Goal: Task Accomplishment & Management: Manage account settings

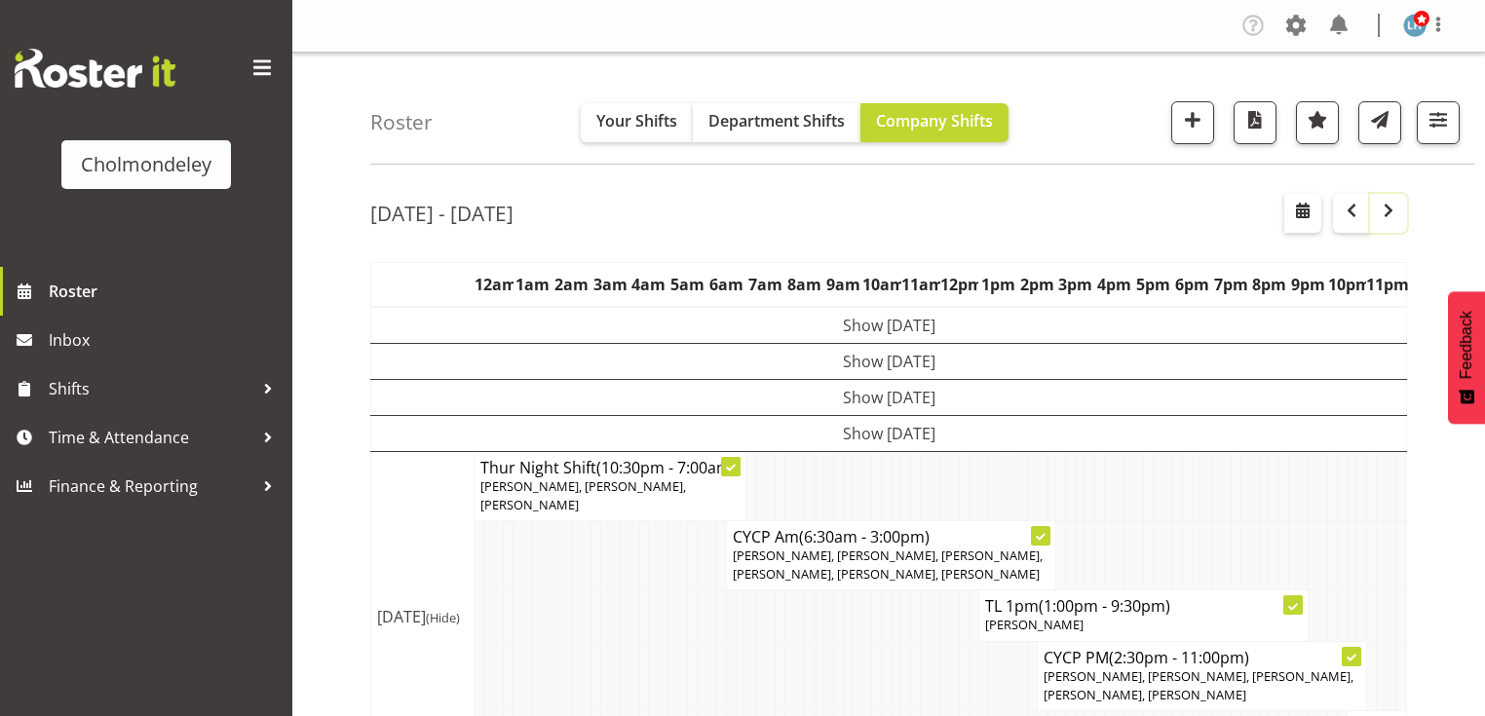
click at [1386, 215] on span "button" at bounding box center [1388, 210] width 23 height 23
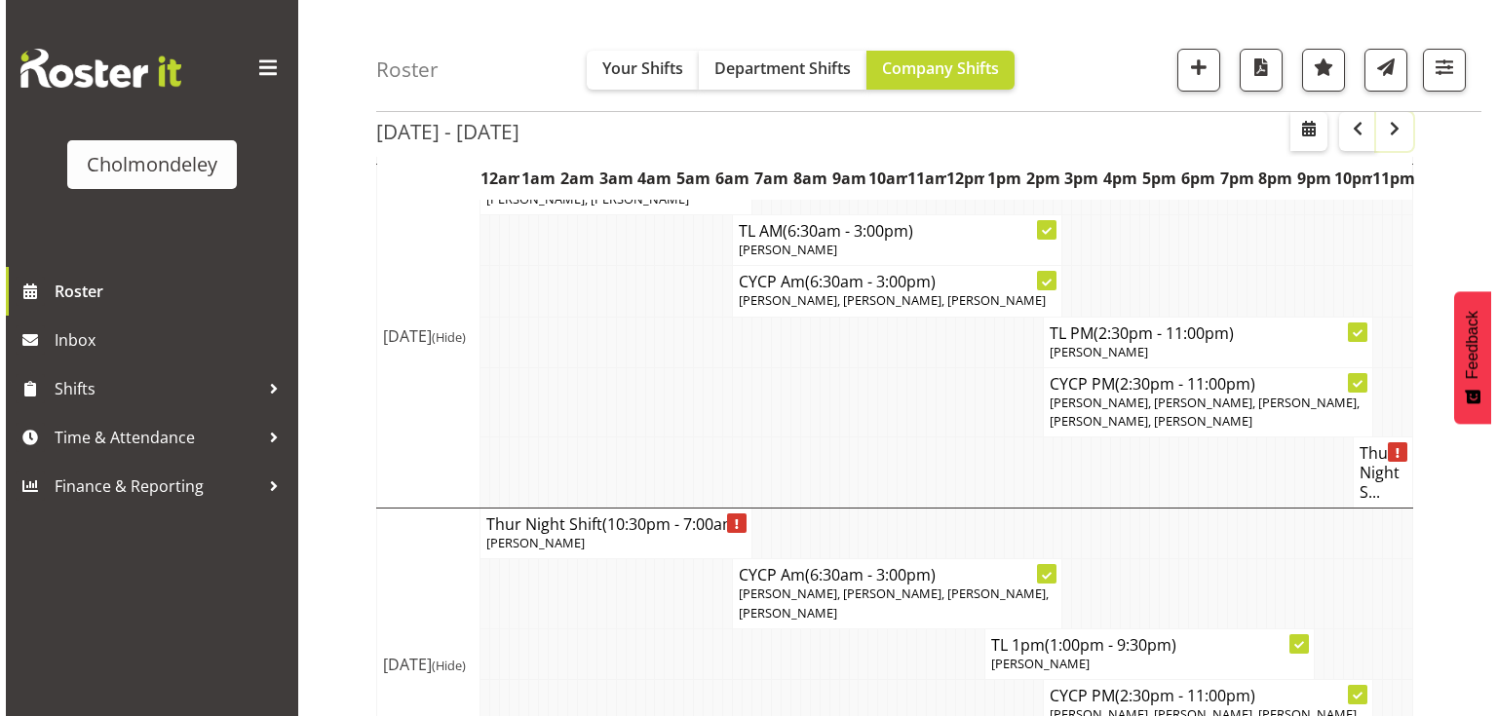
scroll to position [936, 0]
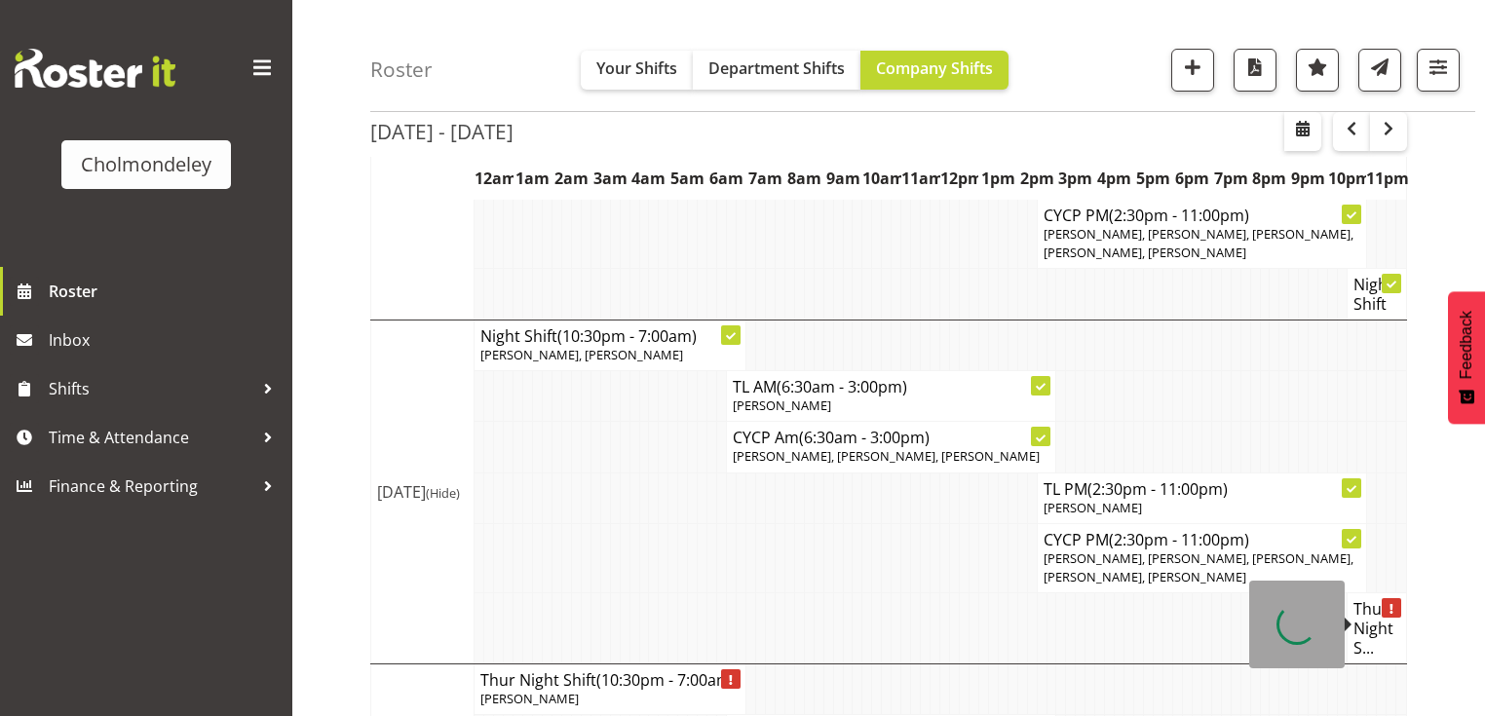
click at [1376, 624] on h4 "Thur Night S..." at bounding box center [1377, 628] width 47 height 58
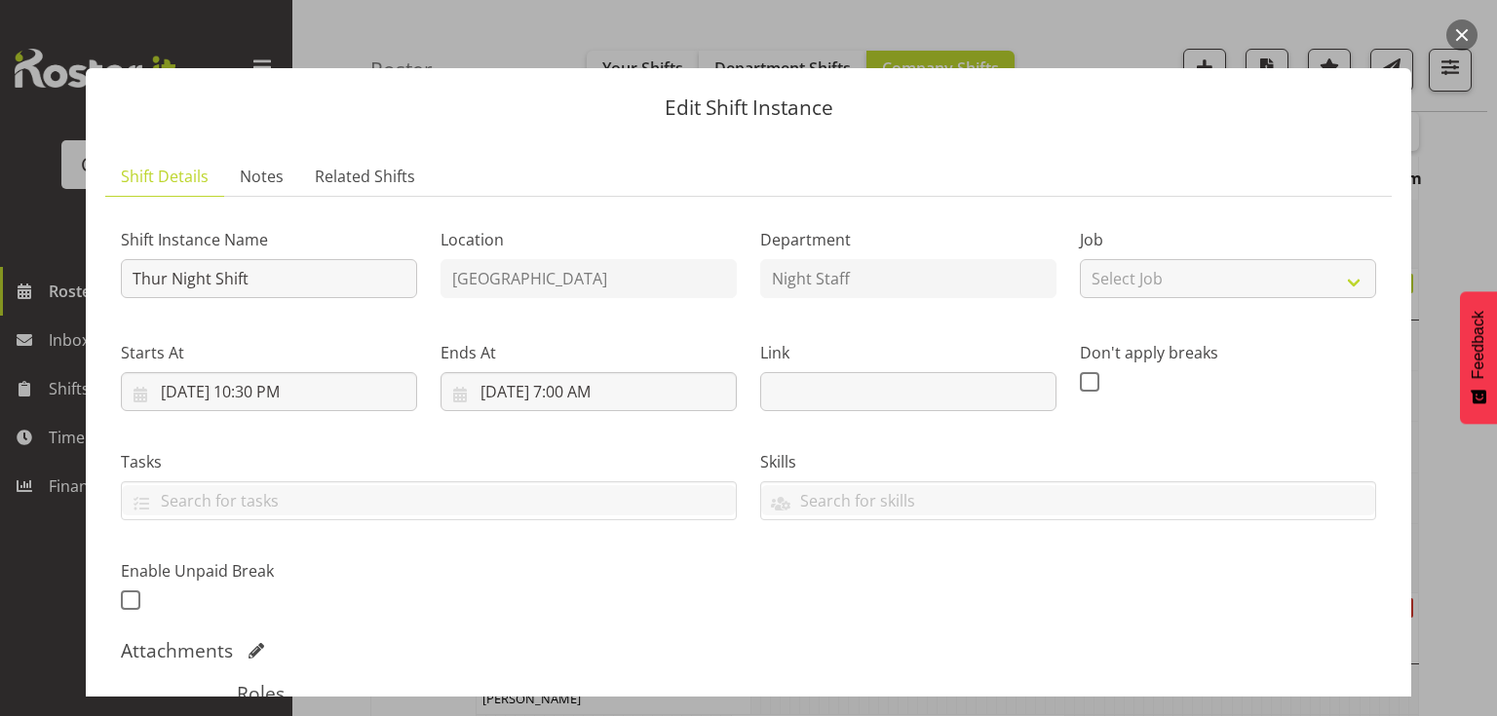
scroll to position [390, 0]
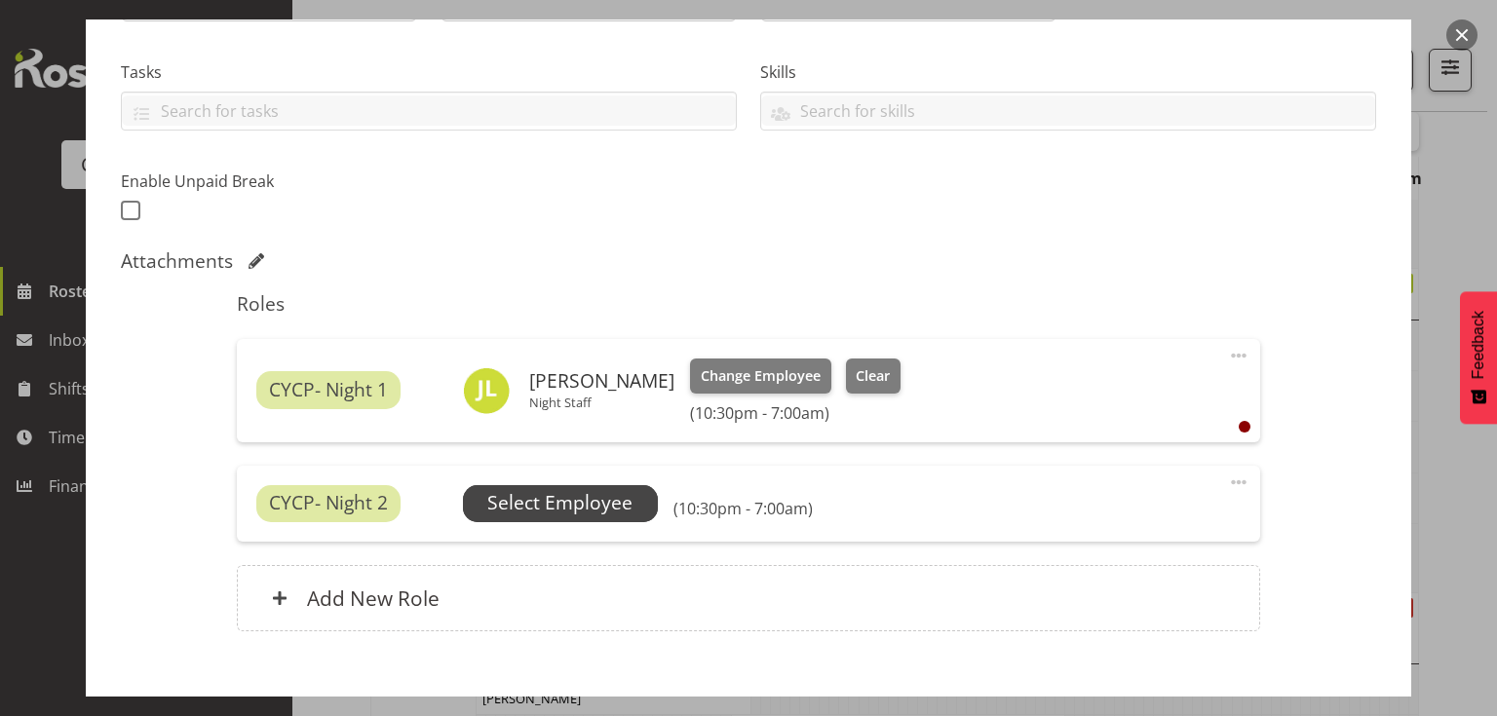
click at [575, 510] on span "Select Employee" at bounding box center [559, 503] width 145 height 28
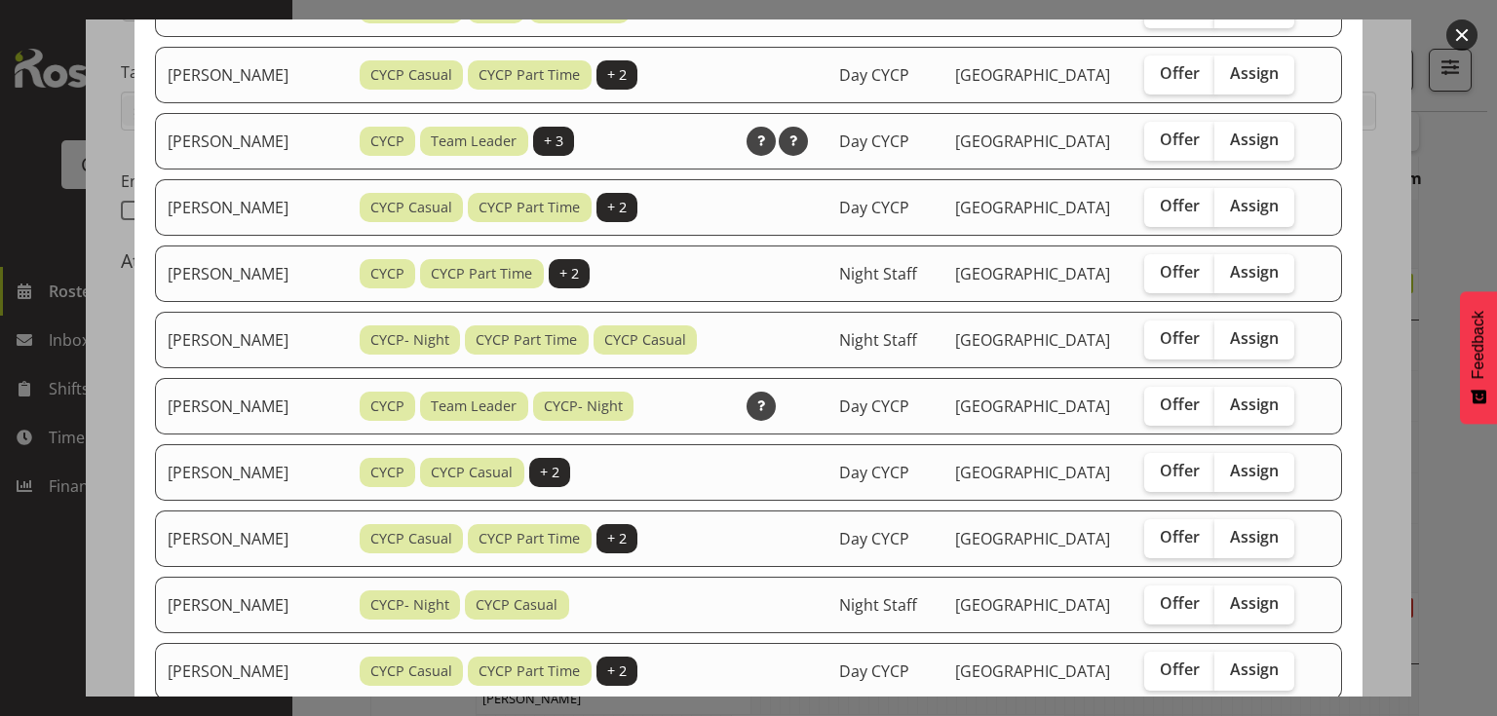
scroll to position [780, 0]
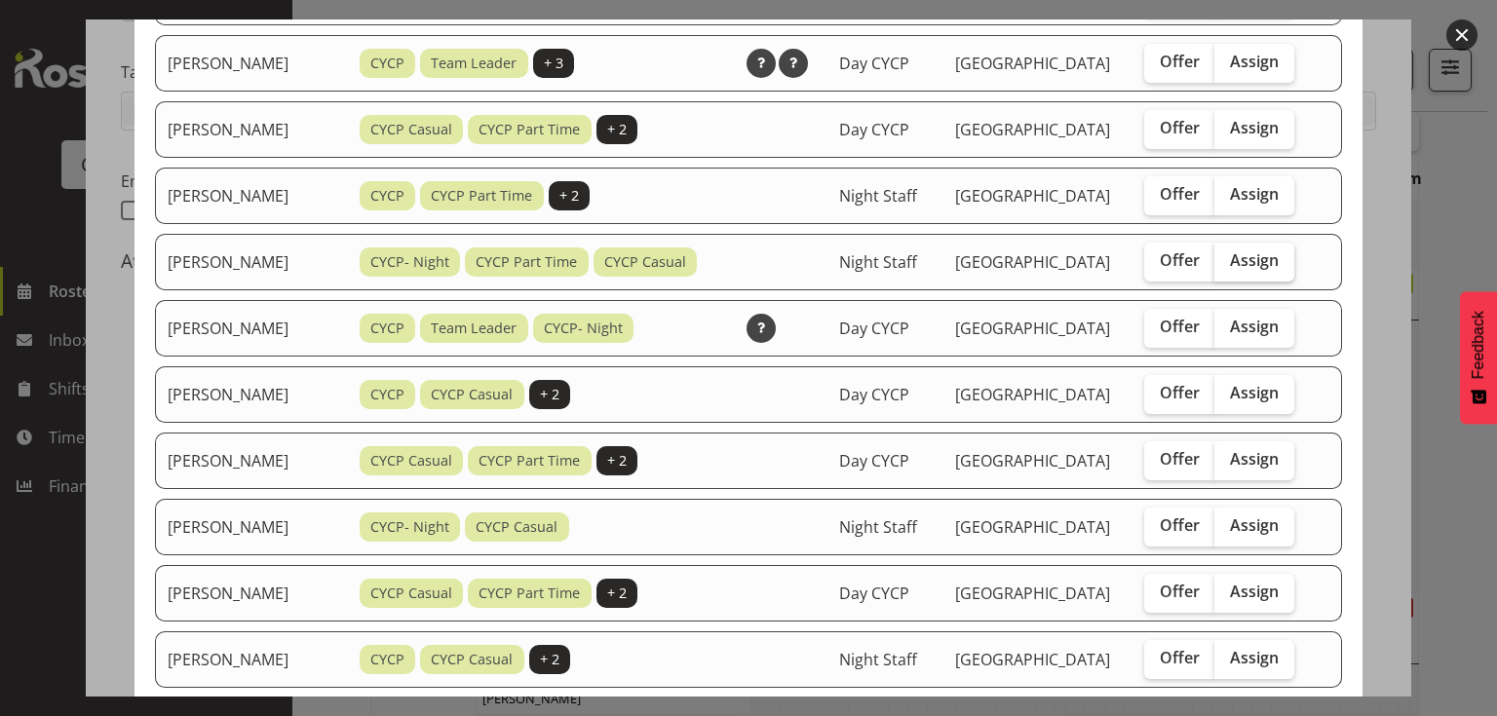
click at [1282, 282] on label "Assign" at bounding box center [1254, 262] width 80 height 39
click at [1227, 267] on input "Assign" at bounding box center [1220, 260] width 13 height 13
checkbox input "true"
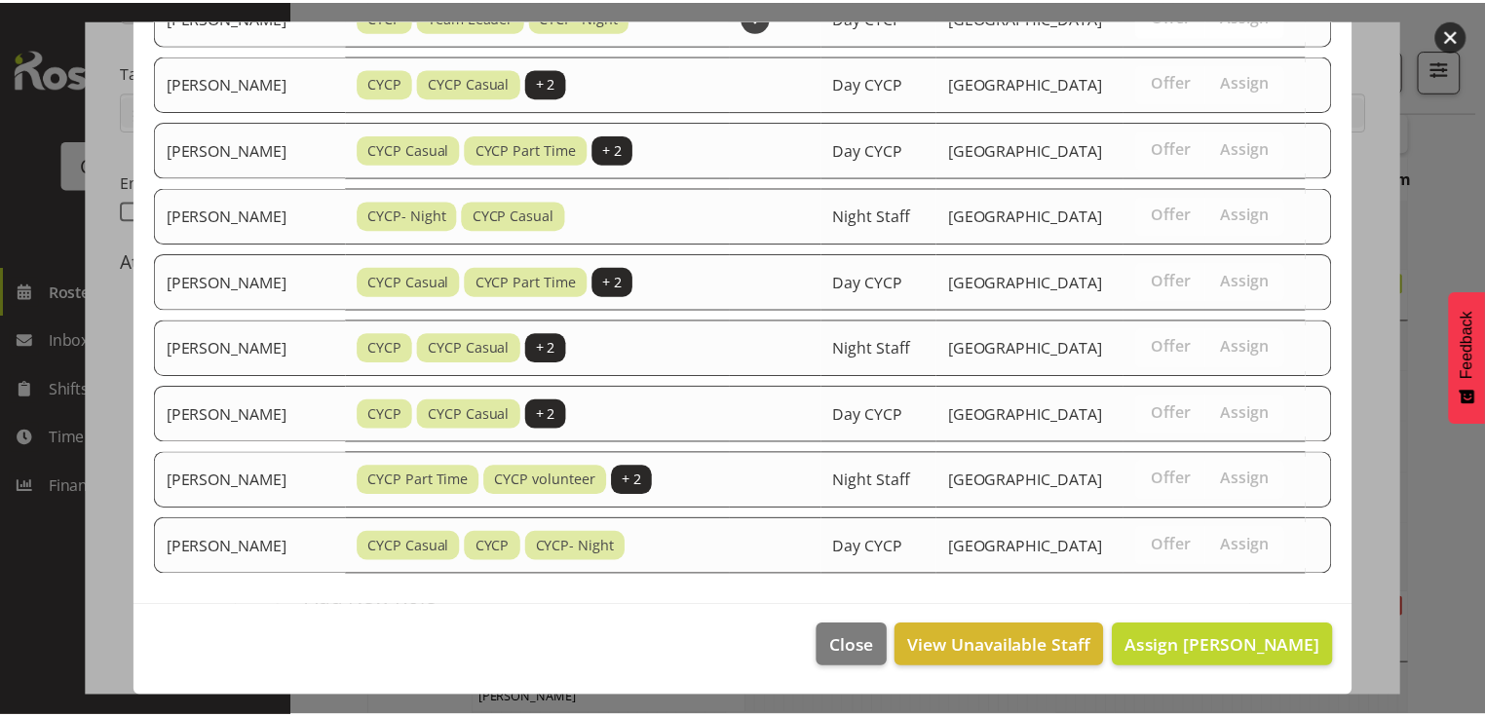
scroll to position [1244, 0]
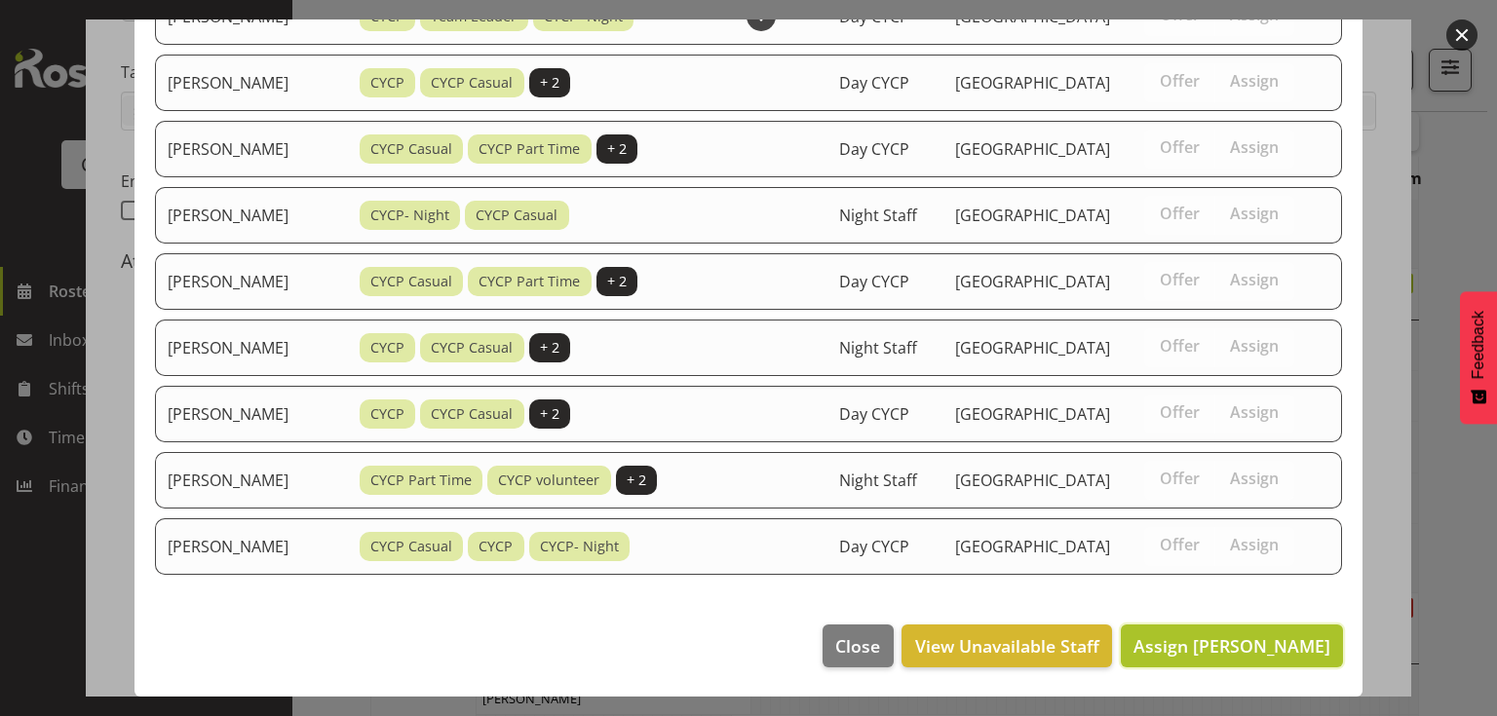
click at [1239, 639] on span "Assign [PERSON_NAME]" at bounding box center [1231, 645] width 197 height 23
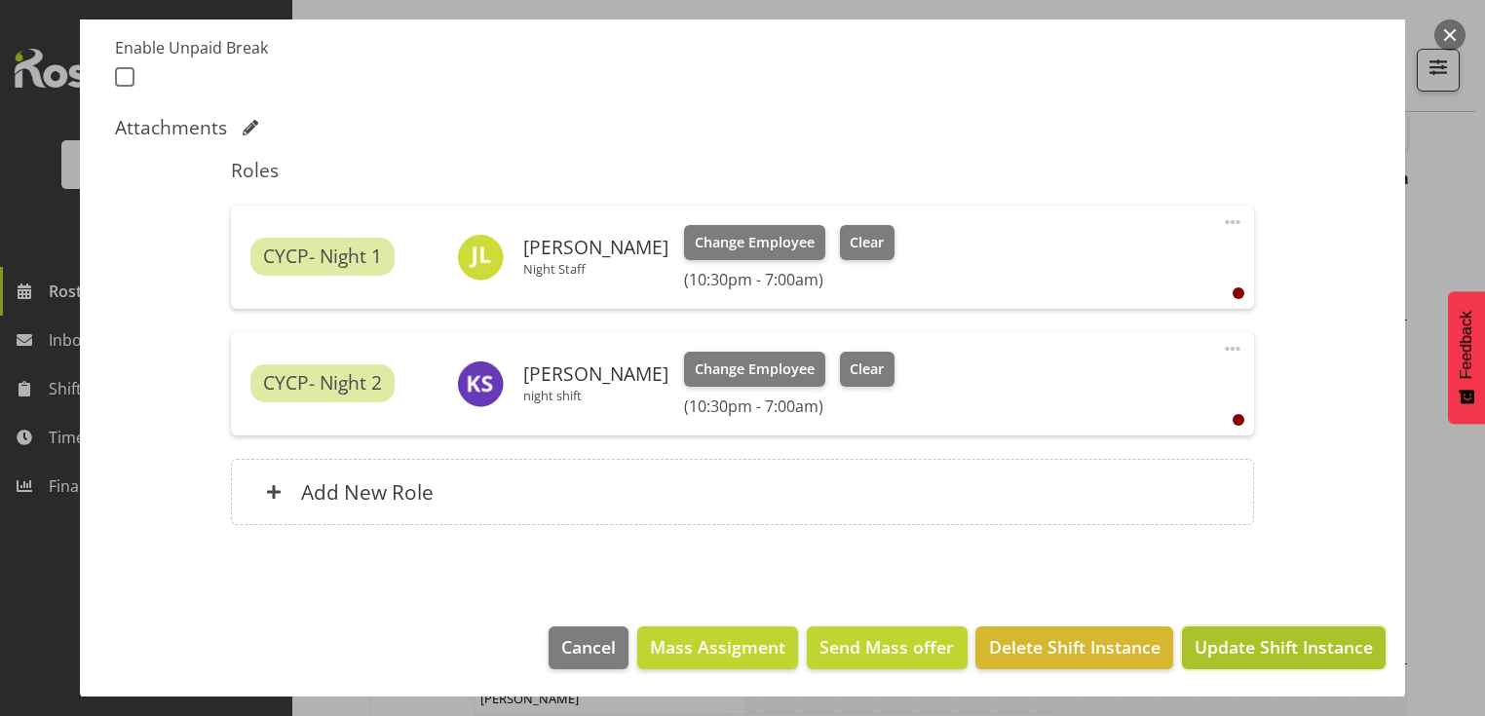
click at [1244, 651] on span "Update Shift Instance" at bounding box center [1284, 646] width 178 height 25
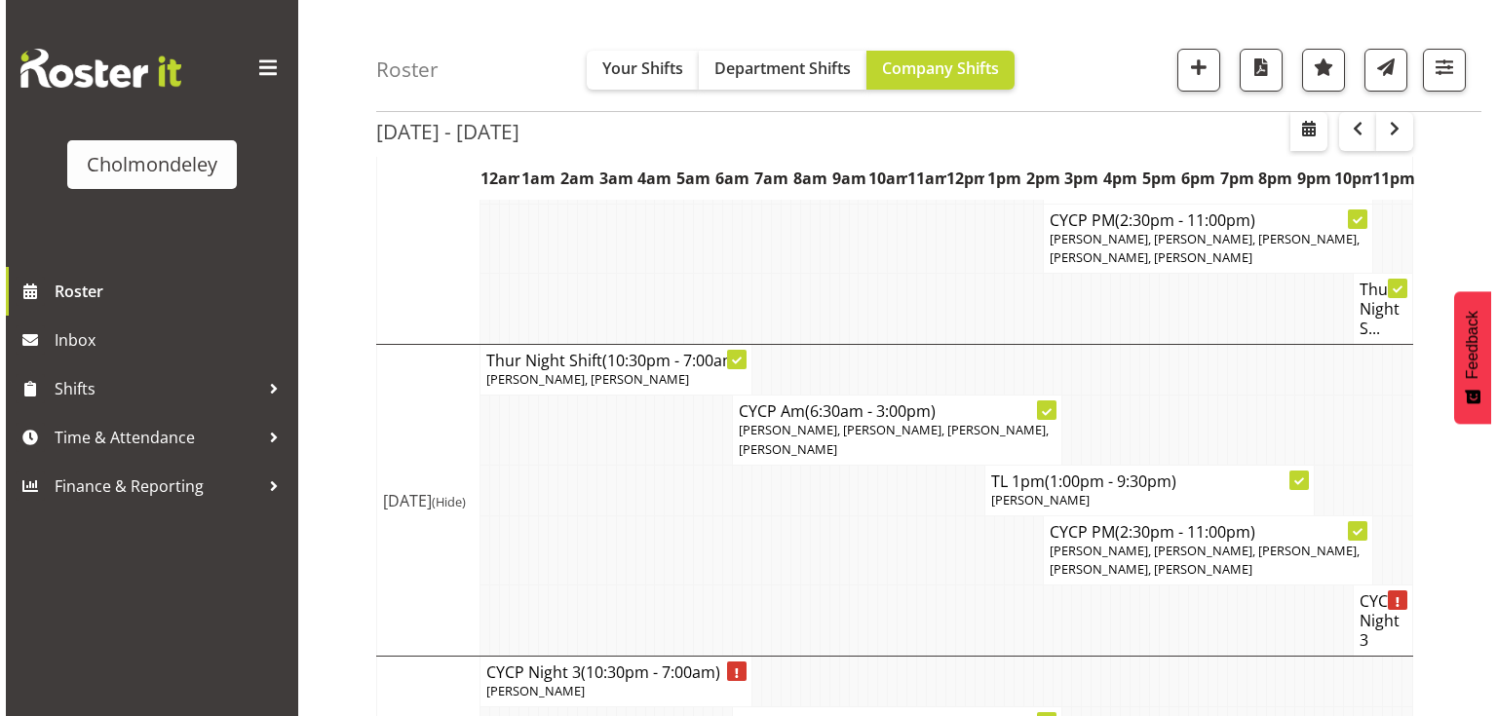
scroll to position [1333, 0]
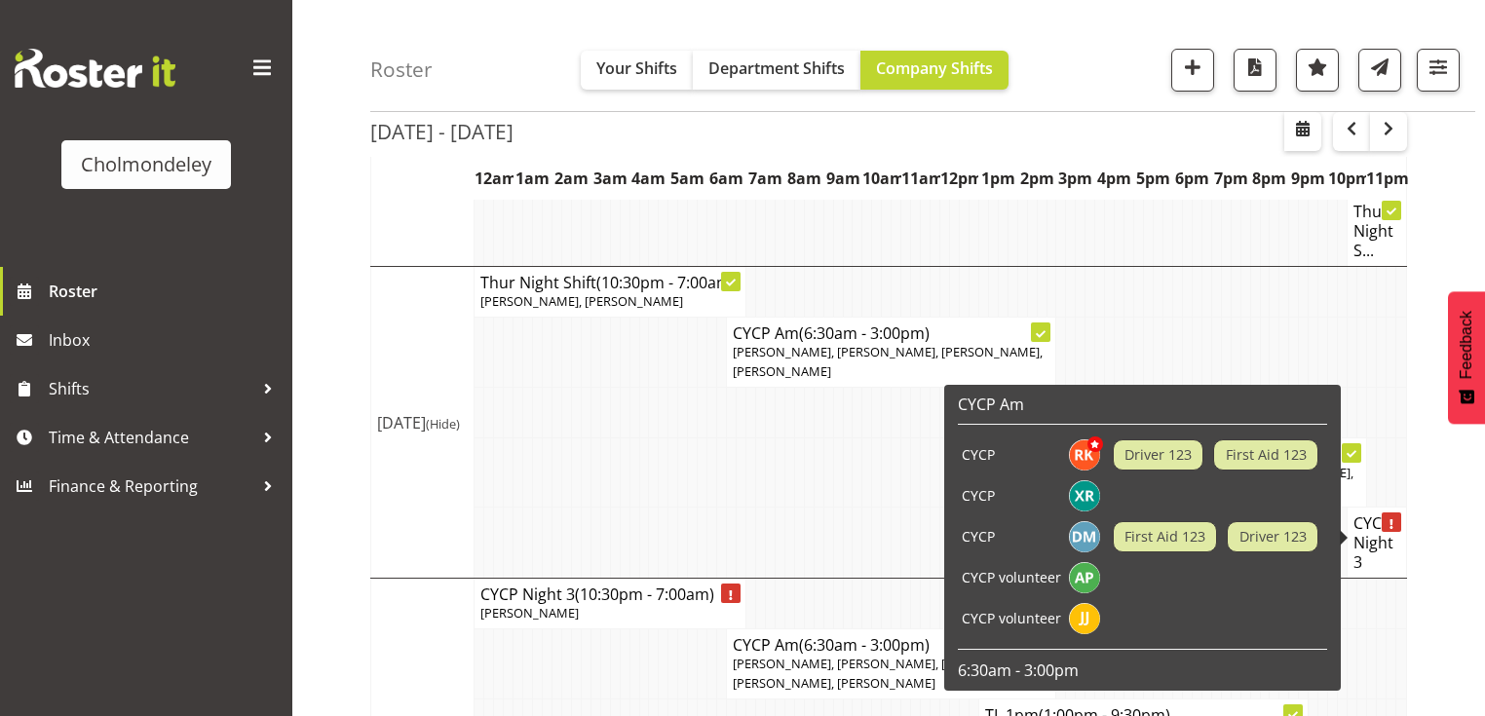
click at [1393, 548] on h4 "CYCP Night 3" at bounding box center [1377, 543] width 47 height 58
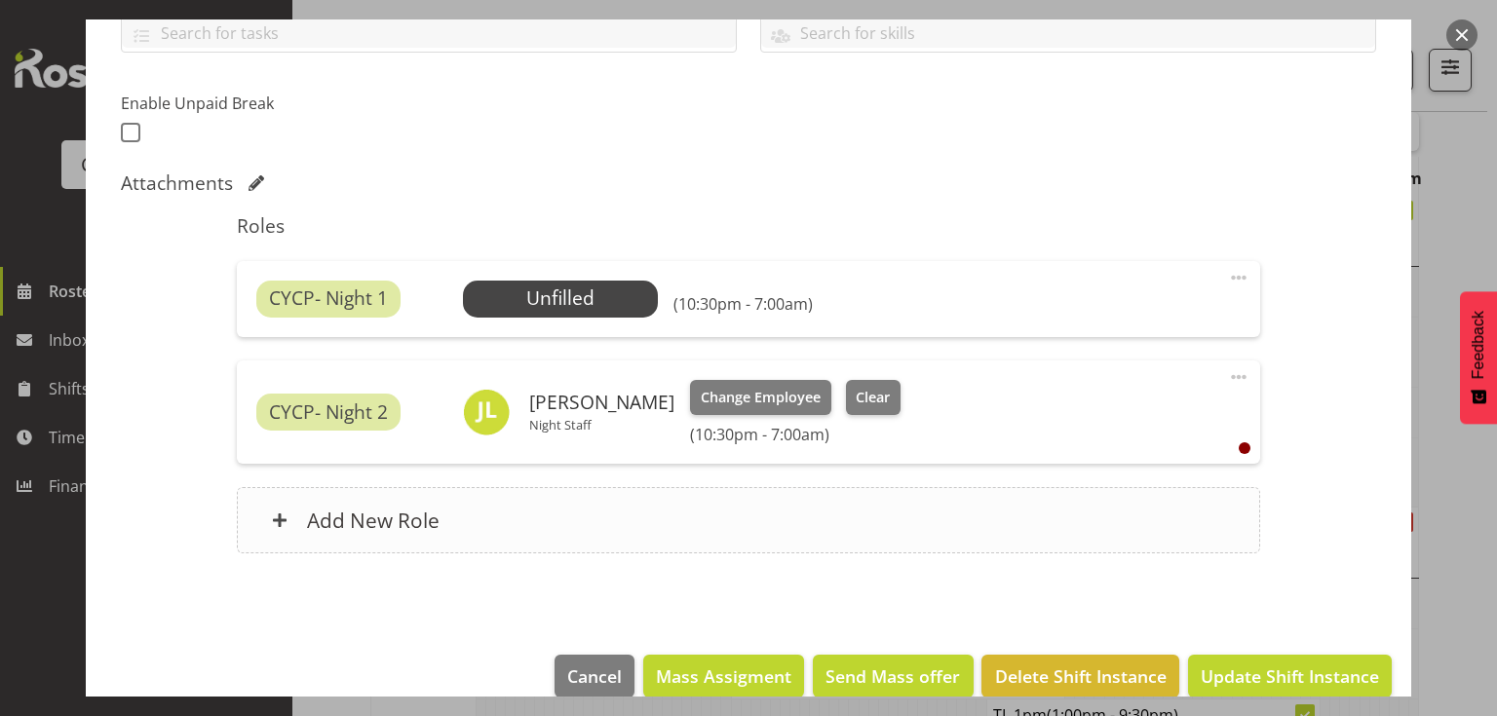
scroll to position [497, 0]
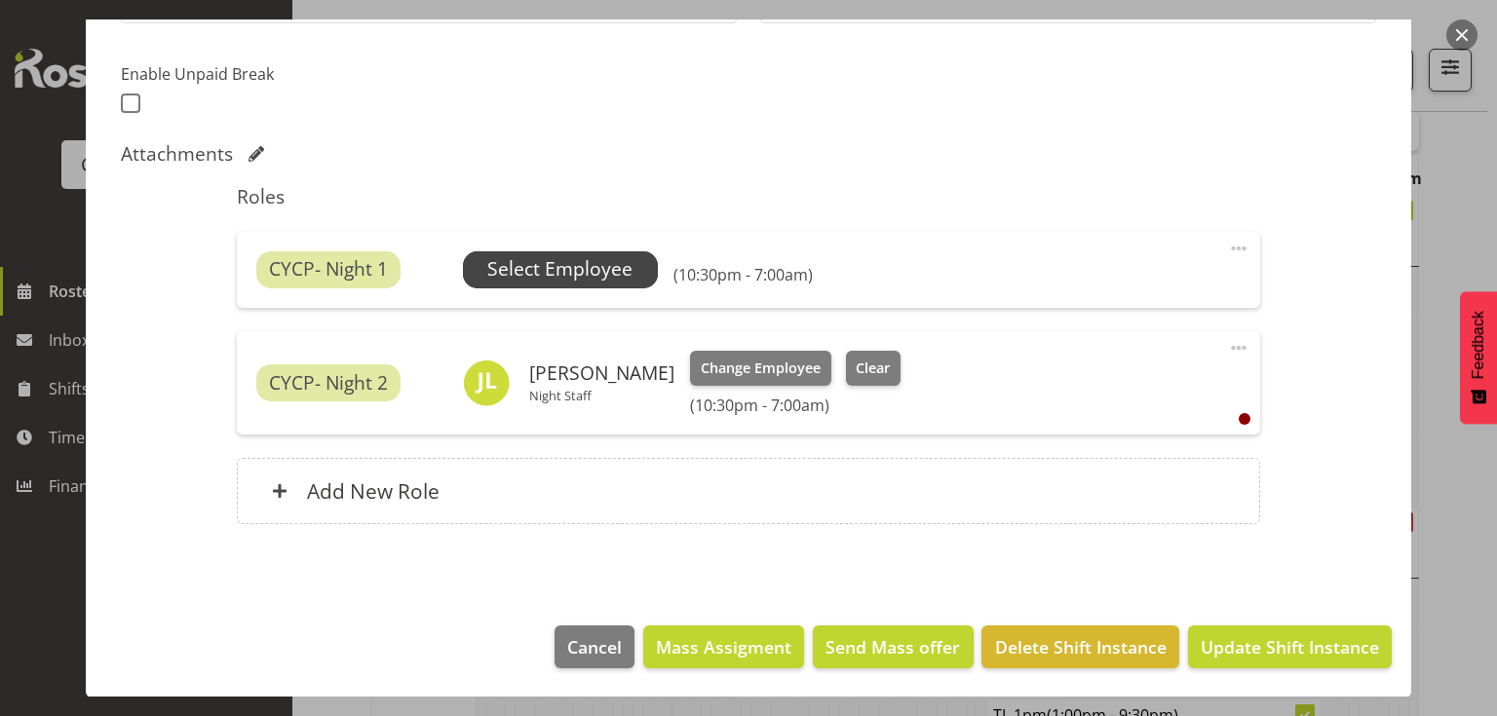
click at [597, 255] on span "Select Employee" at bounding box center [559, 269] width 145 height 28
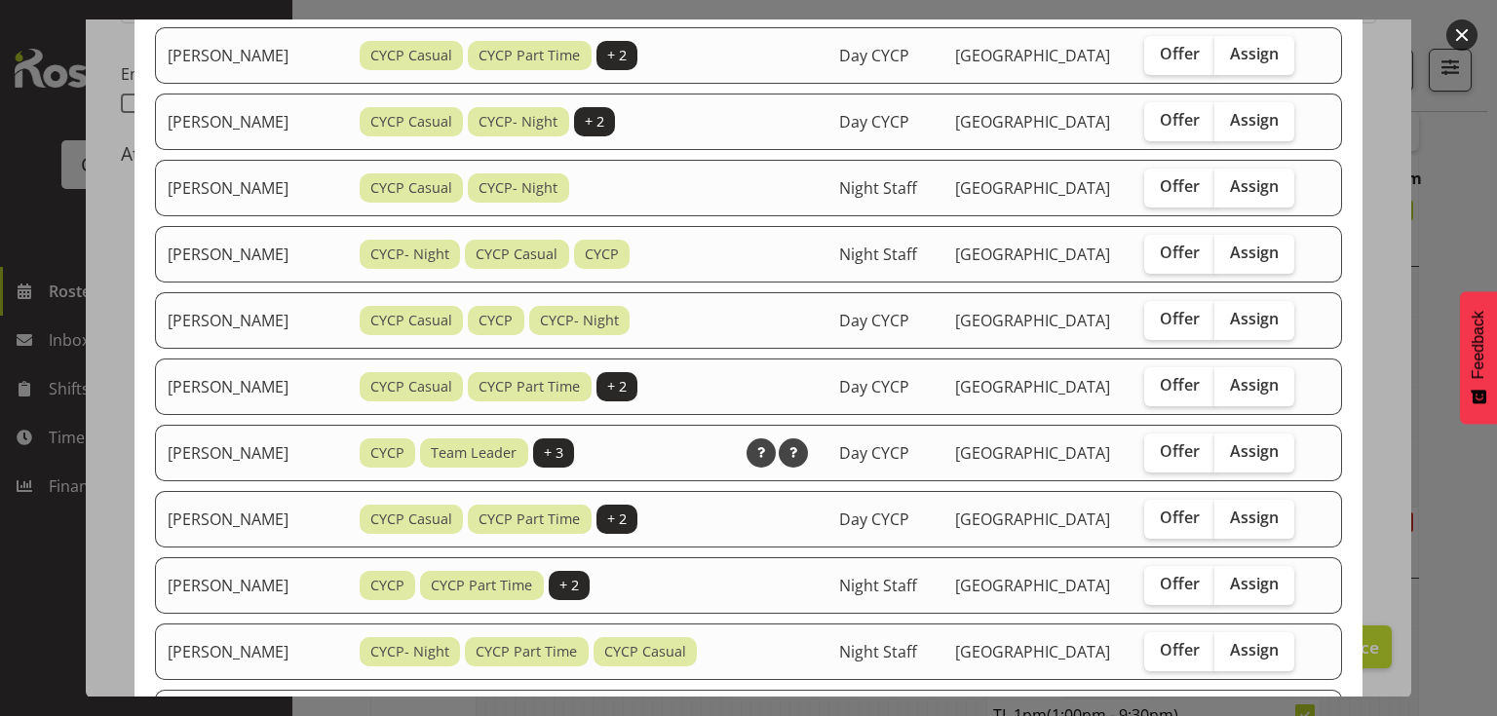
scroll to position [546, 0]
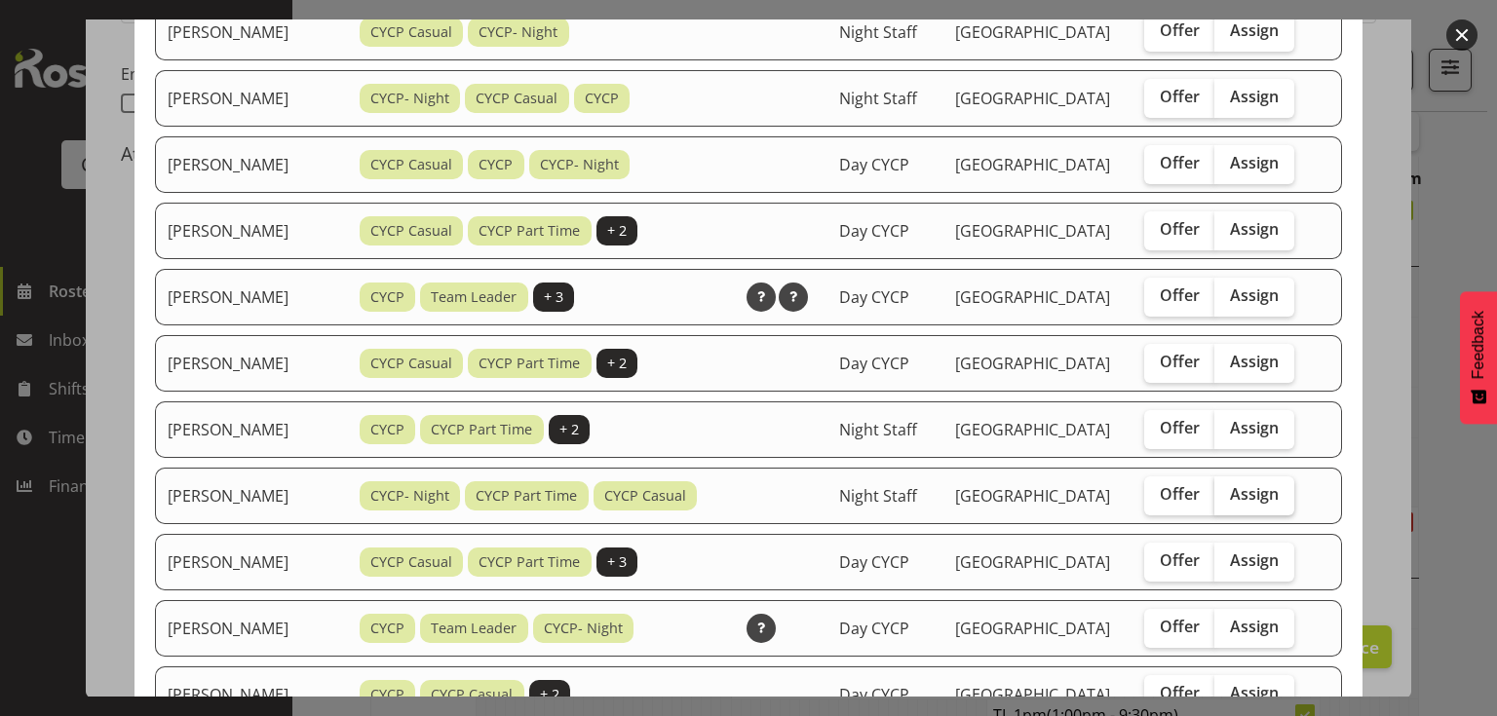
click at [1258, 504] on span "Assign" at bounding box center [1254, 493] width 49 height 19
click at [1227, 501] on input "Assign" at bounding box center [1220, 494] width 13 height 13
checkbox input "true"
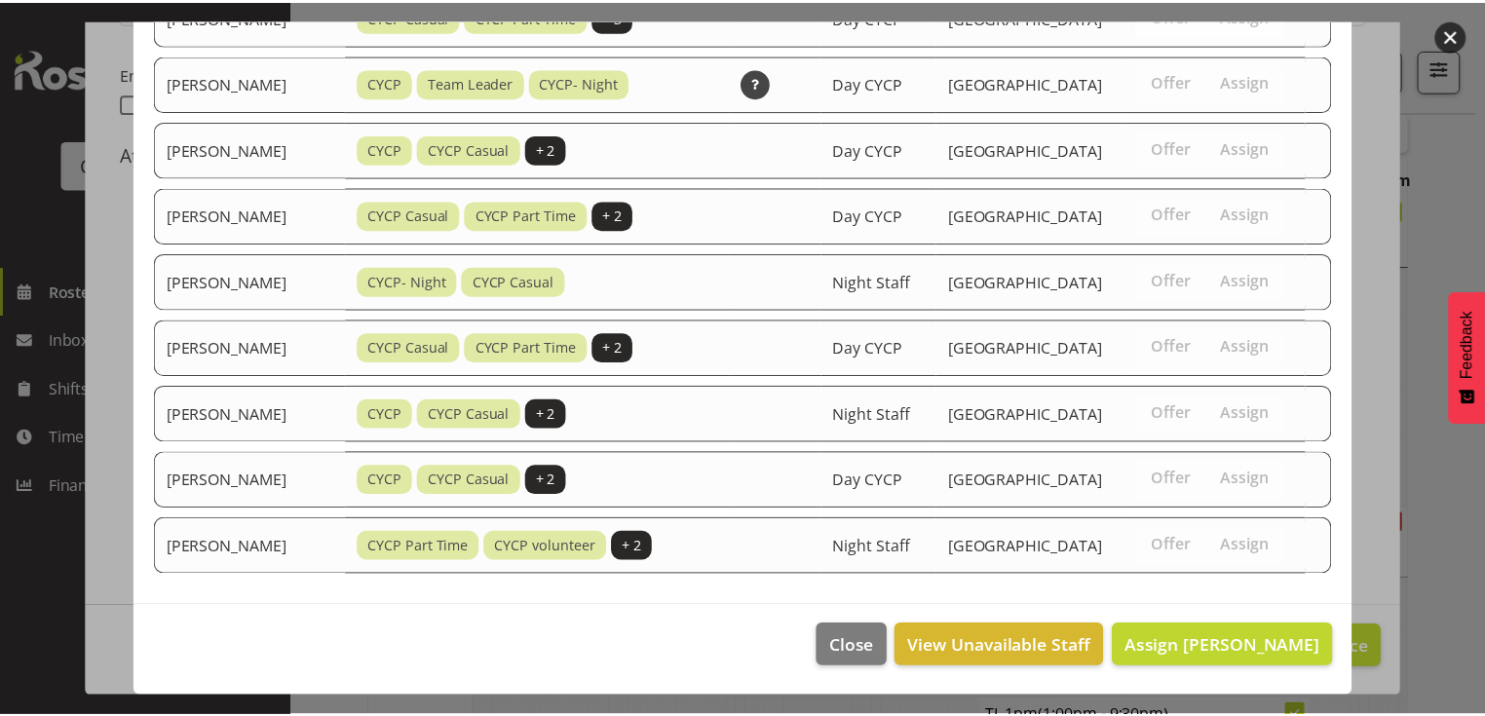
scroll to position [1244, 0]
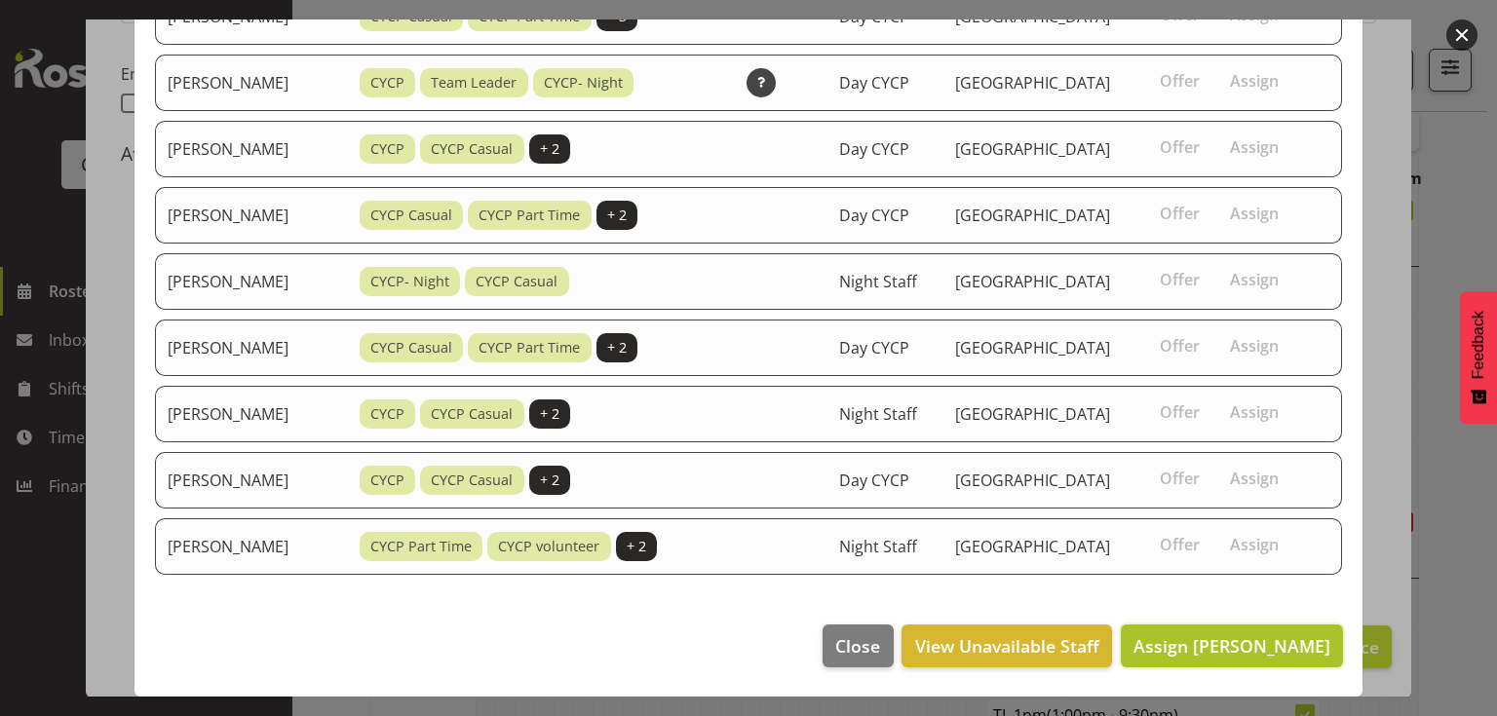
click at [1251, 645] on span "Assign [PERSON_NAME]" at bounding box center [1231, 645] width 197 height 23
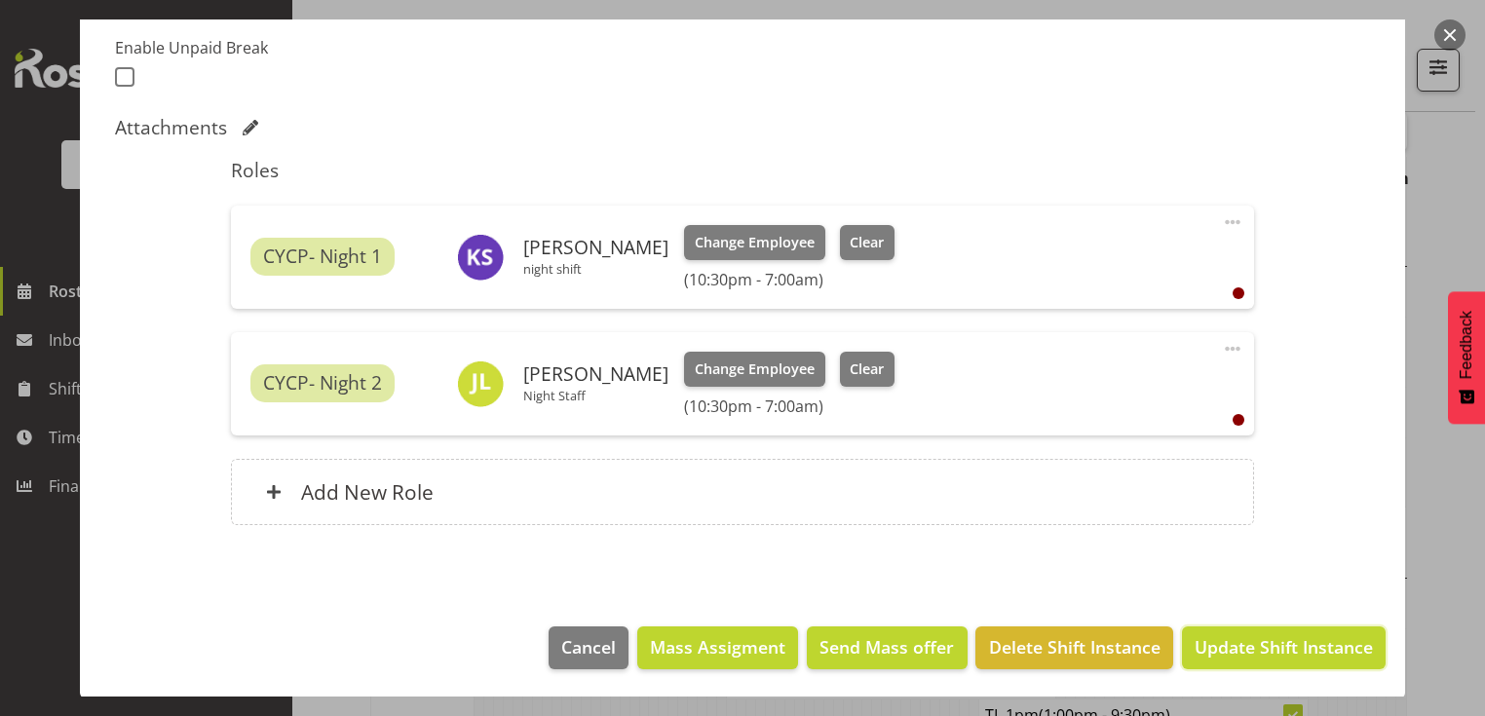
click at [1251, 644] on span "Update Shift Instance" at bounding box center [1284, 646] width 178 height 25
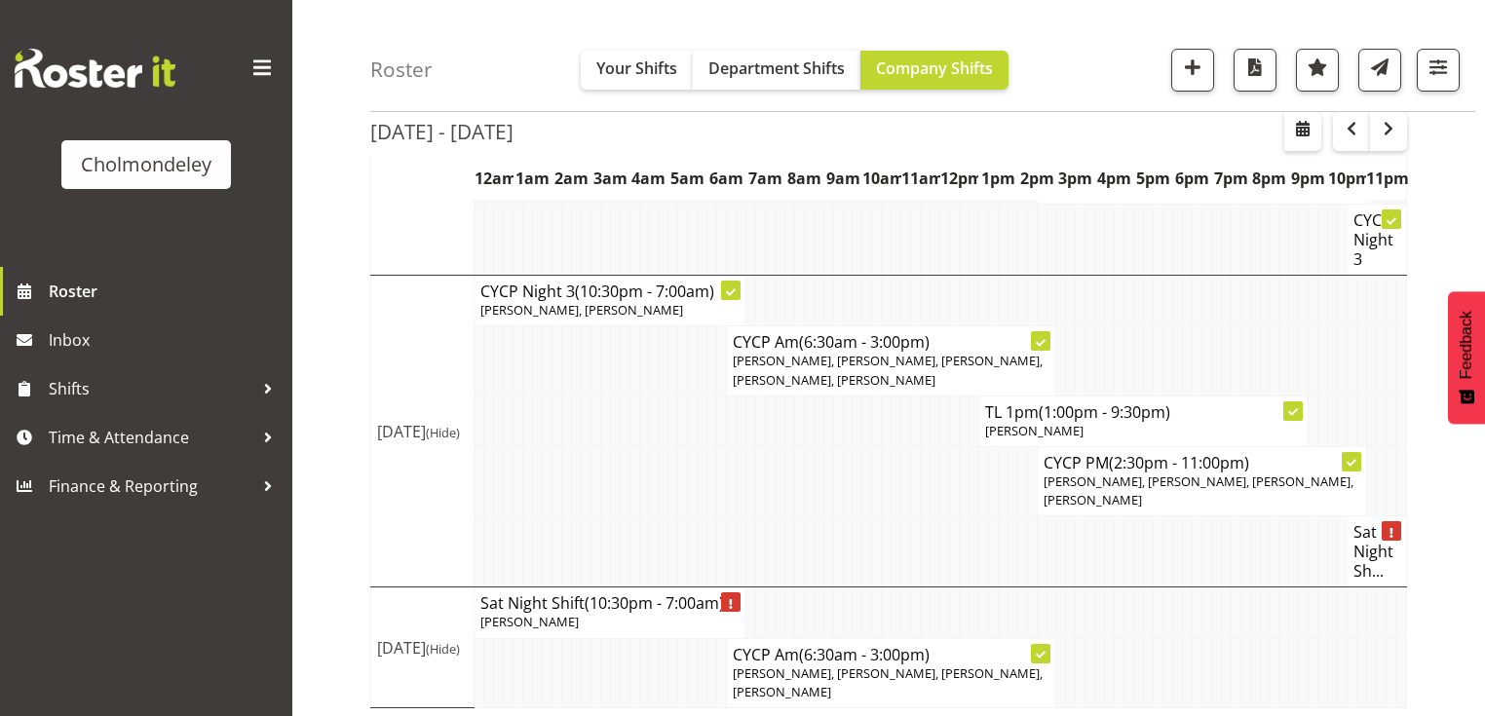
scroll to position [1558, 0]
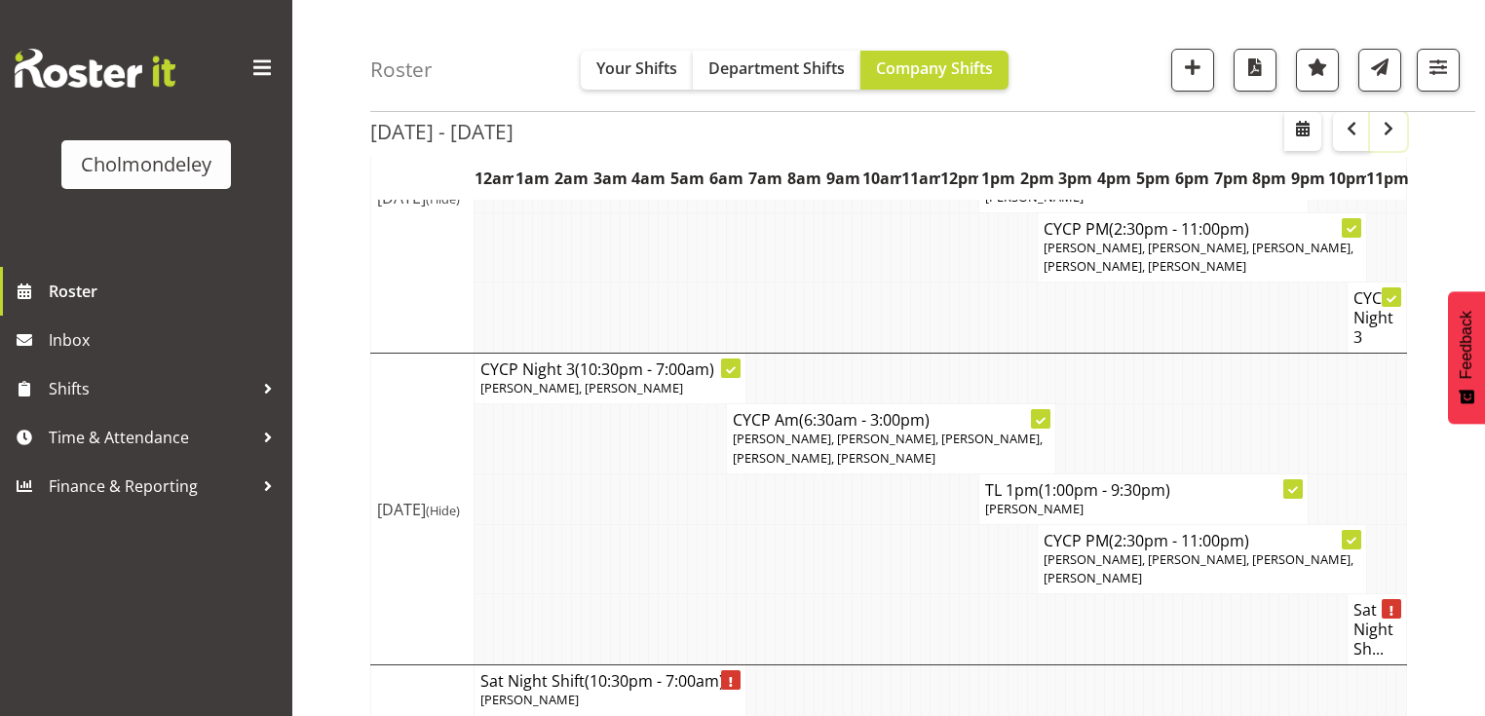
click at [1384, 131] on span "button" at bounding box center [1388, 128] width 23 height 23
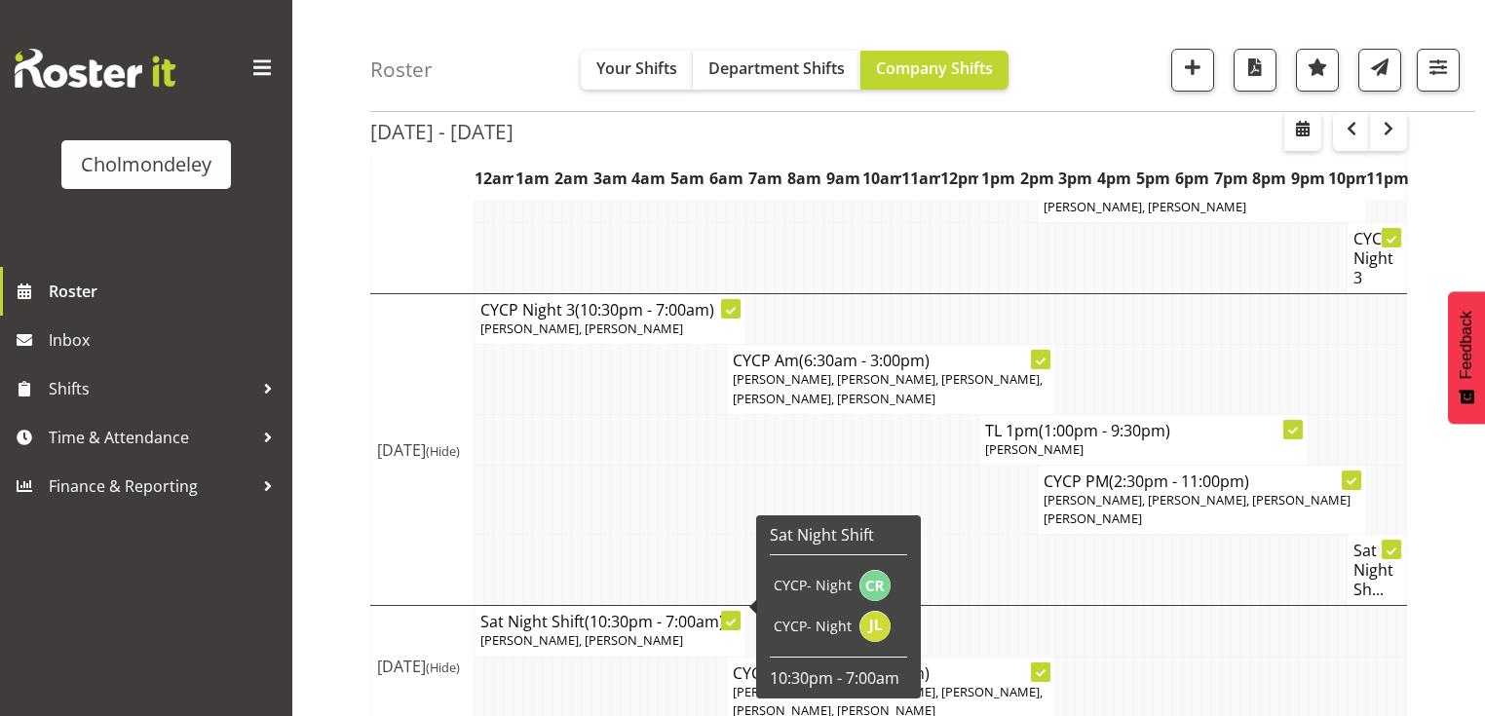
click at [565, 612] on h4 "Sat Night Shift (10:30pm - 7:00am)" at bounding box center [609, 621] width 259 height 19
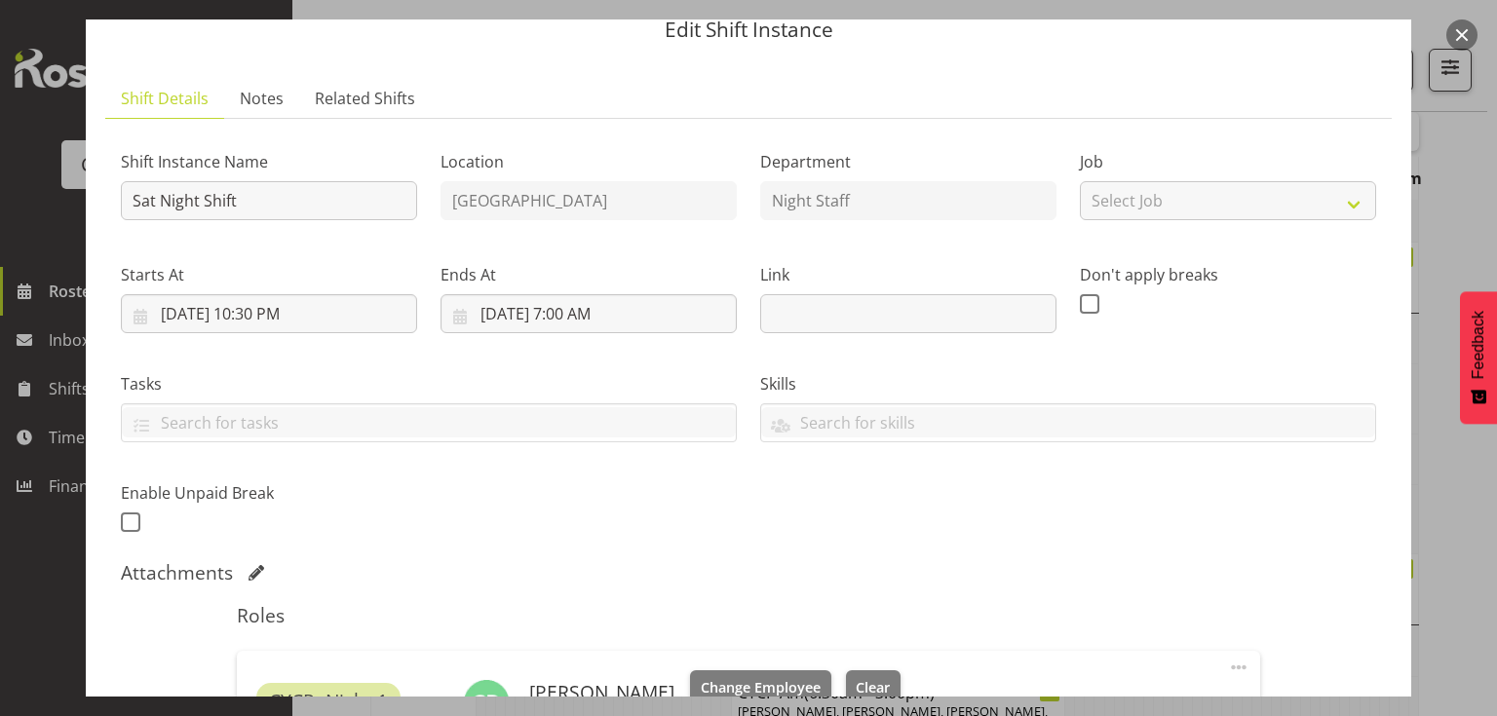
scroll to position [156, 0]
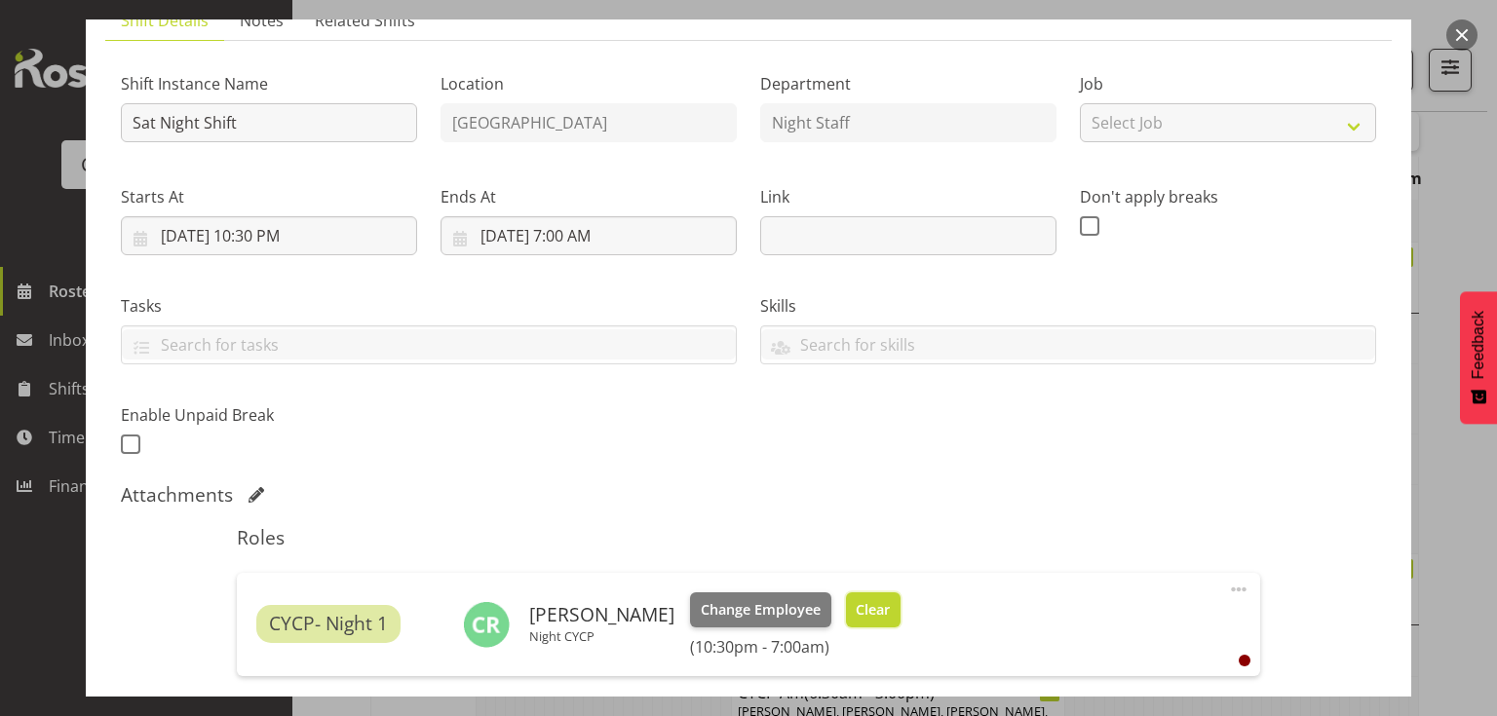
click at [872, 611] on span "Clear" at bounding box center [873, 609] width 34 height 21
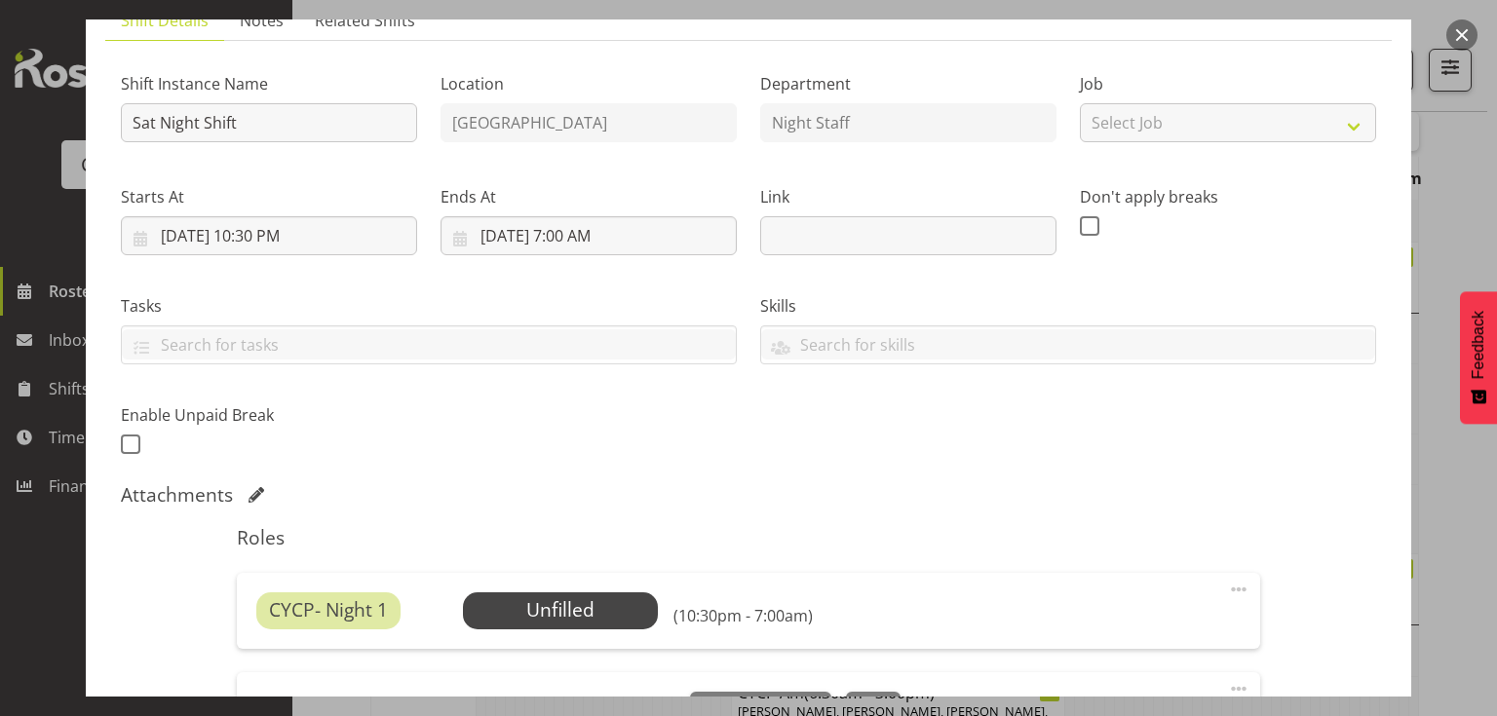
scroll to position [497, 0]
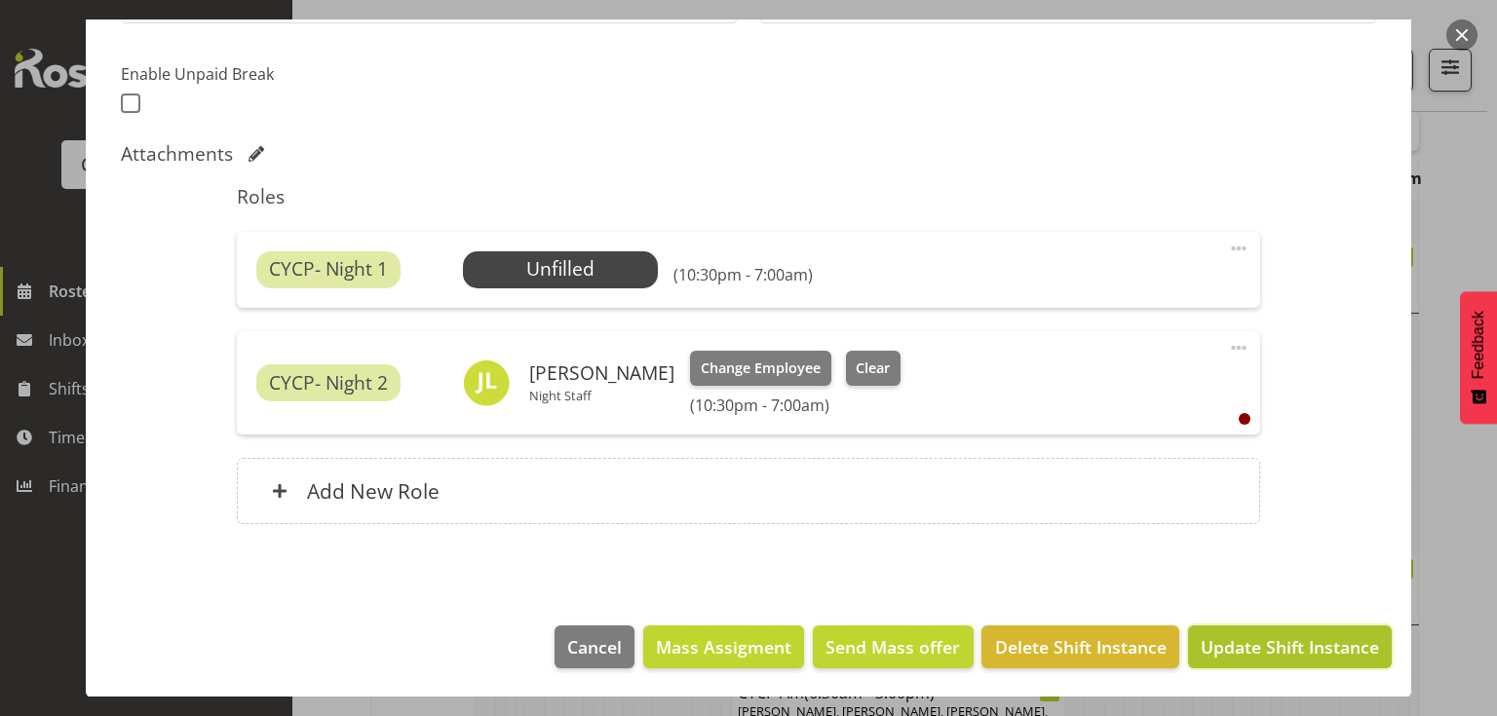
click at [1219, 638] on span "Update Shift Instance" at bounding box center [1290, 646] width 178 height 25
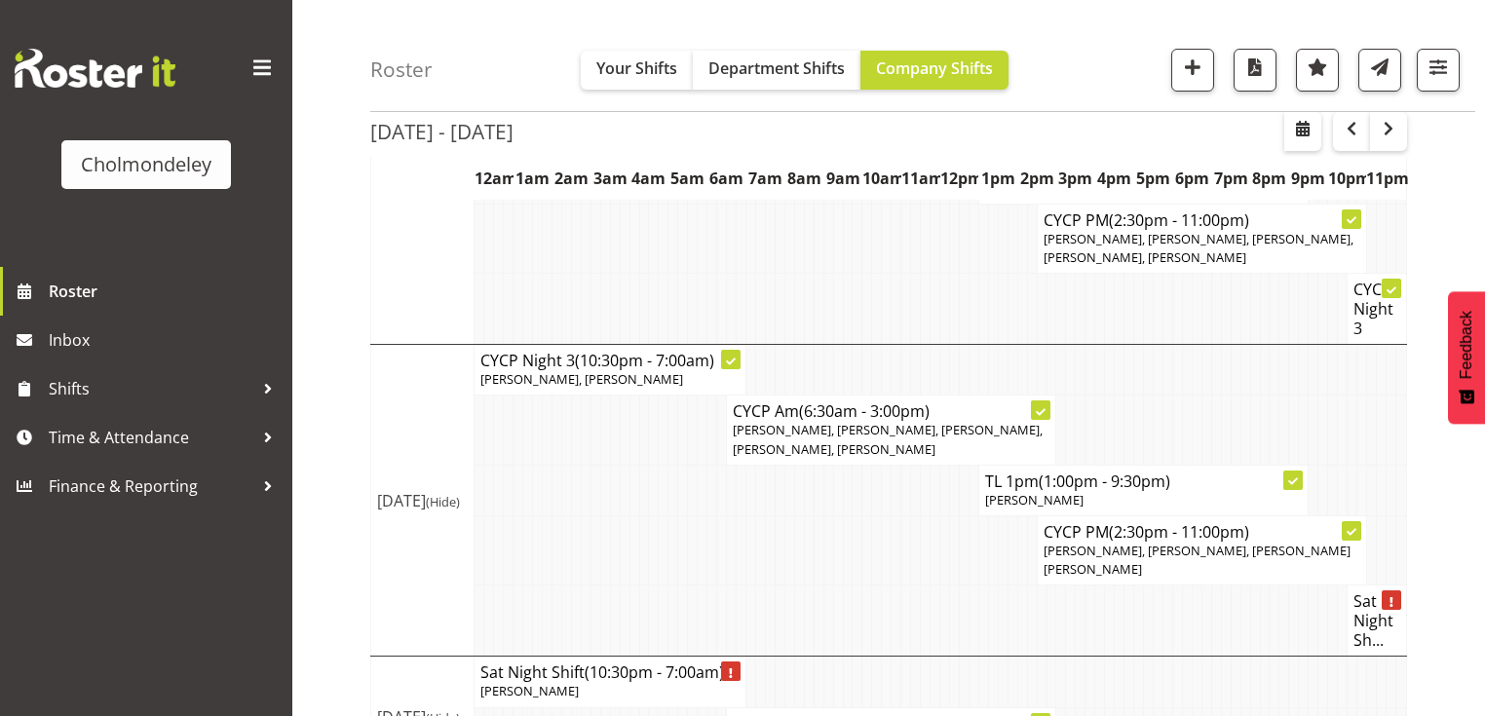
scroll to position [1618, 0]
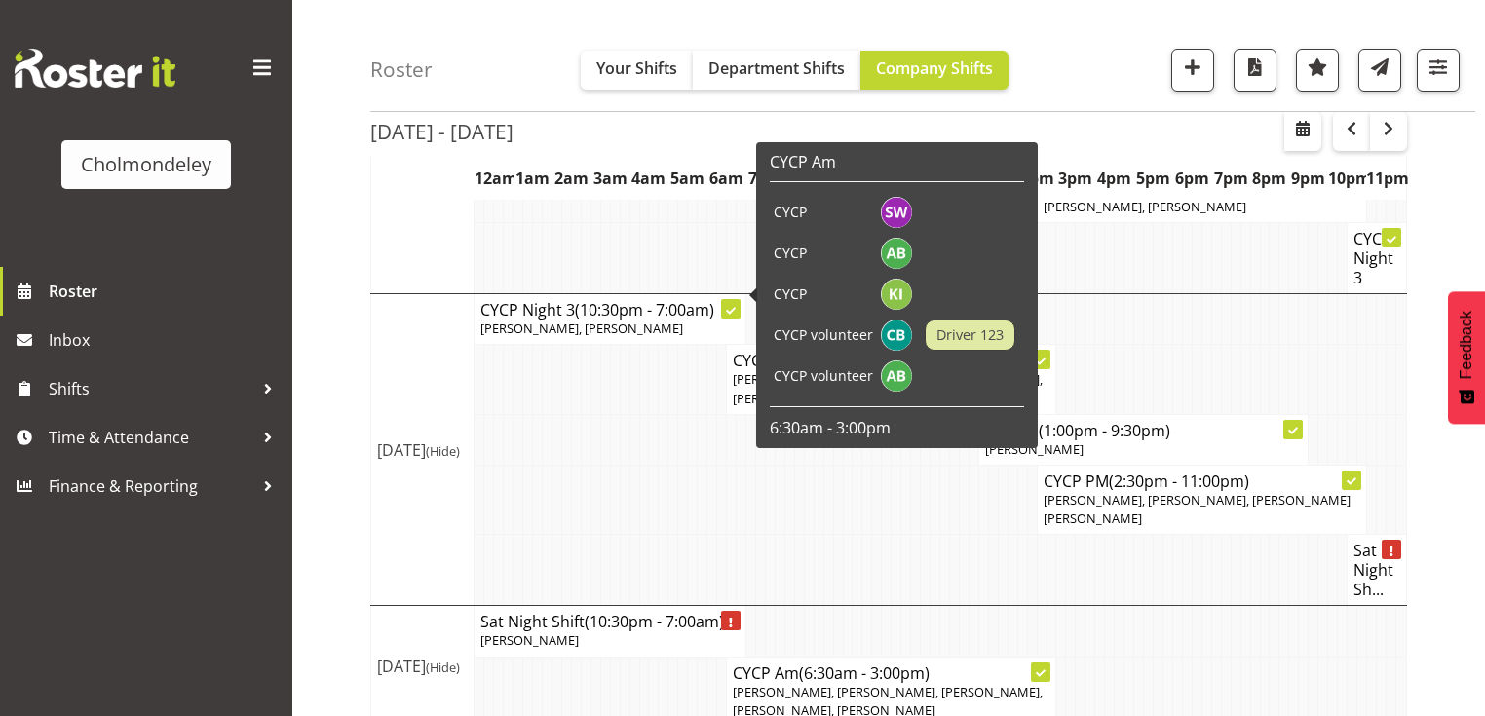
click at [555, 320] on span "[PERSON_NAME], [PERSON_NAME]" at bounding box center [581, 329] width 203 height 18
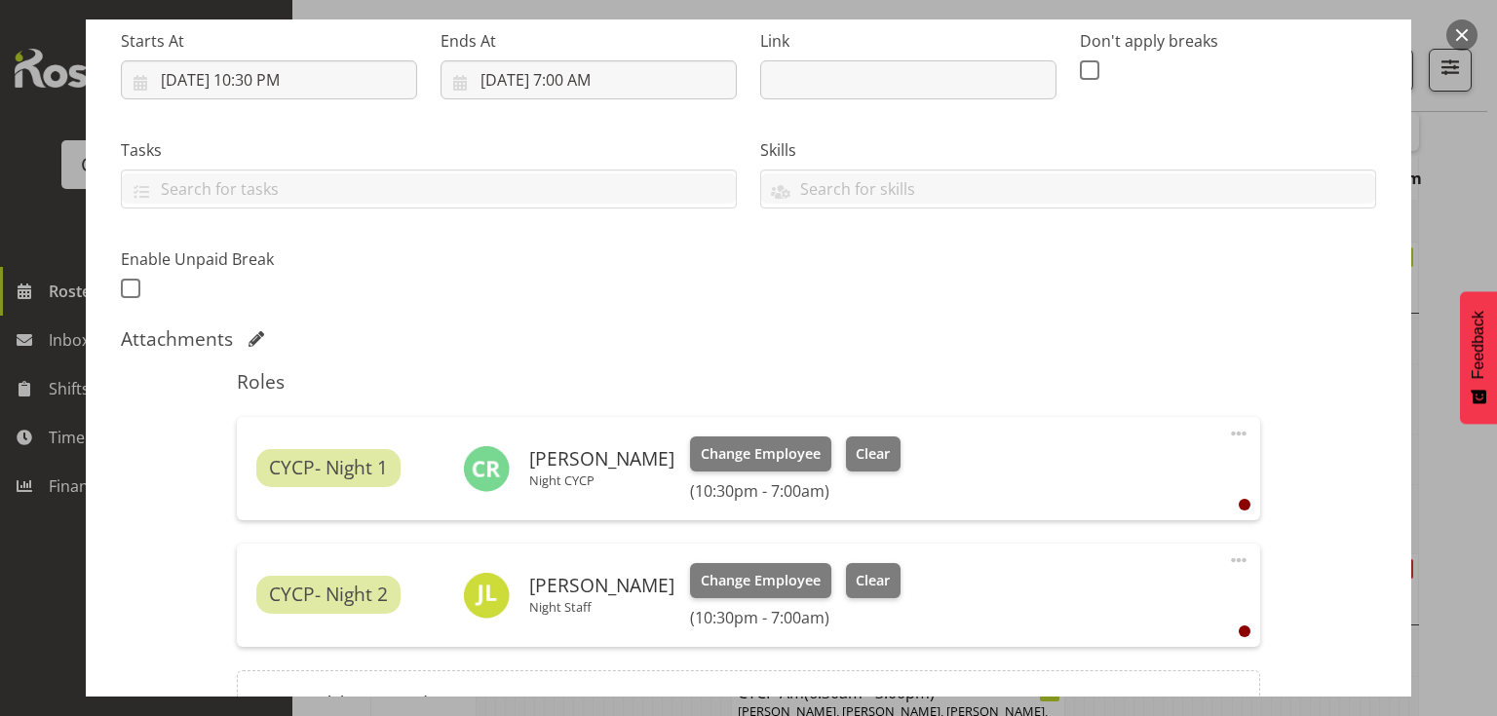
scroll to position [390, 0]
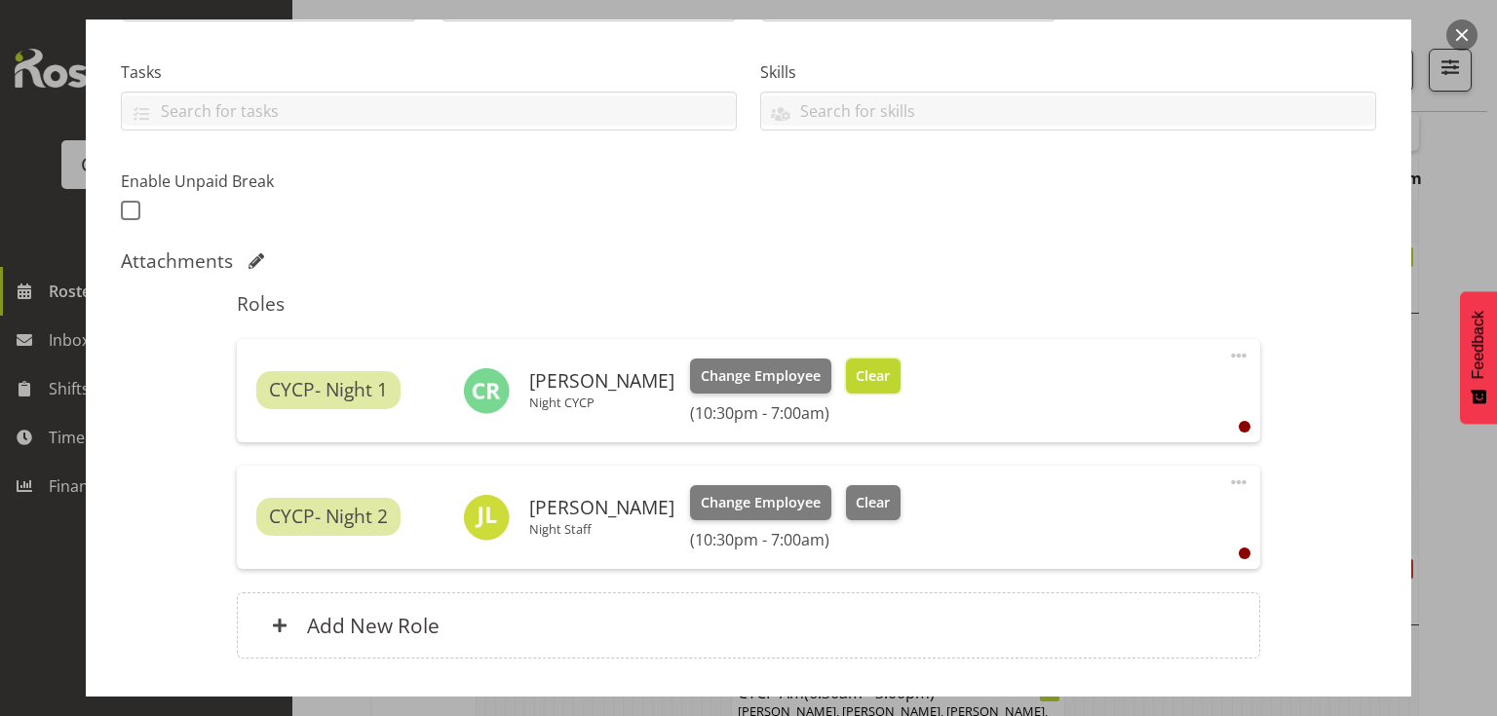
click at [856, 377] on span "Clear" at bounding box center [873, 375] width 34 height 21
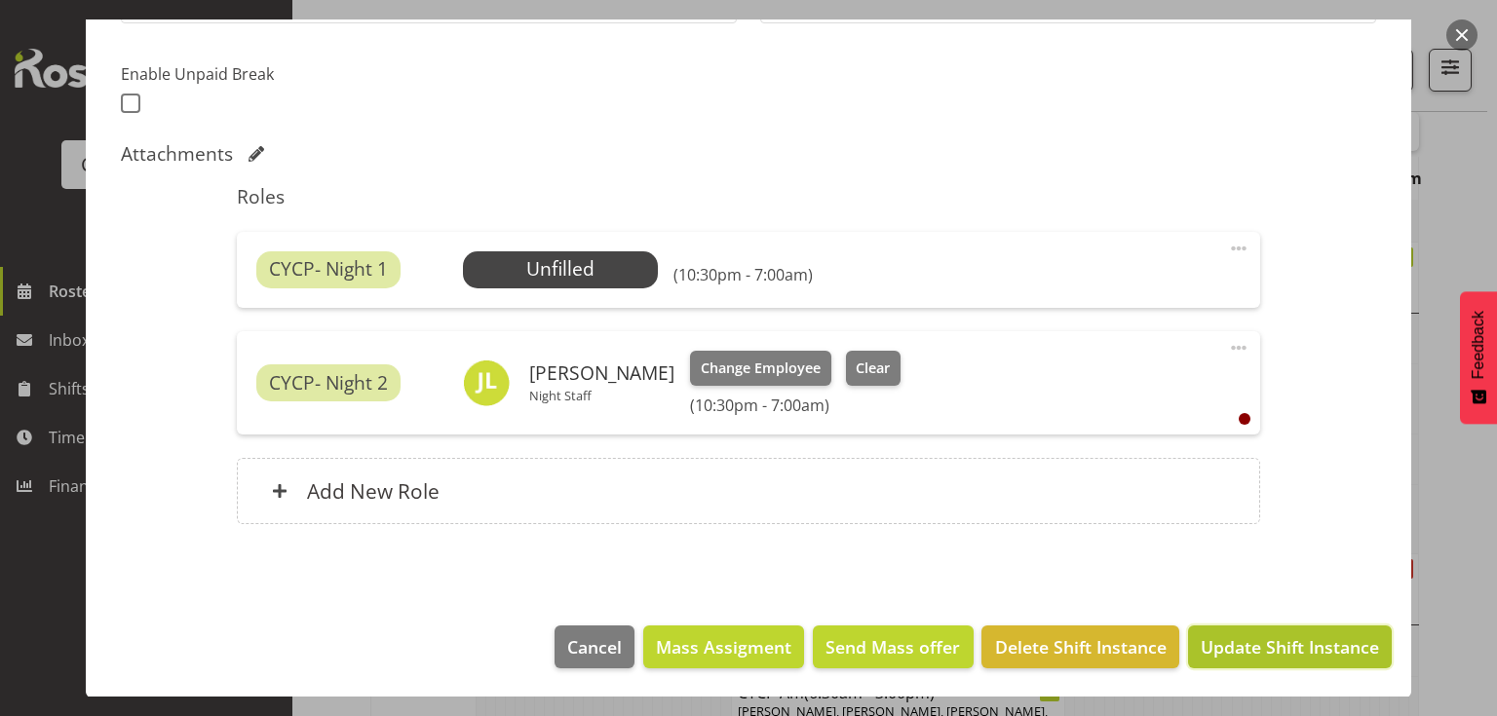
click at [1201, 644] on span "Update Shift Instance" at bounding box center [1290, 646] width 178 height 25
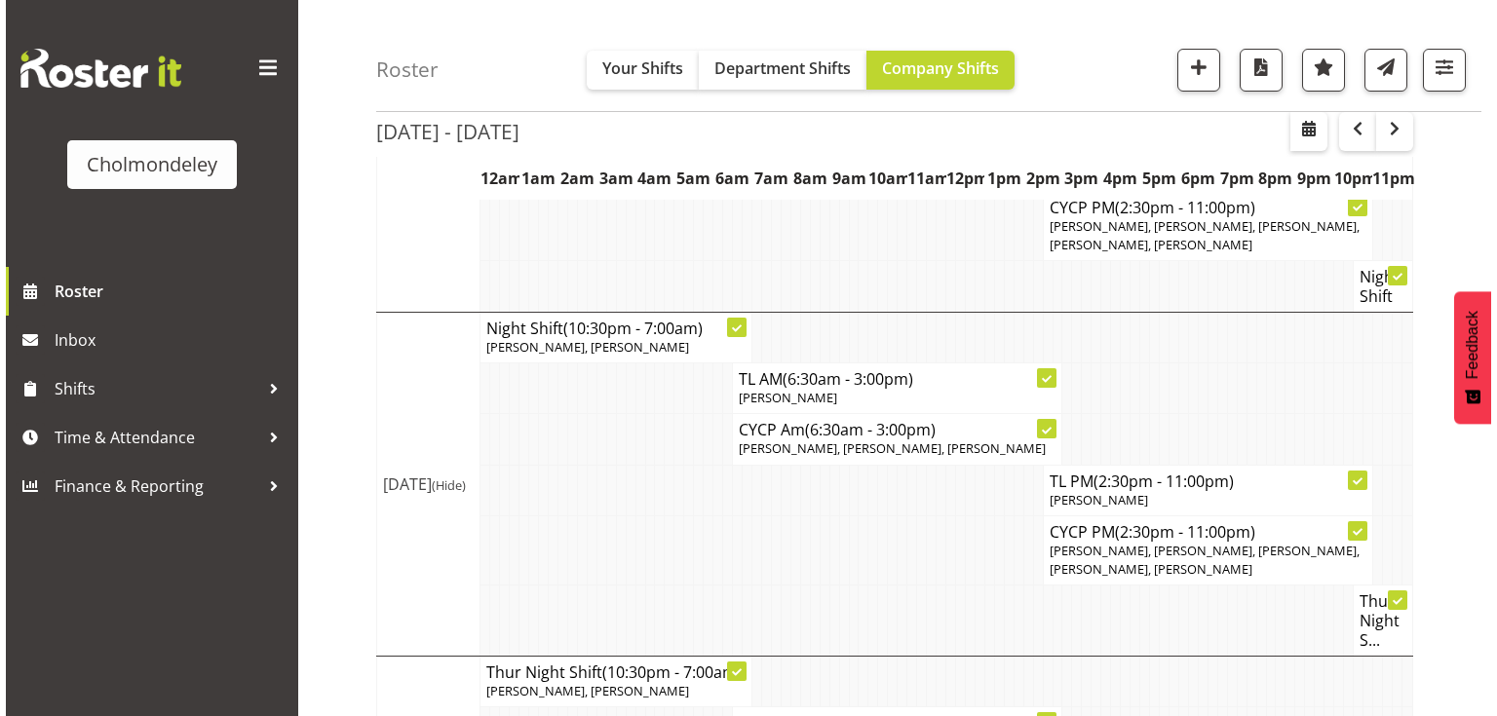
scroll to position [1177, 0]
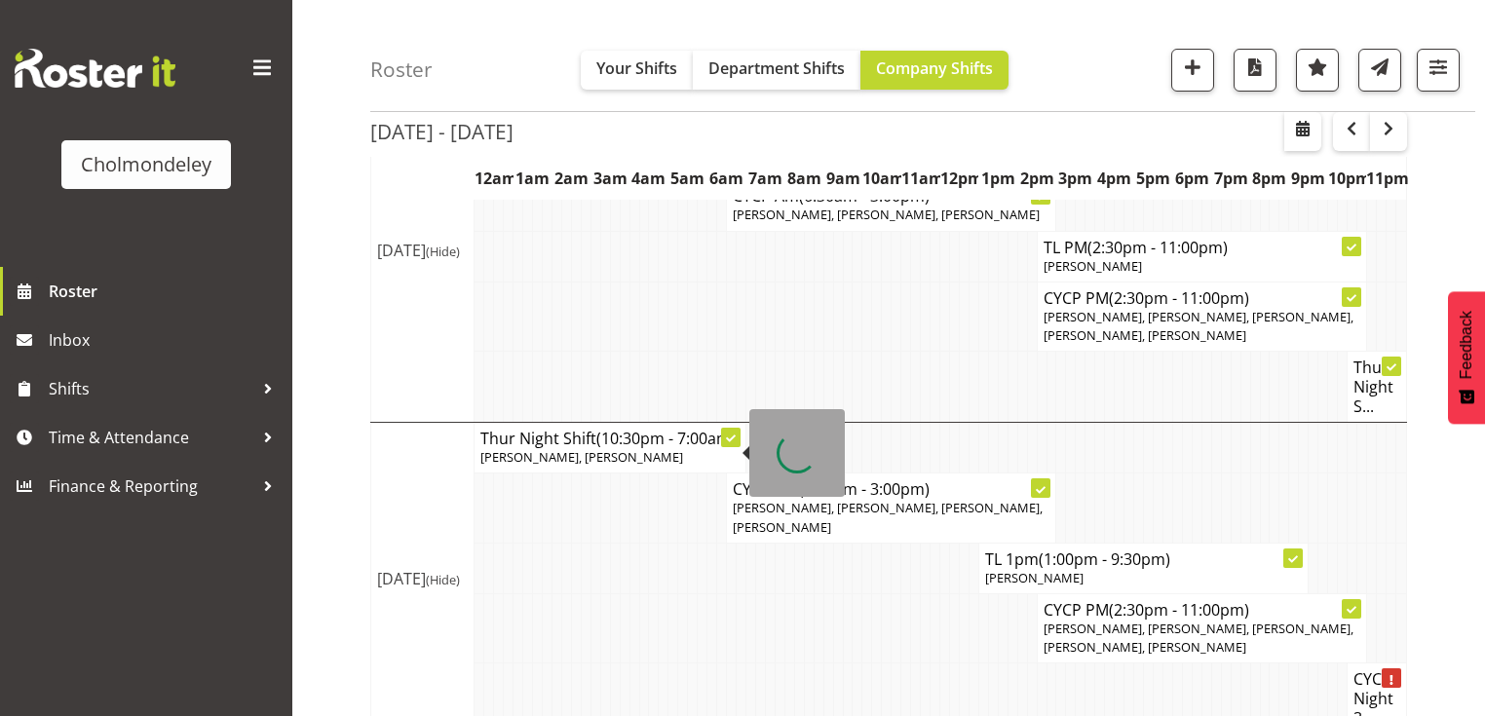
click at [551, 435] on h4 "Thur Night Shift (10:30pm - 7:00am)" at bounding box center [609, 438] width 259 height 19
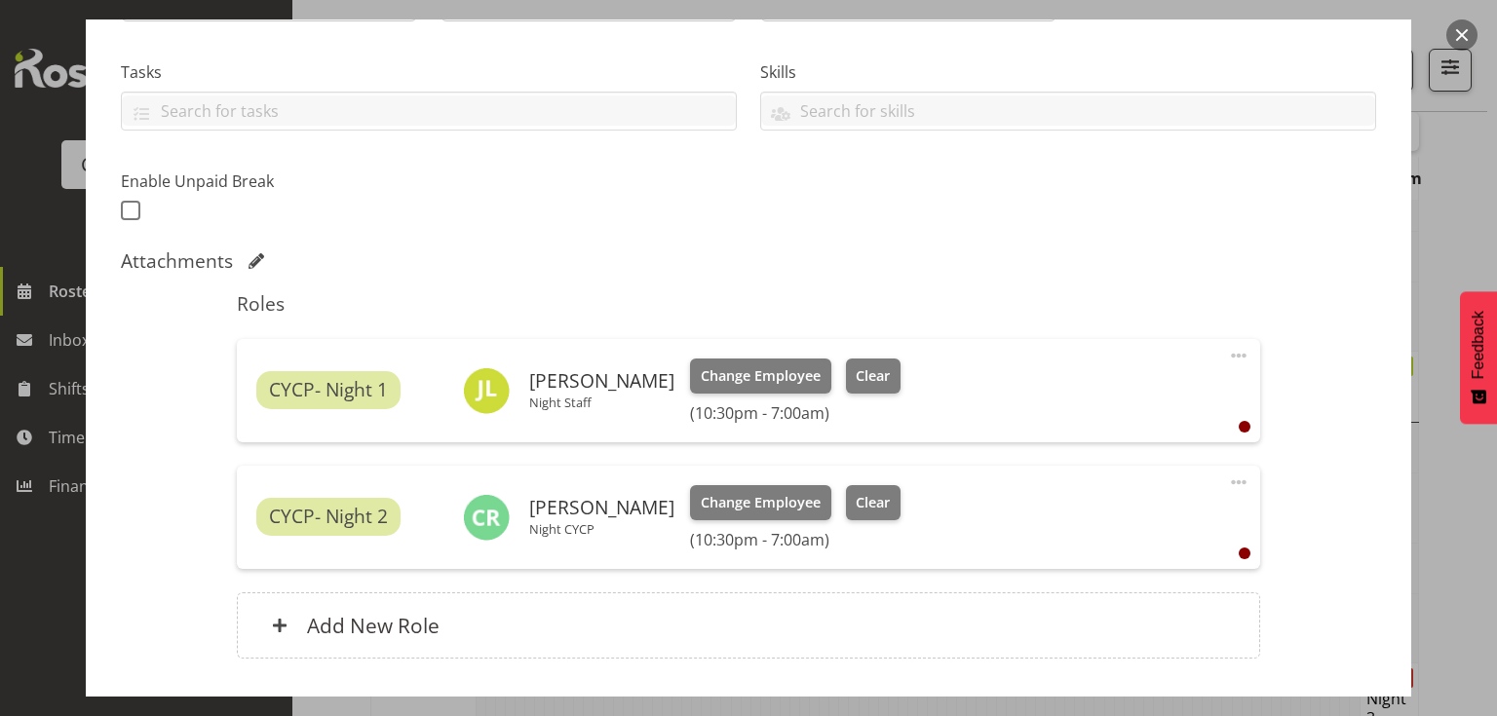
scroll to position [468, 0]
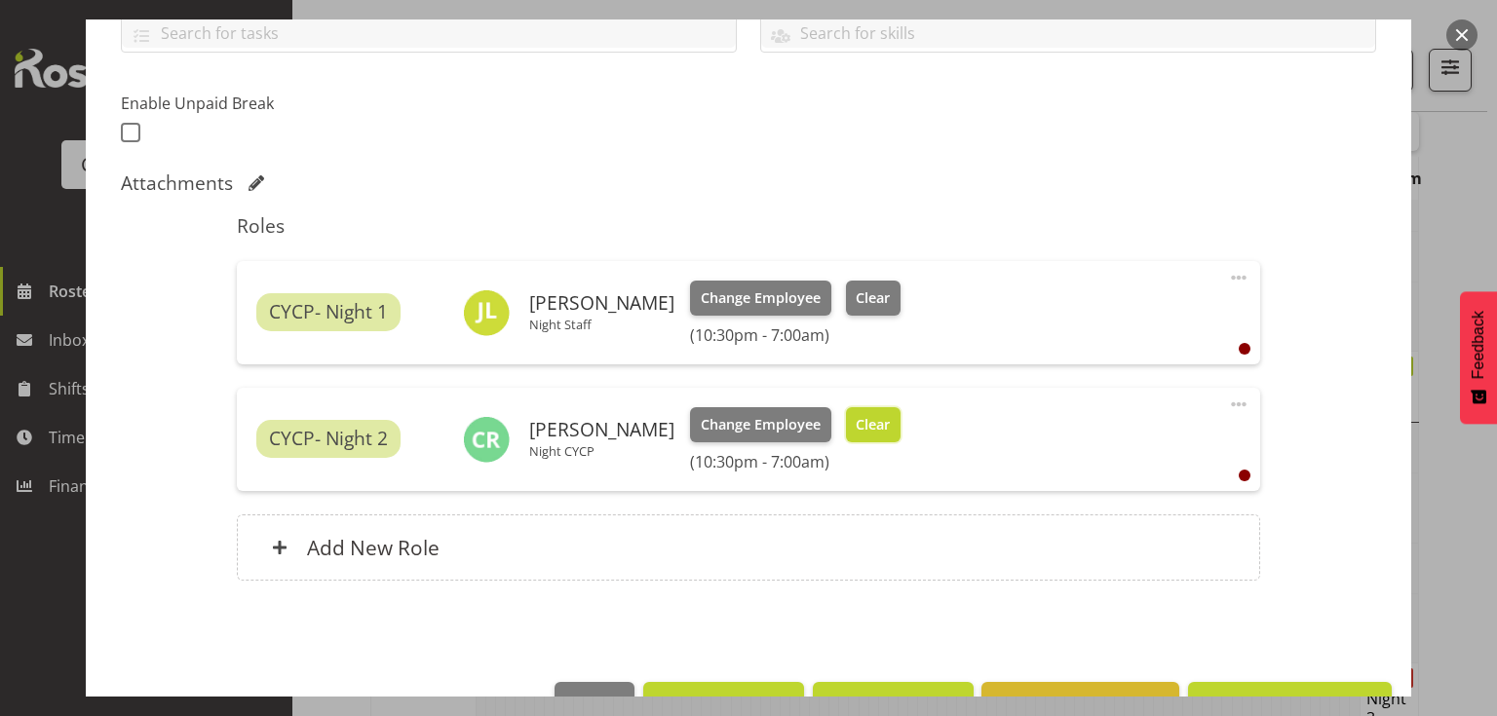
click at [856, 418] on span "Clear" at bounding box center [873, 424] width 34 height 21
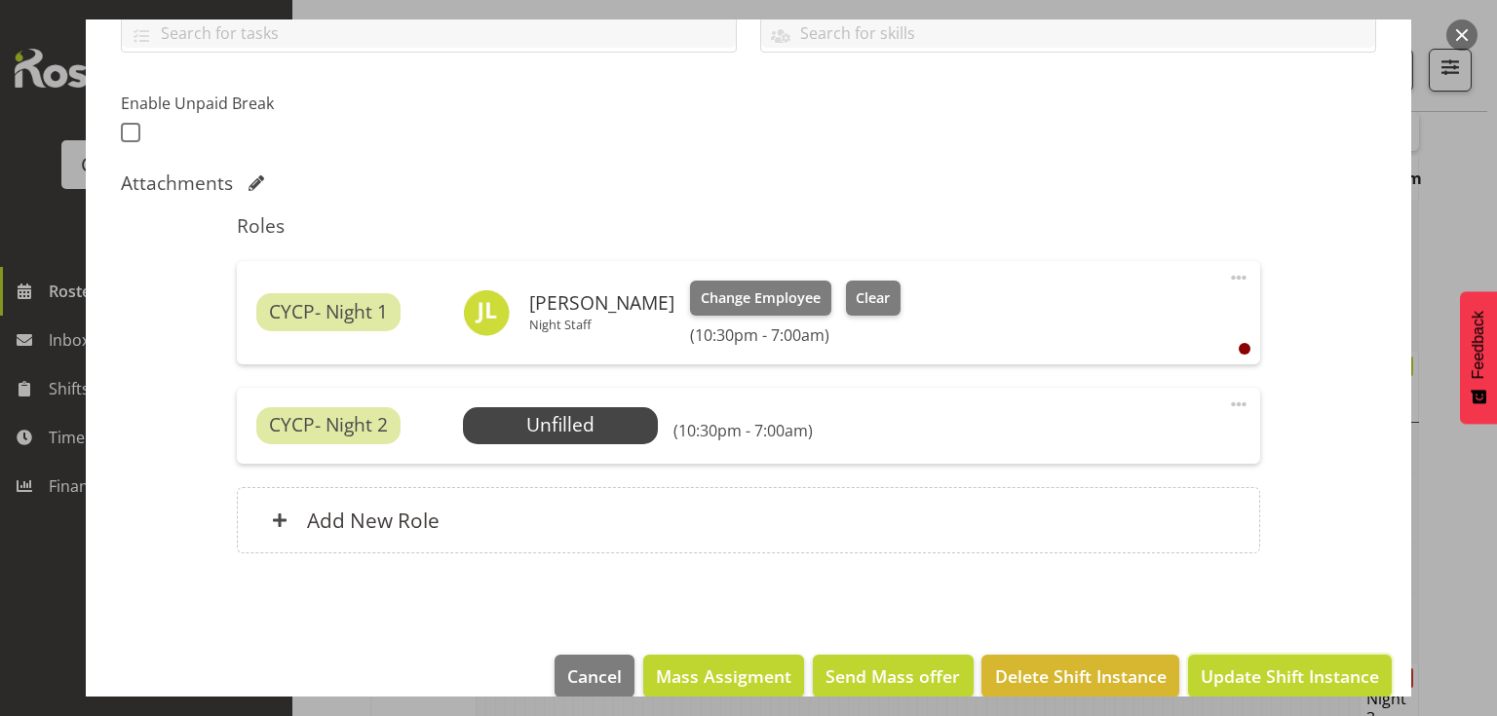
click at [1240, 667] on span "Update Shift Instance" at bounding box center [1290, 676] width 178 height 25
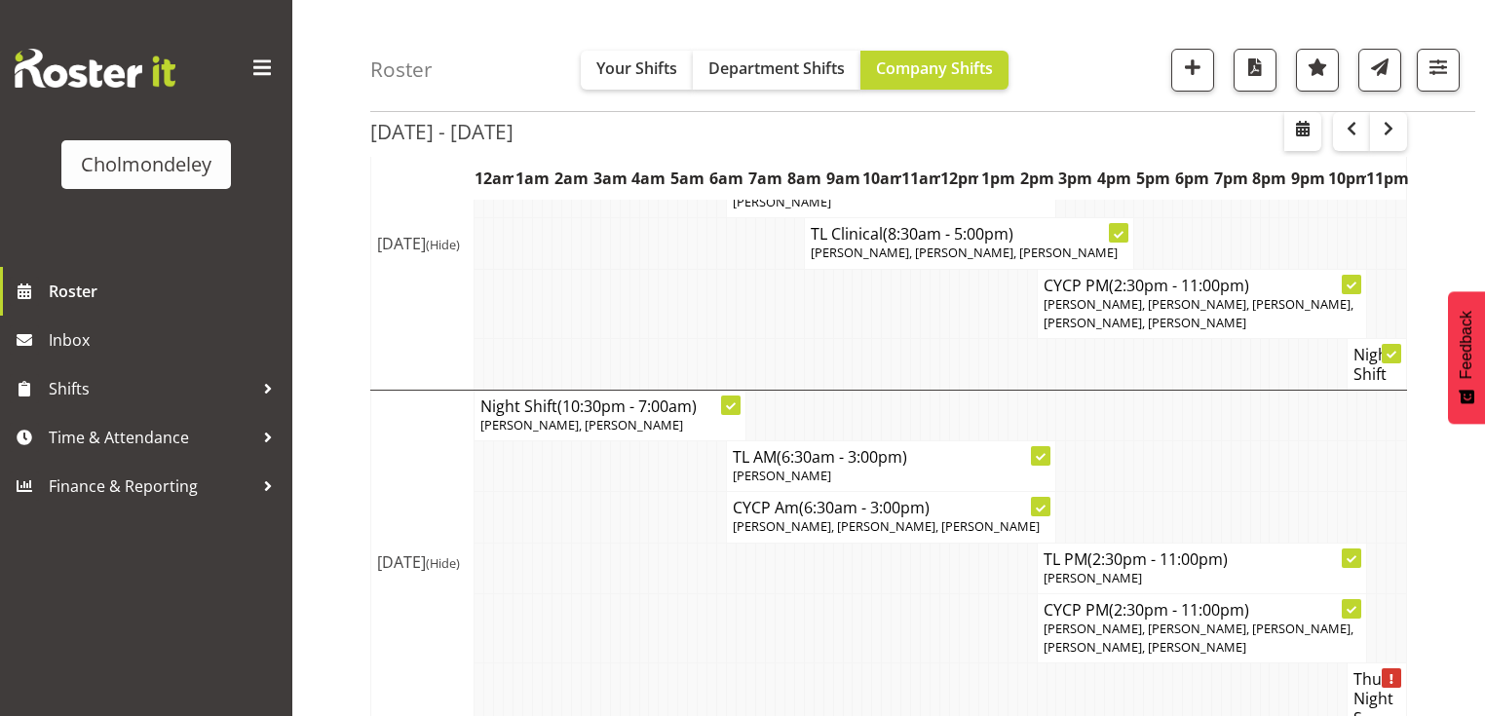
scroll to position [943, 0]
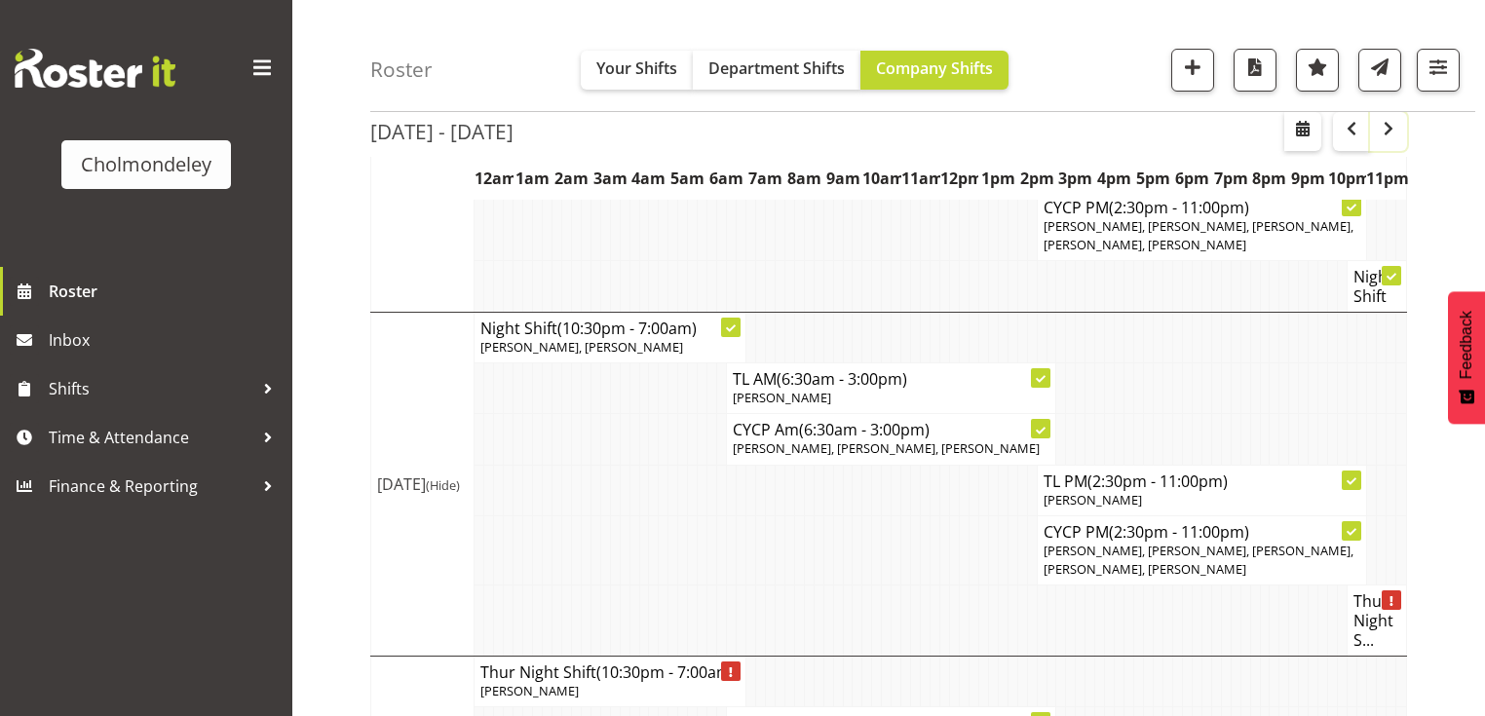
click at [1388, 134] on span "button" at bounding box center [1388, 128] width 23 height 23
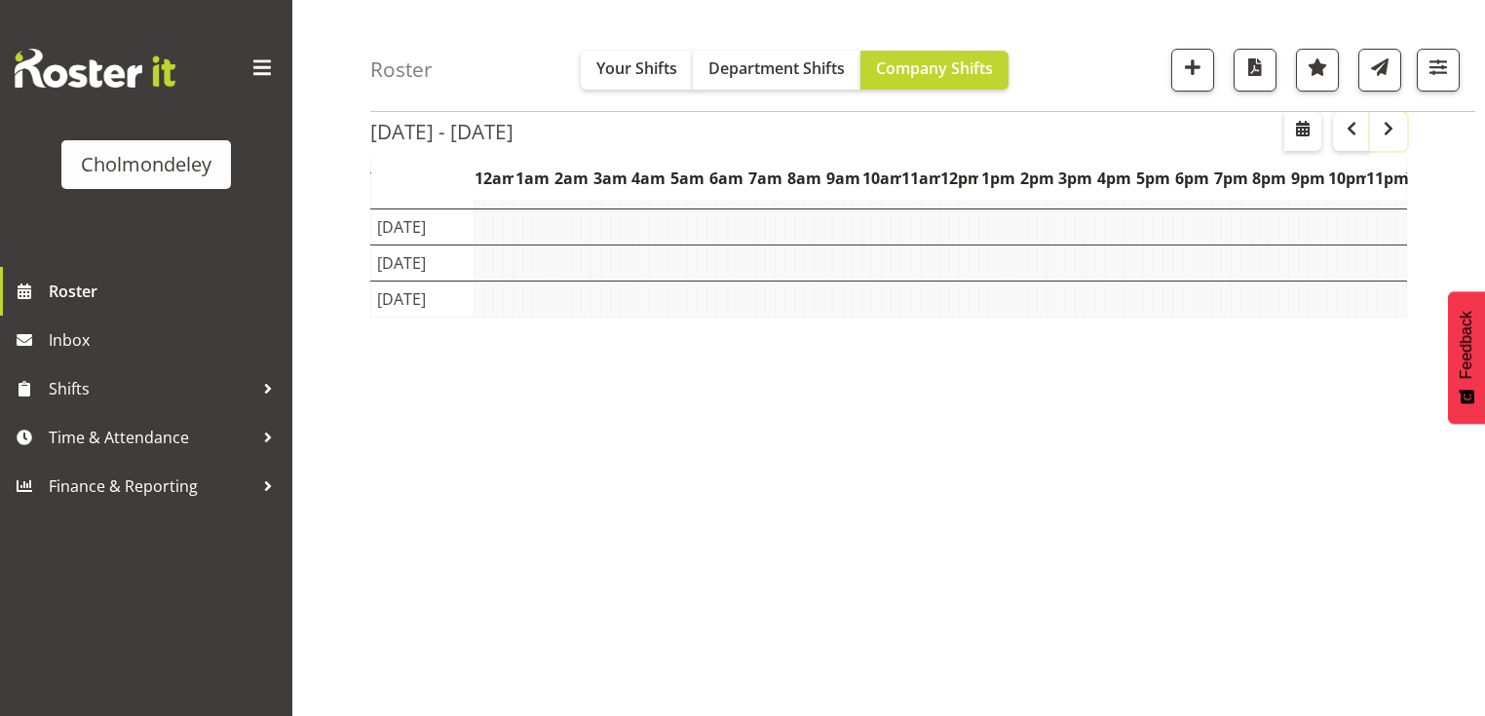
scroll to position [242, 0]
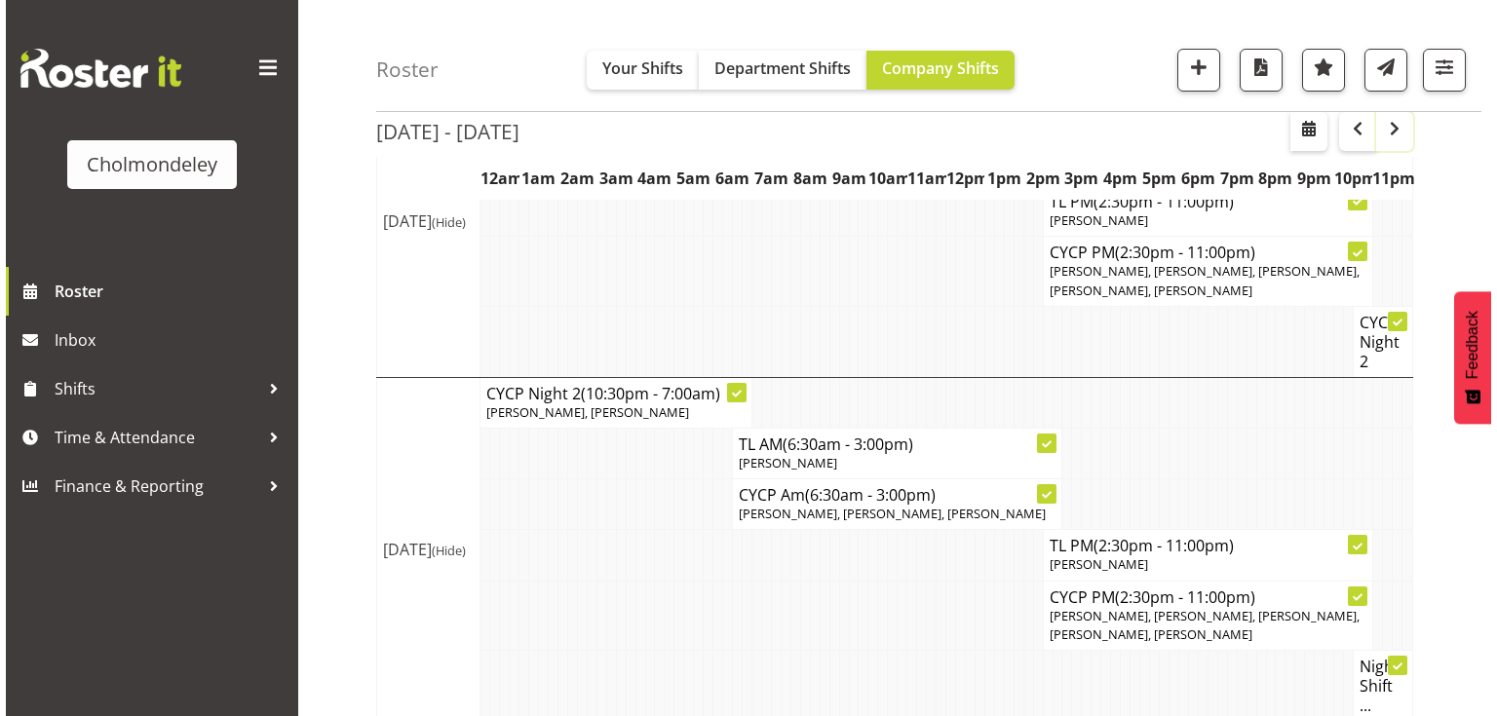
scroll to position [943, 0]
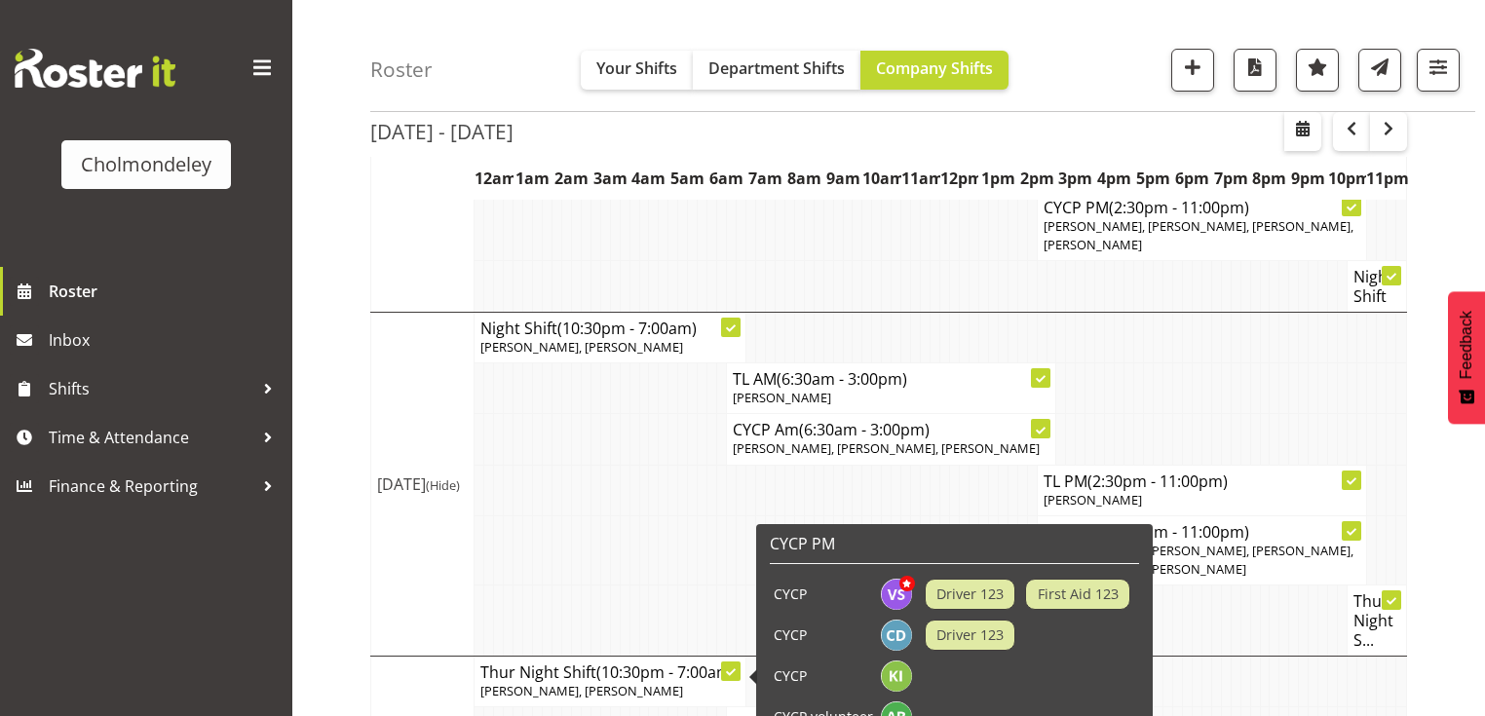
click at [596, 682] on span "[PERSON_NAME], [PERSON_NAME]" at bounding box center [581, 691] width 203 height 18
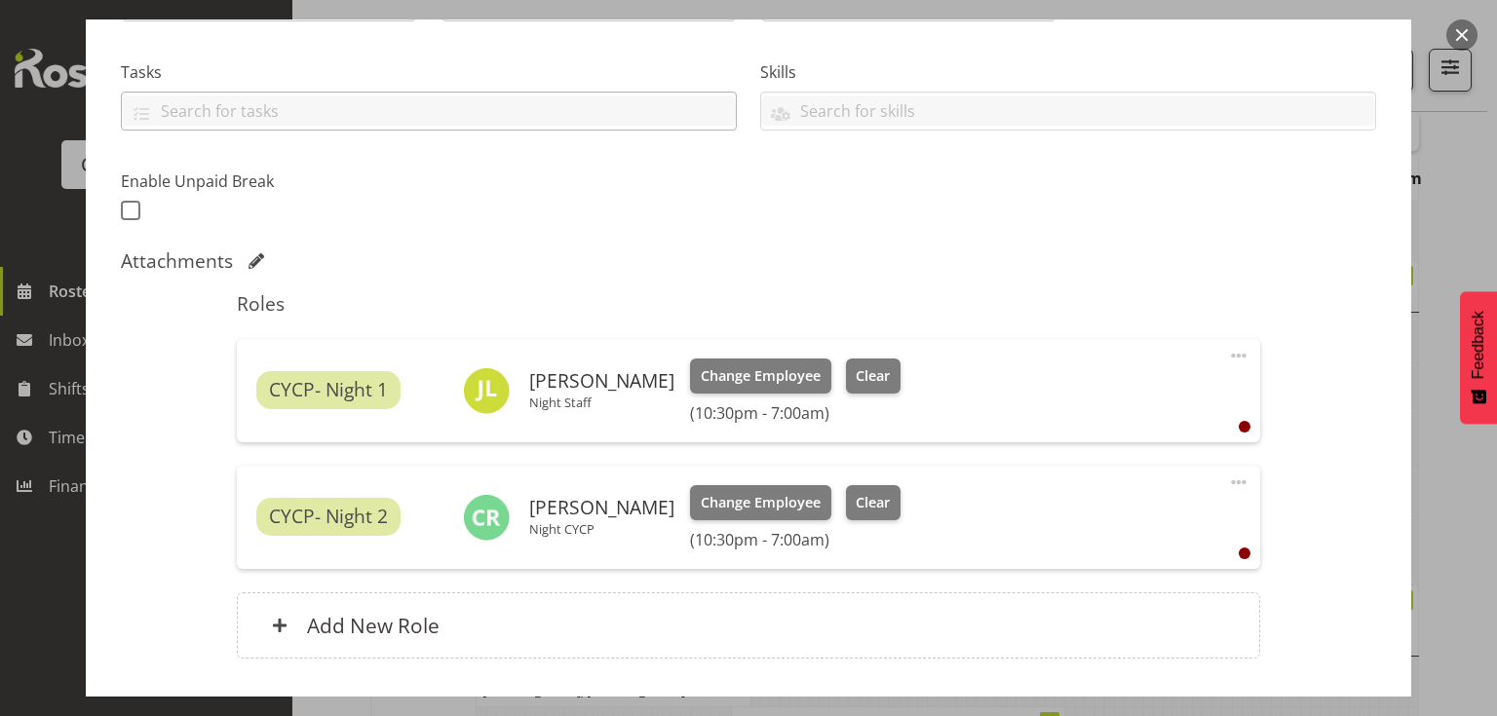
scroll to position [468, 0]
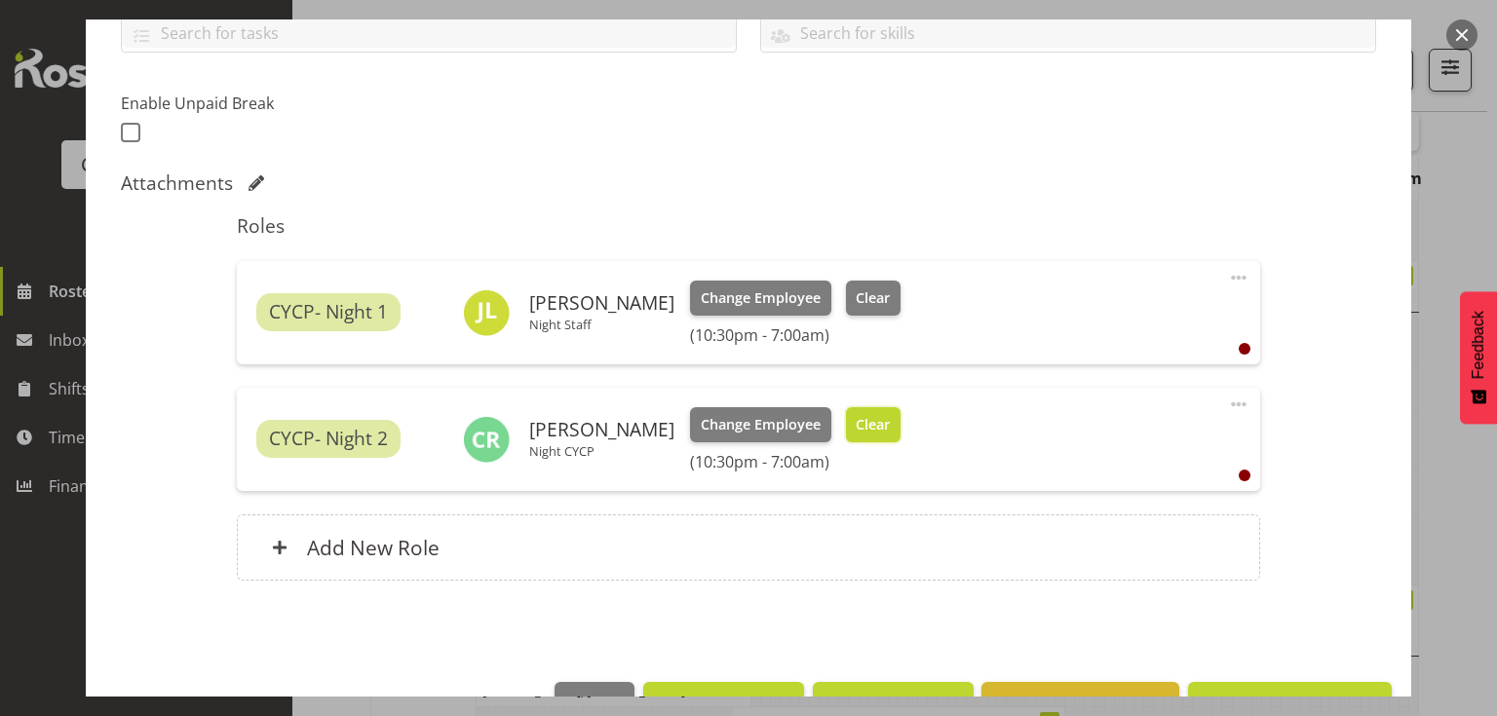
click at [869, 418] on span "Clear" at bounding box center [873, 424] width 34 height 21
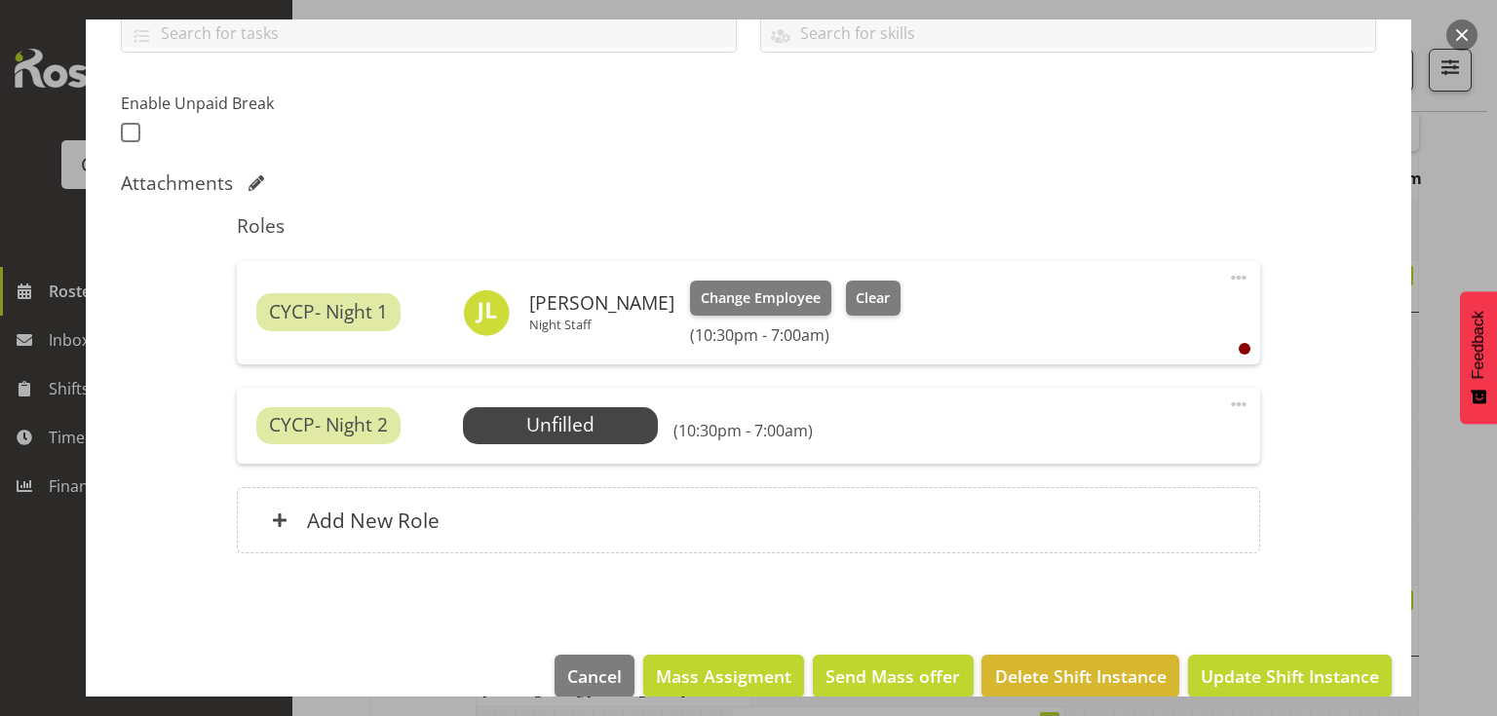
scroll to position [497, 0]
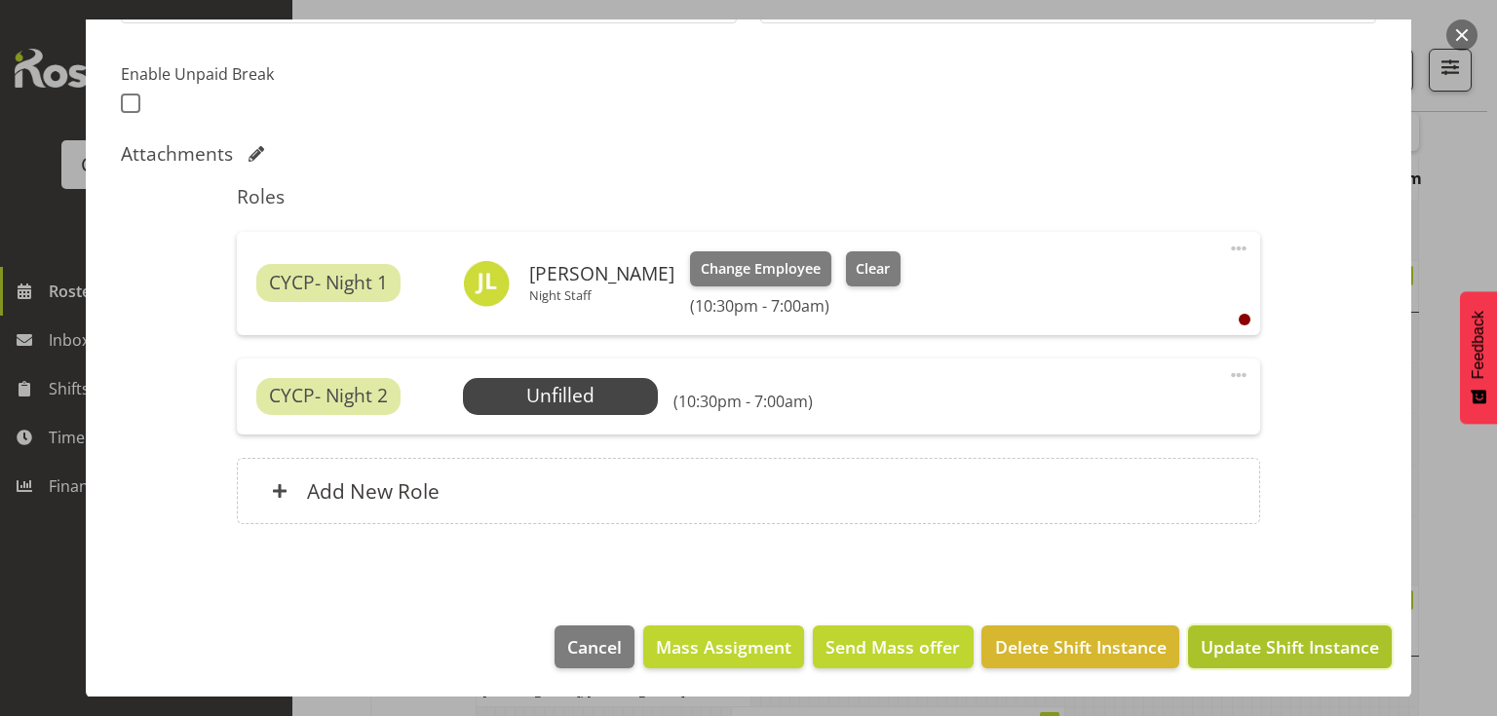
click at [1296, 650] on span "Update Shift Instance" at bounding box center [1290, 646] width 178 height 25
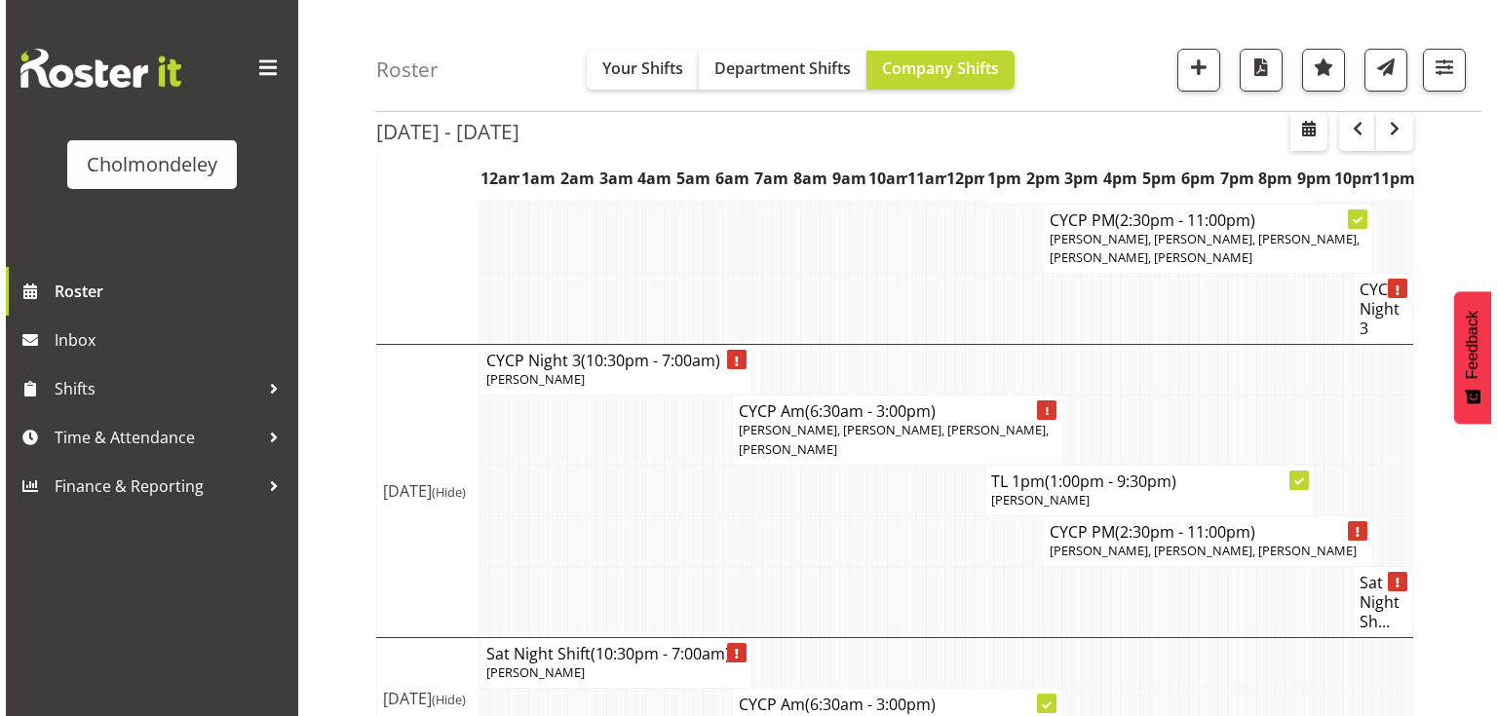
scroll to position [1618, 0]
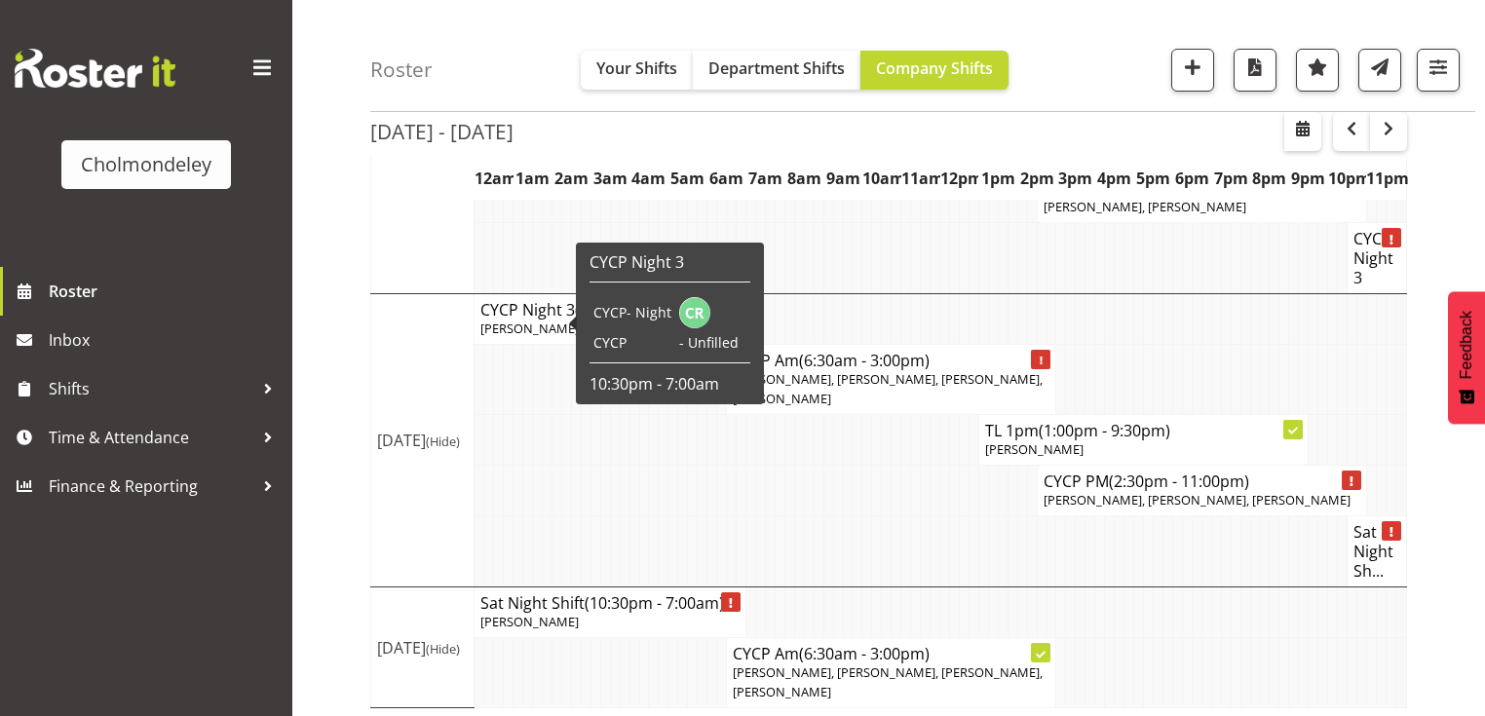
click at [561, 309] on h4 "CYCP Night 3 (10:30pm - 7:00am)" at bounding box center [609, 309] width 259 height 19
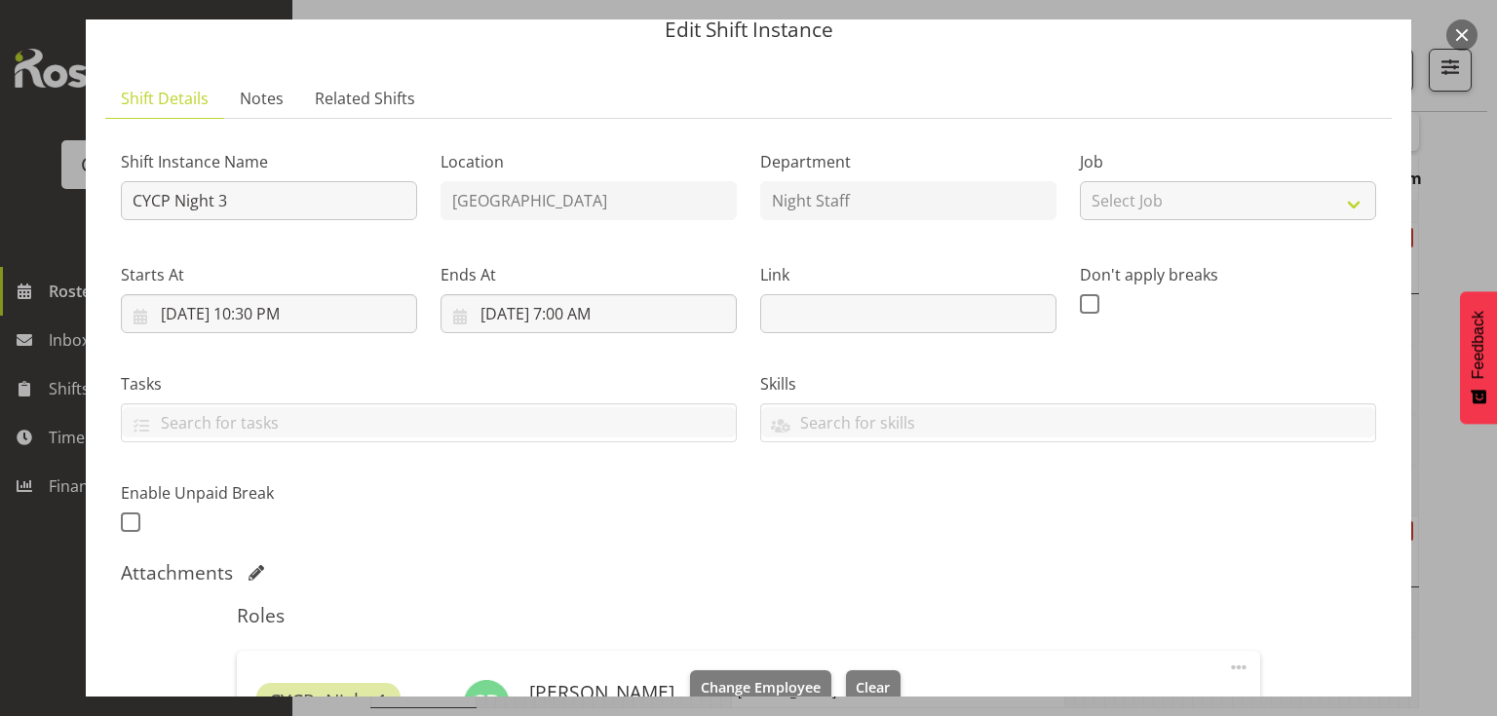
scroll to position [234, 0]
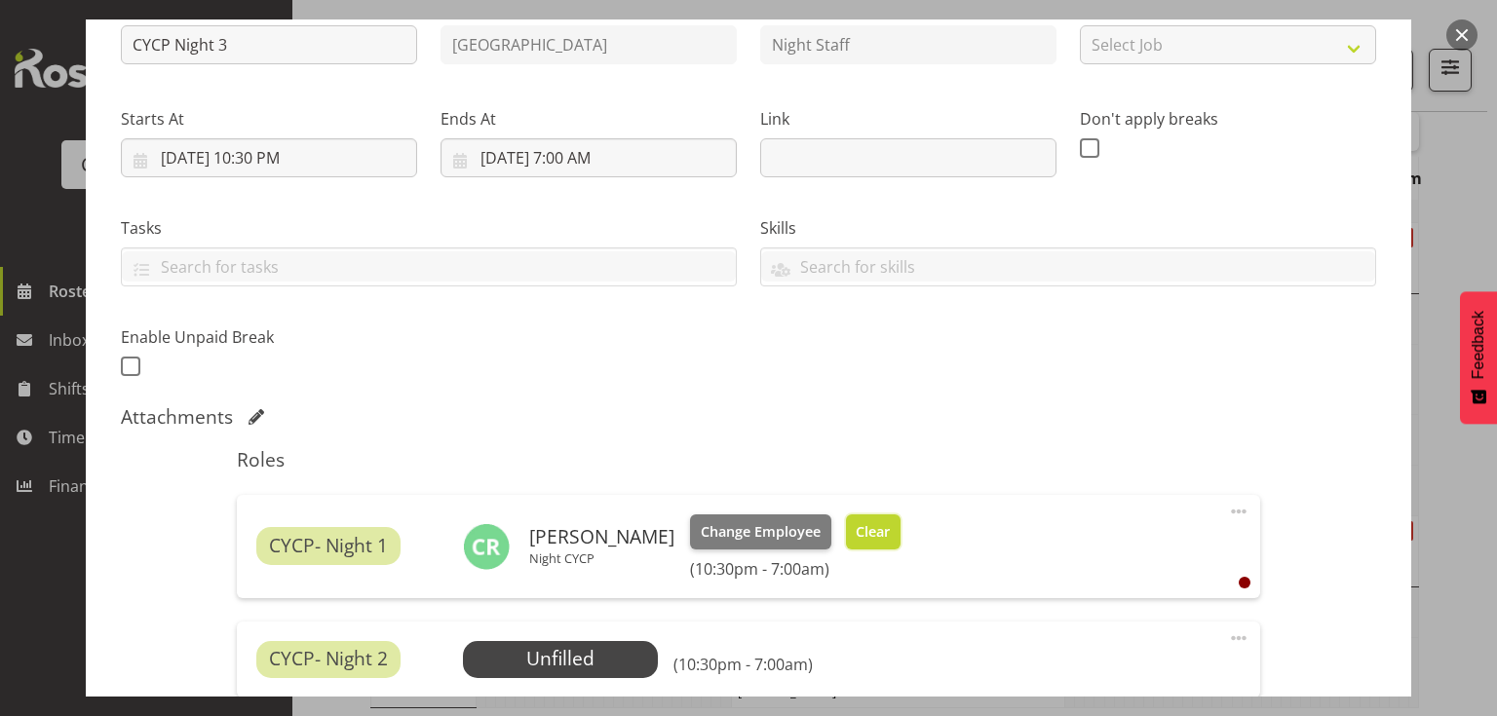
click at [865, 523] on span "Clear" at bounding box center [873, 531] width 34 height 21
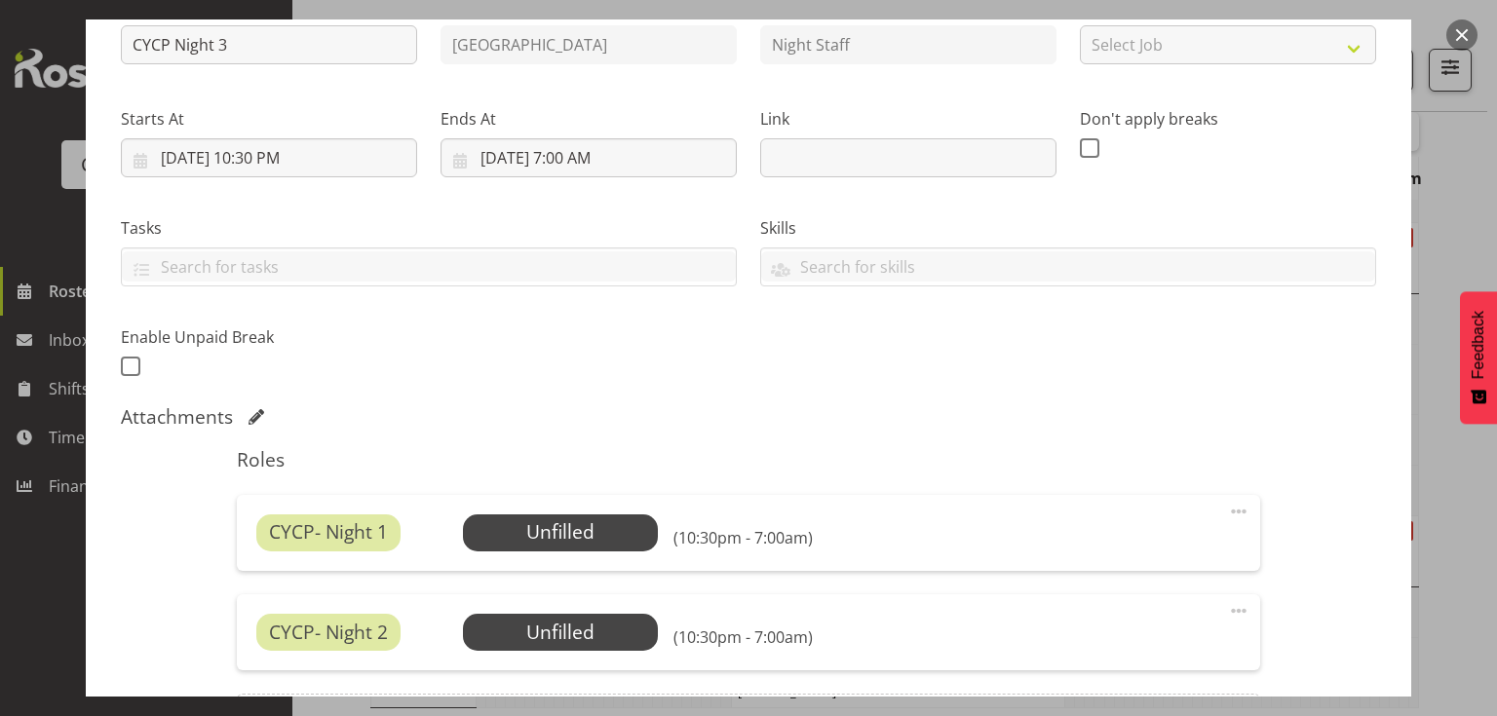
scroll to position [470, 0]
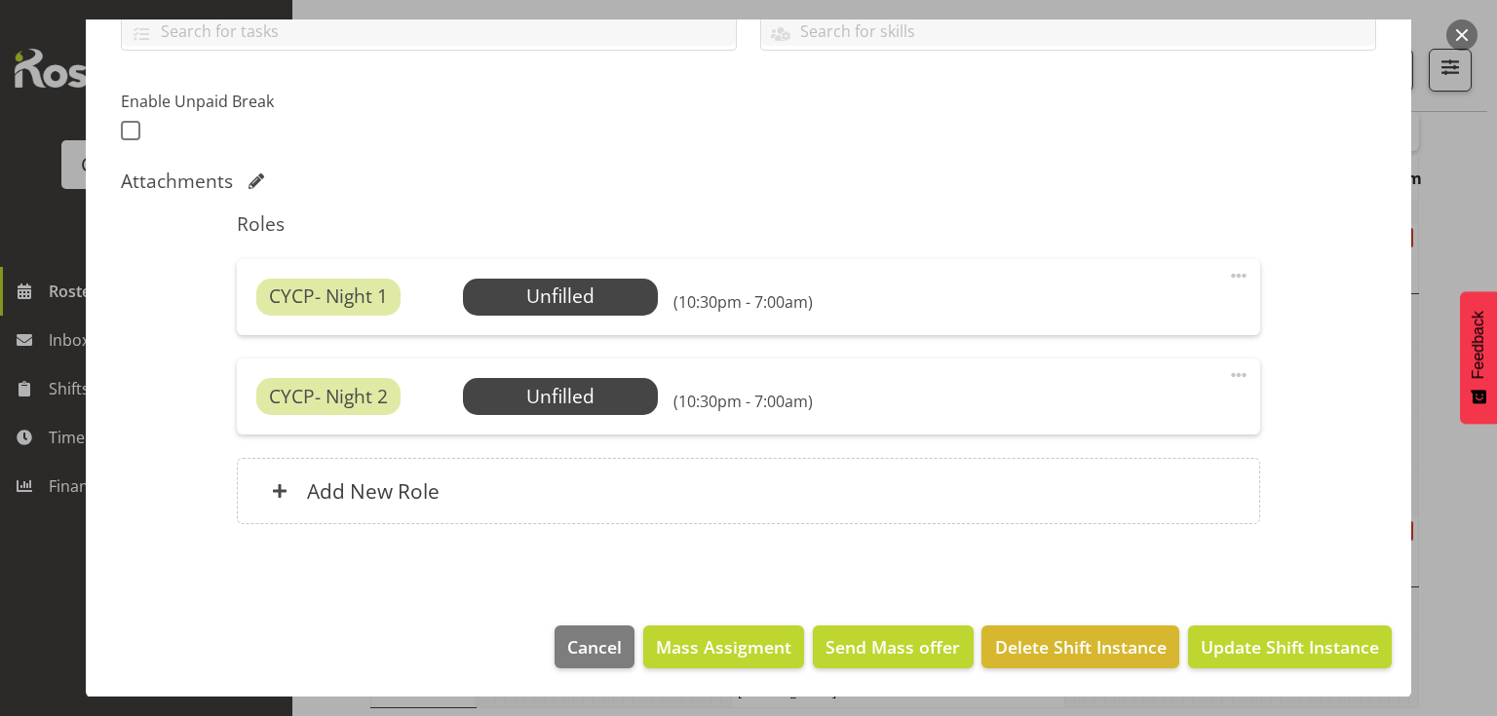
click at [1294, 644] on span "Update Shift Instance" at bounding box center [1290, 646] width 178 height 25
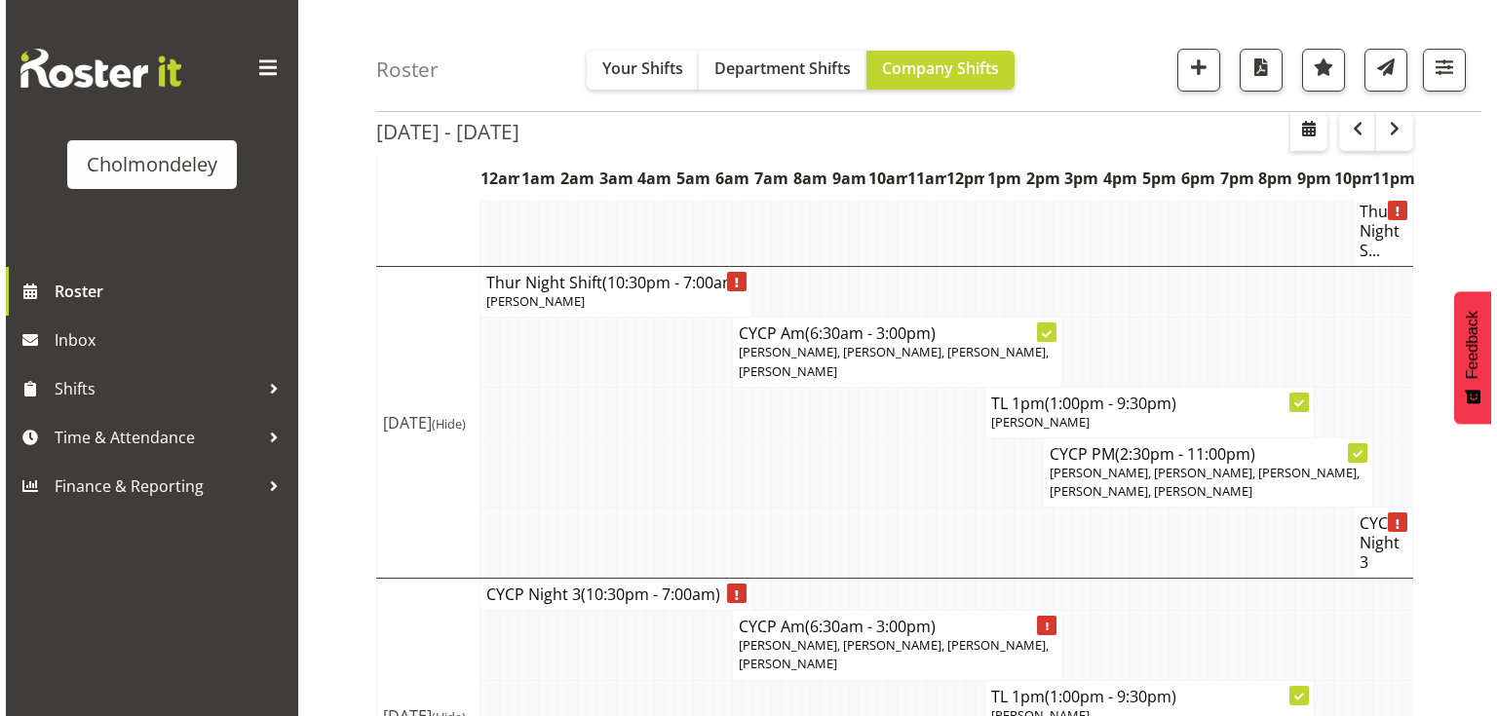
scroll to position [1598, 0]
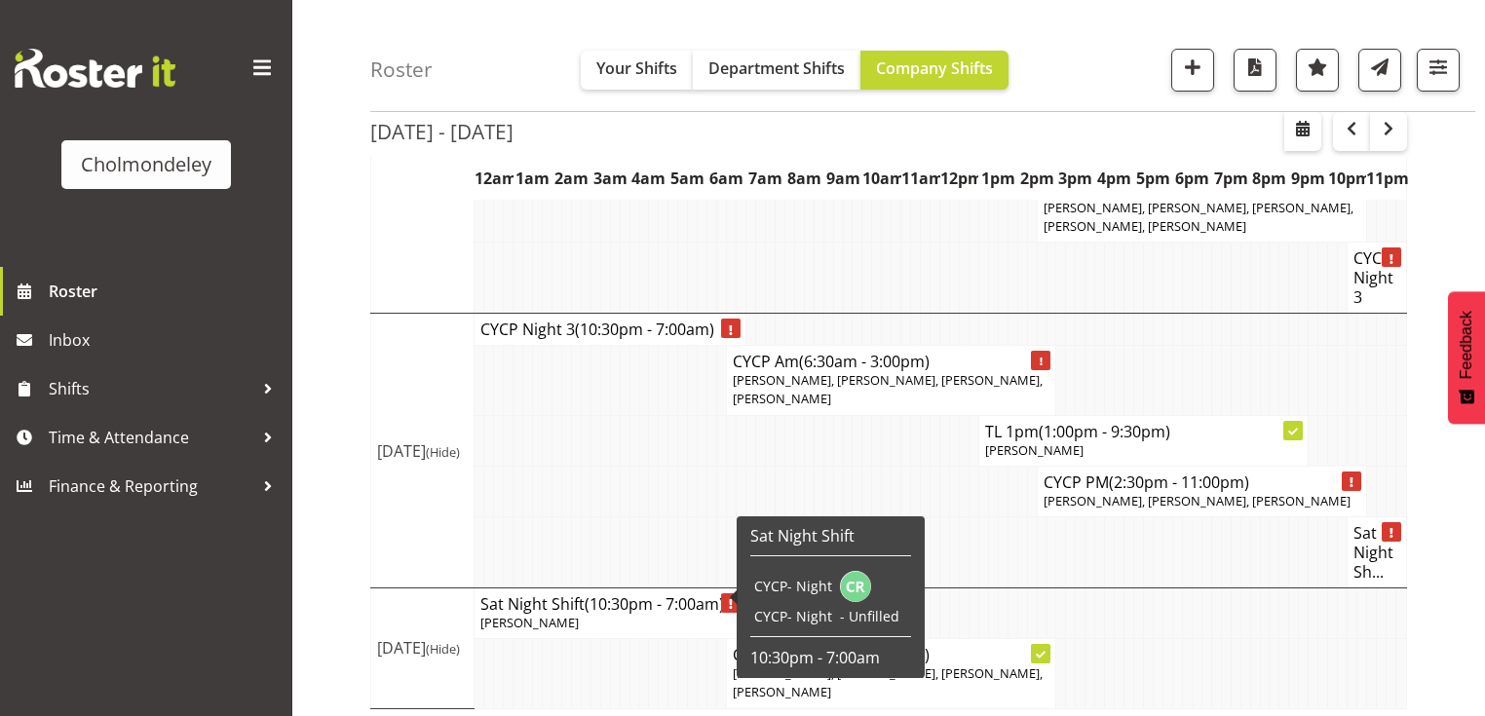
click at [667, 600] on span "(10:30pm - 7:00am)" at bounding box center [654, 604] width 139 height 21
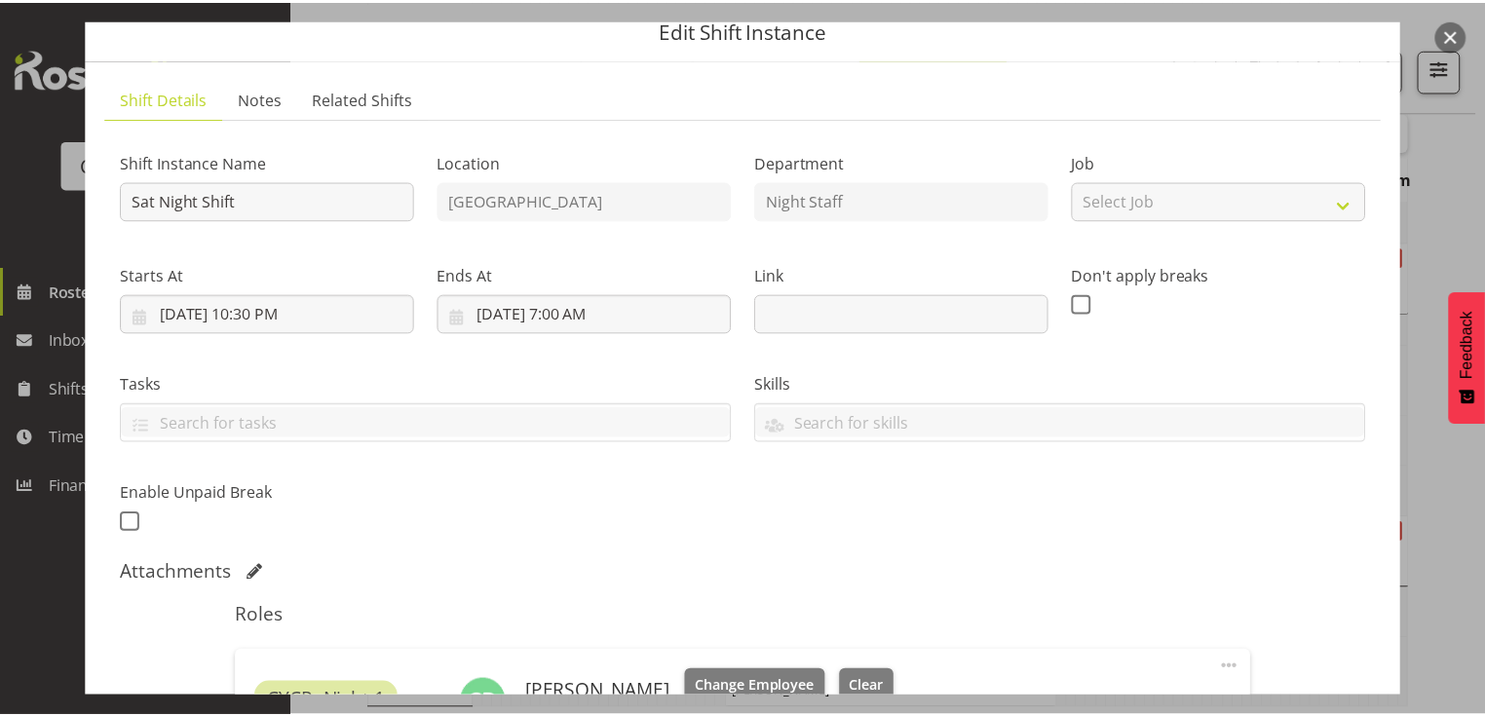
scroll to position [312, 0]
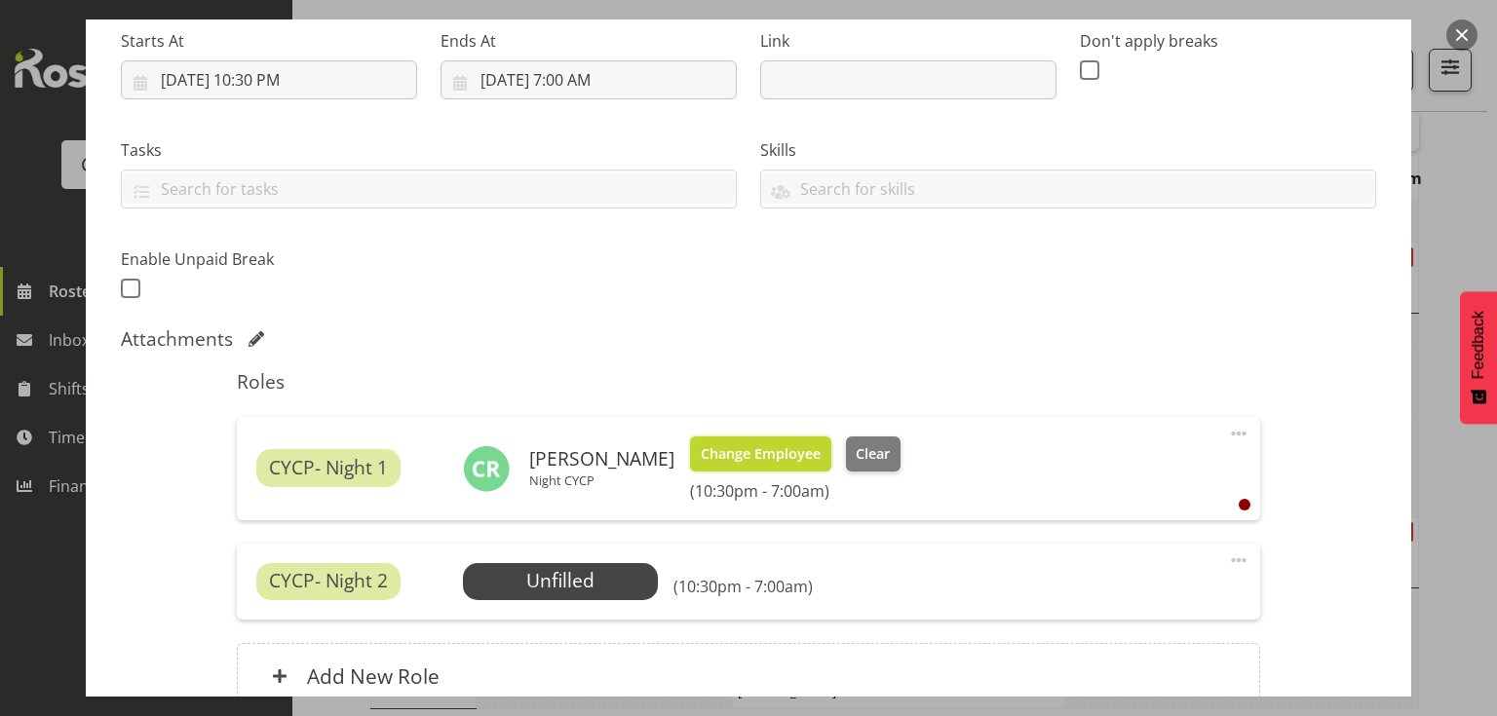
click at [781, 452] on span "Change Employee" at bounding box center [761, 453] width 120 height 21
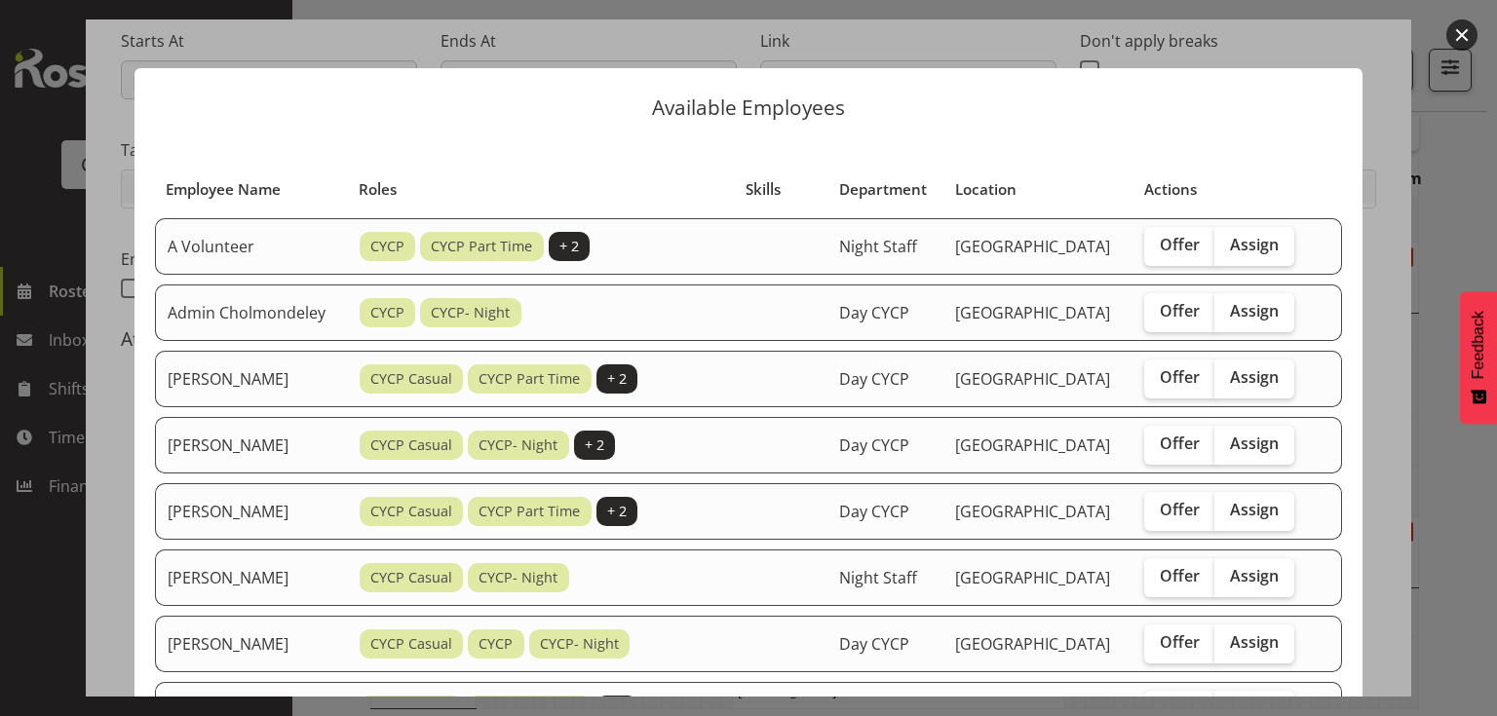
click at [1466, 35] on button "button" at bounding box center [1461, 34] width 31 height 31
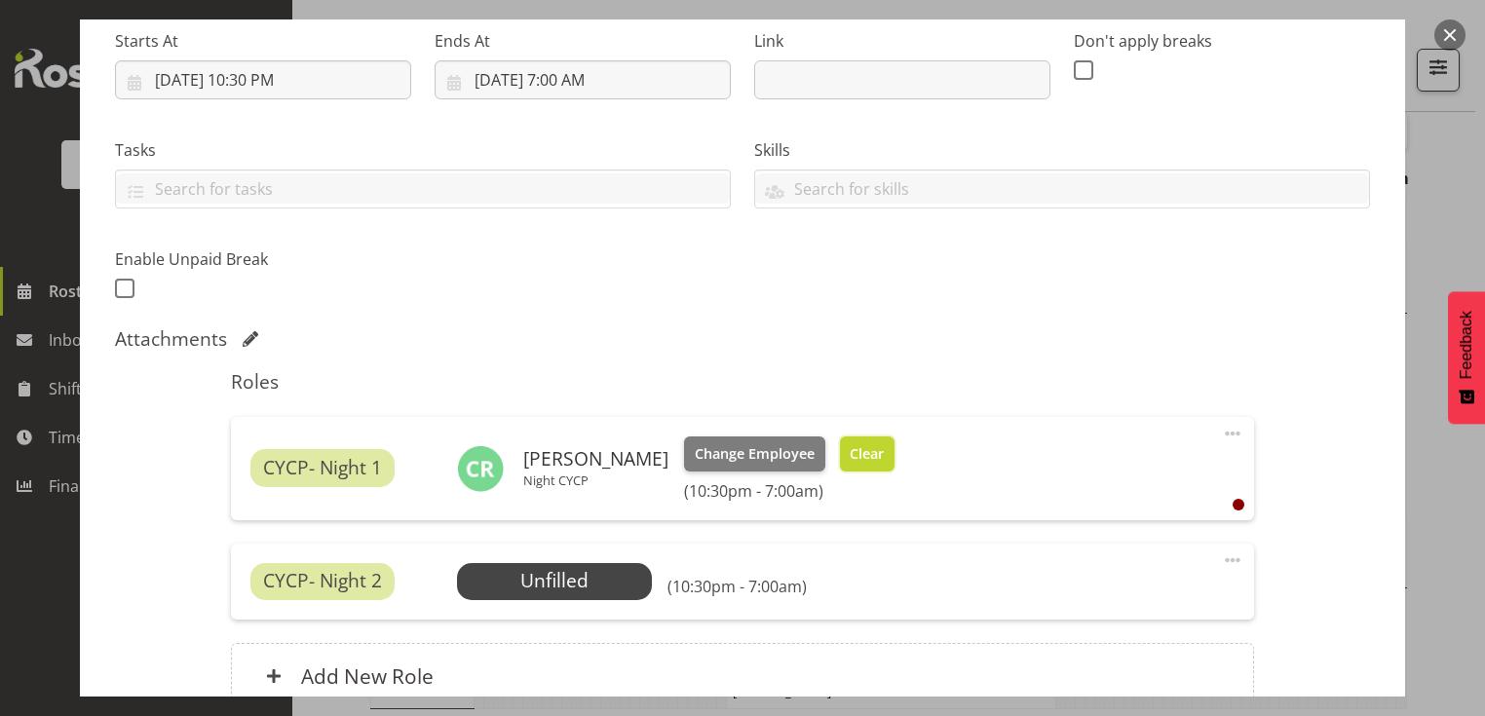
click at [862, 456] on span "Clear" at bounding box center [867, 453] width 34 height 21
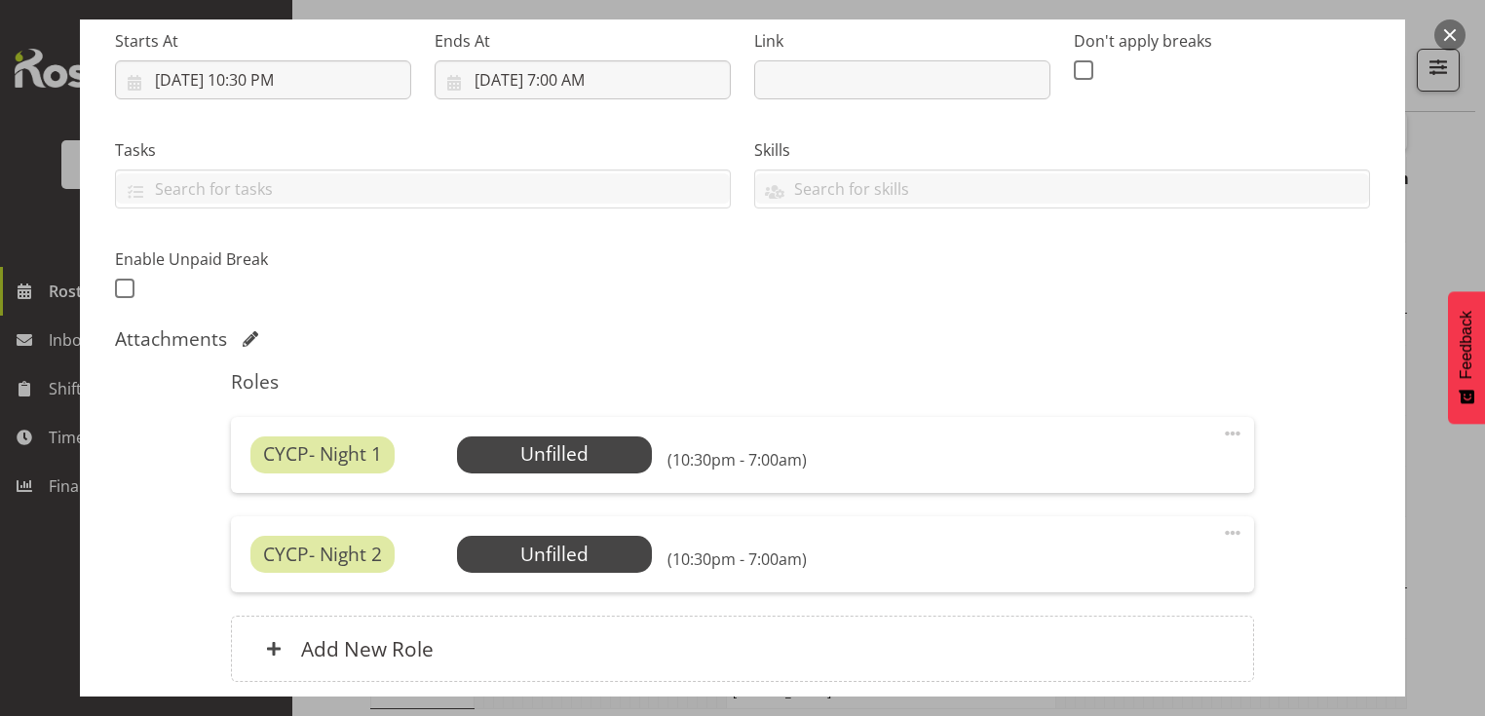
scroll to position [470, 0]
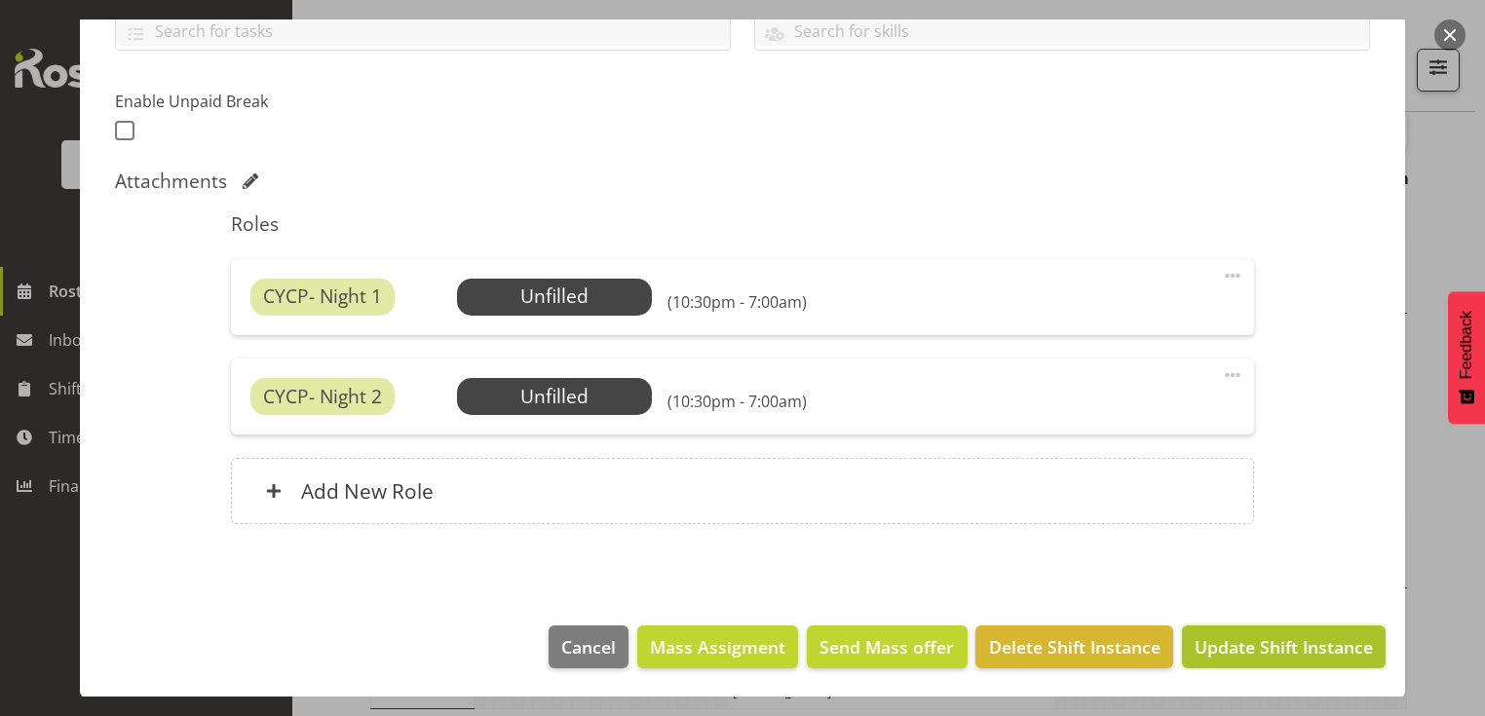
click at [1238, 653] on span "Update Shift Instance" at bounding box center [1284, 646] width 178 height 25
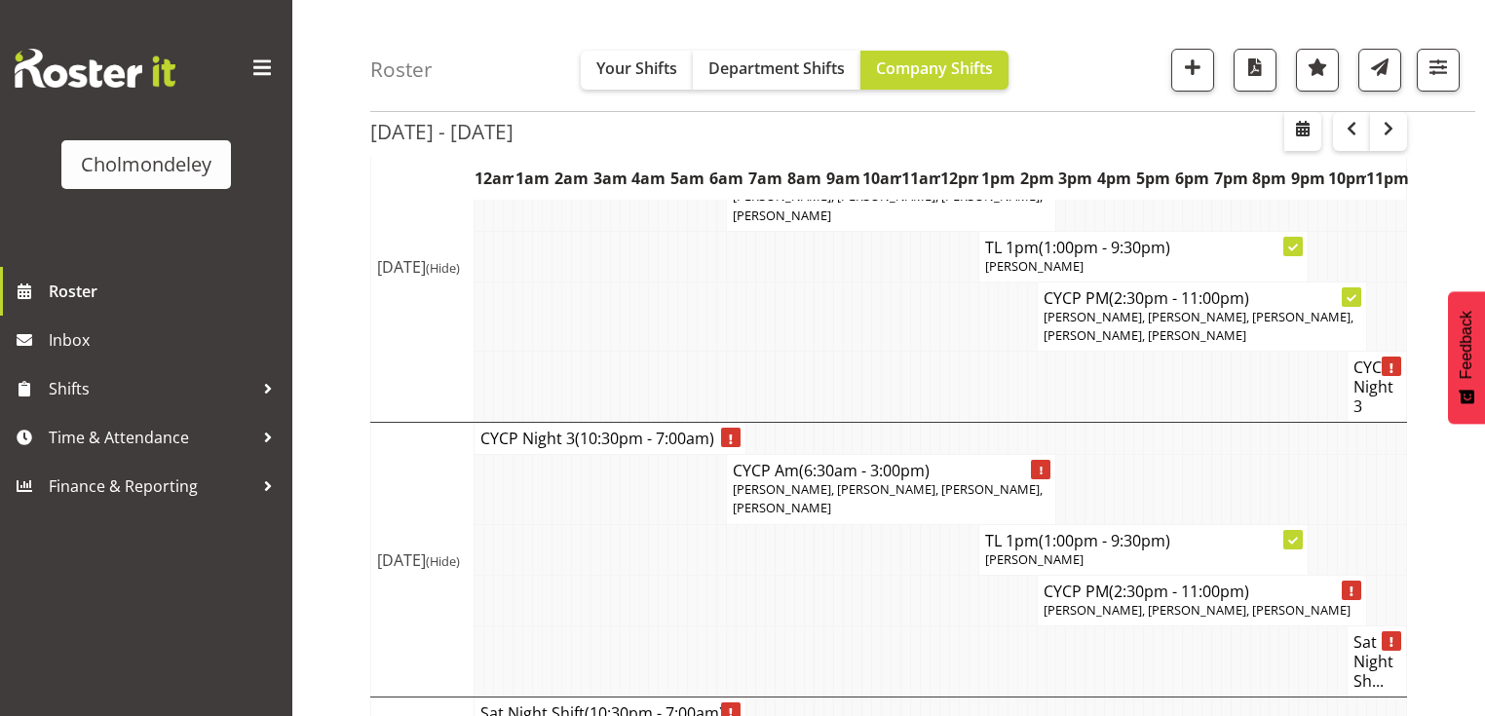
scroll to position [1580, 0]
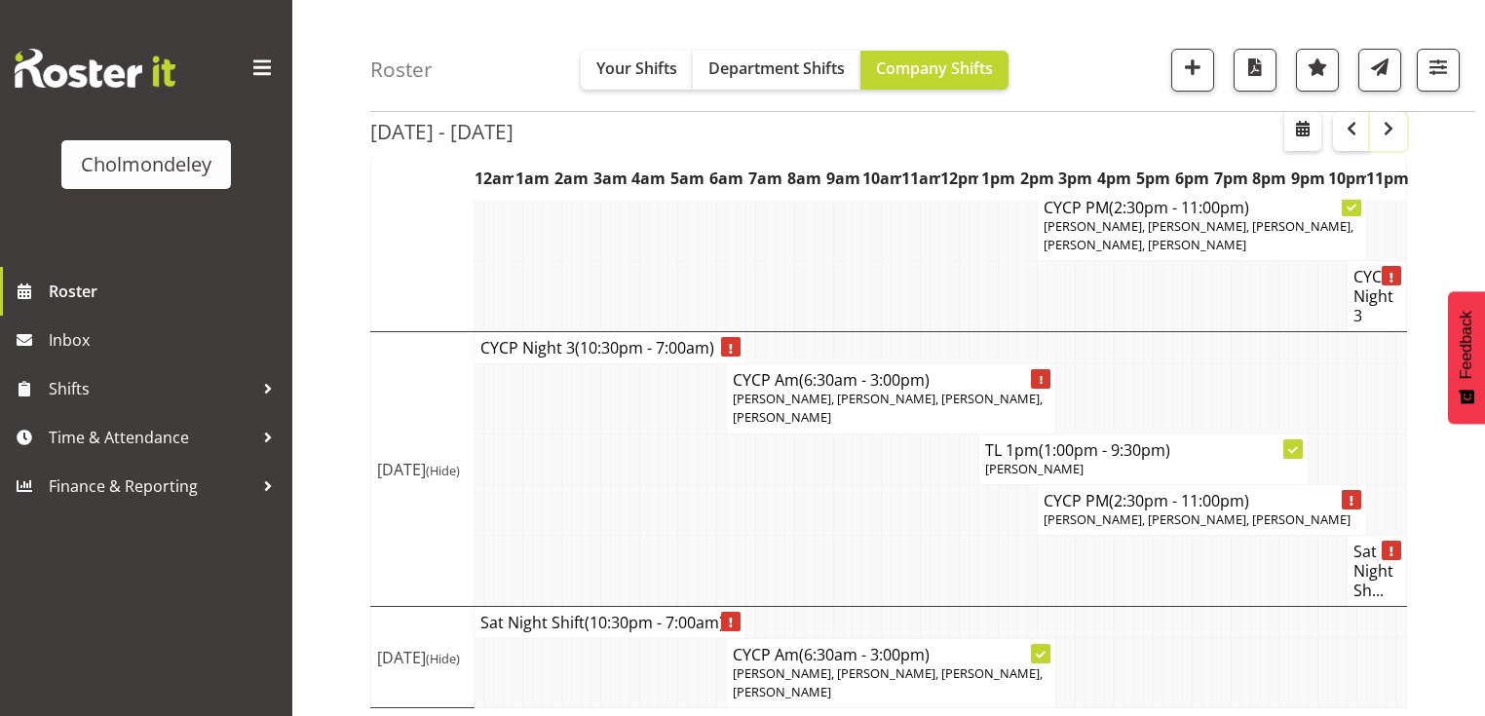
click at [1395, 139] on span "button" at bounding box center [1388, 128] width 23 height 23
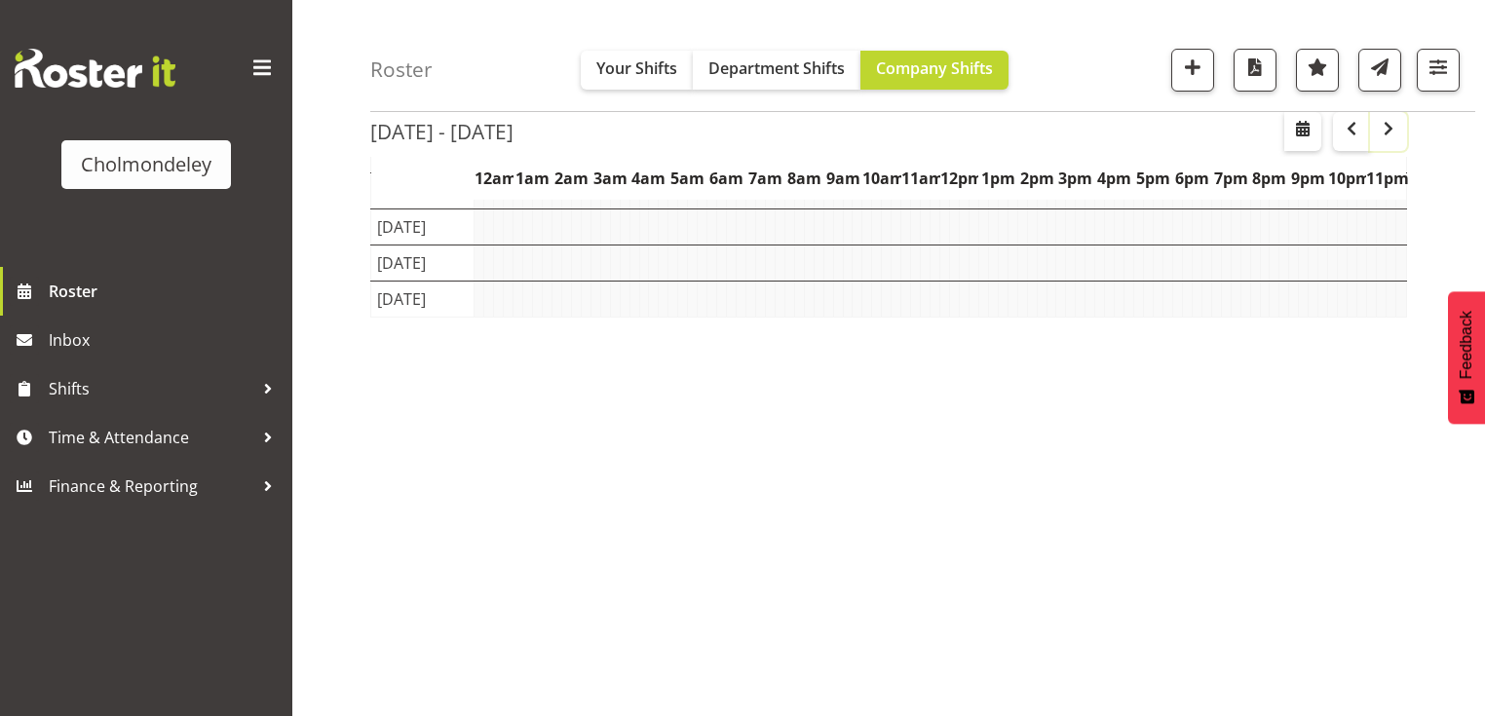
scroll to position [242, 0]
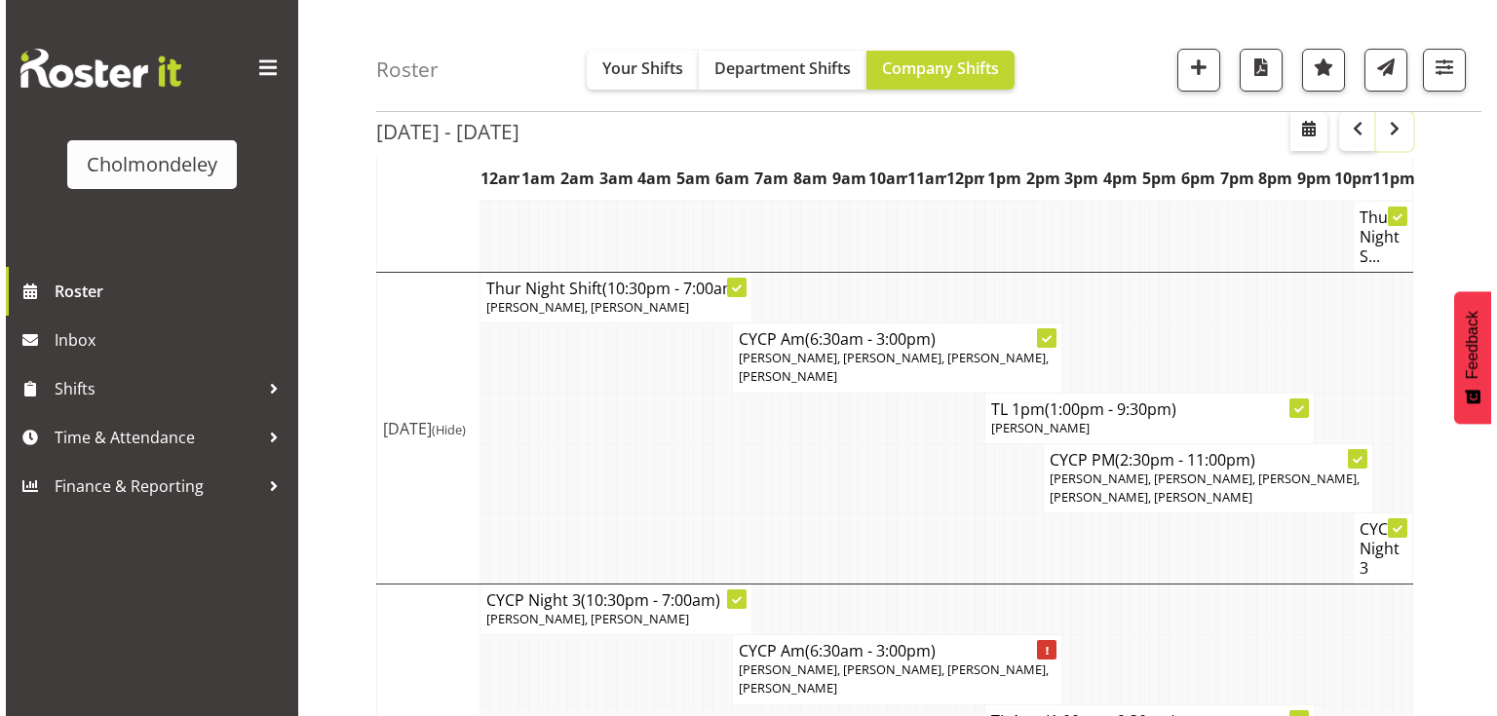
scroll to position [1231, 0]
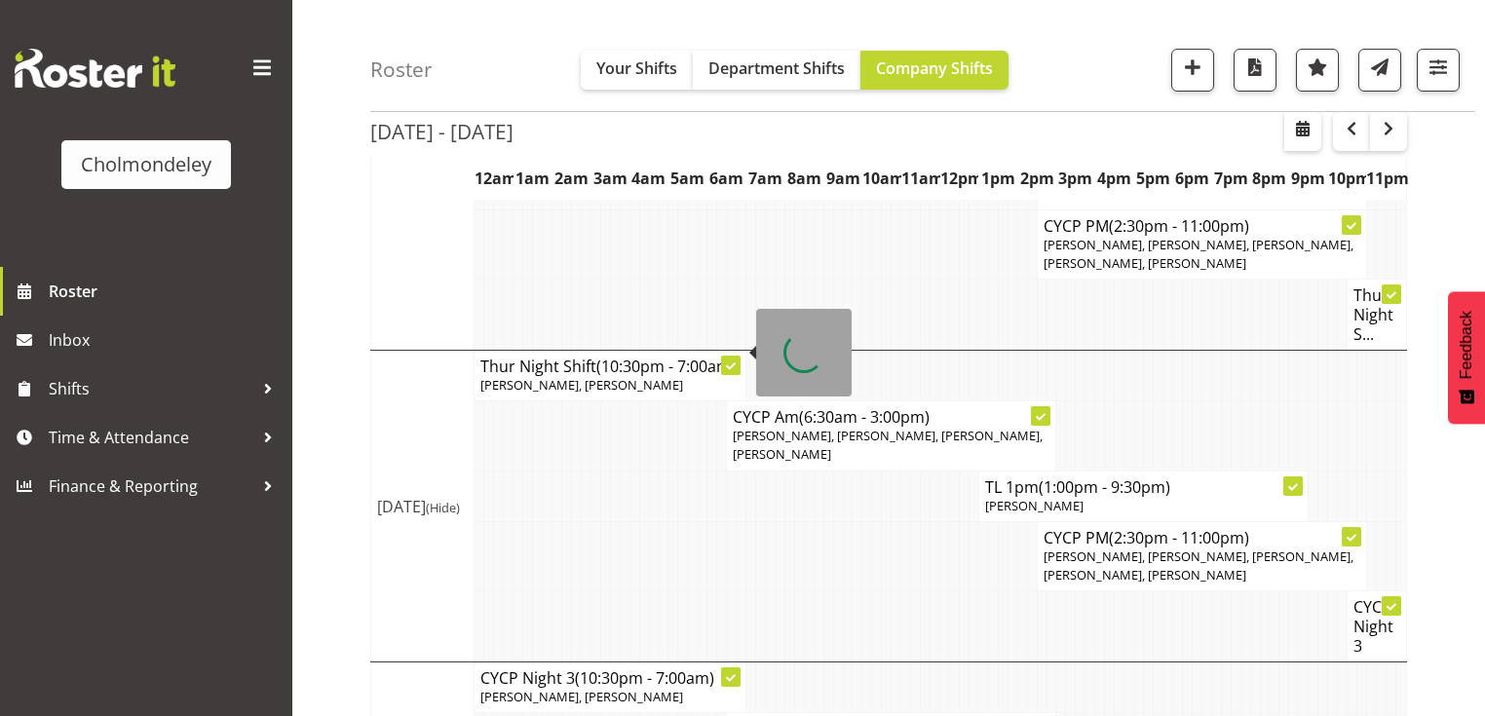
click at [604, 356] on span "(10:30pm - 7:00am)" at bounding box center [665, 366] width 139 height 21
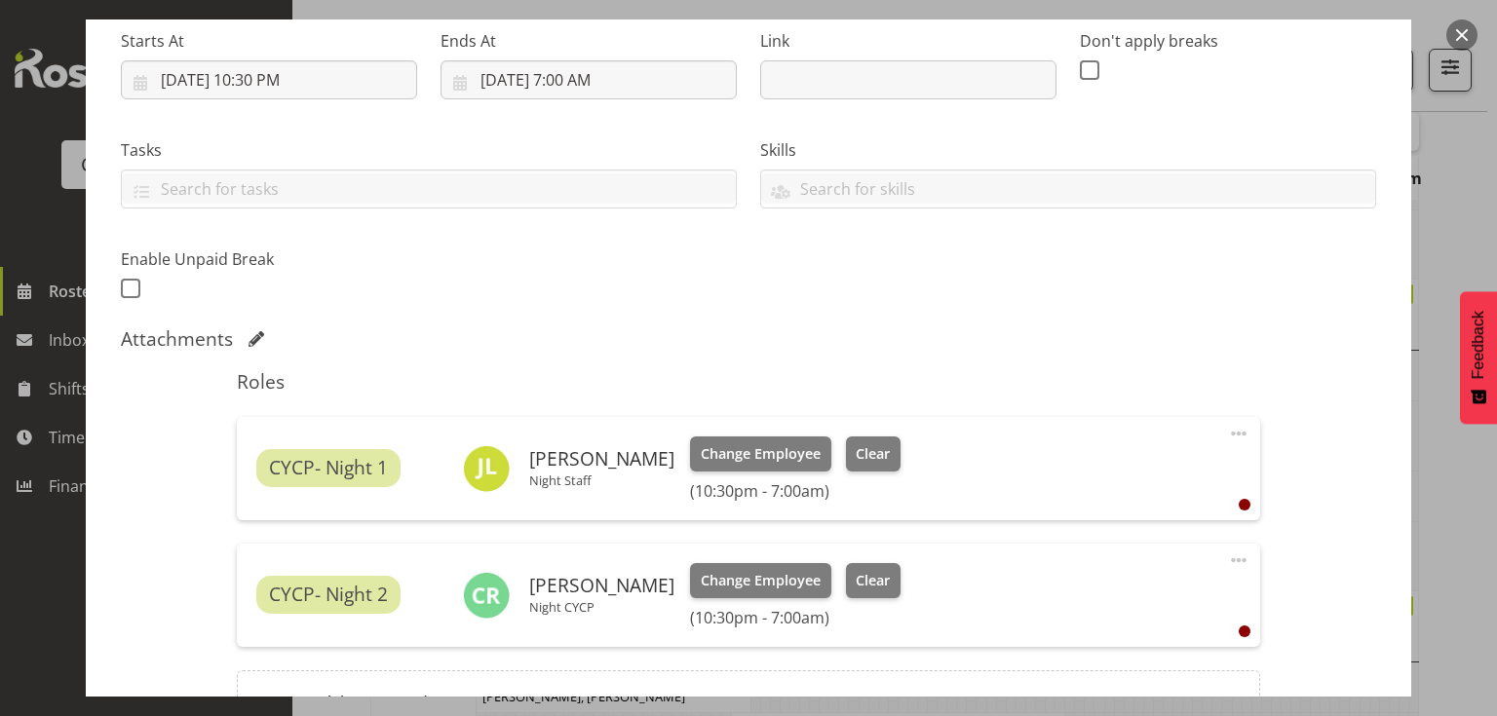
scroll to position [468, 0]
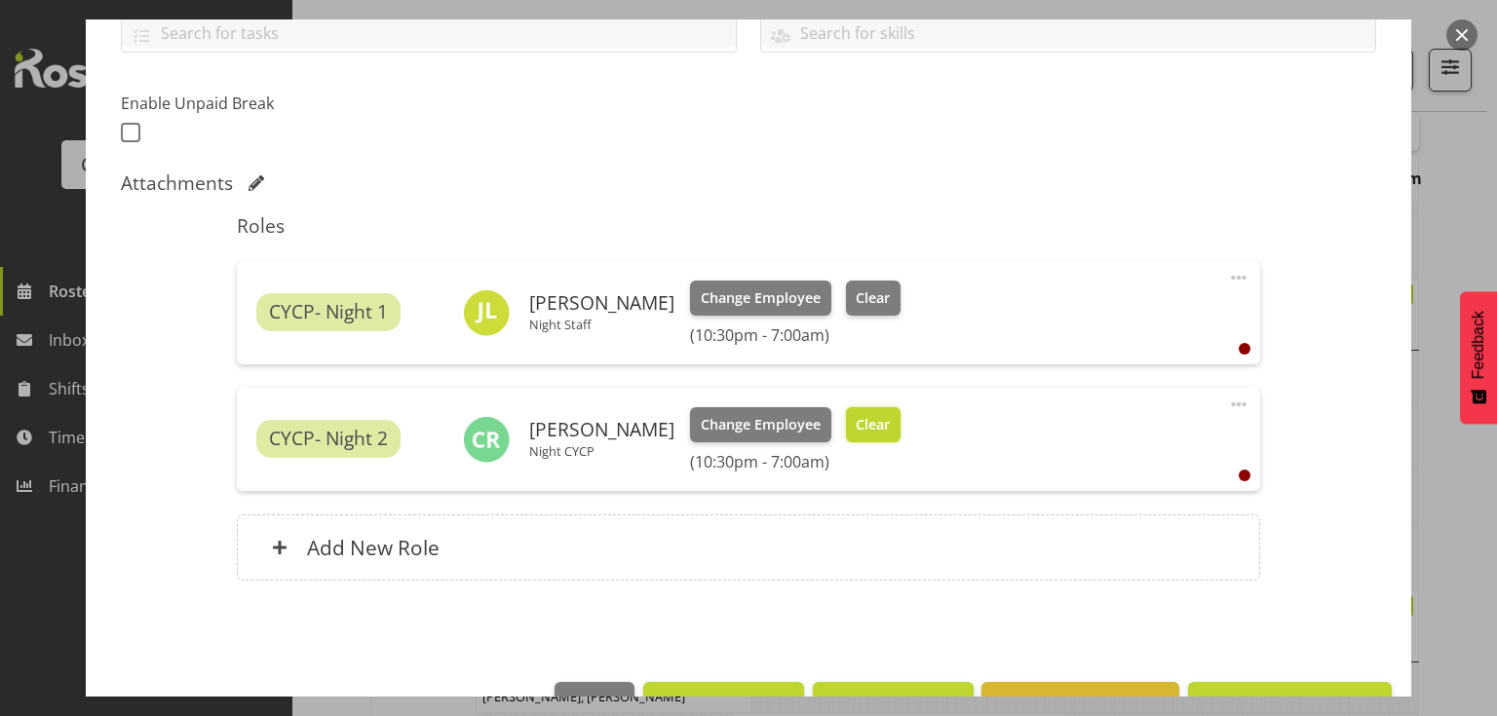
click at [865, 418] on span "Clear" at bounding box center [873, 424] width 34 height 21
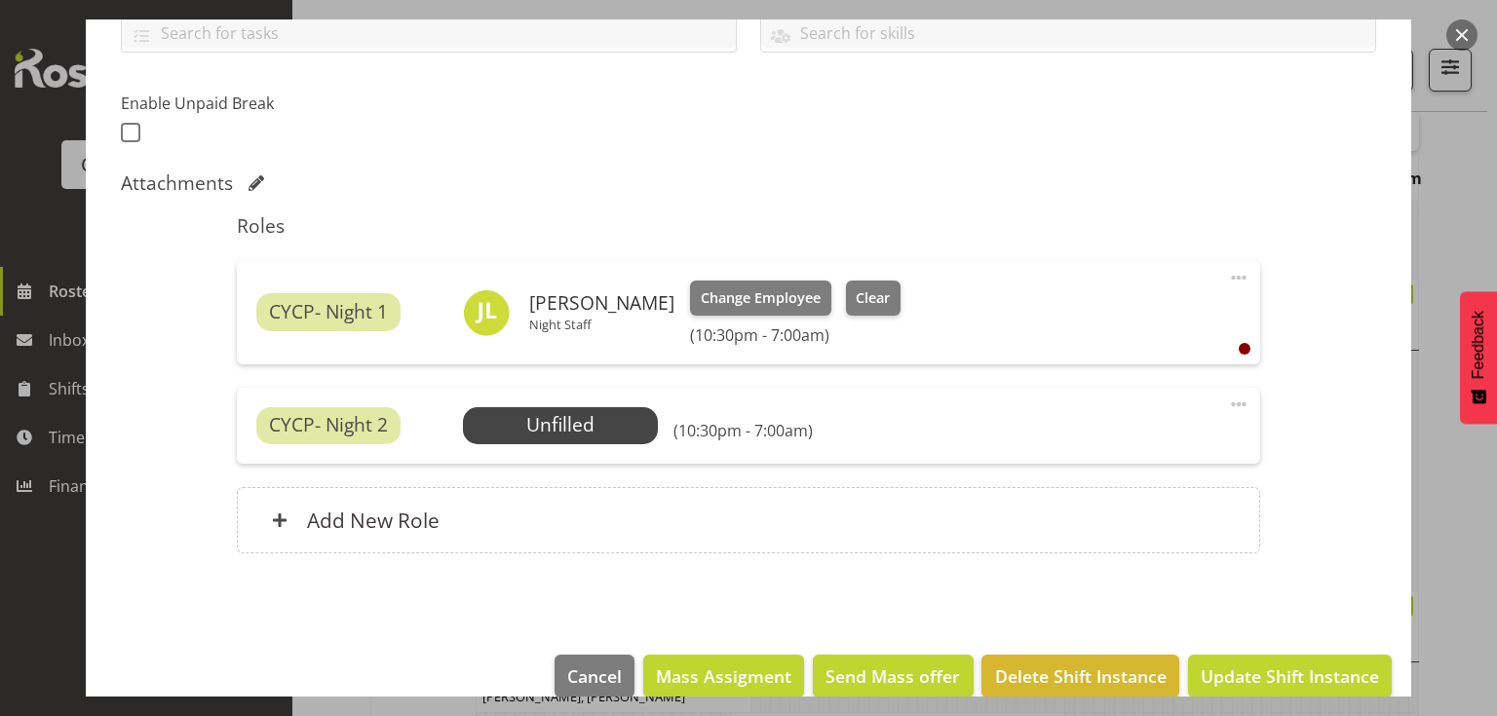
scroll to position [497, 0]
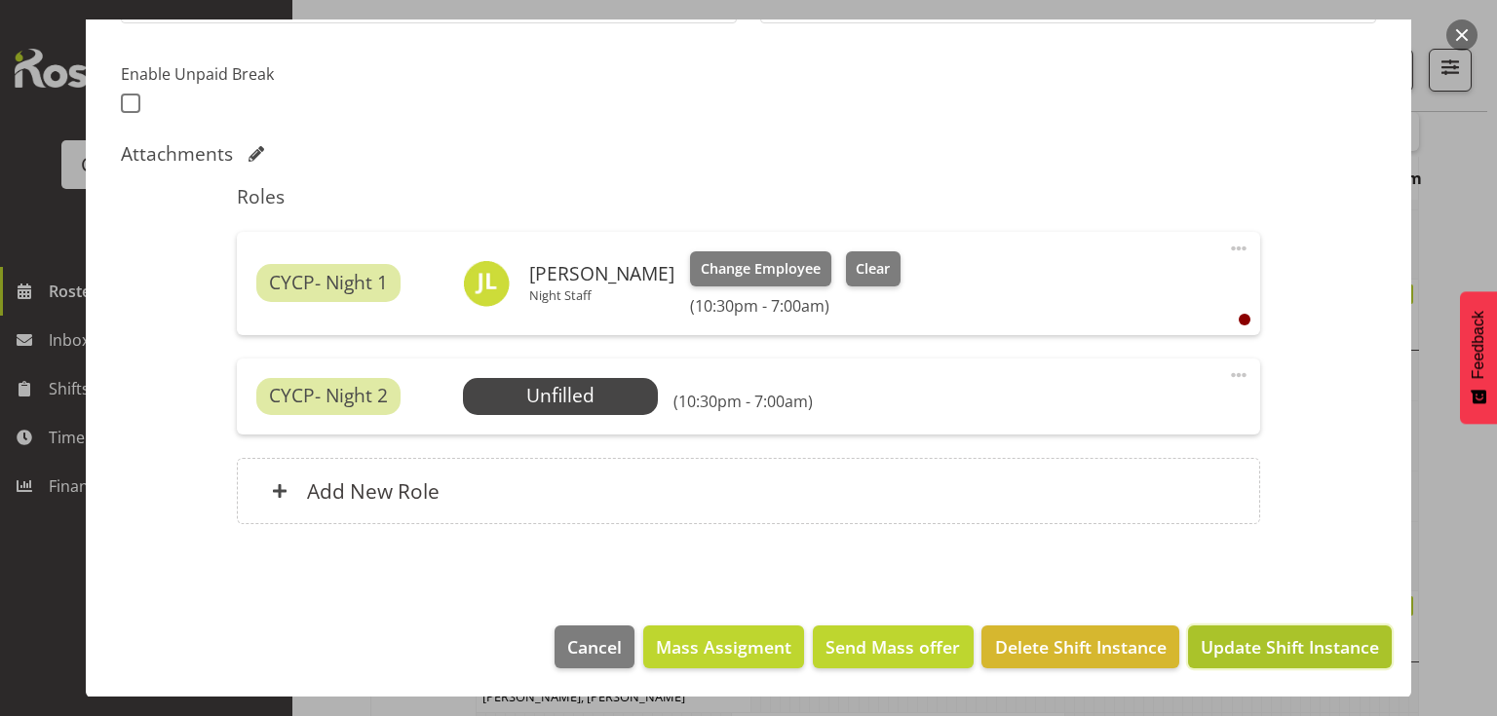
click at [1291, 643] on span "Update Shift Instance" at bounding box center [1290, 646] width 178 height 25
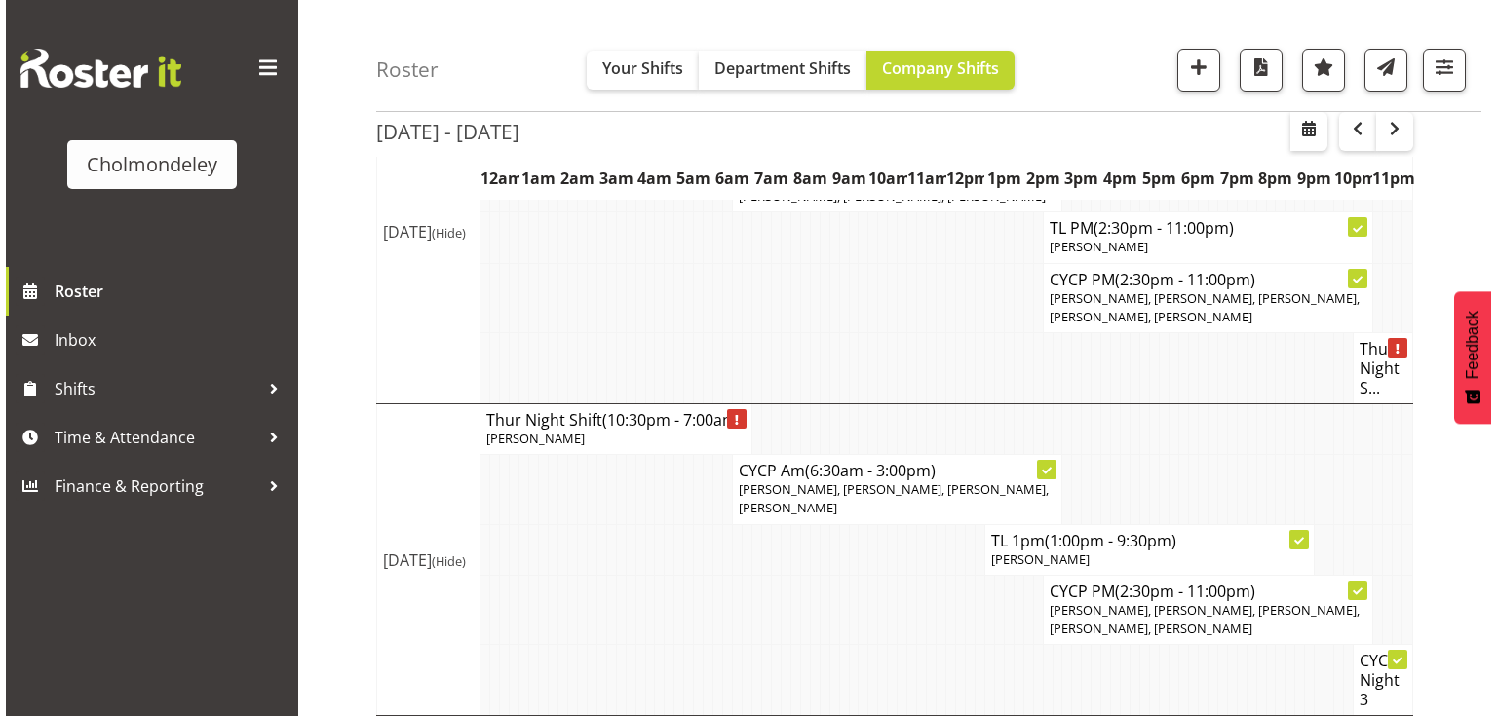
scroll to position [1411, 0]
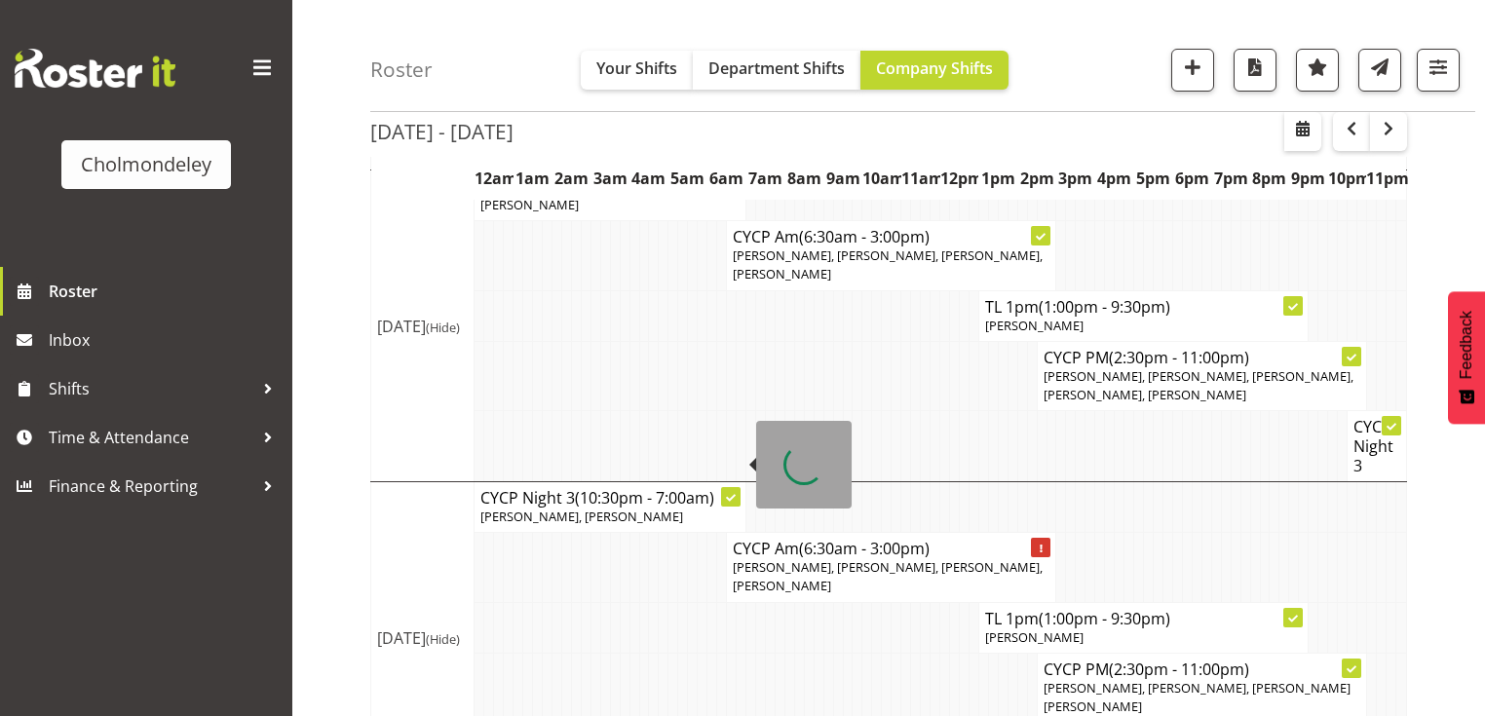
click at [612, 508] on p "[PERSON_NAME], [PERSON_NAME]" at bounding box center [609, 517] width 259 height 19
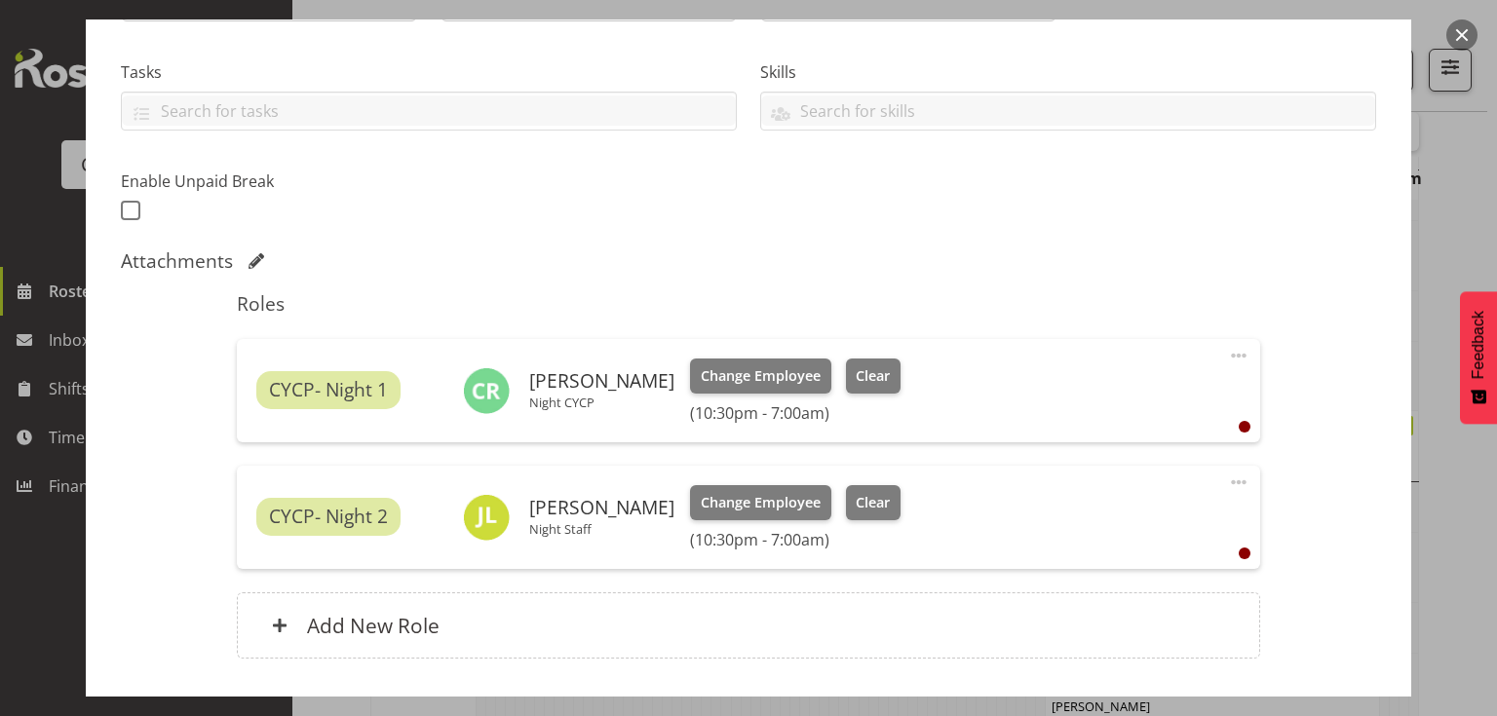
scroll to position [468, 0]
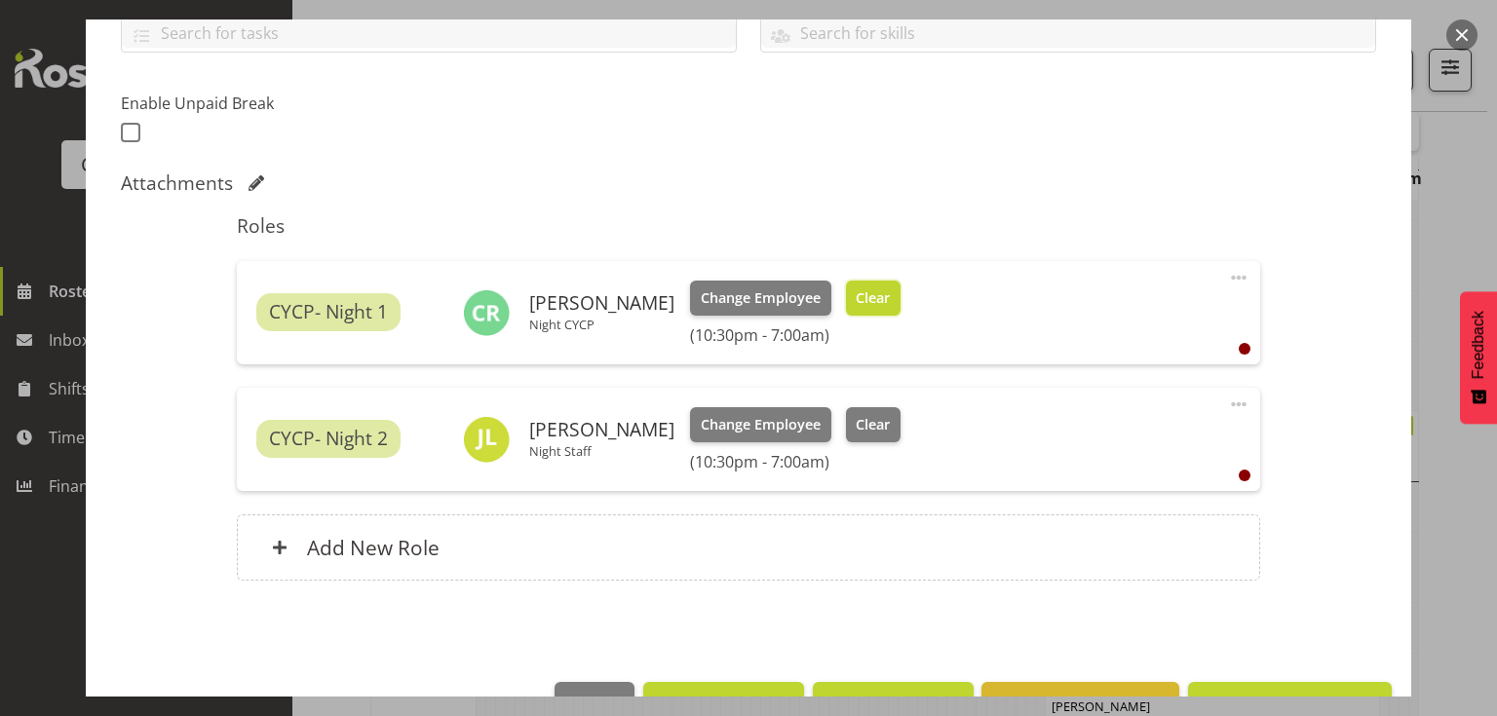
click at [856, 288] on span "Clear" at bounding box center [873, 298] width 34 height 21
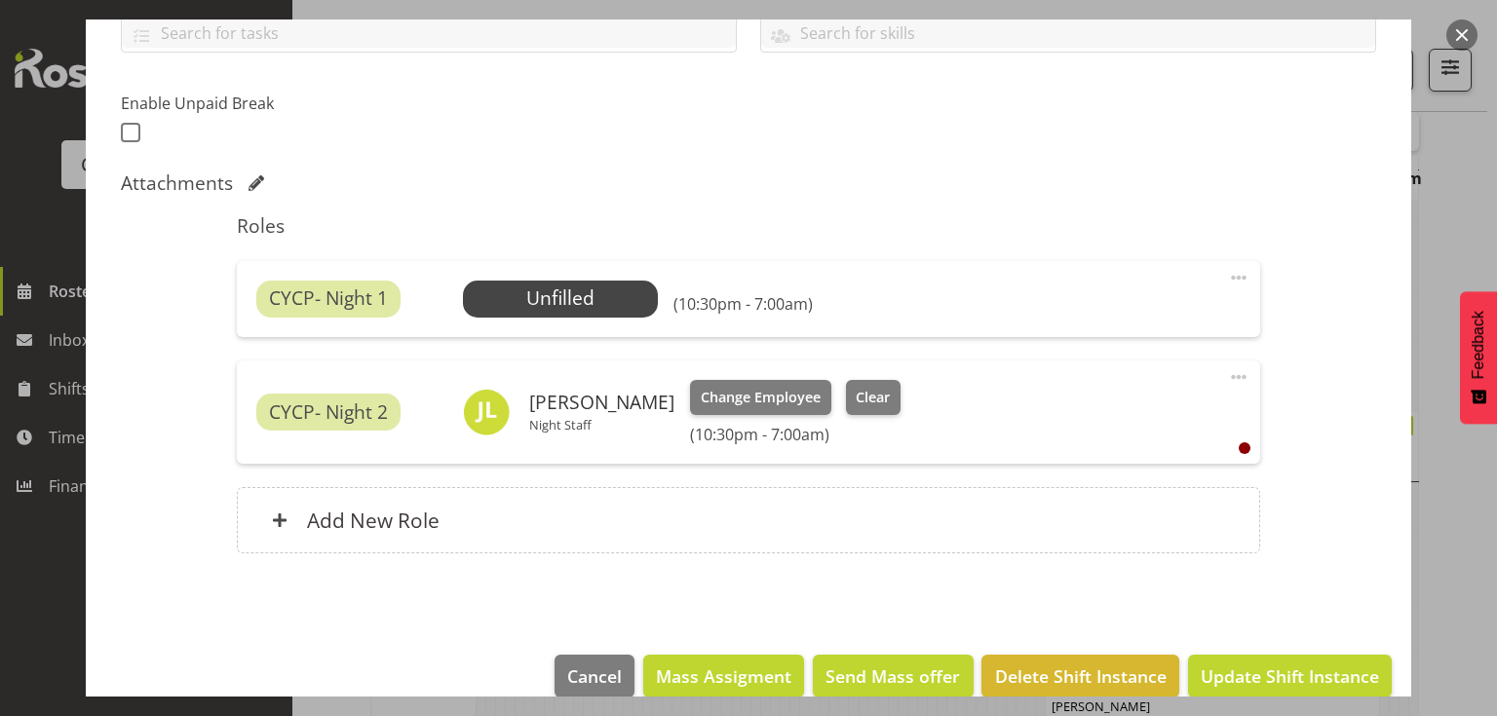
scroll to position [497, 0]
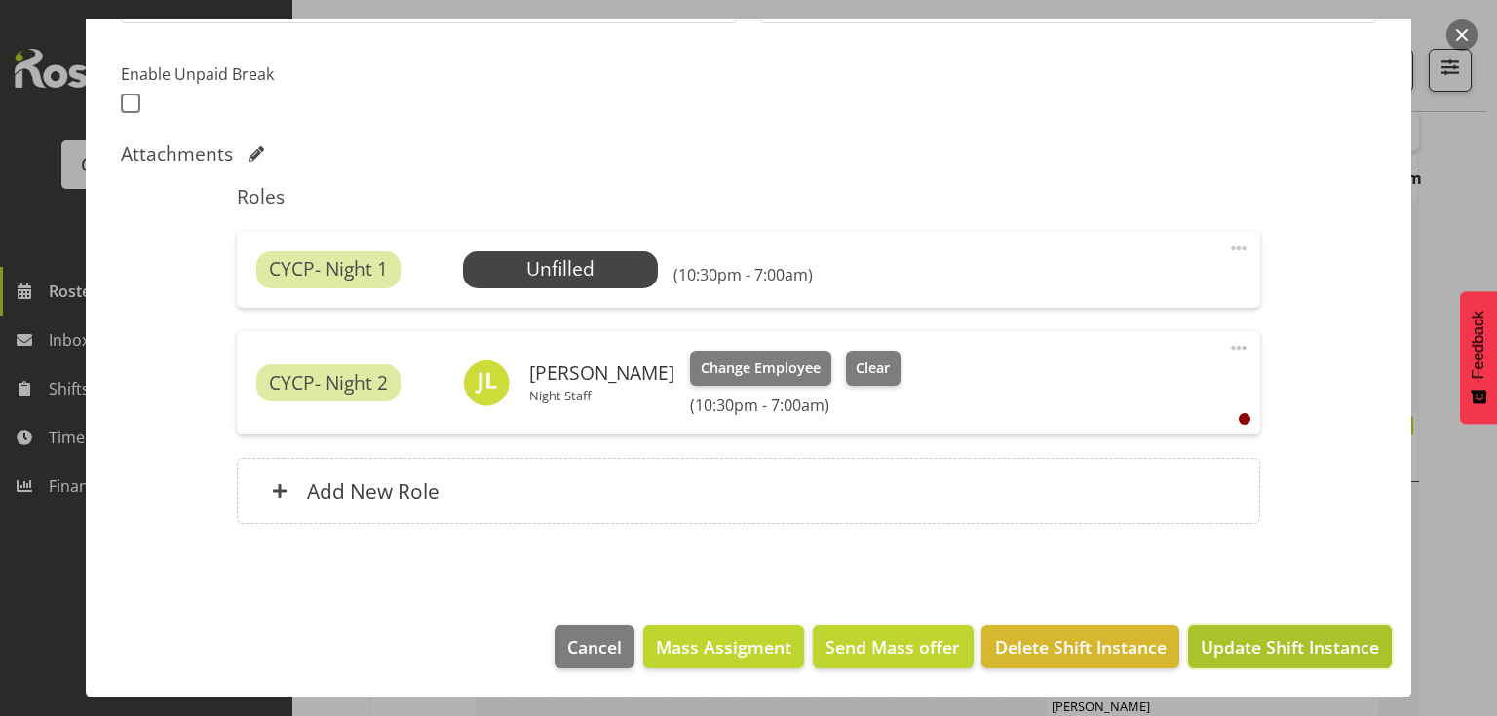
click at [1259, 647] on span "Update Shift Instance" at bounding box center [1290, 646] width 178 height 25
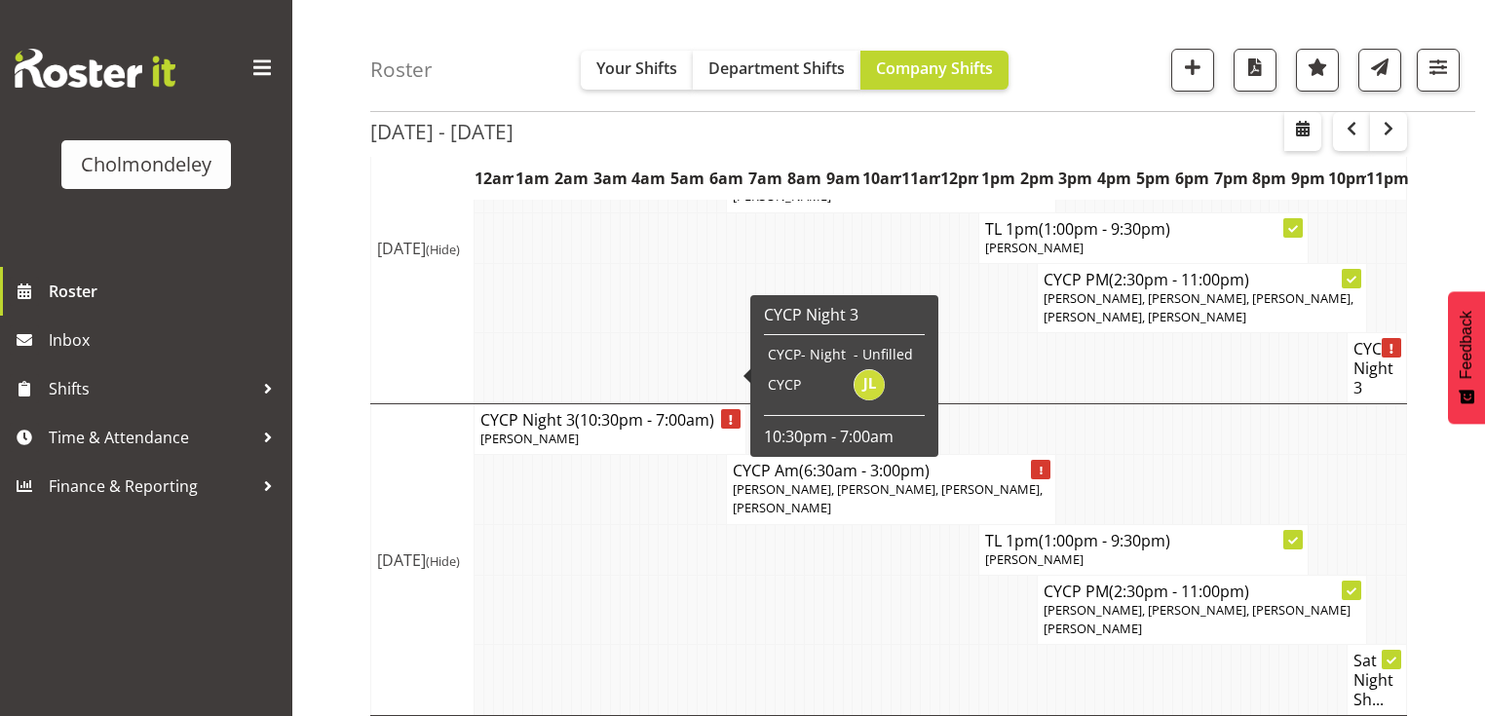
scroll to position [1543, 0]
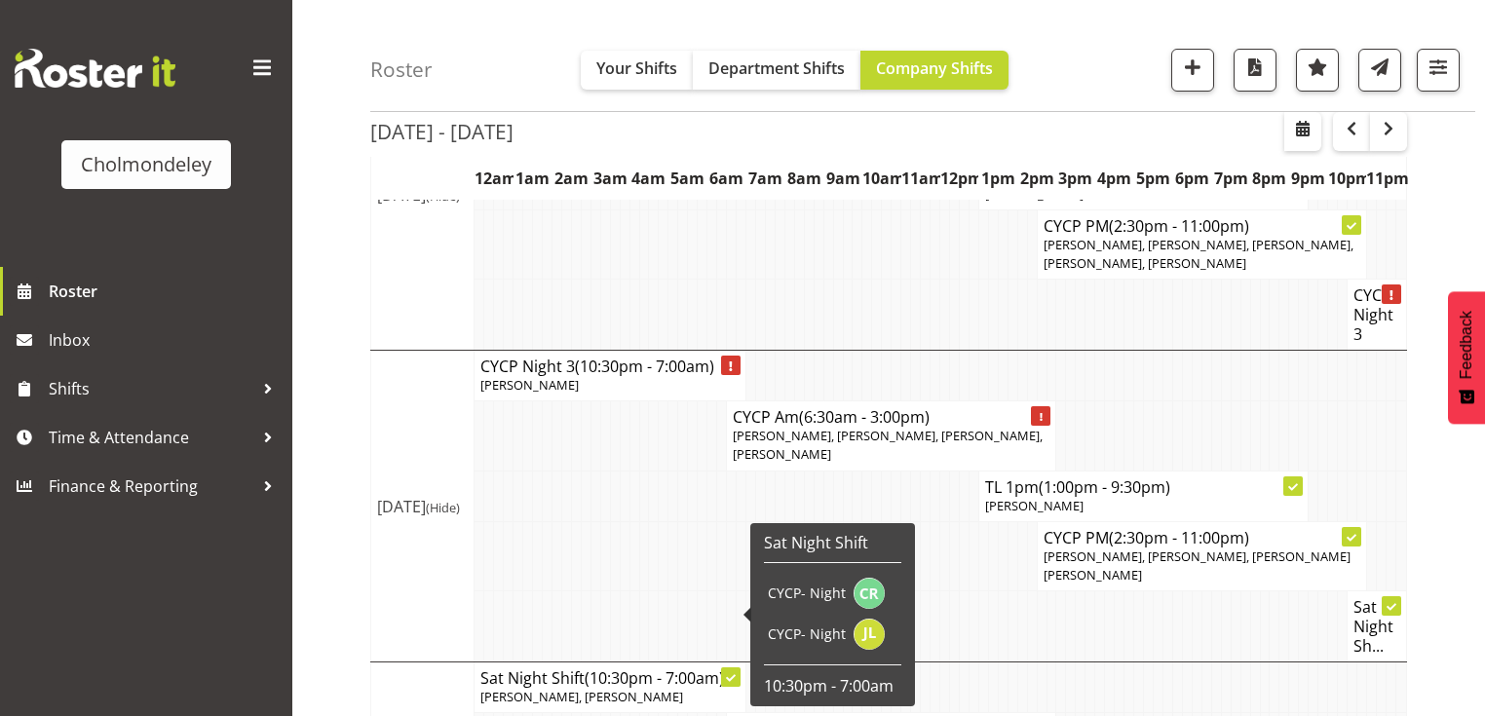
click at [630, 688] on p "[PERSON_NAME], [PERSON_NAME]" at bounding box center [609, 697] width 259 height 19
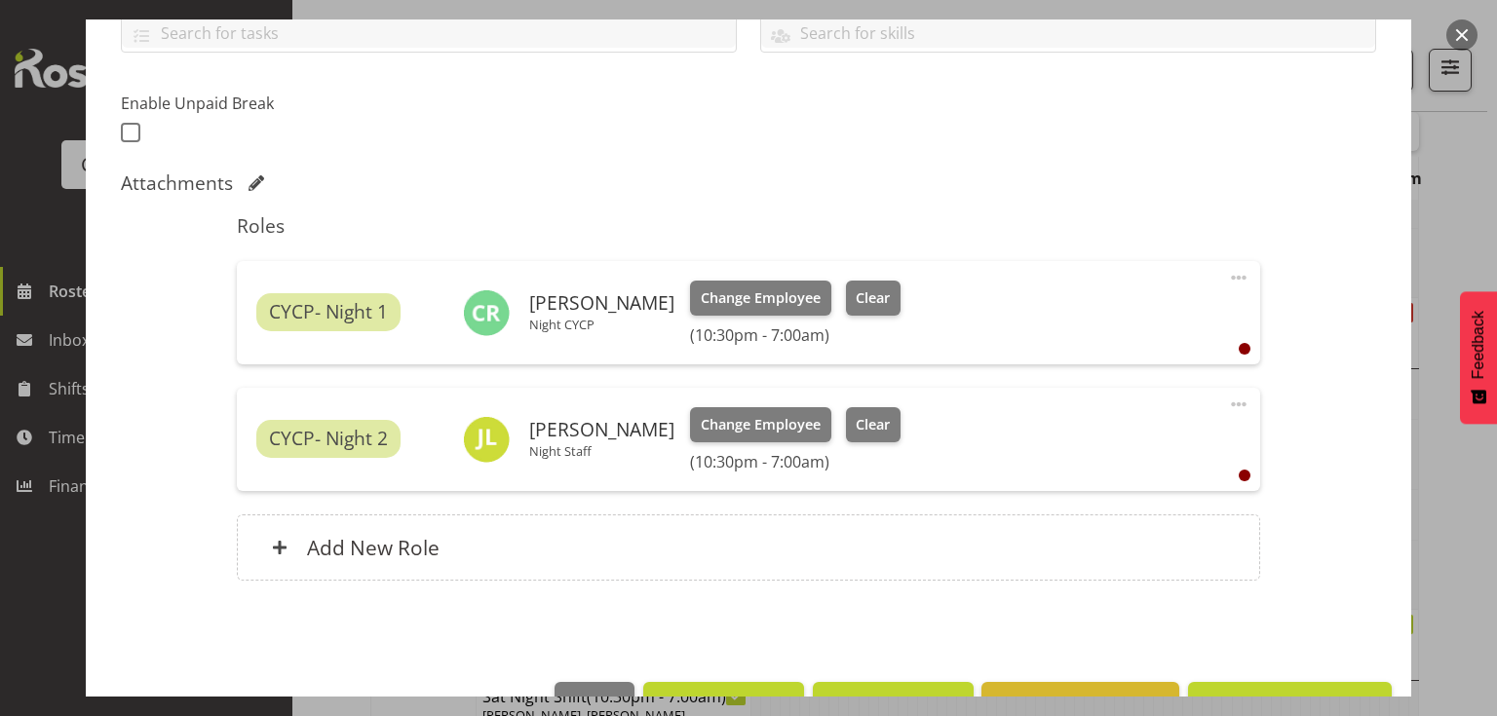
scroll to position [523, 0]
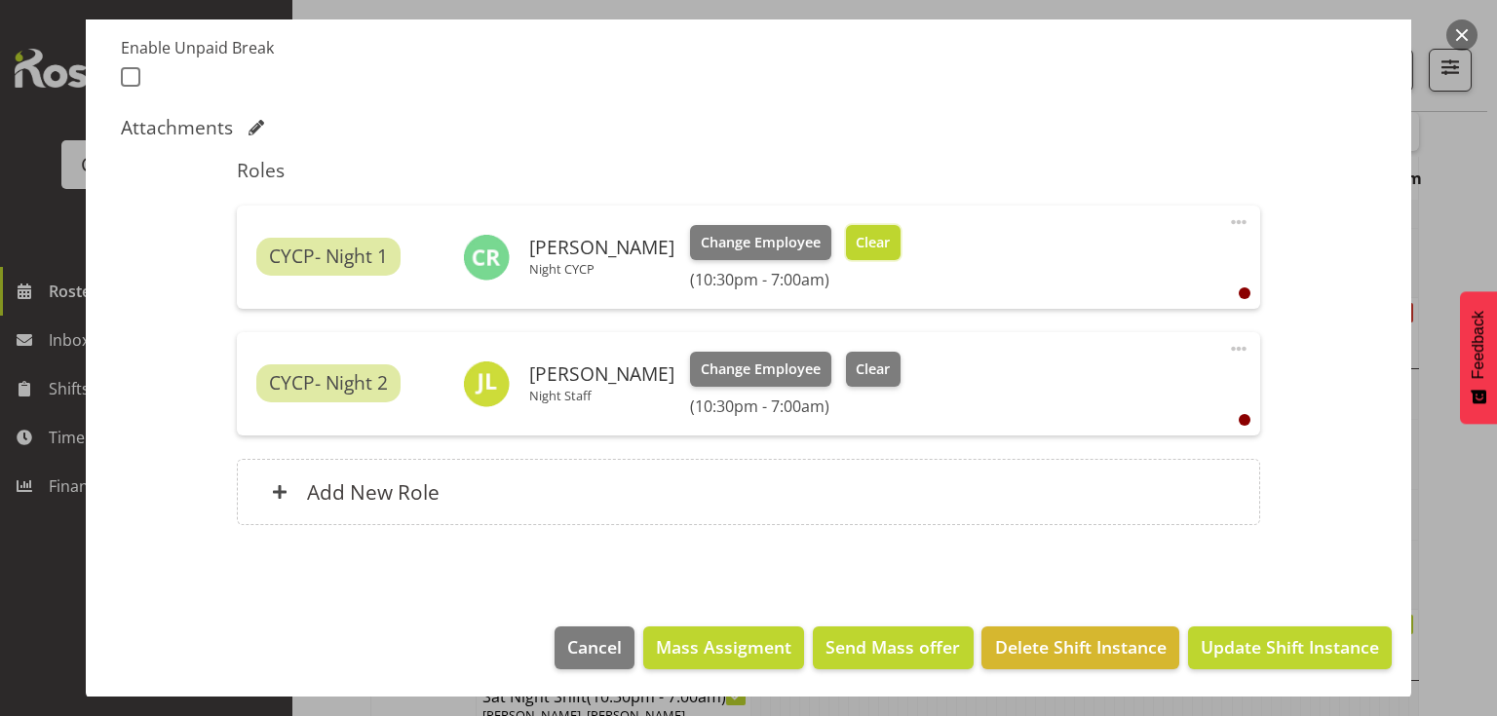
click at [856, 244] on span "Clear" at bounding box center [873, 242] width 34 height 21
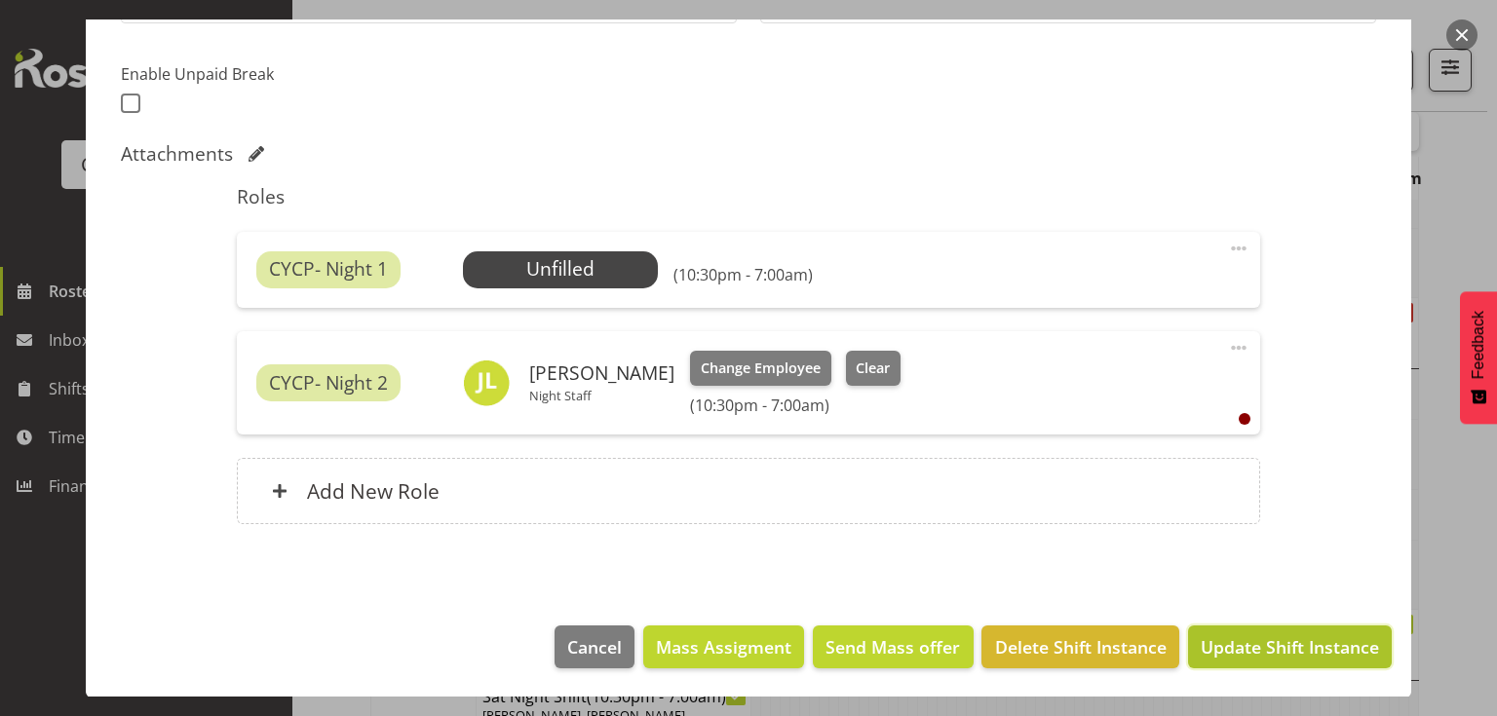
click at [1308, 650] on span "Update Shift Instance" at bounding box center [1290, 646] width 178 height 25
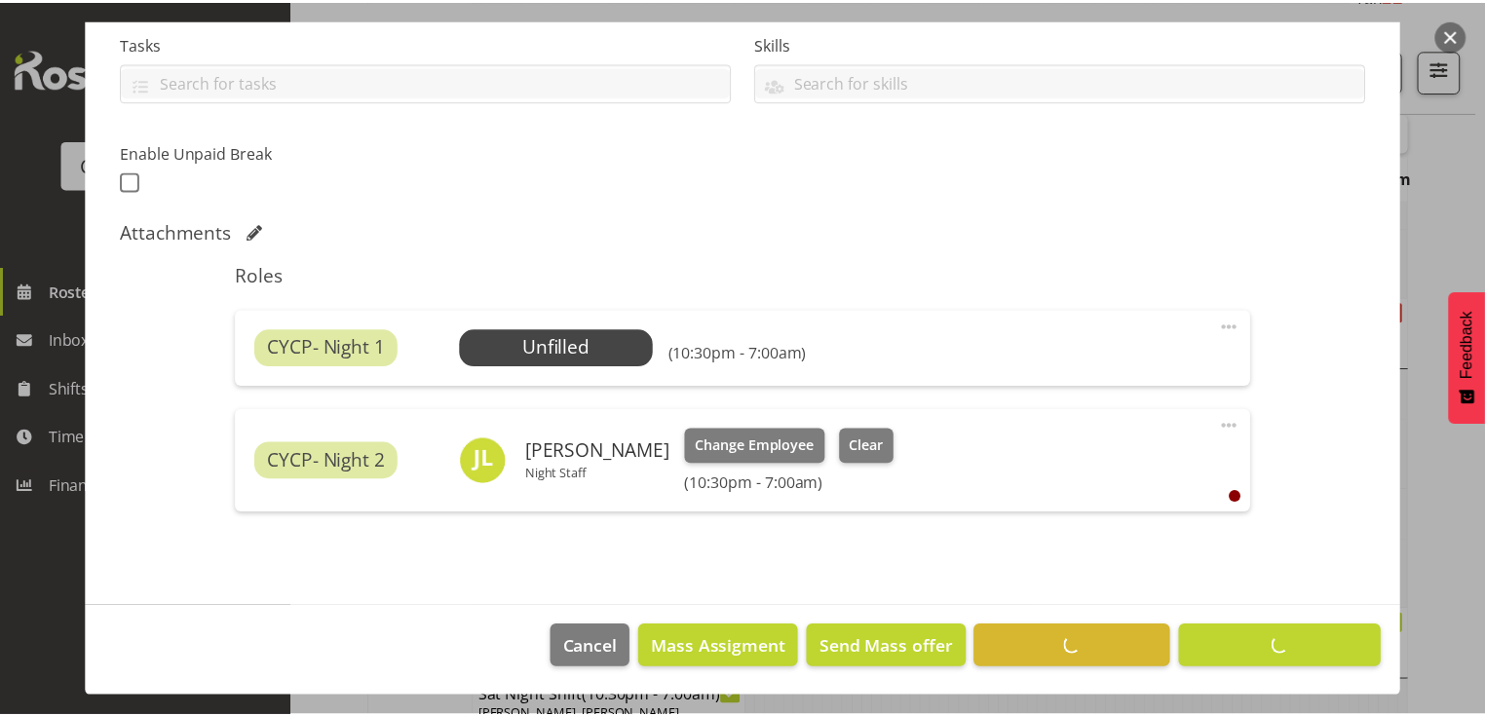
scroll to position [242, 0]
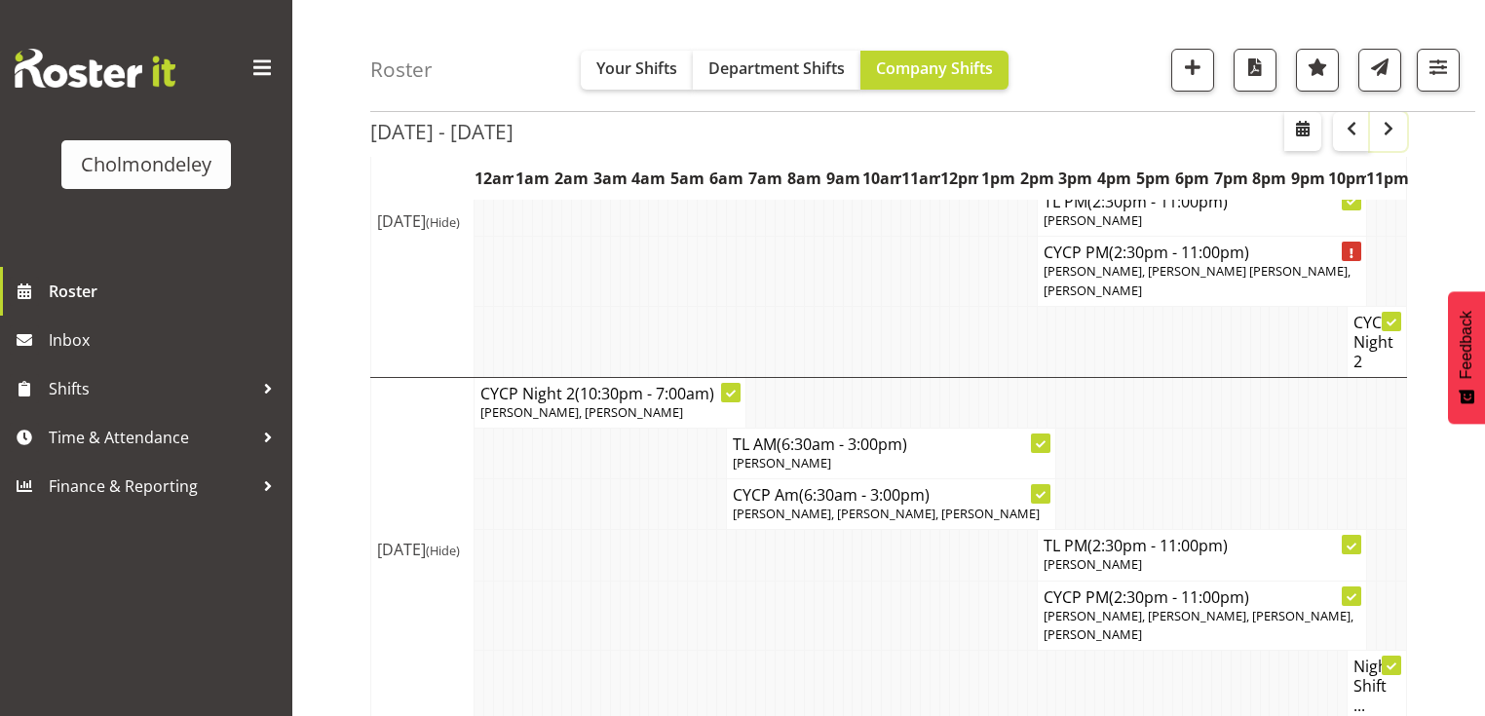
click at [1391, 133] on span "button" at bounding box center [1388, 128] width 23 height 23
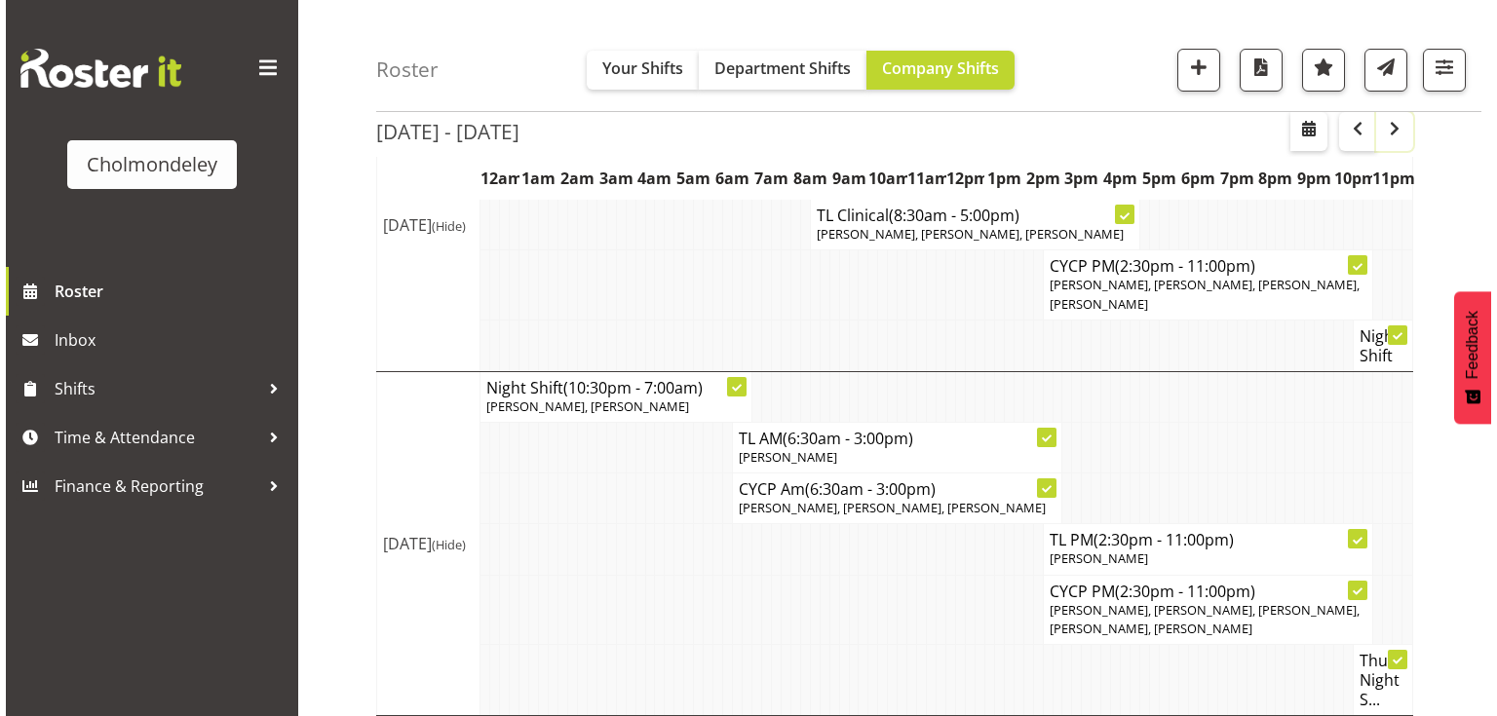
scroll to position [1021, 0]
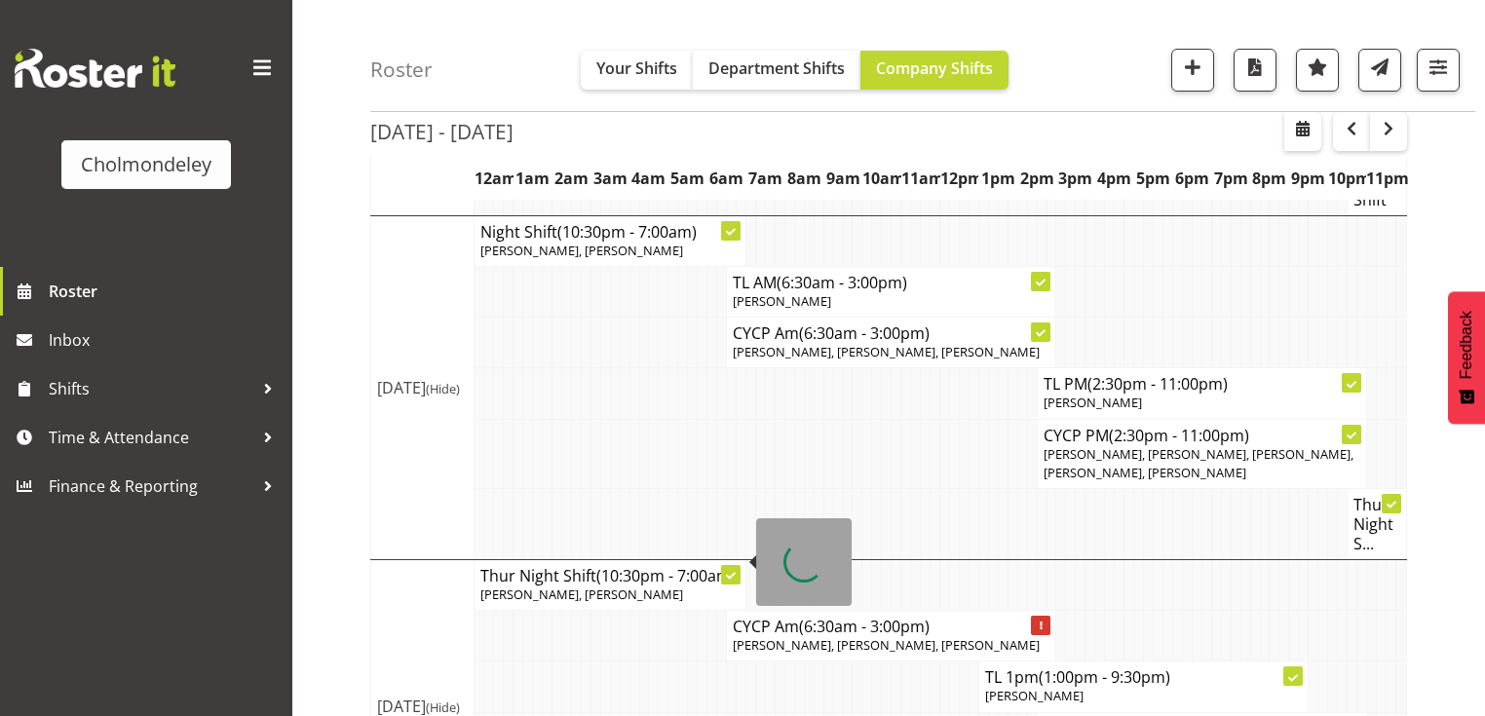
click at [649, 586] on p "[PERSON_NAME], [PERSON_NAME]" at bounding box center [609, 595] width 259 height 19
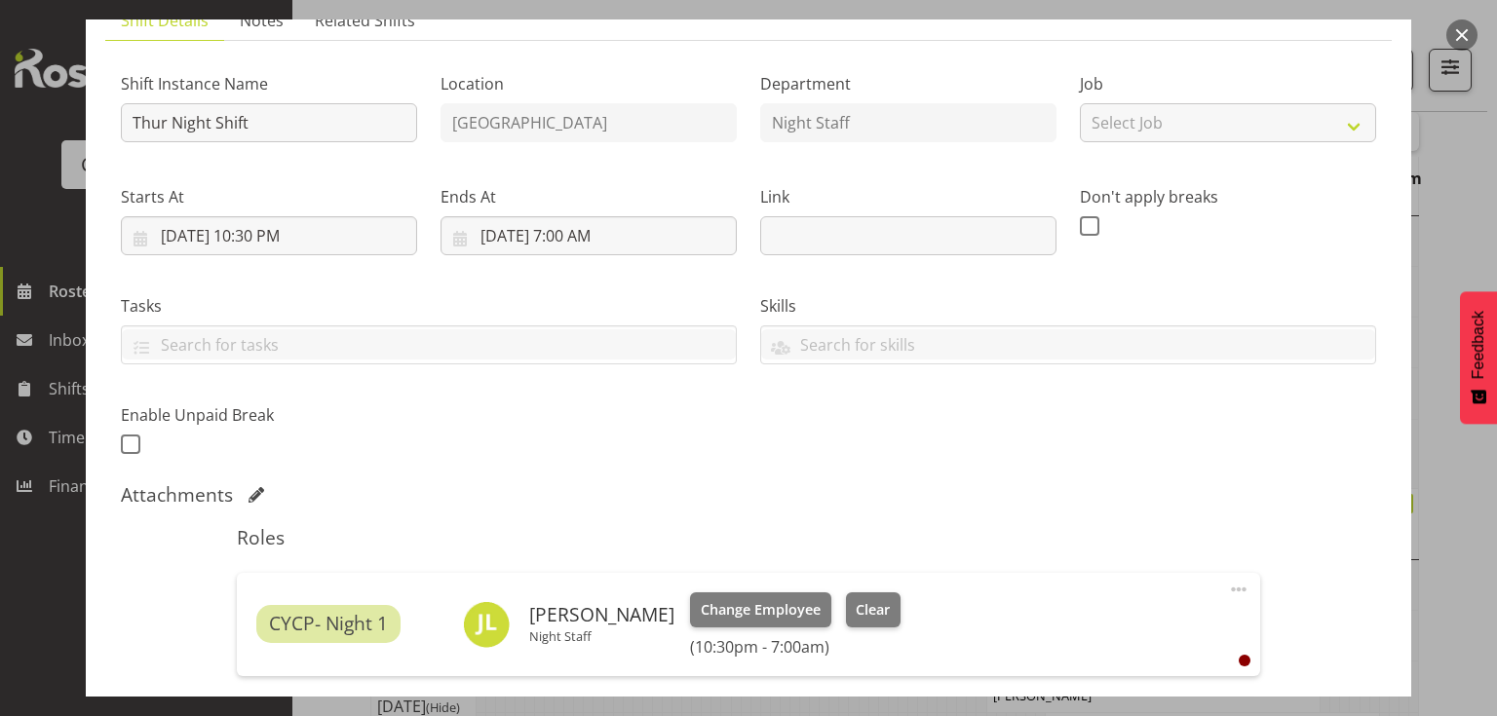
scroll to position [312, 0]
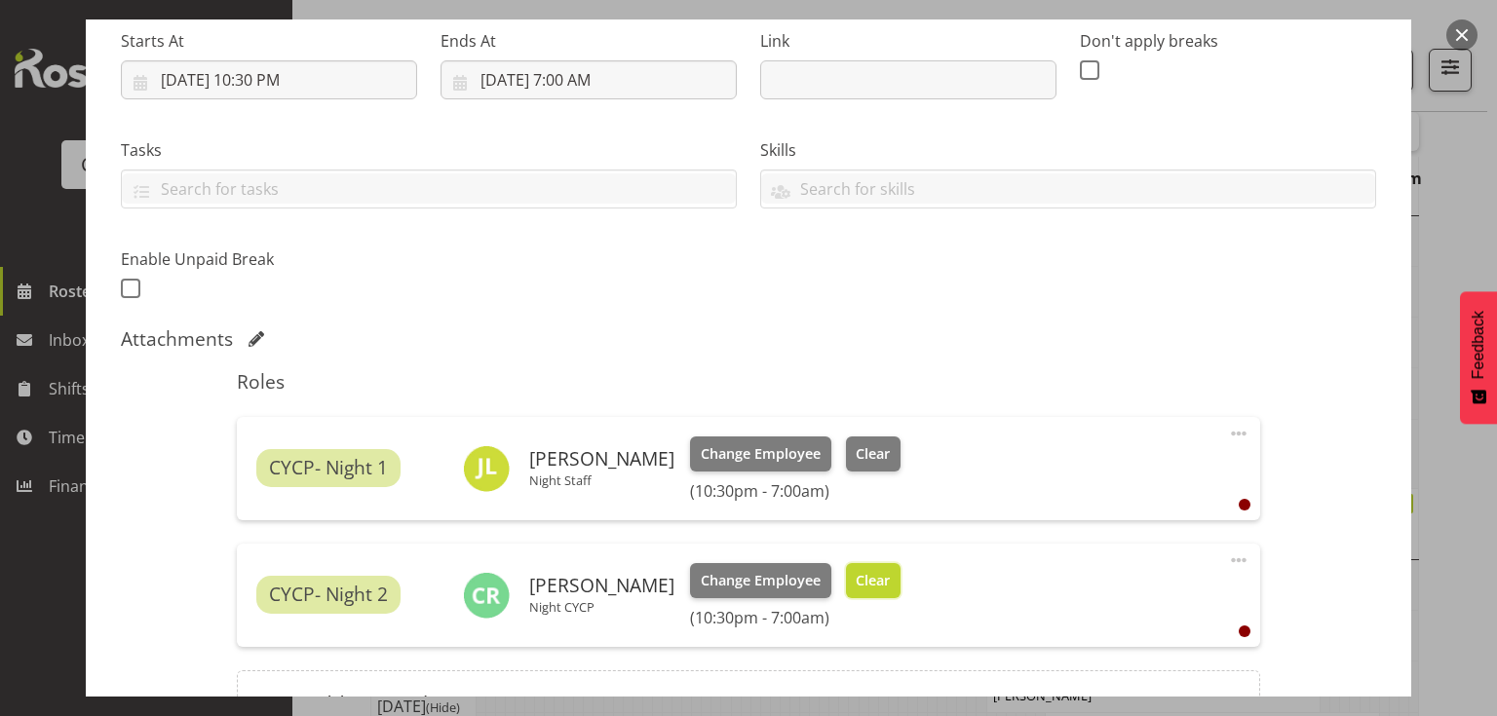
click at [859, 586] on span "Clear" at bounding box center [873, 580] width 34 height 21
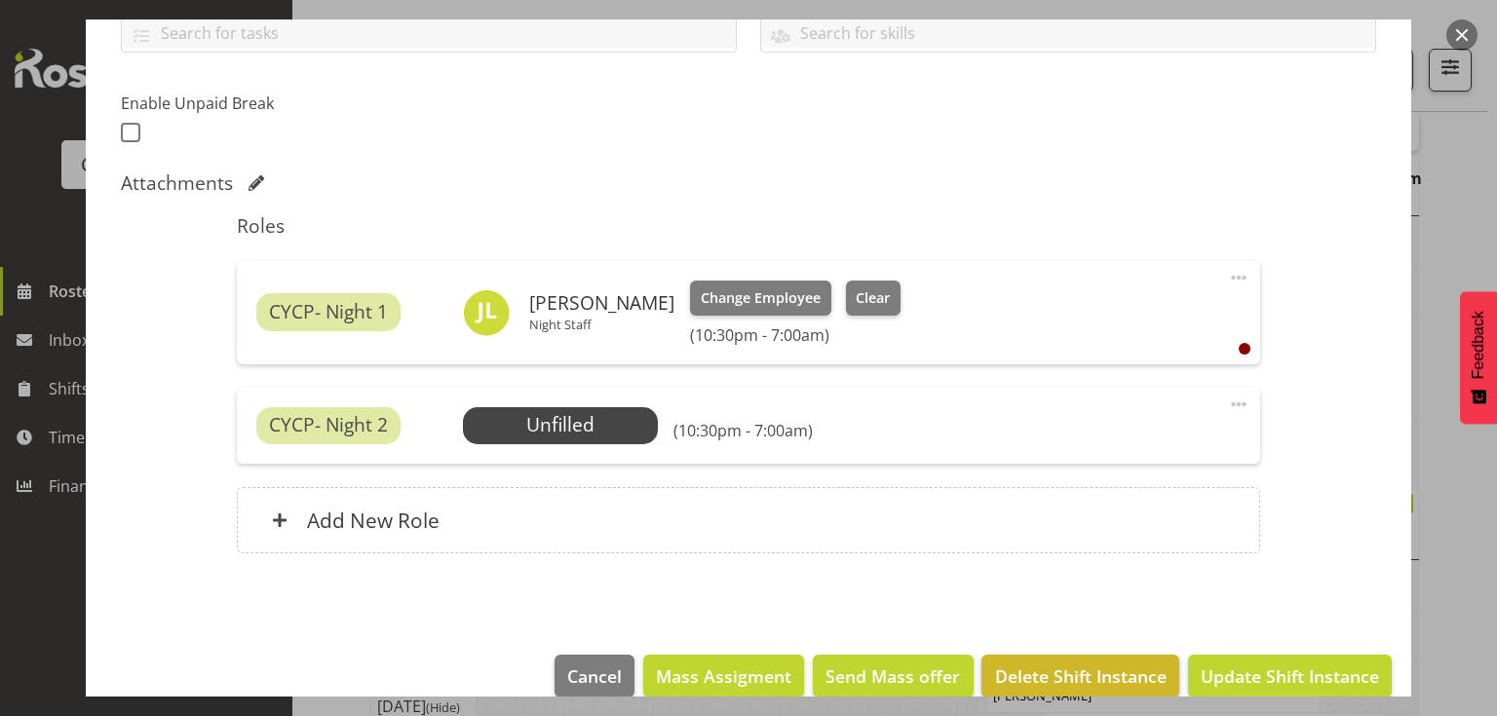
scroll to position [497, 0]
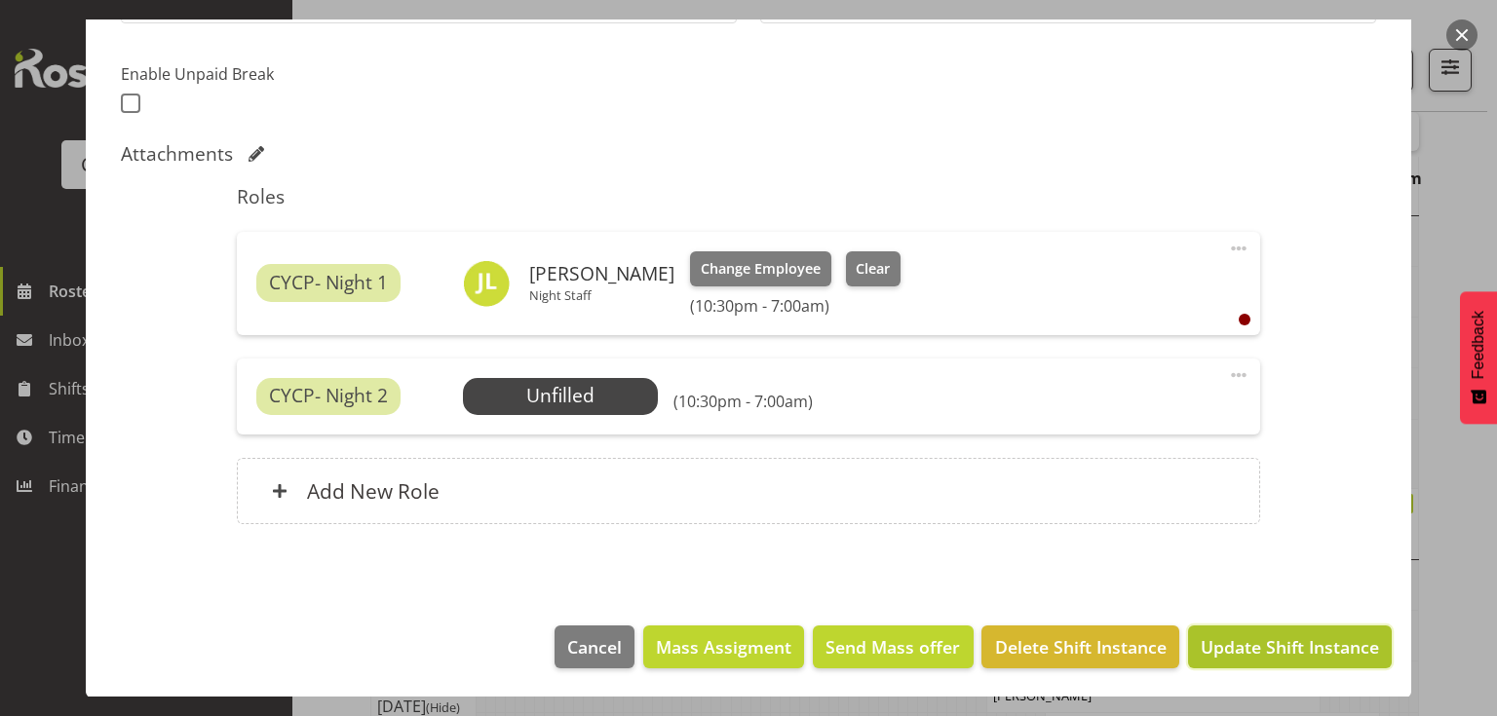
click at [1290, 651] on span "Update Shift Instance" at bounding box center [1290, 646] width 178 height 25
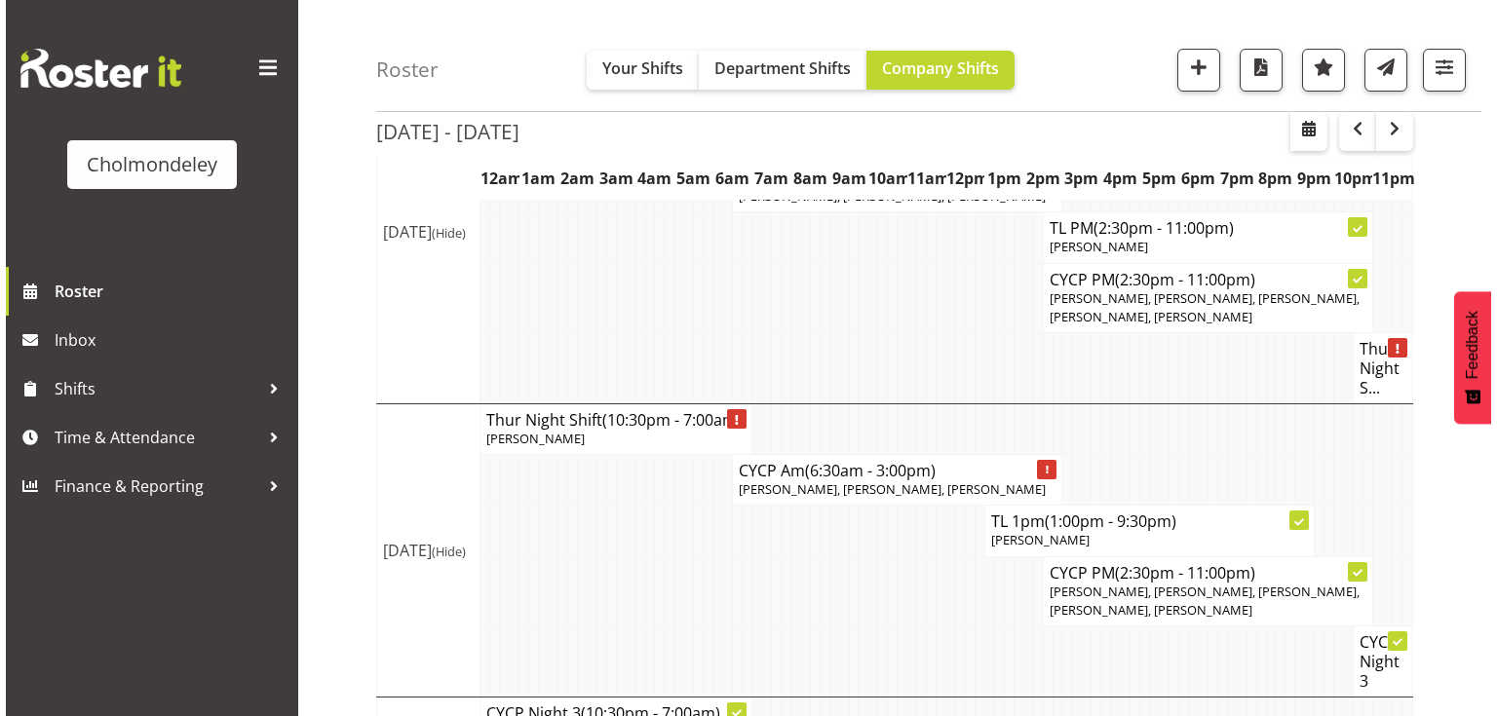
scroll to position [1411, 0]
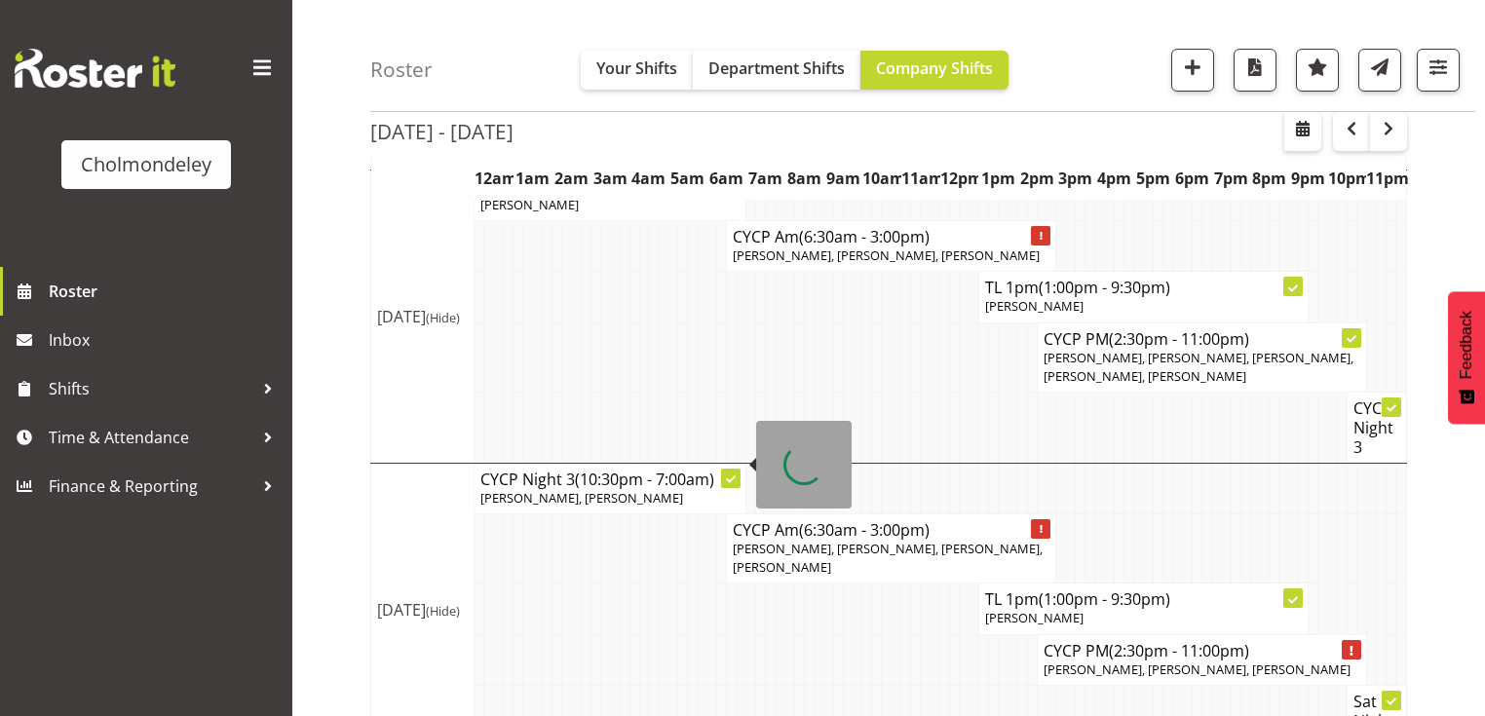
click at [640, 489] on p "[PERSON_NAME], [PERSON_NAME]" at bounding box center [609, 498] width 259 height 19
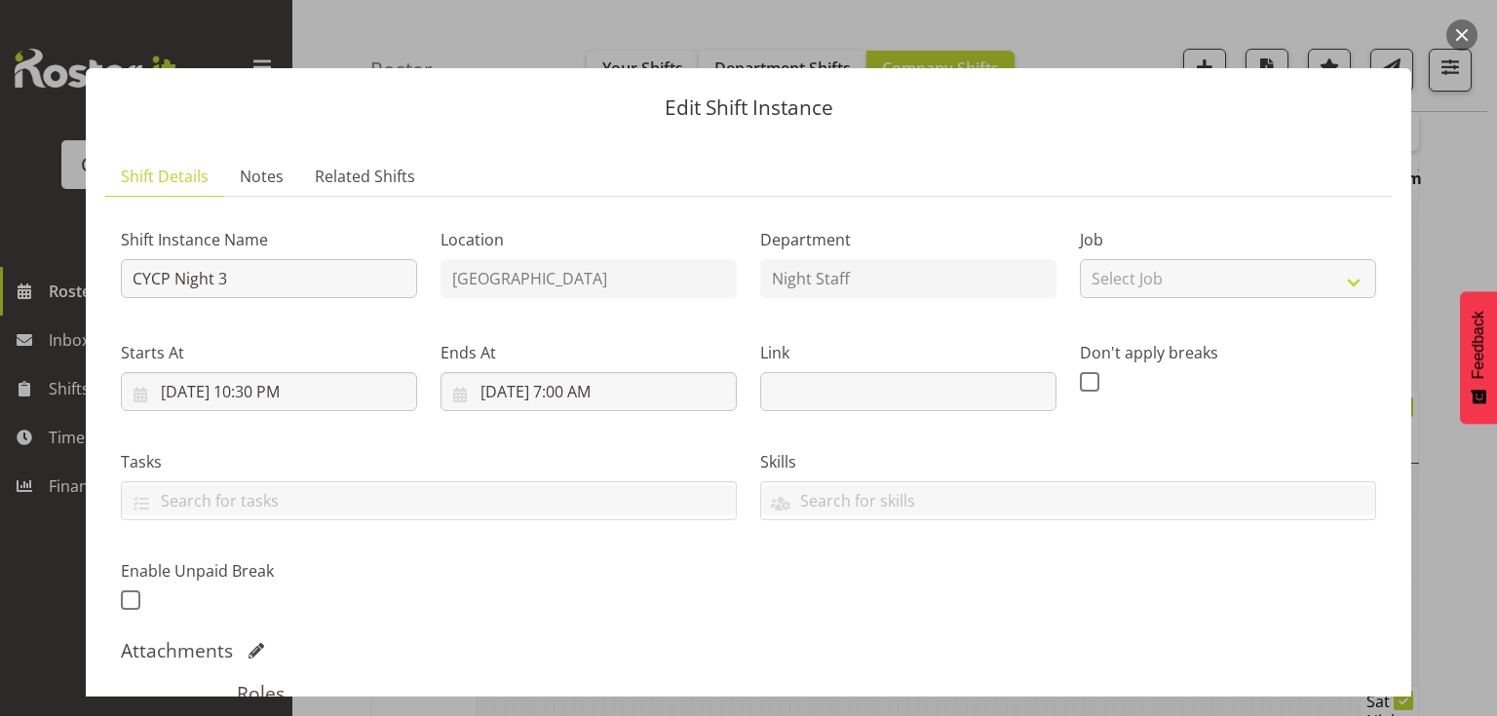
scroll to position [523, 0]
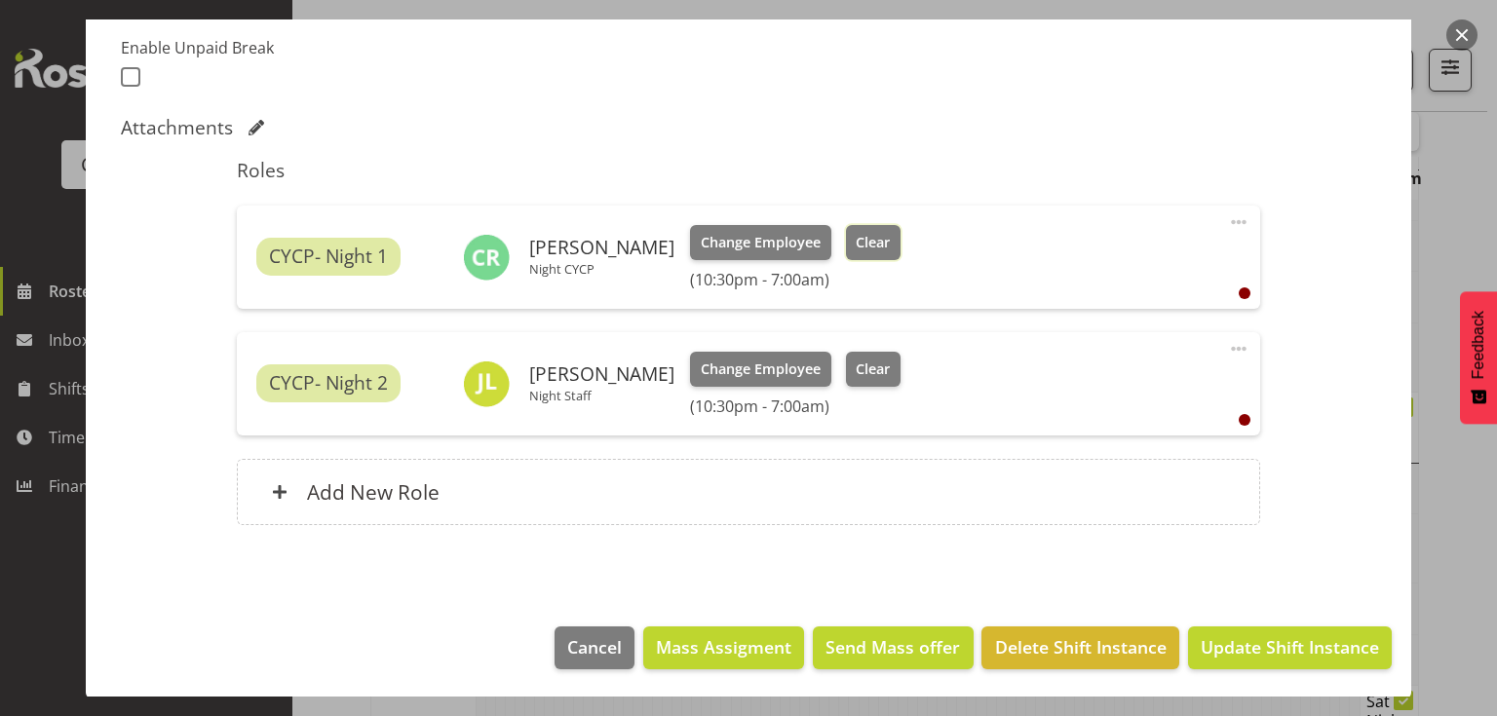
click at [857, 247] on span "Clear" at bounding box center [873, 242] width 34 height 21
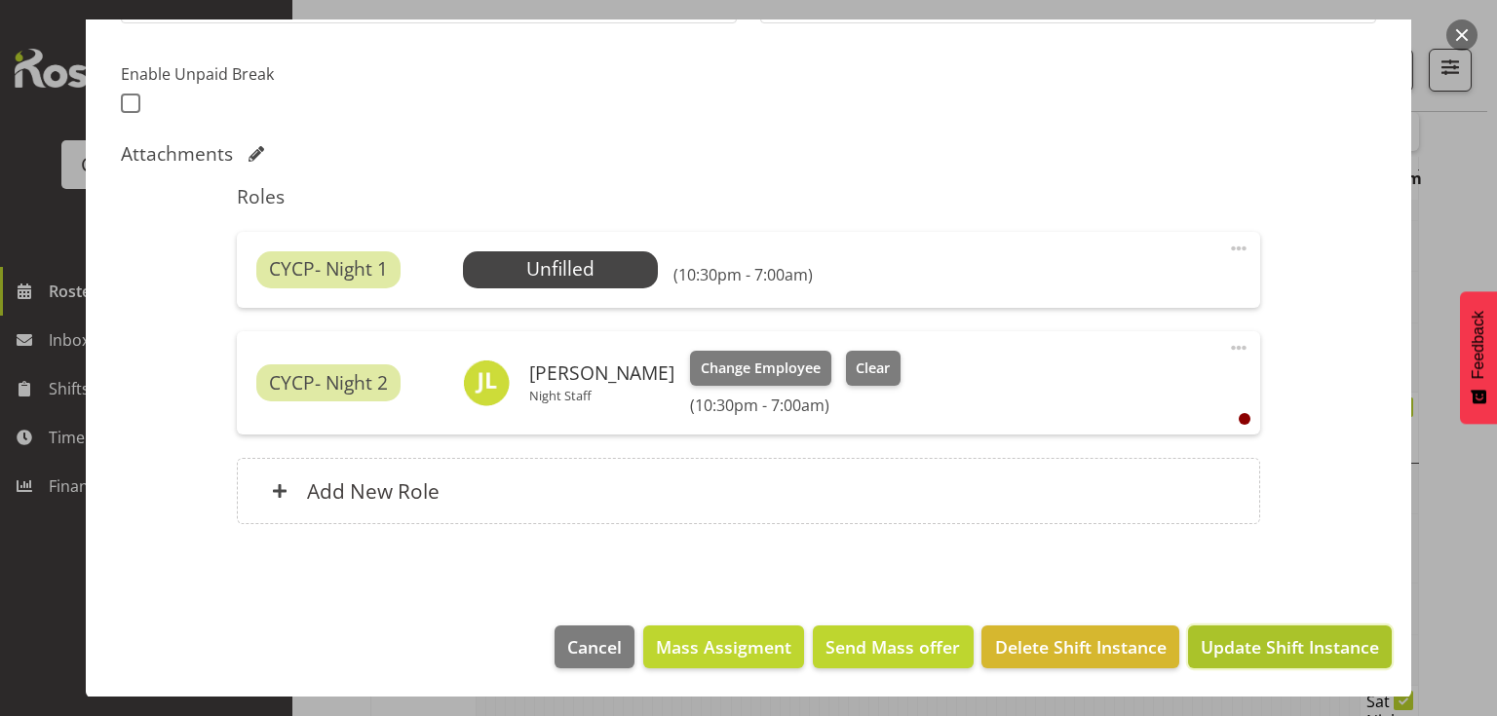
click at [1327, 643] on span "Update Shift Instance" at bounding box center [1290, 646] width 178 height 25
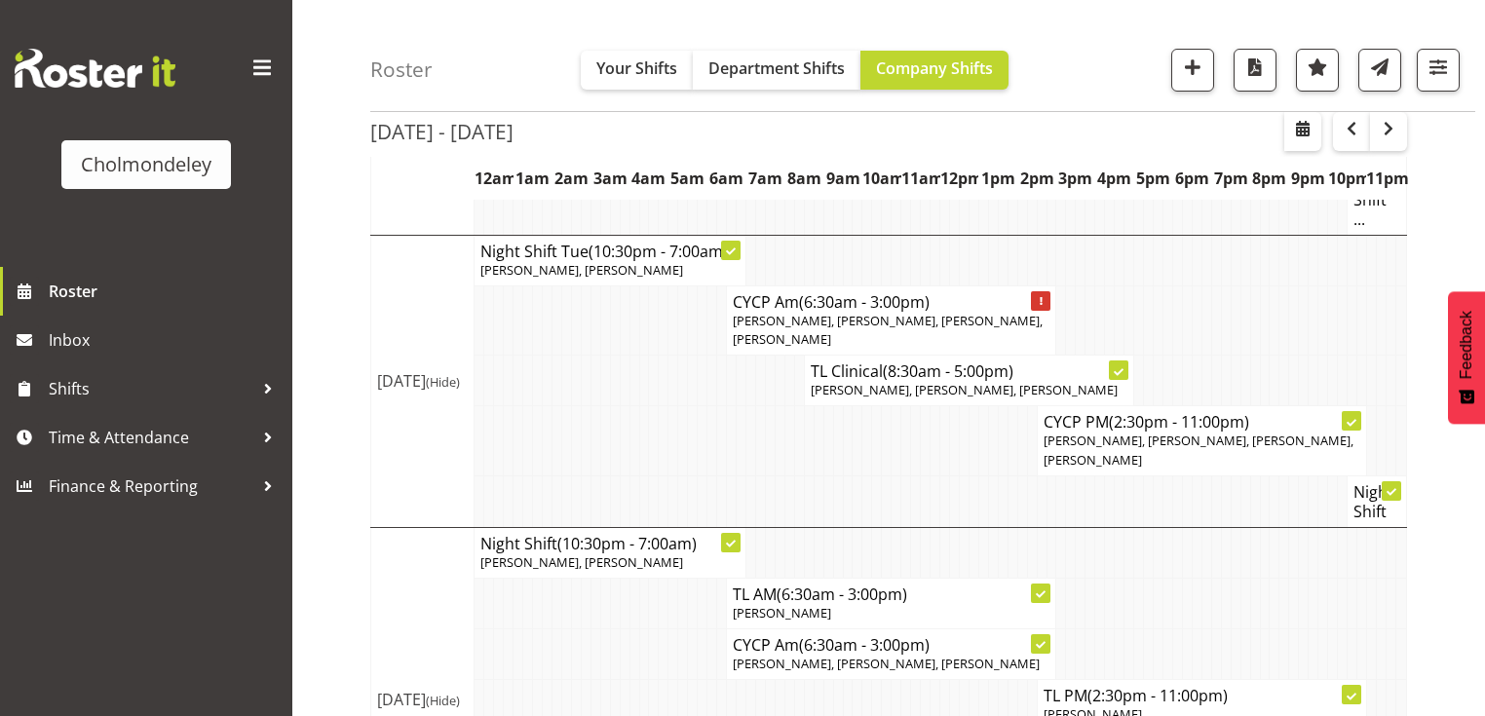
scroll to position [787, 0]
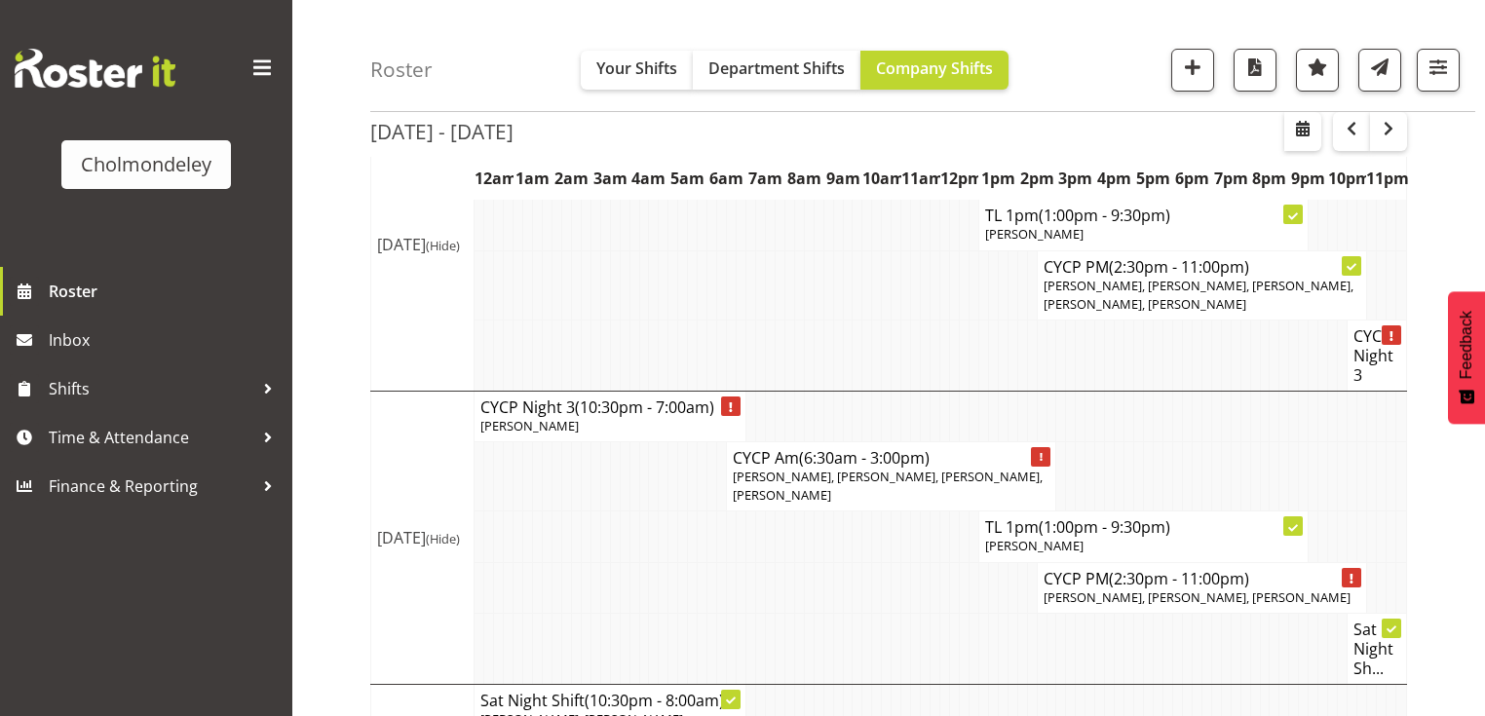
click at [593, 613] on td at bounding box center [596, 648] width 10 height 71
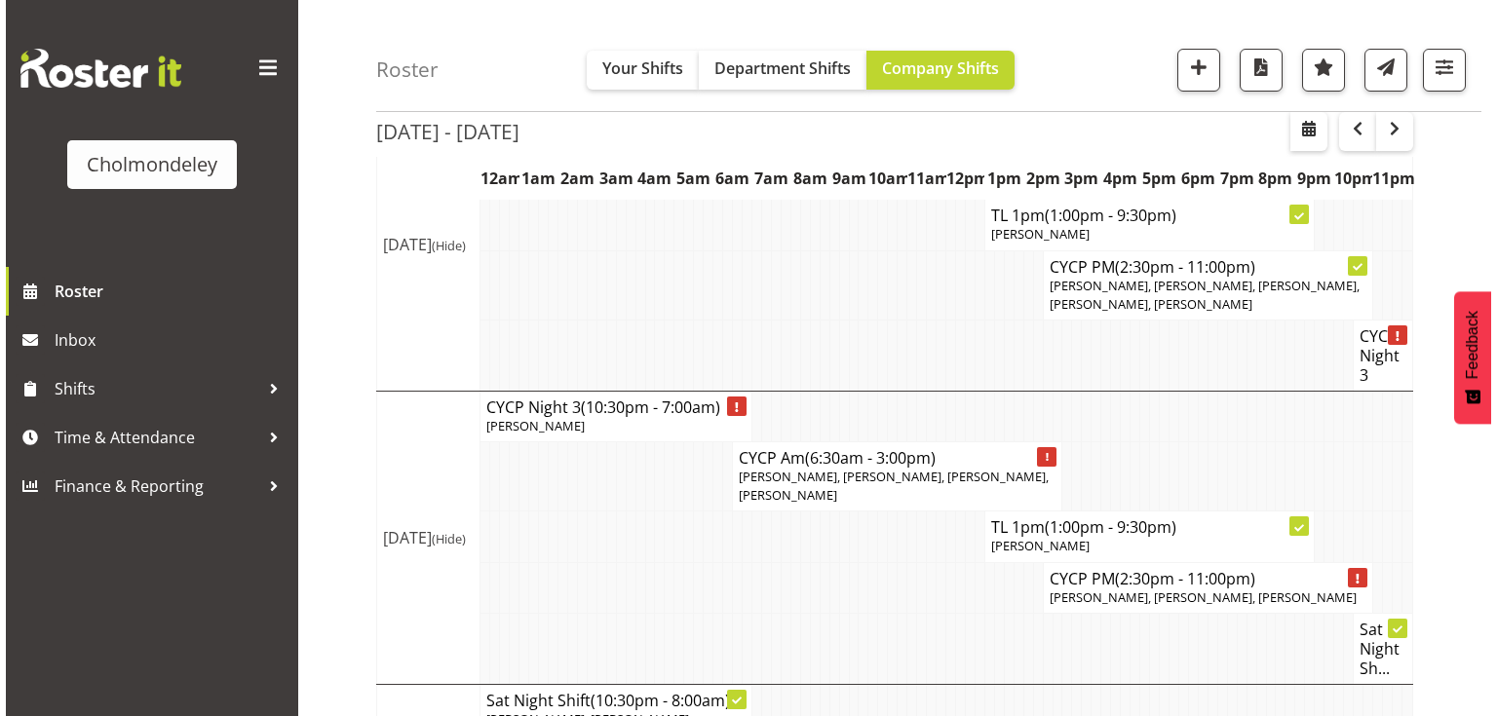
scroll to position [1561, 0]
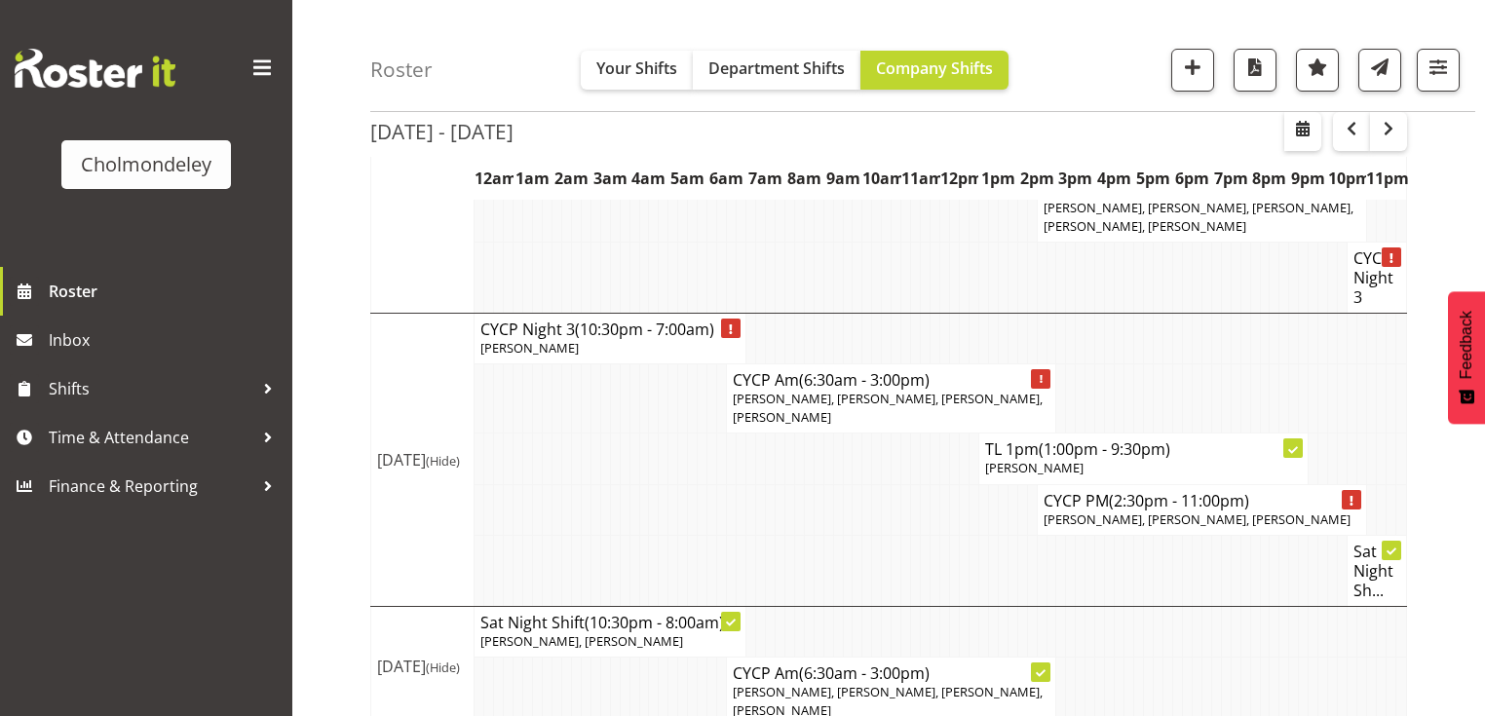
click at [593, 633] on span "[PERSON_NAME], [PERSON_NAME]" at bounding box center [581, 642] width 203 height 18
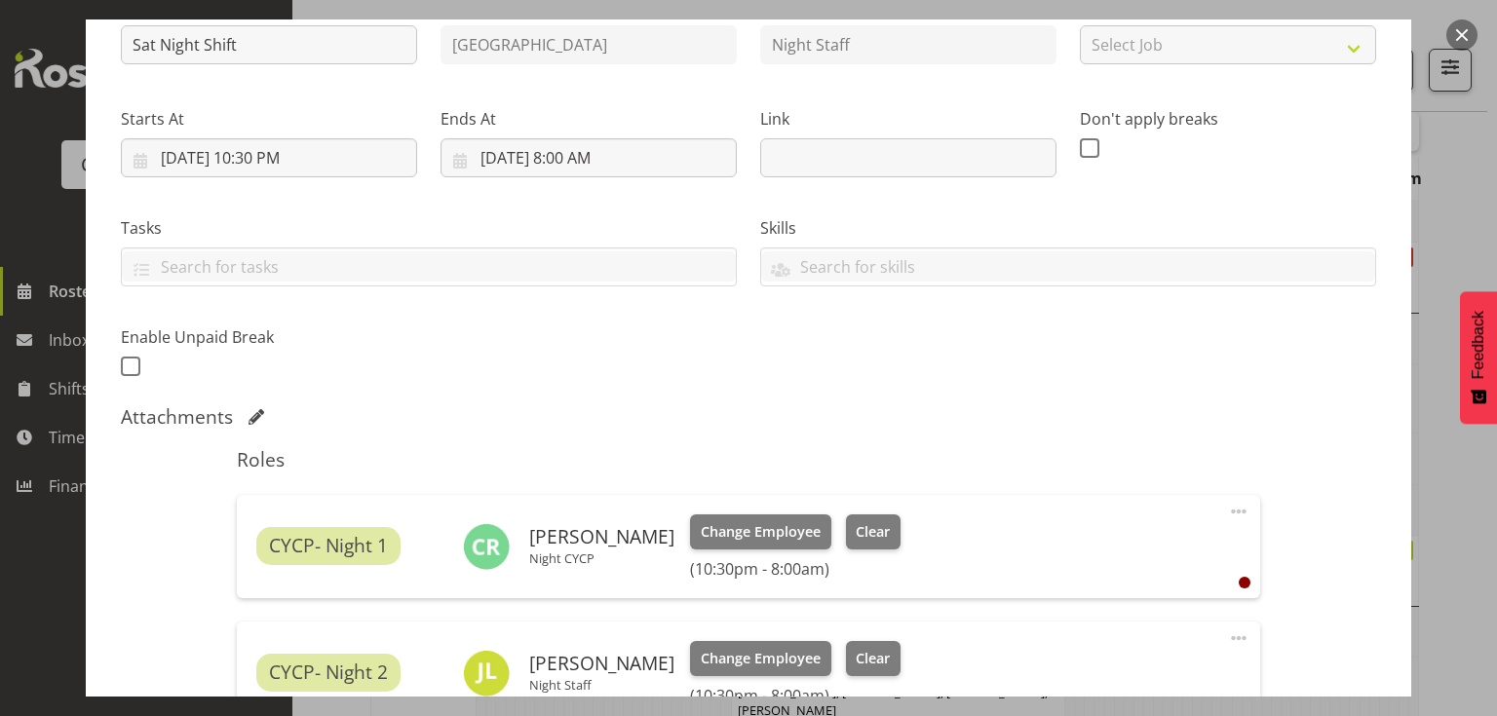
scroll to position [312, 0]
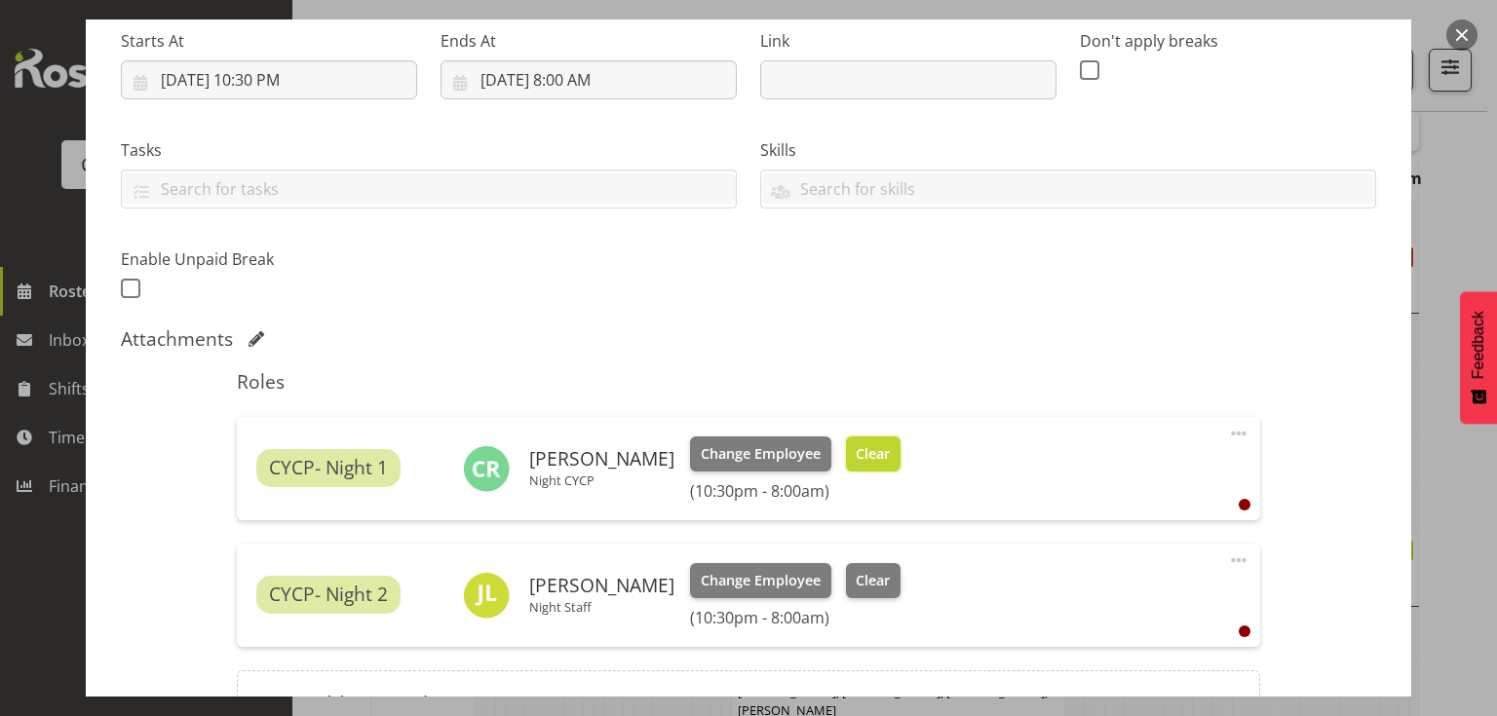
click at [872, 456] on span "Clear" at bounding box center [873, 453] width 34 height 21
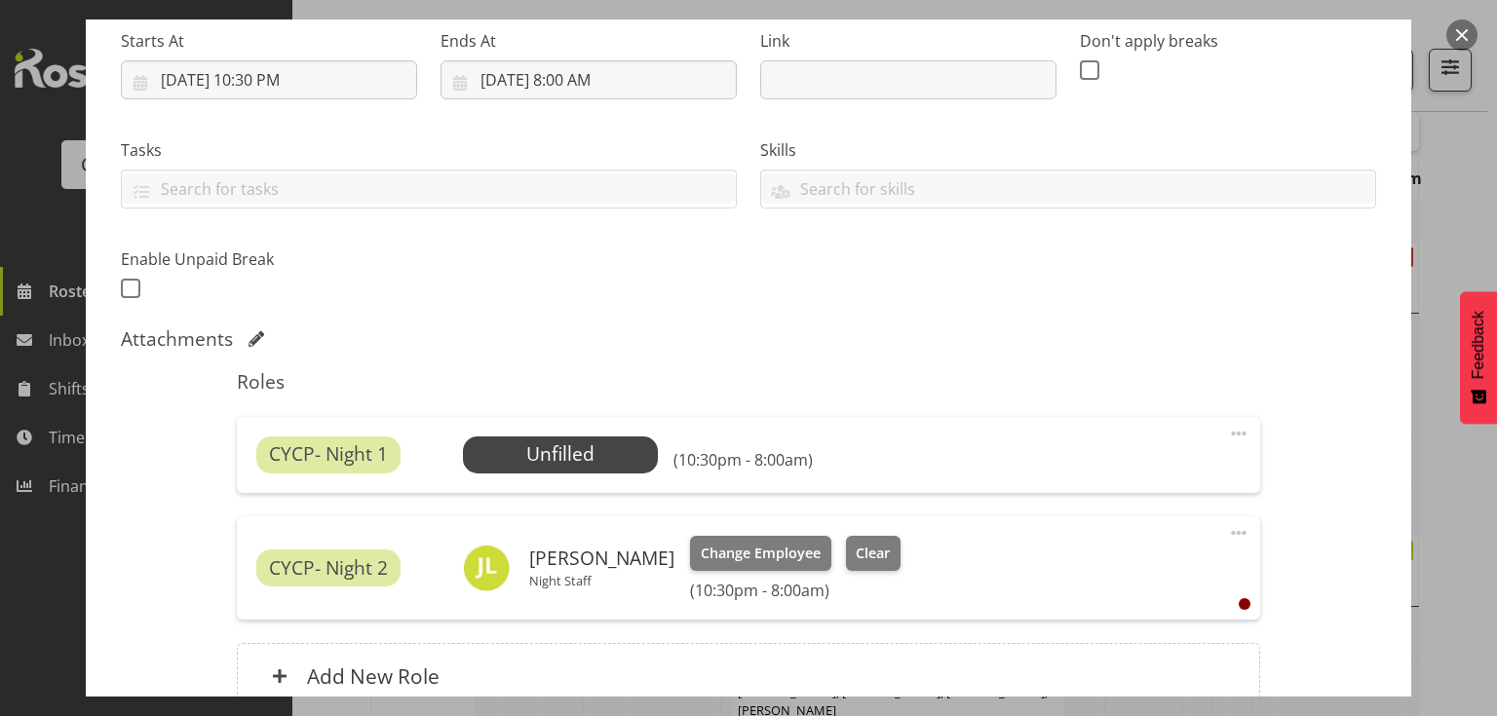
scroll to position [497, 0]
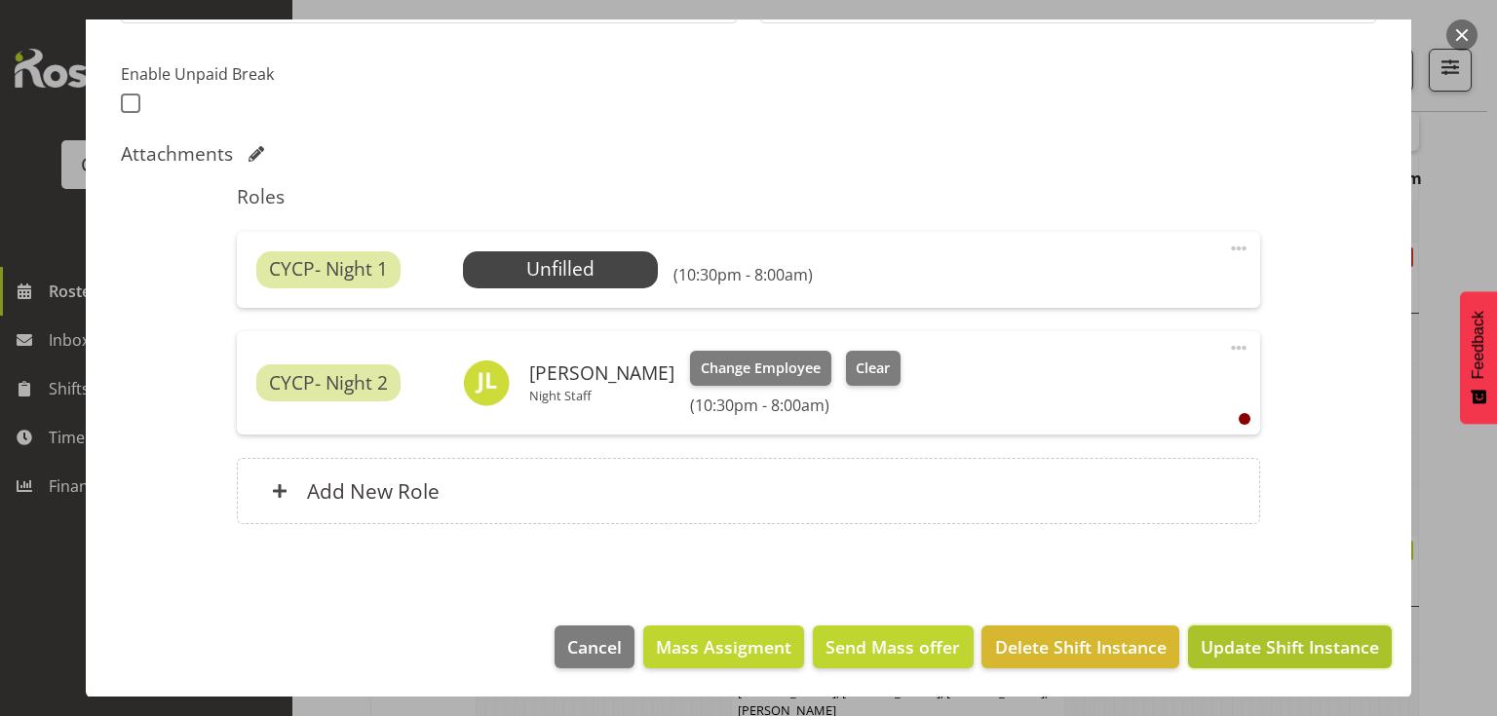
click at [1262, 649] on span "Update Shift Instance" at bounding box center [1290, 646] width 178 height 25
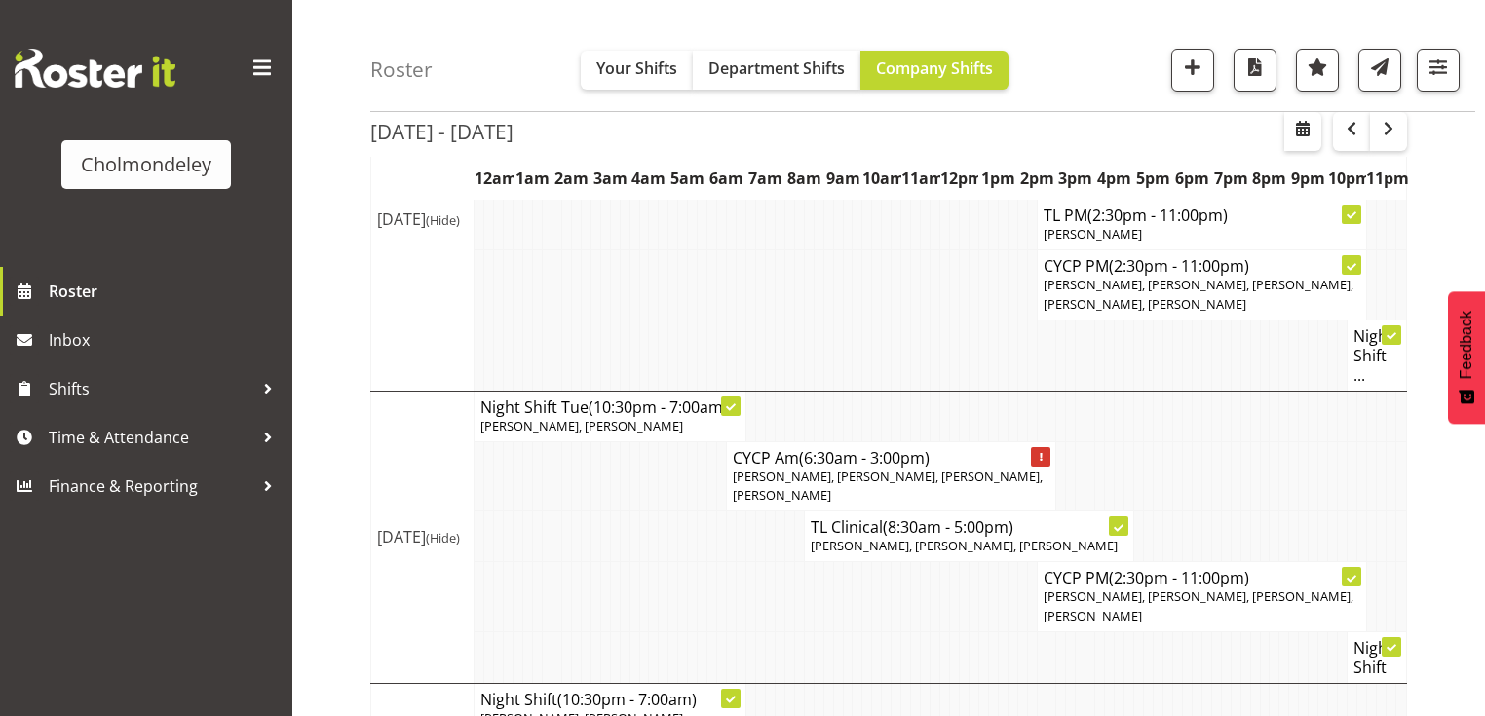
scroll to position [710, 0]
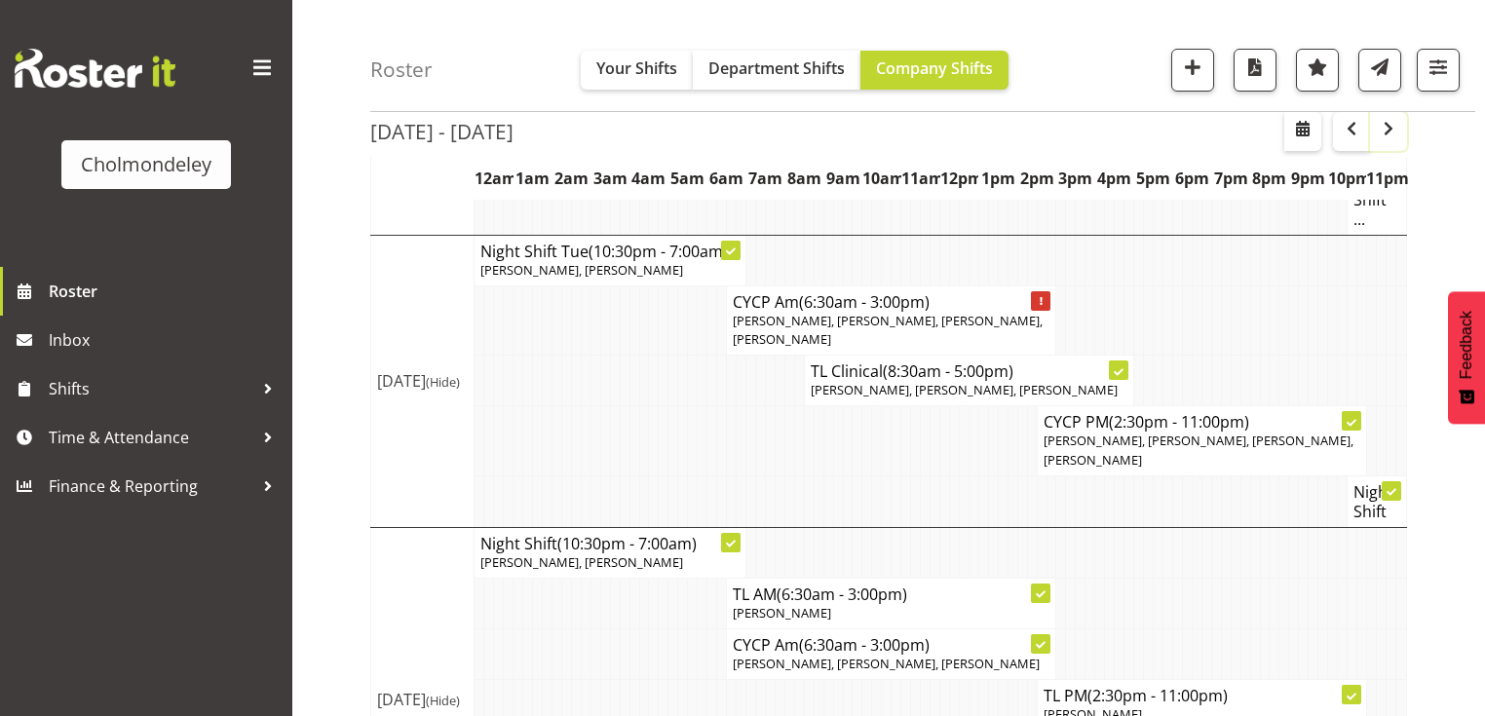
click at [1382, 136] on span "button" at bounding box center [1388, 128] width 23 height 23
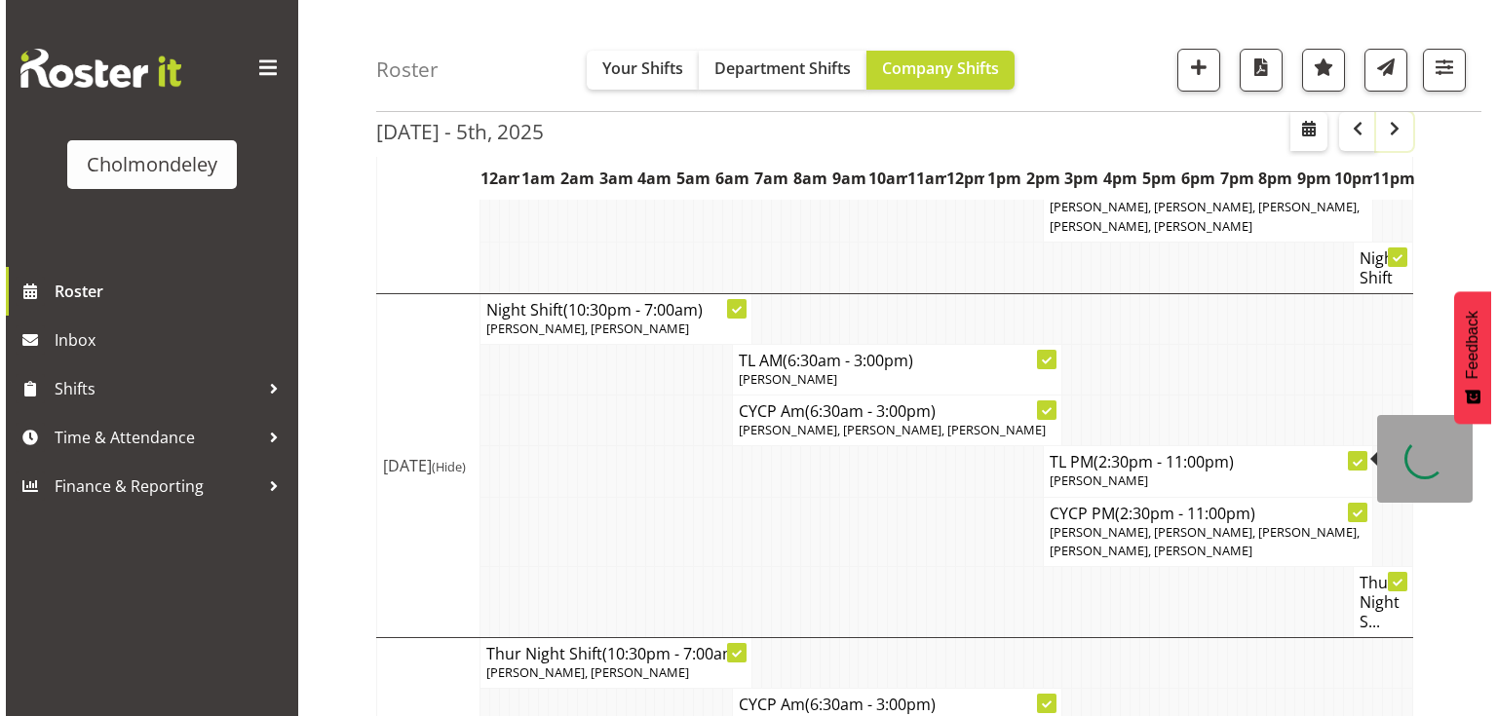
scroll to position [1177, 0]
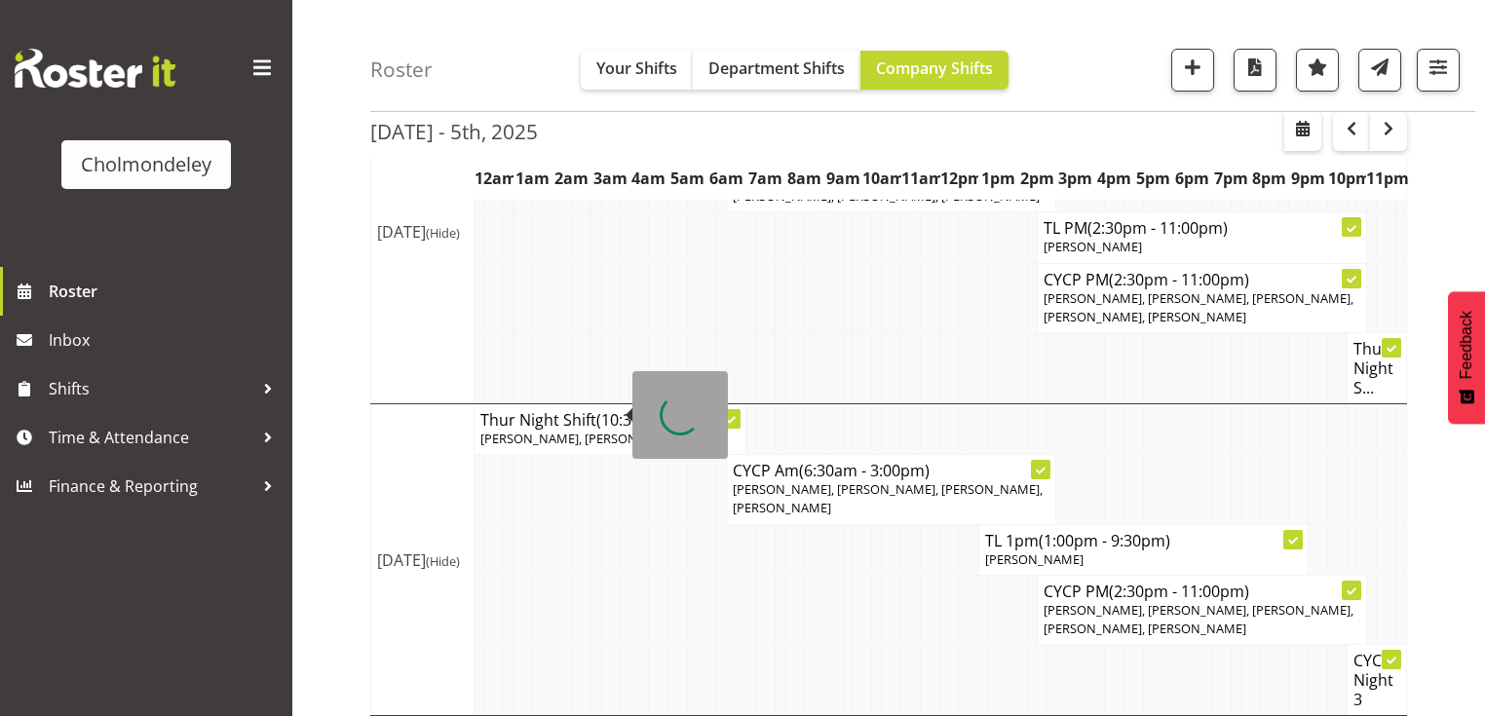
click at [593, 430] on span "[PERSON_NAME], [PERSON_NAME]" at bounding box center [581, 439] width 203 height 18
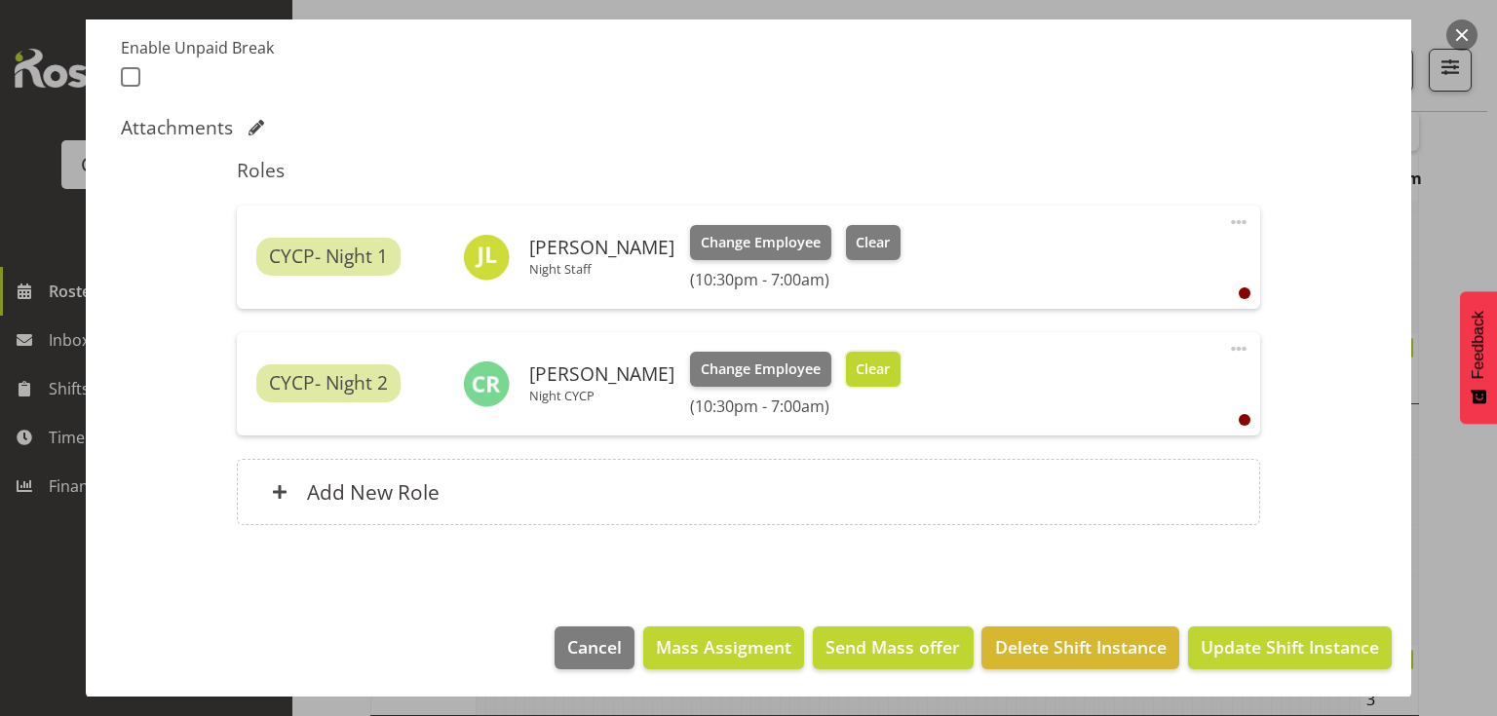
click at [856, 378] on span "Clear" at bounding box center [873, 369] width 34 height 21
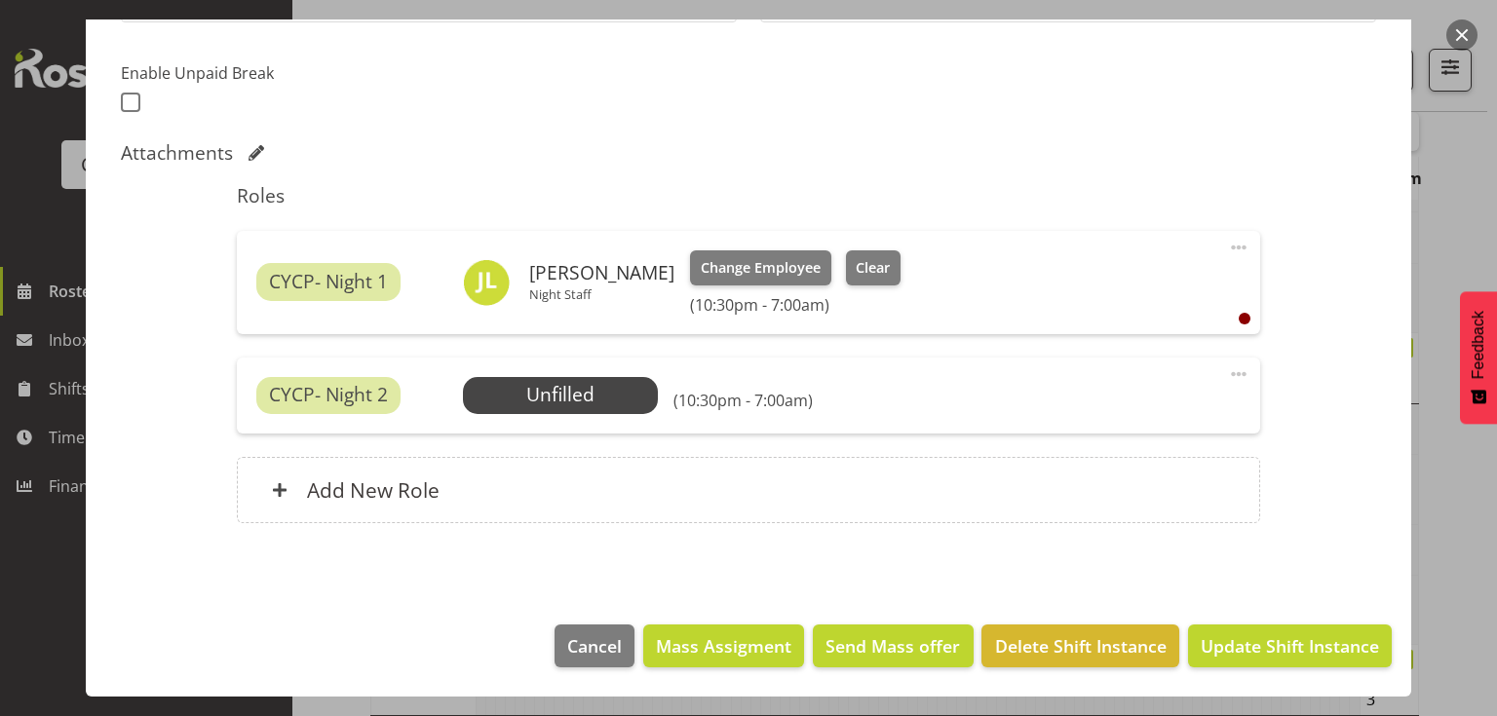
scroll to position [497, 0]
click at [1279, 648] on span "Update Shift Instance" at bounding box center [1290, 646] width 178 height 25
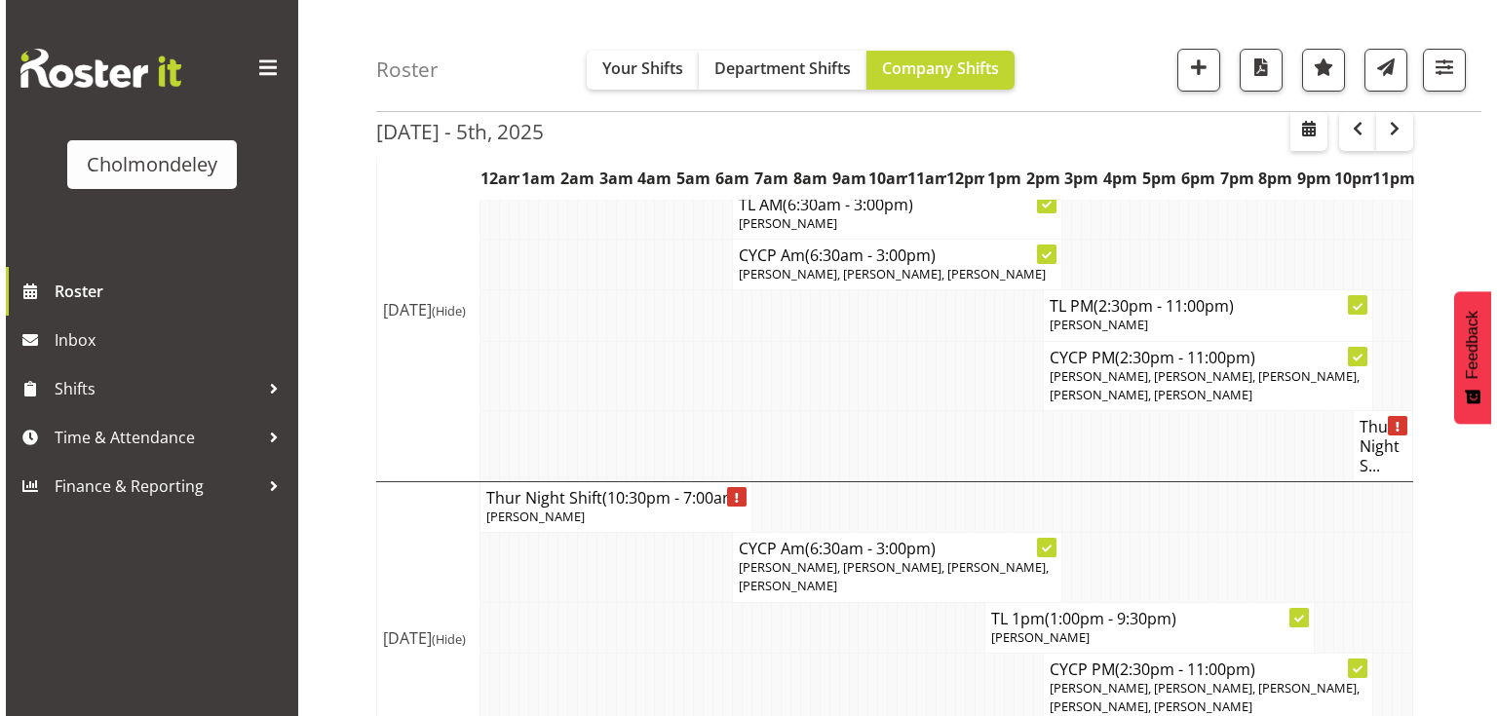
scroll to position [1255, 0]
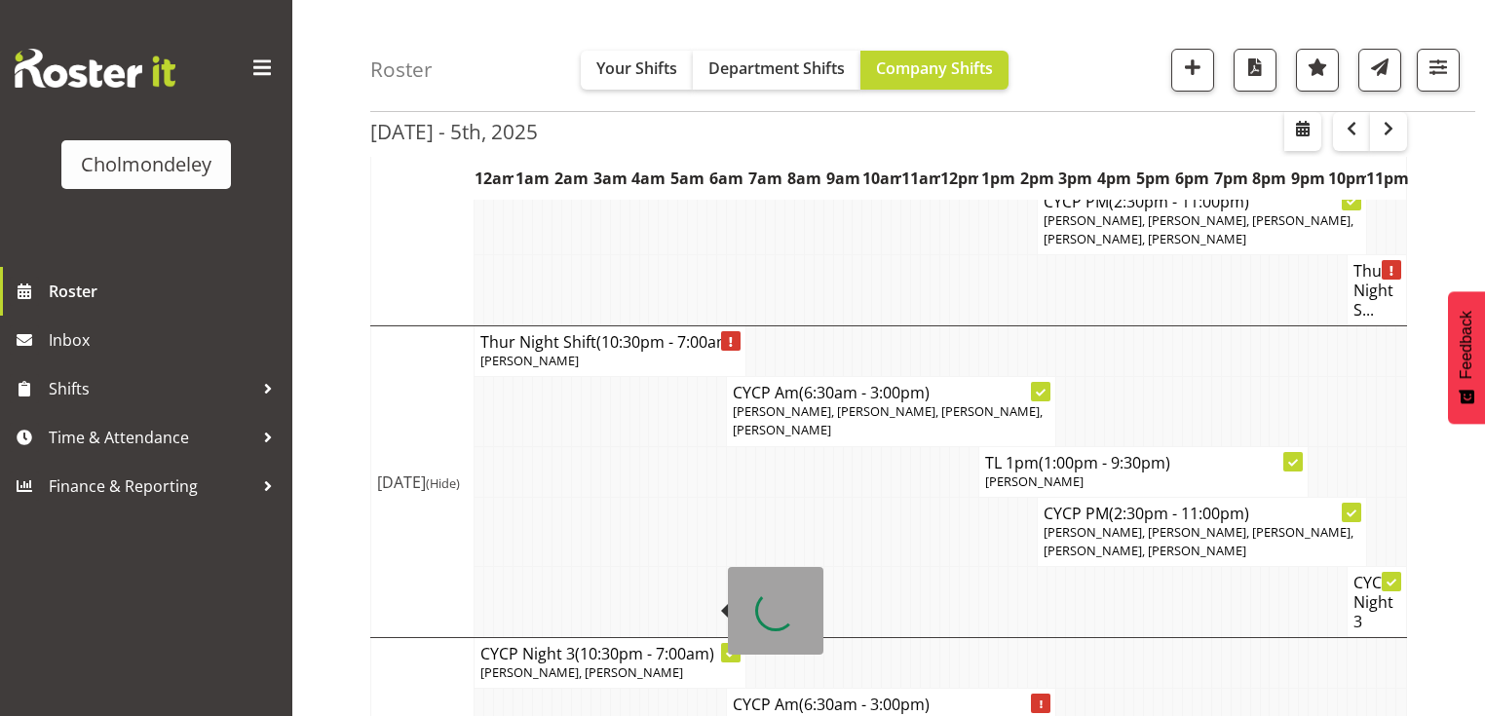
click at [628, 664] on p "[PERSON_NAME], [PERSON_NAME]" at bounding box center [609, 673] width 259 height 19
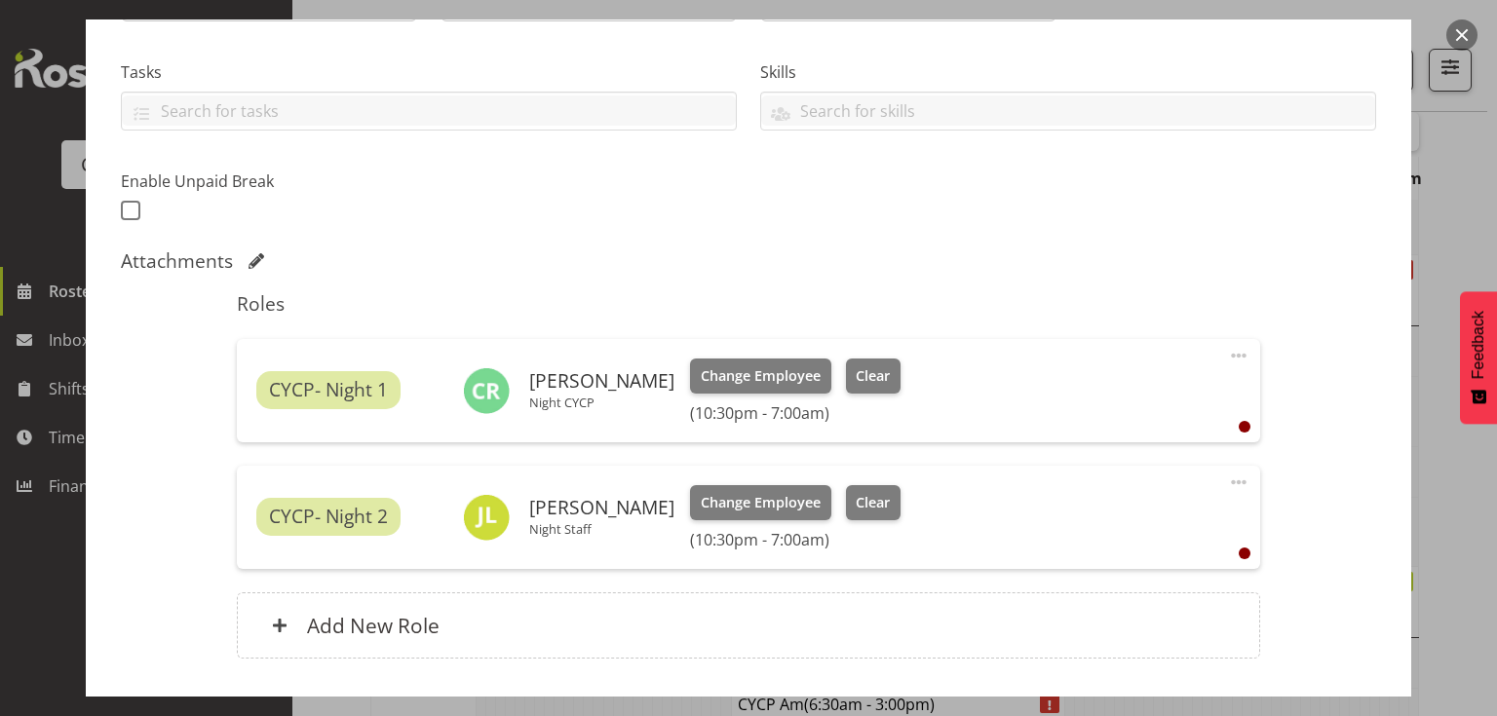
scroll to position [468, 0]
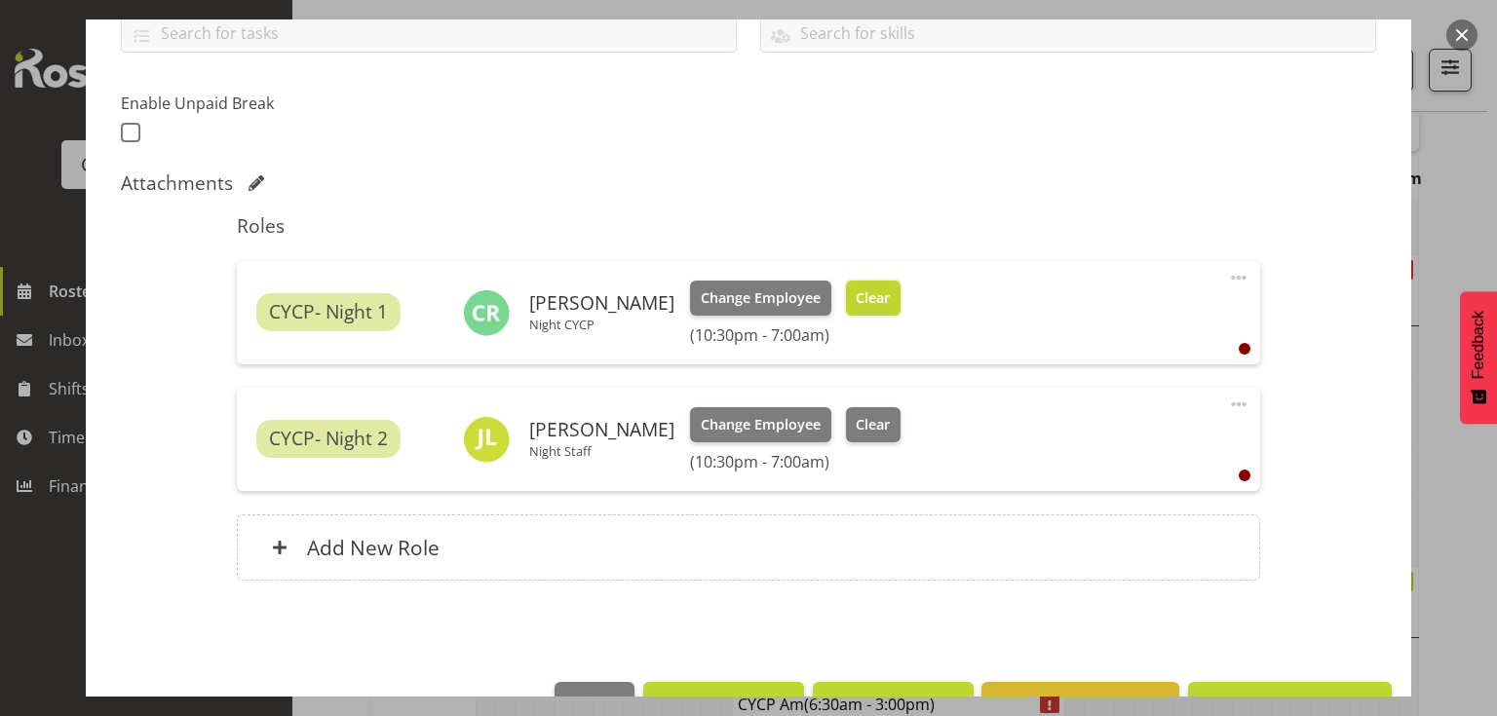
click at [867, 304] on span "Clear" at bounding box center [873, 298] width 34 height 21
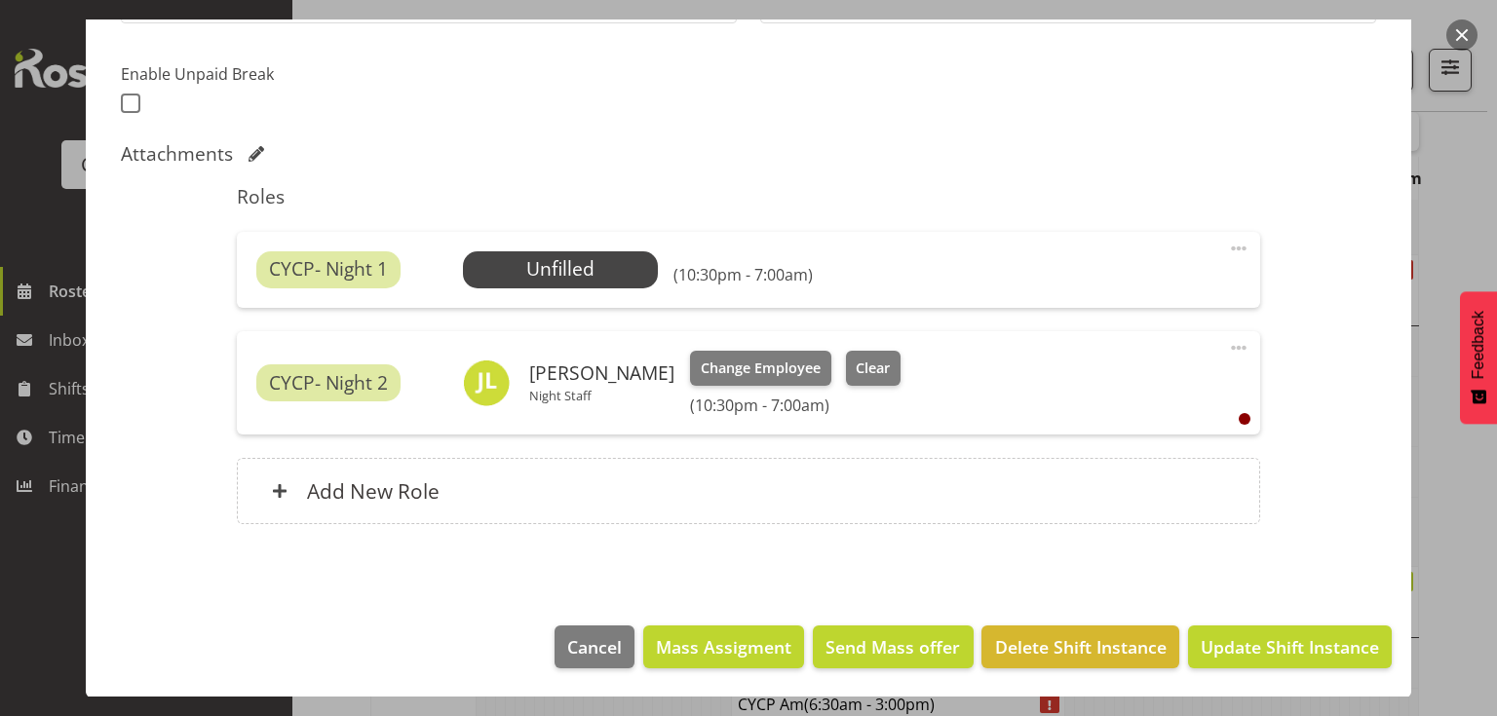
click at [1275, 662] on button "Update Shift Instance" at bounding box center [1290, 647] width 204 height 43
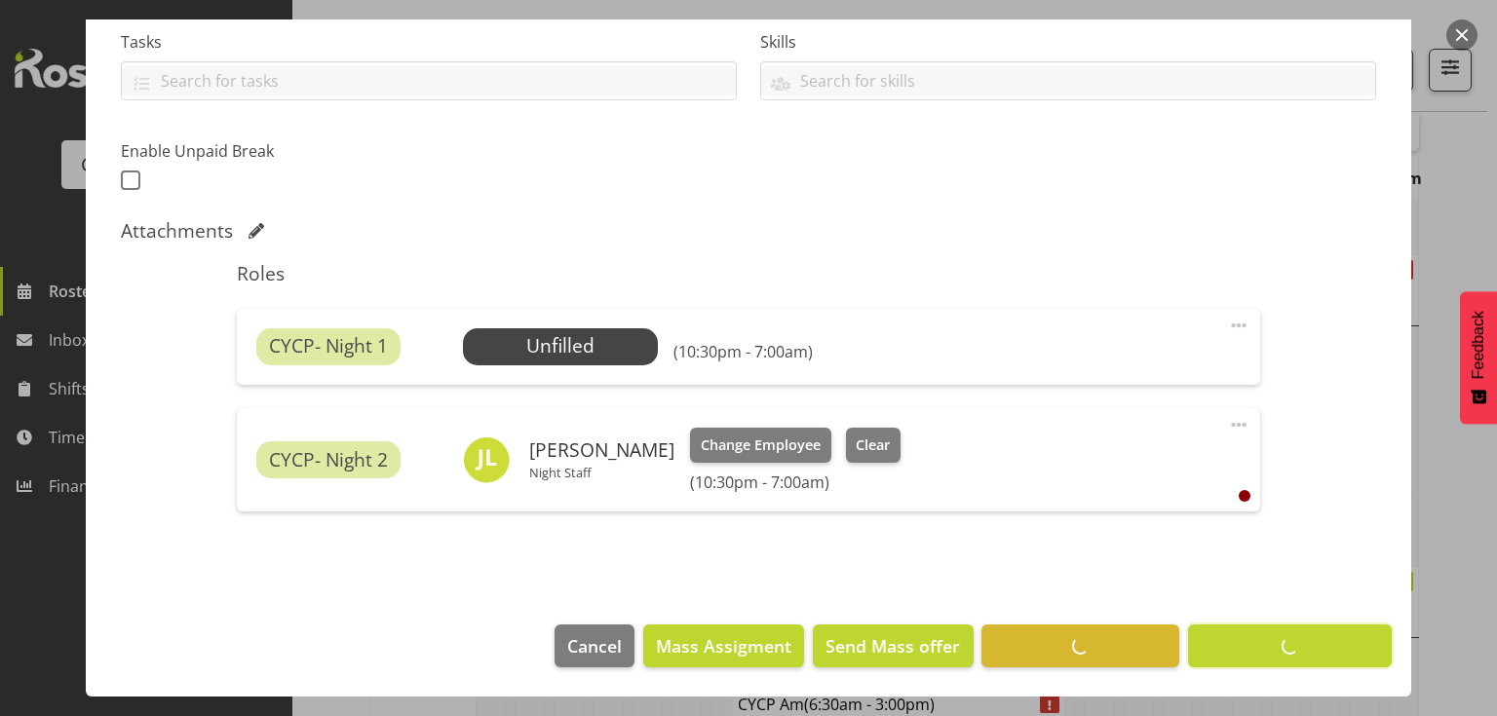
scroll to position [419, 0]
click at [1274, 647] on footer "Cancel Mass Assigment Send Mass offer Delete Shift Instance Update Shift Instan…" at bounding box center [748, 652] width 1325 height 92
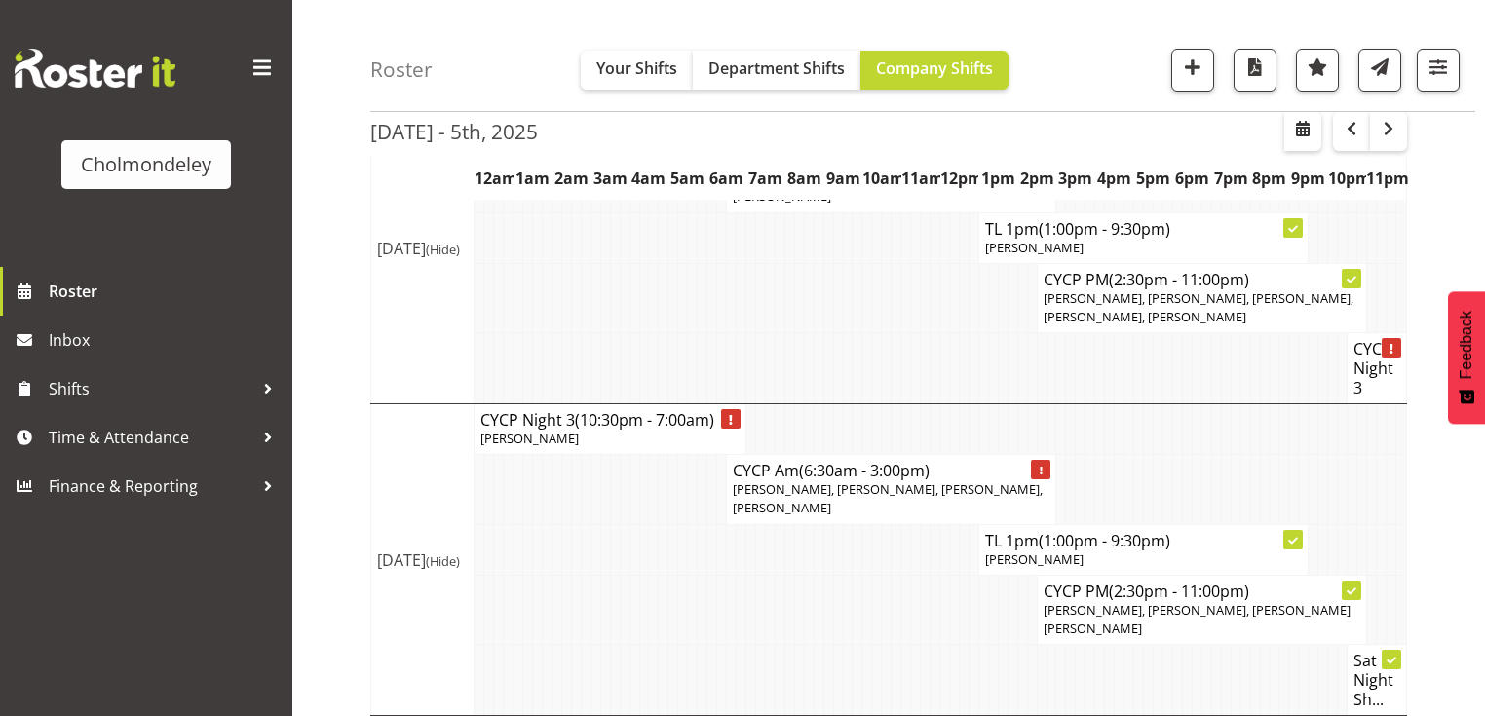
scroll to position [1543, 0]
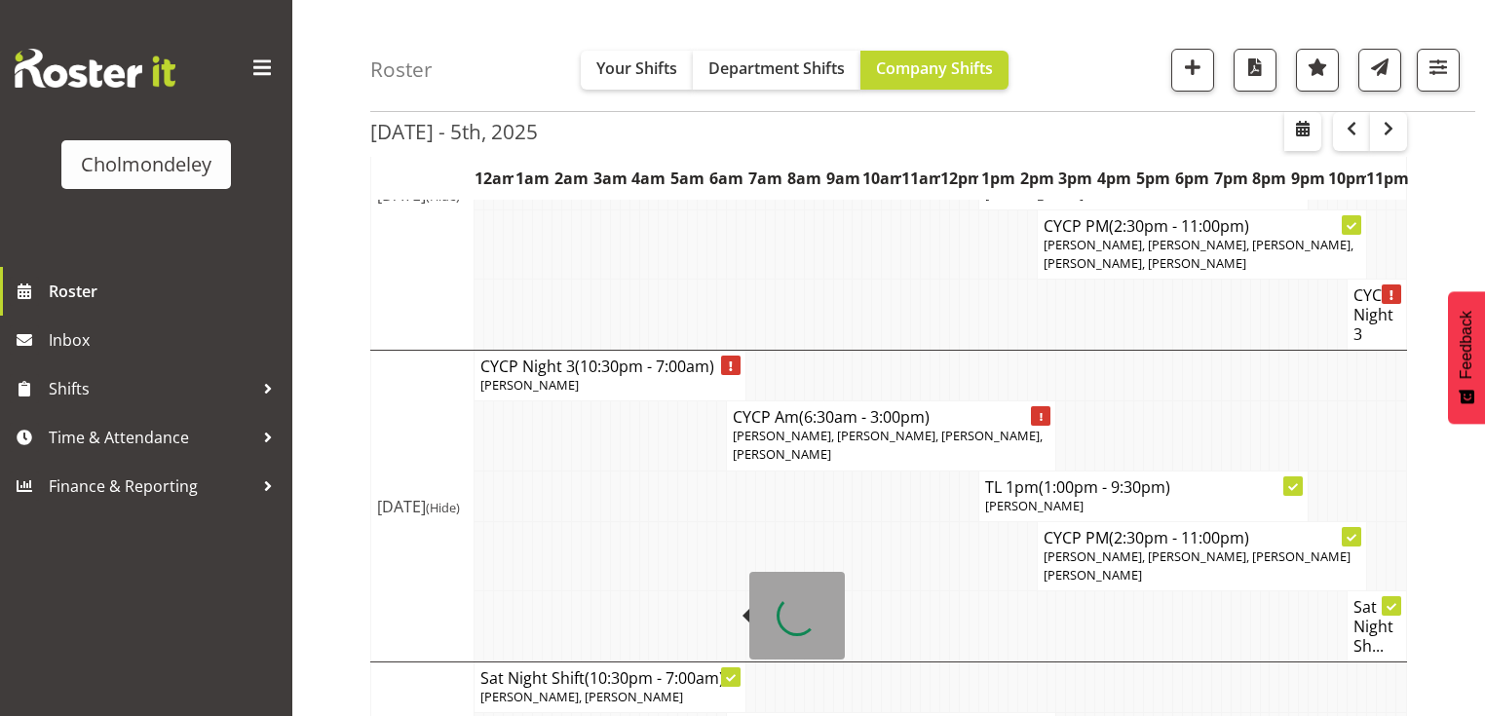
click at [577, 669] on h4 "Sat Night Shift (10:30pm - 7:00am)" at bounding box center [609, 678] width 259 height 19
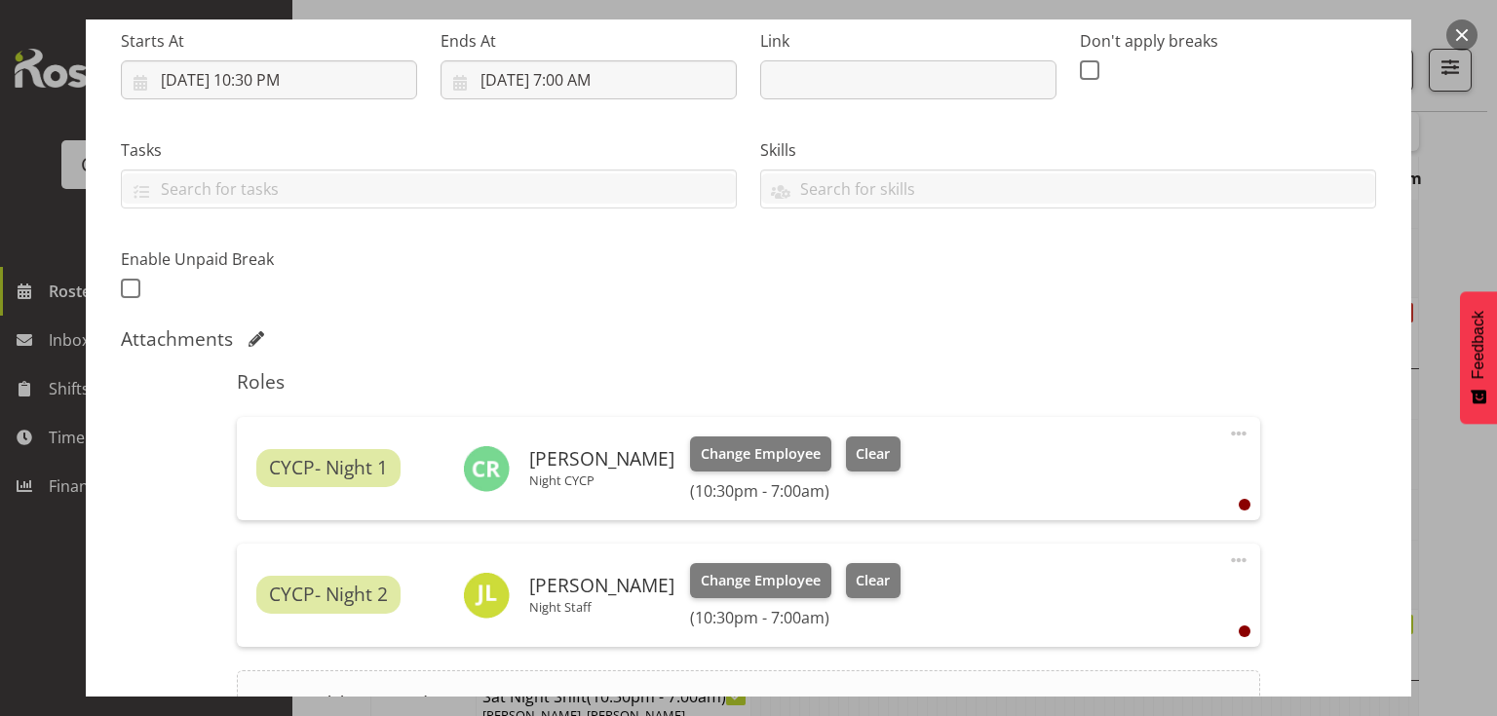
scroll to position [468, 0]
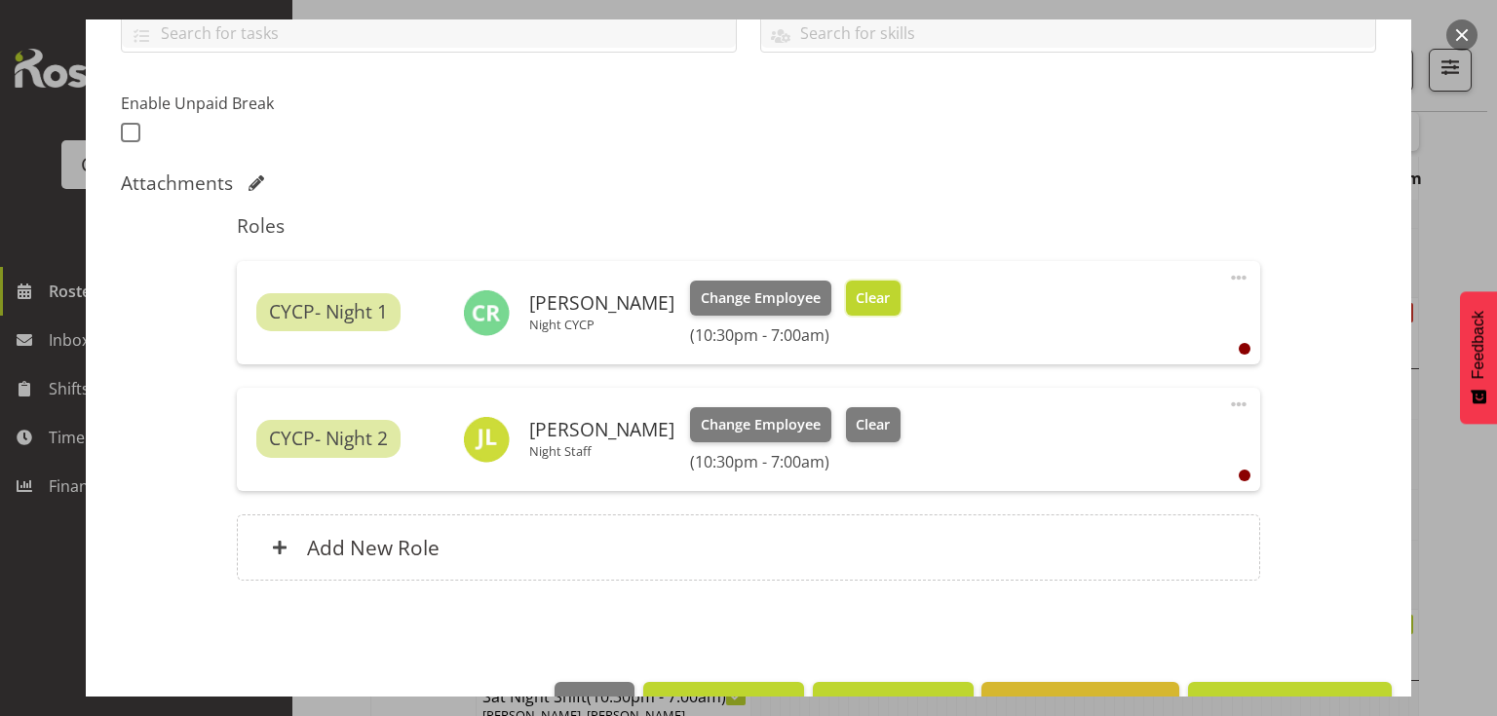
click at [866, 288] on span "Clear" at bounding box center [873, 298] width 34 height 21
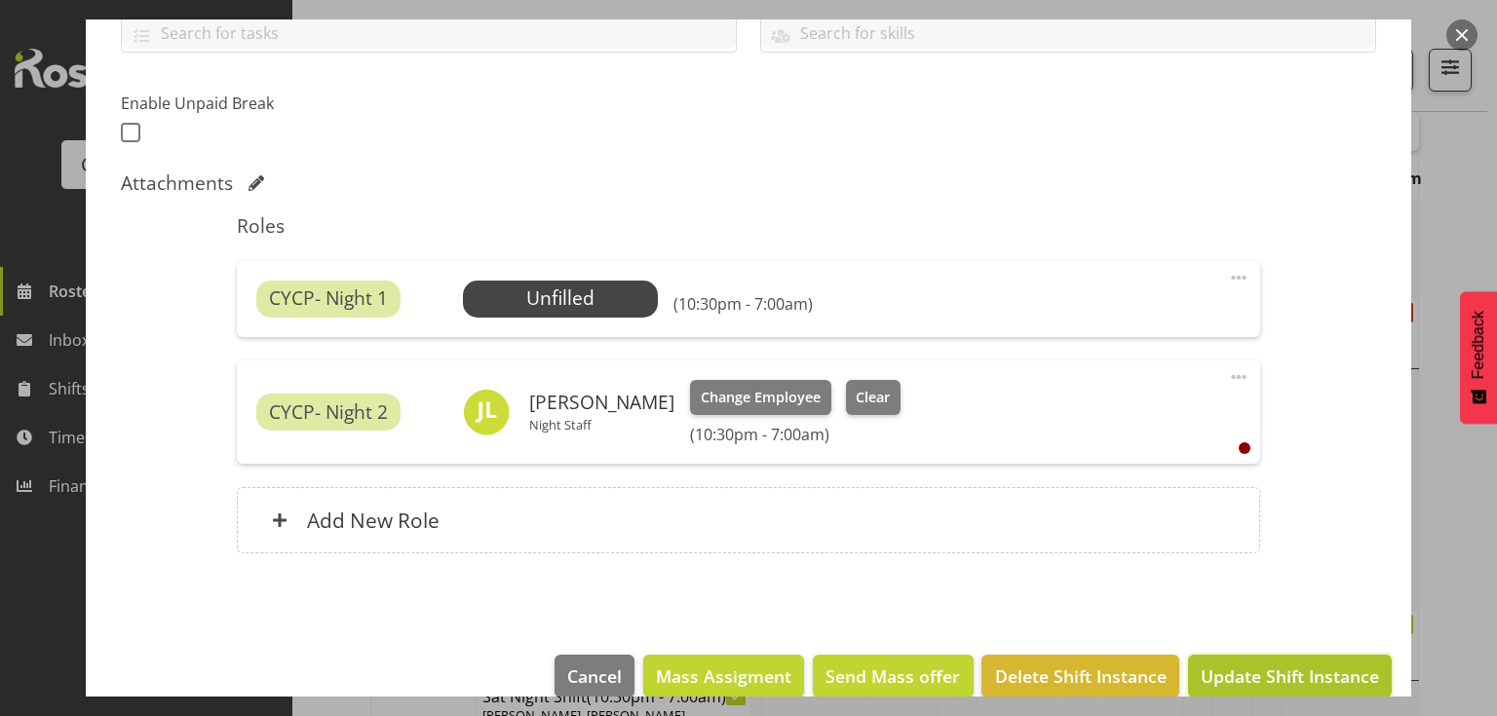
click at [1336, 672] on span "Update Shift Instance" at bounding box center [1290, 676] width 178 height 25
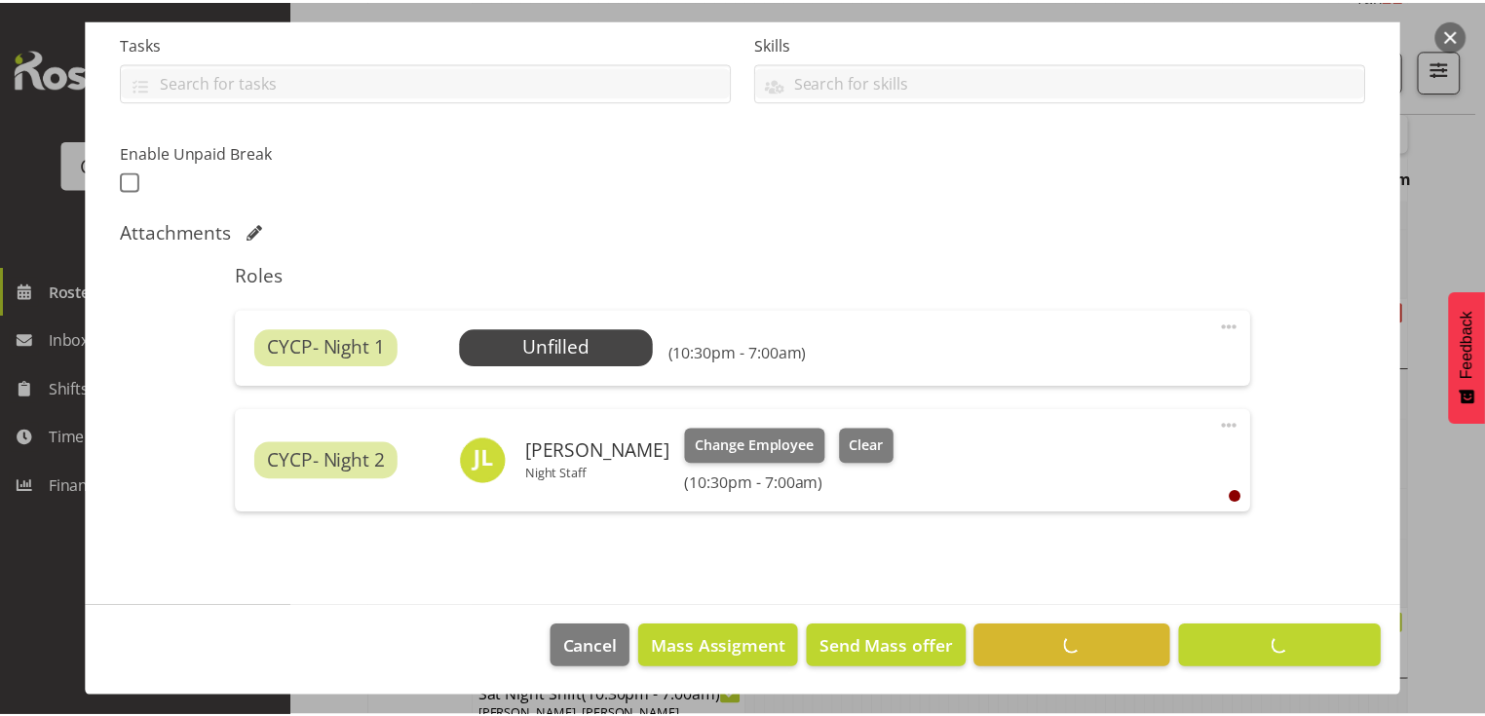
scroll to position [242, 0]
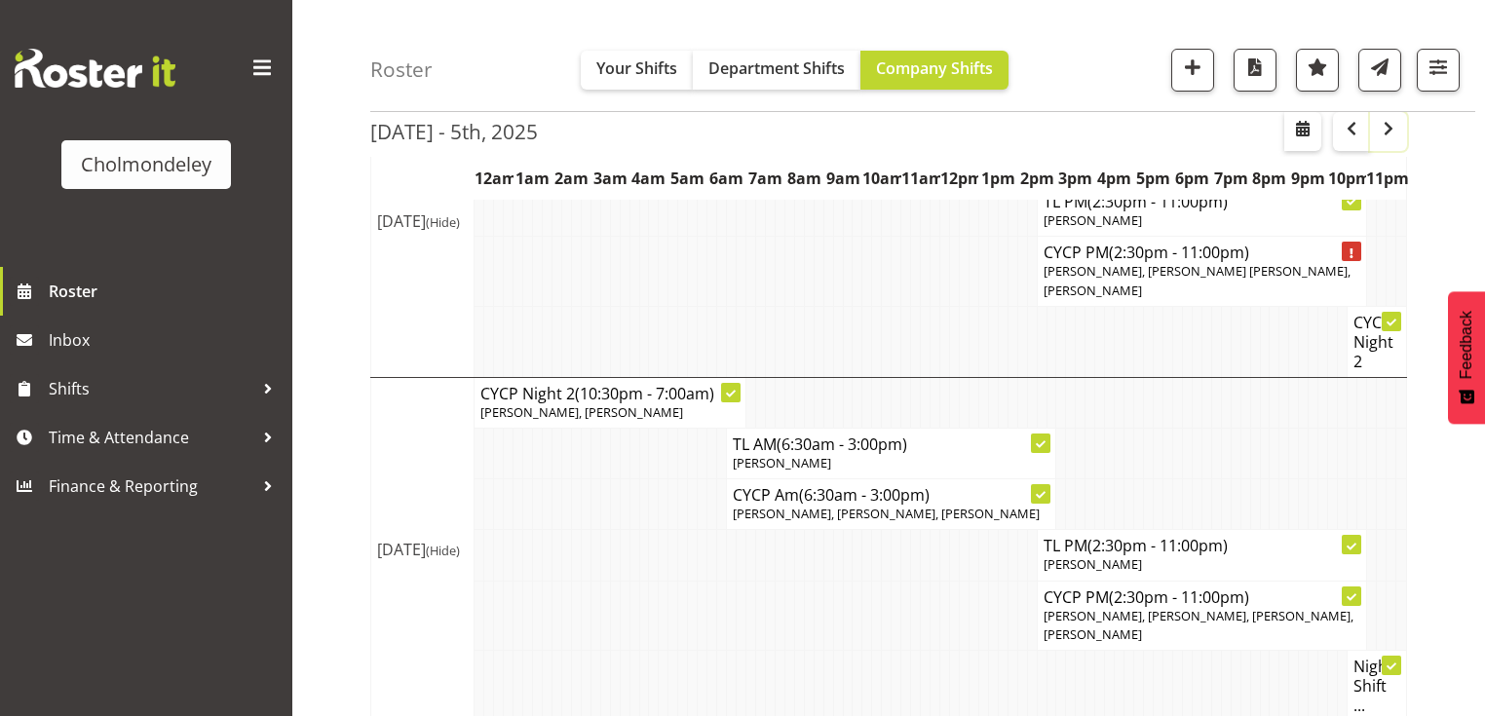
click at [1388, 126] on span "button" at bounding box center [1388, 128] width 23 height 23
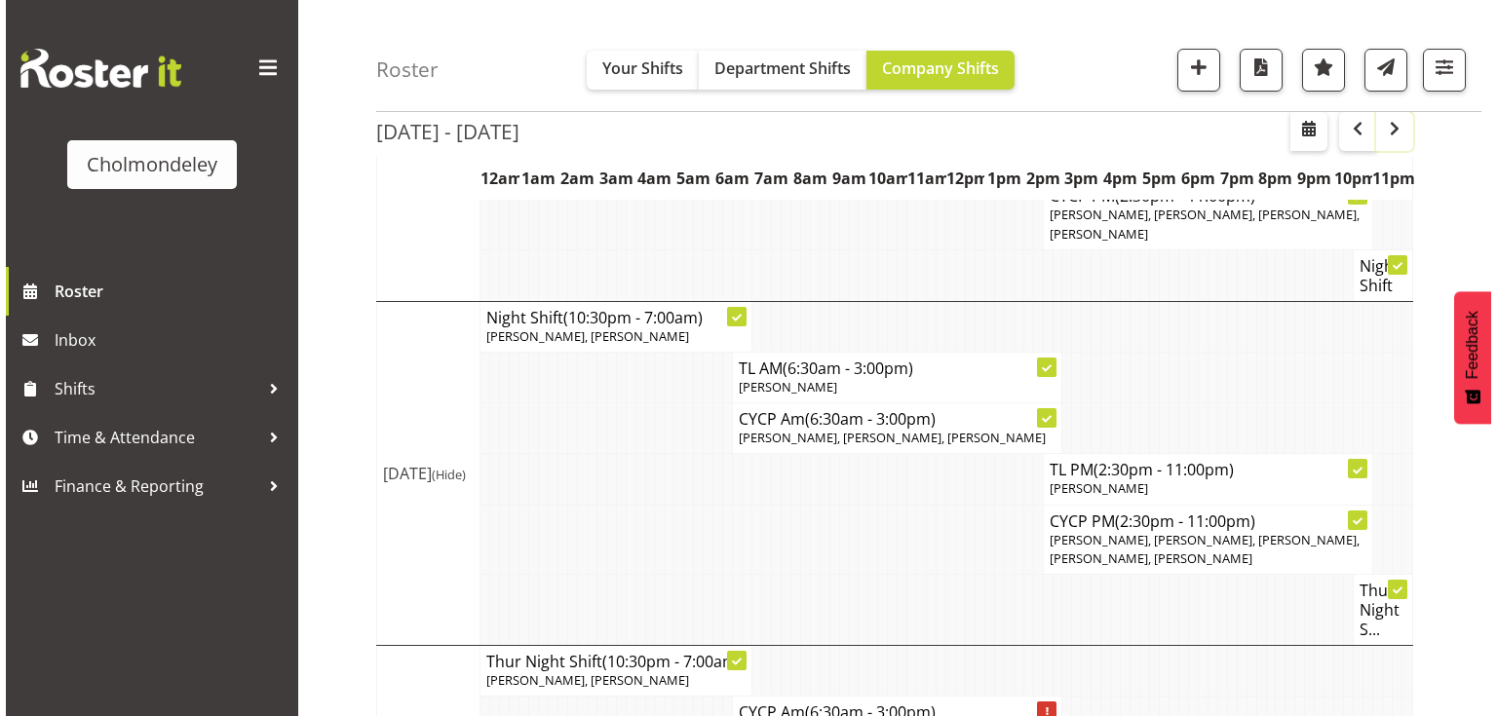
scroll to position [1014, 0]
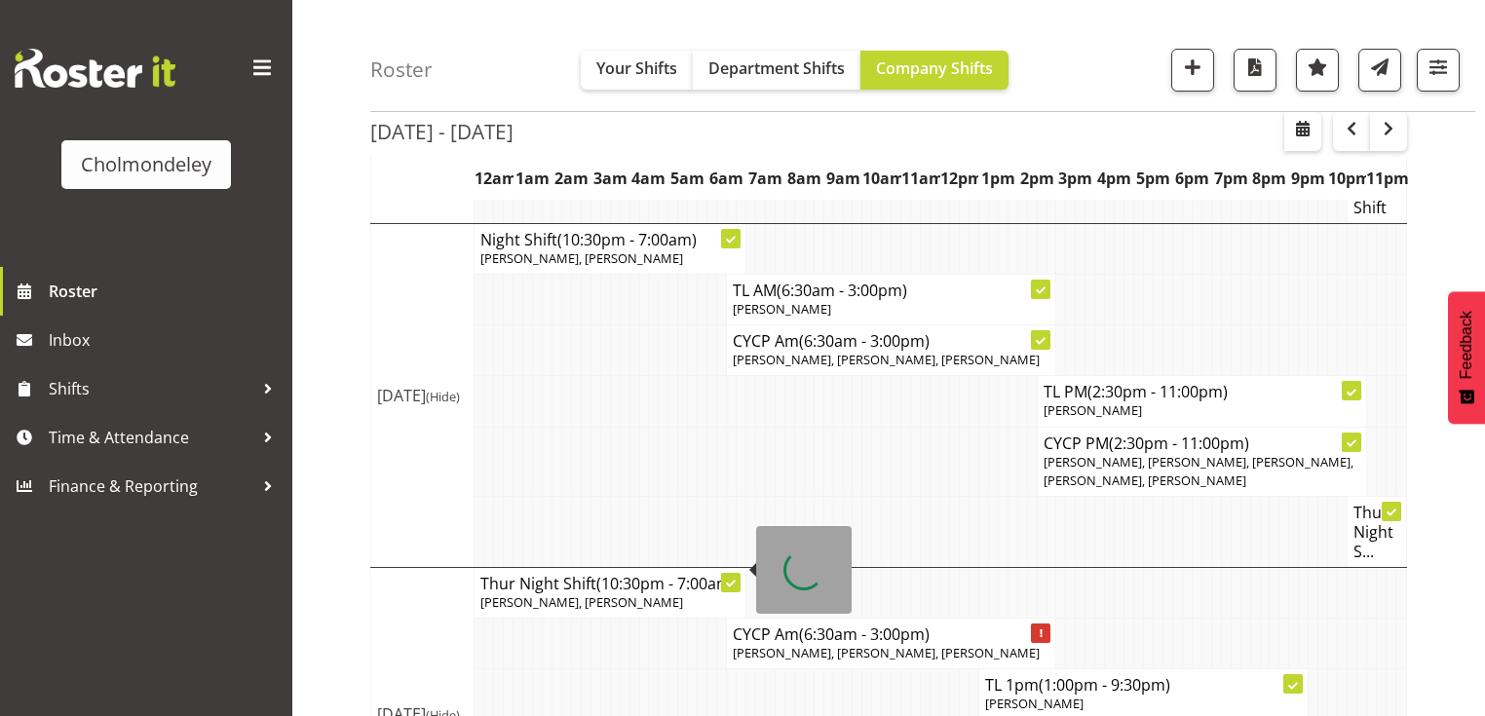
click at [610, 594] on span "[PERSON_NAME], [PERSON_NAME]" at bounding box center [581, 603] width 203 height 18
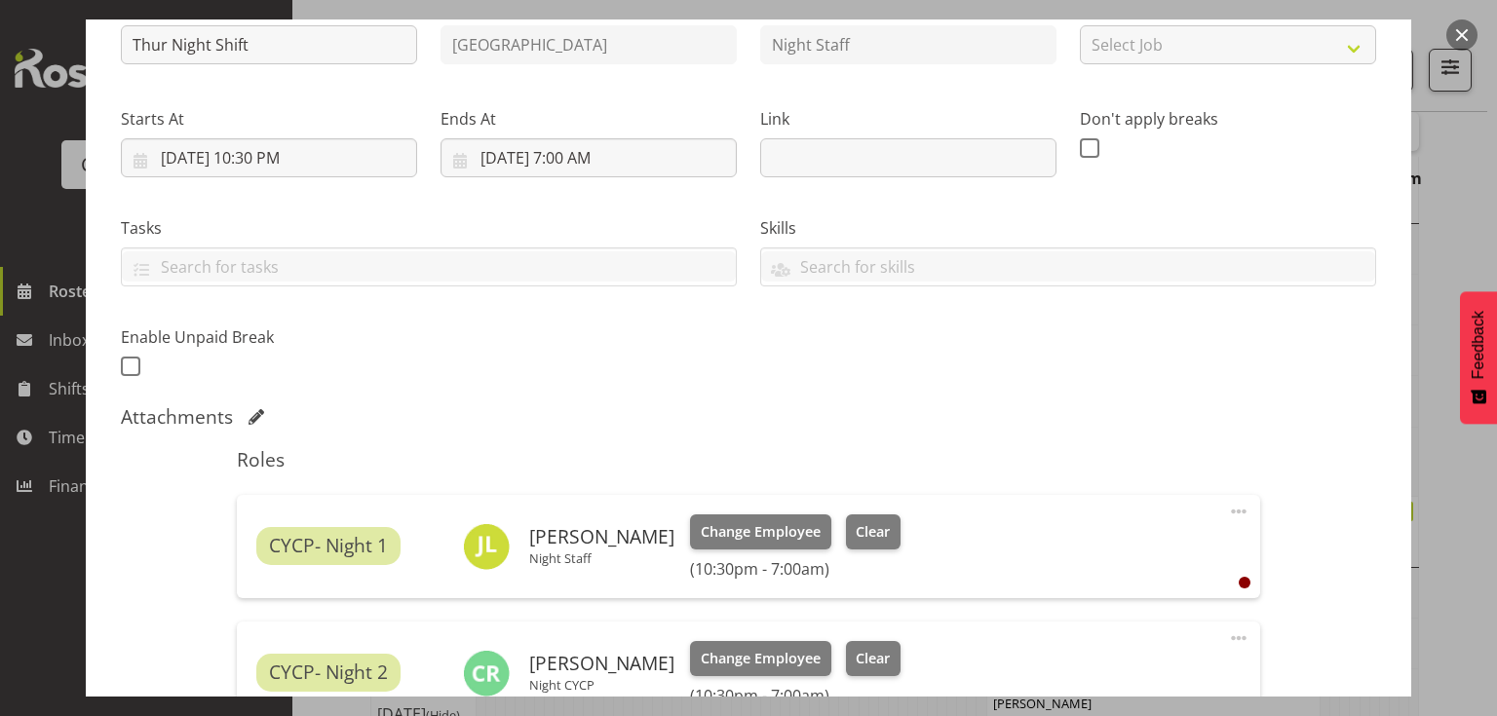
scroll to position [390, 0]
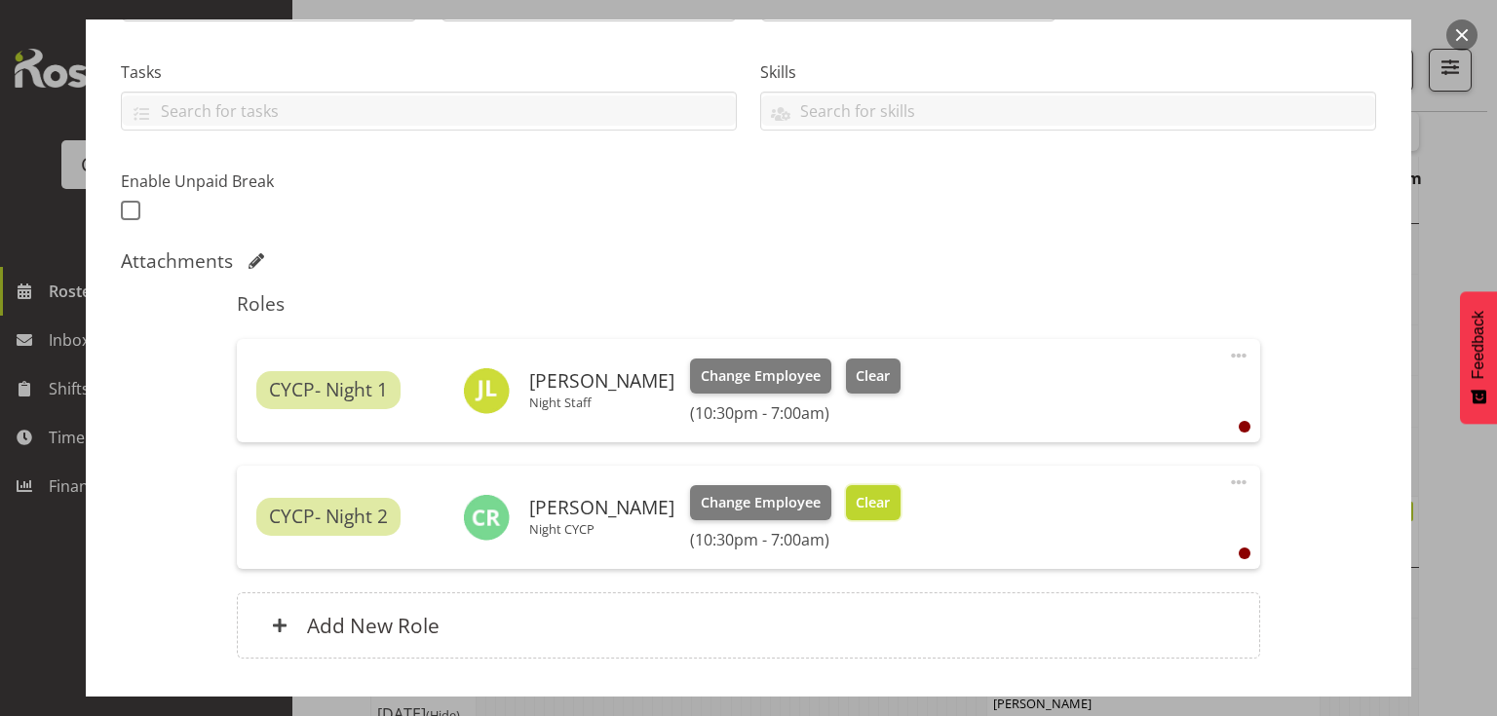
click at [856, 493] on span "Clear" at bounding box center [873, 502] width 34 height 21
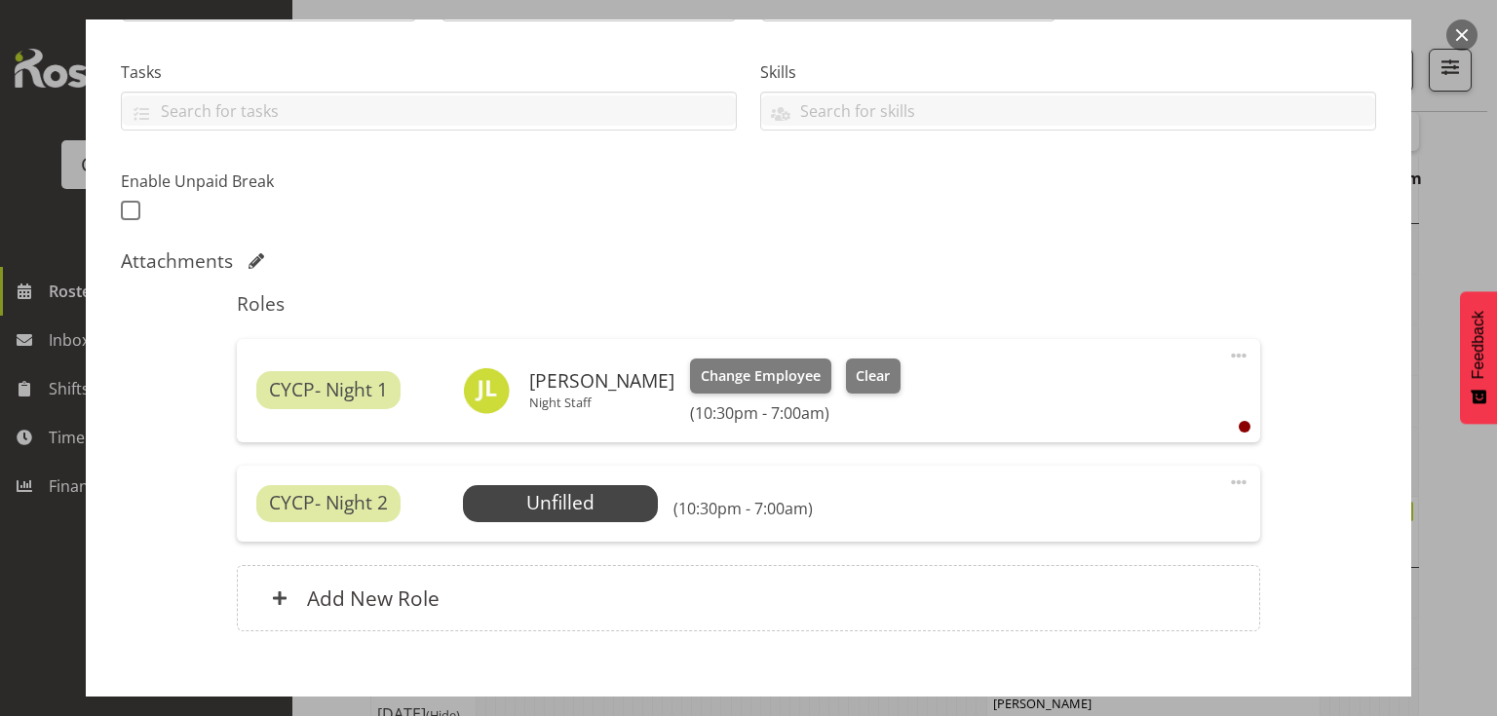
scroll to position [497, 0]
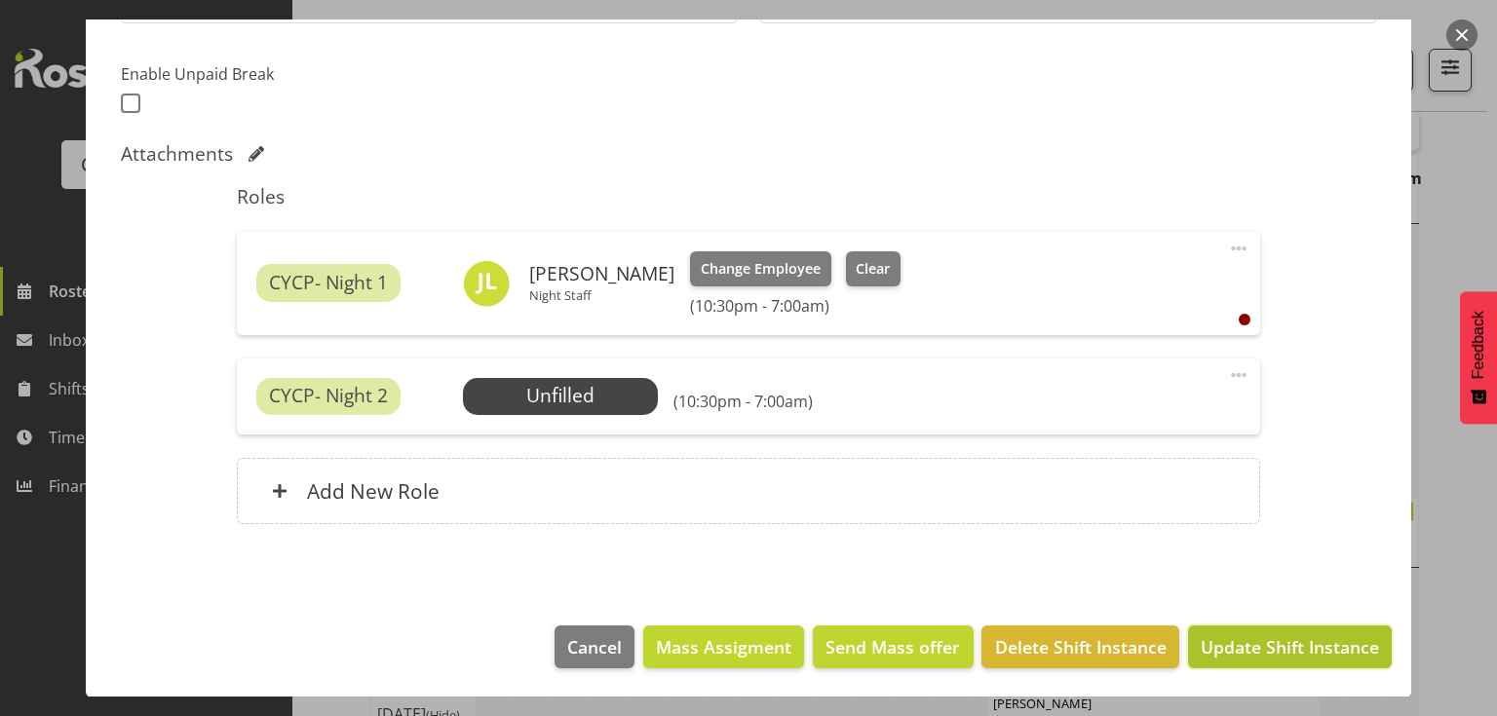
click at [1251, 642] on span "Update Shift Instance" at bounding box center [1290, 646] width 178 height 25
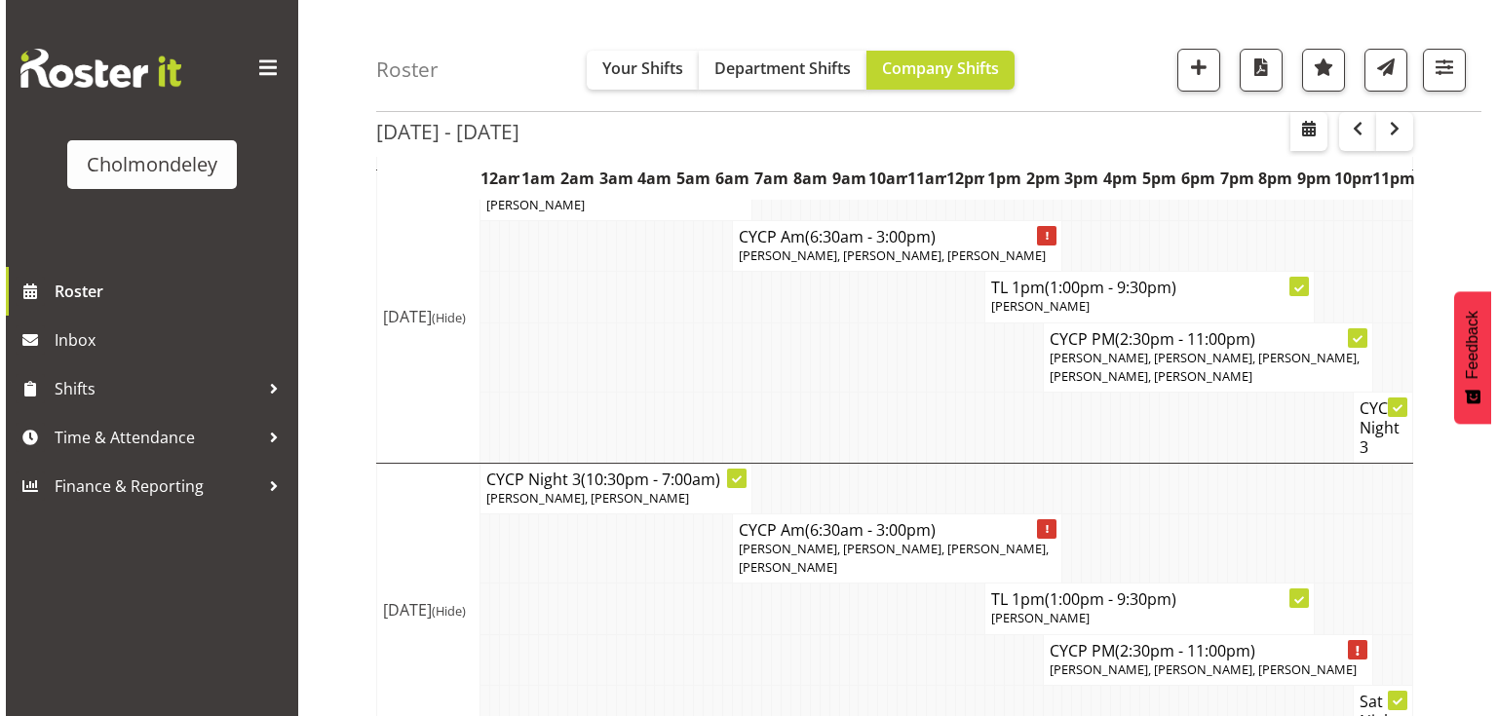
scroll to position [1489, 0]
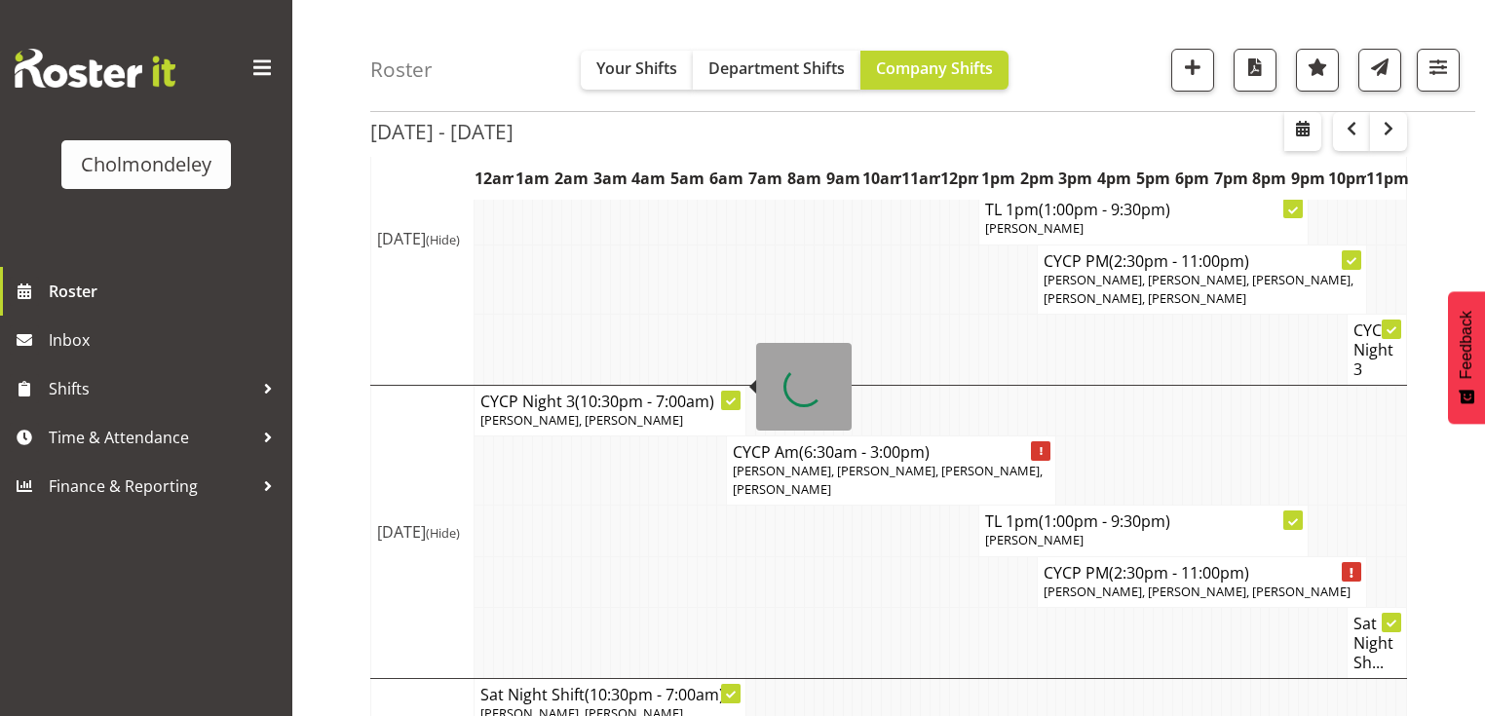
click at [595, 391] on span "(10:30pm - 7:00am)" at bounding box center [644, 401] width 139 height 21
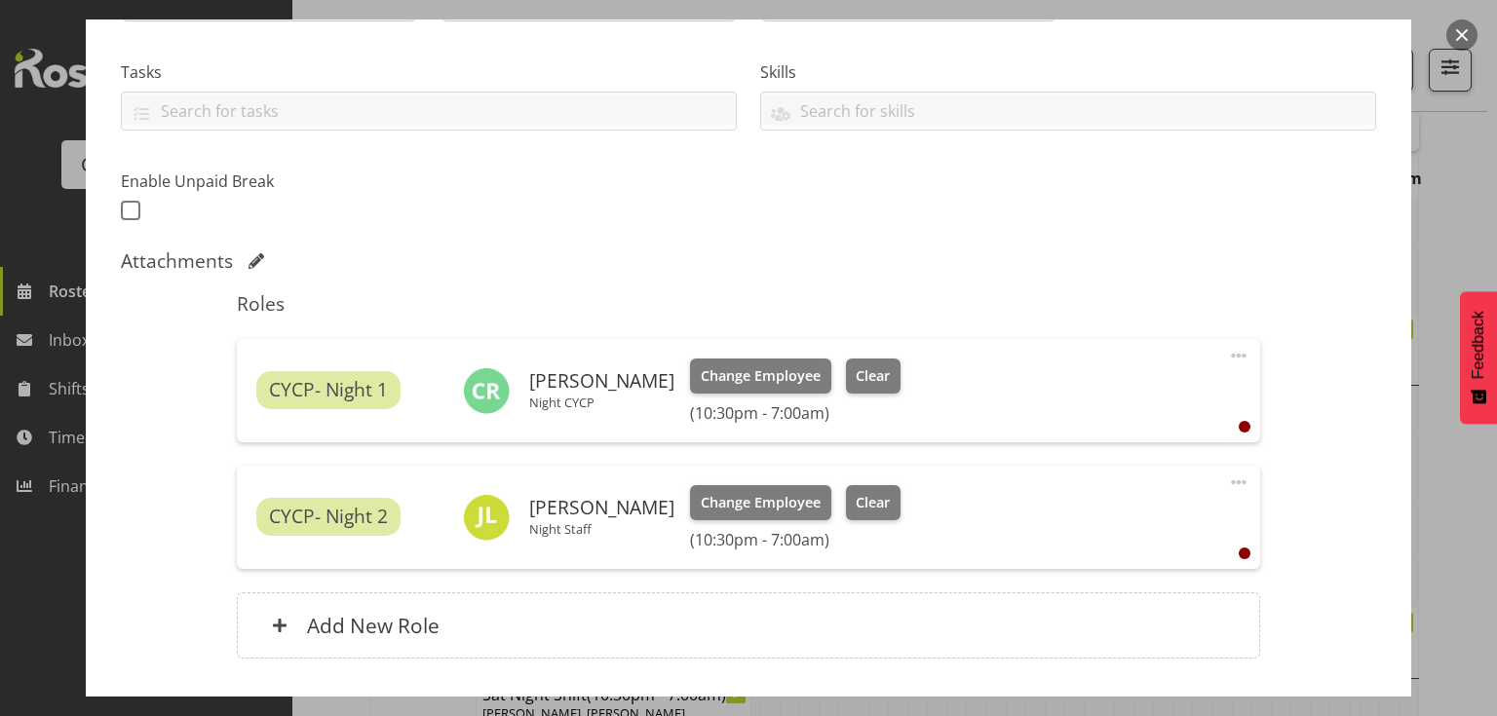
scroll to position [468, 0]
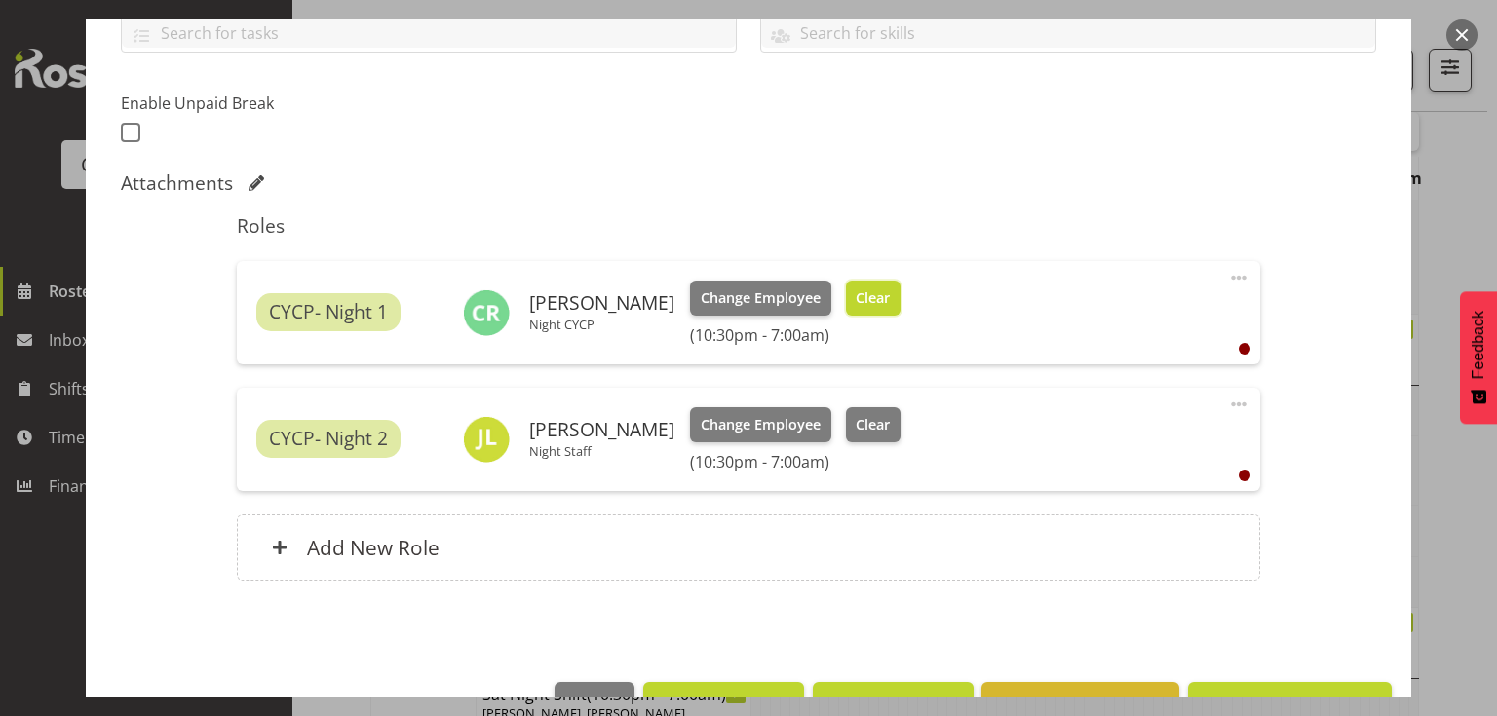
click at [864, 307] on span "Clear" at bounding box center [873, 298] width 34 height 21
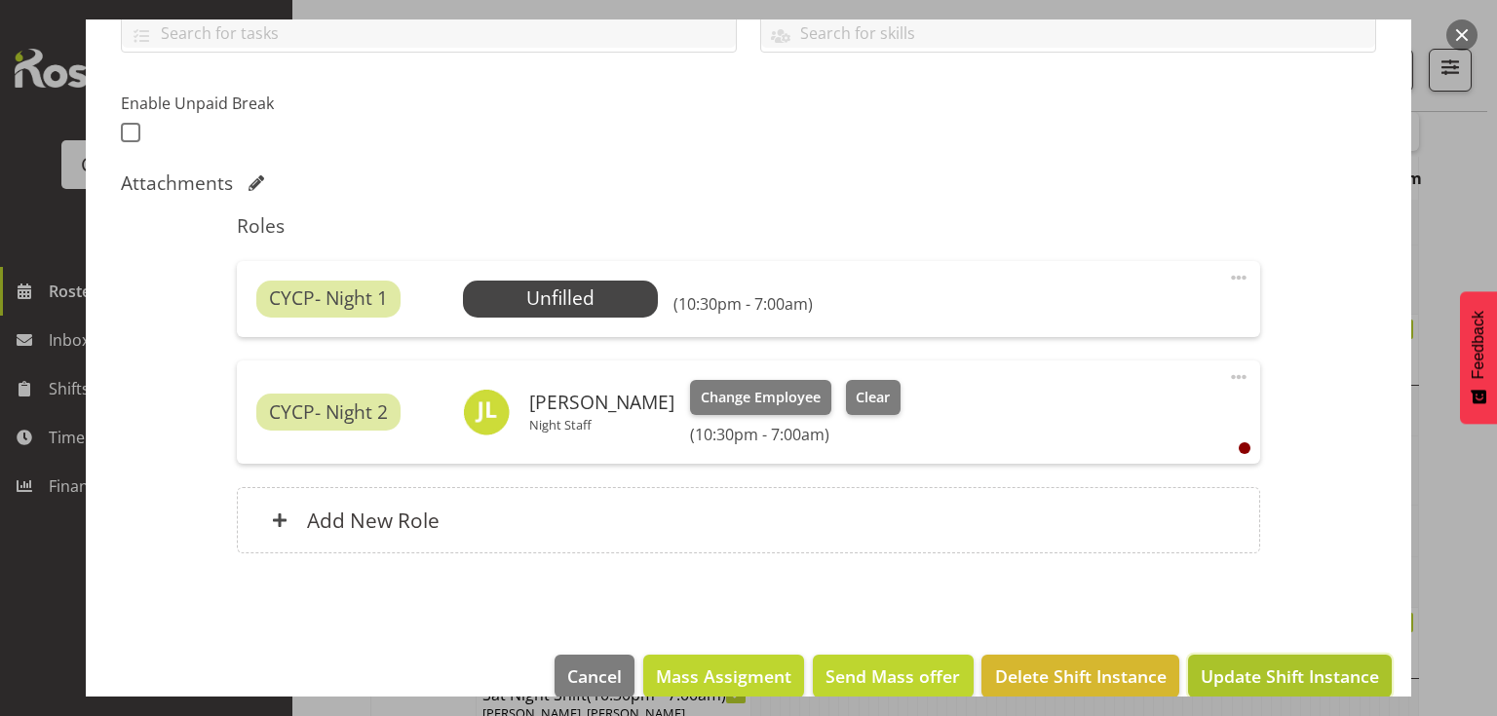
click at [1242, 671] on span "Update Shift Instance" at bounding box center [1290, 676] width 178 height 25
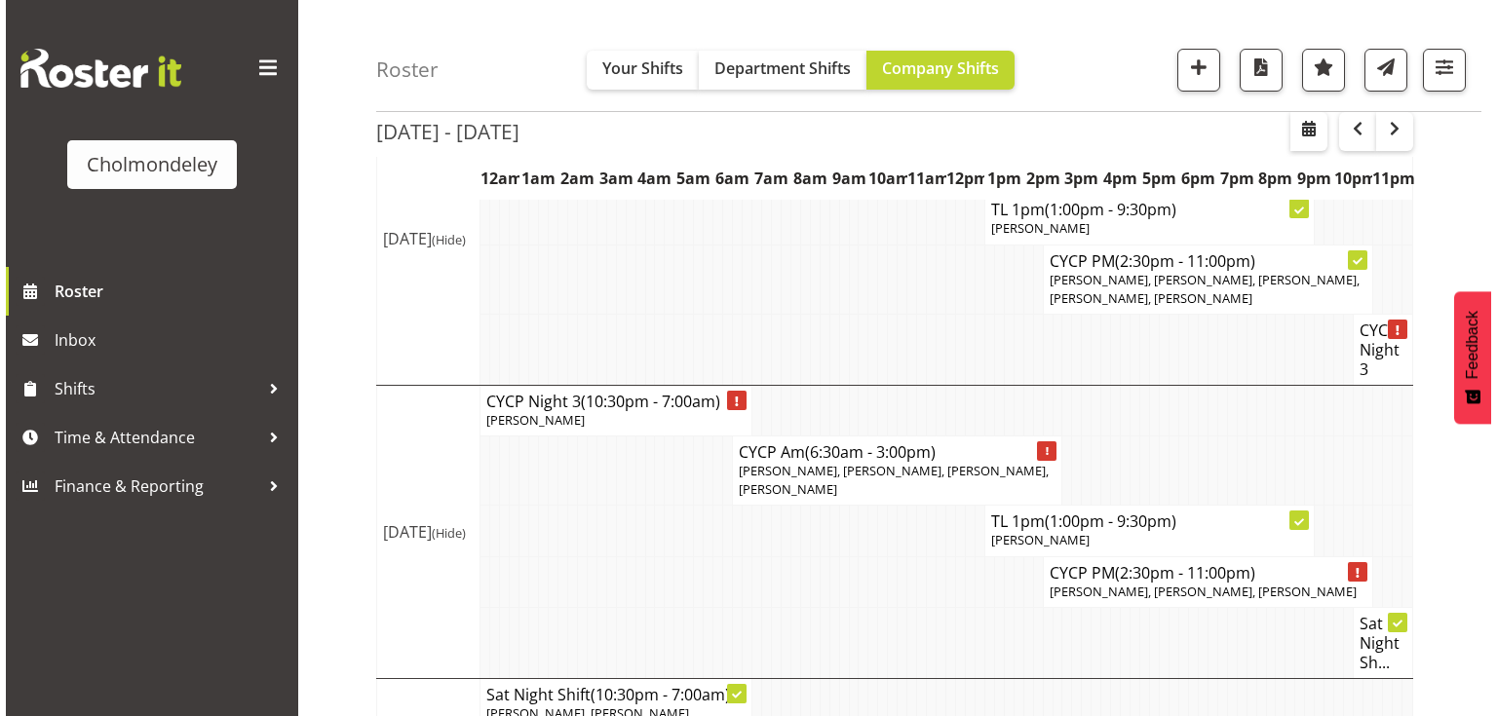
scroll to position [1561, 0]
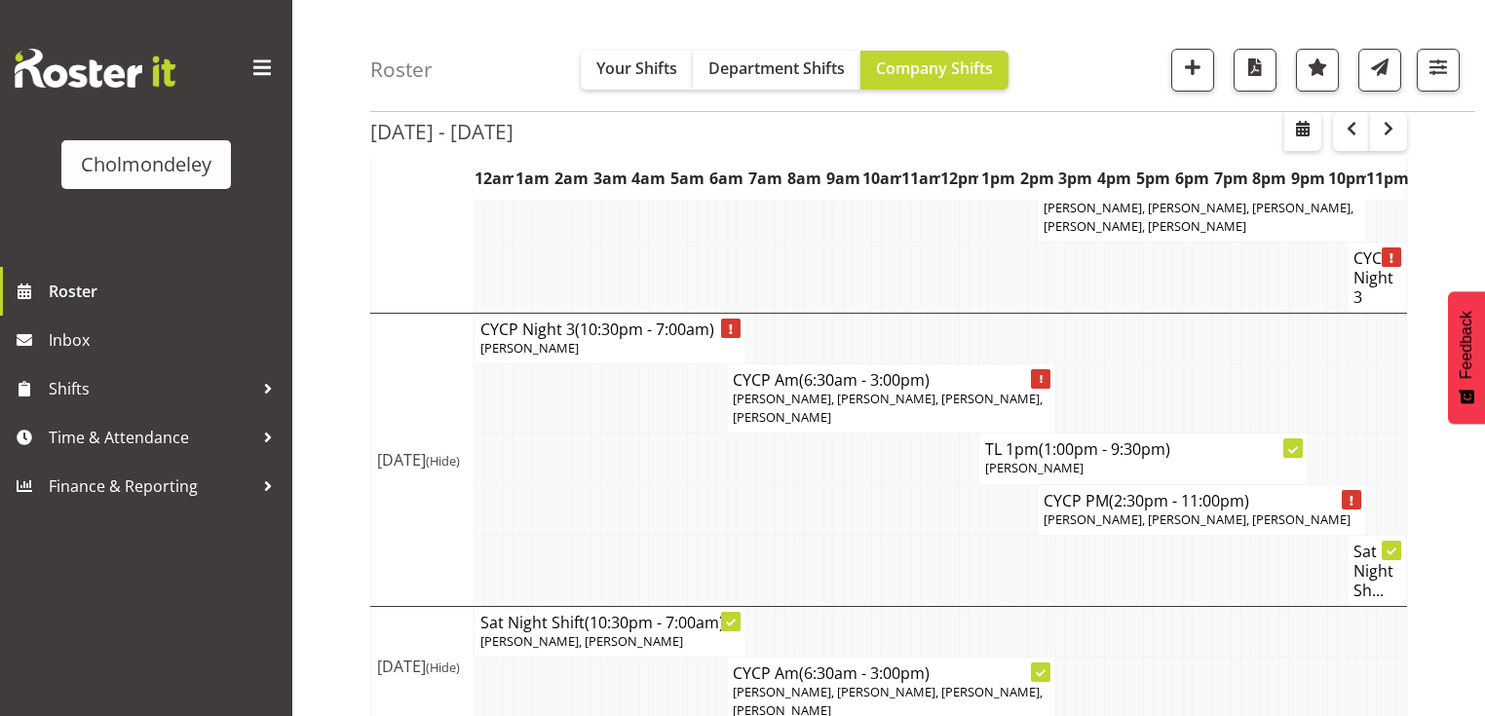
click at [612, 633] on span "[PERSON_NAME], [PERSON_NAME]" at bounding box center [581, 642] width 203 height 18
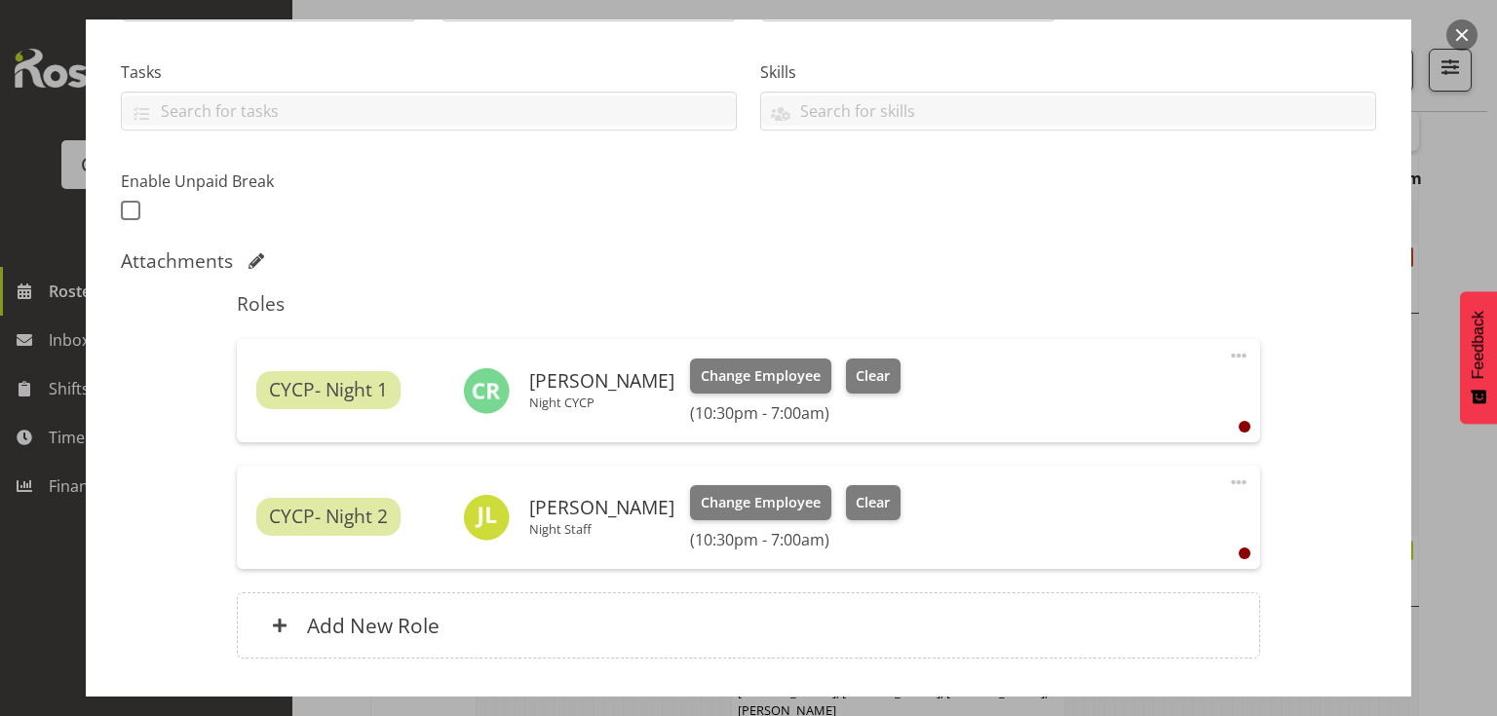
scroll to position [468, 0]
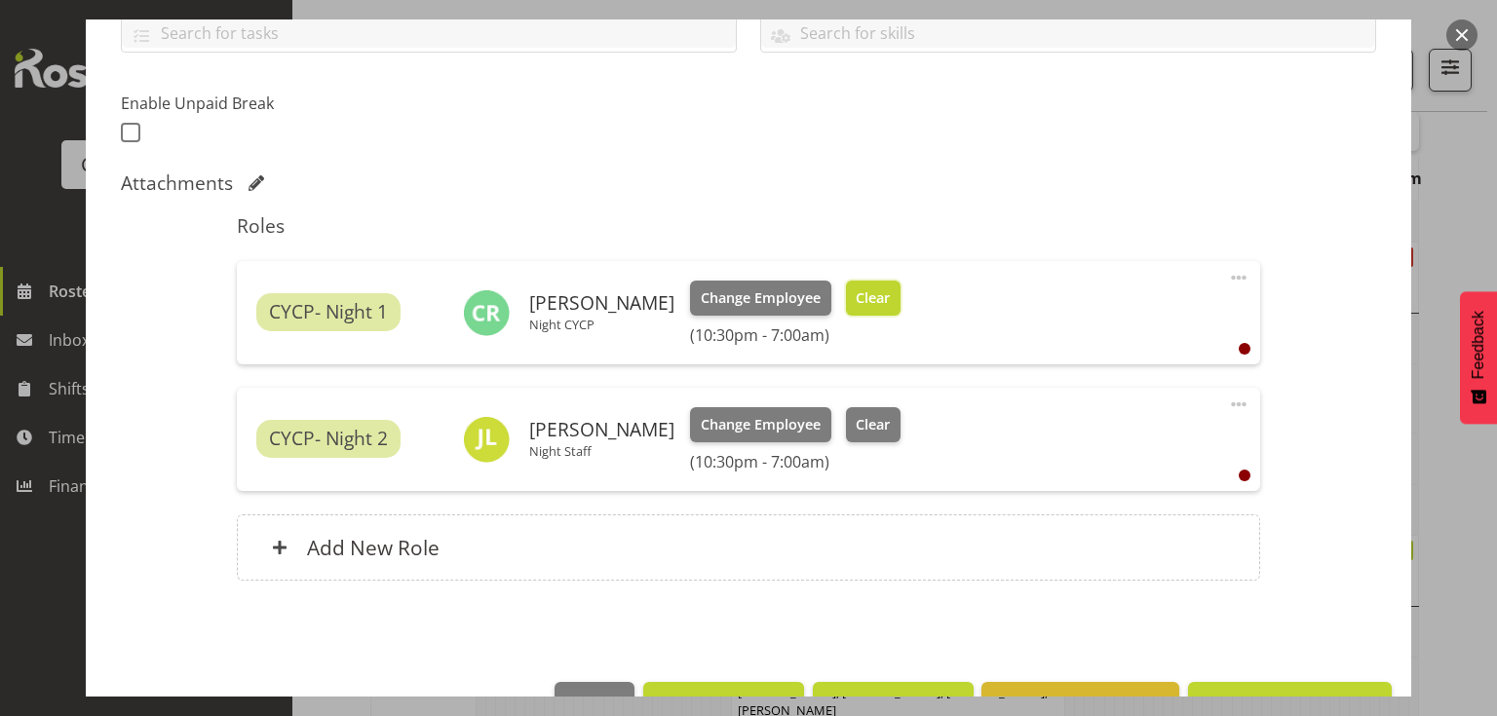
click at [869, 304] on span "Clear" at bounding box center [873, 298] width 34 height 21
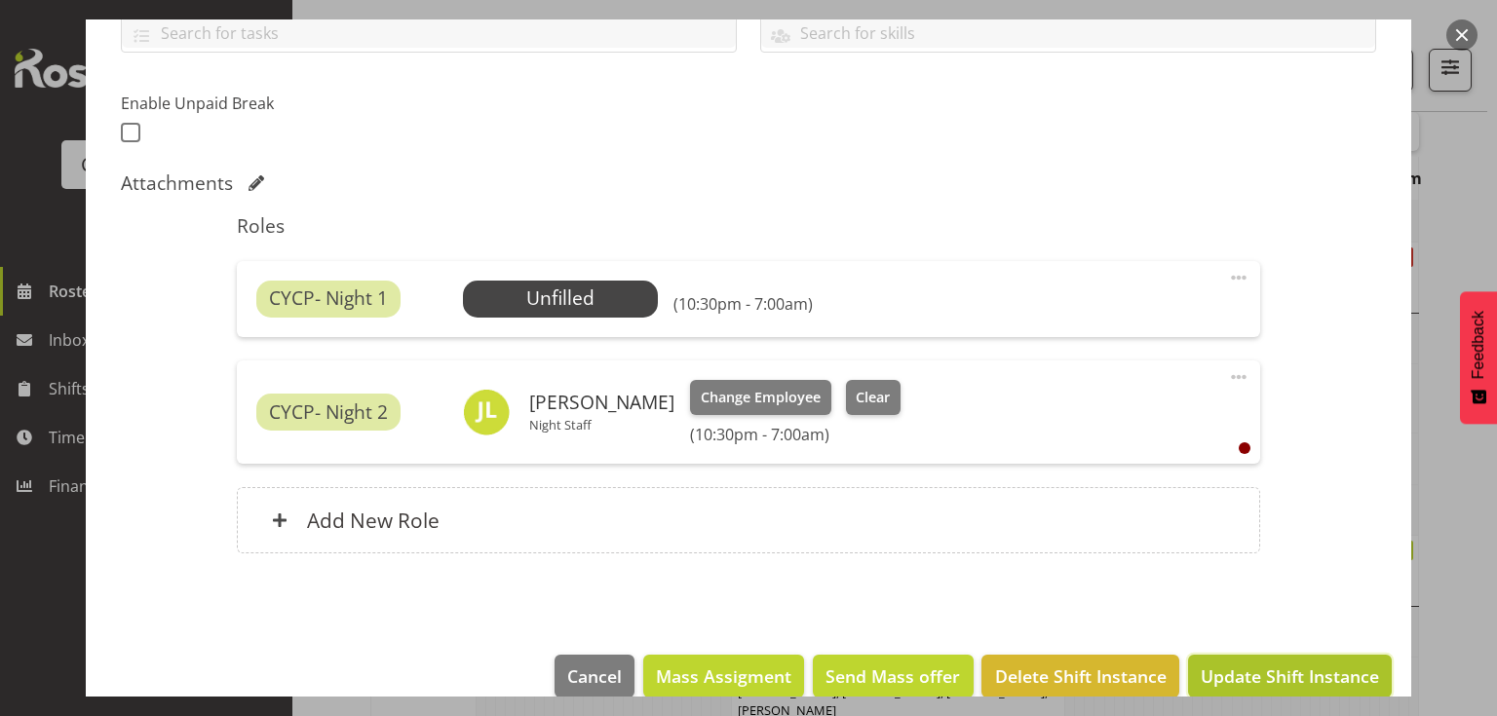
click at [1247, 684] on span "Update Shift Instance" at bounding box center [1290, 676] width 178 height 25
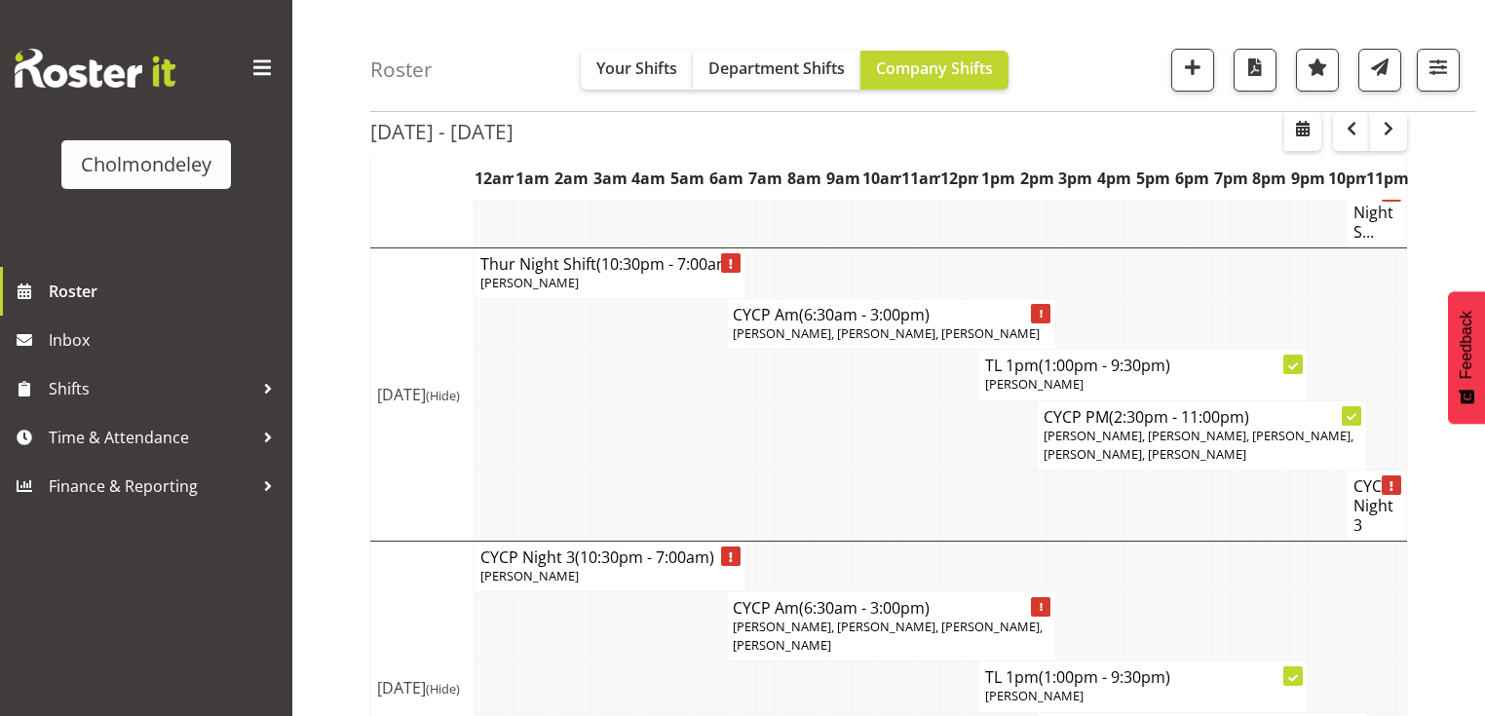
scroll to position [1561, 0]
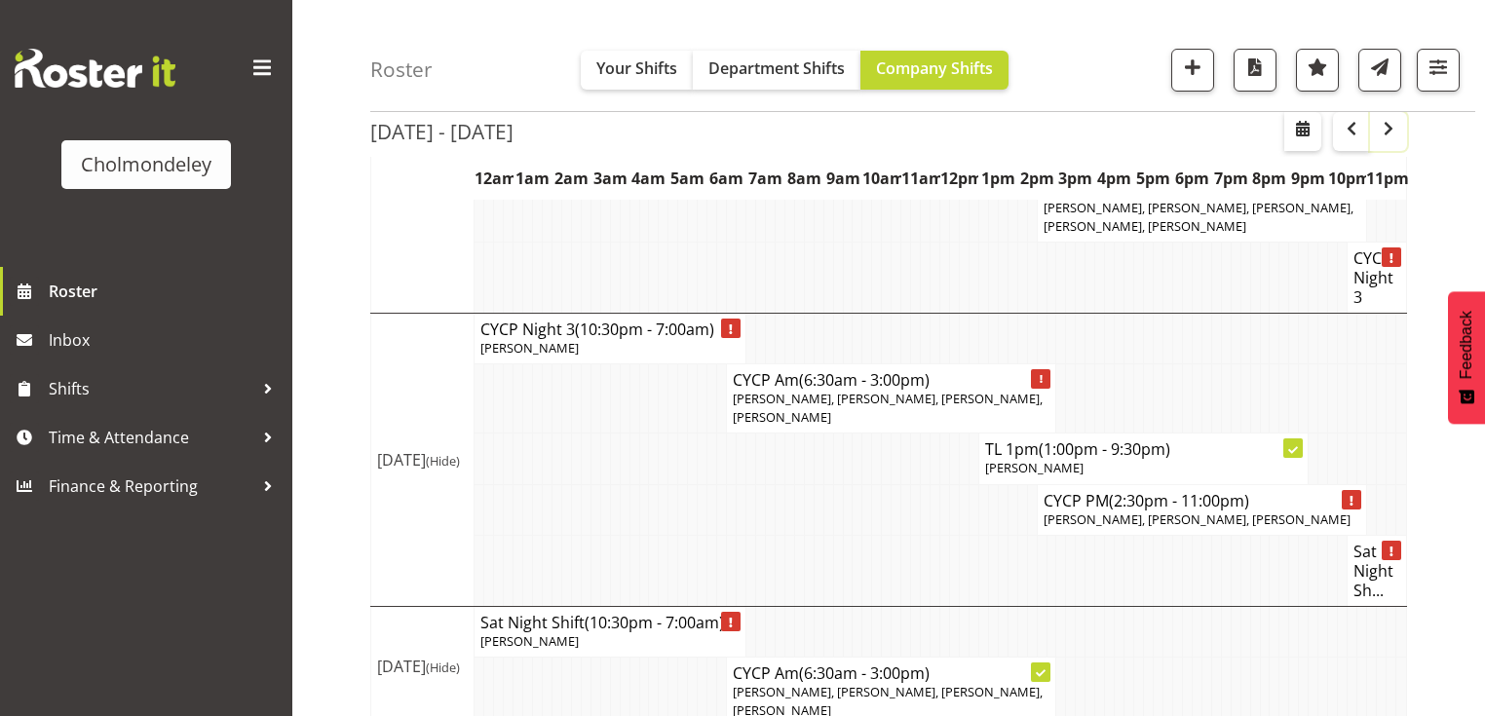
click at [1392, 134] on span "button" at bounding box center [1388, 128] width 23 height 23
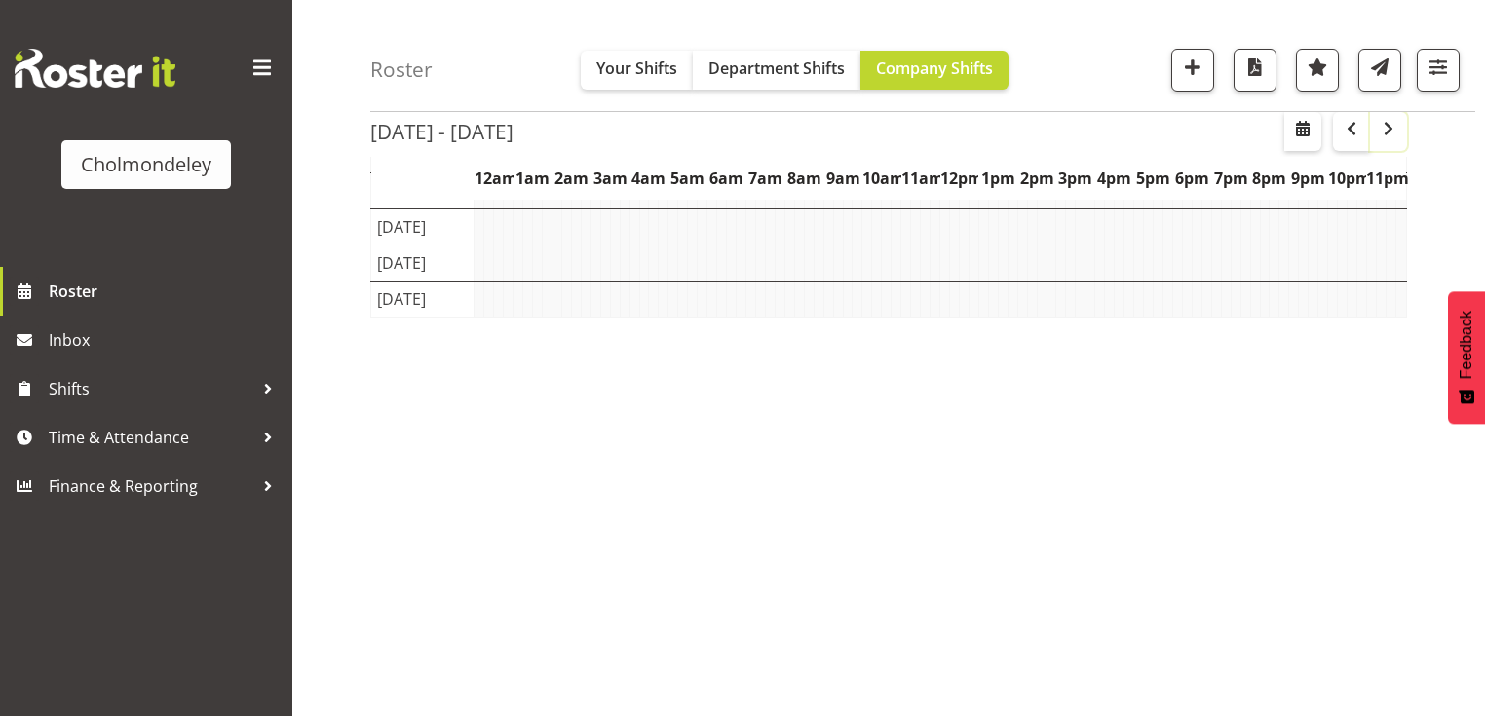
scroll to position [242, 0]
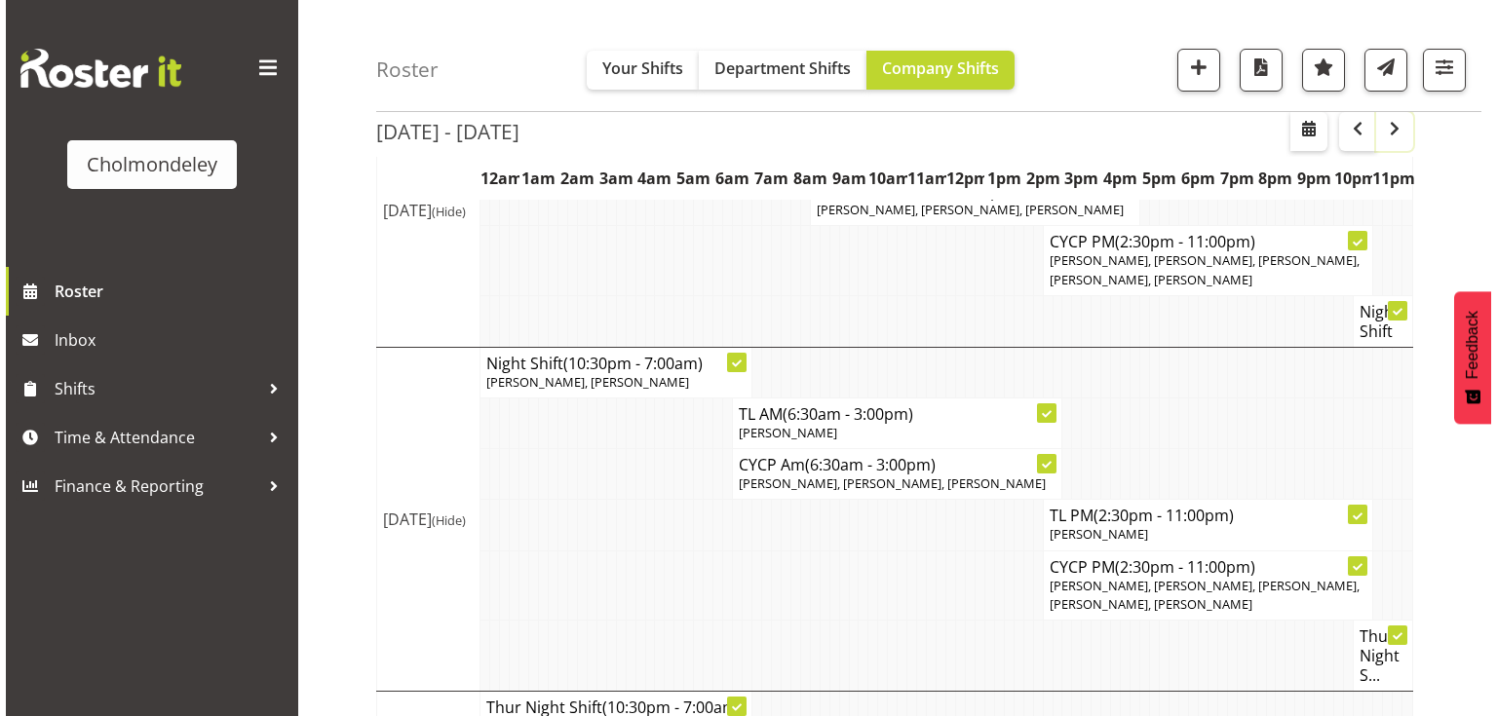
scroll to position [920, 0]
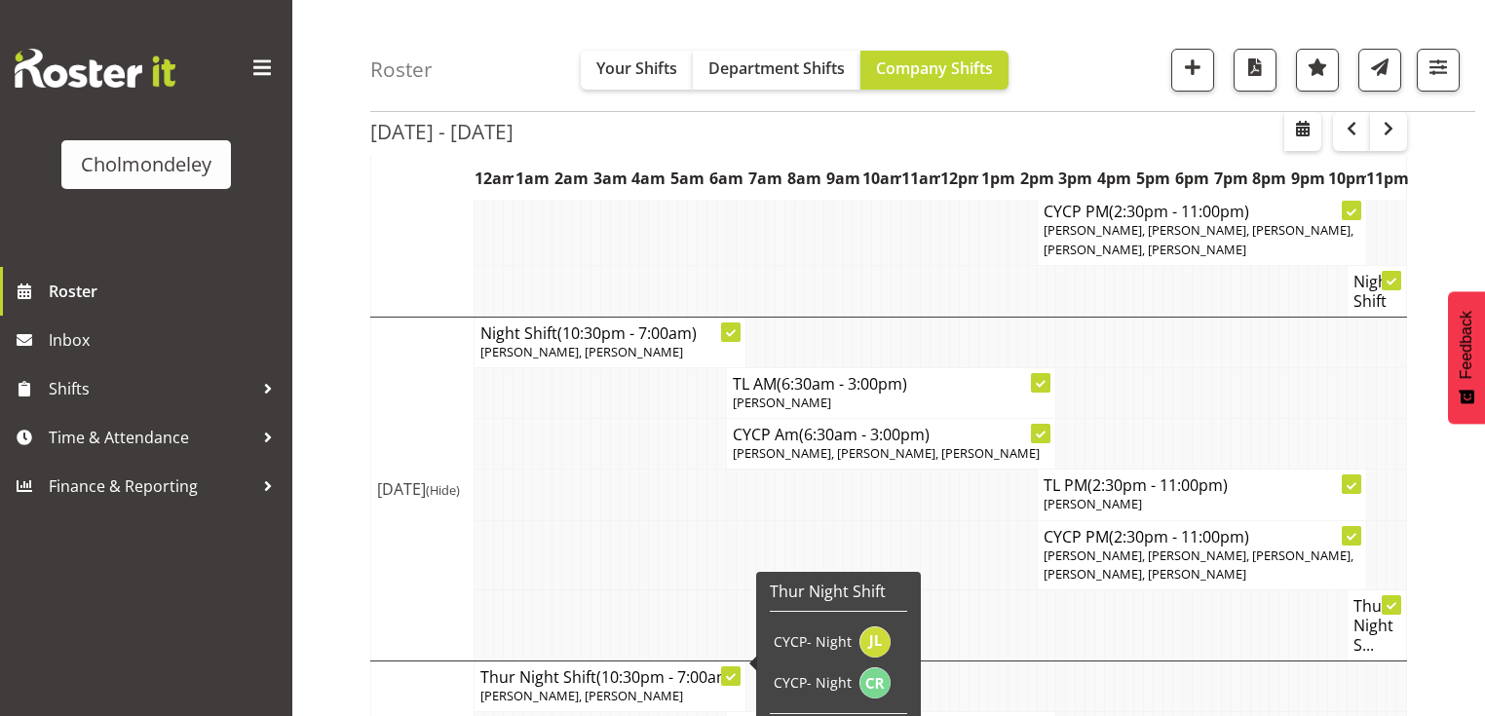
click at [604, 667] on span "(10:30pm - 7:00am)" at bounding box center [665, 677] width 139 height 21
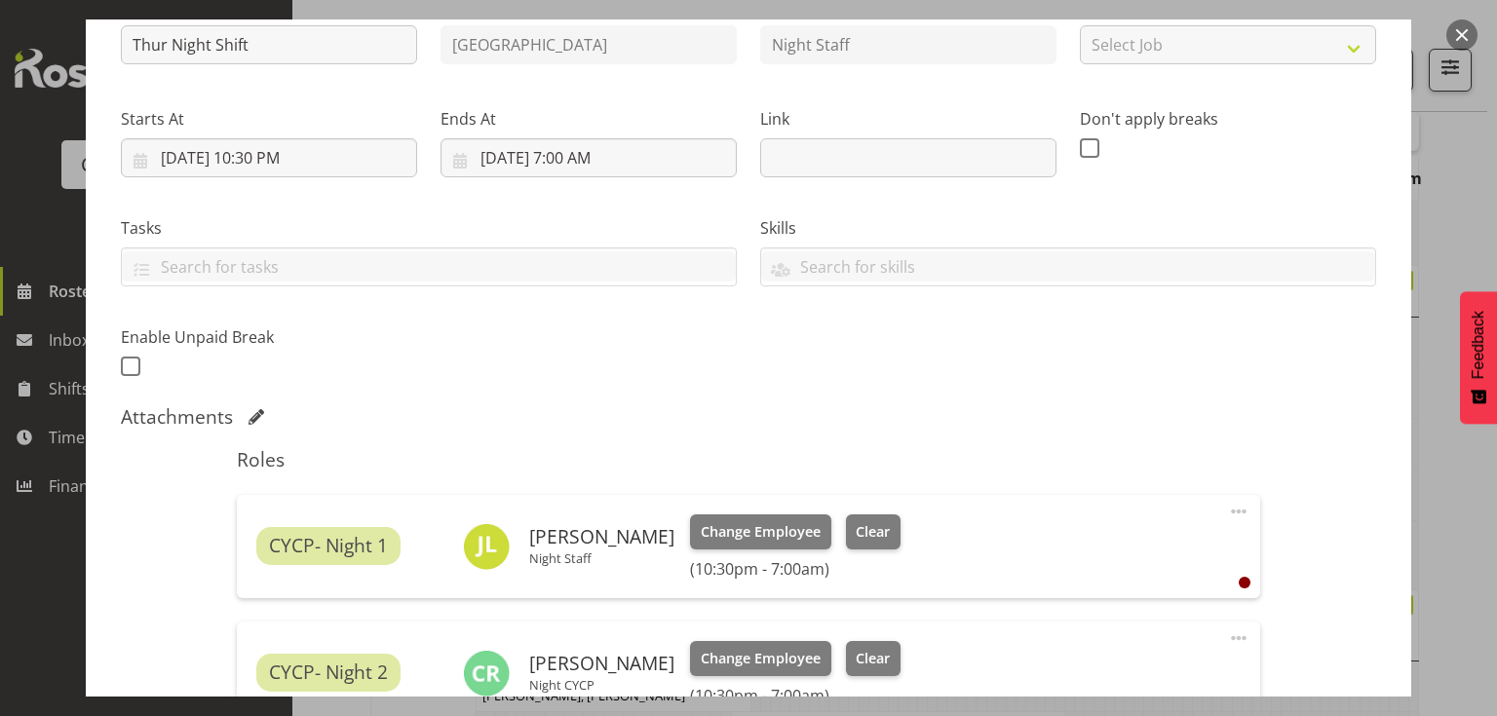
scroll to position [312, 0]
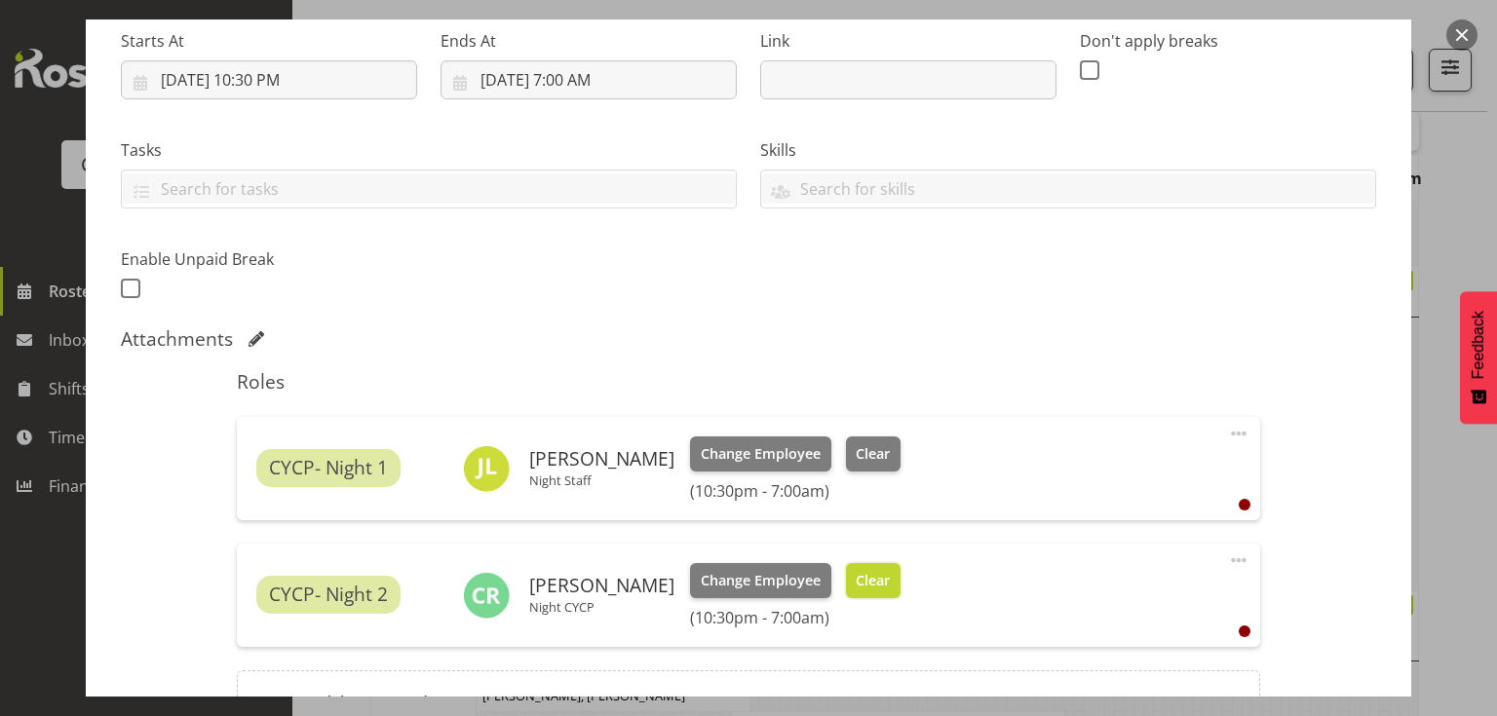
click at [856, 574] on span "Clear" at bounding box center [873, 580] width 34 height 21
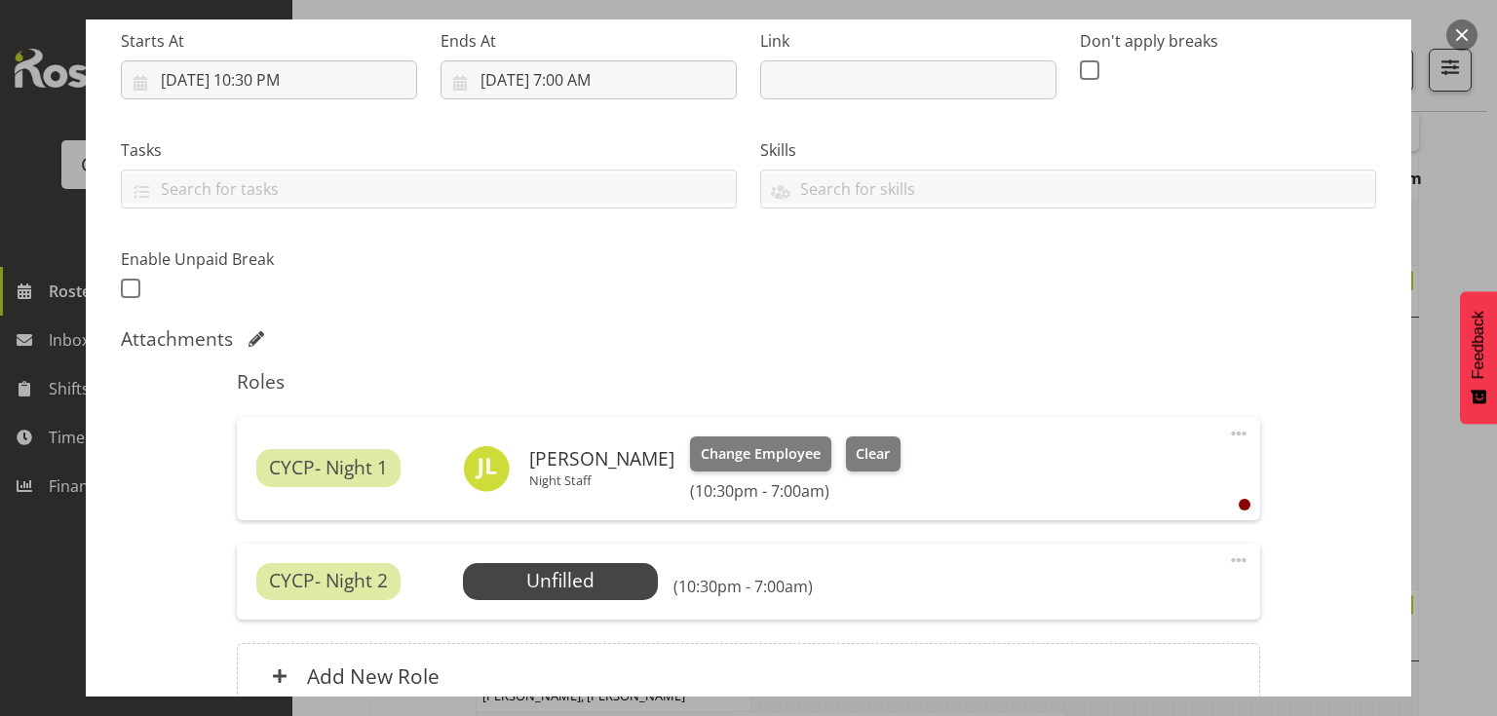
scroll to position [497, 0]
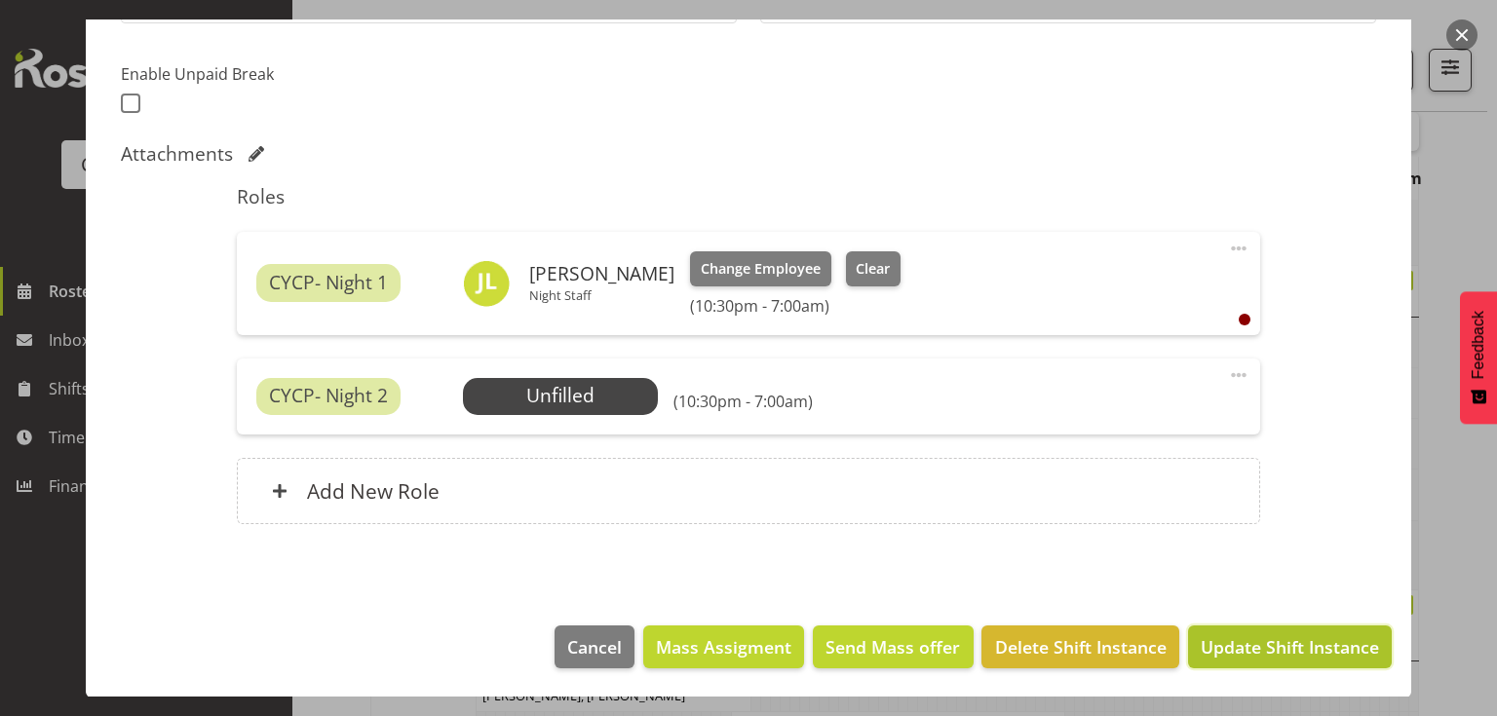
click at [1300, 652] on span "Update Shift Instance" at bounding box center [1290, 646] width 178 height 25
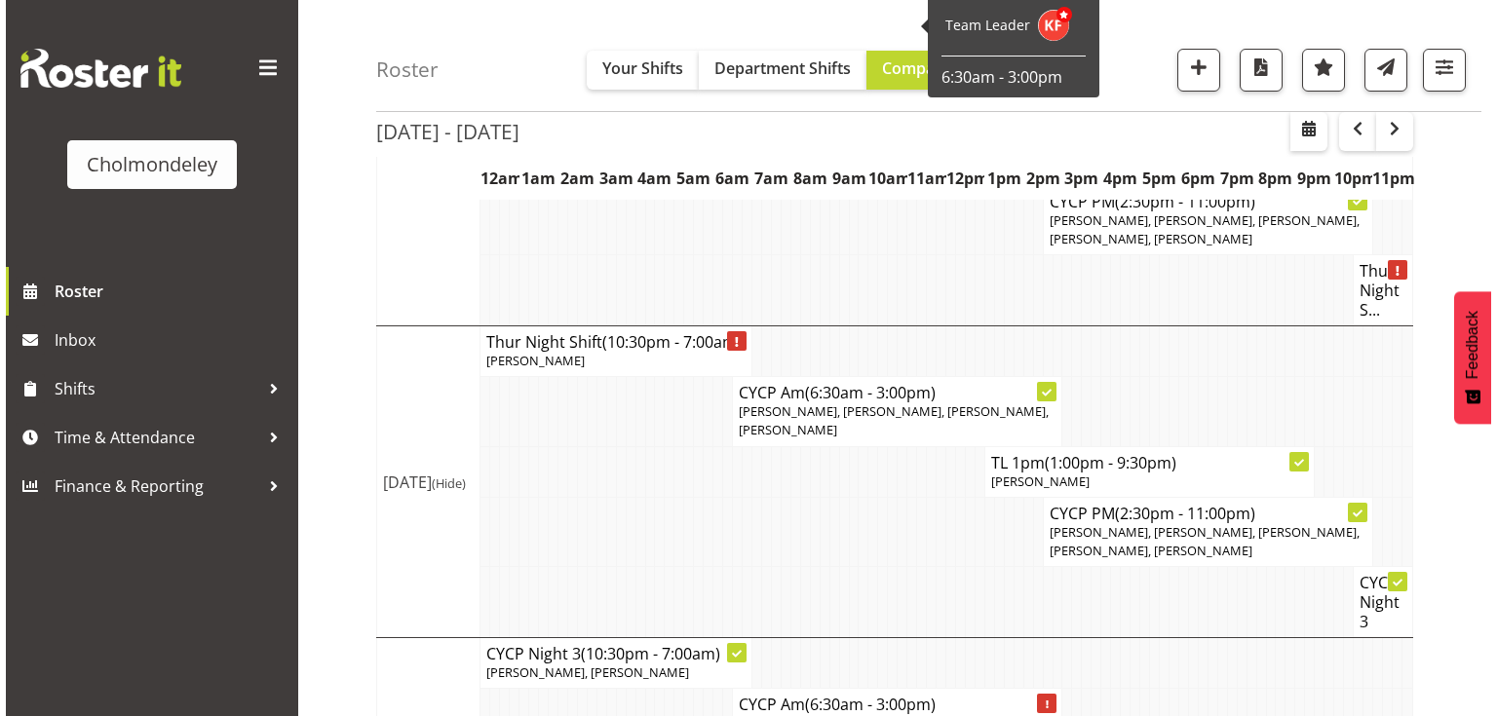
scroll to position [1411, 0]
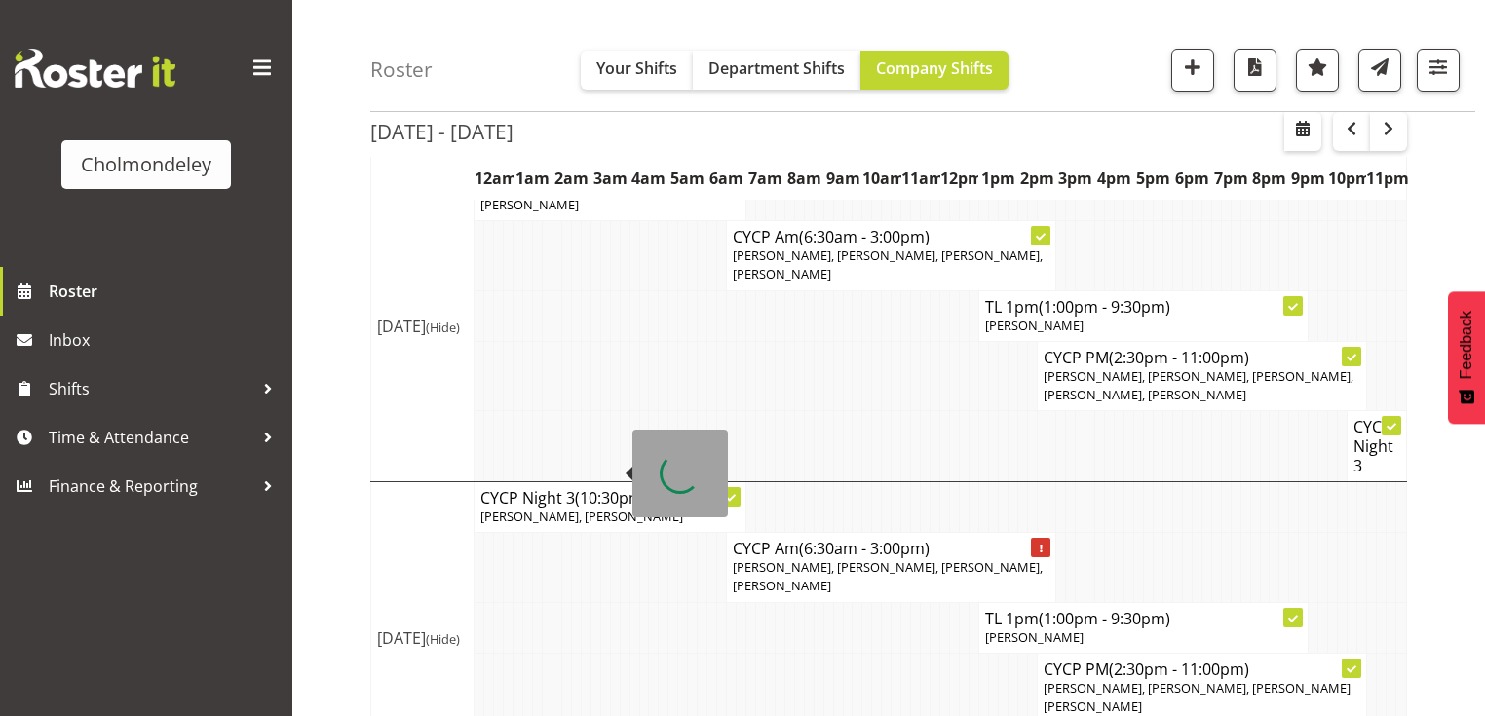
click at [577, 488] on h4 "CYCP Night 3 (10:30pm - 7:00am)" at bounding box center [609, 497] width 259 height 19
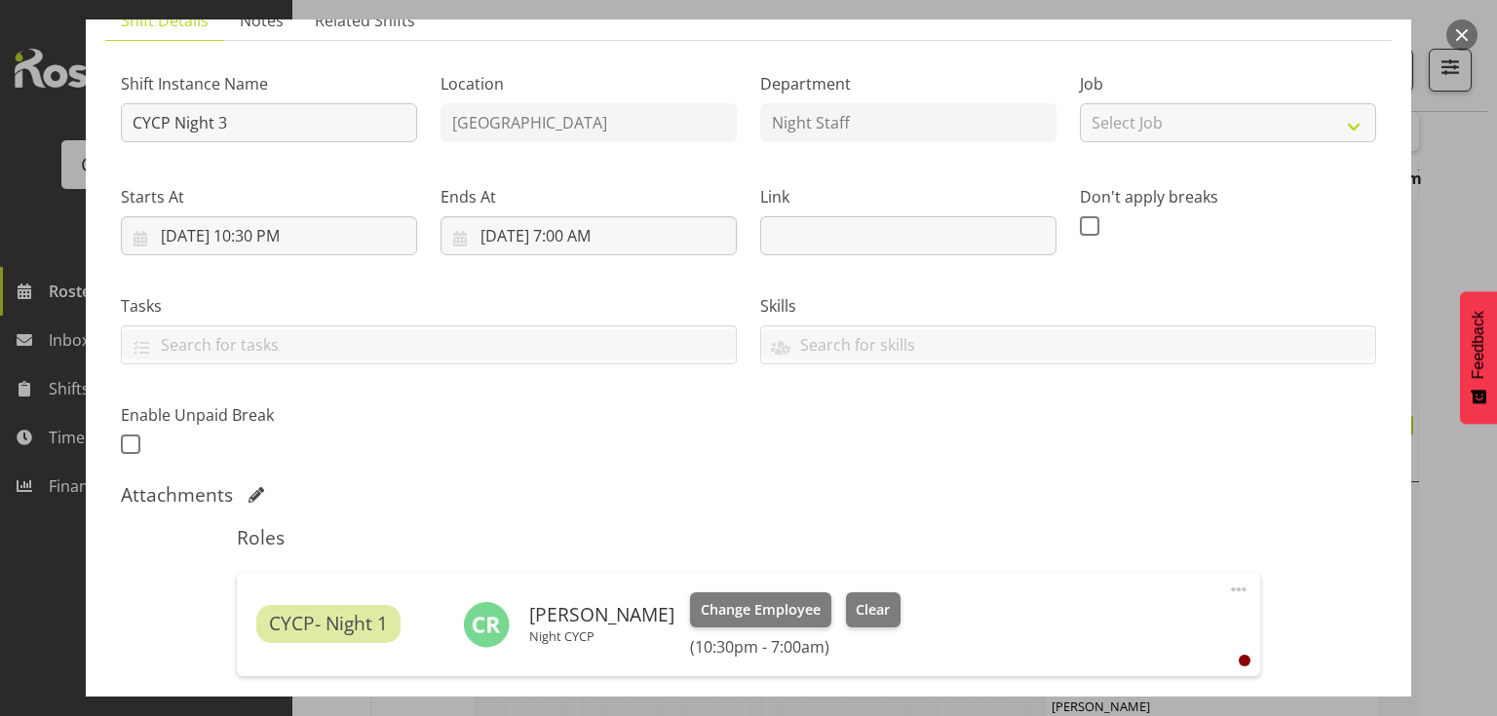
scroll to position [312, 0]
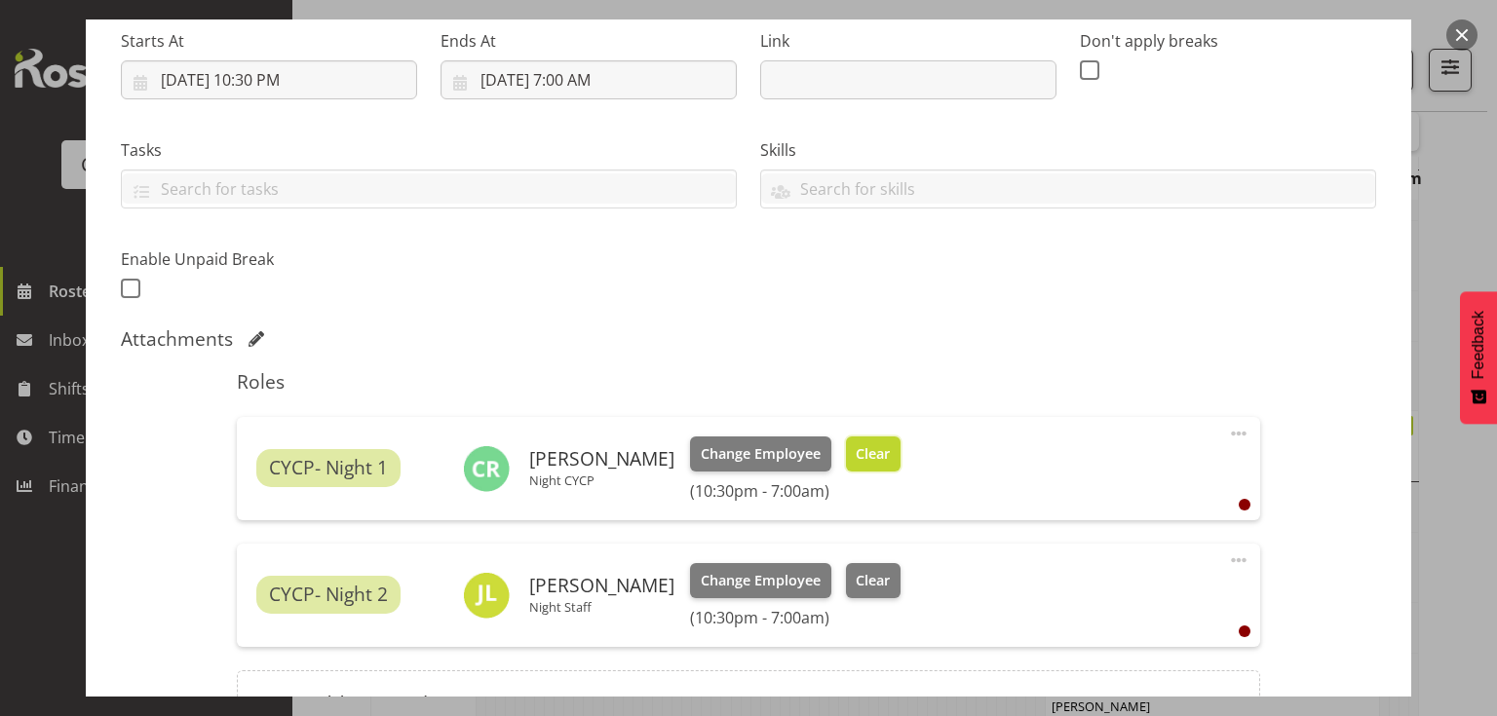
click at [856, 451] on span "Clear" at bounding box center [873, 453] width 34 height 21
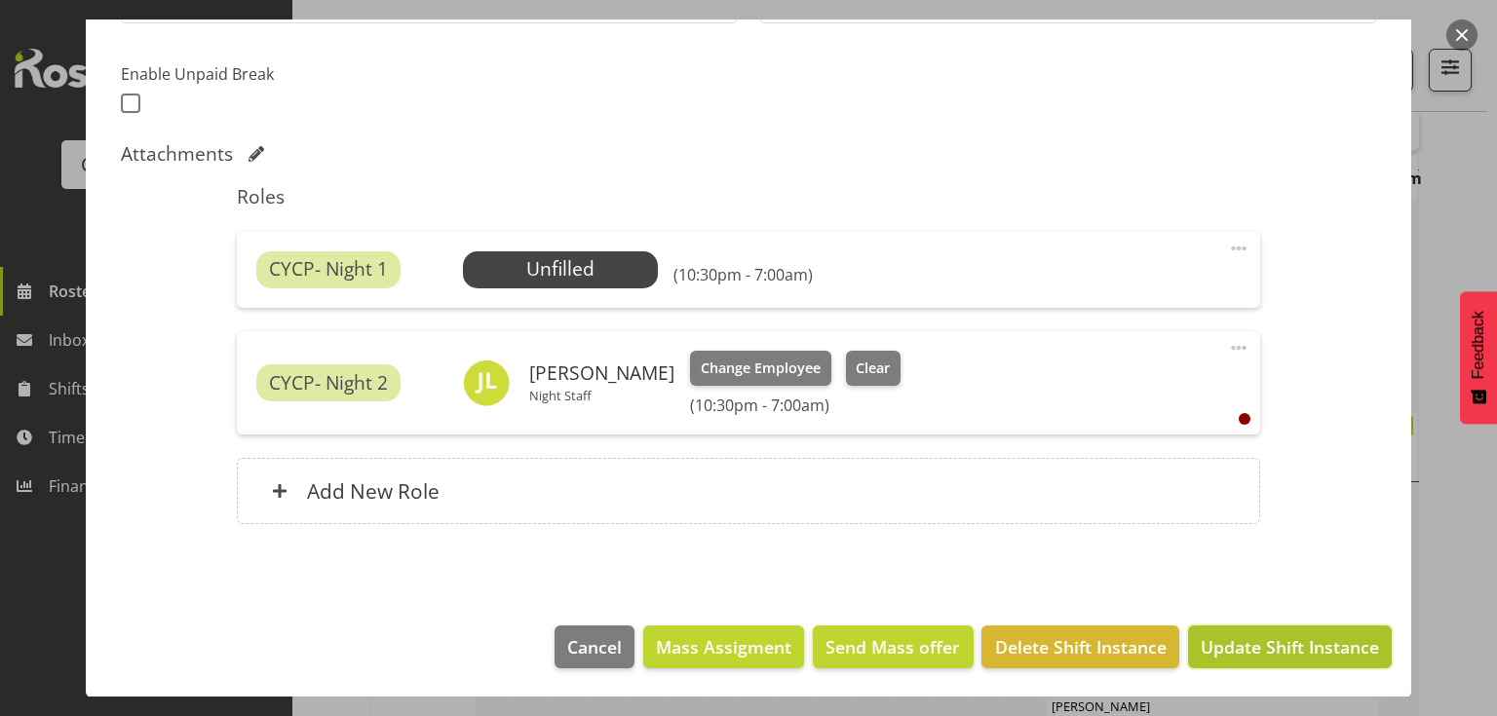
click at [1298, 653] on span "Update Shift Instance" at bounding box center [1290, 646] width 178 height 25
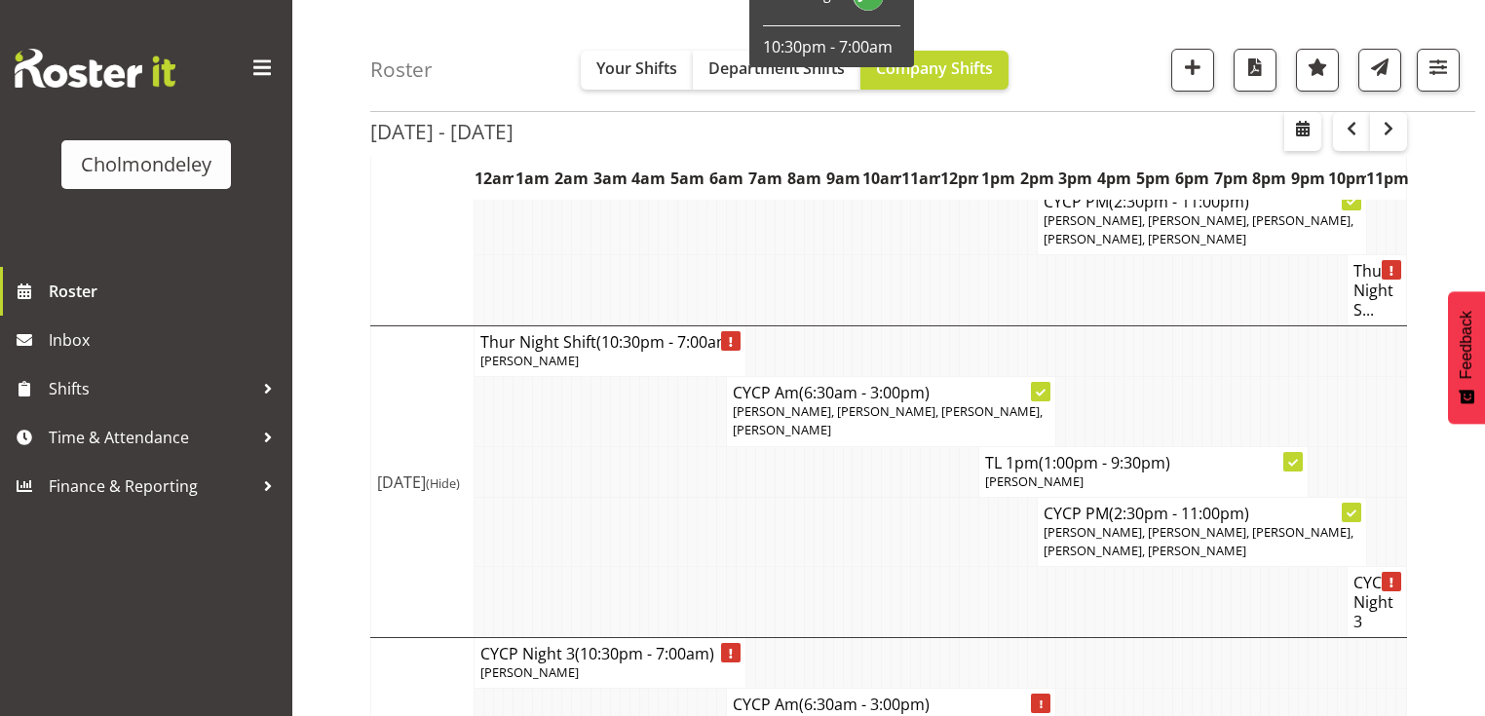
scroll to position [1543, 0]
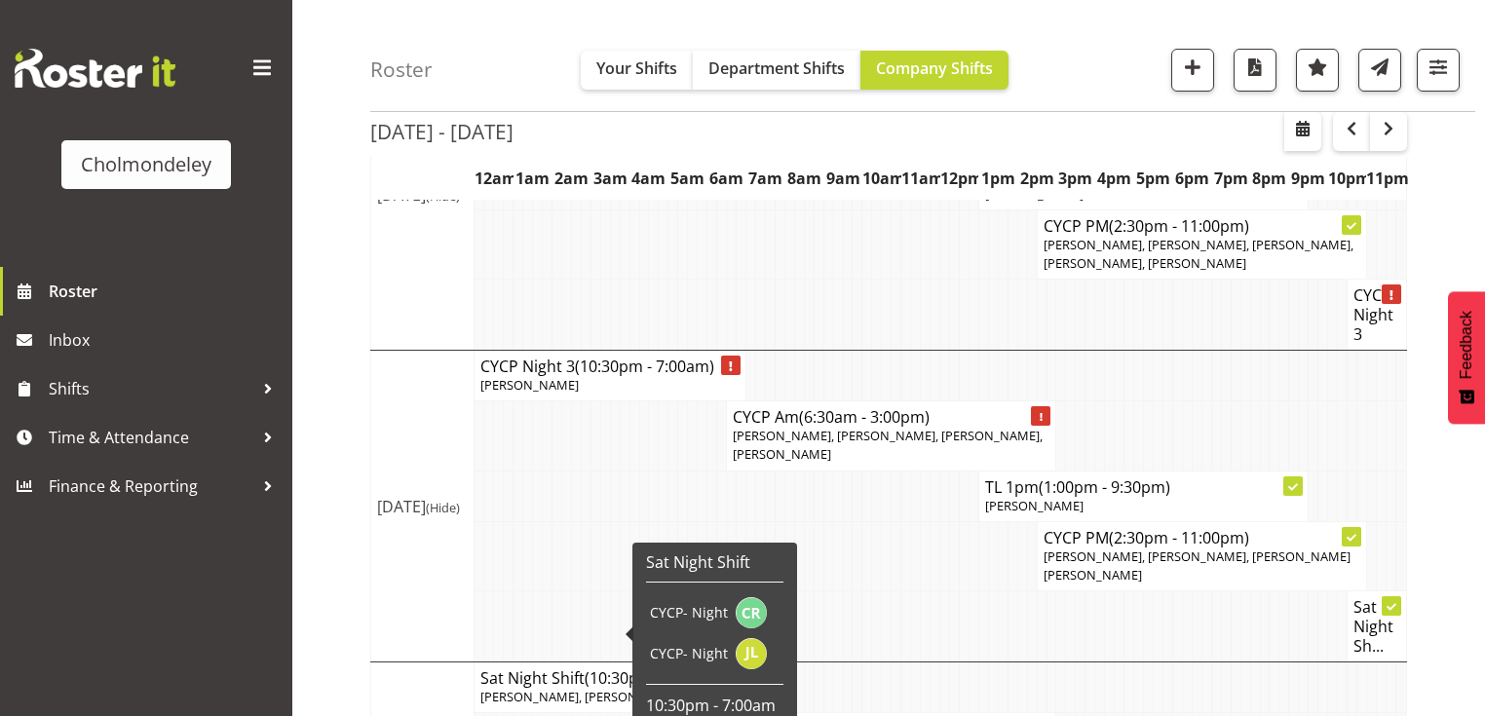
click at [585, 669] on h4 "Sat Night Shift (10:30pm - 7:00am)" at bounding box center [609, 678] width 259 height 19
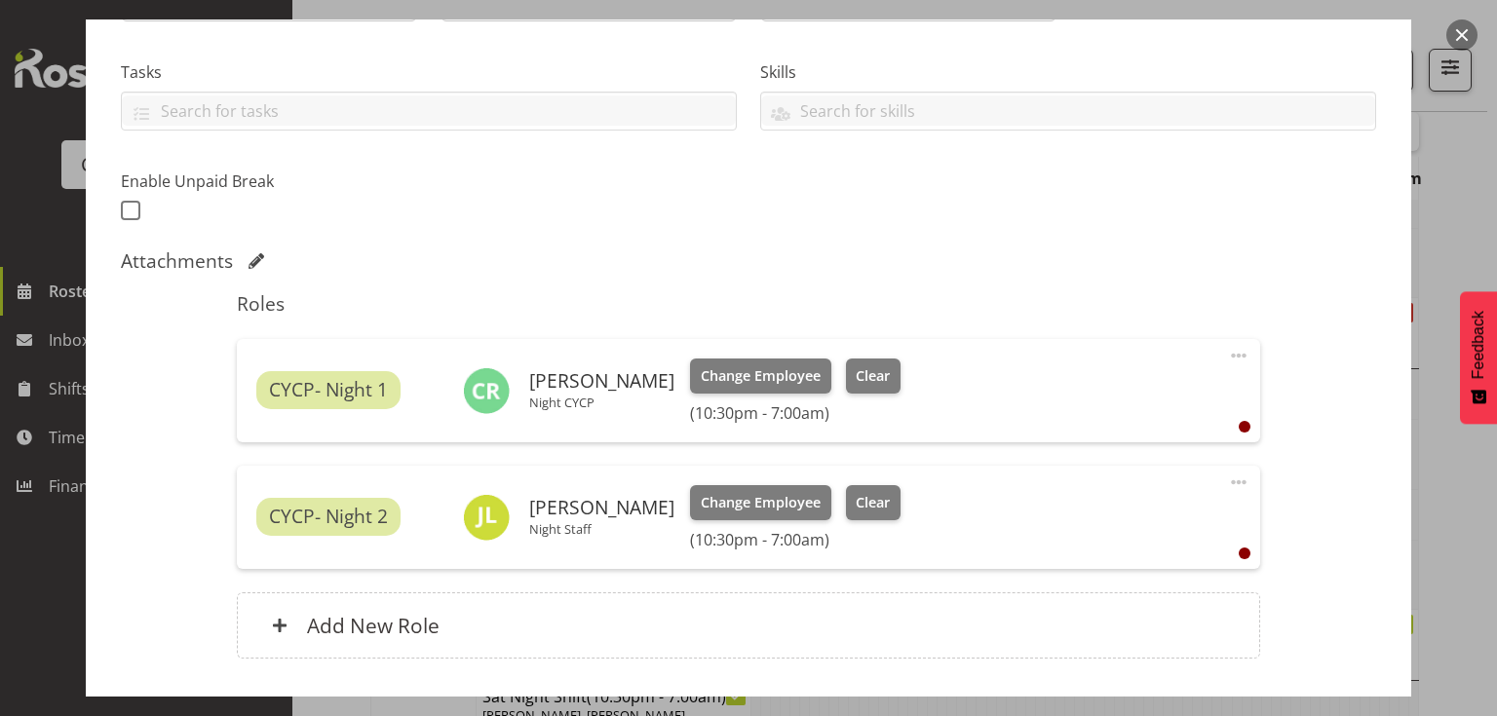
scroll to position [468, 0]
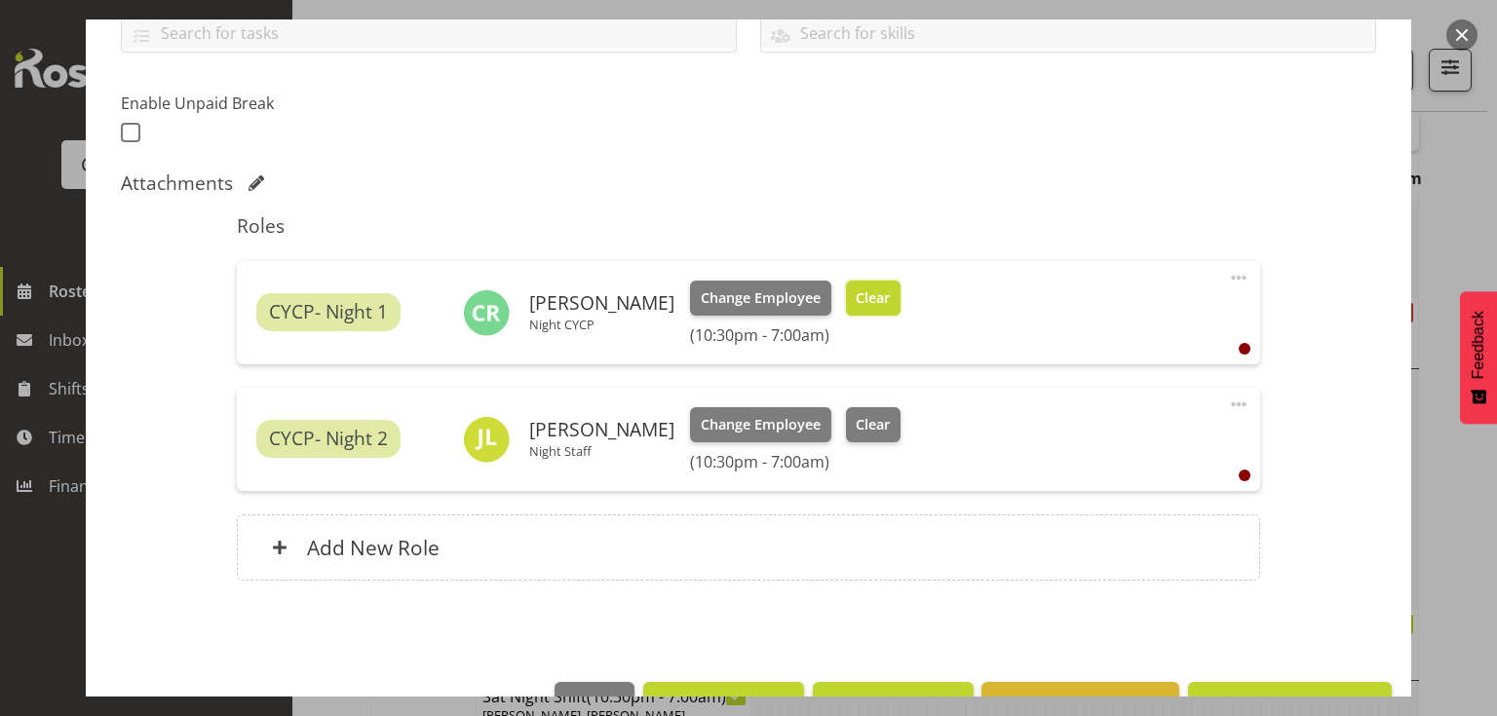
click at [861, 306] on span "Clear" at bounding box center [873, 298] width 34 height 21
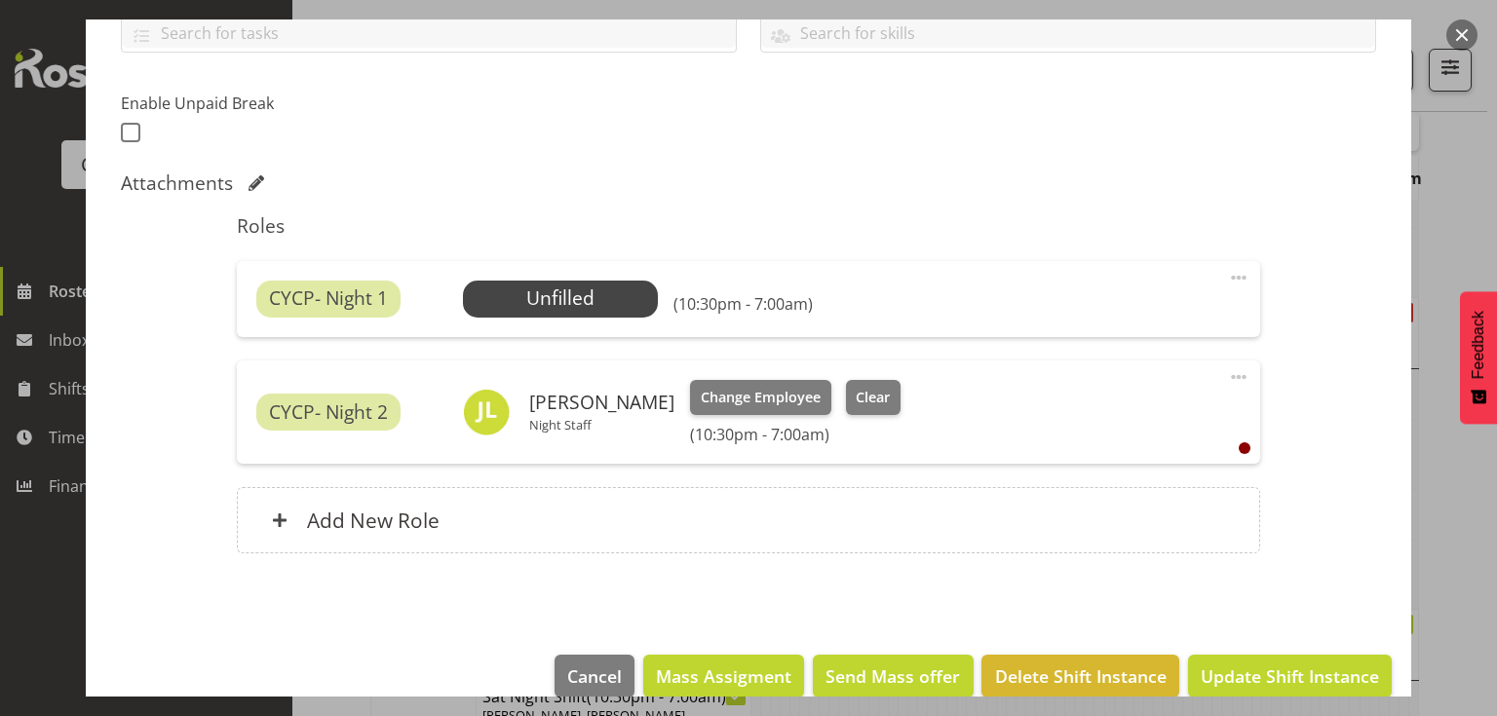
scroll to position [497, 0]
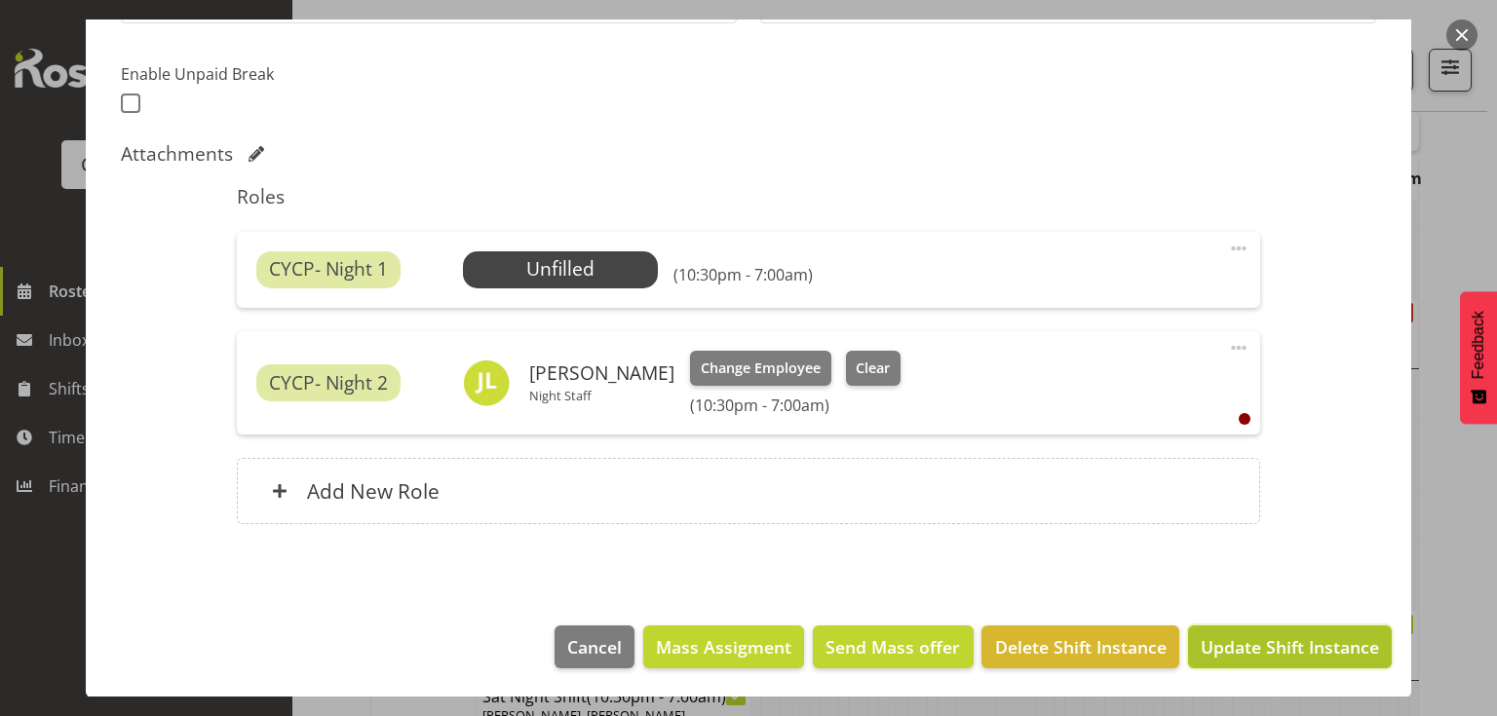
click at [1271, 649] on span "Update Shift Instance" at bounding box center [1290, 646] width 178 height 25
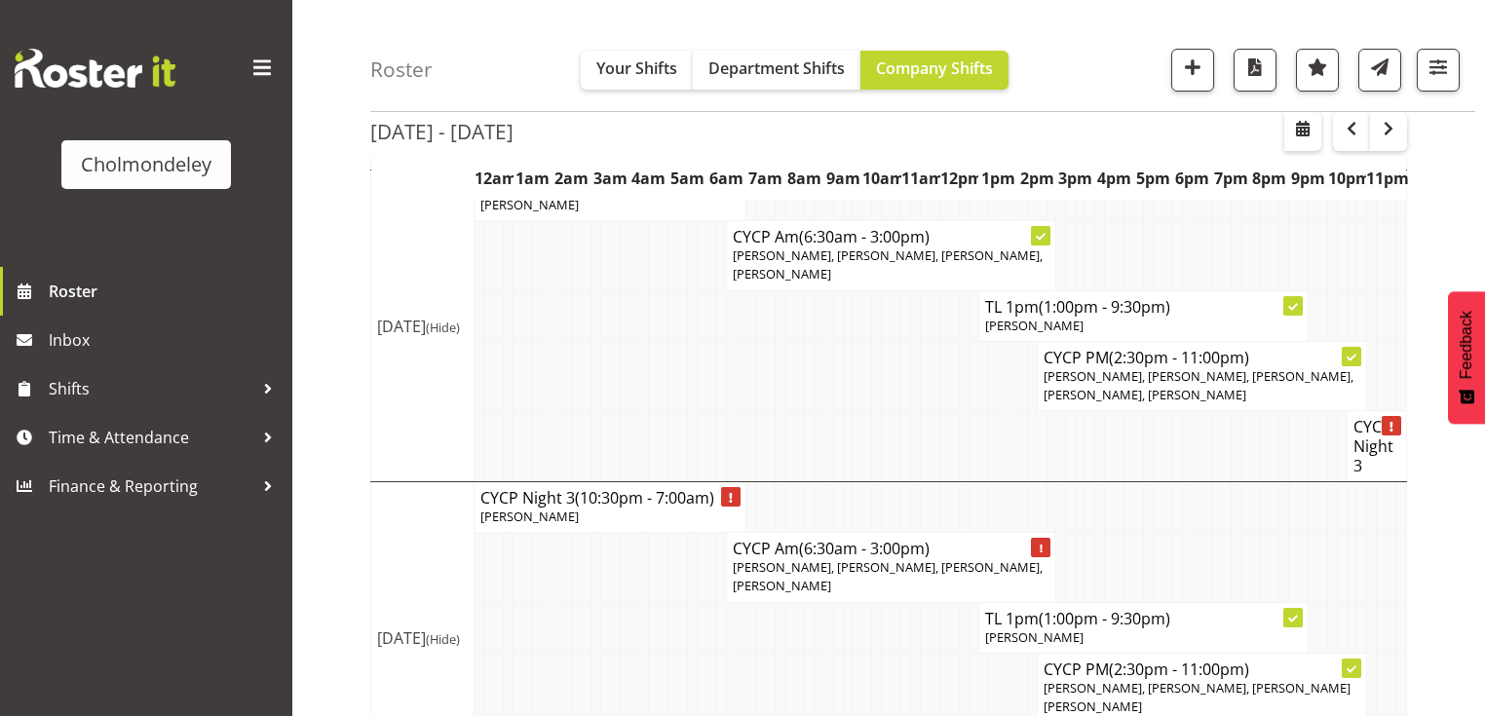
scroll to position [1543, 0]
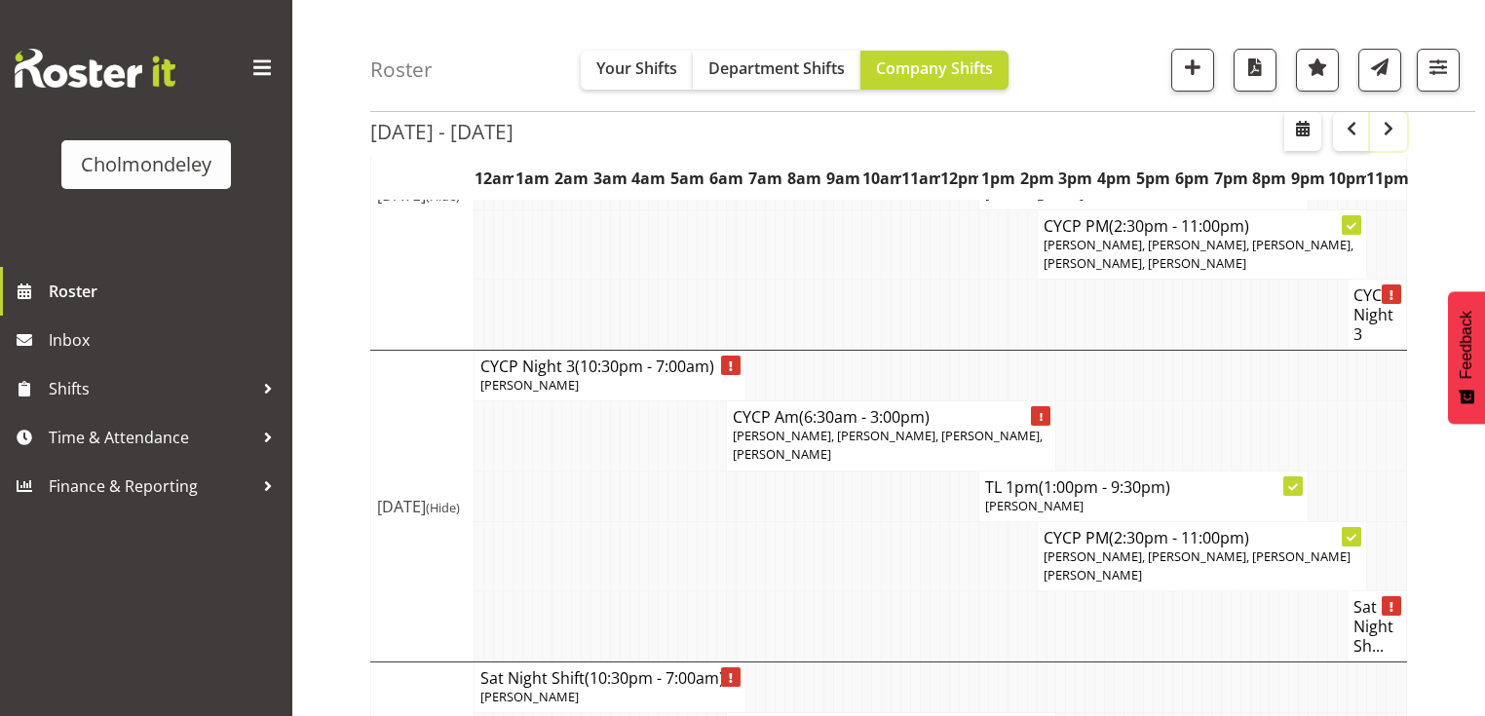
click at [1397, 135] on span "button" at bounding box center [1388, 128] width 23 height 23
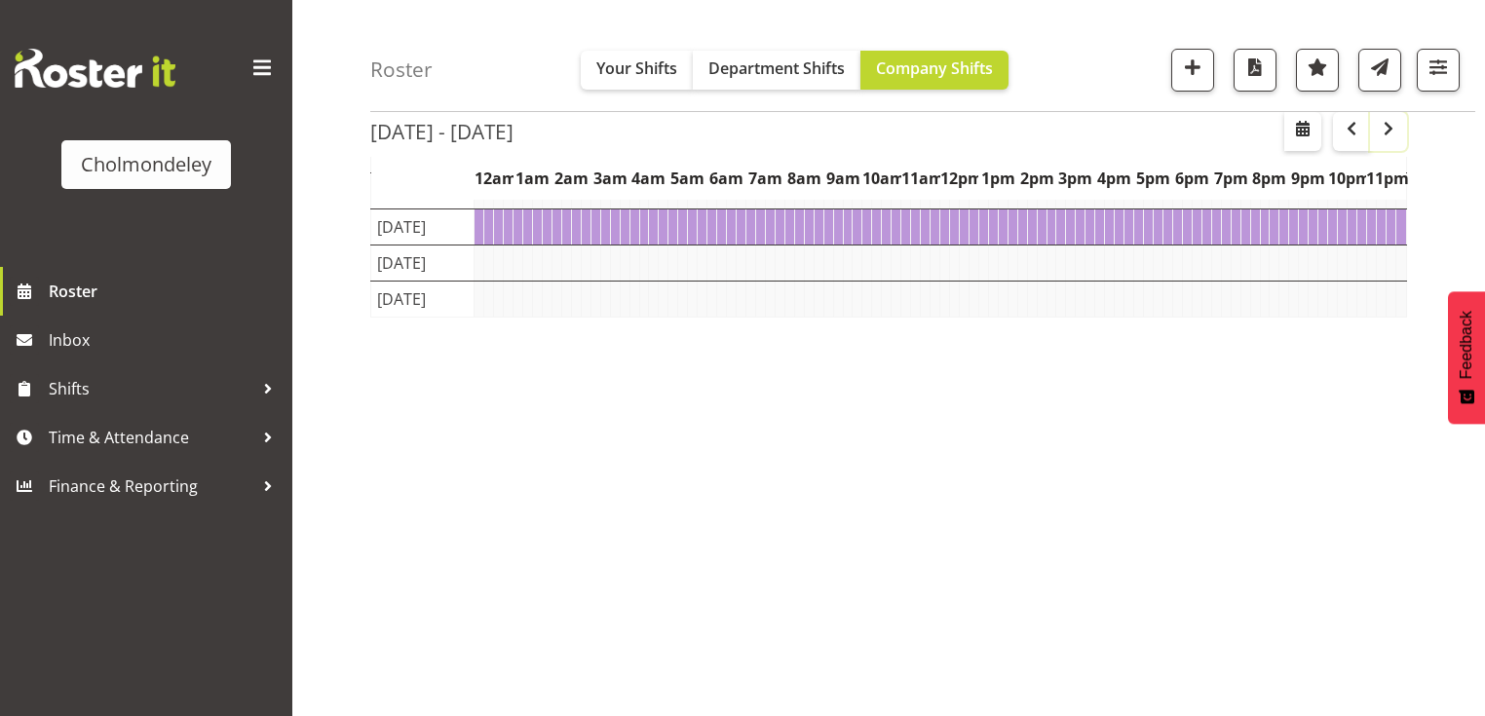
scroll to position [242, 0]
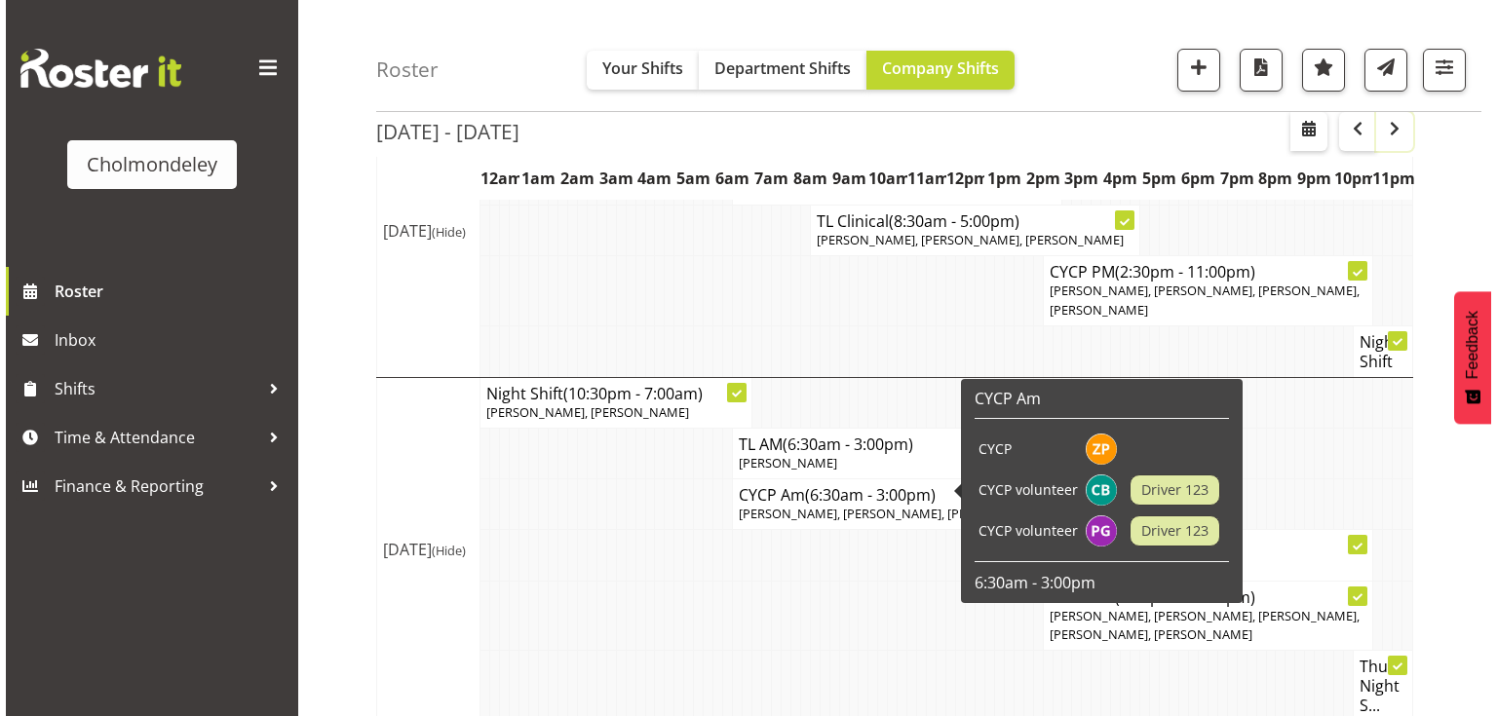
scroll to position [938, 0]
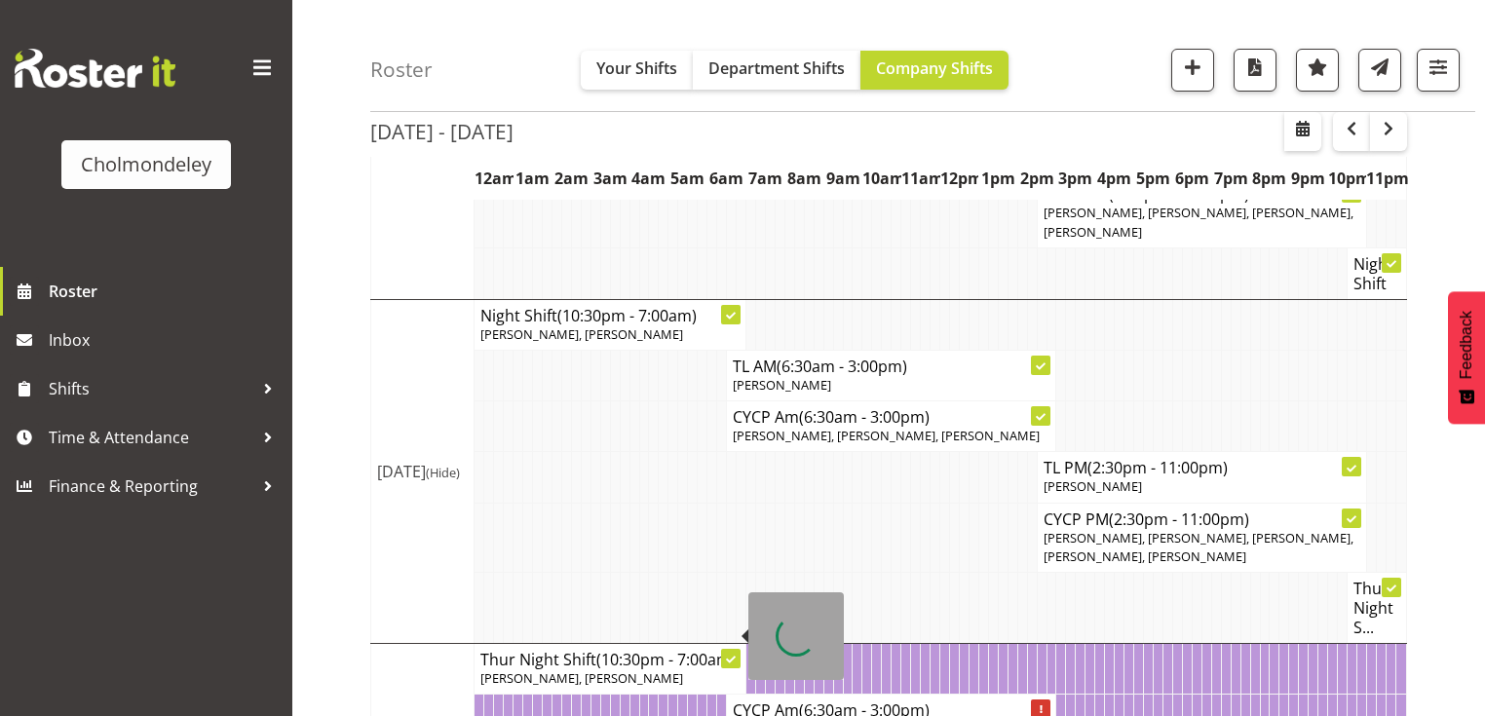
click at [623, 670] on span "[PERSON_NAME], [PERSON_NAME]" at bounding box center [581, 679] width 203 height 18
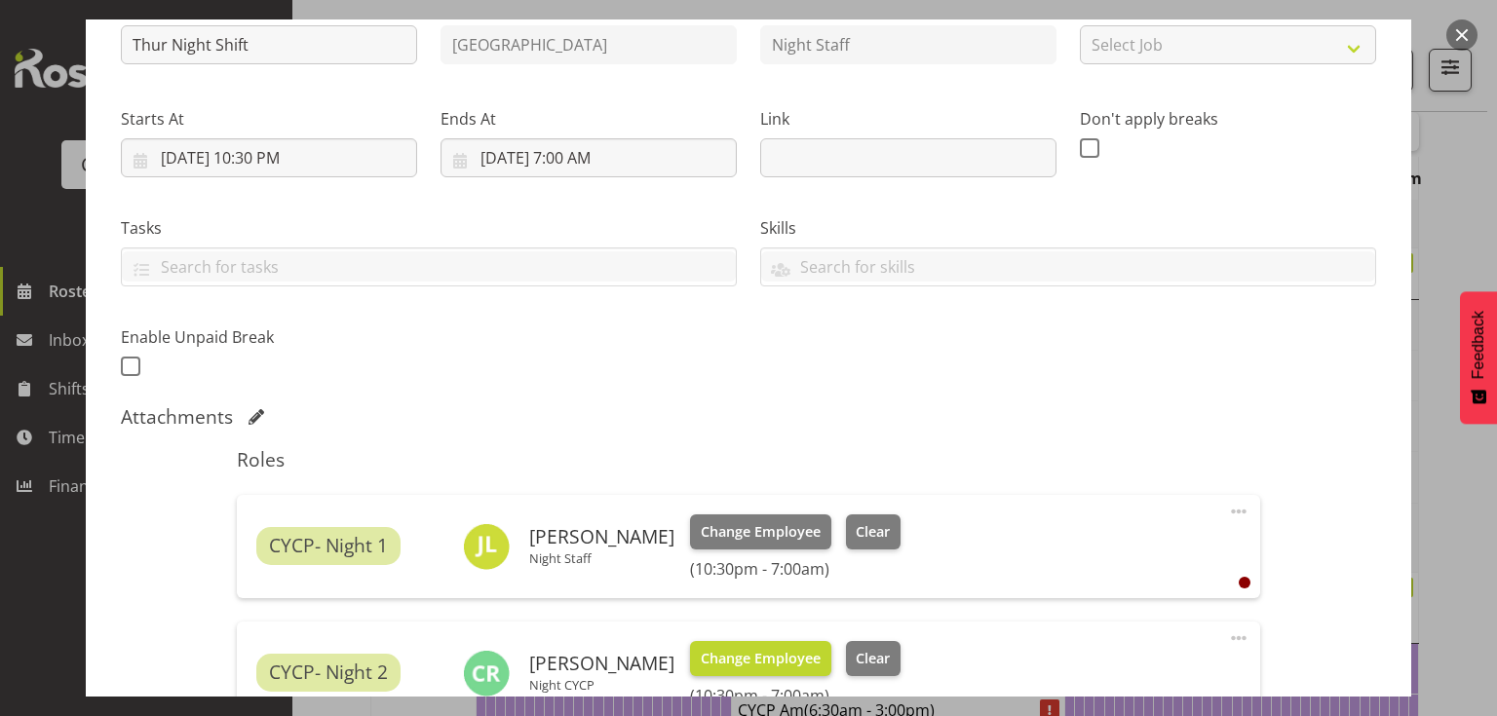
scroll to position [312, 0]
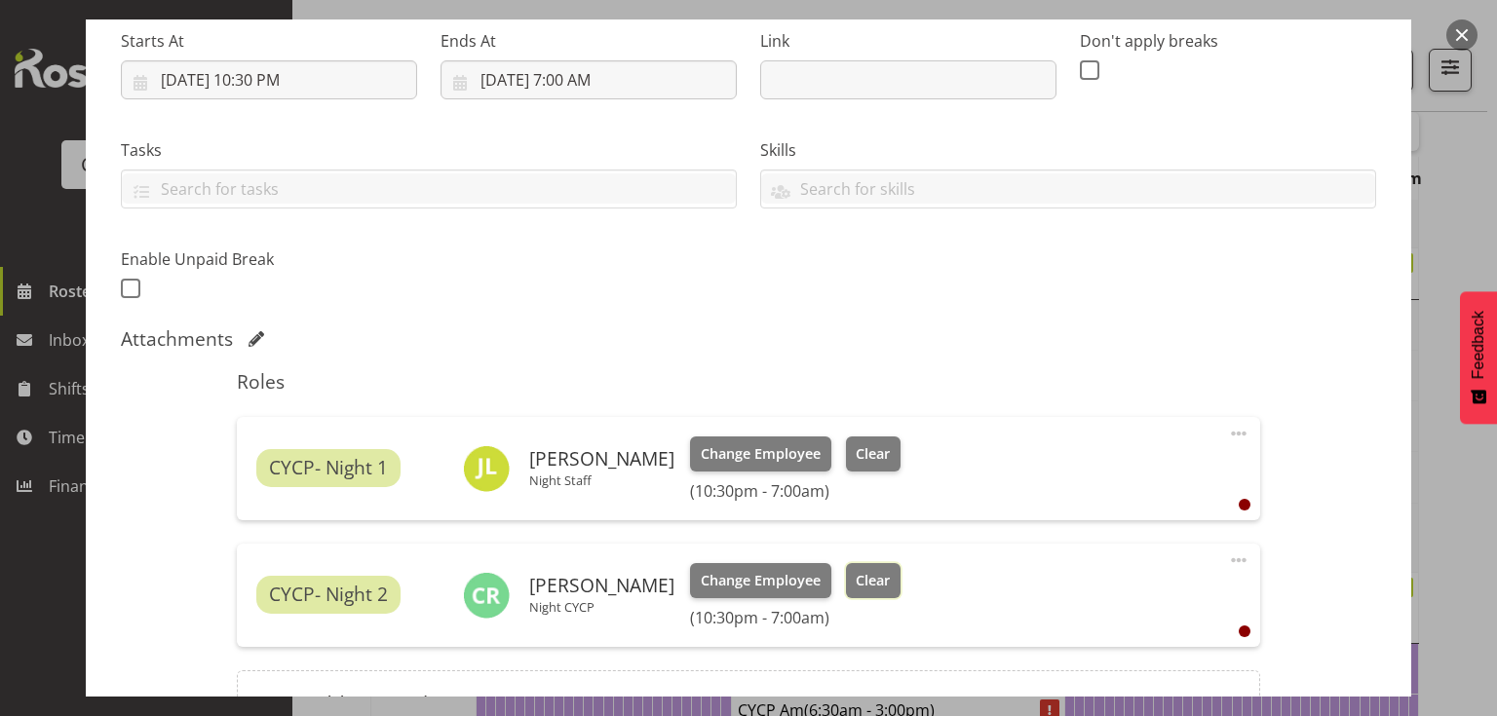
click at [858, 581] on span "Clear" at bounding box center [873, 580] width 34 height 21
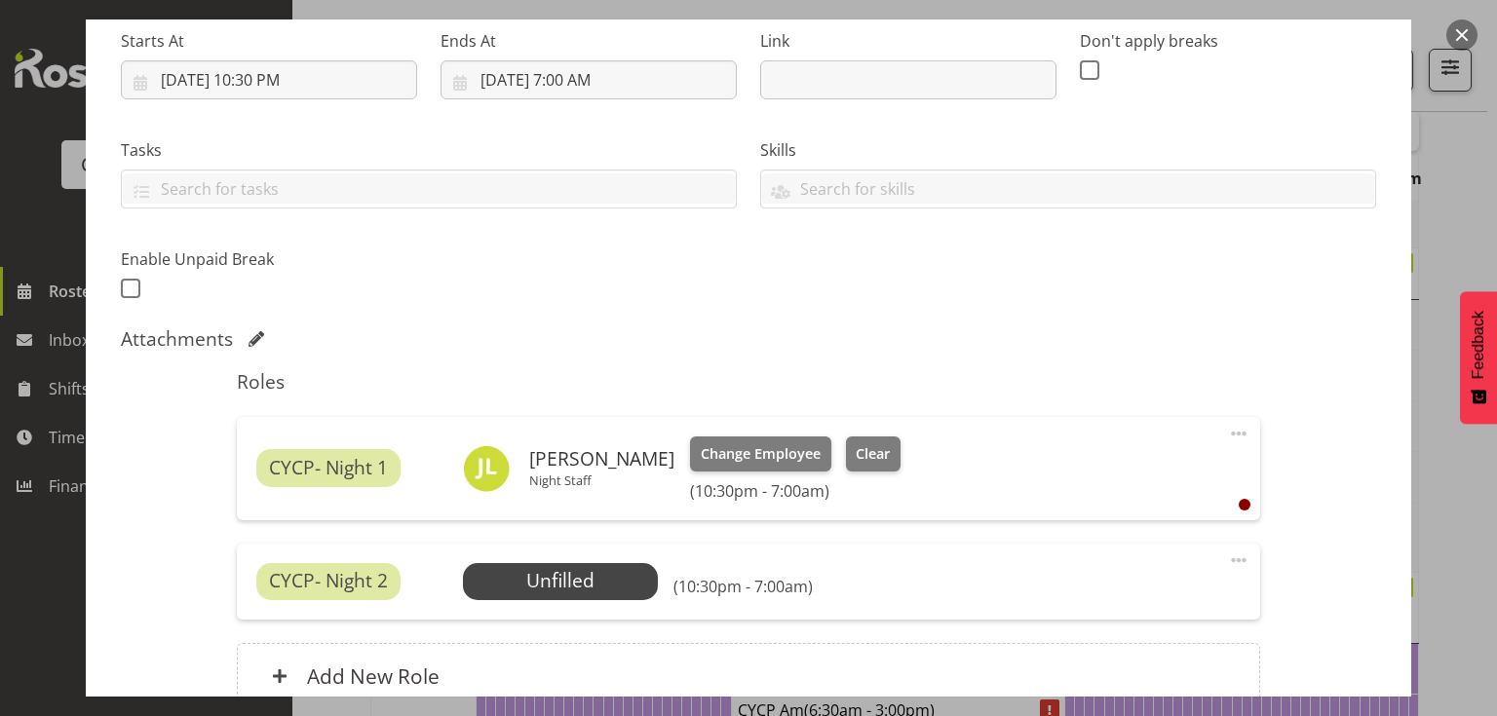
scroll to position [497, 0]
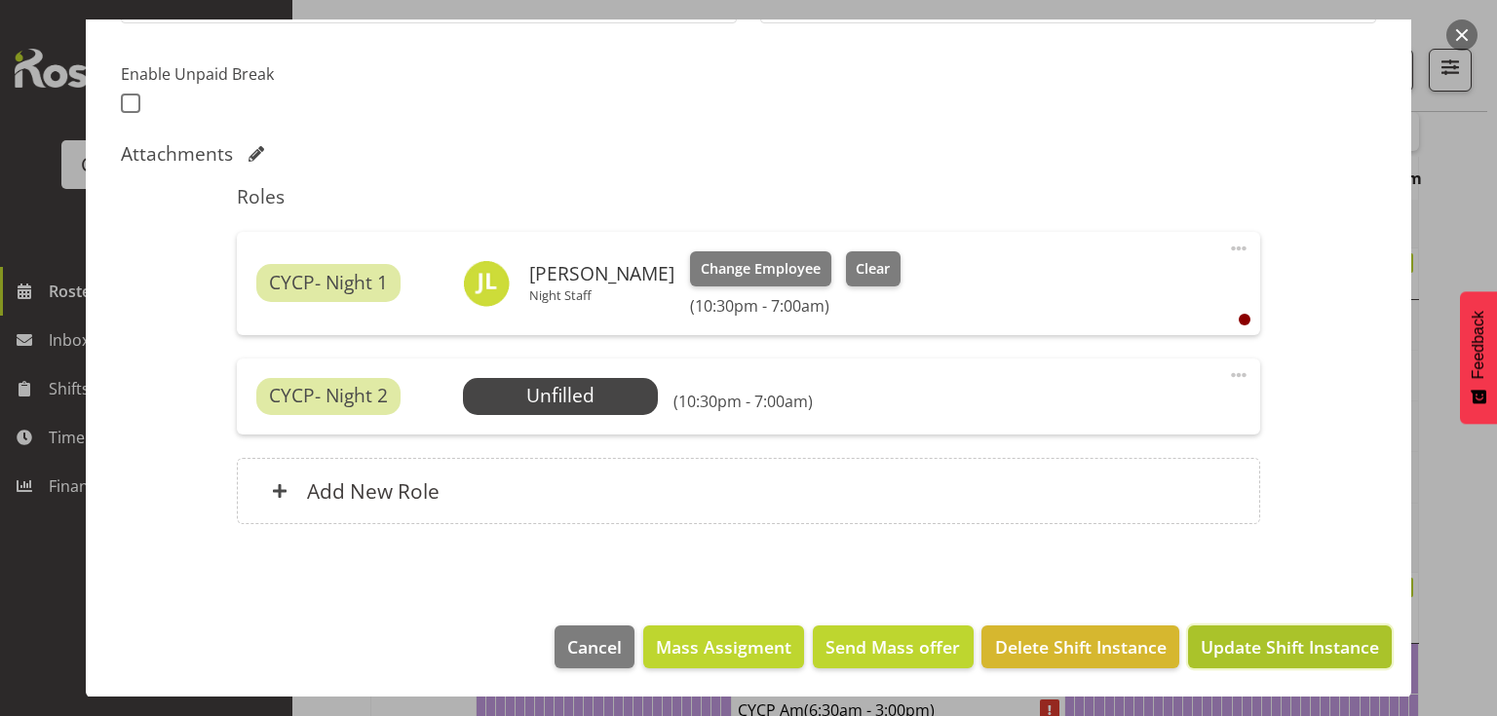
click at [1286, 635] on span "Update Shift Instance" at bounding box center [1290, 646] width 178 height 25
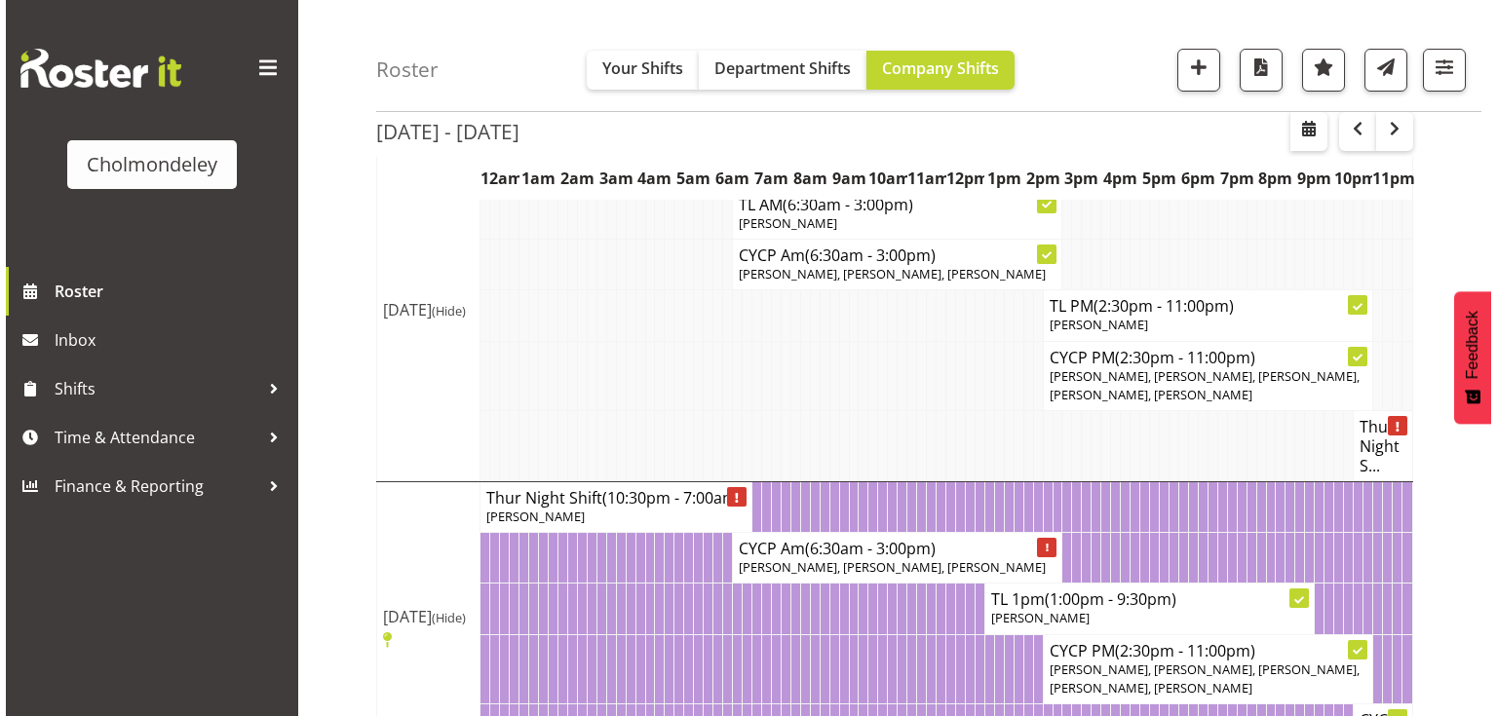
scroll to position [1255, 0]
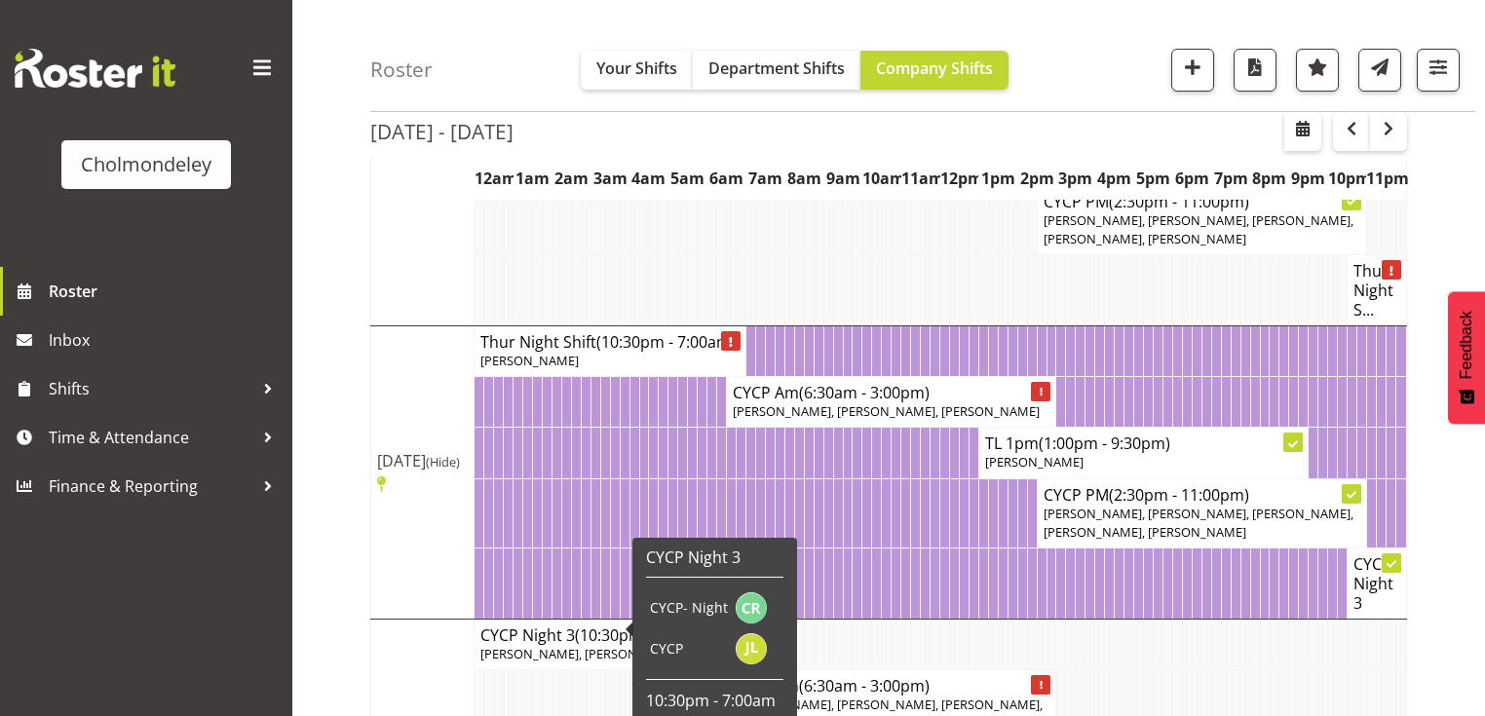
click at [585, 645] on span "[PERSON_NAME], [PERSON_NAME]" at bounding box center [581, 654] width 203 height 18
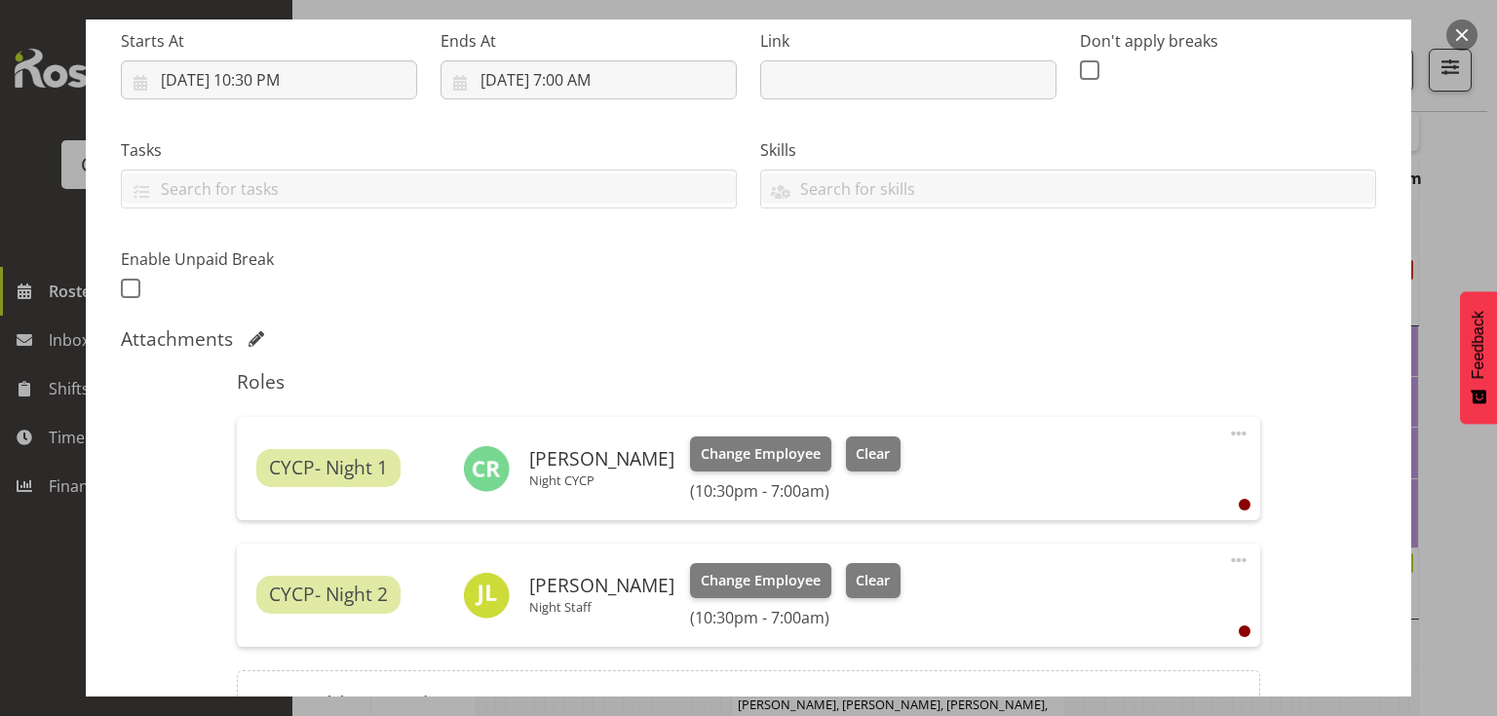
scroll to position [390, 0]
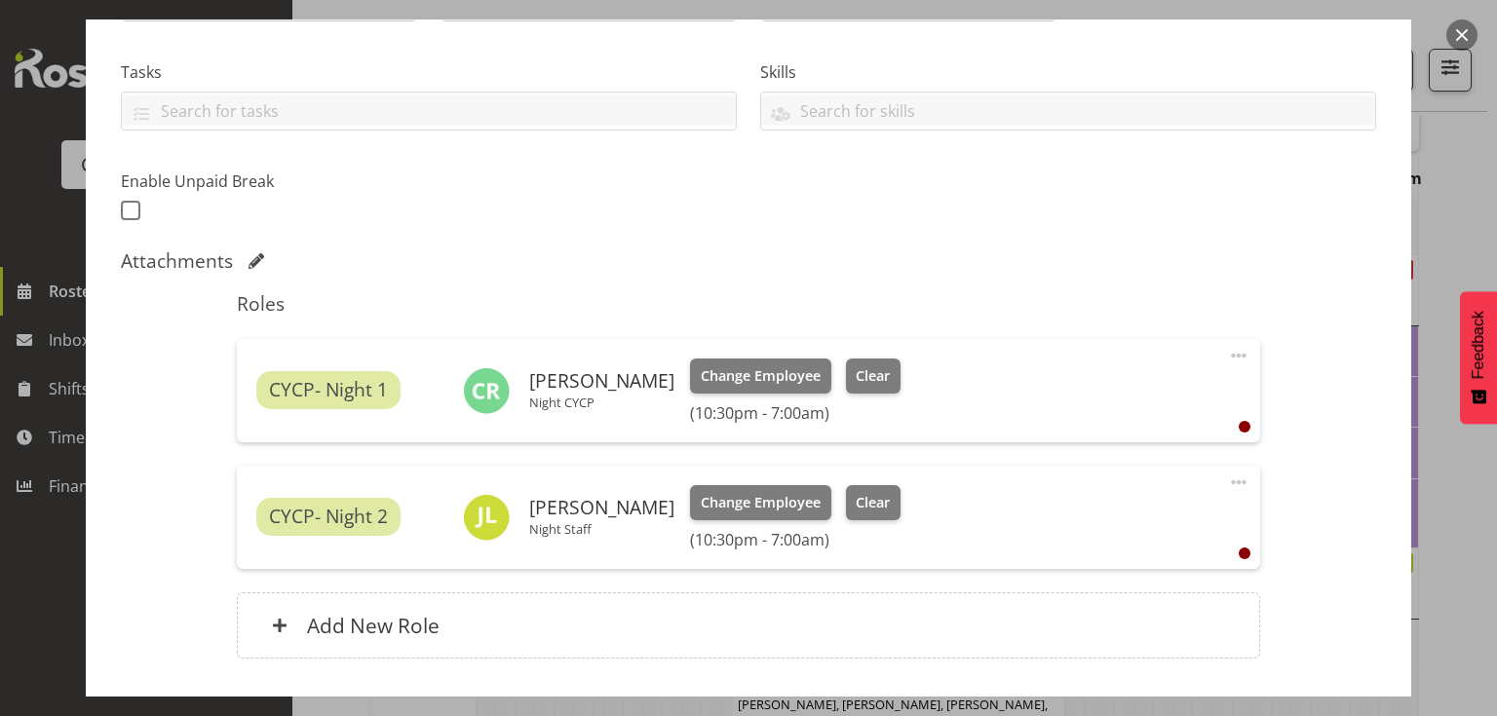
click at [859, 356] on div "CYCP- Night 1 [PERSON_NAME] Night CYCP Change Employee Clear (10:30pm - 7:00am)…" at bounding box center [748, 390] width 1022 height 103
click at [864, 387] on button "Clear" at bounding box center [874, 376] width 56 height 35
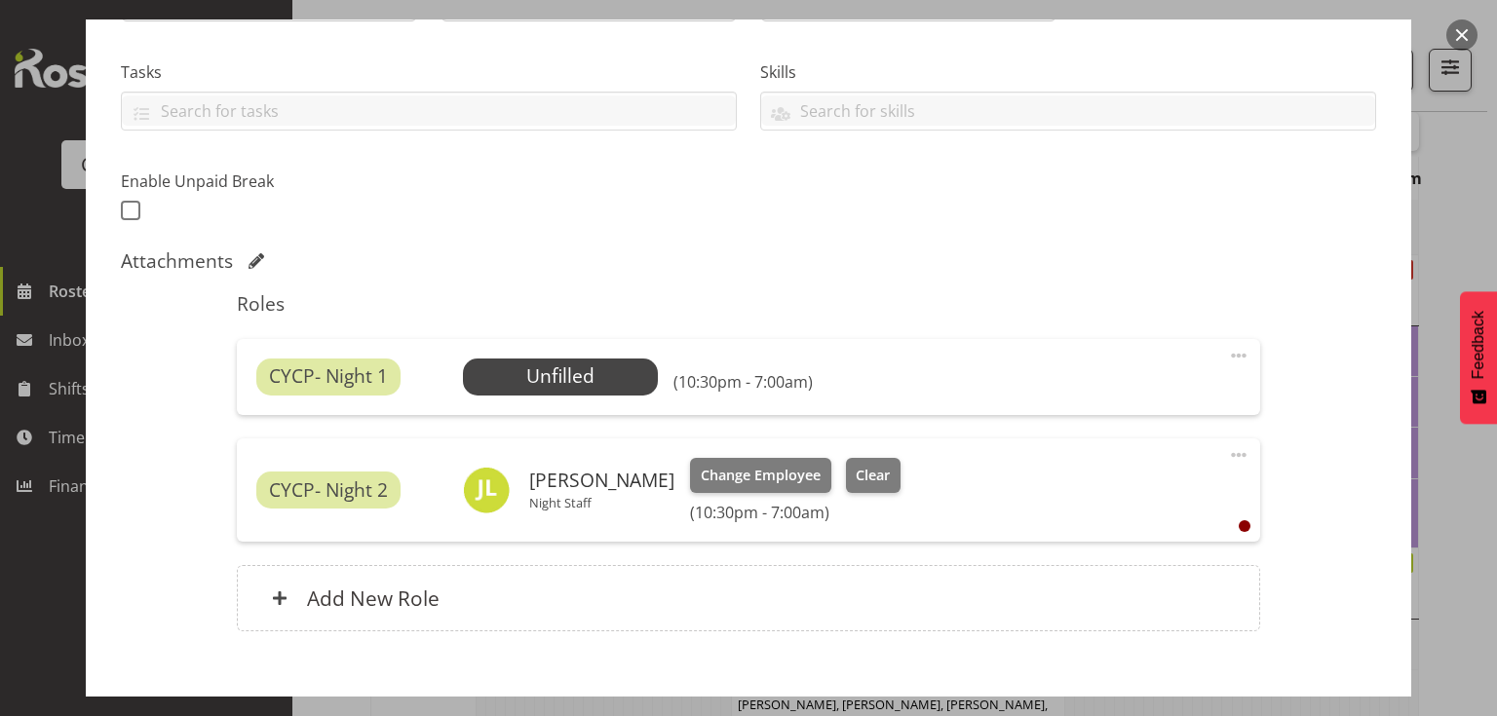
scroll to position [497, 0]
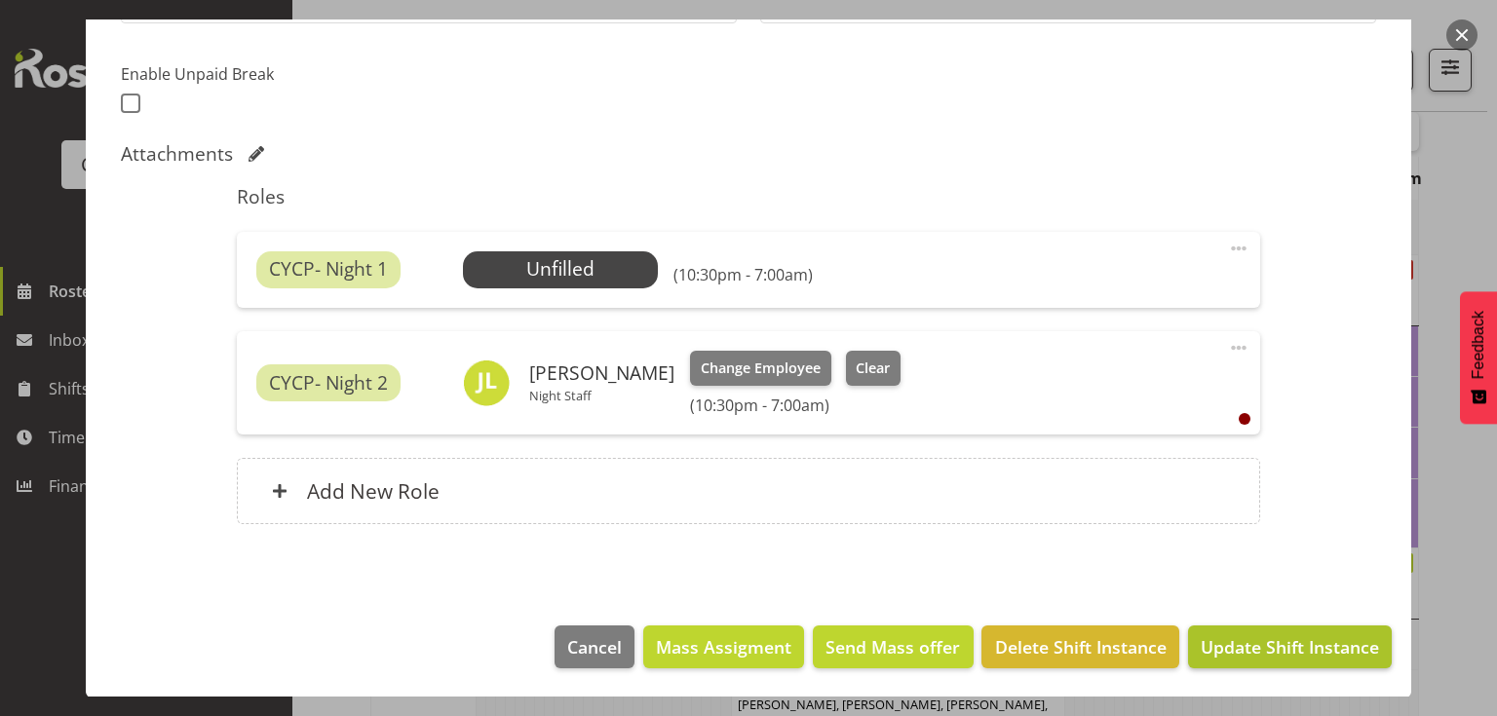
click at [1274, 660] on button "Update Shift Instance" at bounding box center [1290, 647] width 204 height 43
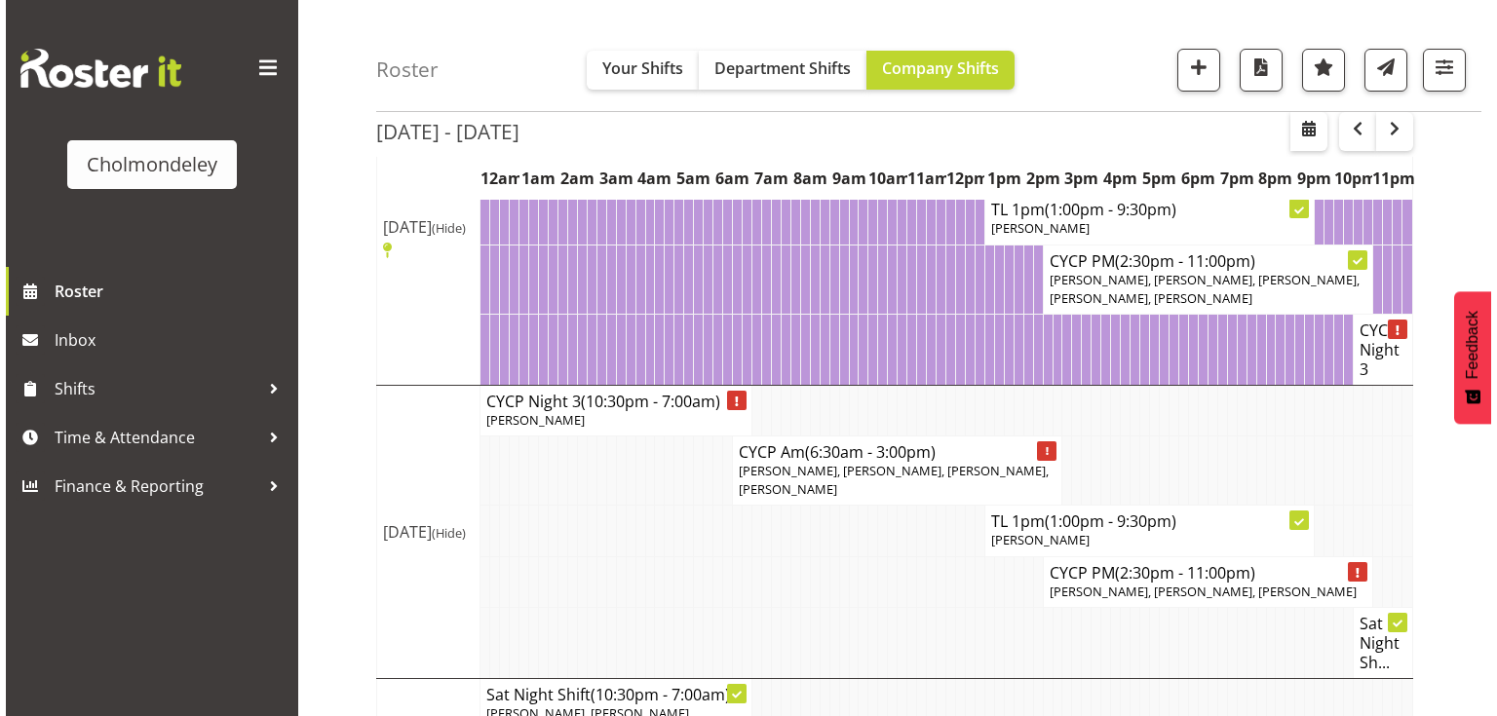
scroll to position [1561, 0]
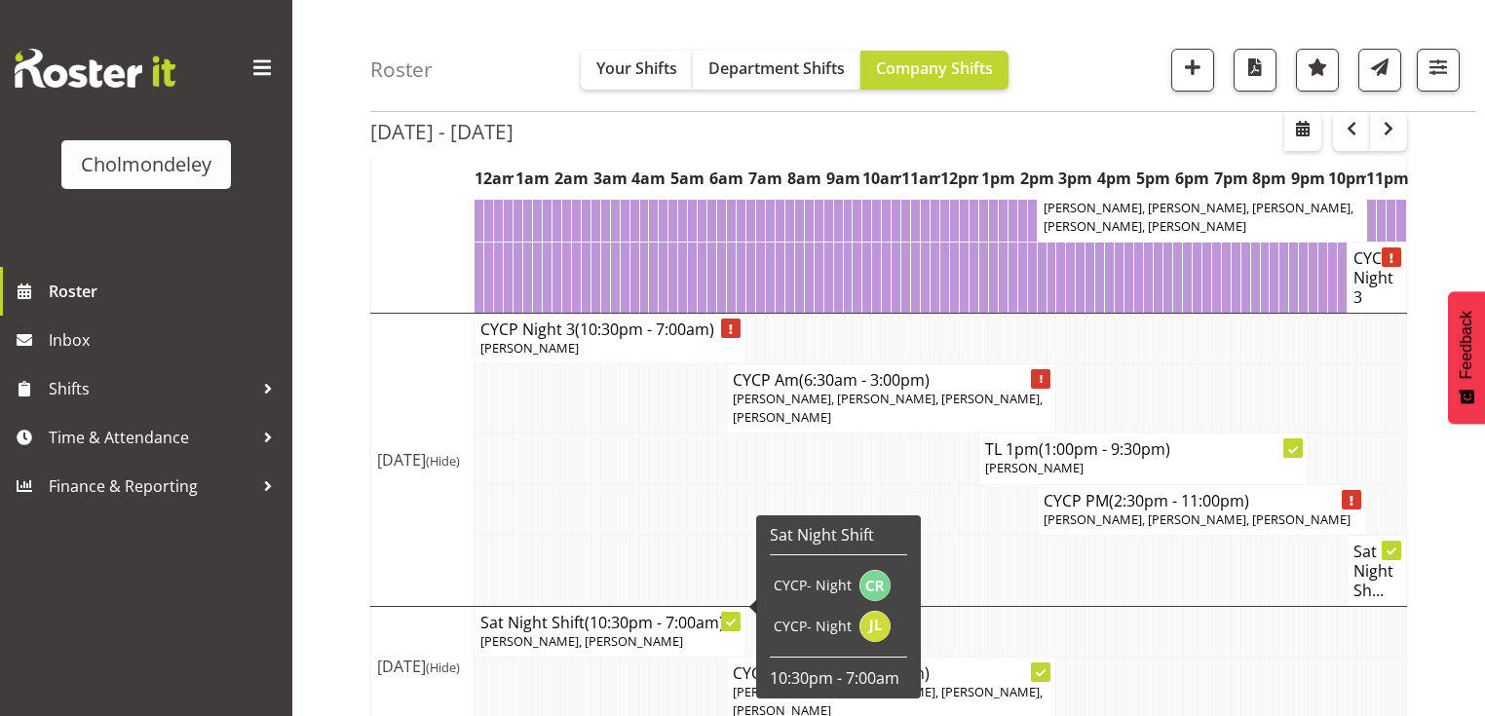
click at [614, 633] on span "[PERSON_NAME], [PERSON_NAME]" at bounding box center [581, 642] width 203 height 18
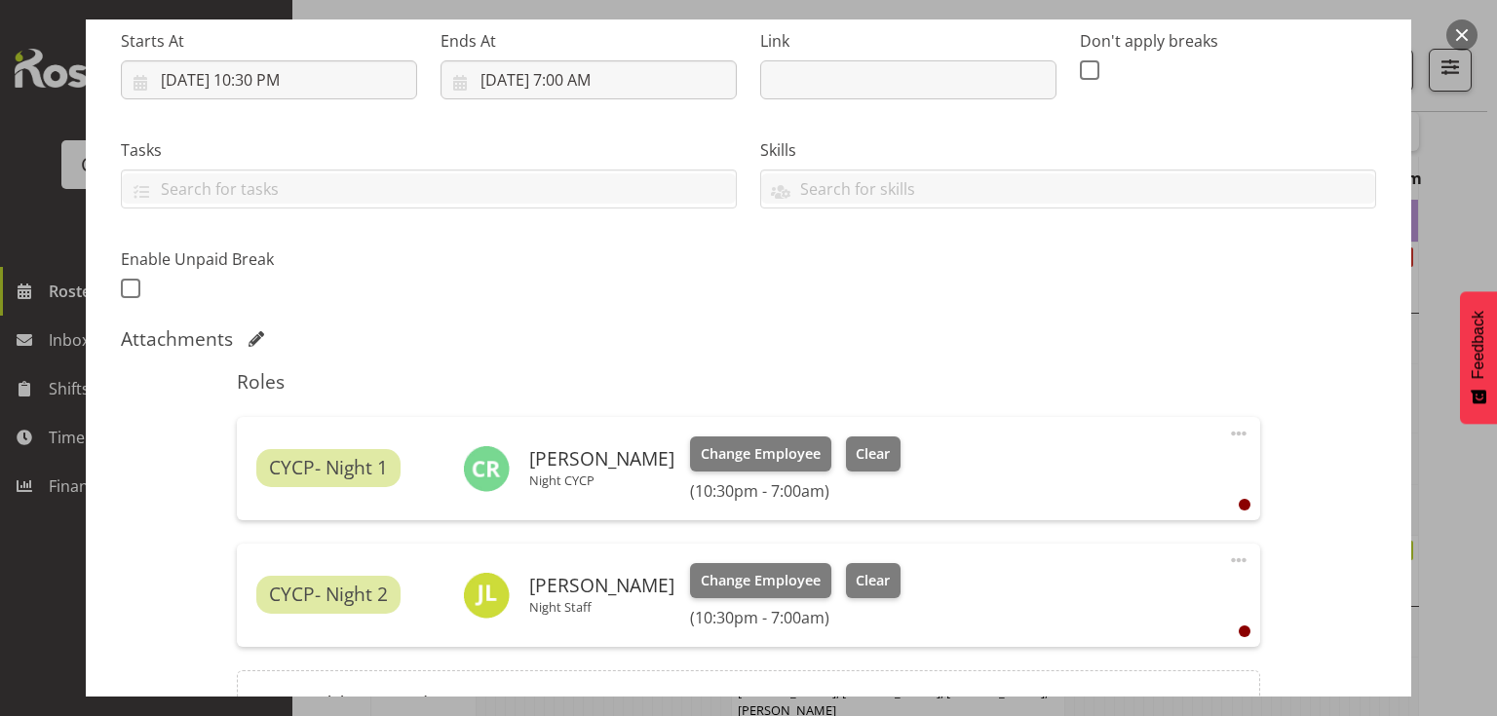
scroll to position [523, 0]
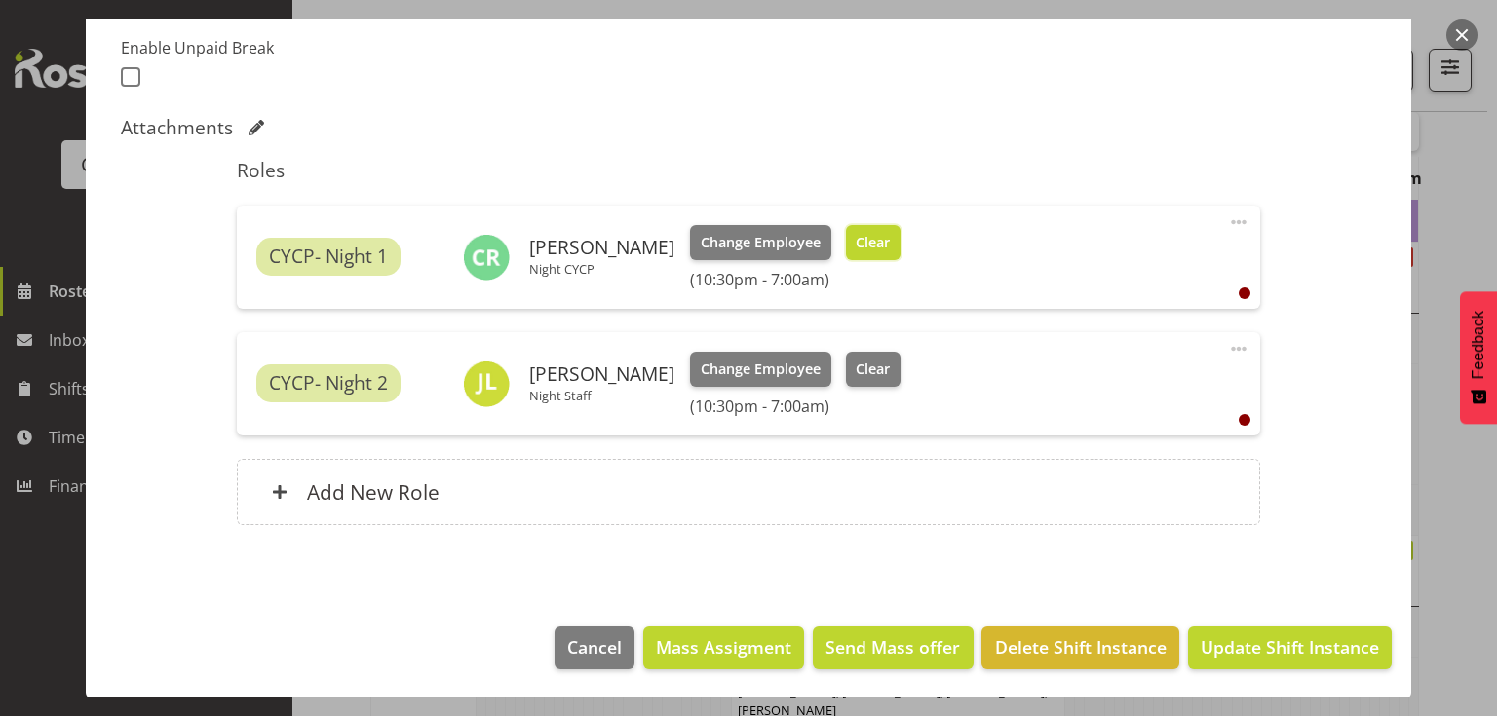
click at [875, 237] on button "Clear" at bounding box center [874, 242] width 56 height 35
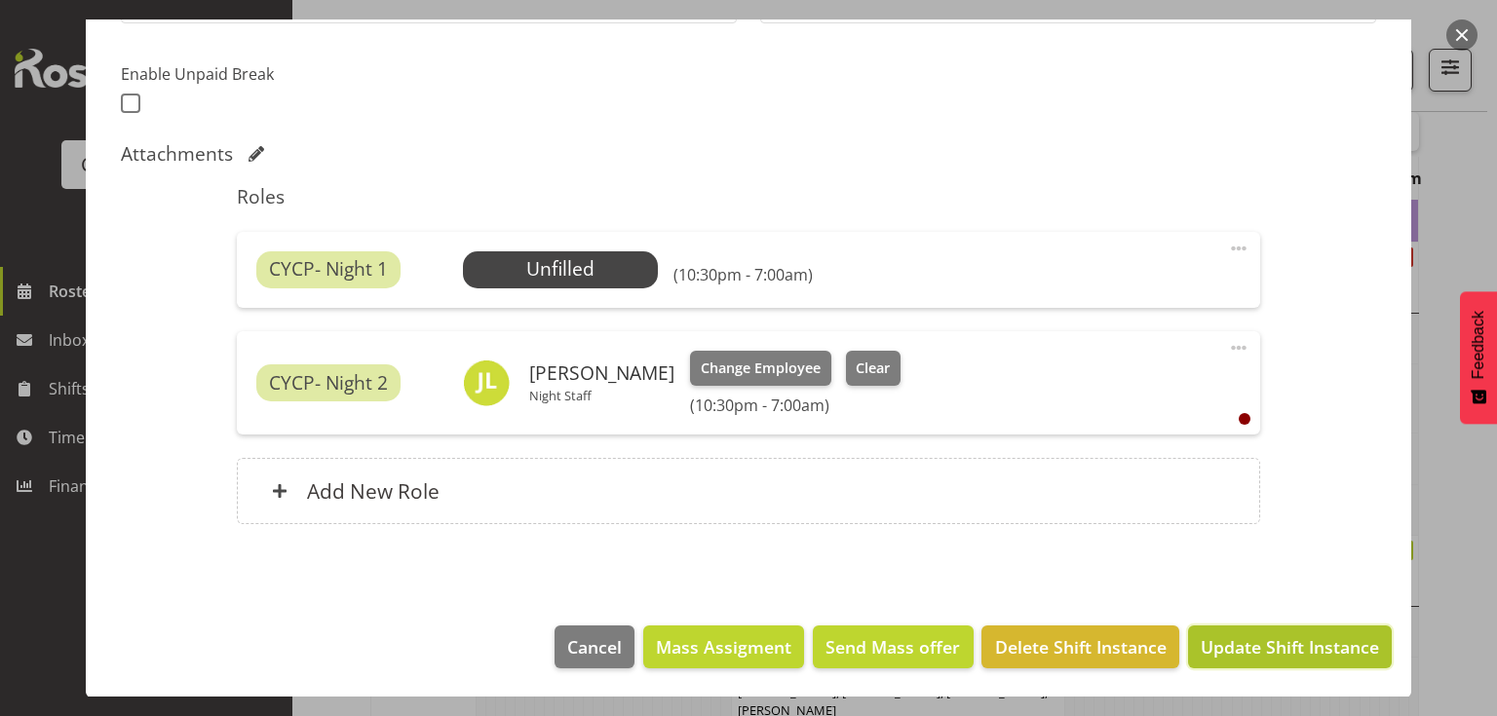
click at [1261, 643] on span "Update Shift Instance" at bounding box center [1290, 646] width 178 height 25
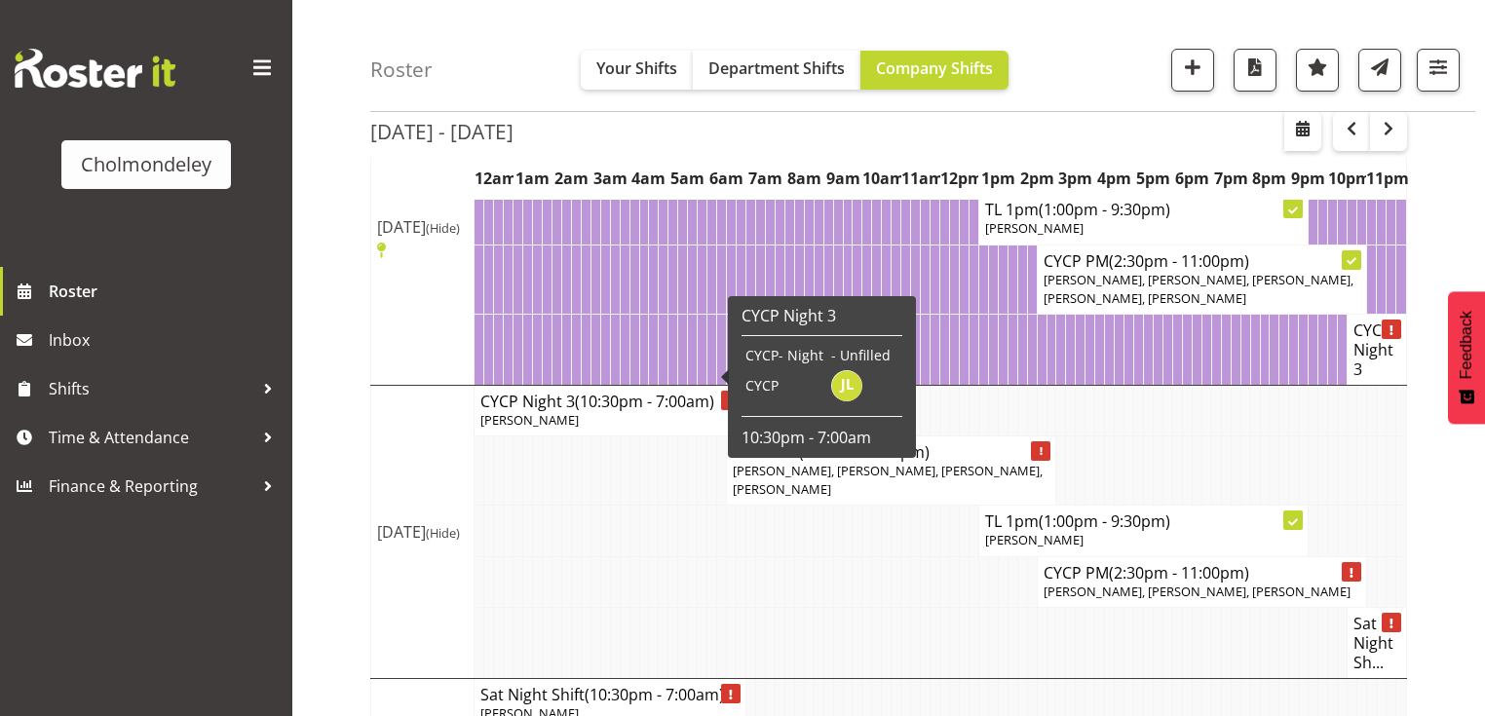
scroll to position [1561, 0]
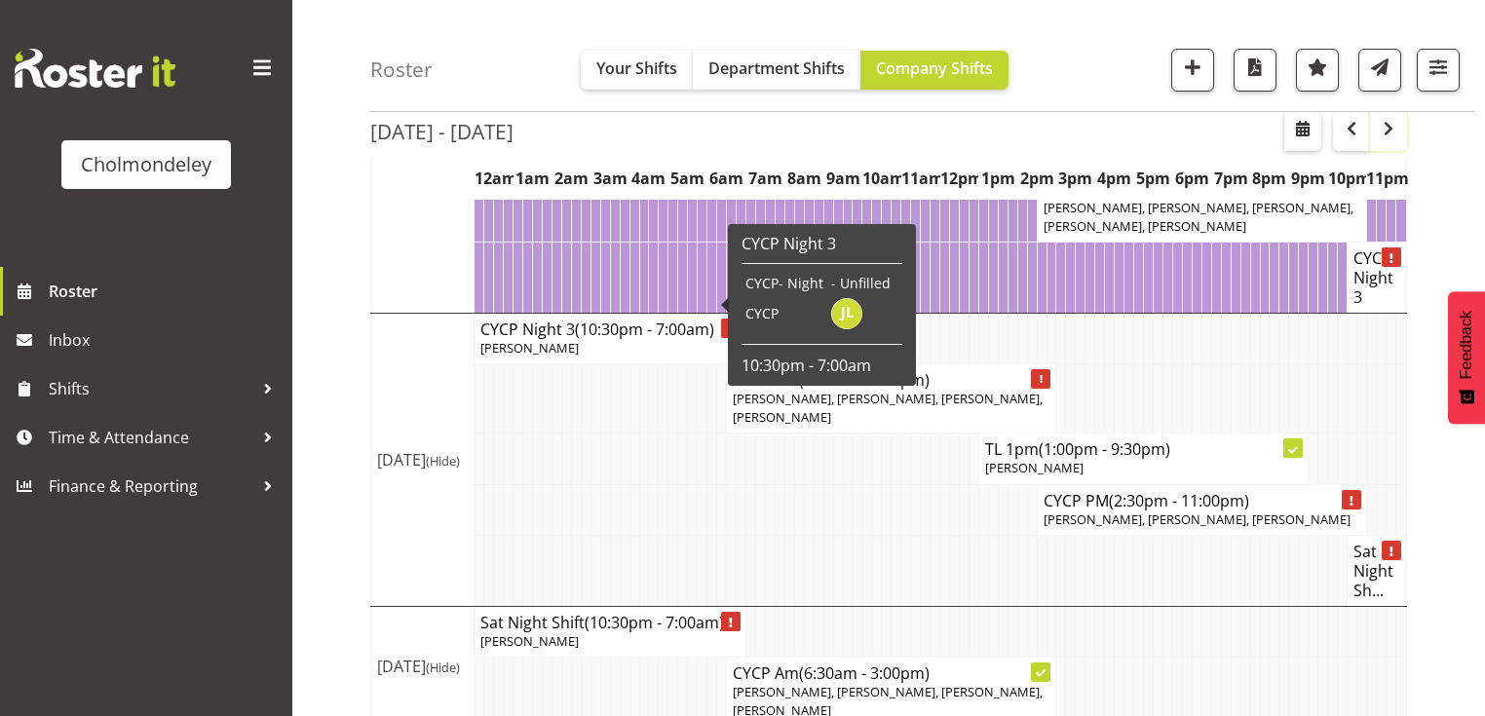
click at [1396, 137] on span "button" at bounding box center [1388, 128] width 23 height 23
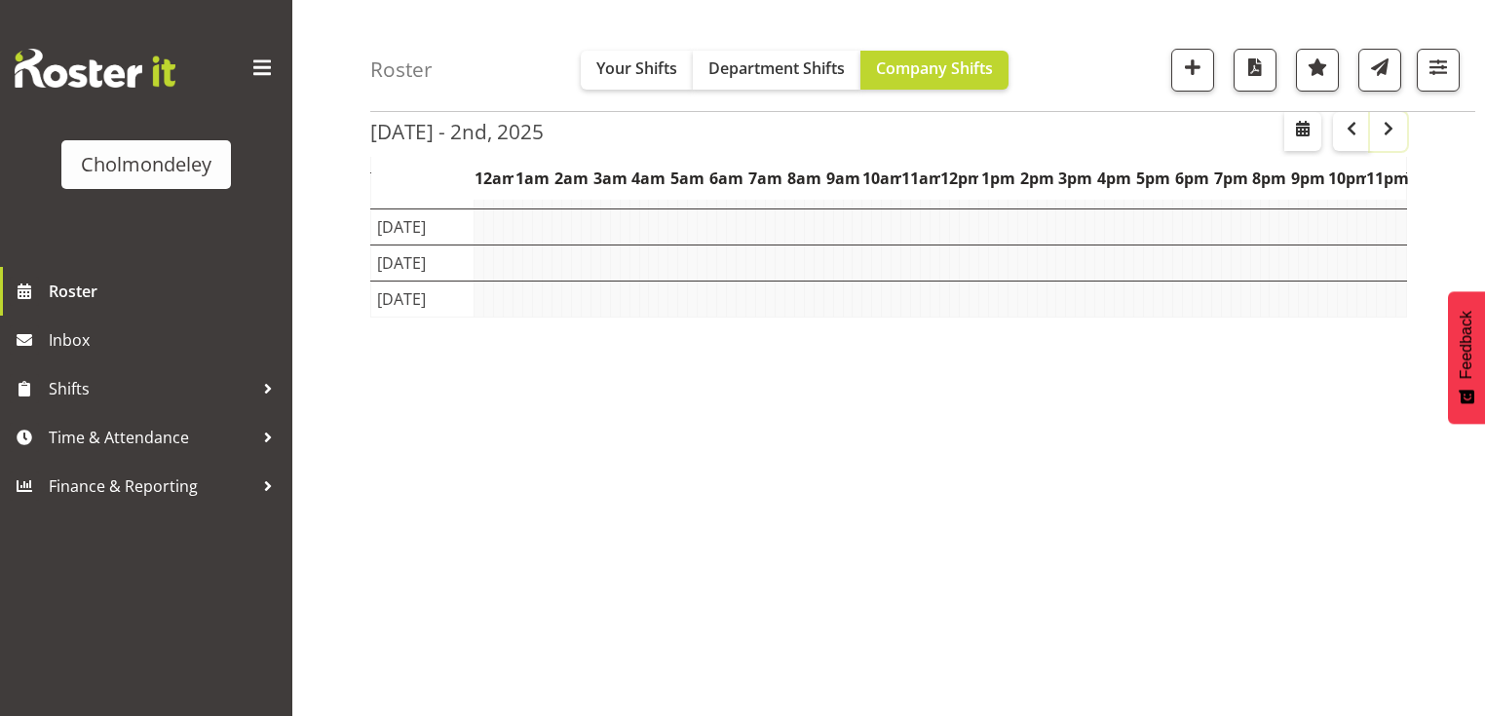
scroll to position [242, 0]
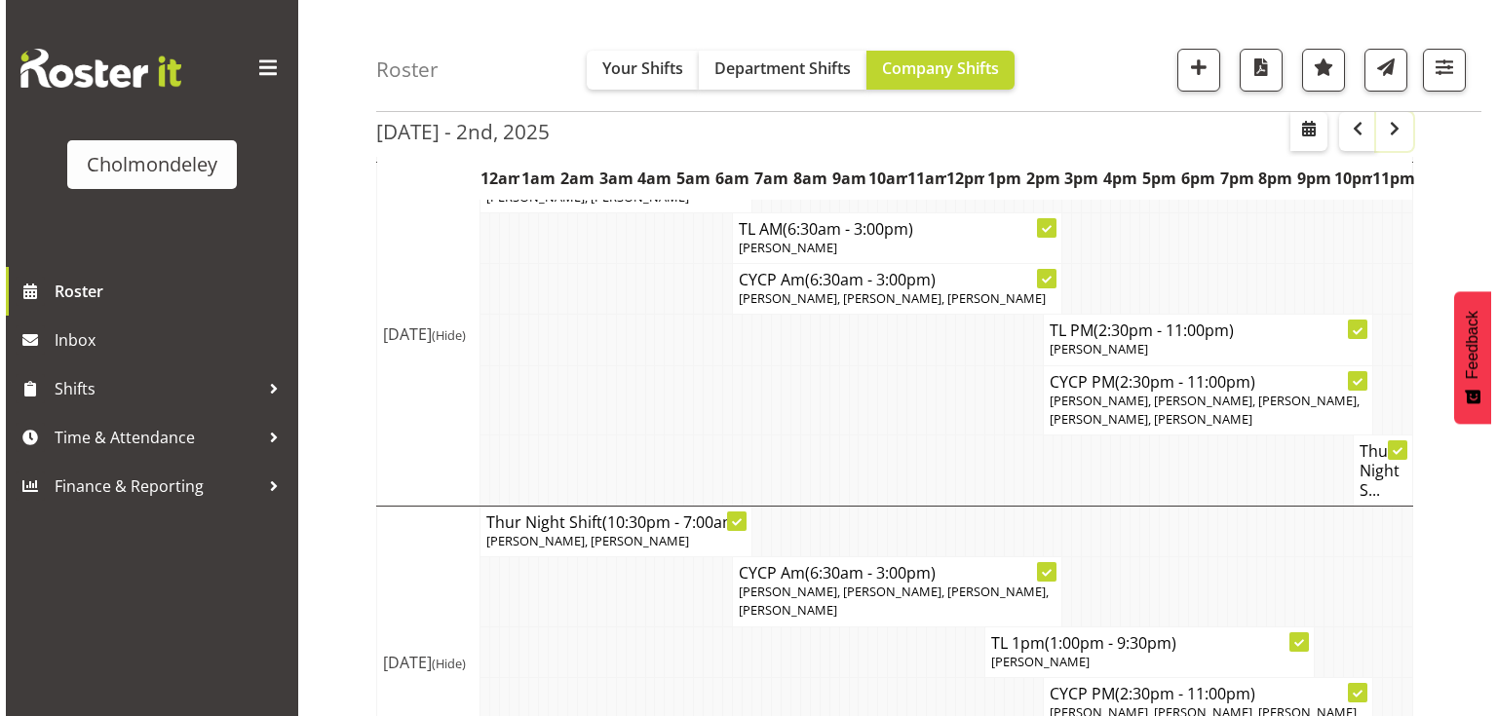
scroll to position [919, 0]
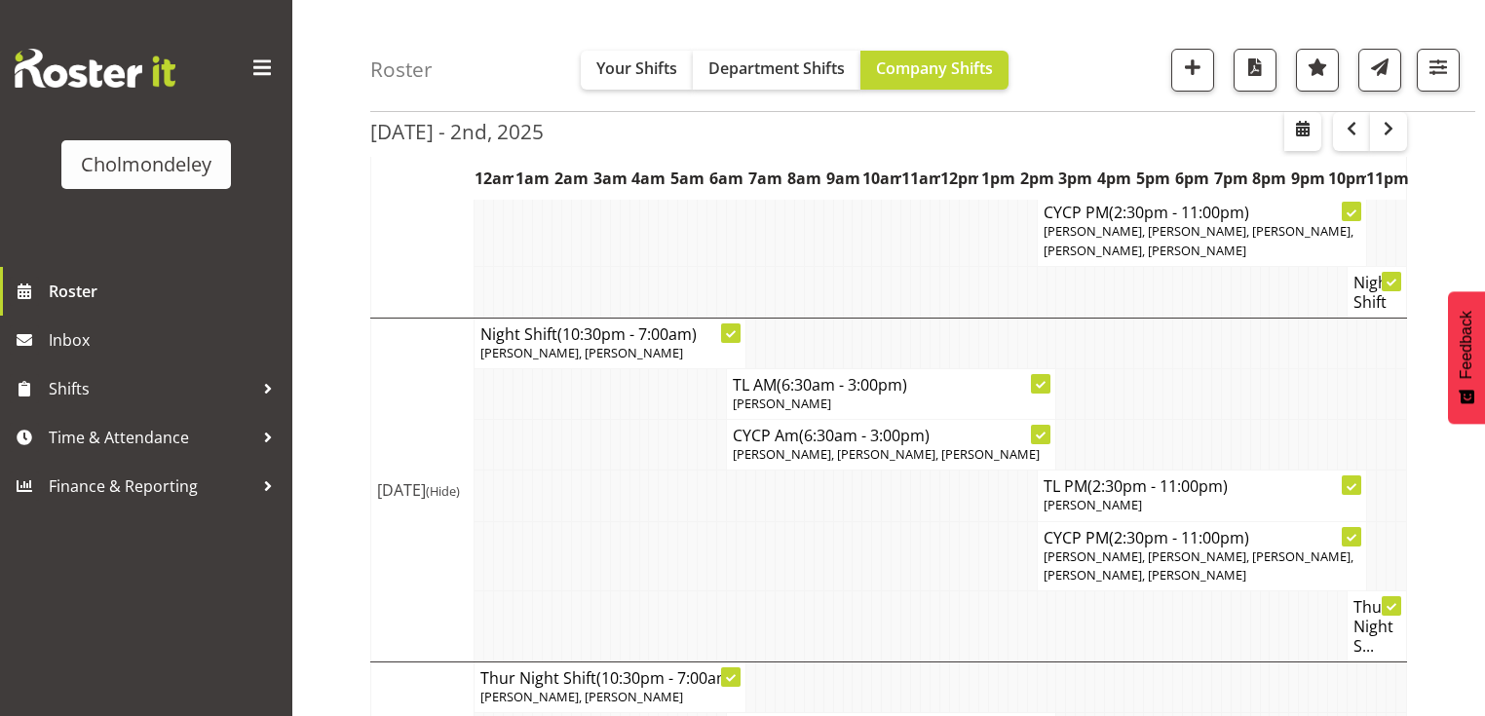
click at [501, 688] on p "[PERSON_NAME], [PERSON_NAME]" at bounding box center [609, 697] width 259 height 19
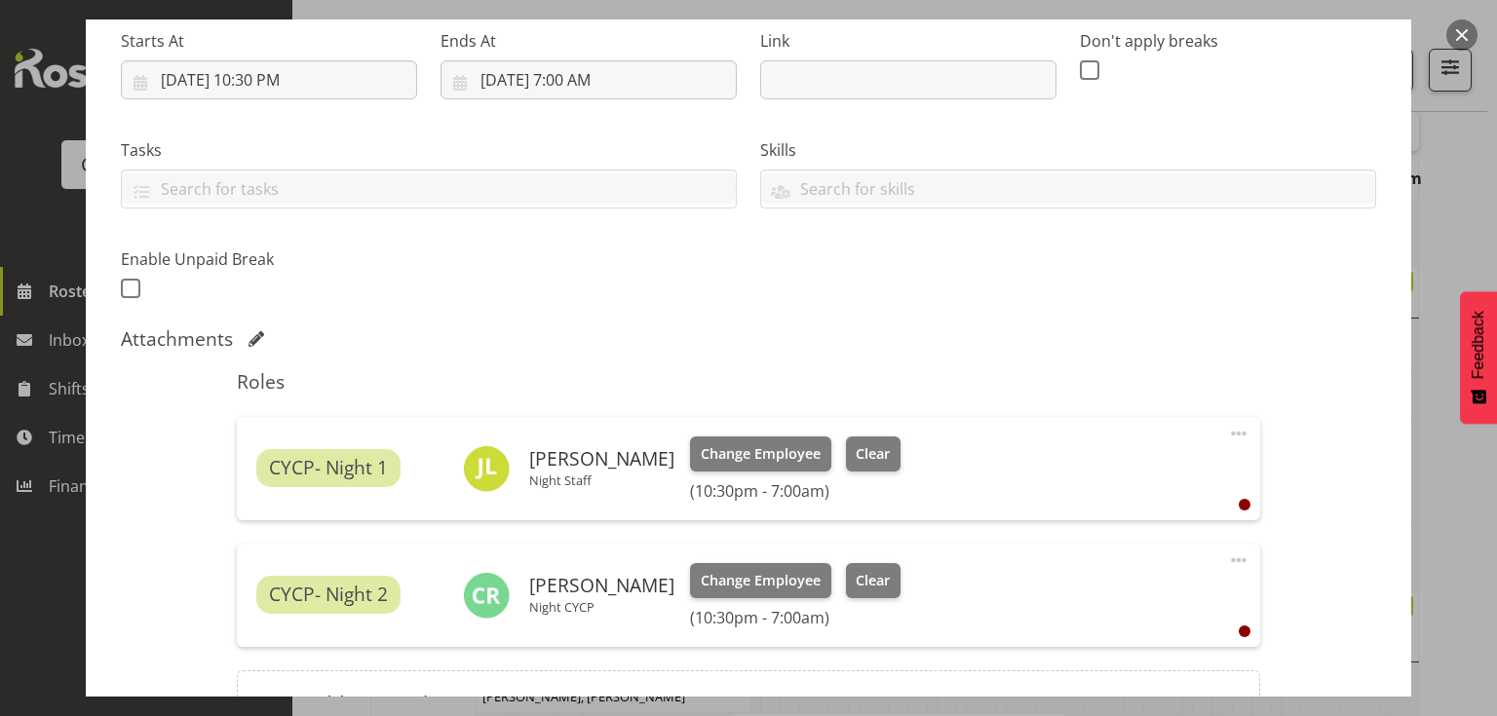
scroll to position [523, 0]
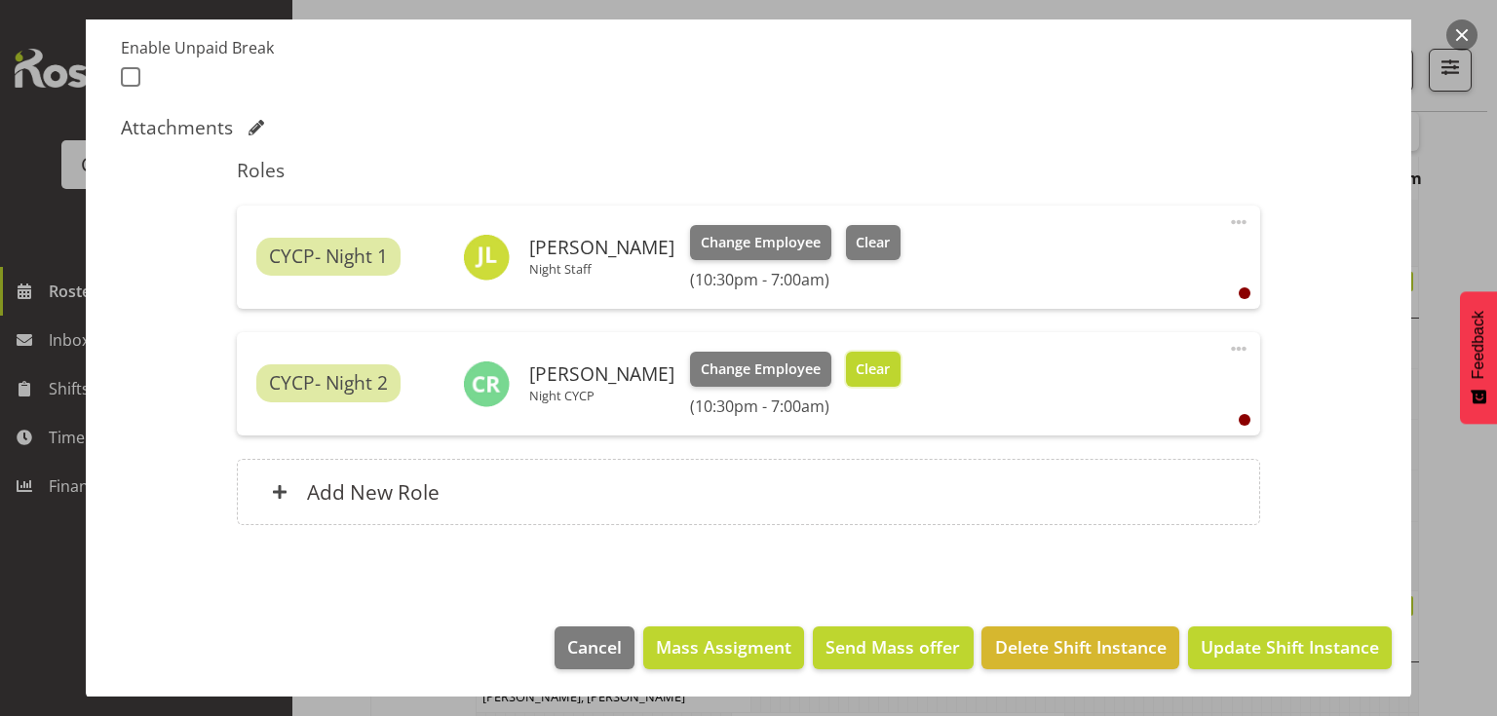
click at [856, 370] on span "Clear" at bounding box center [873, 369] width 34 height 21
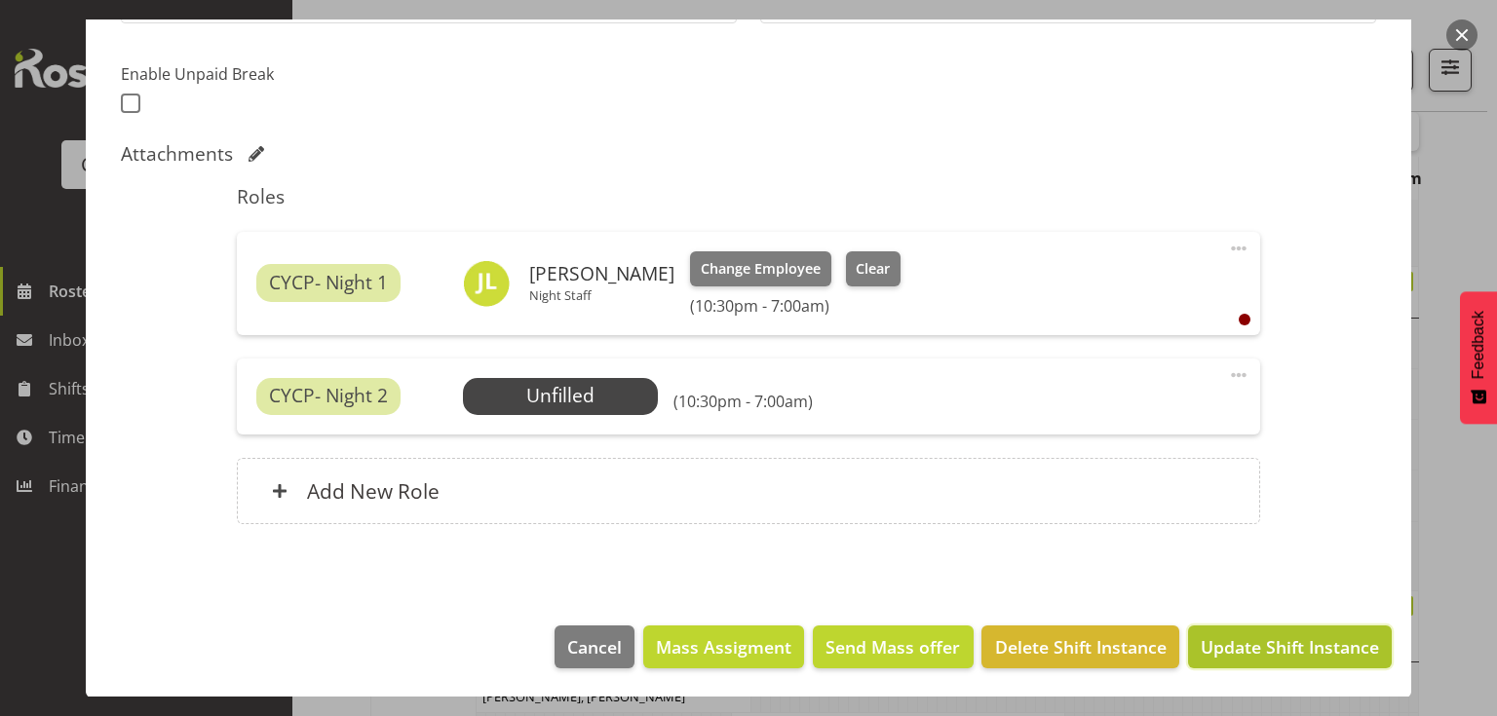
click at [1267, 641] on span "Update Shift Instance" at bounding box center [1290, 646] width 178 height 25
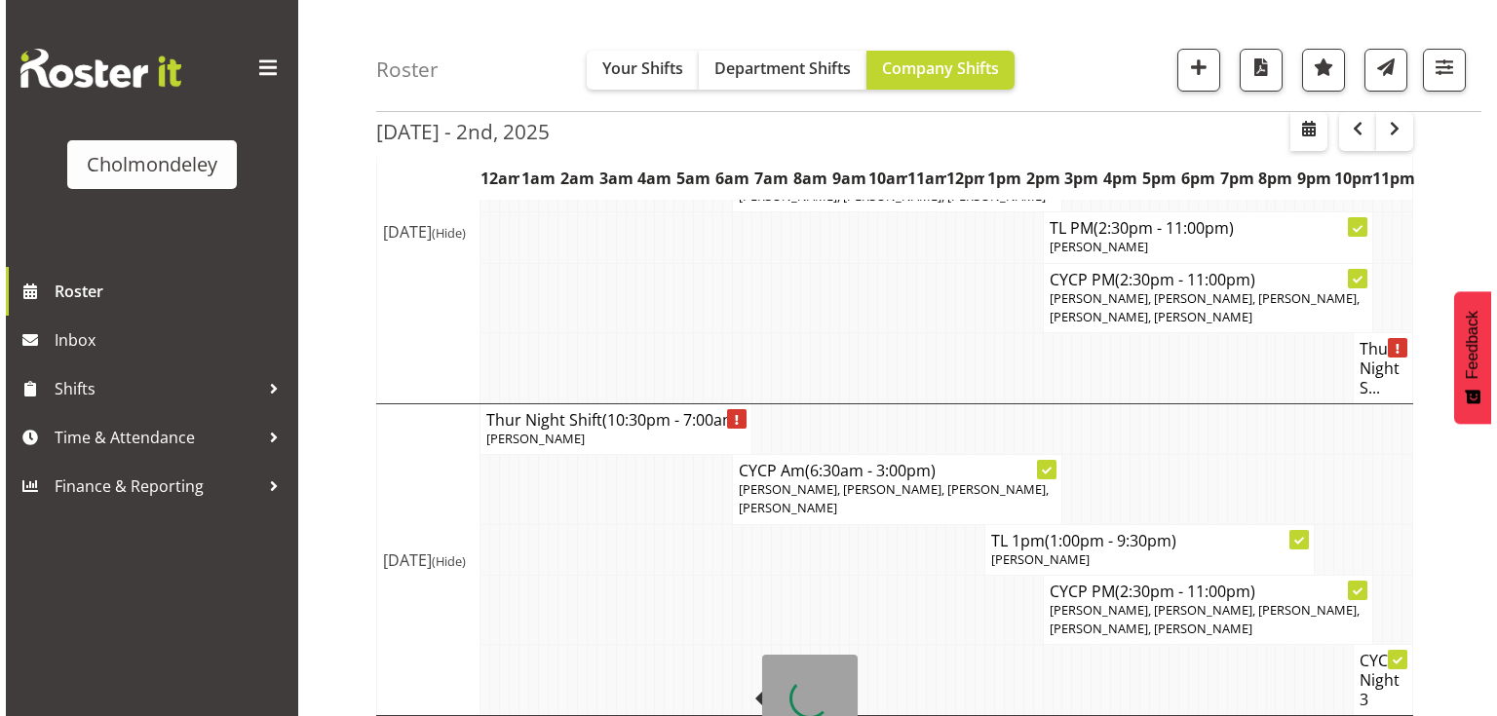
scroll to position [1333, 0]
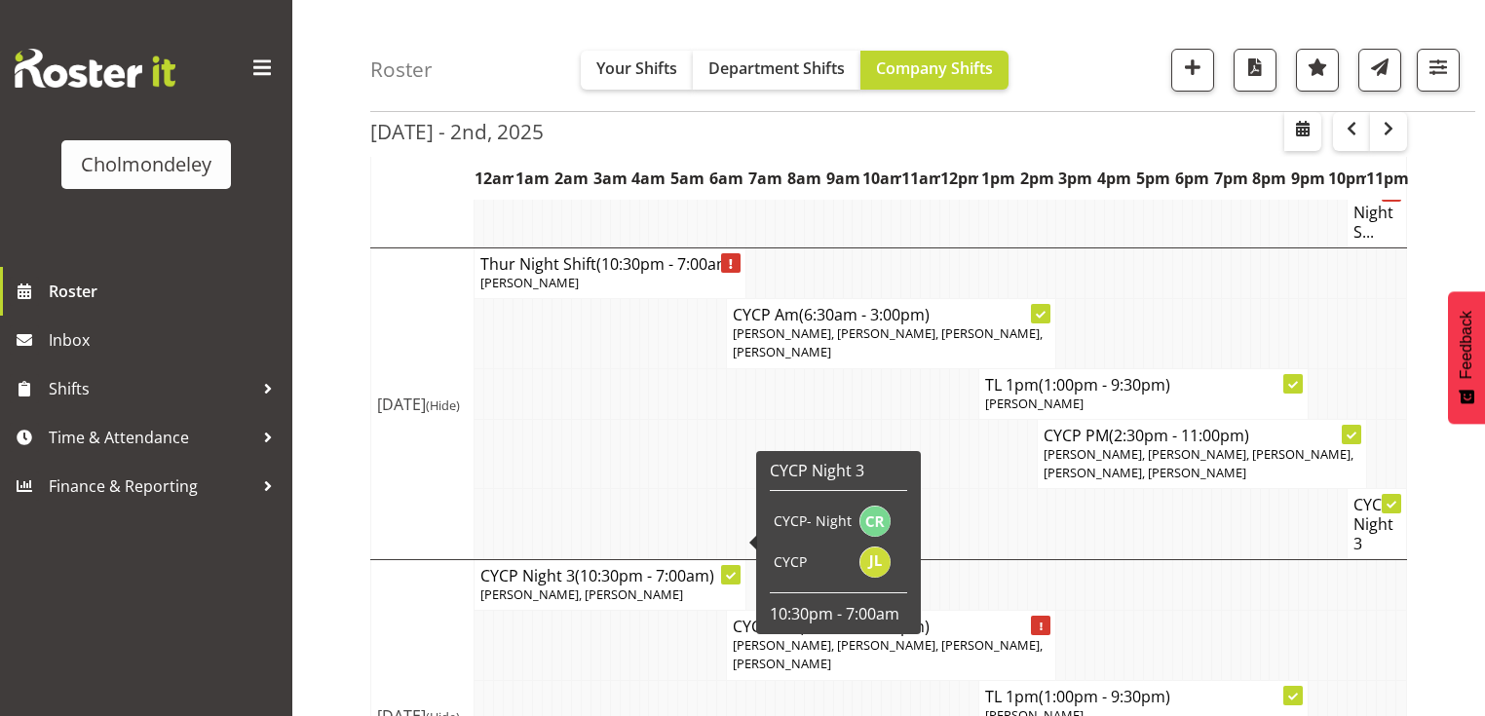
click at [607, 565] on span "(10:30pm - 7:00am)" at bounding box center [644, 575] width 139 height 21
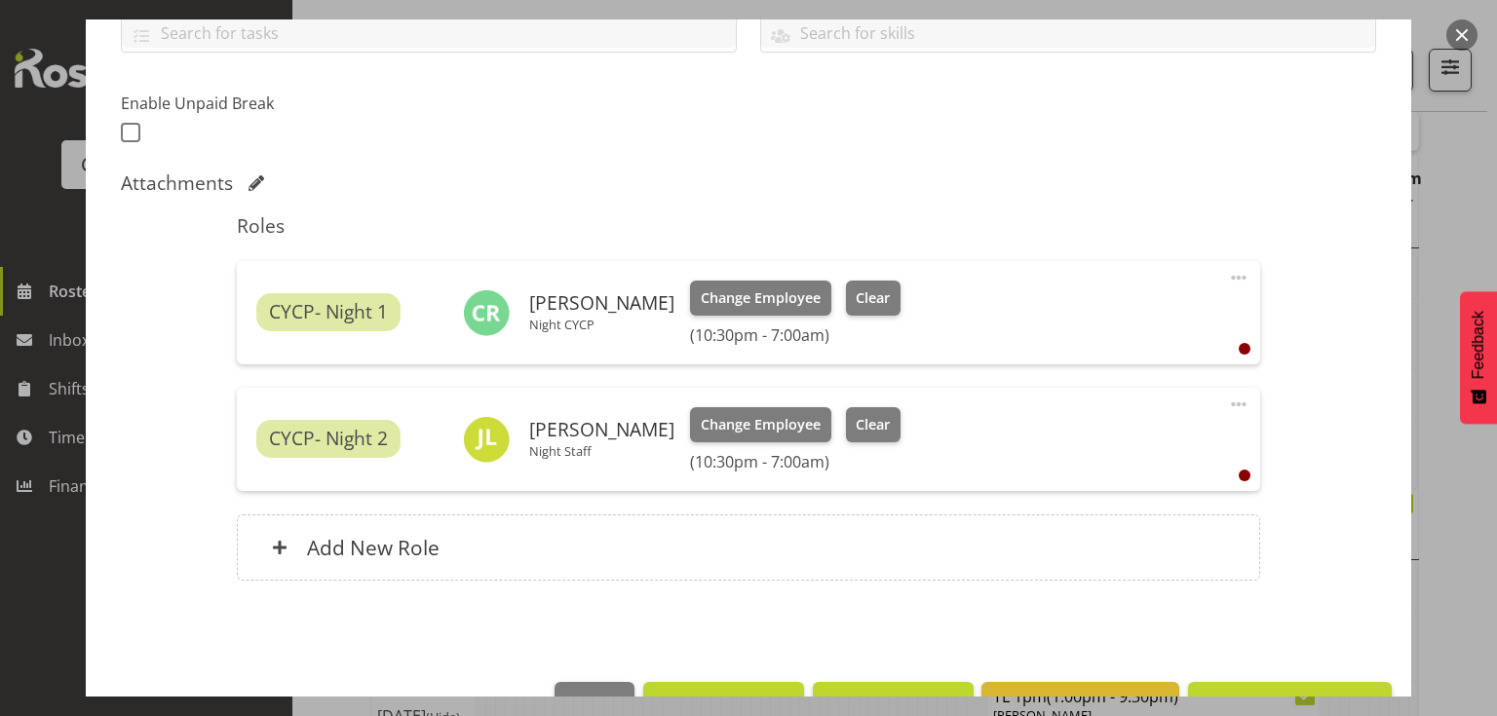
scroll to position [523, 0]
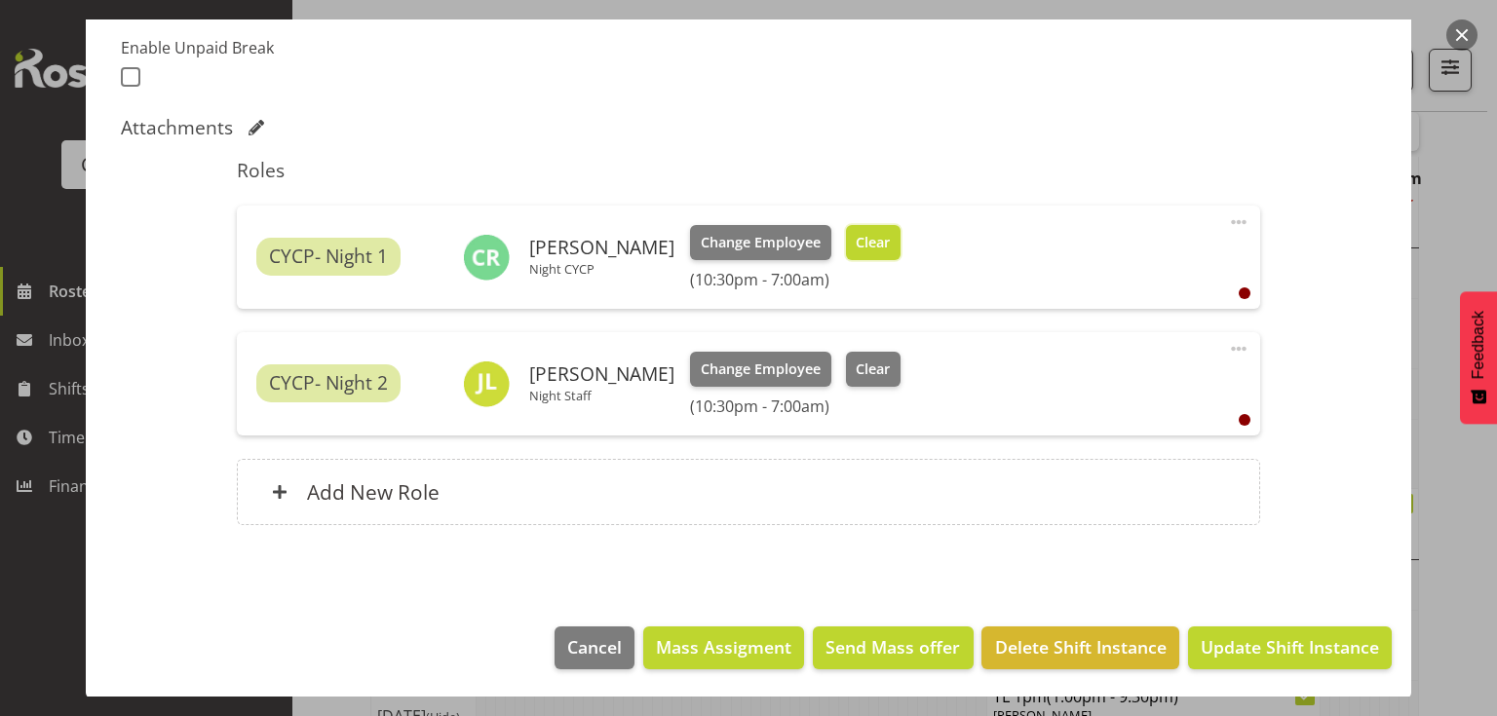
click at [863, 238] on span "Clear" at bounding box center [873, 242] width 34 height 21
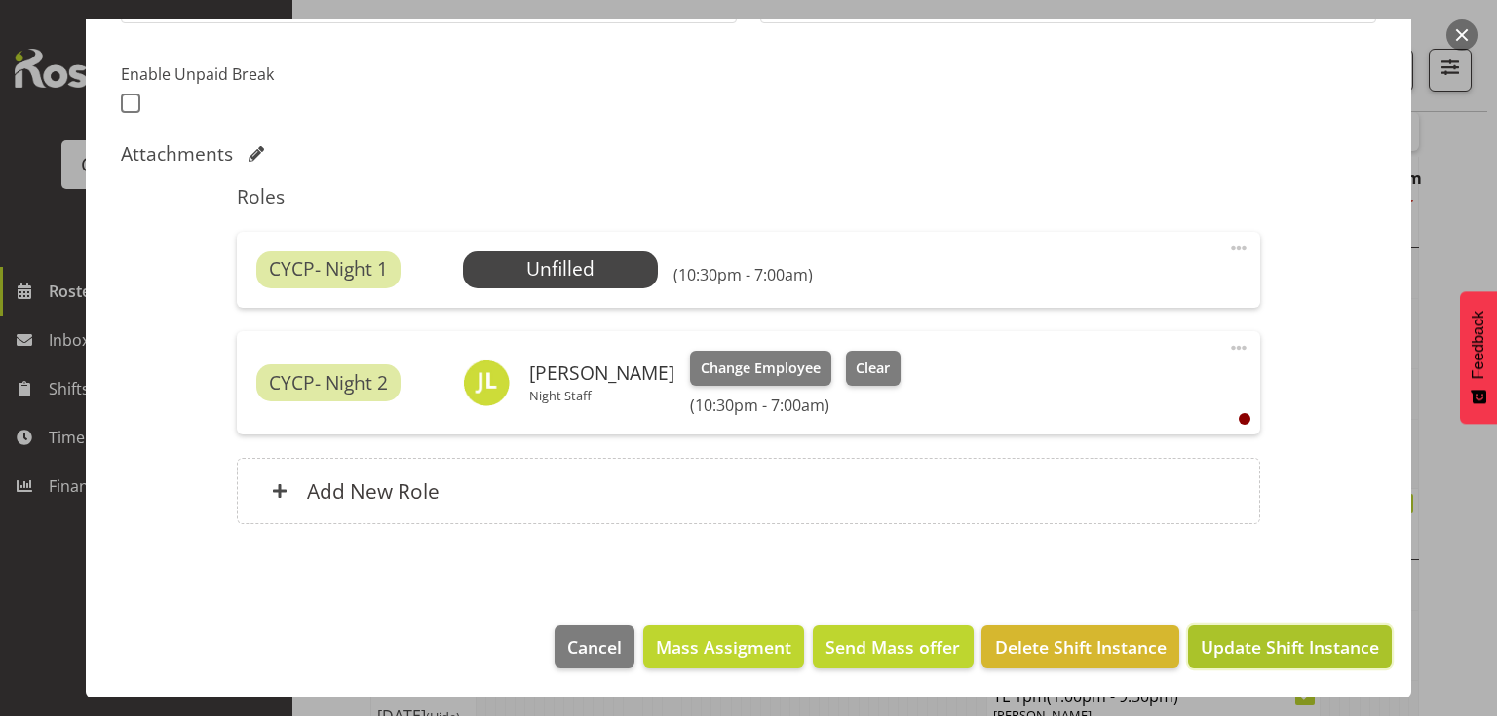
click at [1237, 642] on span "Update Shift Instance" at bounding box center [1290, 646] width 178 height 25
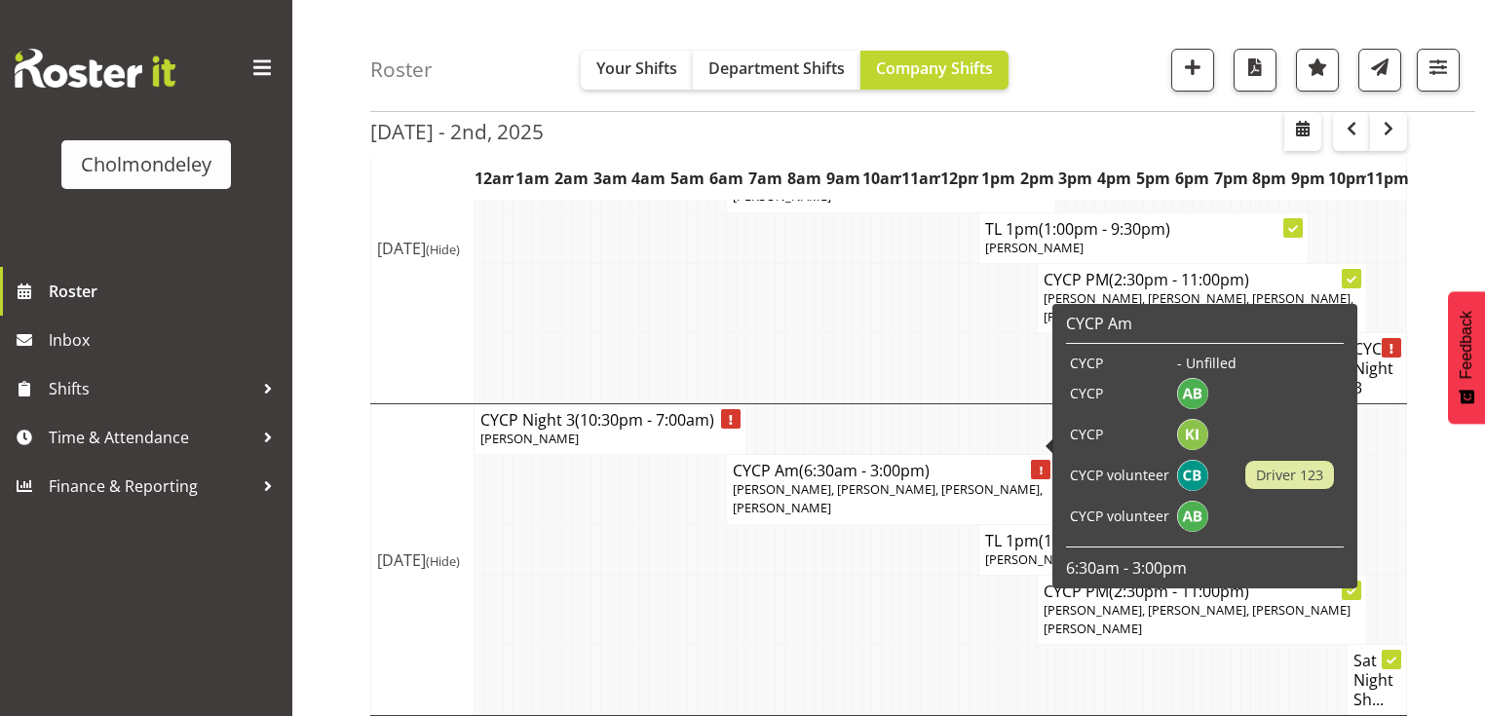
scroll to position [1543, 0]
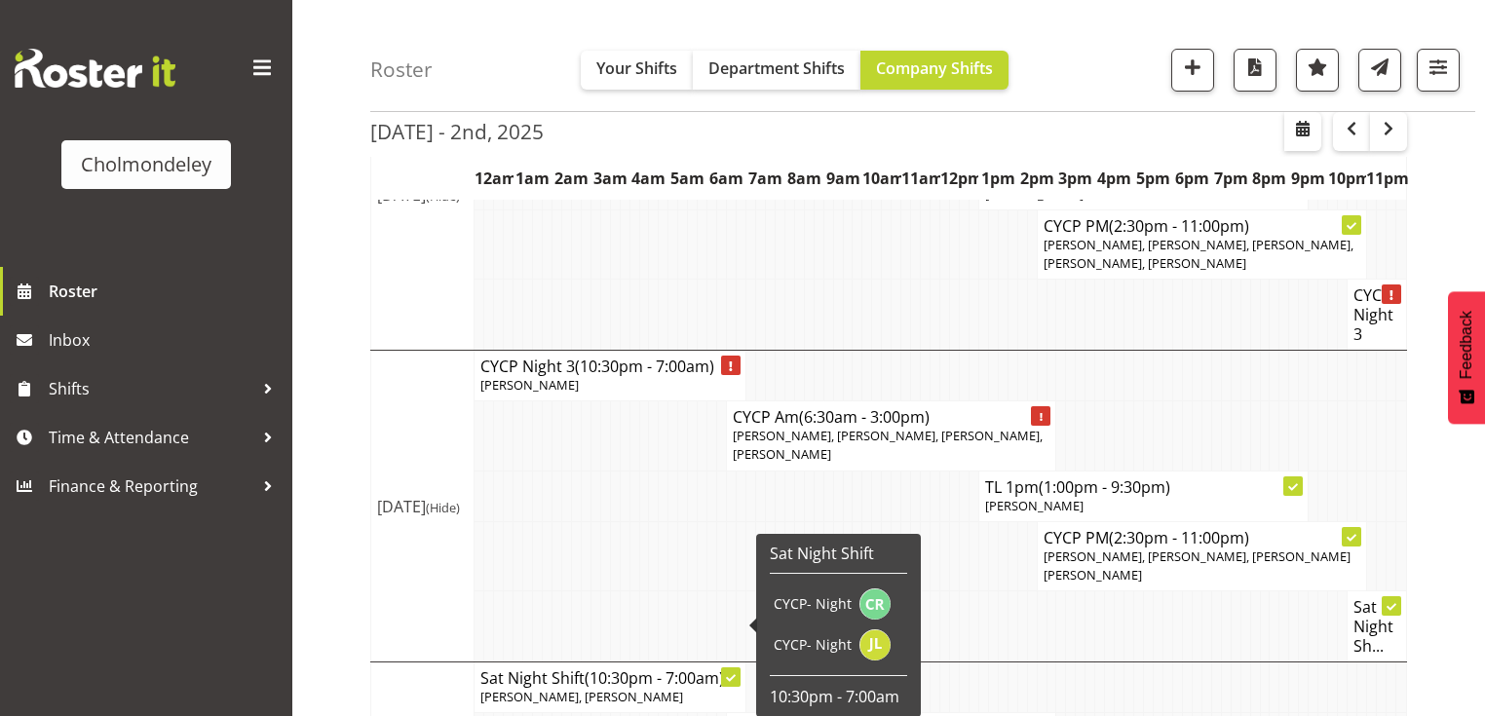
click at [643, 668] on span "(10:30pm - 7:00am)" at bounding box center [654, 678] width 139 height 21
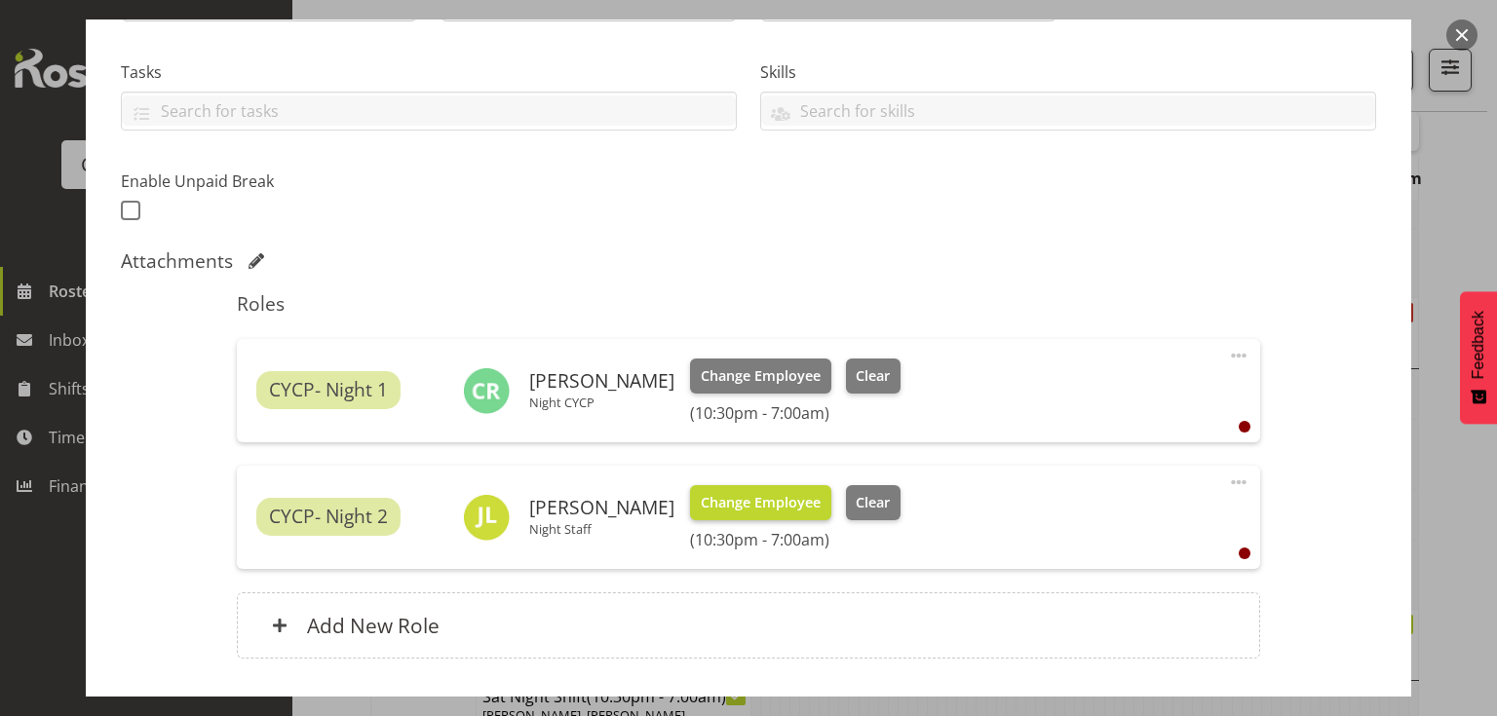
scroll to position [523, 0]
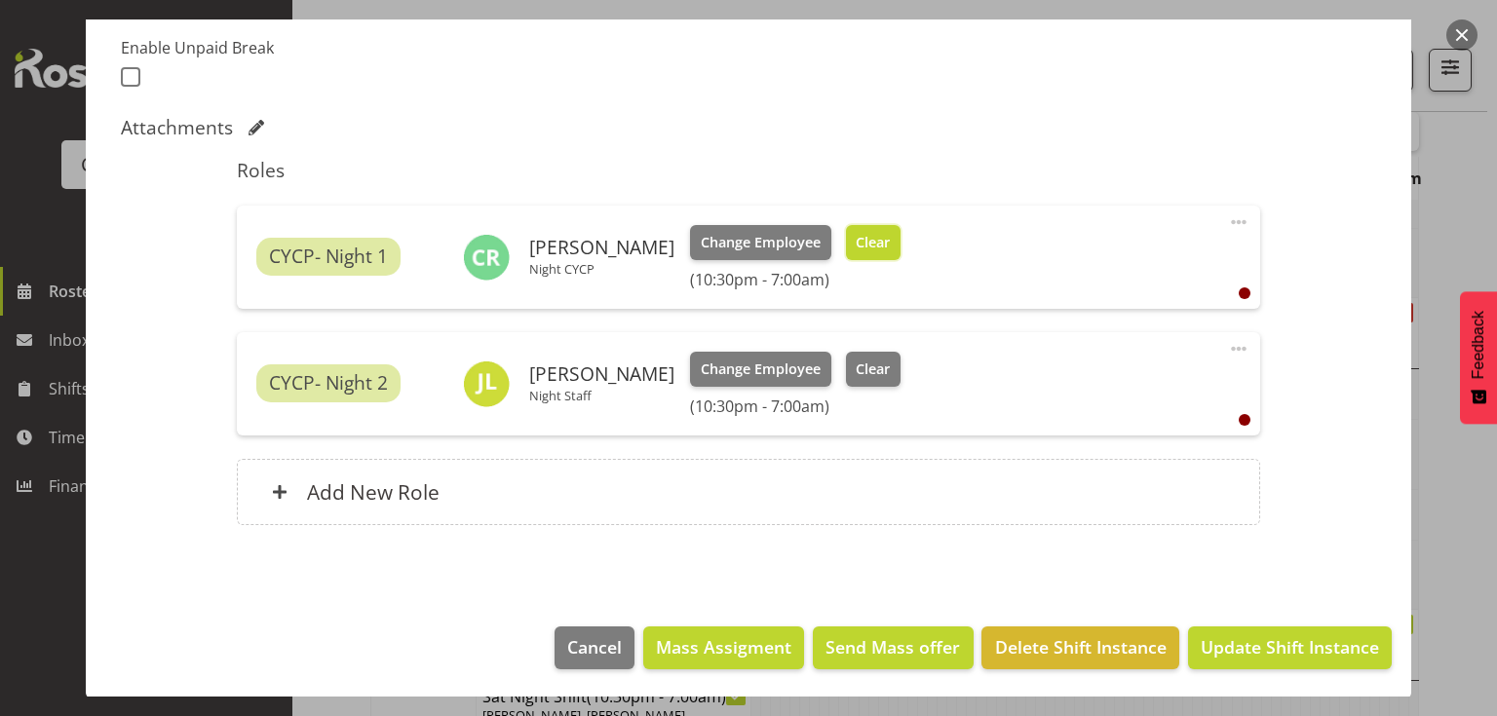
click at [868, 242] on span "Clear" at bounding box center [873, 242] width 34 height 21
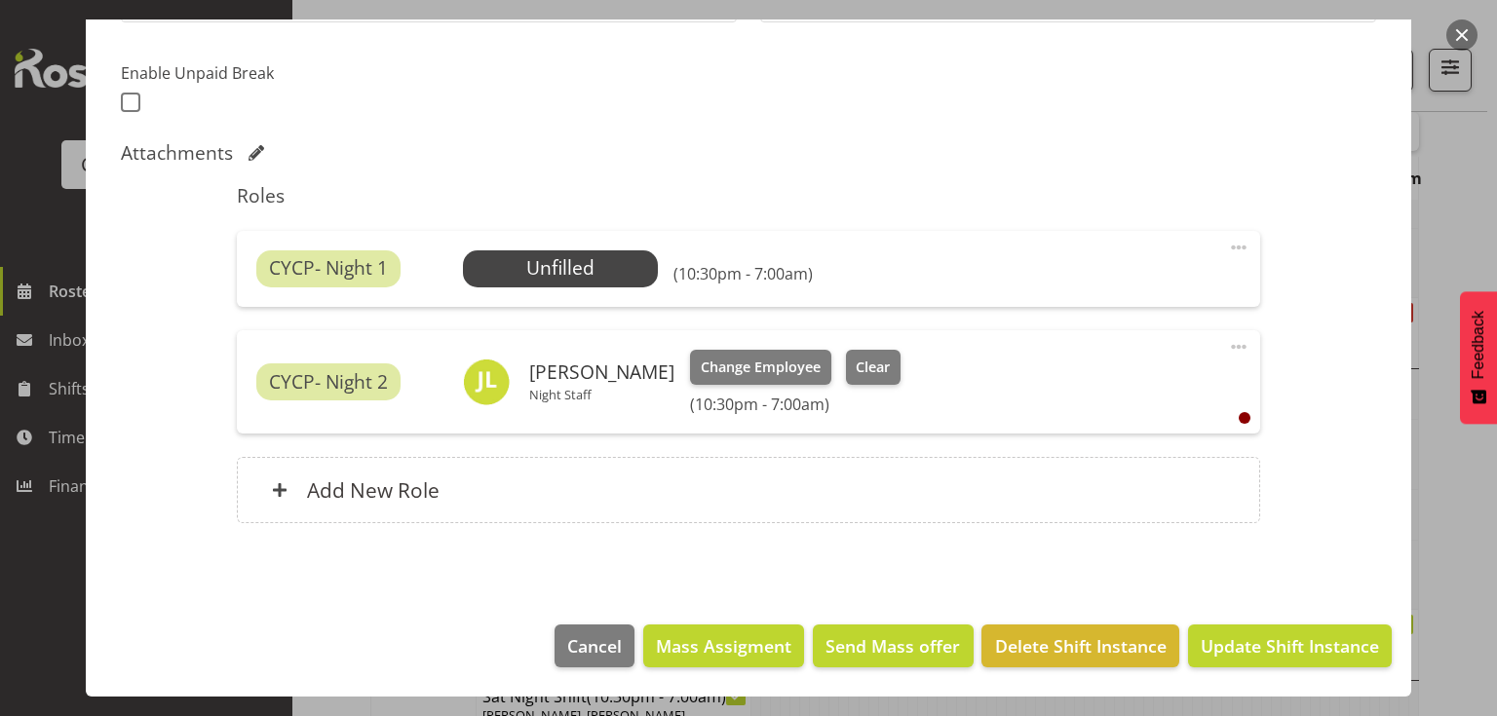
scroll to position [497, 0]
click at [1212, 646] on span "Update Shift Instance" at bounding box center [1290, 646] width 178 height 25
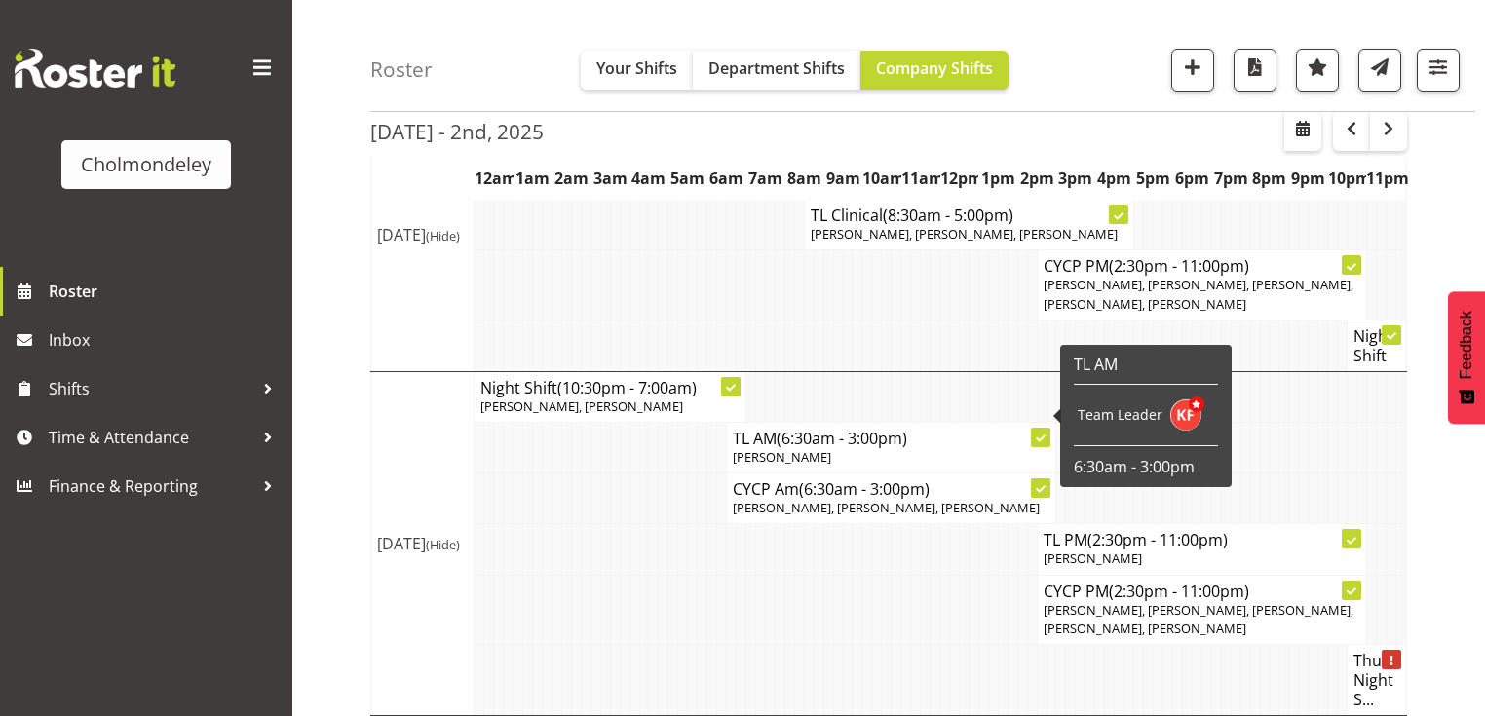
scroll to position [1021, 0]
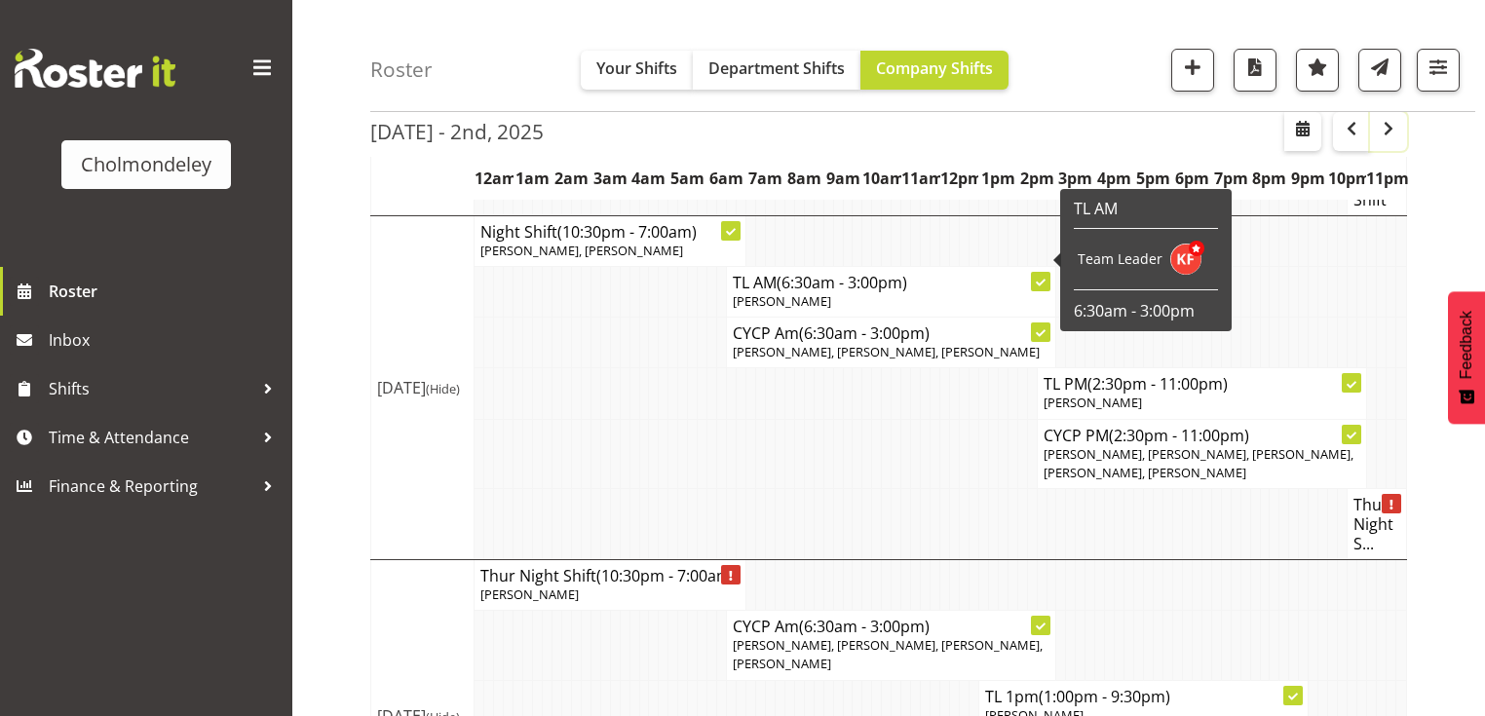
click at [1382, 136] on span "button" at bounding box center [1388, 128] width 23 height 23
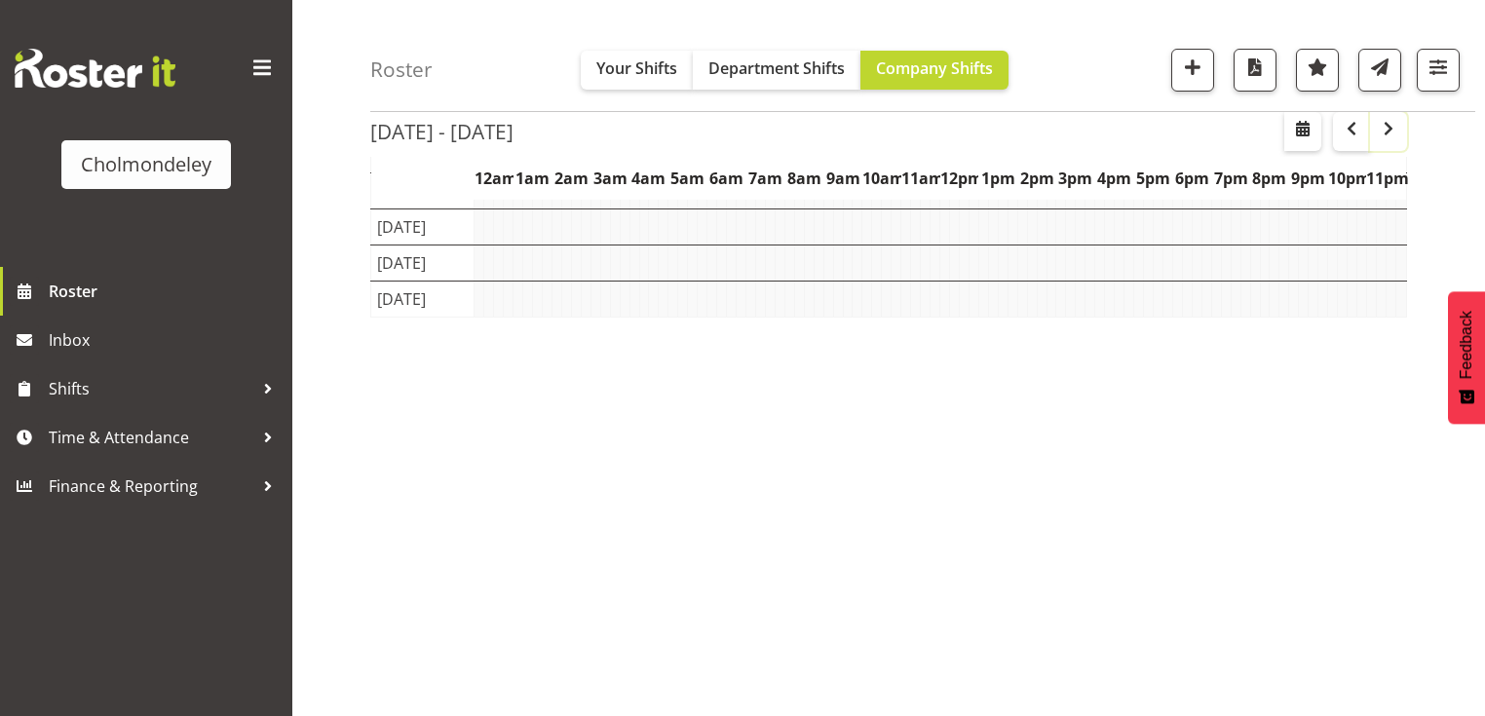
scroll to position [242, 0]
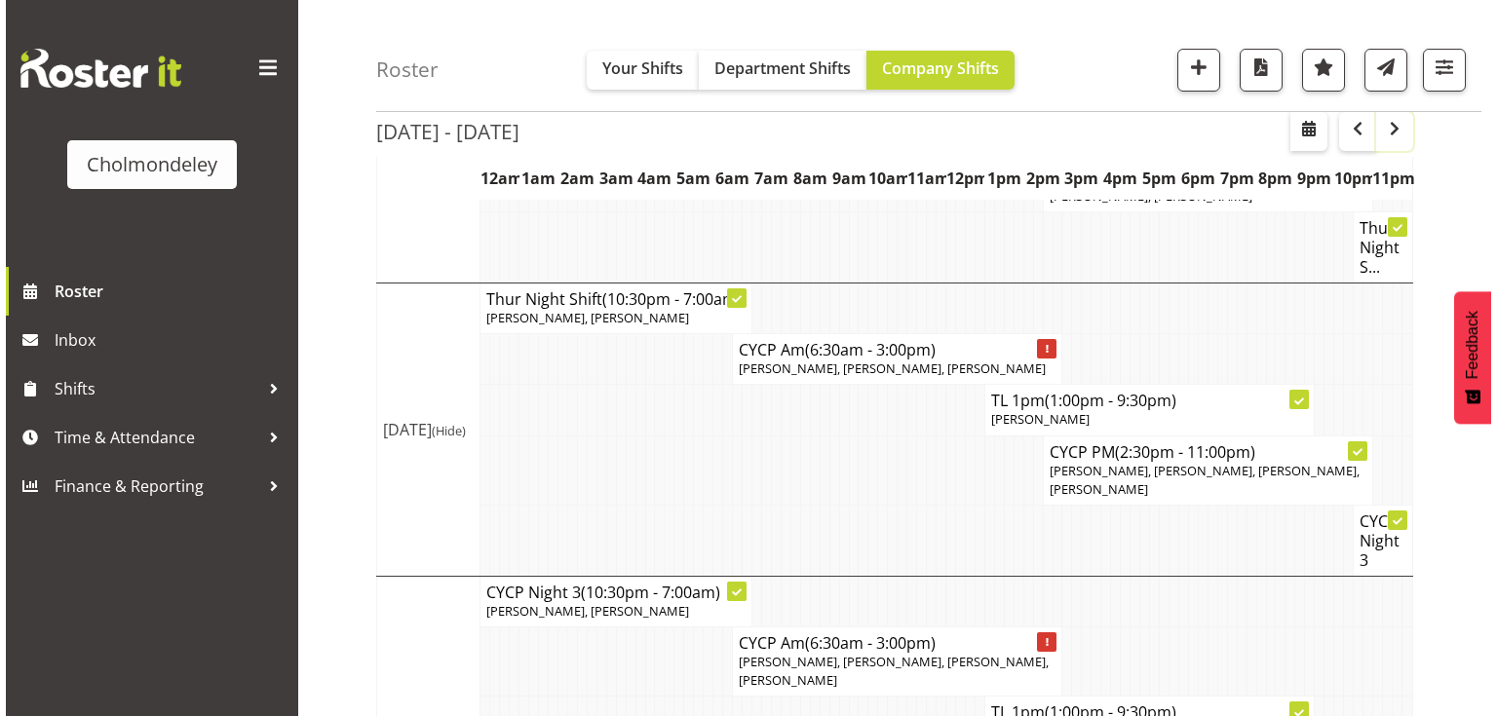
scroll to position [1331, 0]
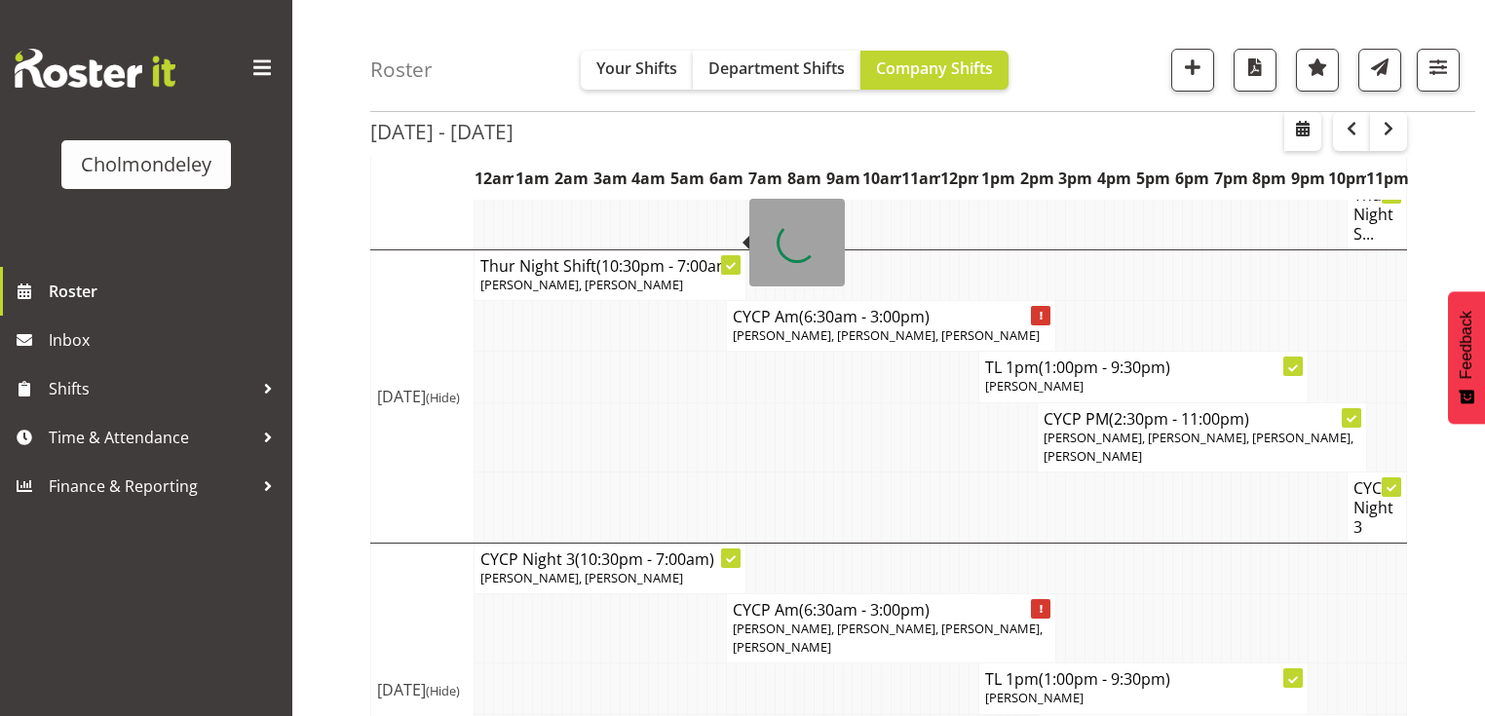
click at [631, 276] on p "[PERSON_NAME], [PERSON_NAME]" at bounding box center [609, 285] width 259 height 19
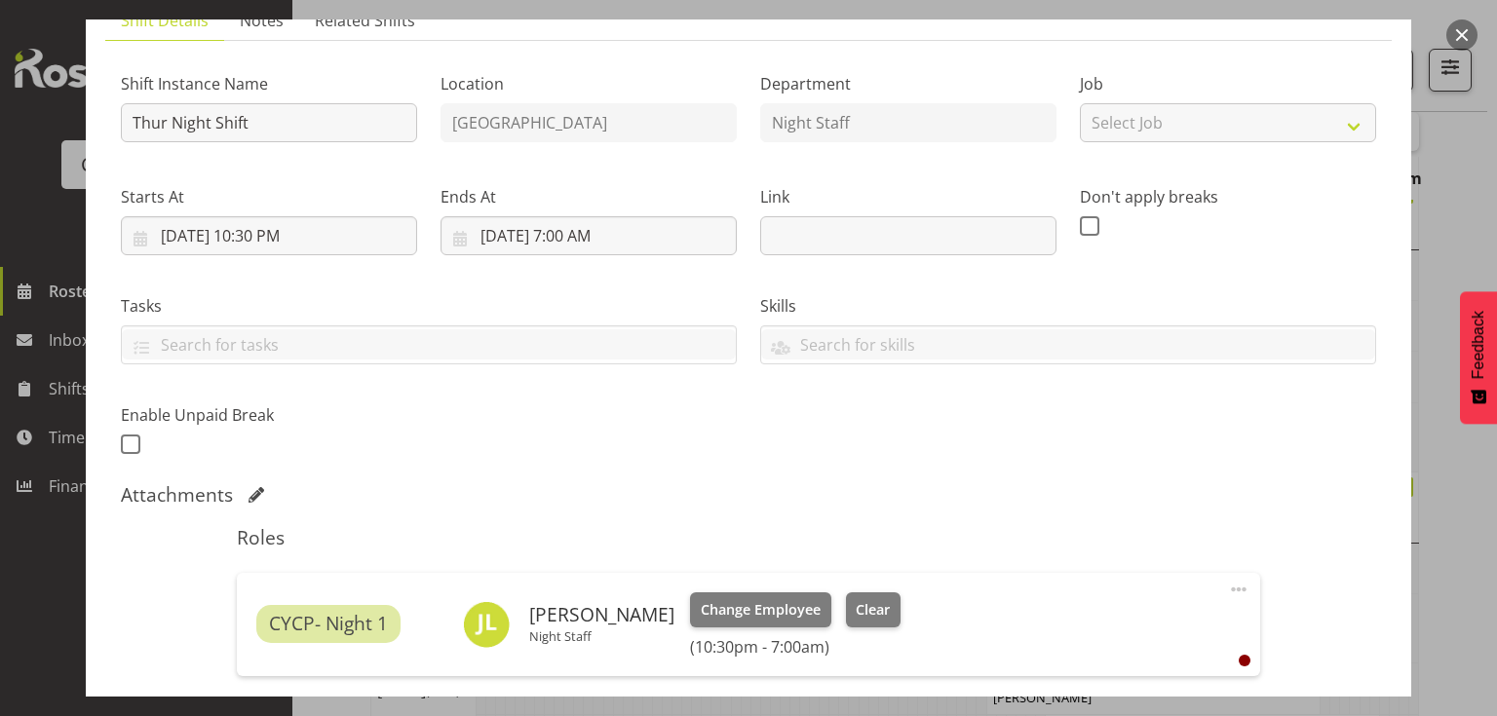
scroll to position [390, 0]
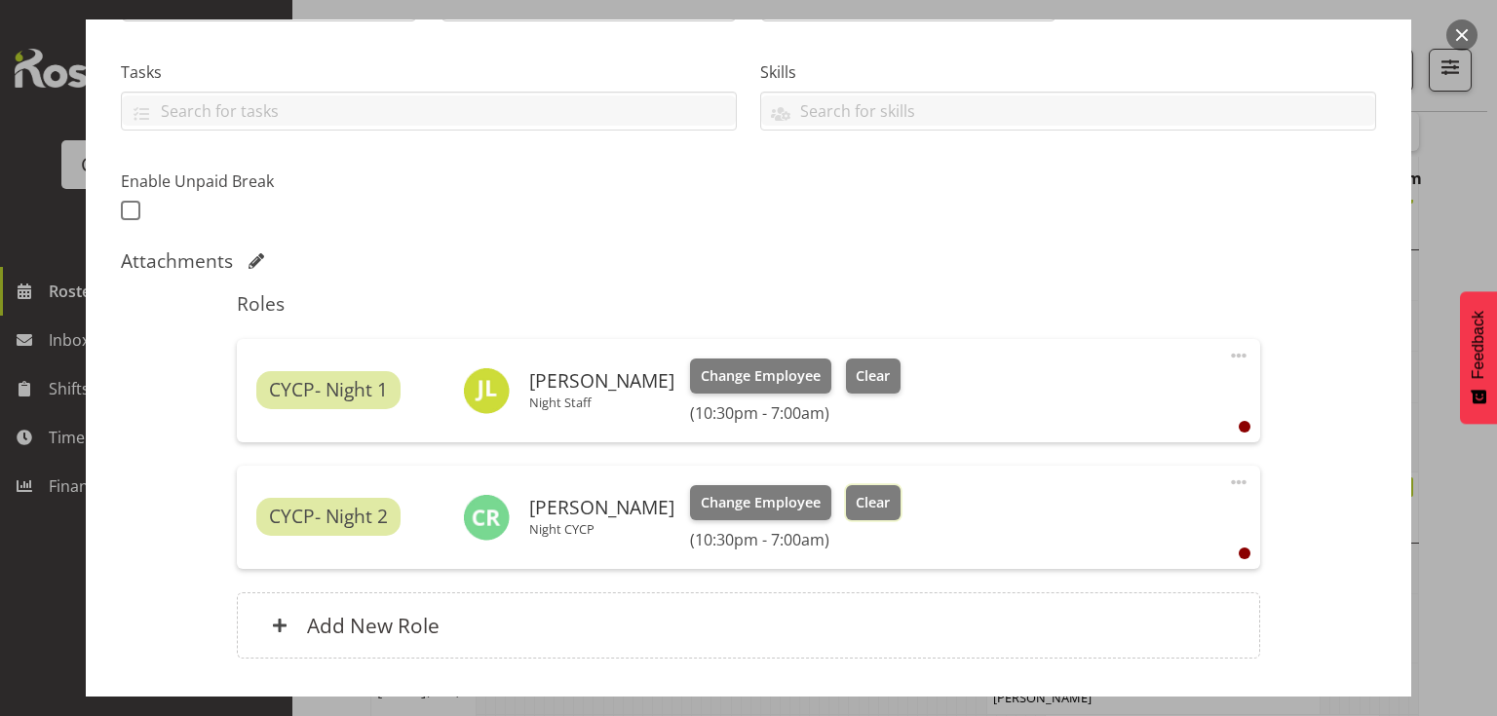
click at [856, 503] on span "Clear" at bounding box center [873, 502] width 34 height 21
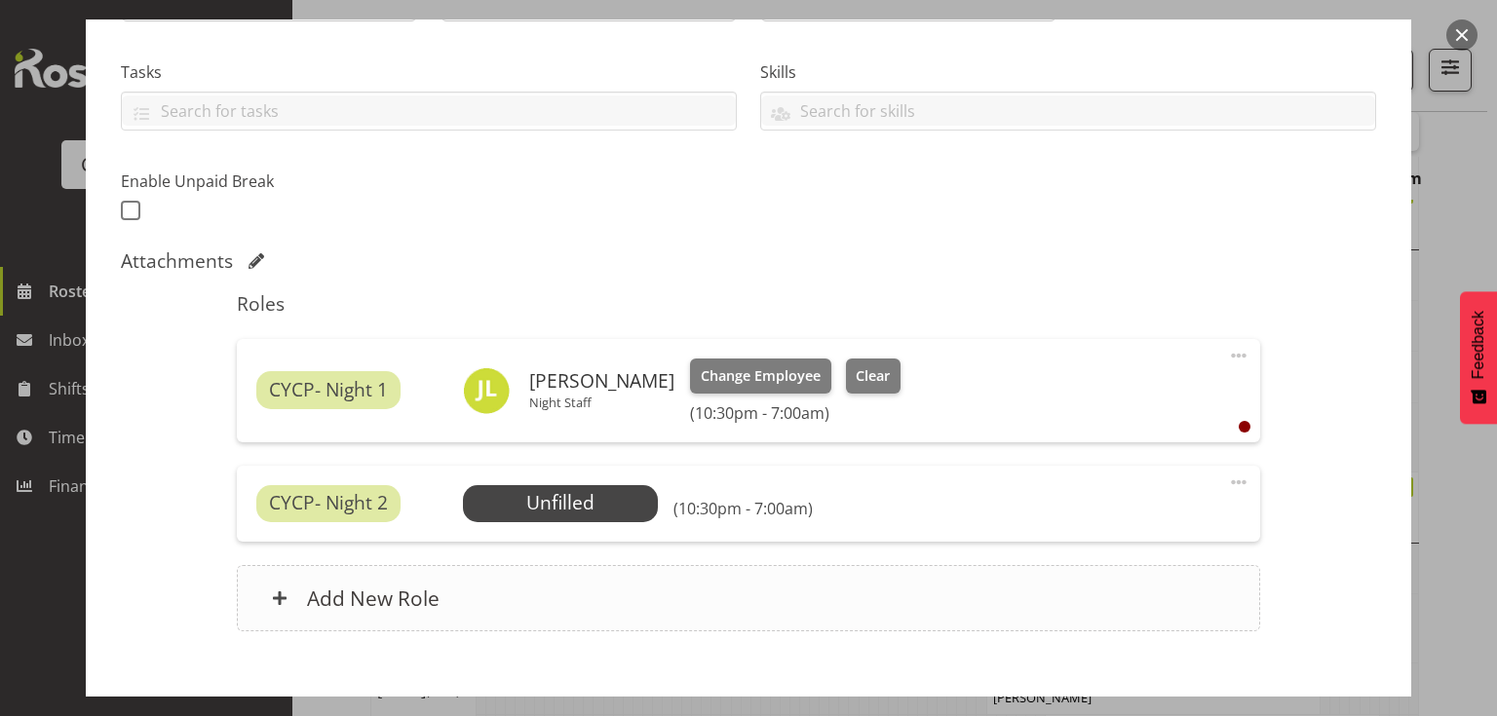
scroll to position [497, 0]
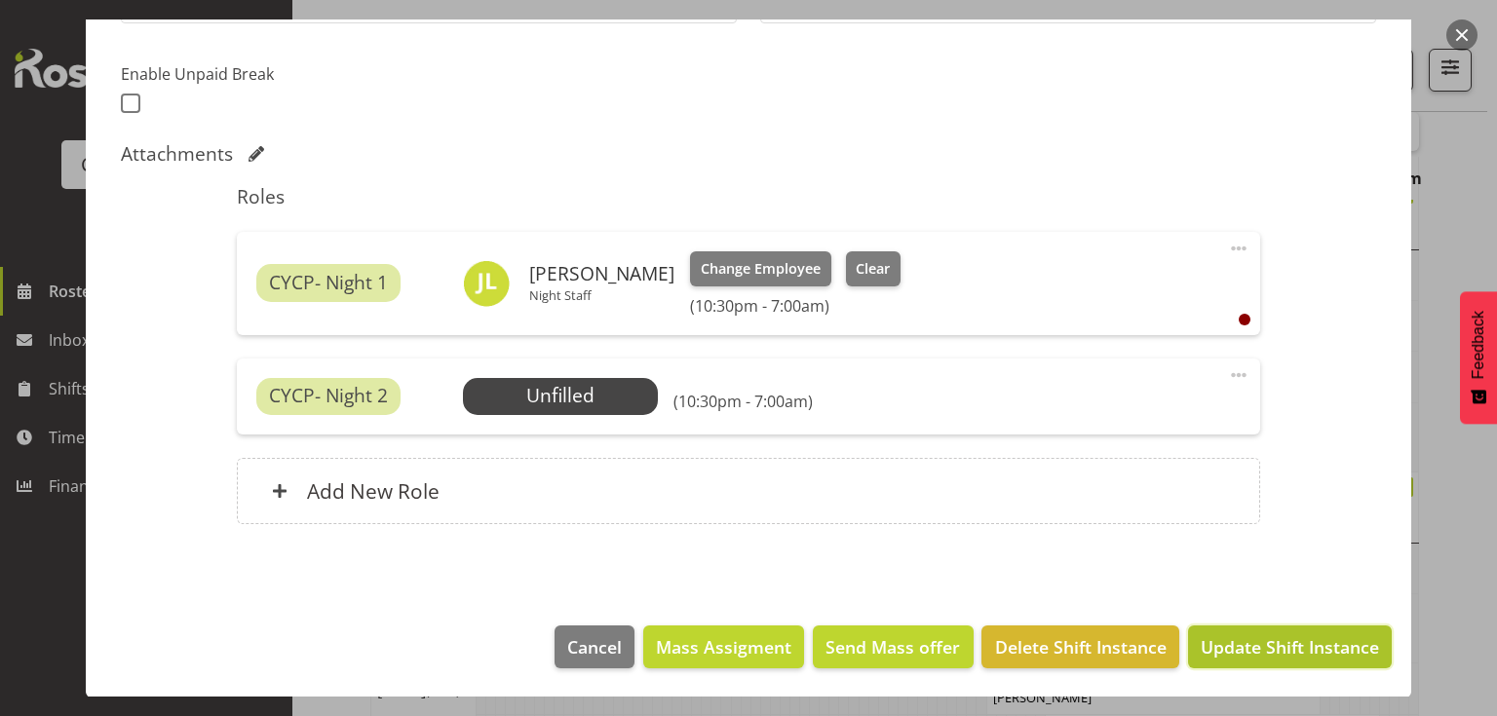
click at [1201, 645] on span "Update Shift Instance" at bounding box center [1290, 646] width 178 height 25
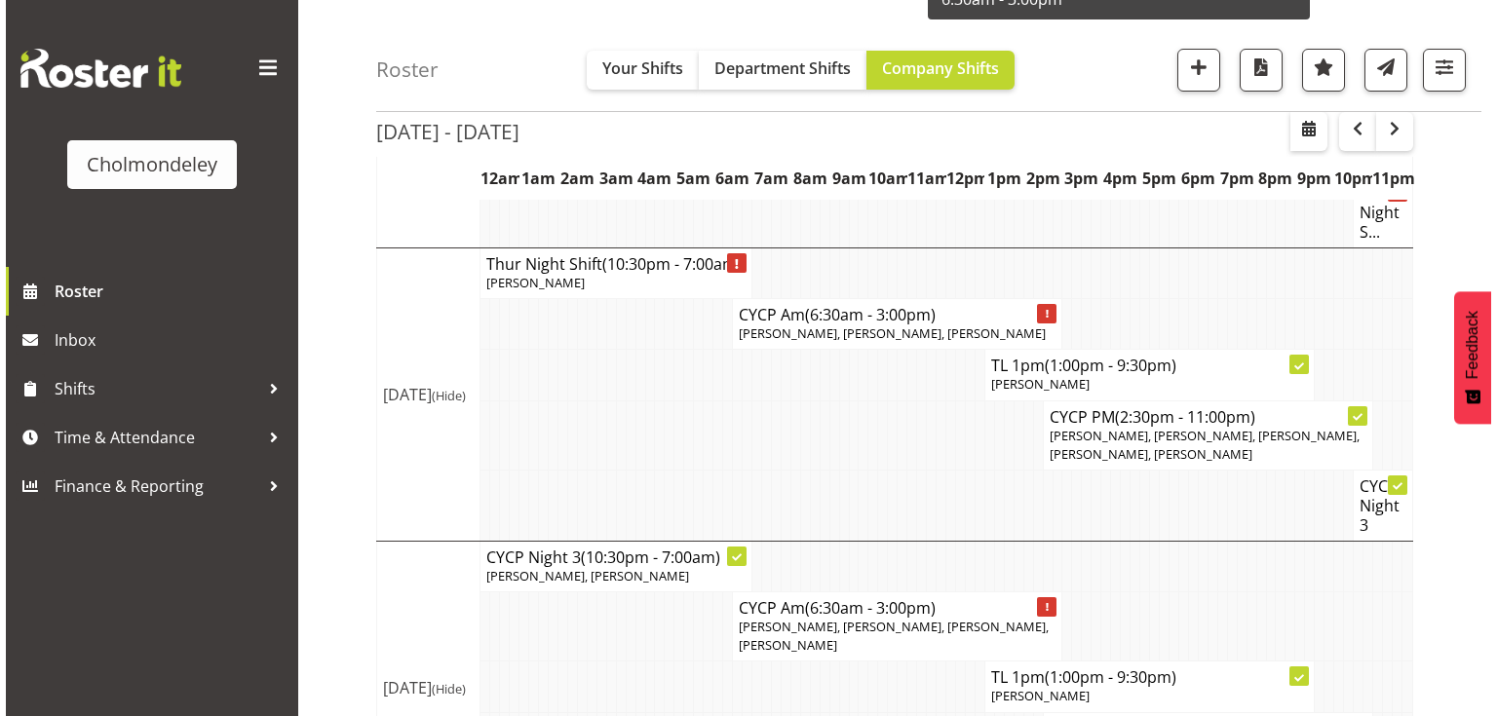
scroll to position [1411, 0]
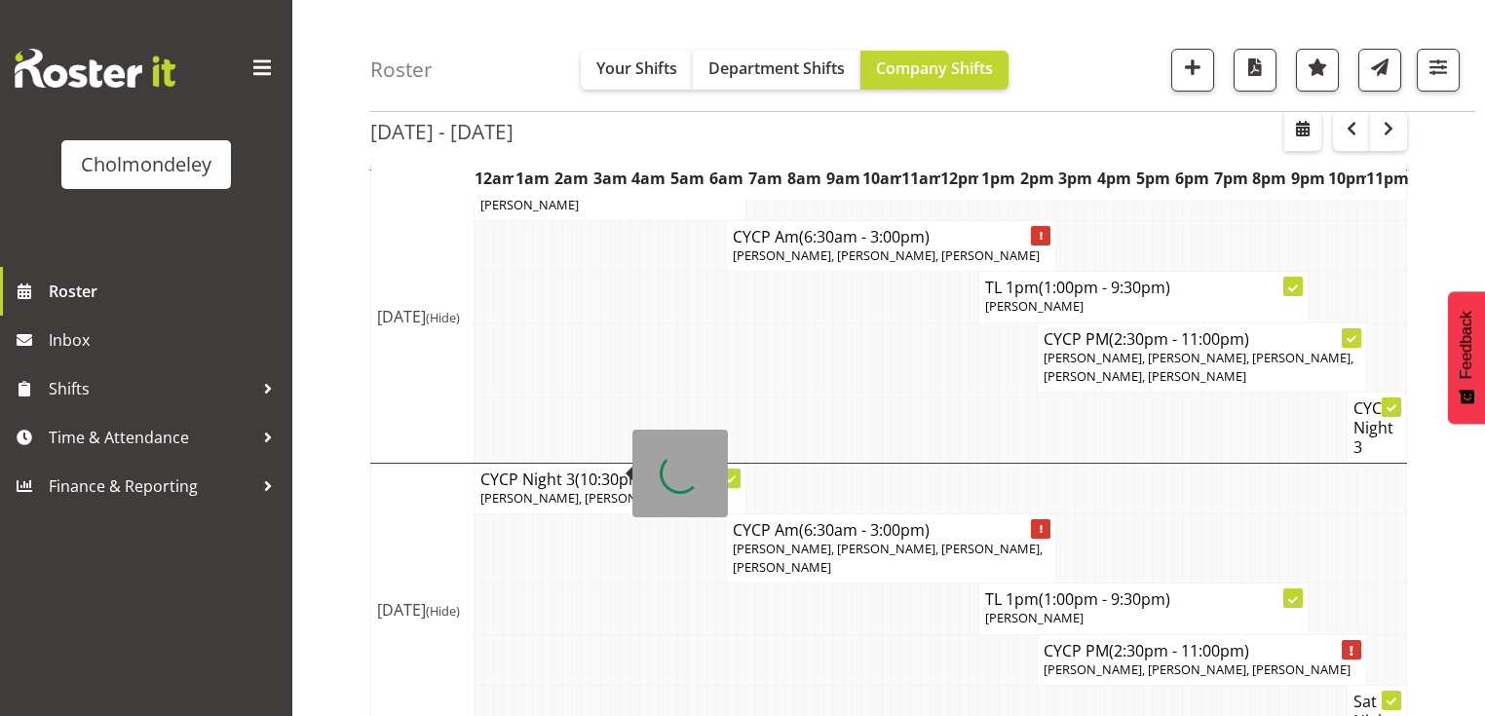
click at [609, 469] on span "(10:30pm - 7:00am)" at bounding box center [644, 479] width 139 height 21
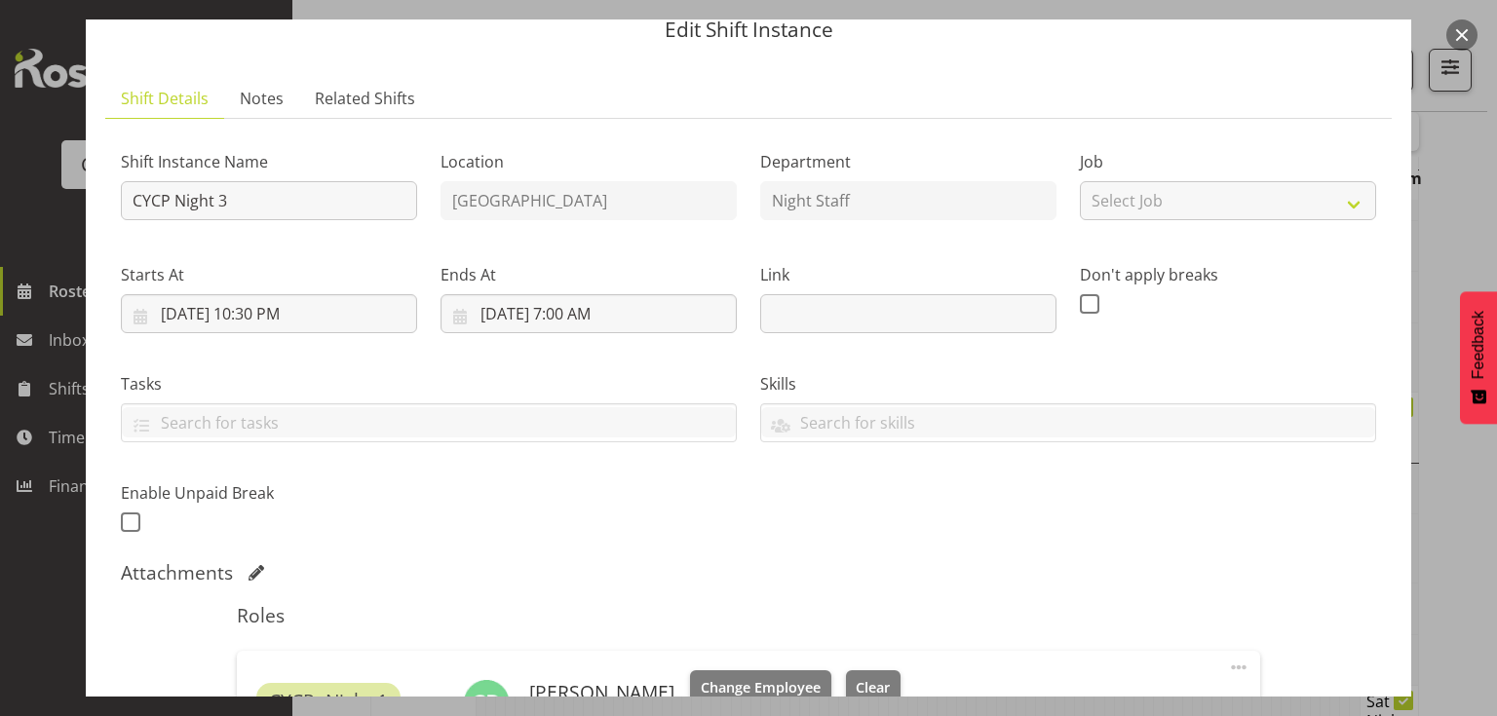
scroll to position [234, 0]
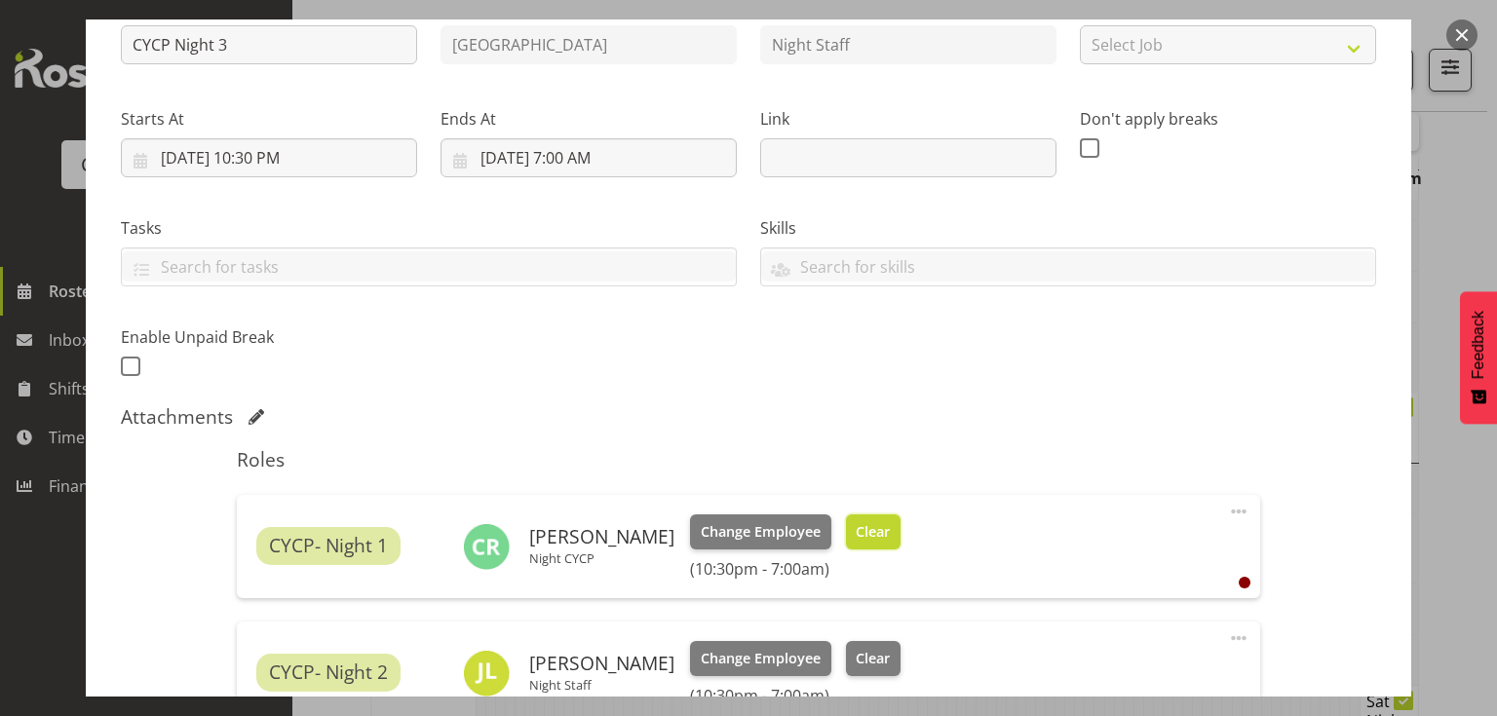
click at [856, 529] on span "Clear" at bounding box center [873, 531] width 34 height 21
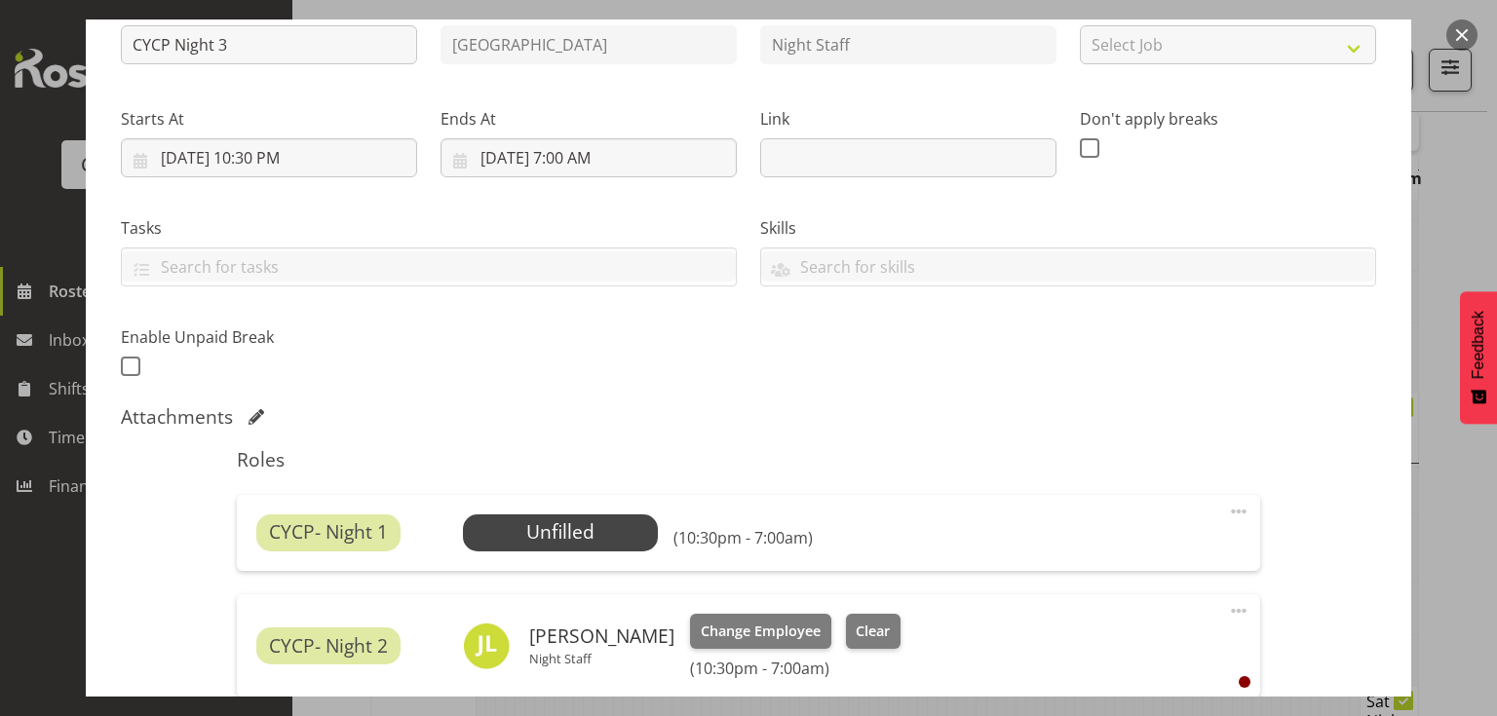
scroll to position [497, 0]
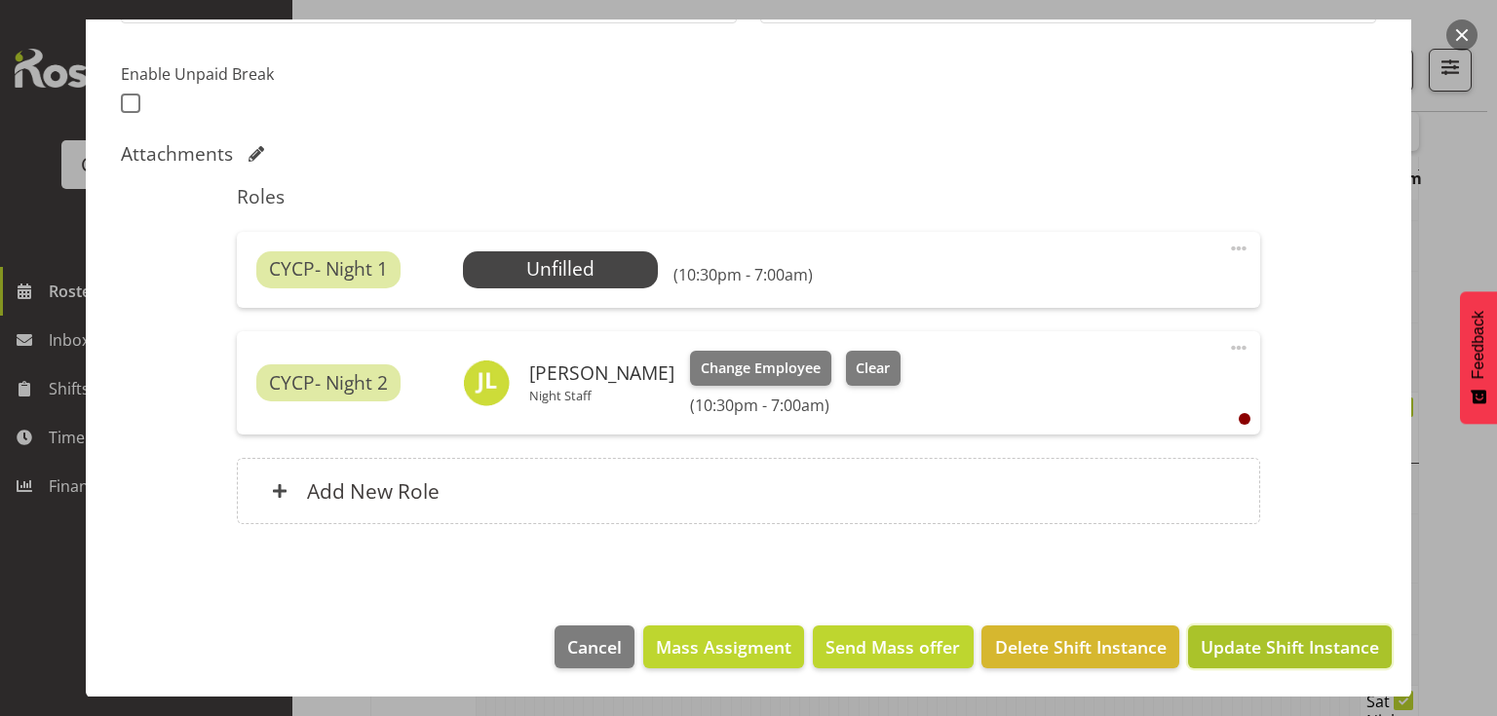
click at [1286, 649] on span "Update Shift Instance" at bounding box center [1290, 646] width 178 height 25
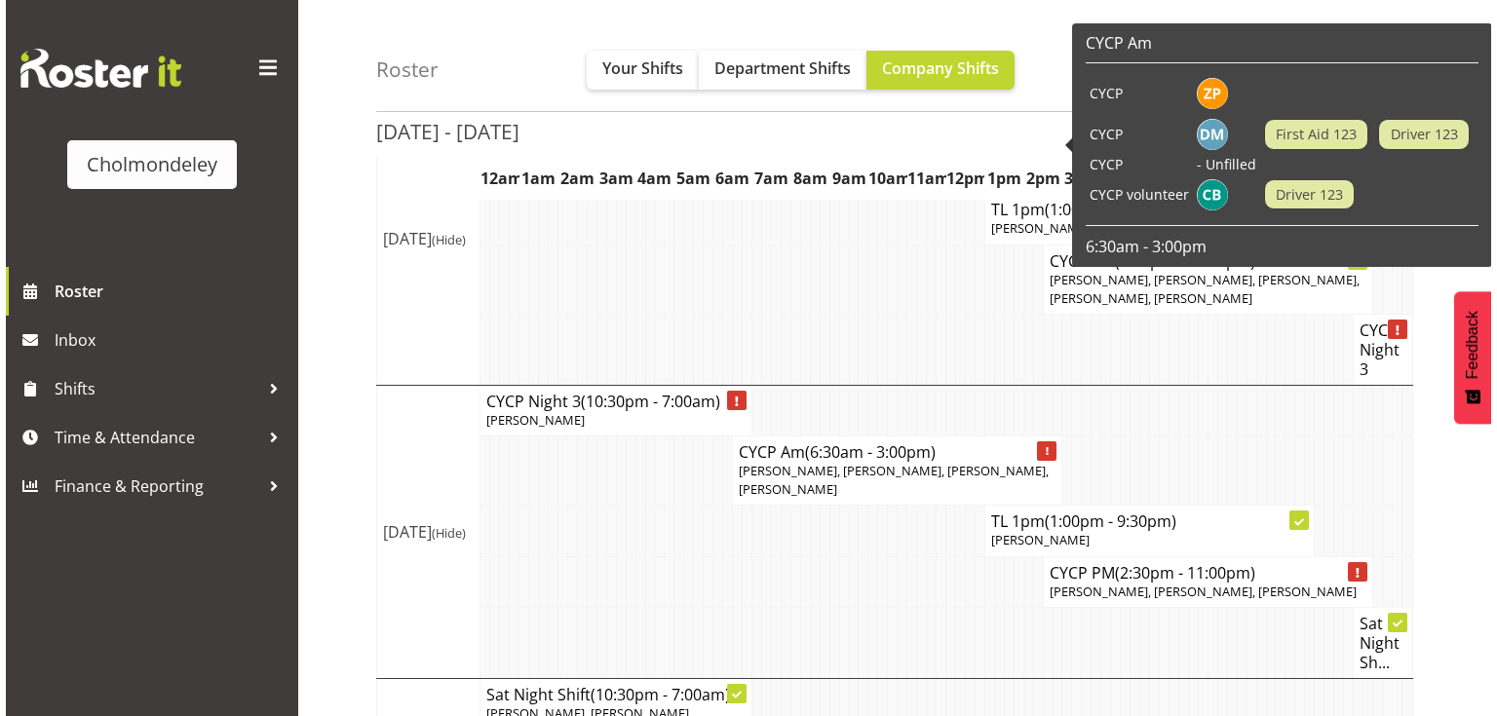
scroll to position [1561, 0]
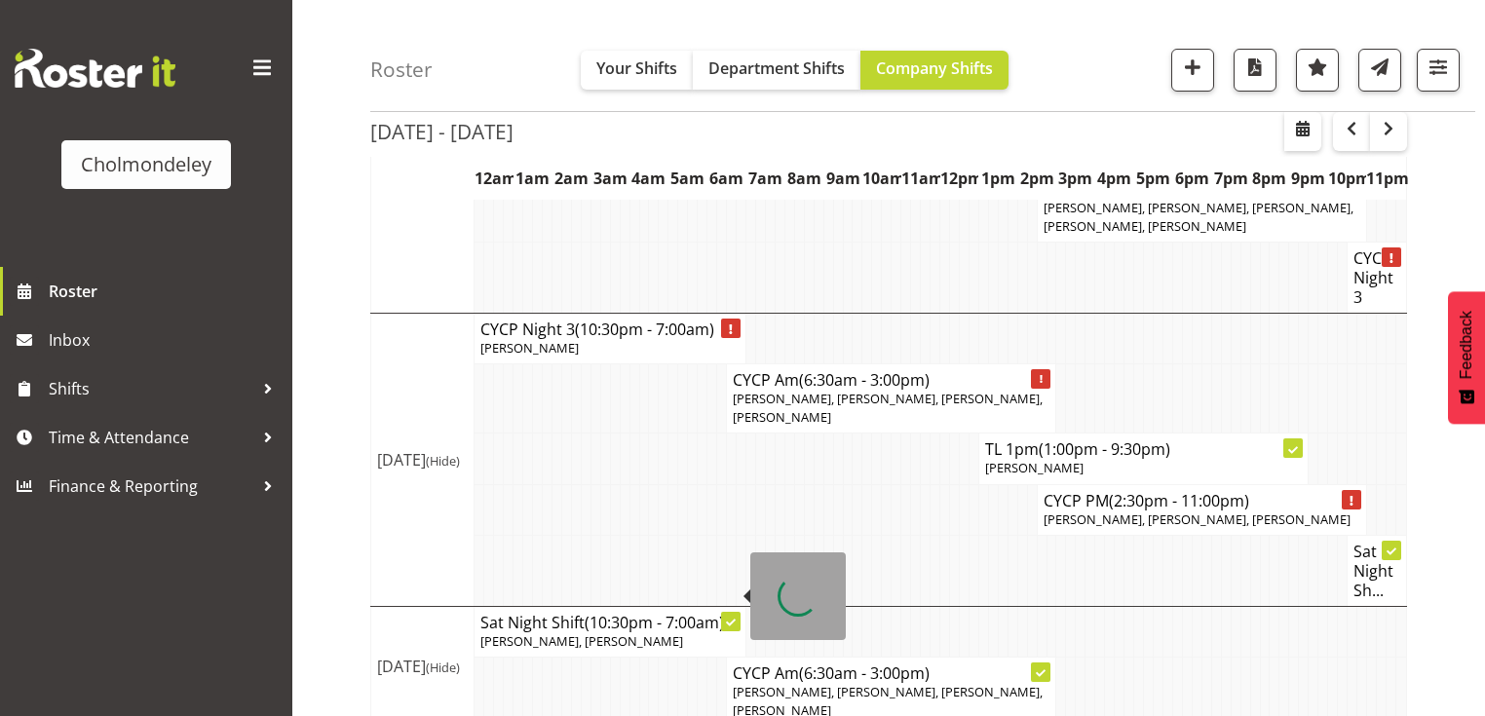
click at [565, 633] on span "[PERSON_NAME], [PERSON_NAME]" at bounding box center [581, 642] width 203 height 18
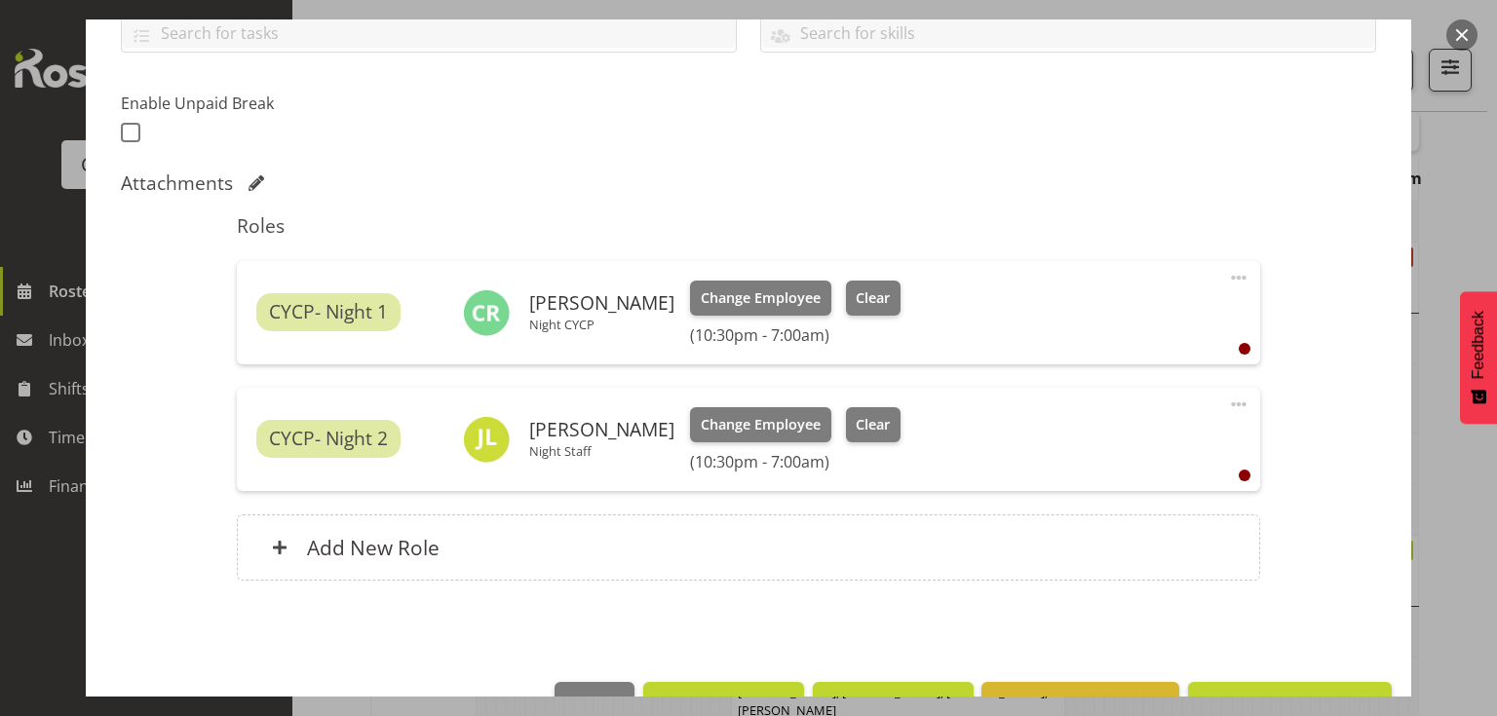
scroll to position [523, 0]
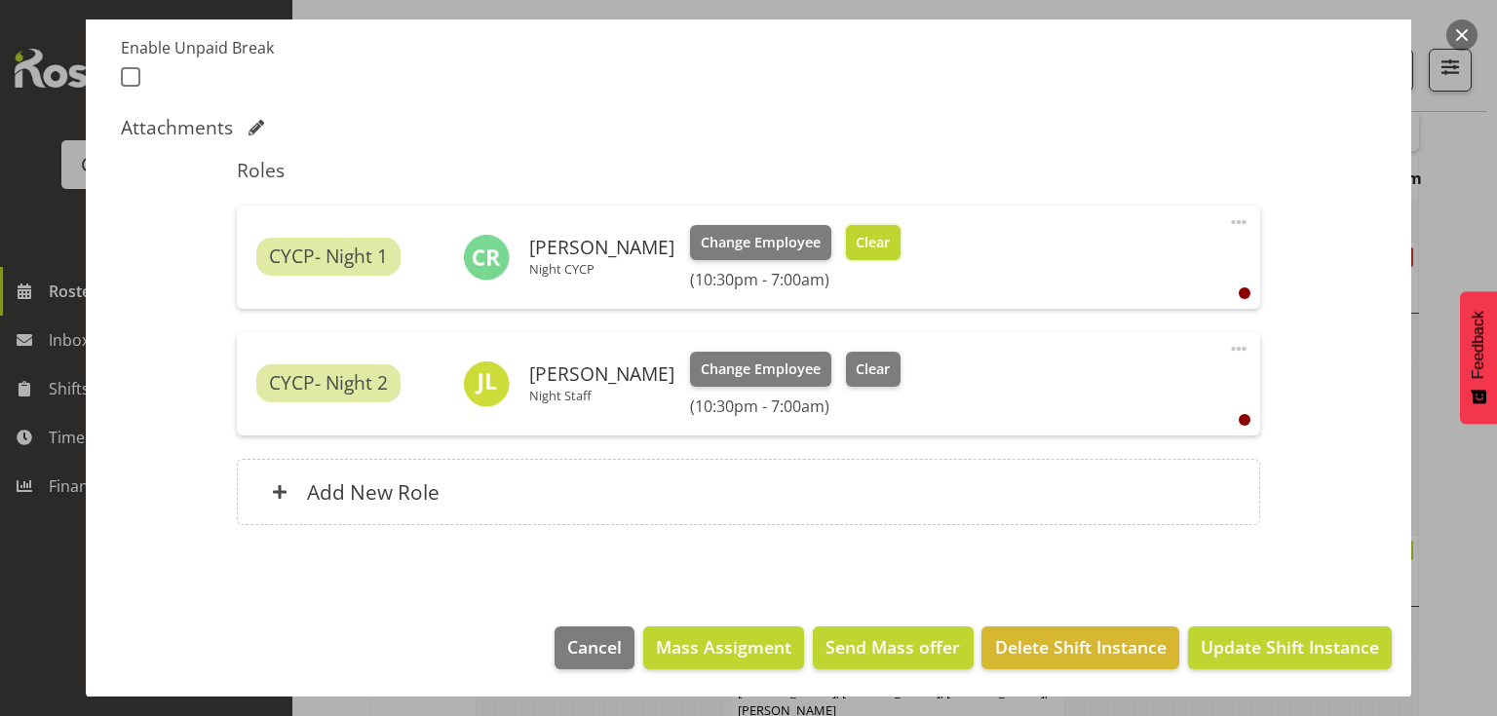
click at [856, 248] on span "Clear" at bounding box center [873, 242] width 34 height 21
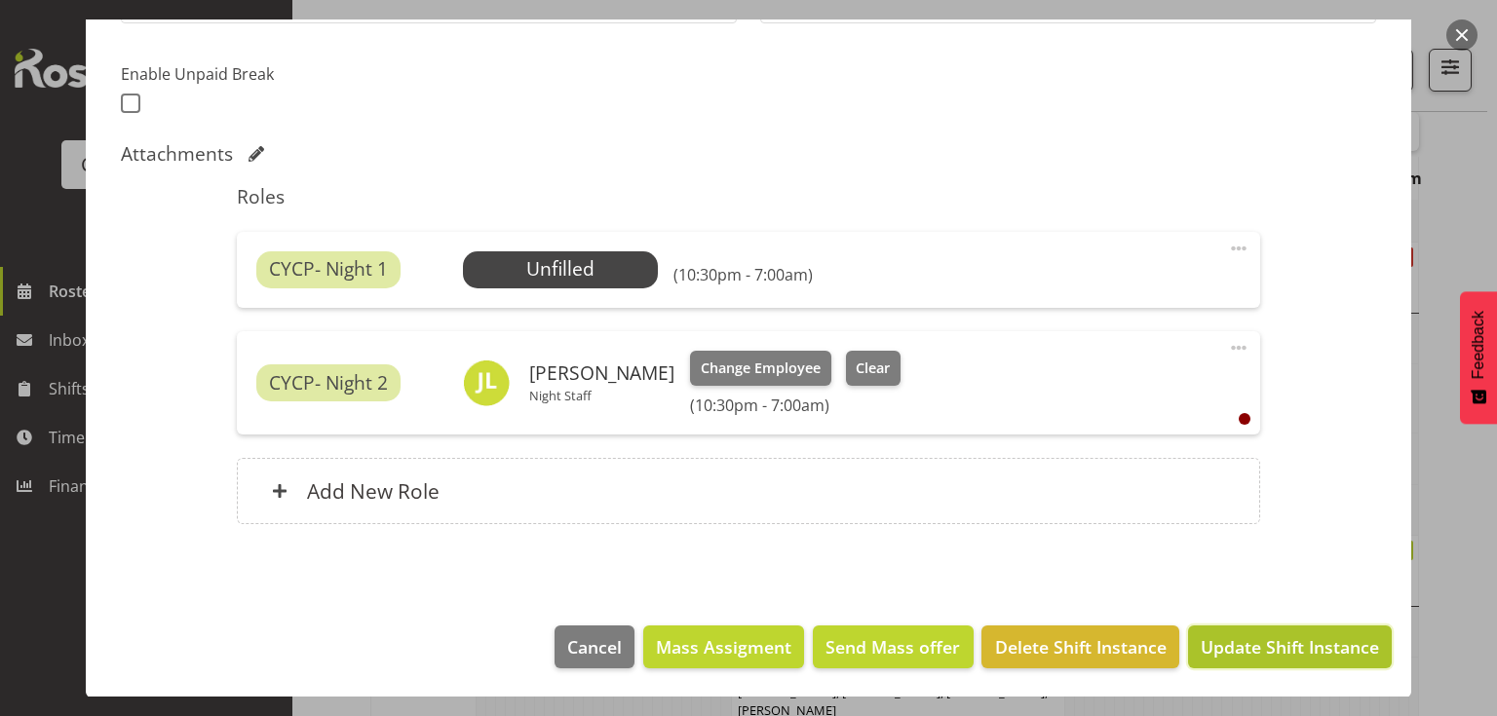
click at [1336, 634] on span "Update Shift Instance" at bounding box center [1290, 646] width 178 height 25
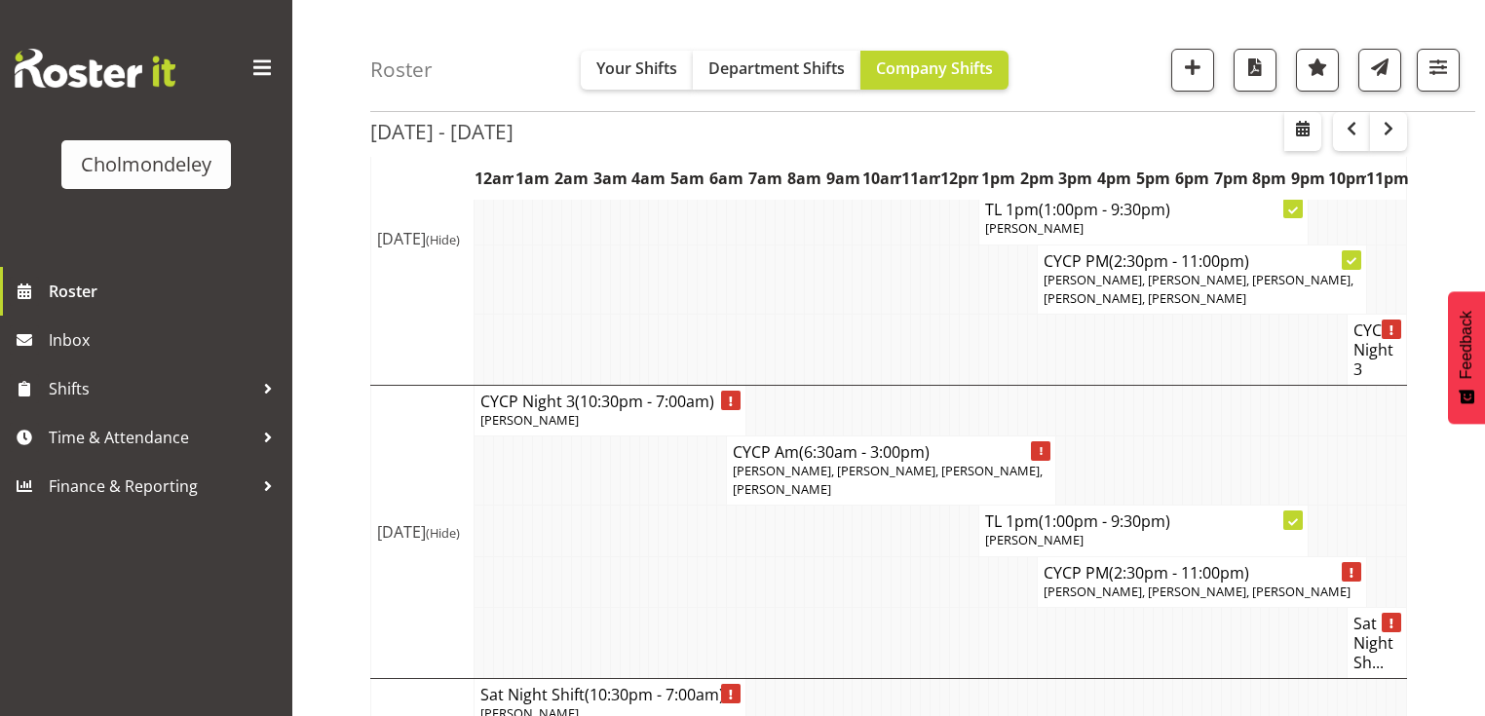
scroll to position [1561, 0]
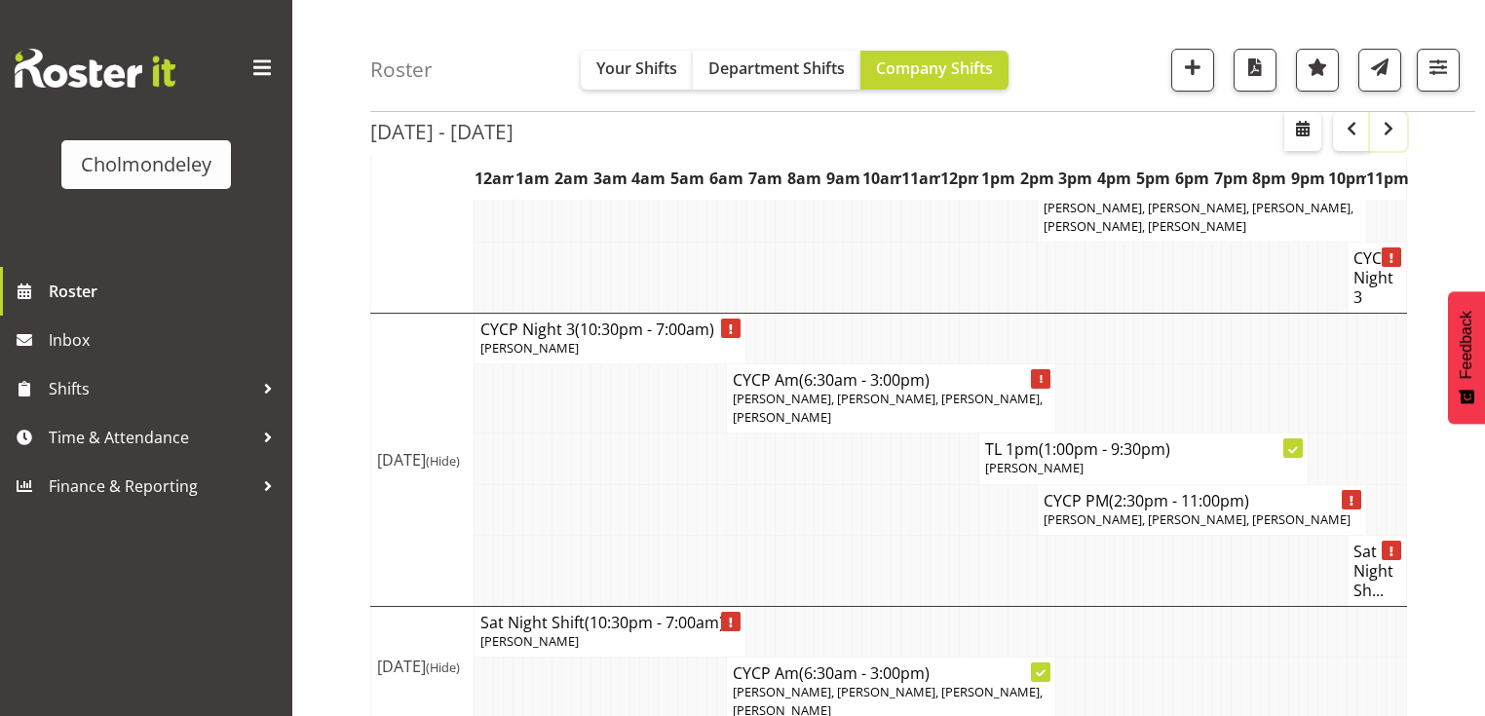
click at [1400, 133] on span "button" at bounding box center [1388, 128] width 23 height 23
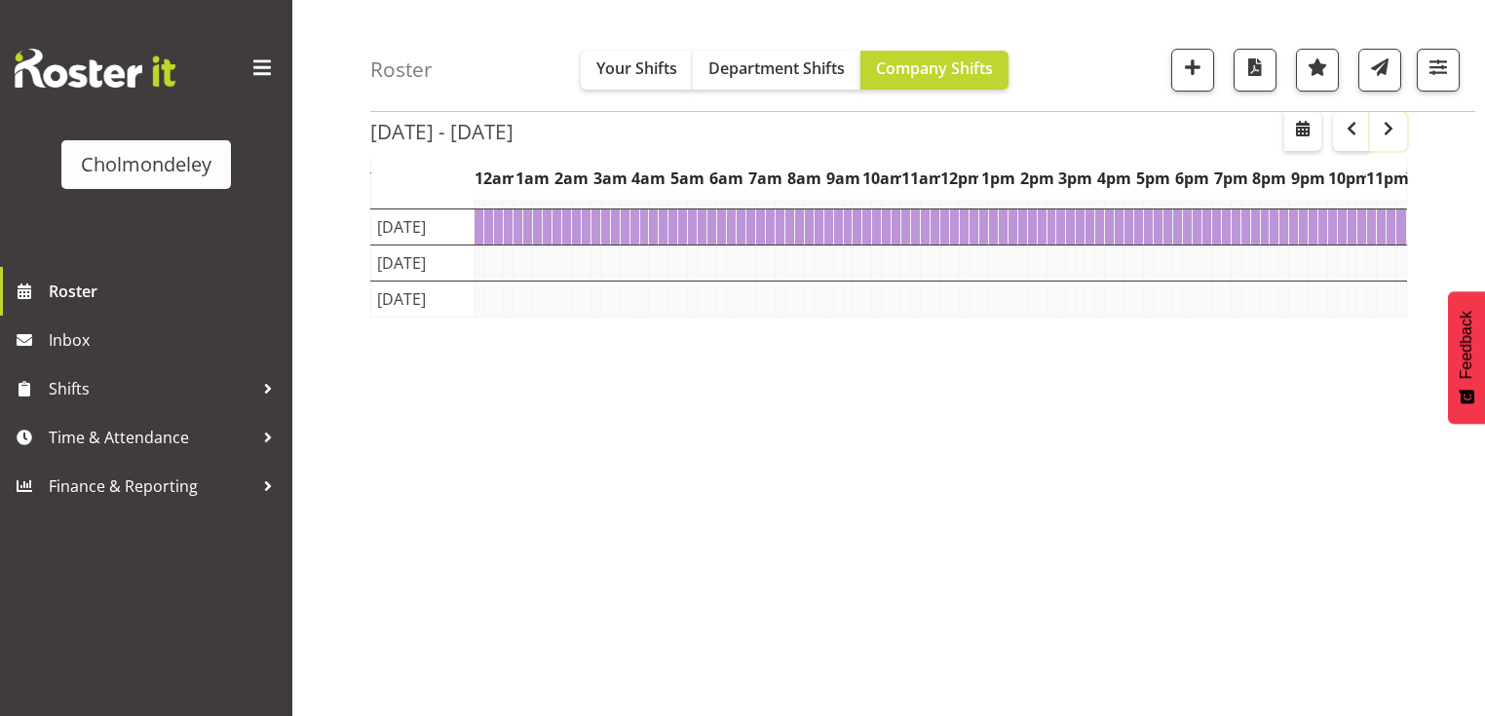
scroll to position [242, 0]
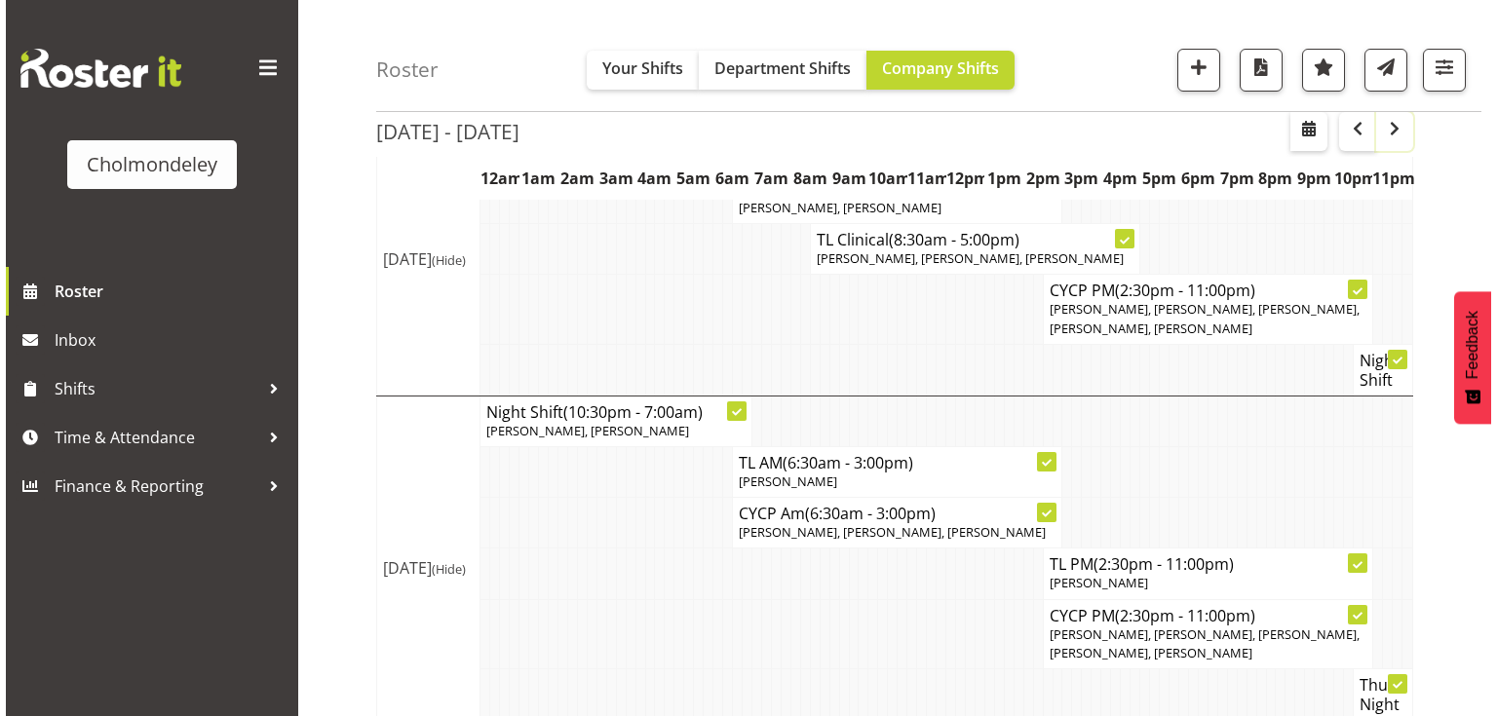
scroll to position [997, 0]
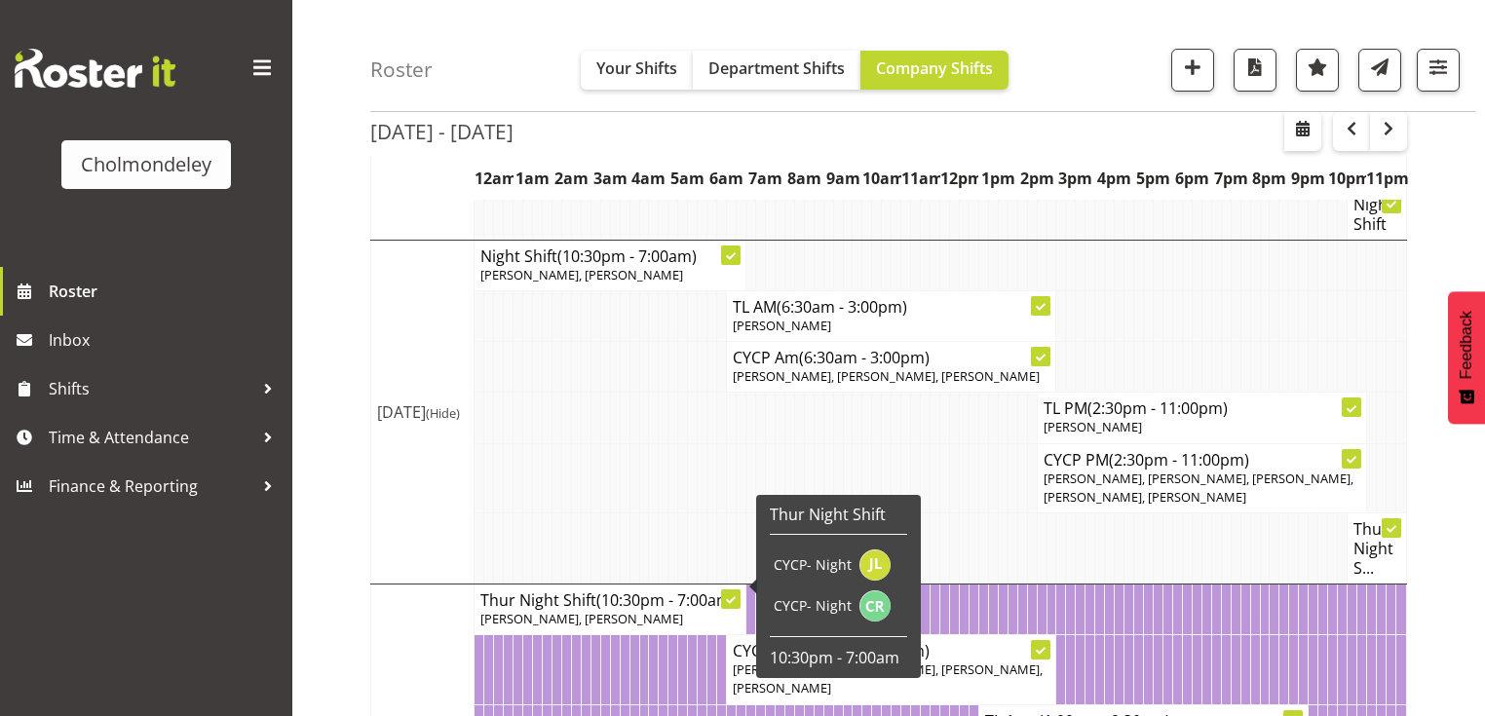
click at [565, 610] on span "[PERSON_NAME], [PERSON_NAME]" at bounding box center [581, 619] width 203 height 18
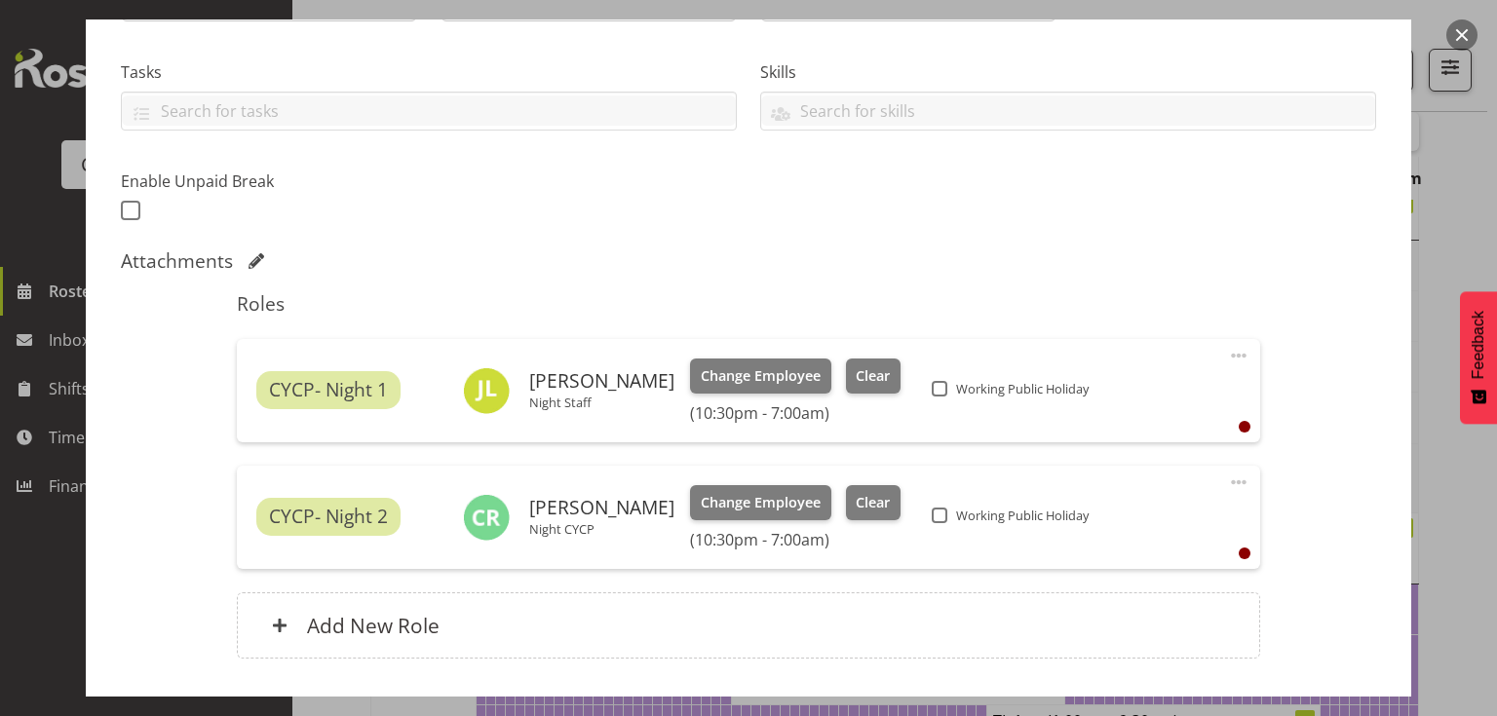
scroll to position [523, 0]
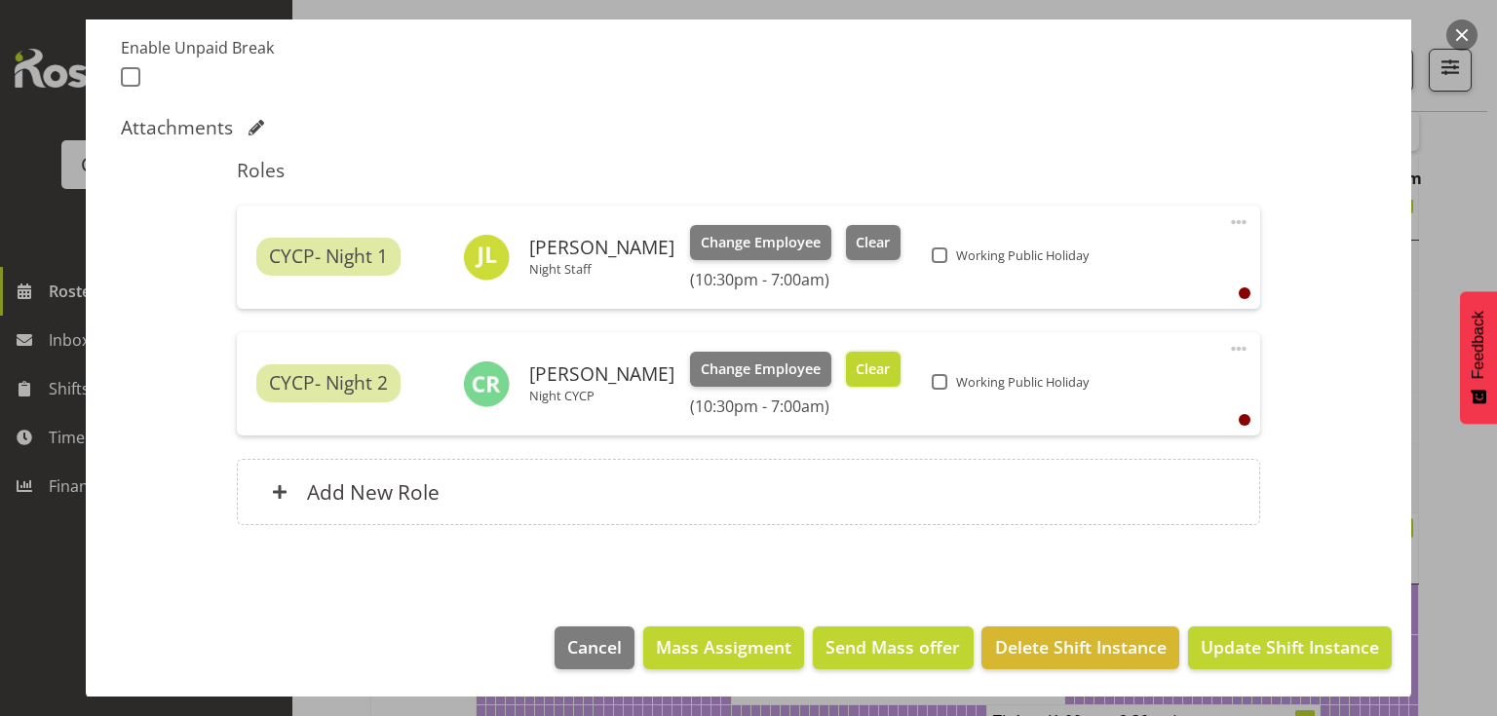
click at [856, 367] on span "Clear" at bounding box center [873, 369] width 34 height 21
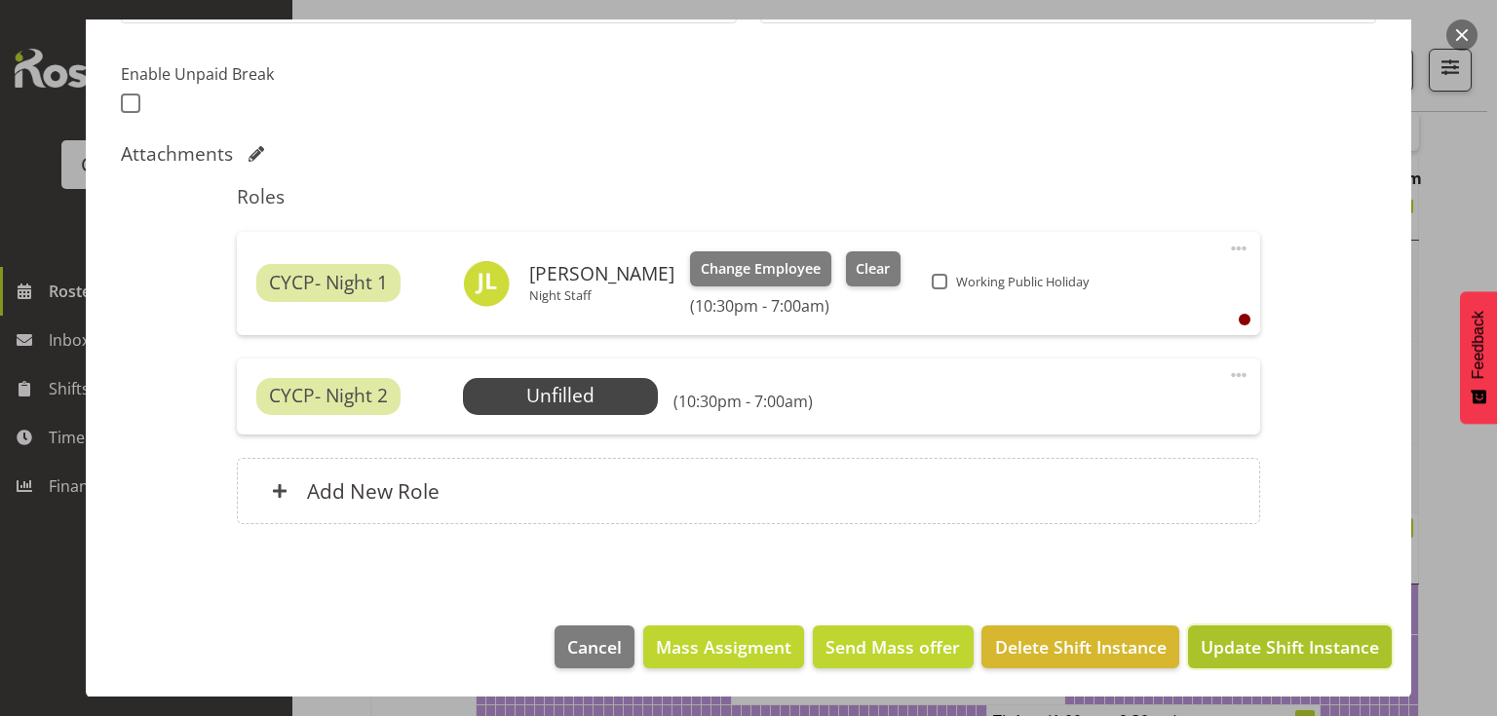
click at [1279, 643] on span "Update Shift Instance" at bounding box center [1290, 646] width 178 height 25
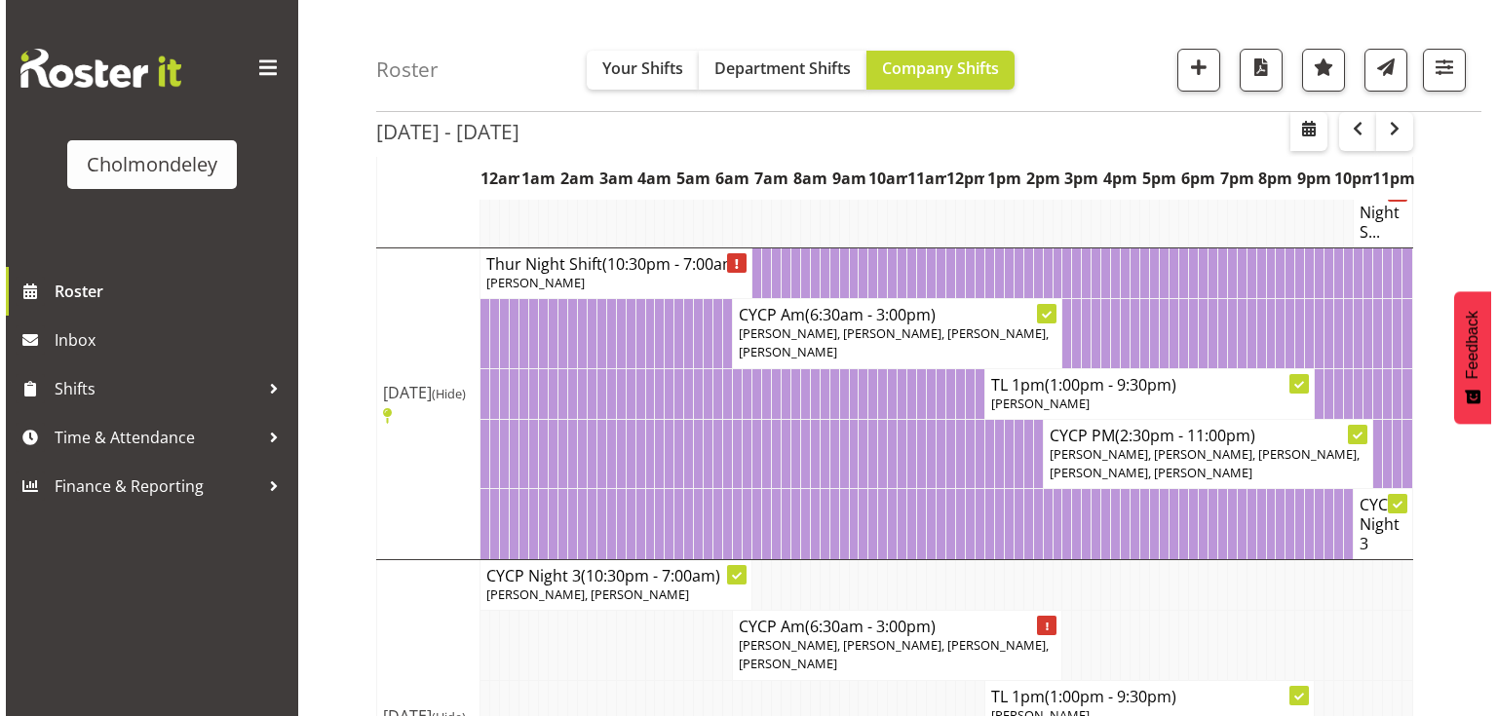
scroll to position [1411, 0]
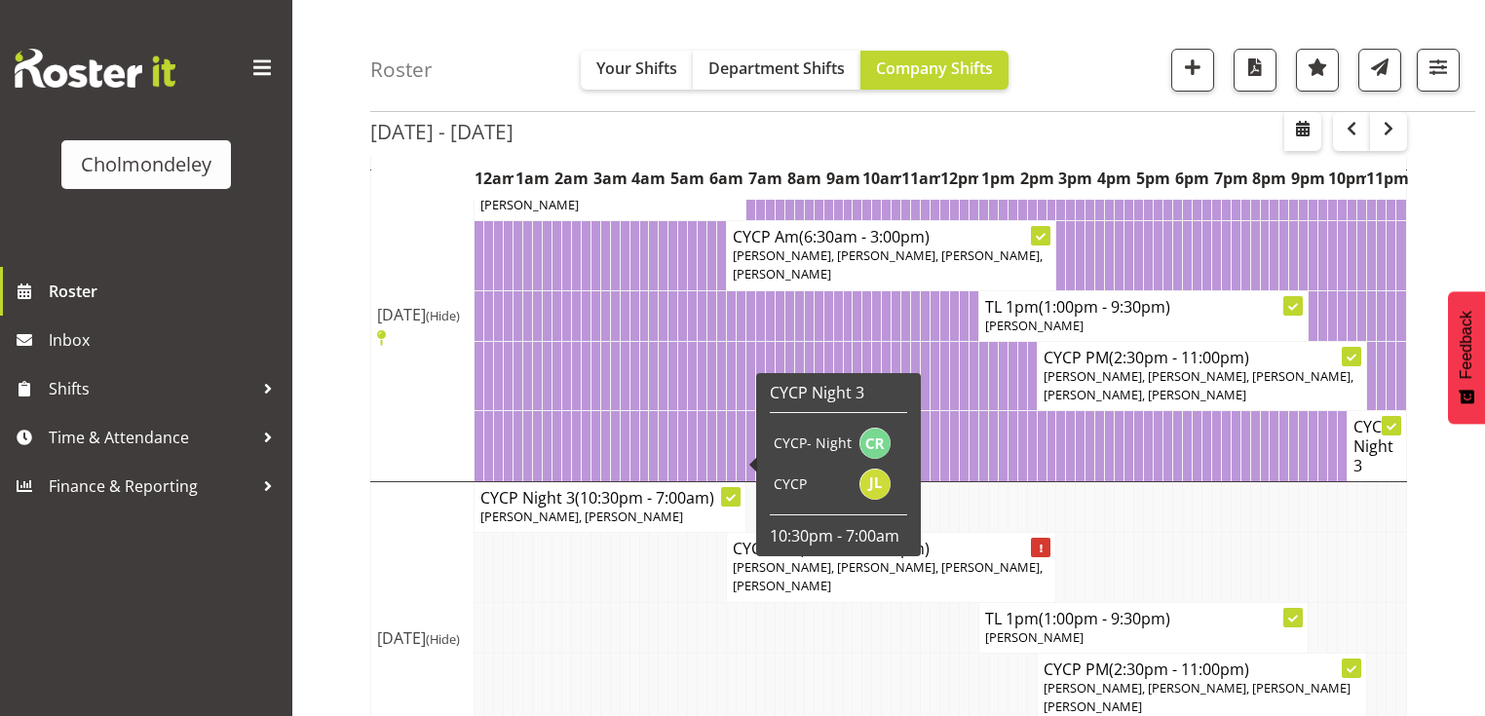
click at [624, 487] on span "(10:30pm - 7:00am)" at bounding box center [644, 497] width 139 height 21
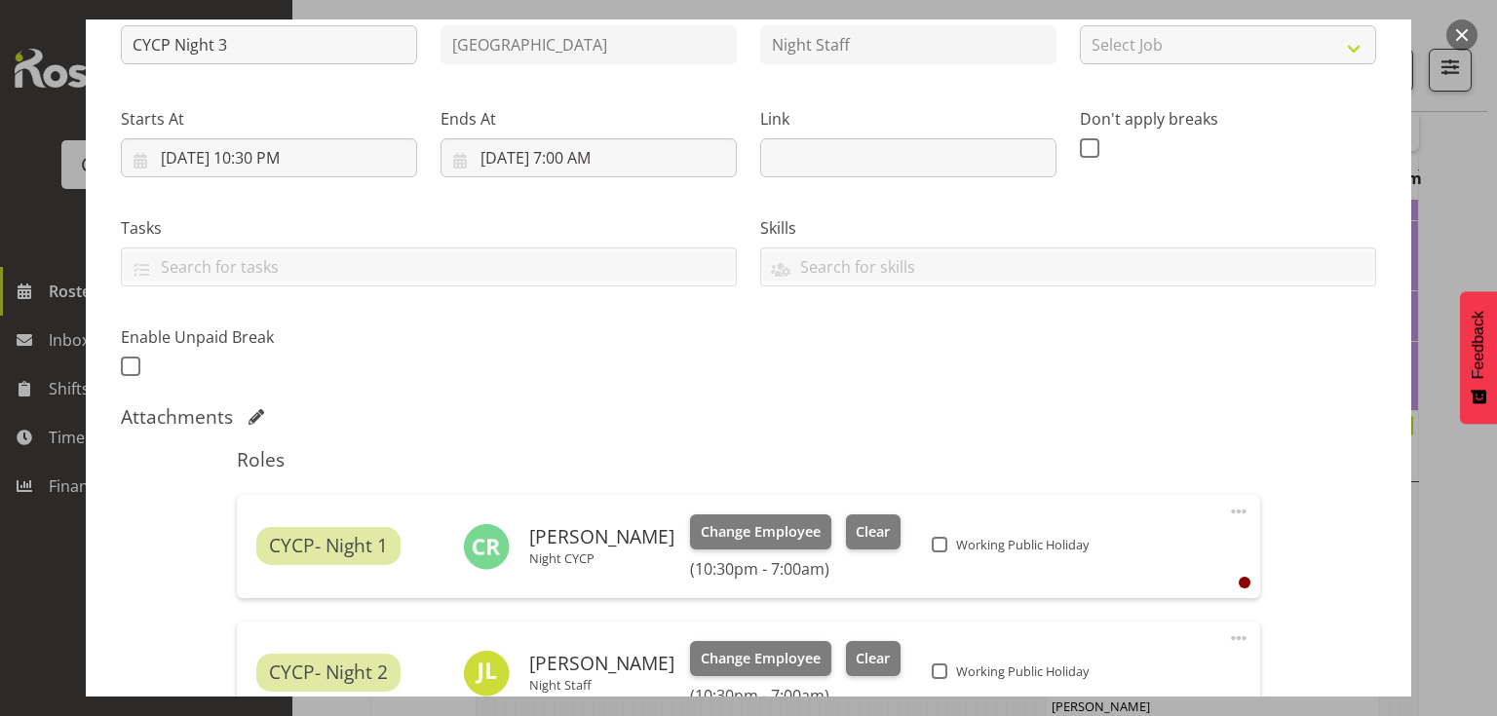
scroll to position [312, 0]
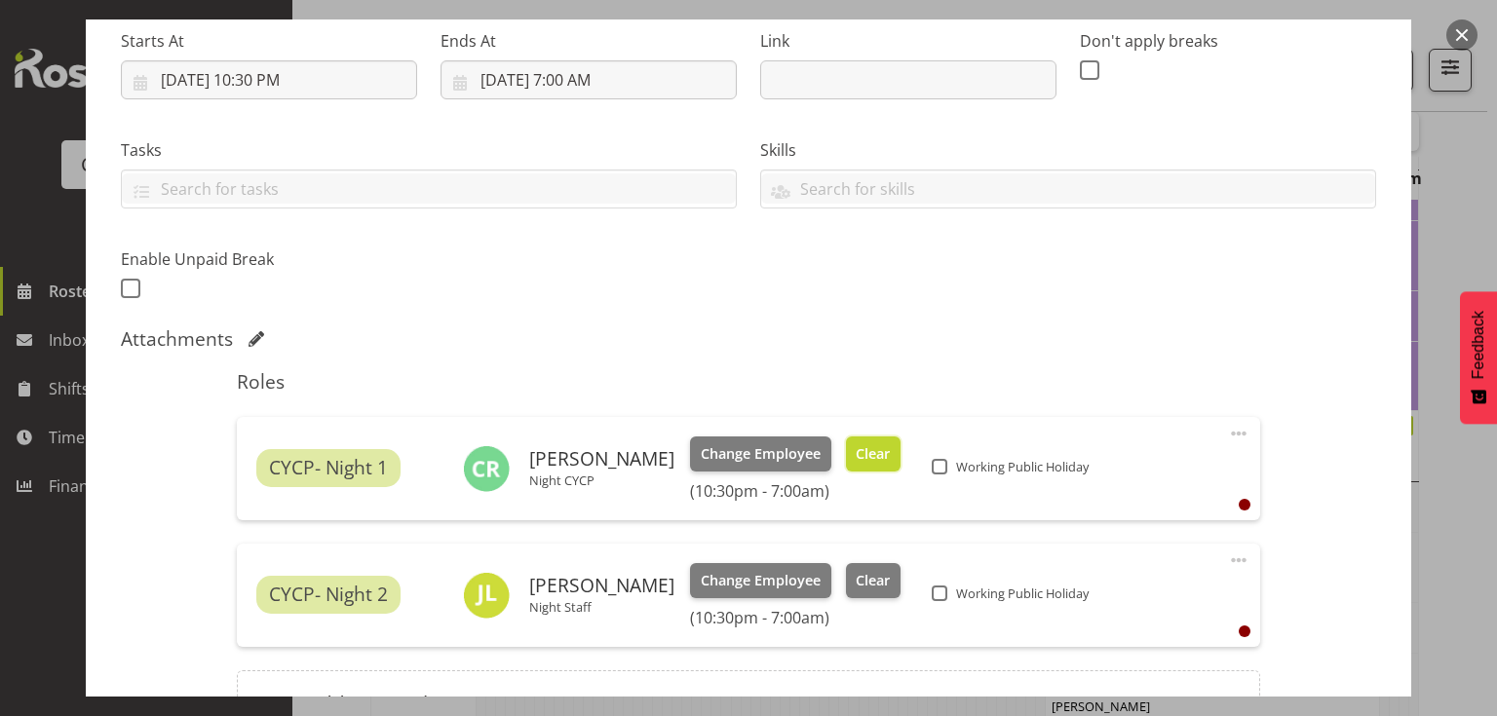
click at [863, 452] on span "Clear" at bounding box center [873, 453] width 34 height 21
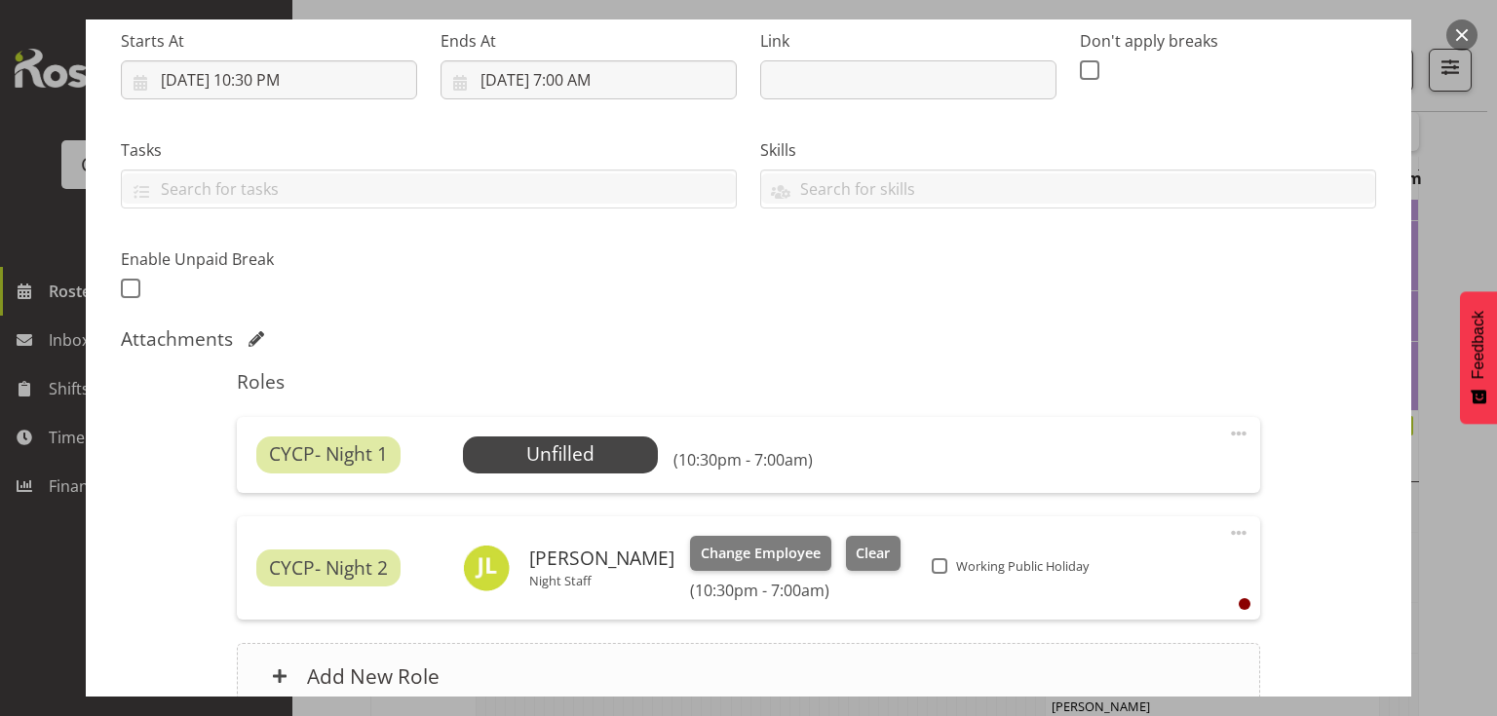
scroll to position [497, 0]
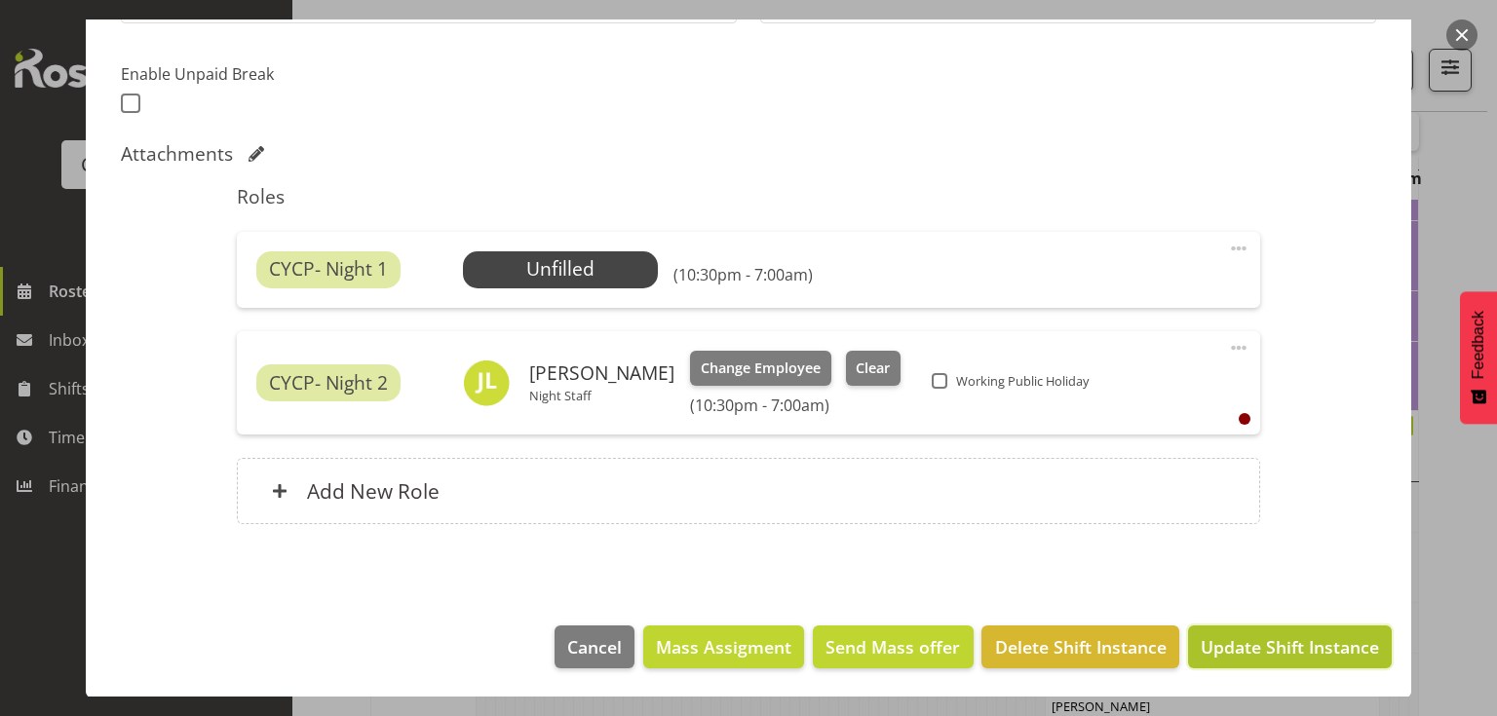
click at [1286, 634] on span "Update Shift Instance" at bounding box center [1290, 646] width 178 height 25
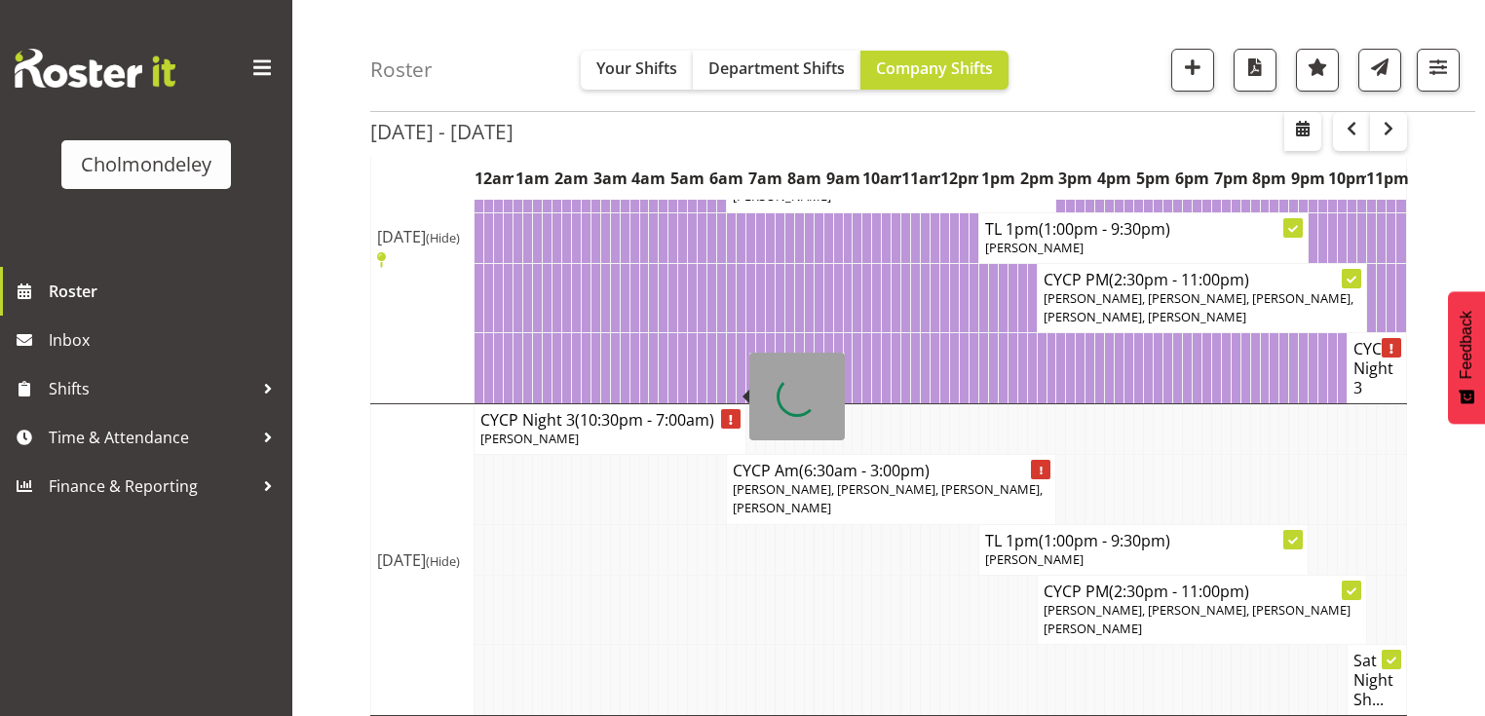
scroll to position [1543, 0]
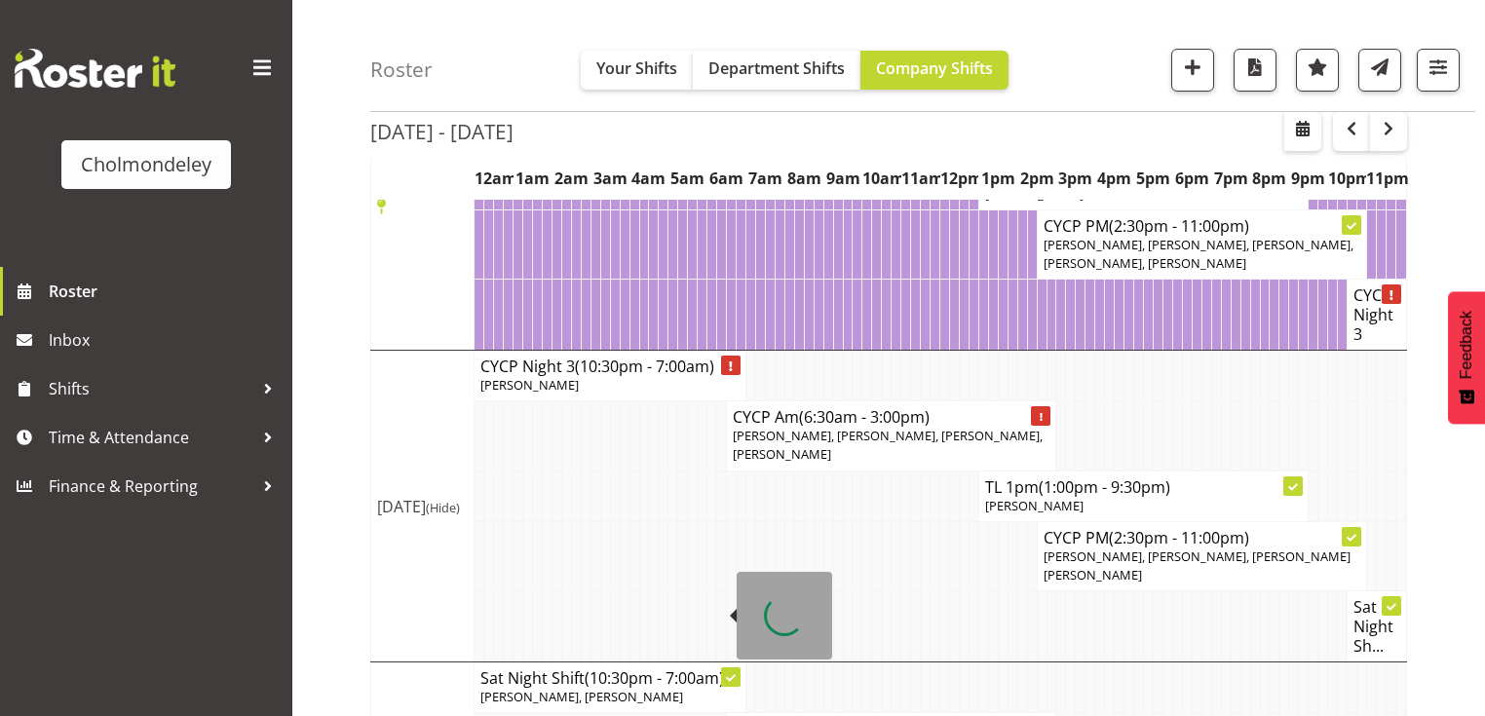
click at [608, 688] on p "[PERSON_NAME], [PERSON_NAME]" at bounding box center [609, 697] width 259 height 19
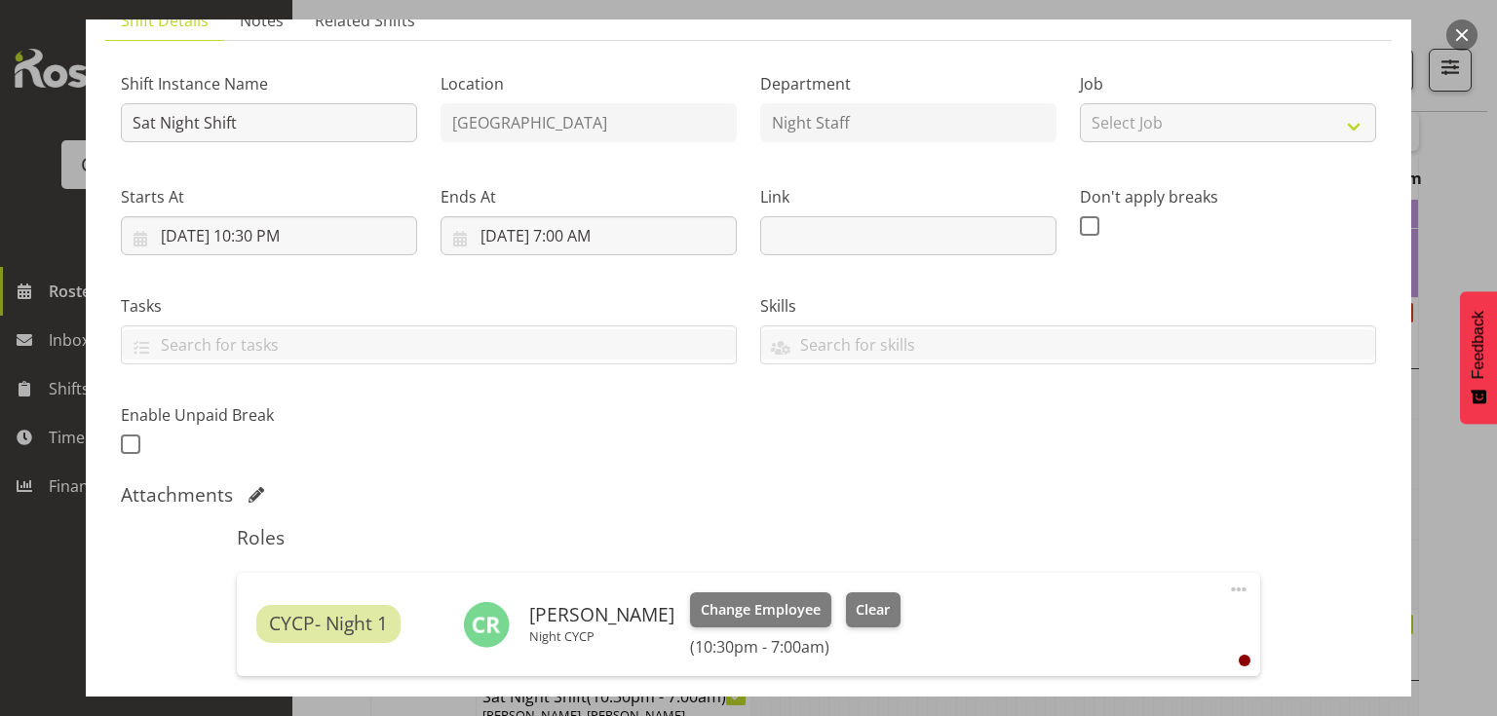
scroll to position [390, 0]
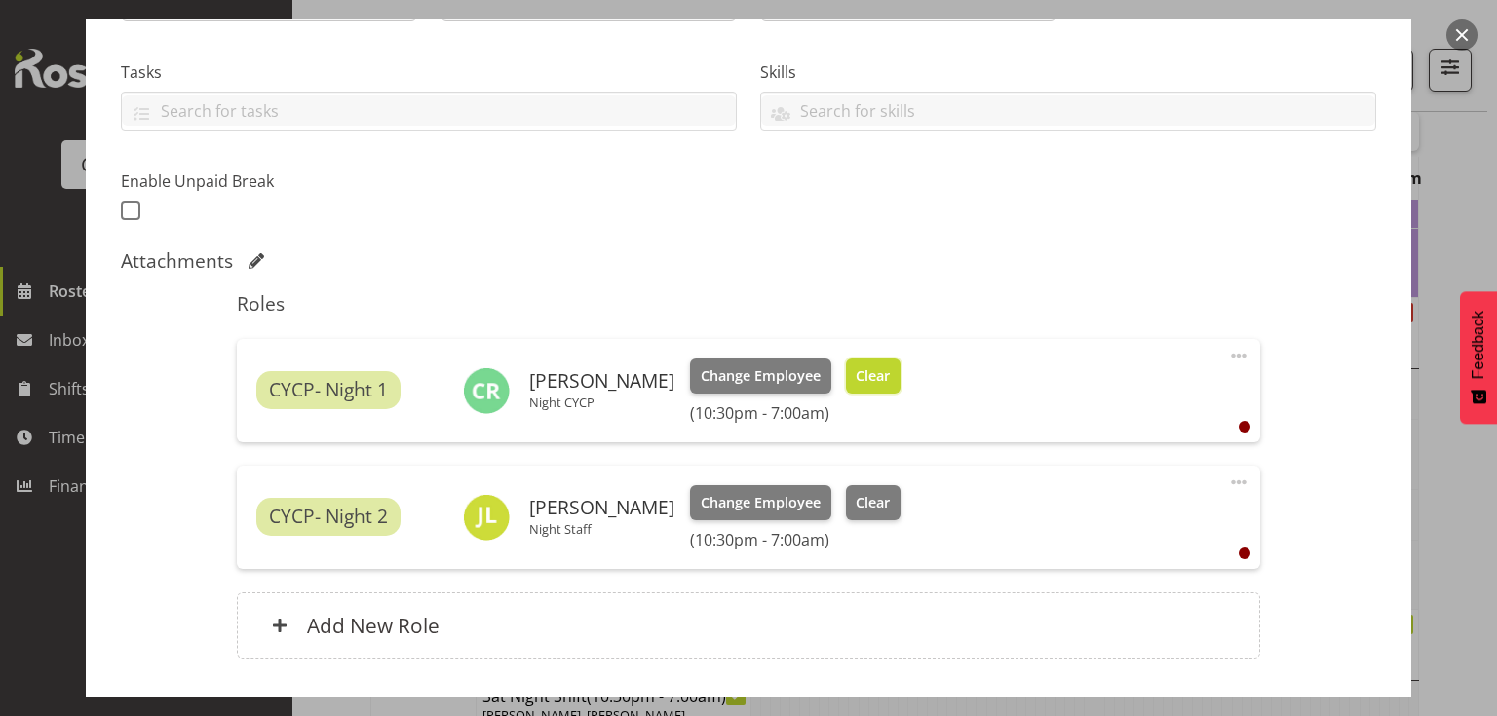
click at [858, 374] on span "Clear" at bounding box center [873, 375] width 34 height 21
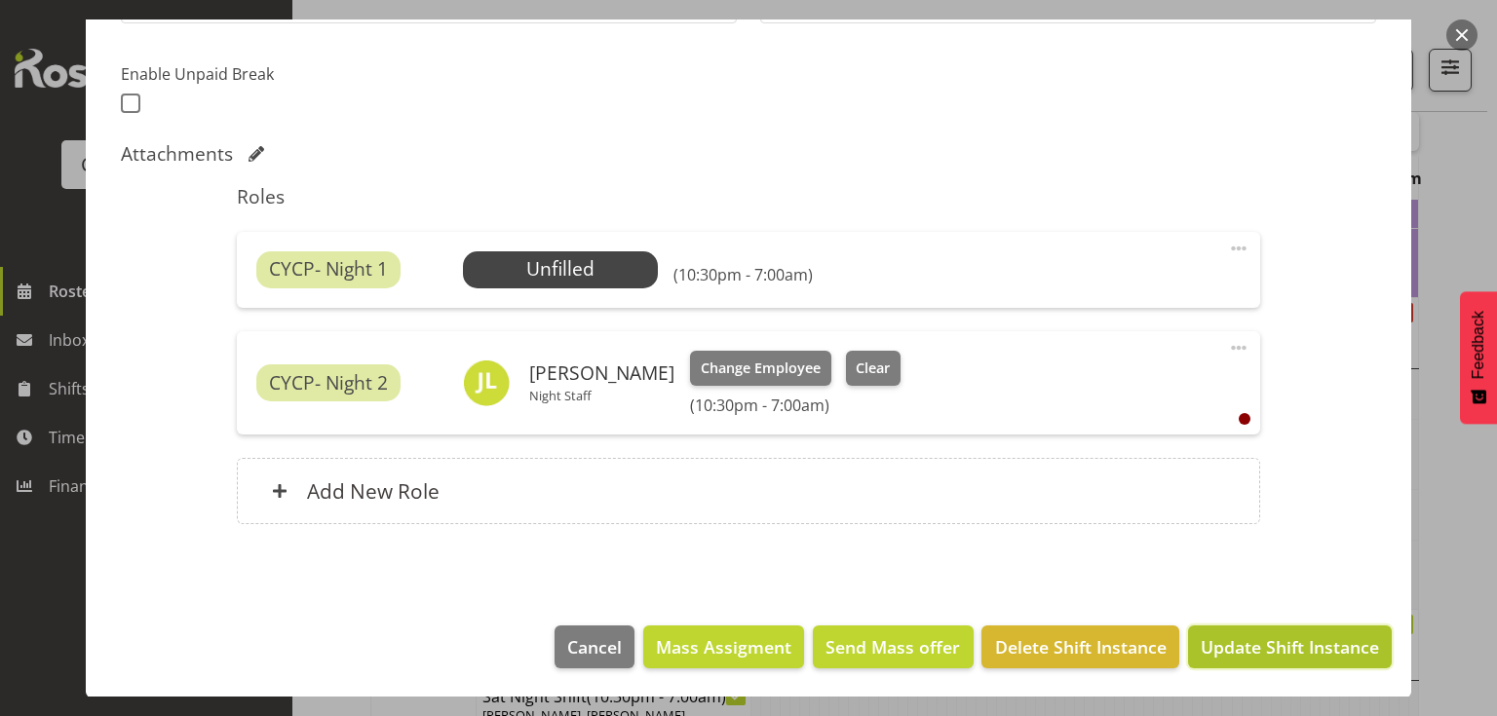
click at [1348, 657] on span "Update Shift Instance" at bounding box center [1290, 646] width 178 height 25
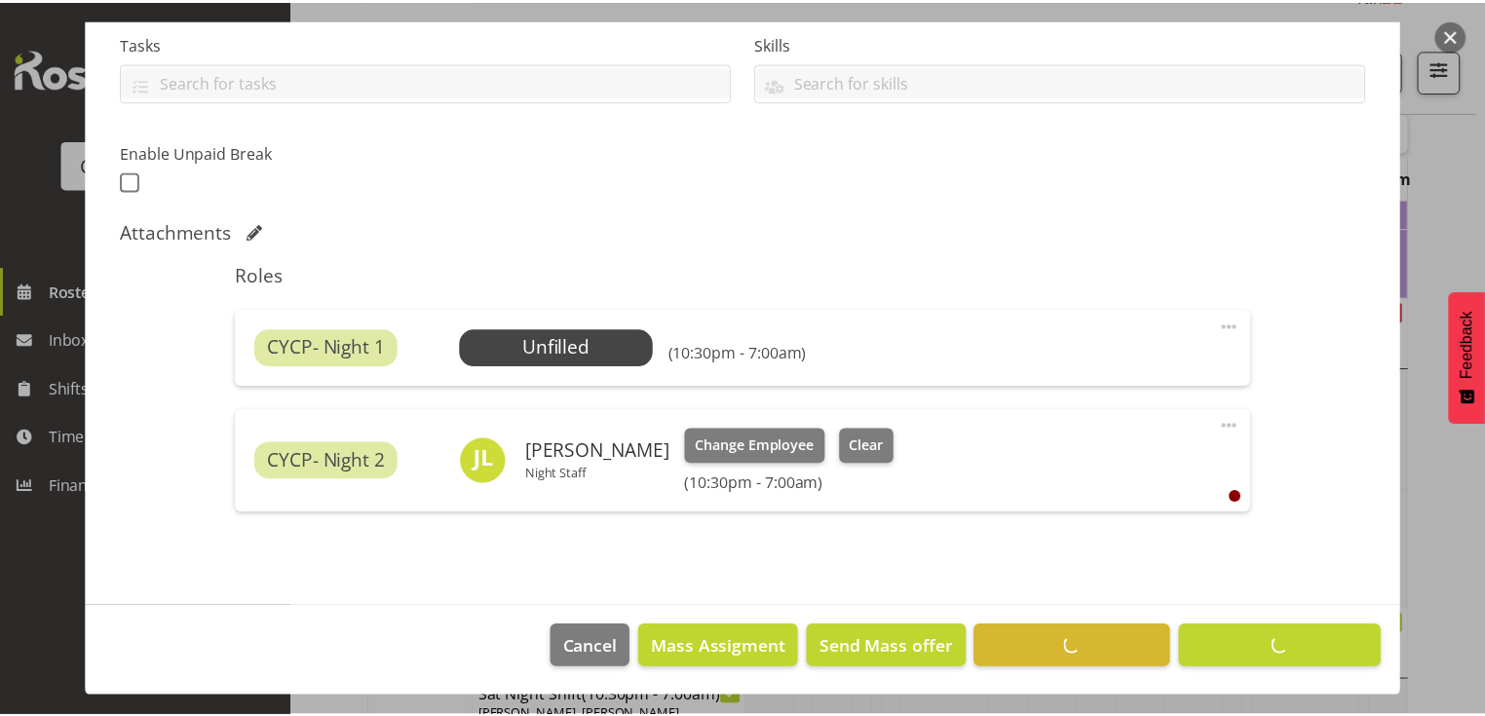
scroll to position [242, 0]
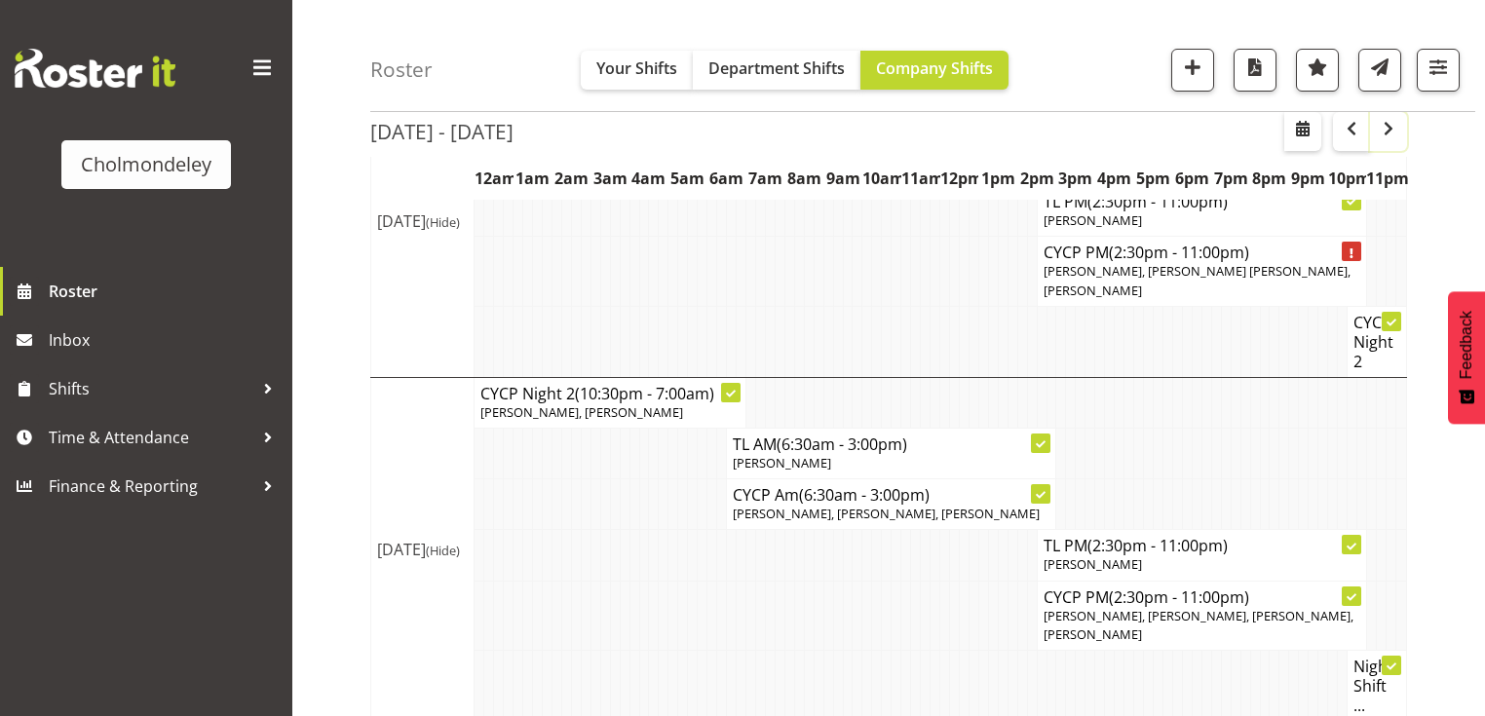
click at [1400, 126] on span "button" at bounding box center [1388, 128] width 23 height 23
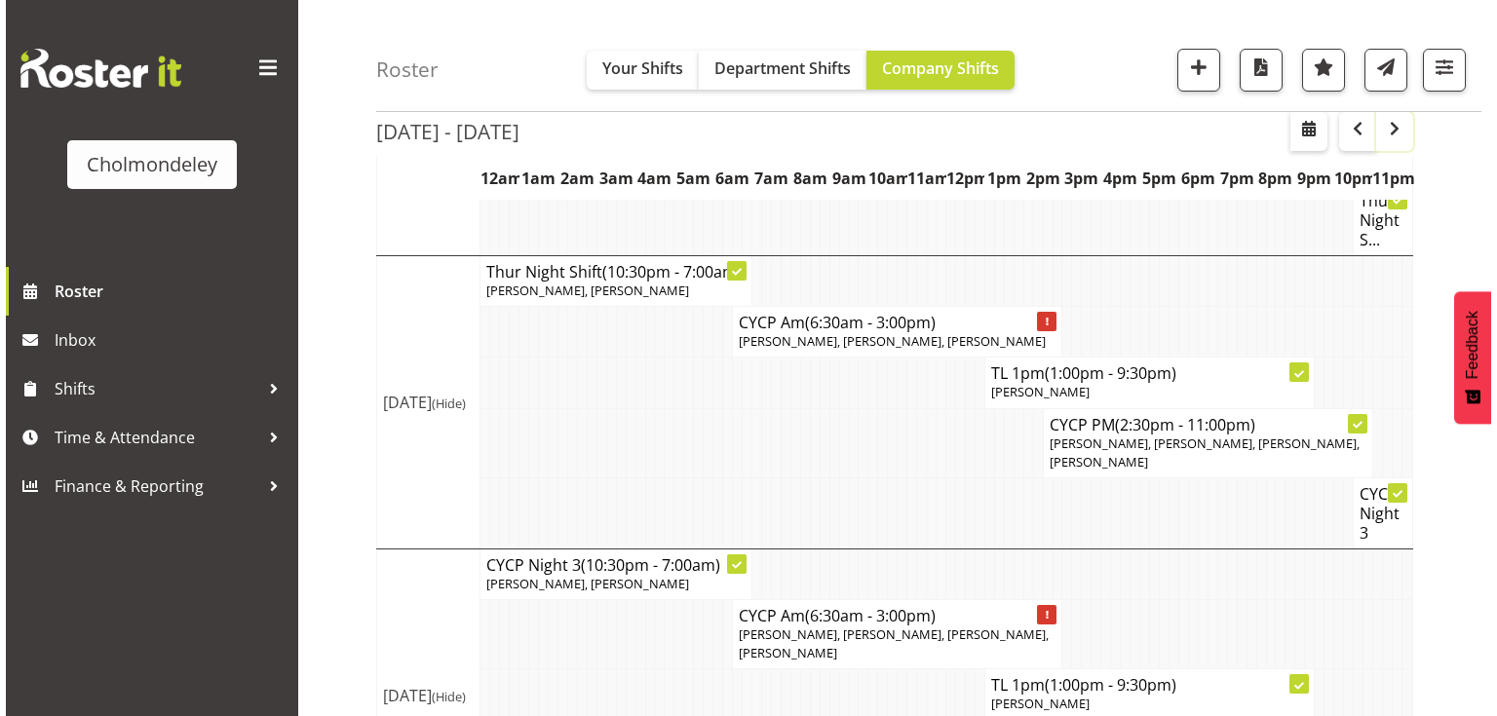
scroll to position [1403, 0]
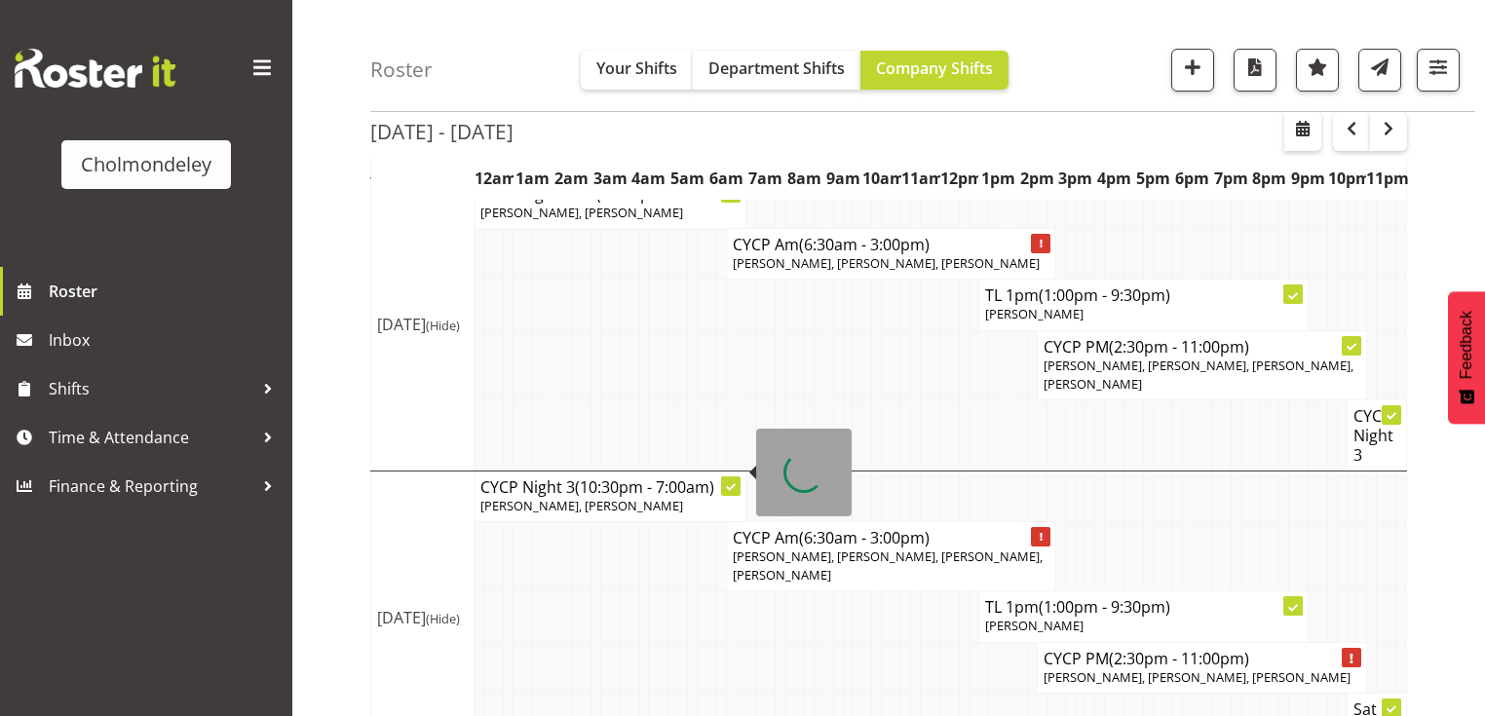
click at [651, 477] on span "(10:30pm - 7:00am)" at bounding box center [644, 487] width 139 height 21
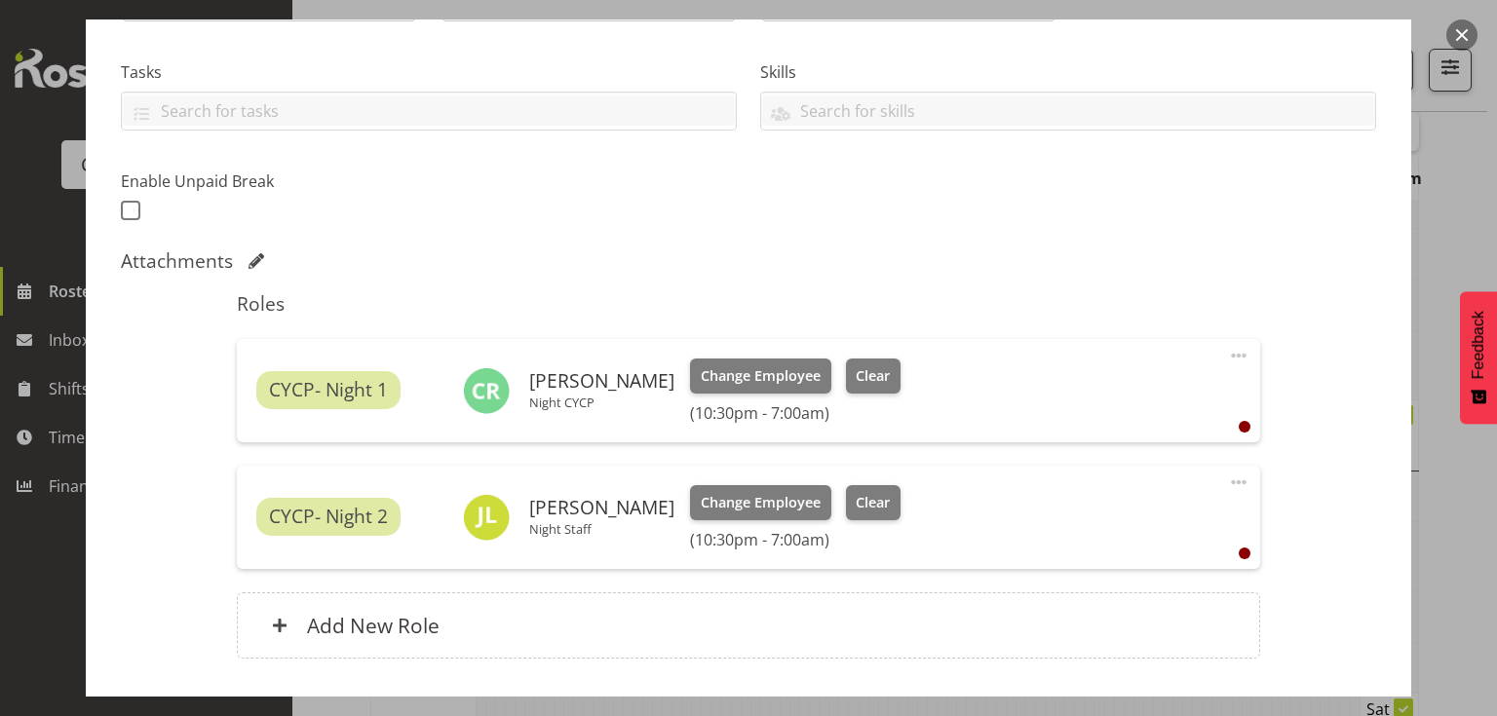
scroll to position [523, 0]
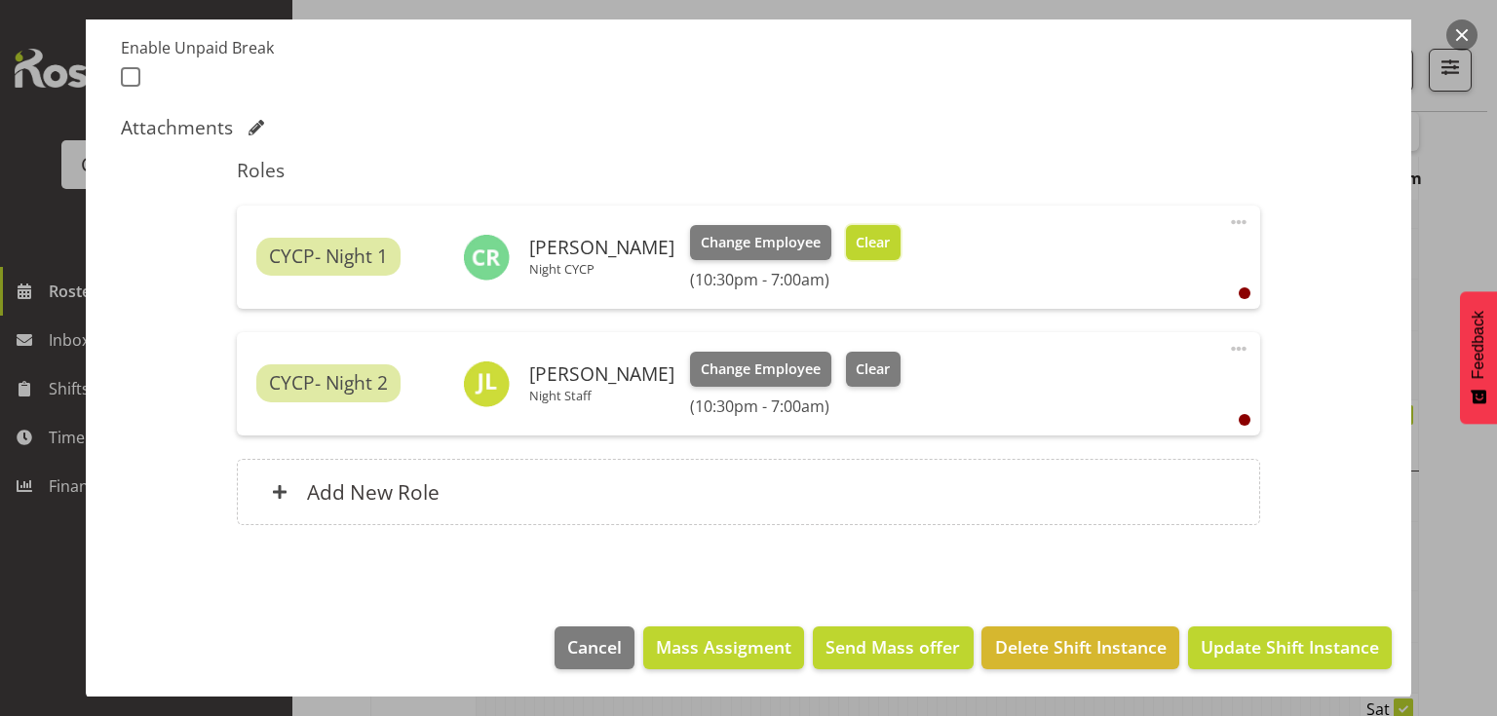
click at [853, 226] on button "Clear" at bounding box center [874, 242] width 56 height 35
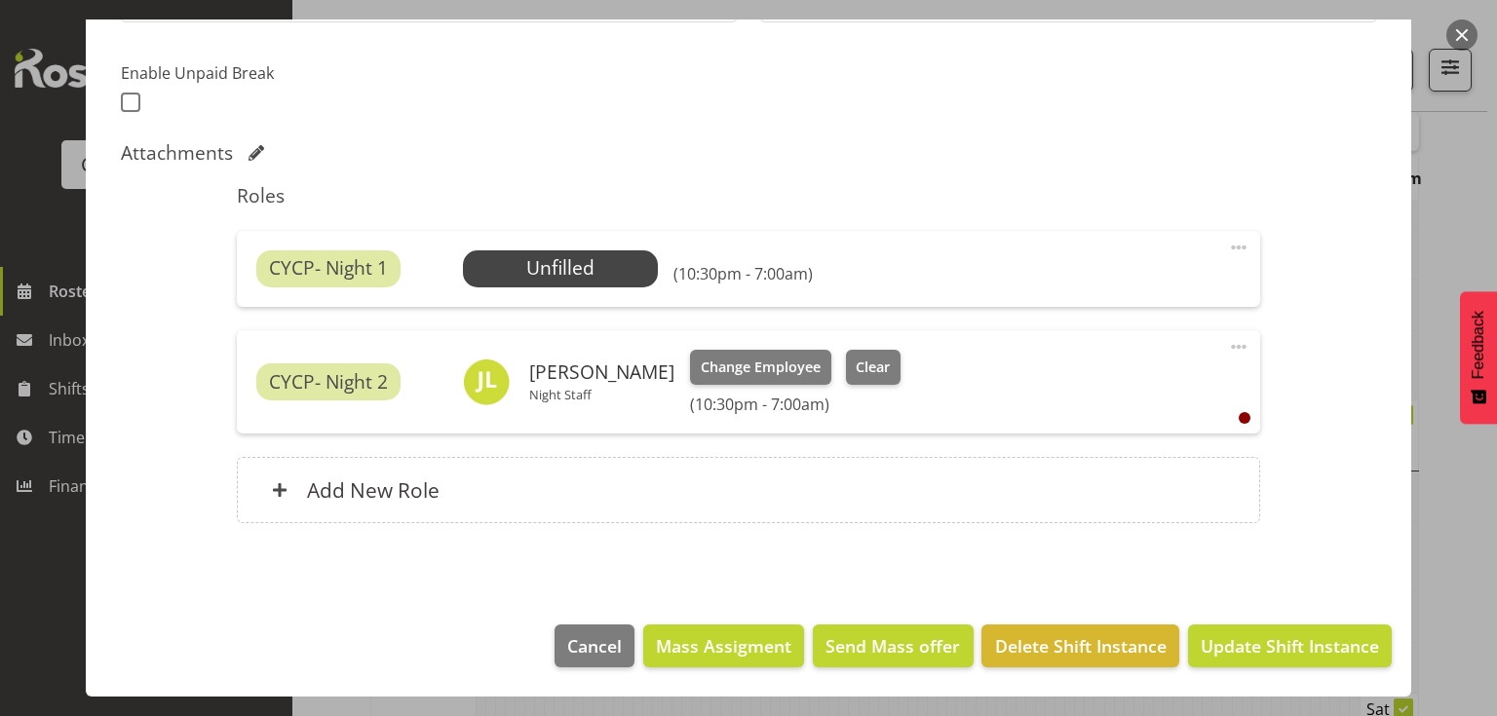
scroll to position [497, 0]
click at [1239, 642] on span "Update Shift Instance" at bounding box center [1290, 646] width 178 height 25
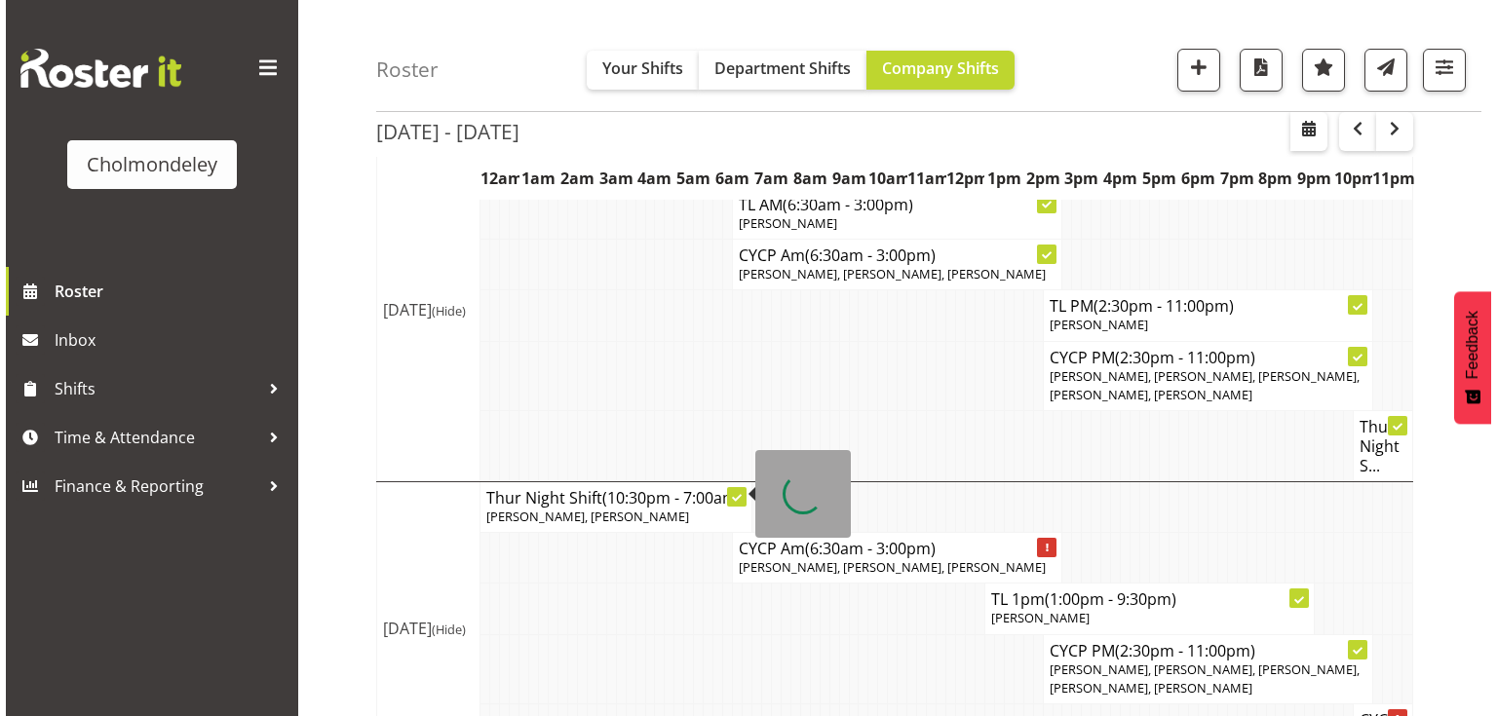
scroll to position [1177, 0]
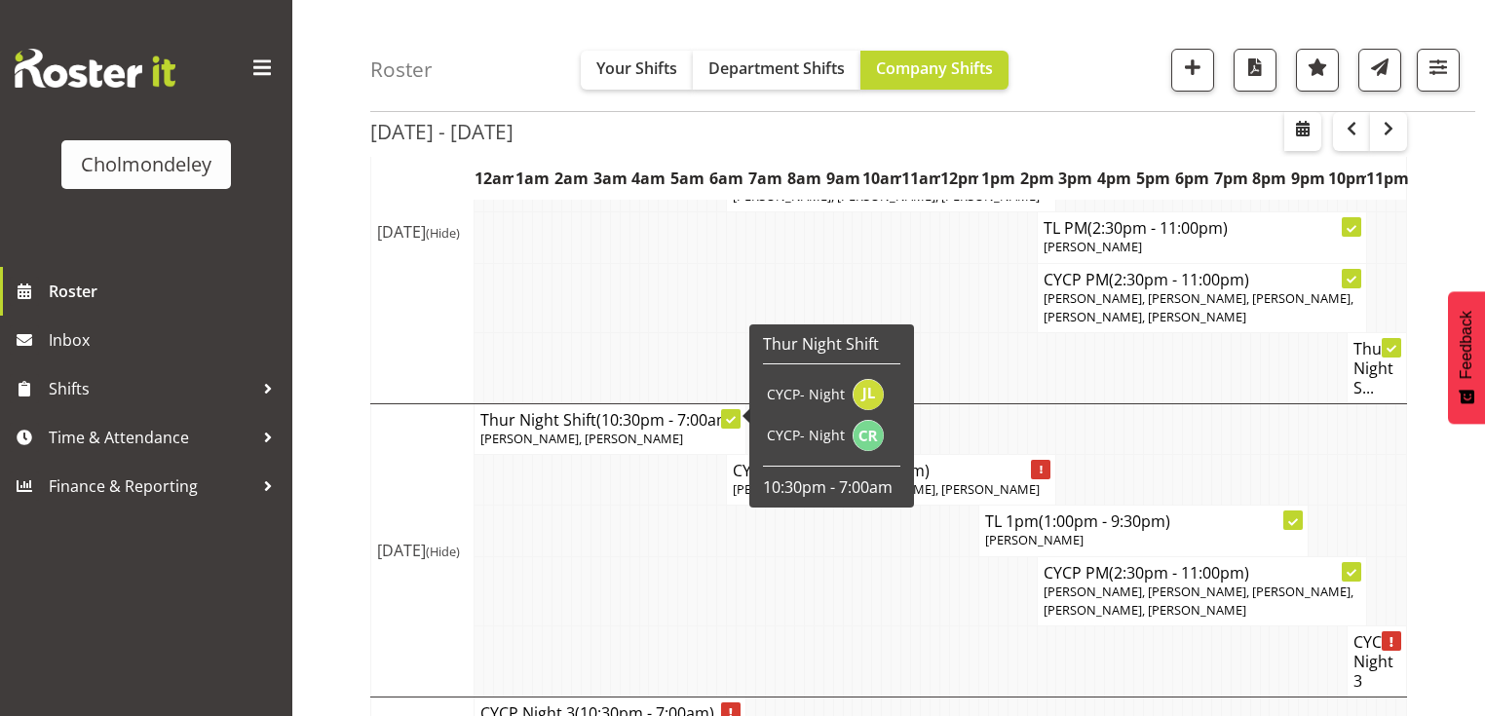
click at [605, 409] on span "(10:30pm - 7:00am)" at bounding box center [665, 419] width 139 height 21
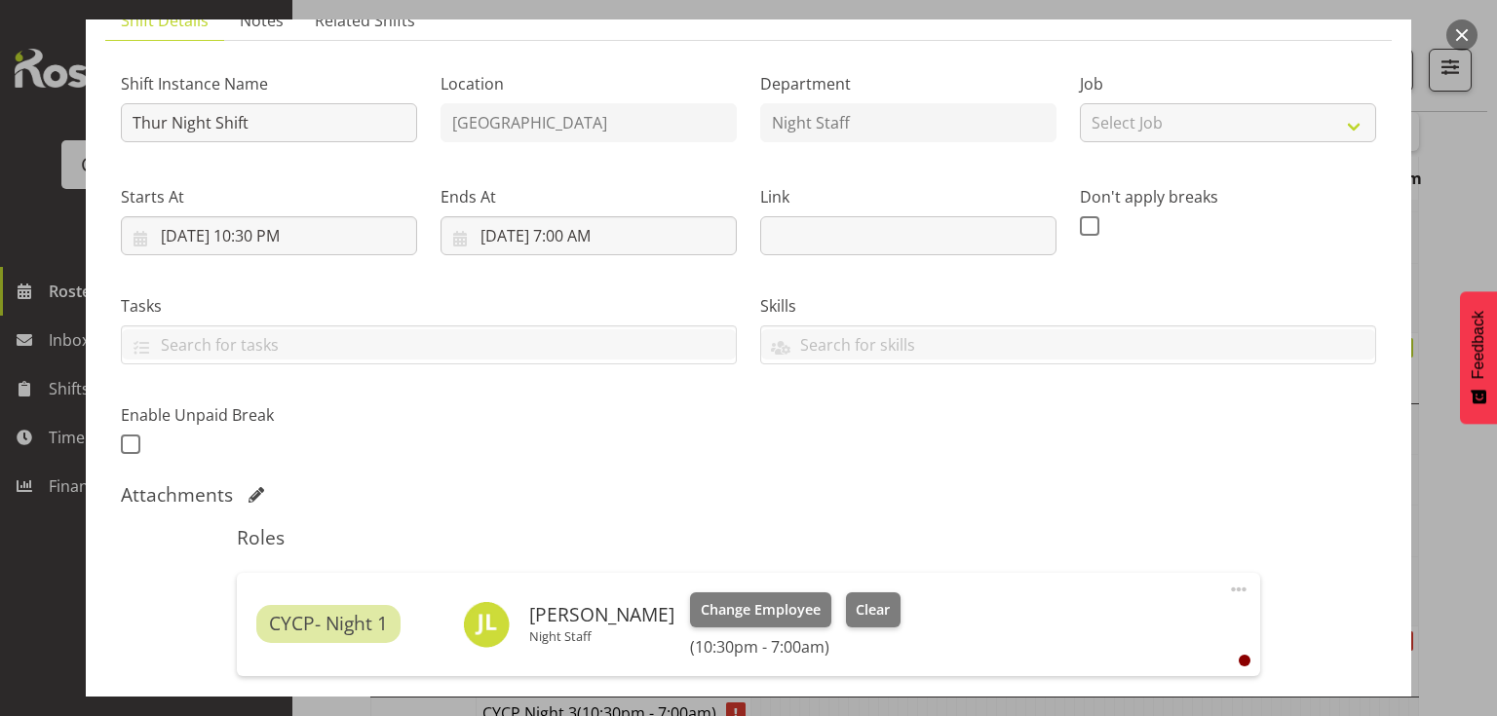
scroll to position [312, 0]
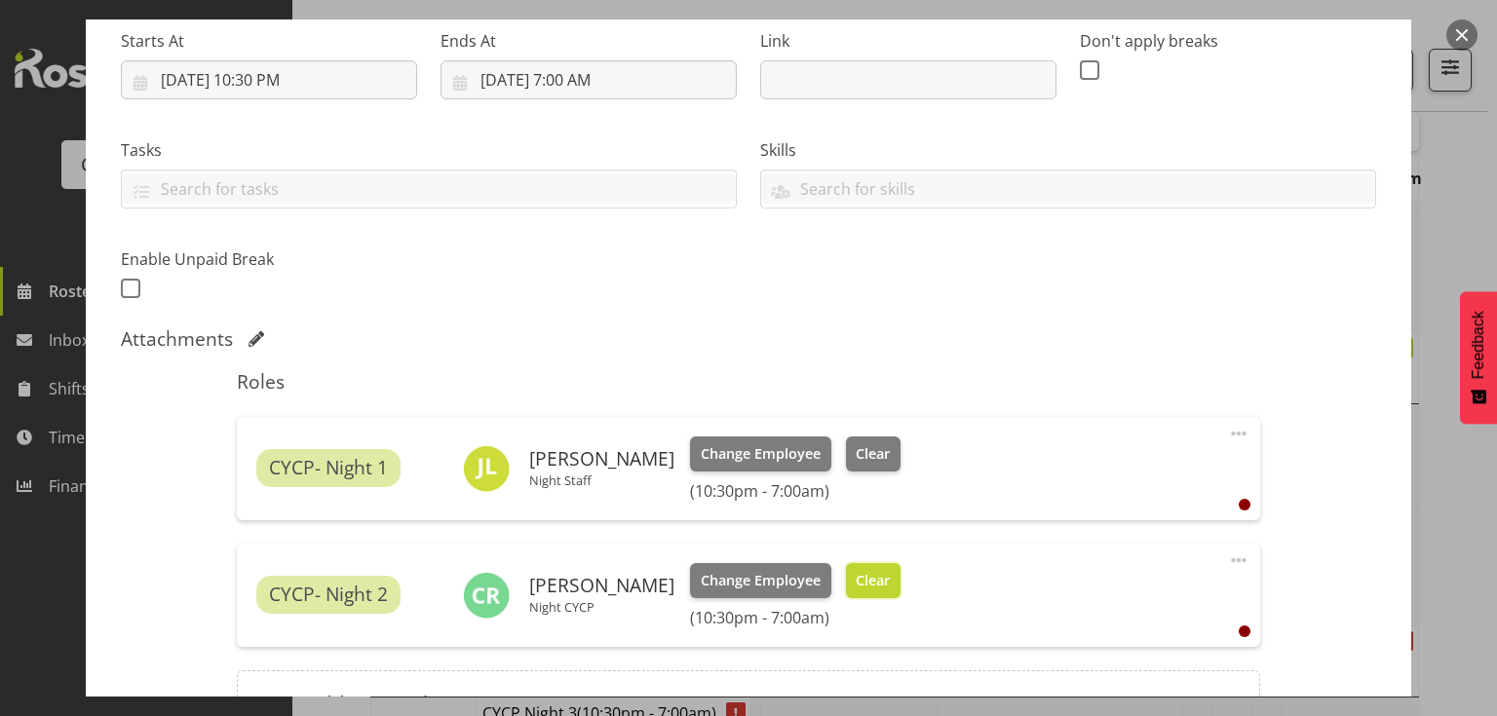
click at [856, 585] on span "Clear" at bounding box center [873, 580] width 34 height 21
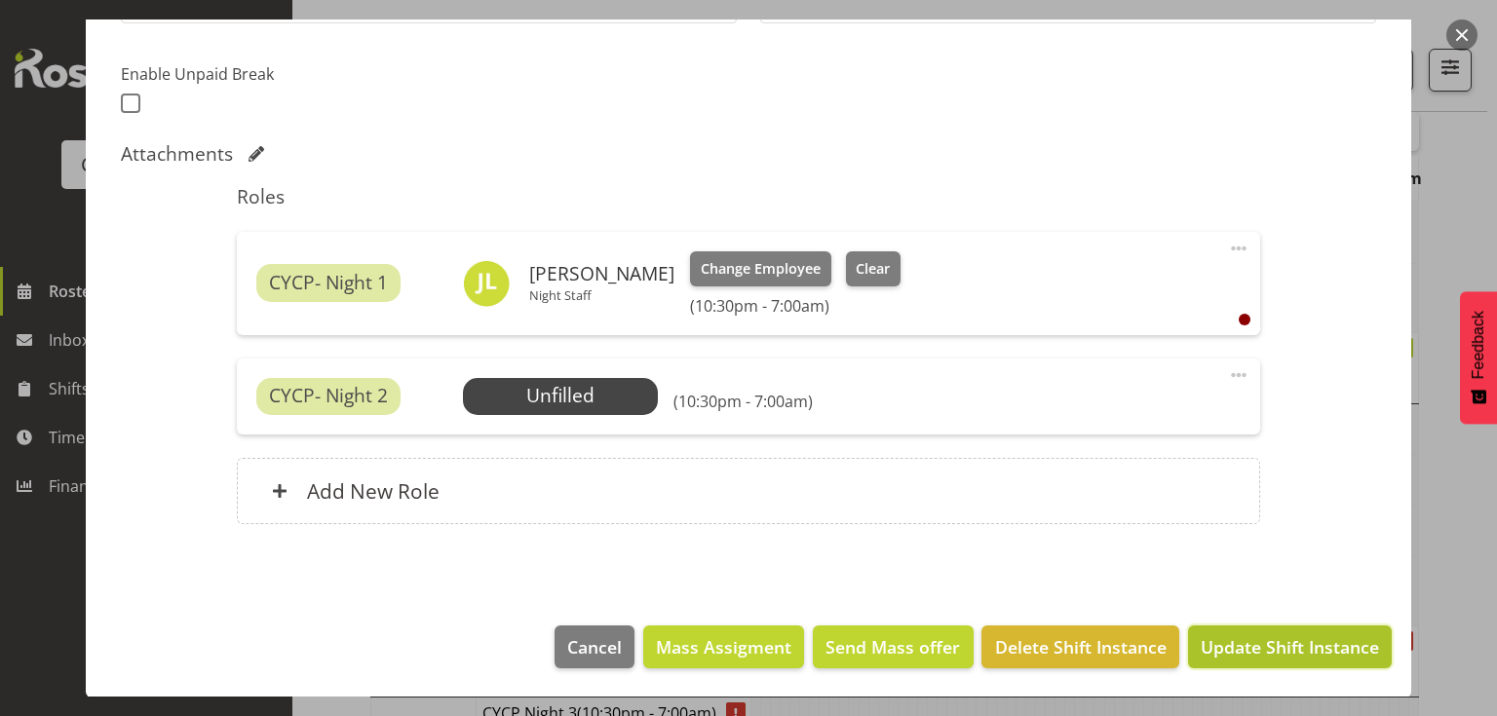
click at [1279, 639] on span "Update Shift Instance" at bounding box center [1290, 646] width 178 height 25
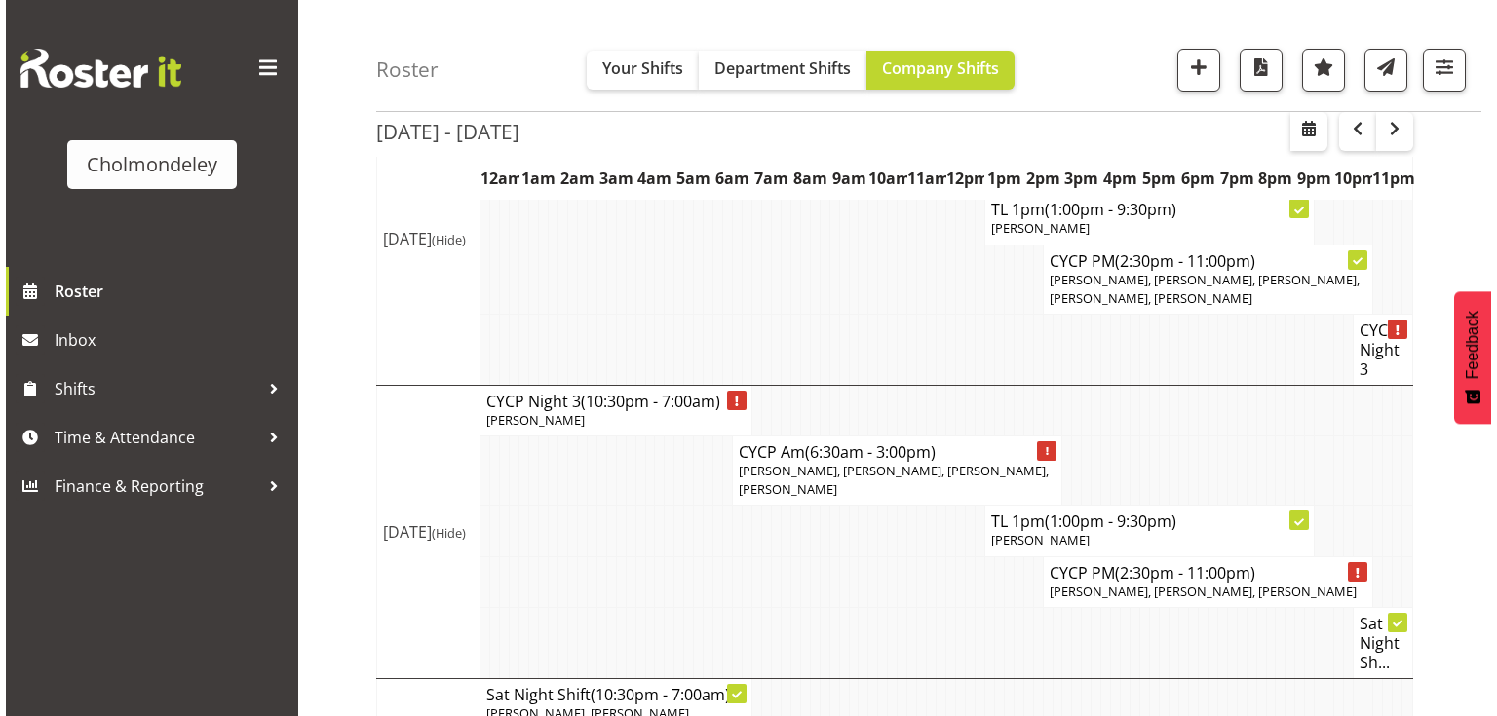
scroll to position [1561, 0]
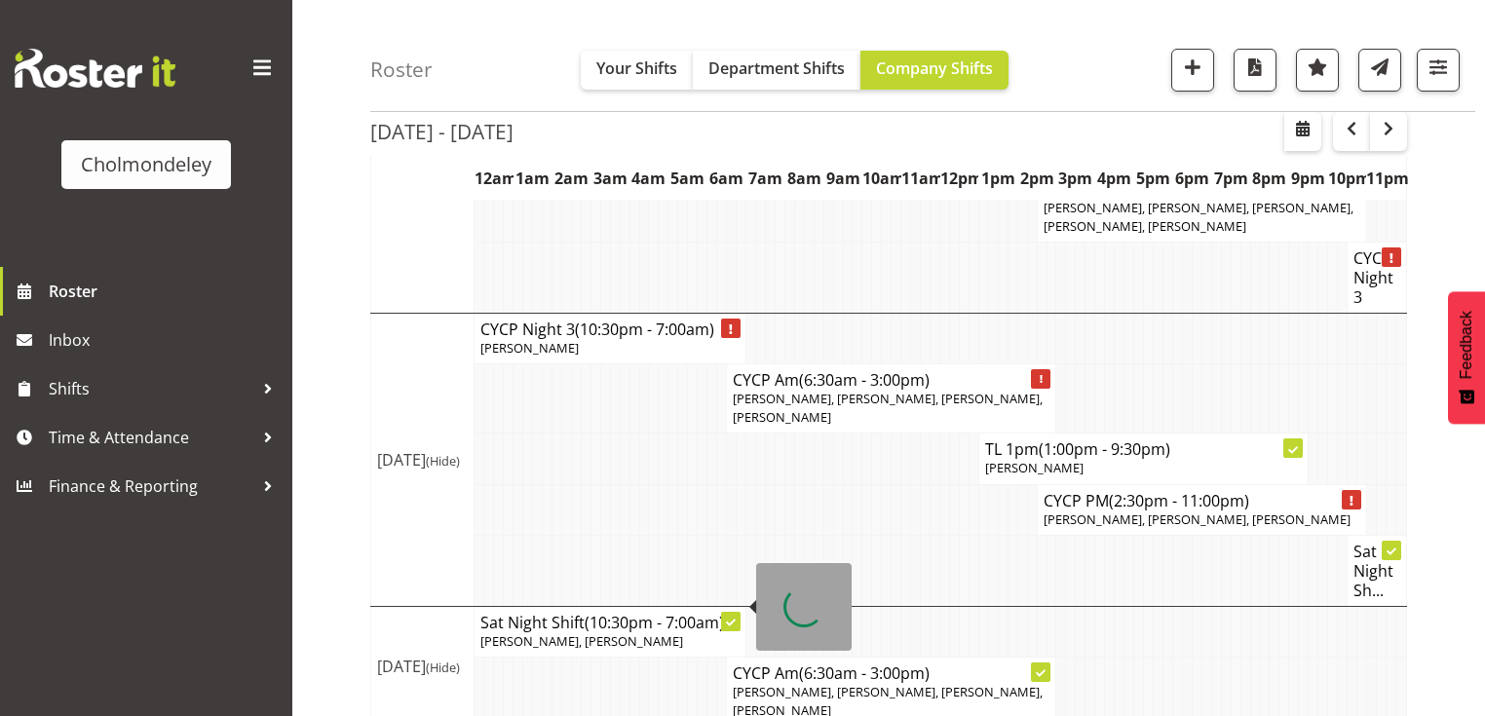
click at [586, 613] on h4 "Sat Night Shift (10:30pm - 7:00am)" at bounding box center [609, 622] width 259 height 19
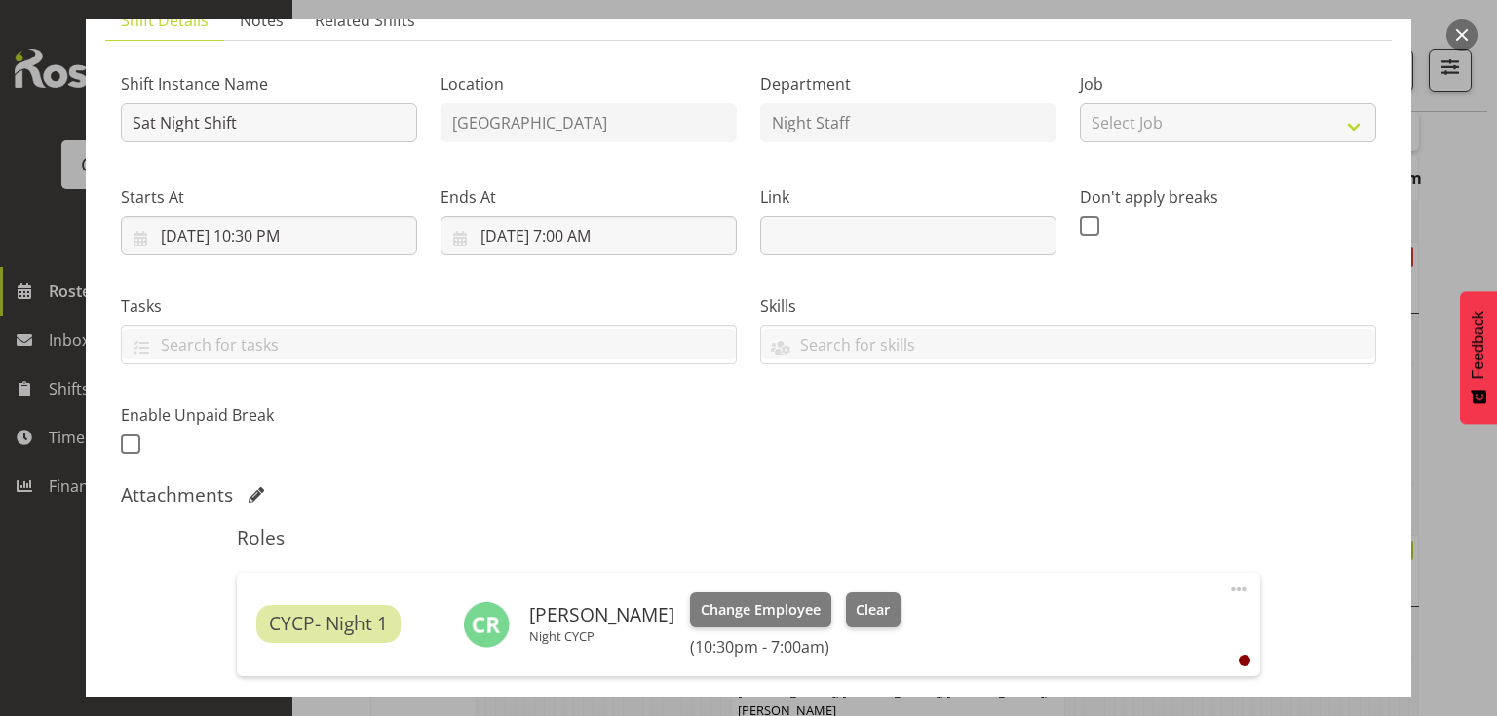
scroll to position [234, 0]
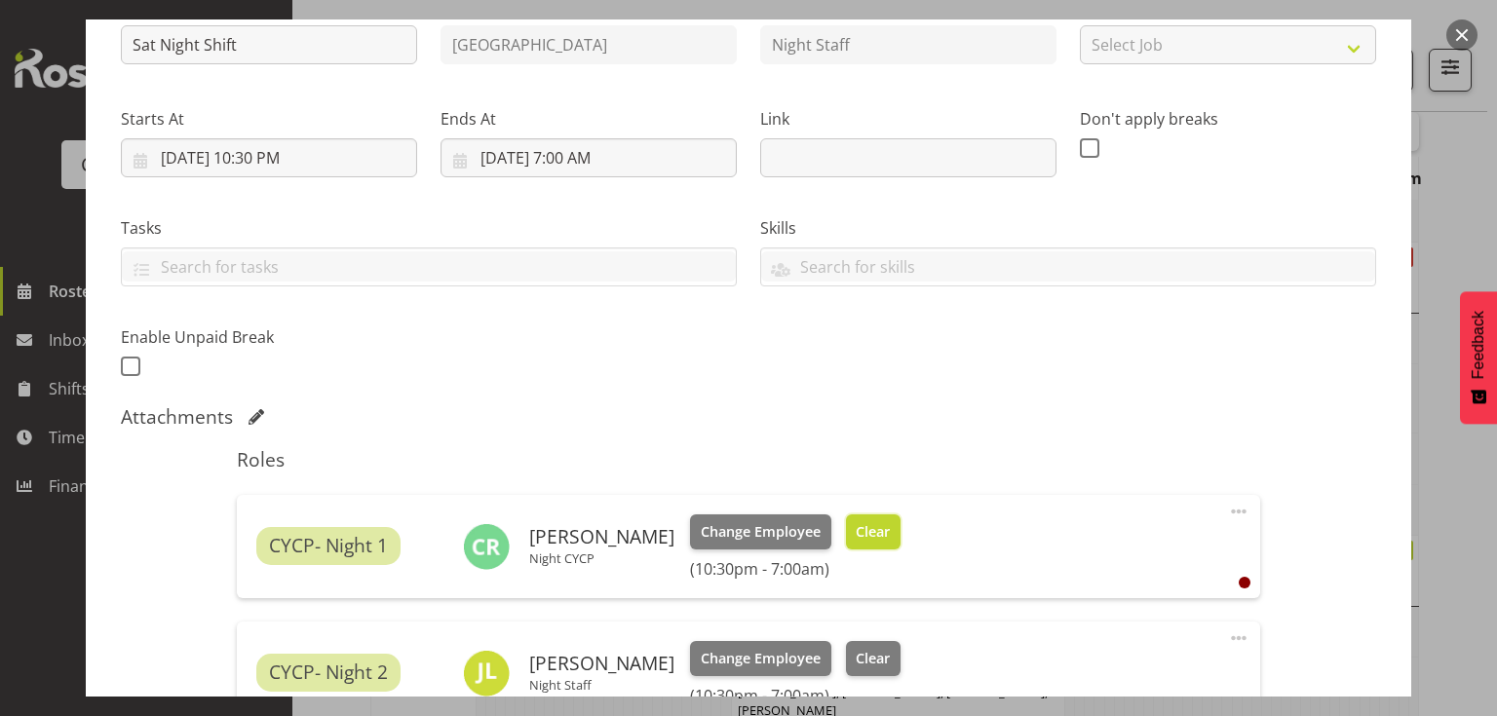
click at [873, 527] on span "Clear" at bounding box center [873, 531] width 34 height 21
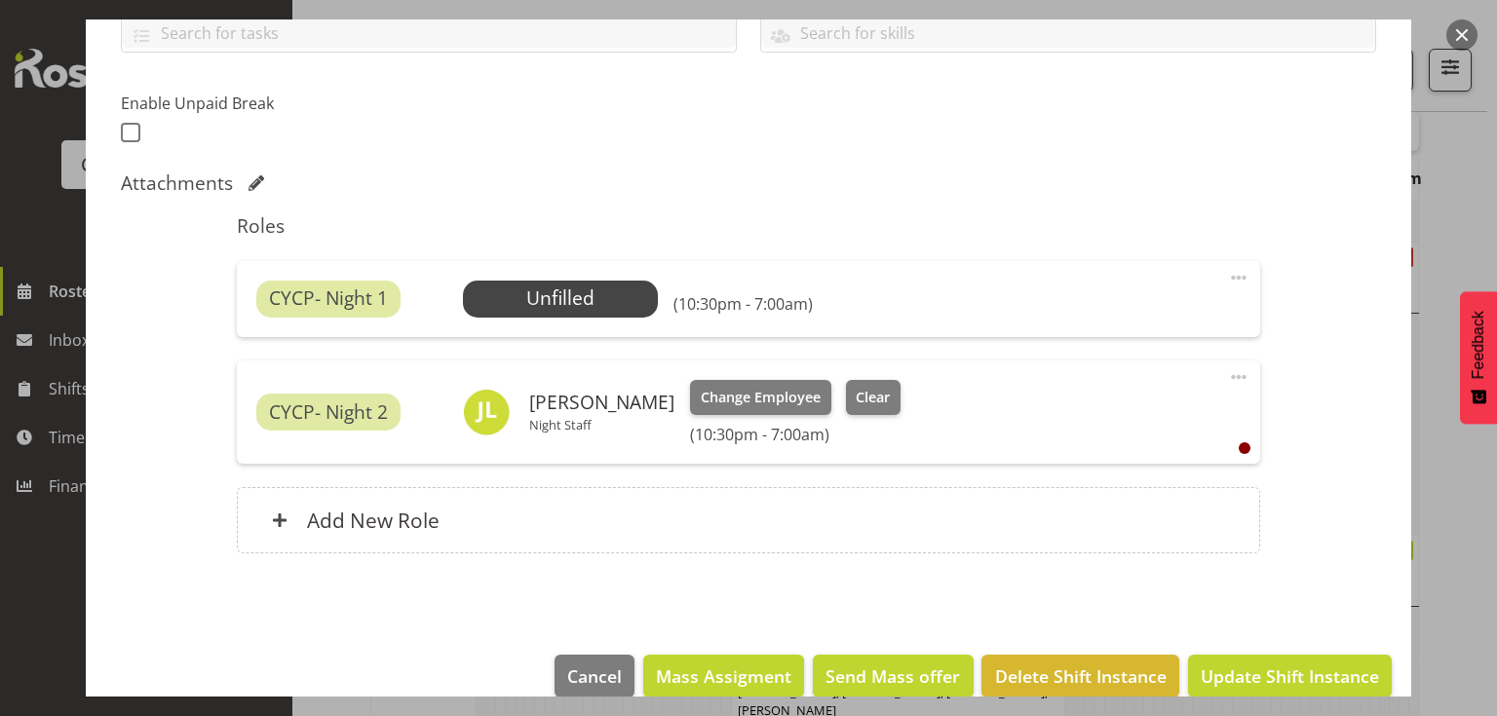
scroll to position [497, 0]
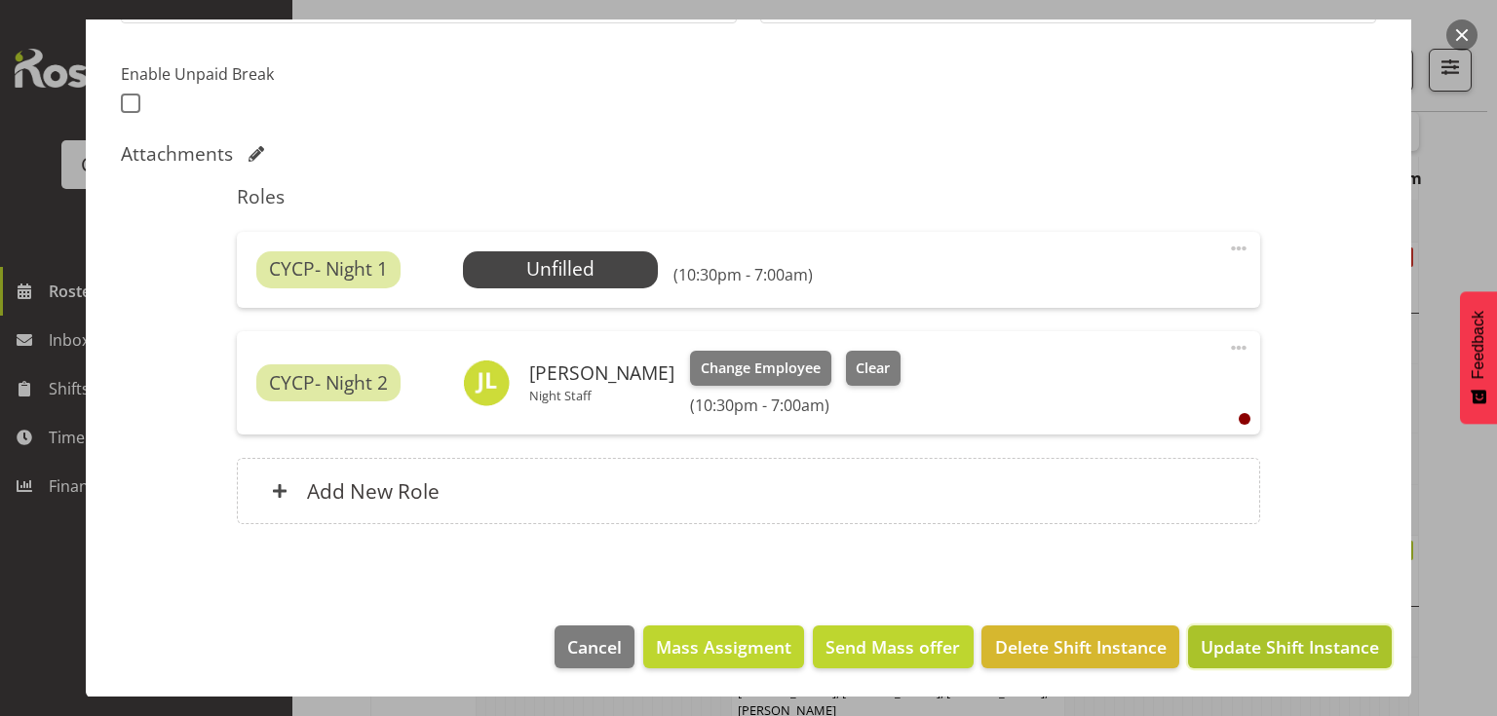
click at [1243, 650] on span "Update Shift Instance" at bounding box center [1290, 646] width 178 height 25
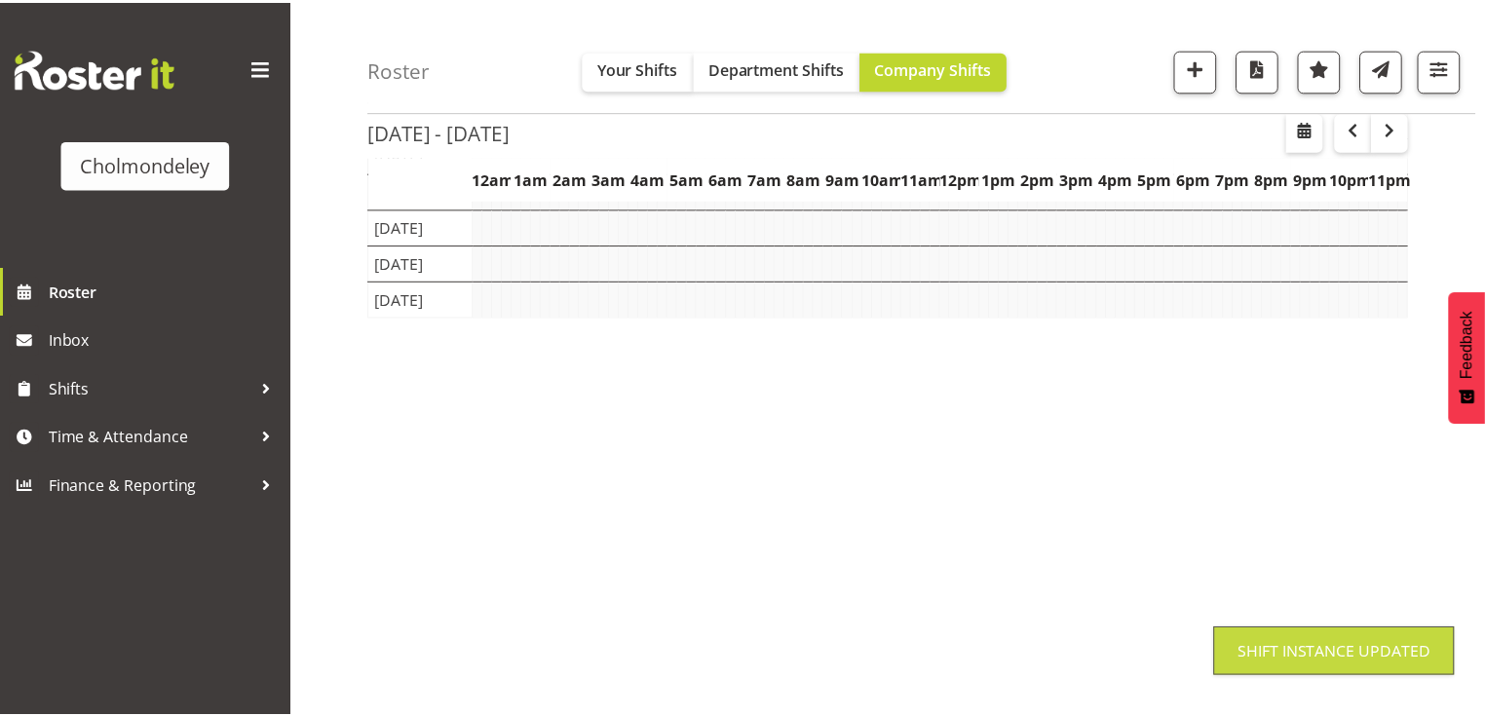
scroll to position [242, 0]
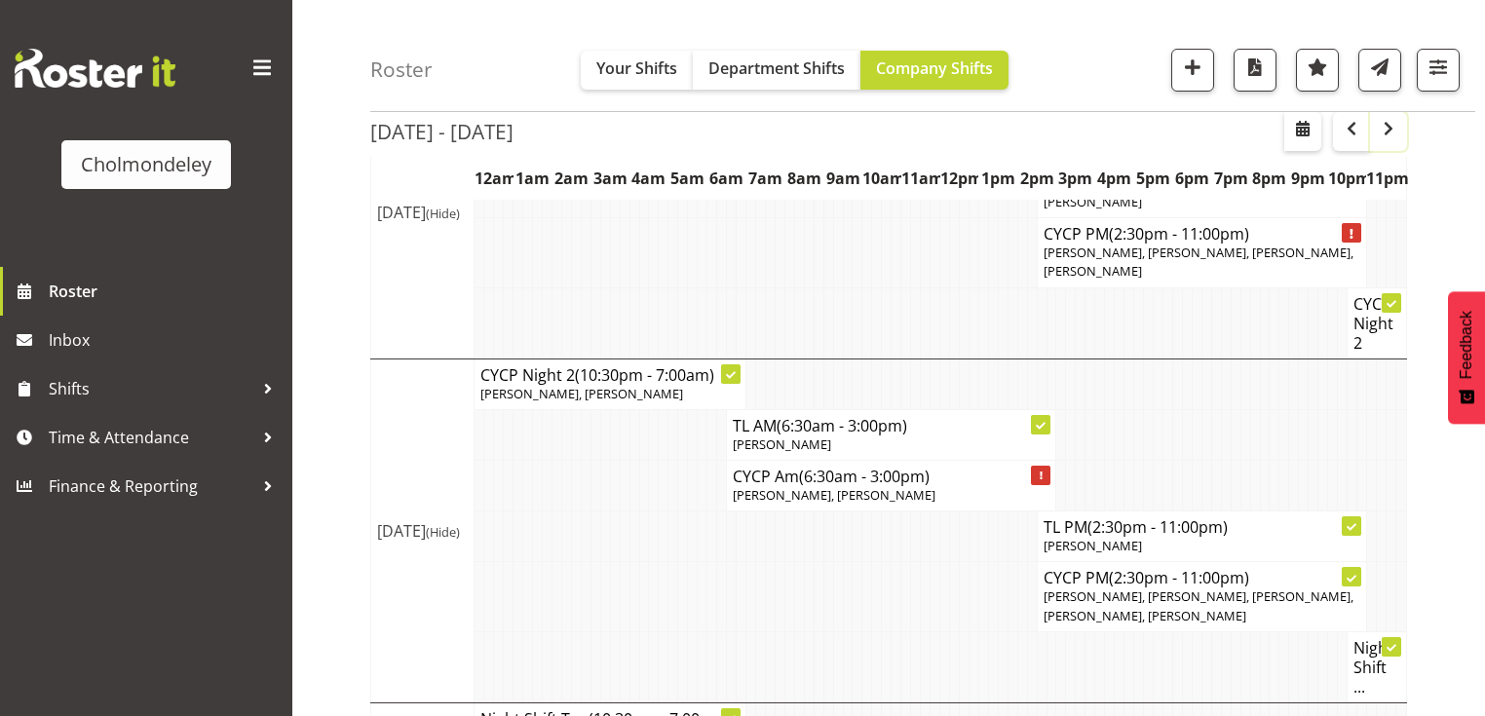
click at [1394, 128] on span "button" at bounding box center [1388, 128] width 23 height 23
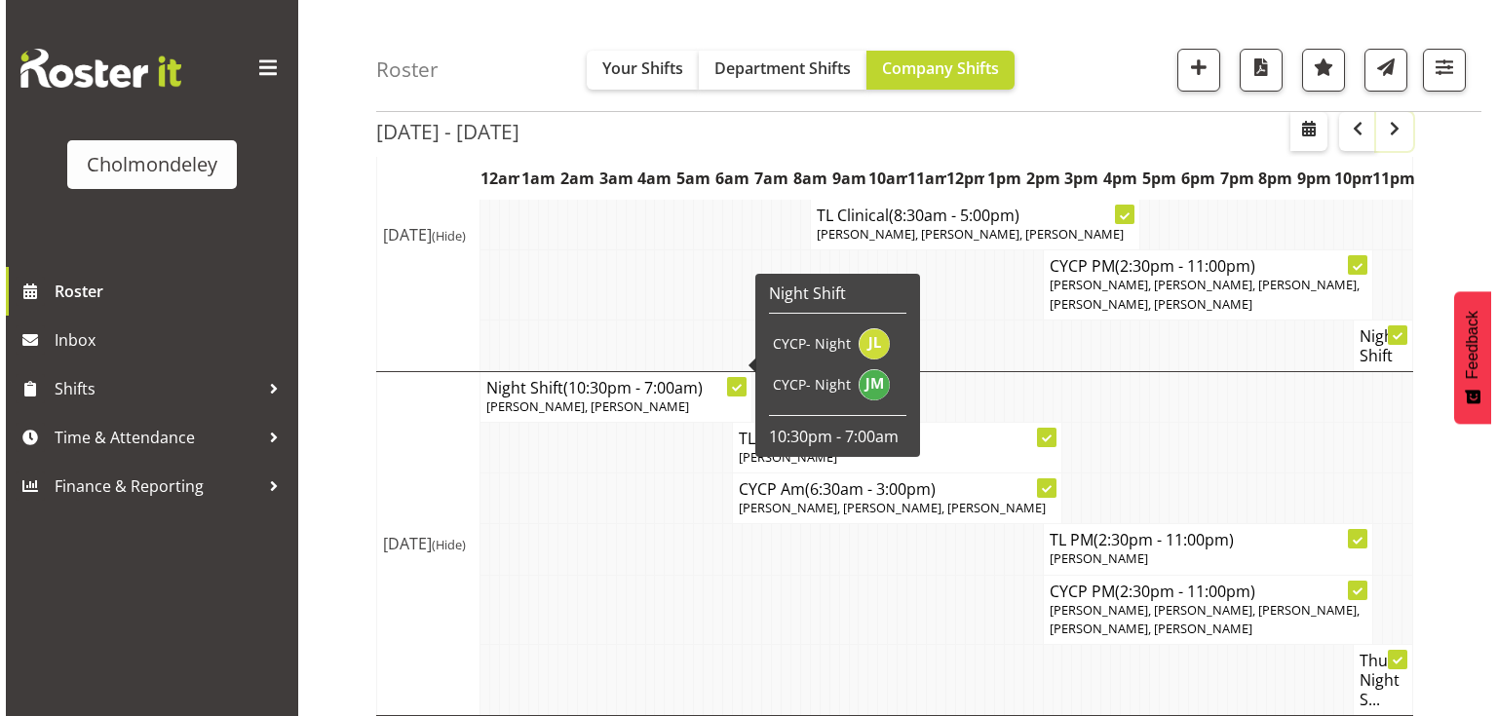
scroll to position [1021, 0]
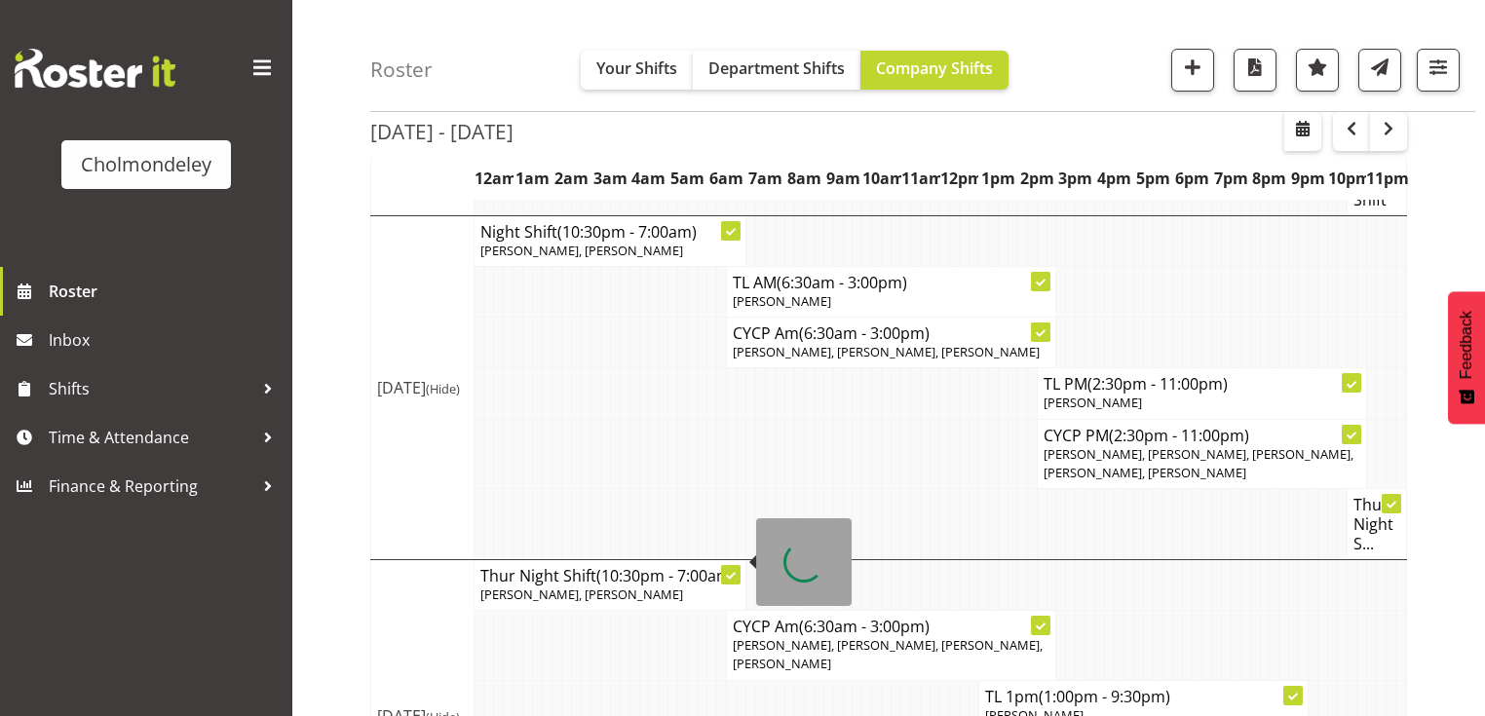
click at [581, 586] on span "[PERSON_NAME], [PERSON_NAME]" at bounding box center [581, 595] width 203 height 18
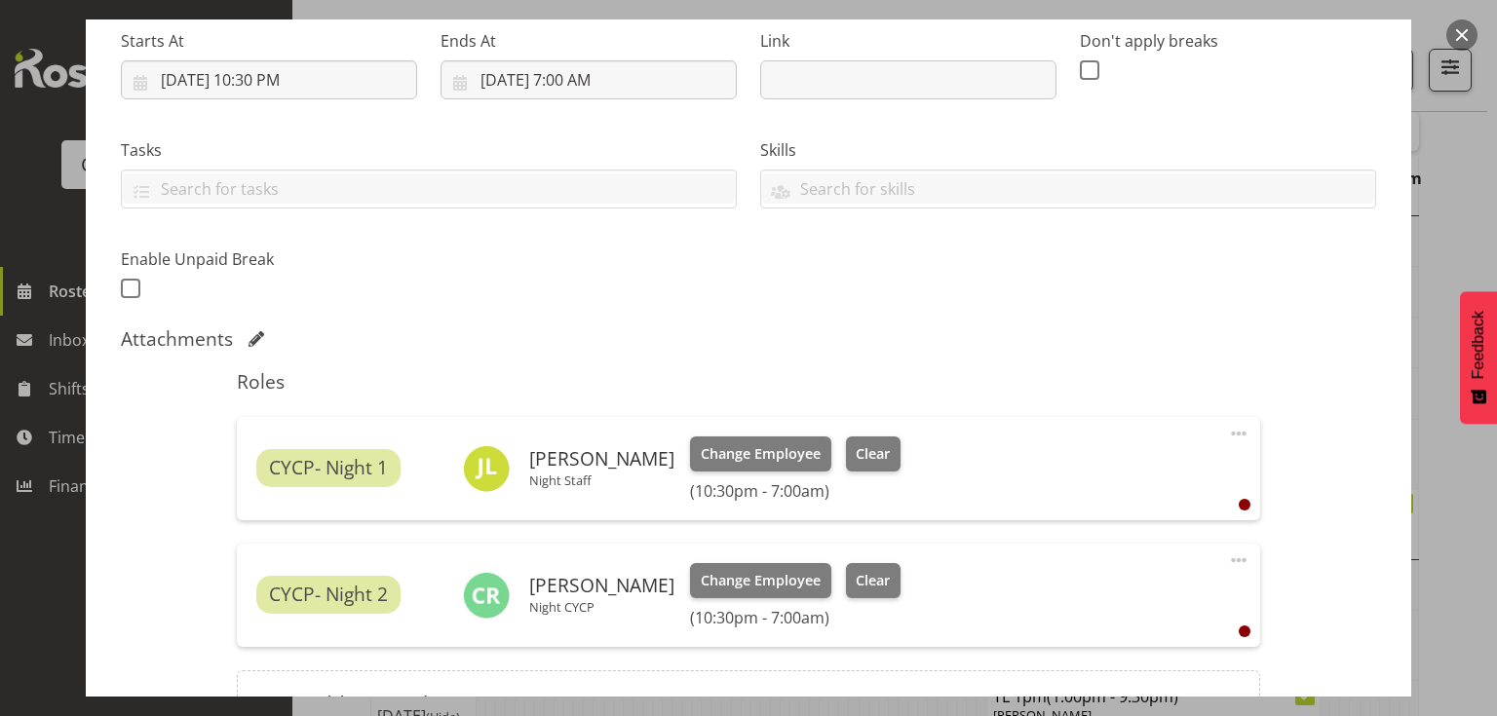
scroll to position [468, 0]
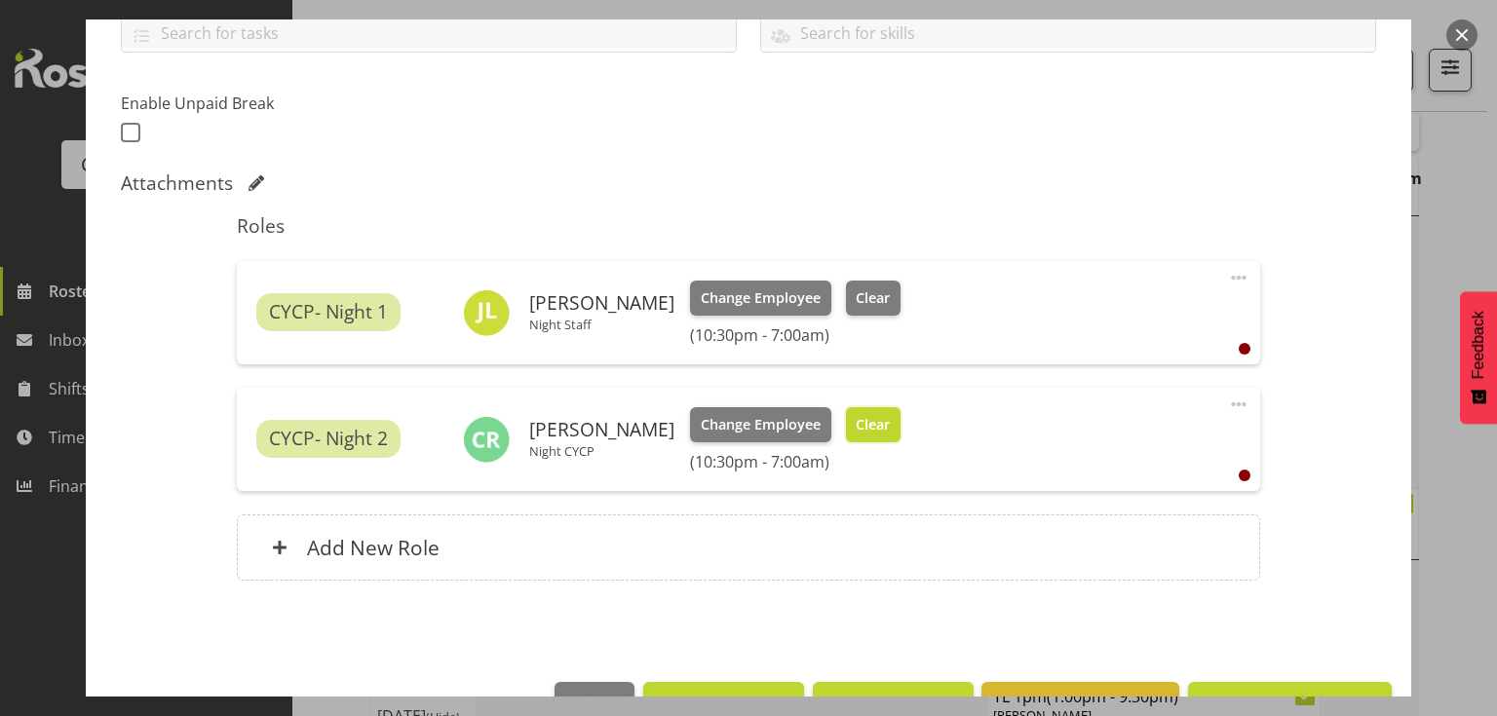
click at [861, 428] on span "Clear" at bounding box center [873, 424] width 34 height 21
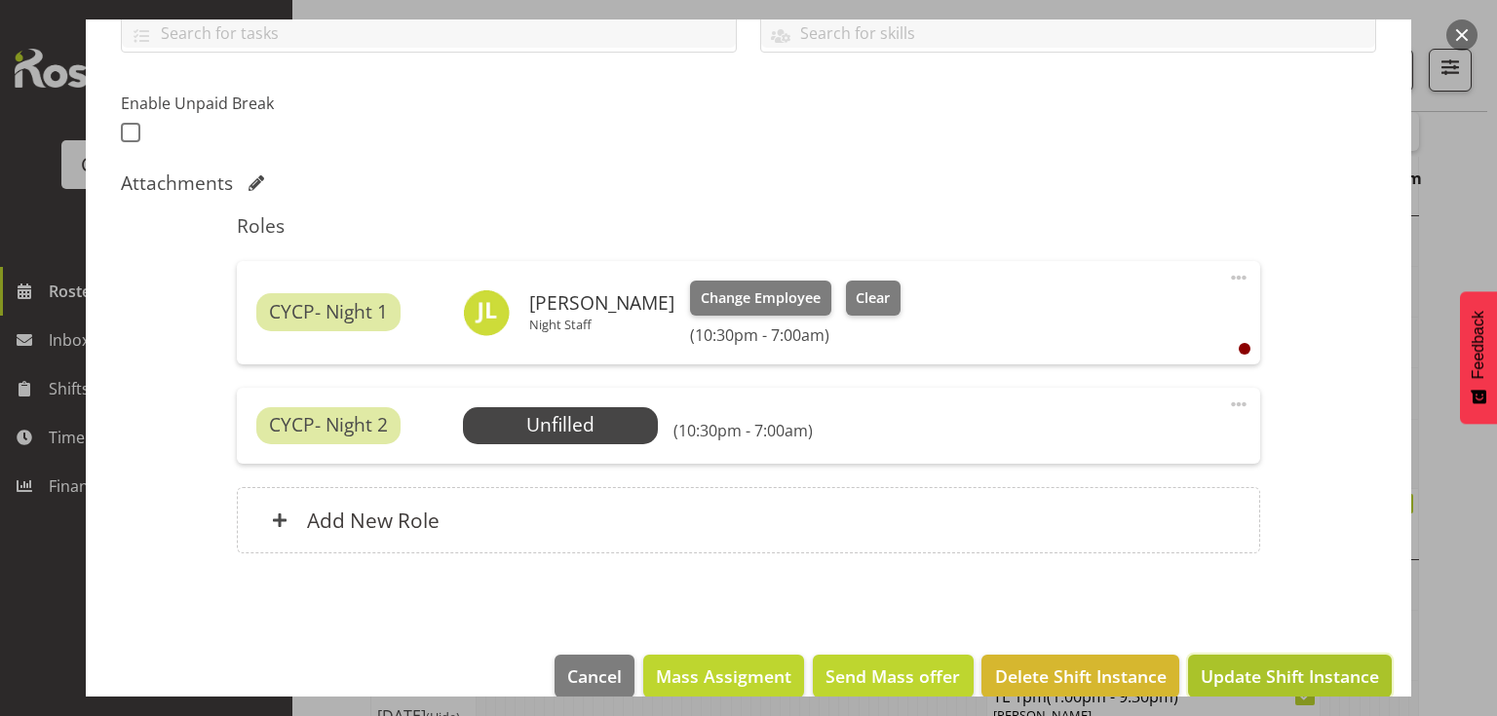
click at [1255, 677] on span "Update Shift Instance" at bounding box center [1290, 676] width 178 height 25
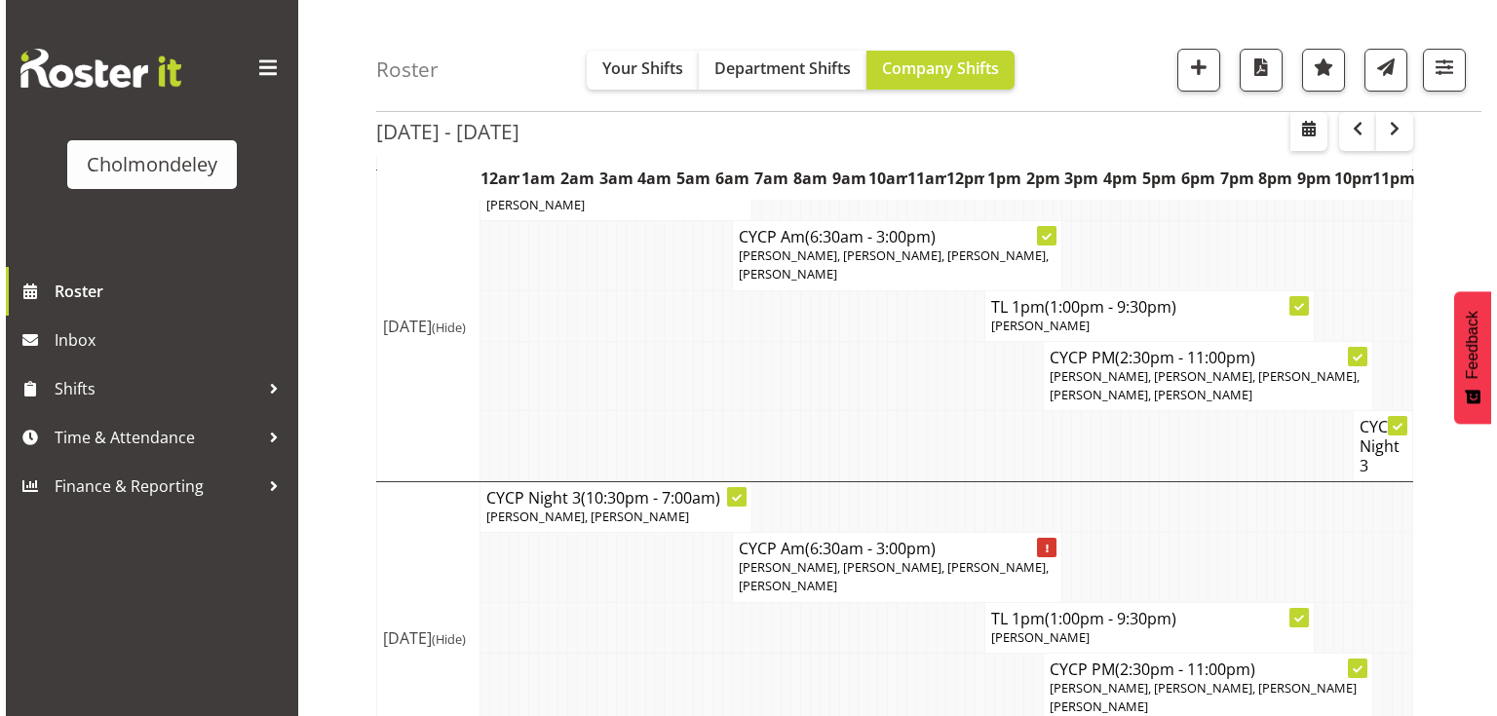
scroll to position [1489, 0]
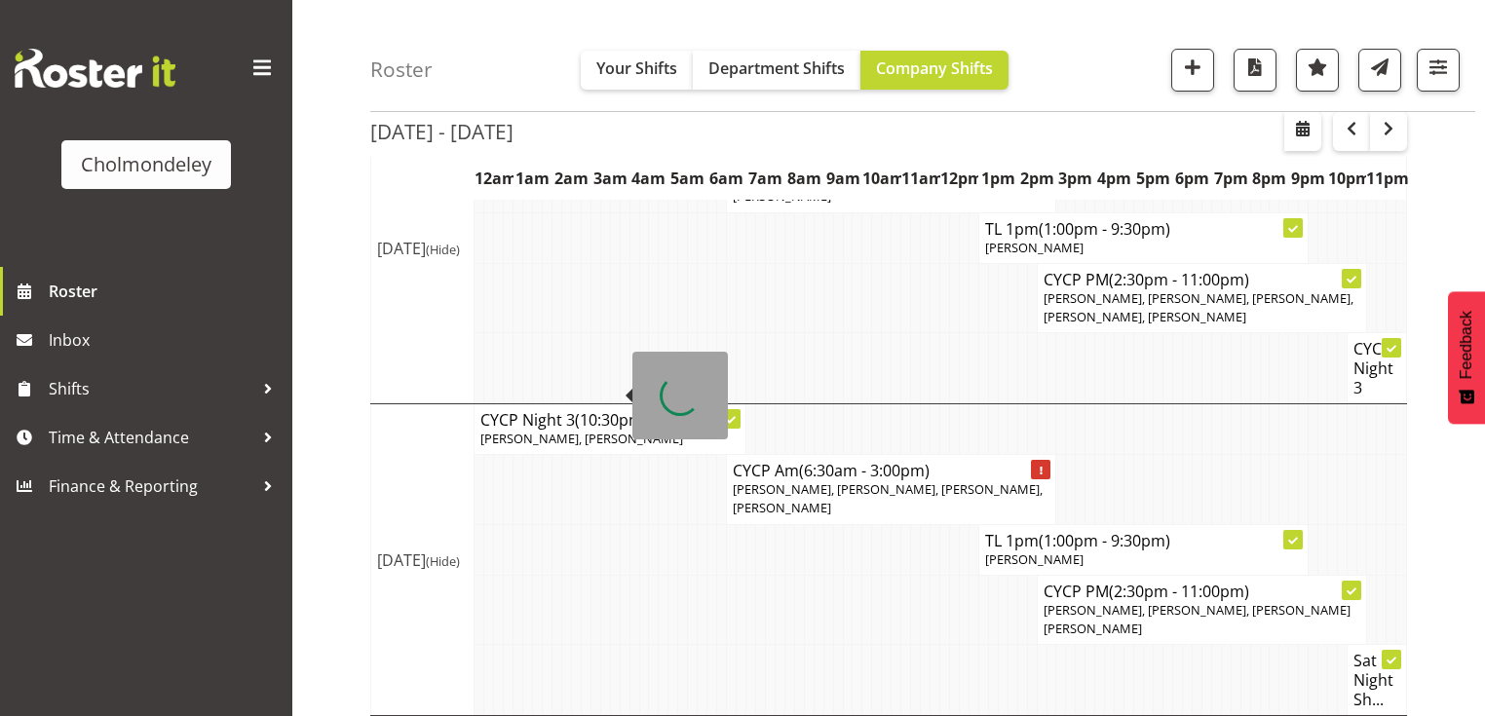
click at [544, 430] on span "[PERSON_NAME], [PERSON_NAME]" at bounding box center [581, 439] width 203 height 18
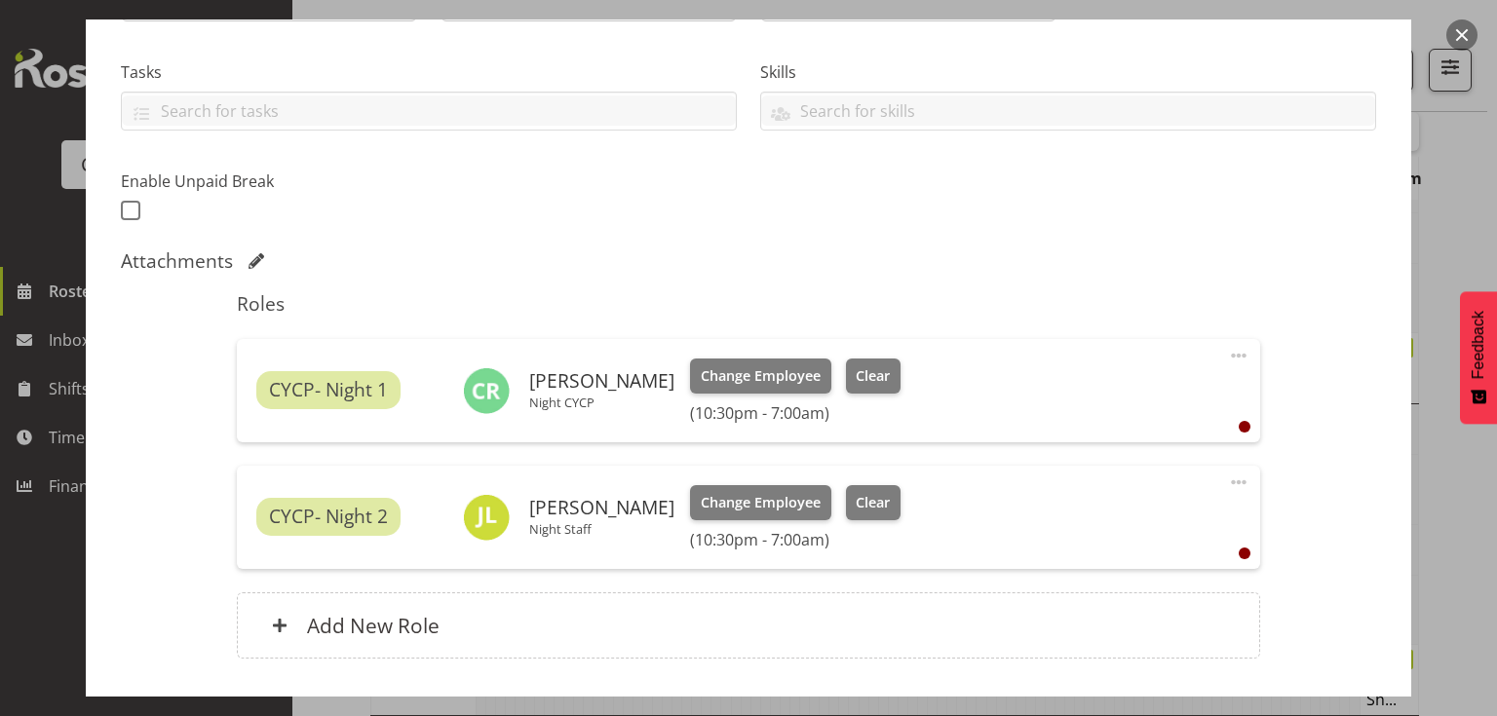
scroll to position [523, 0]
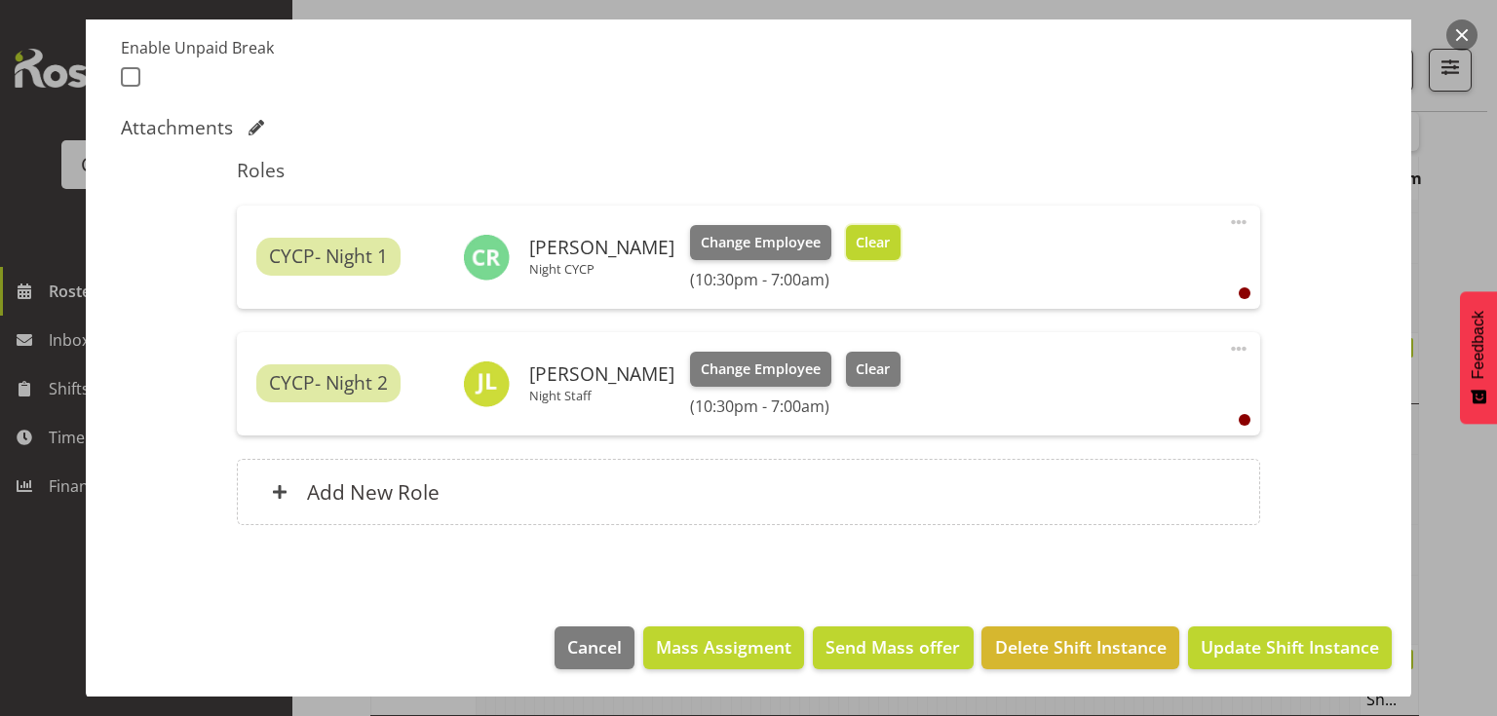
click at [864, 239] on span "Clear" at bounding box center [873, 242] width 34 height 21
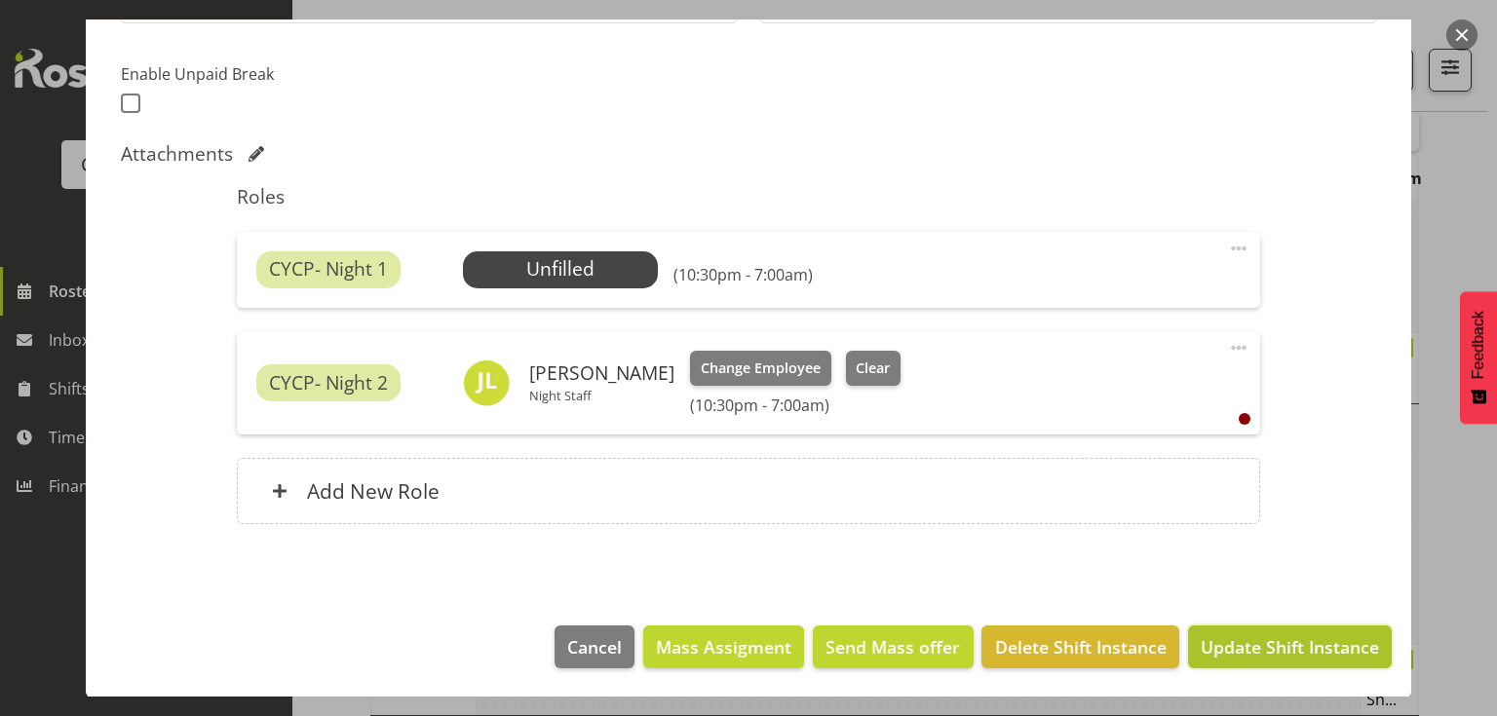
click at [1296, 645] on span "Update Shift Instance" at bounding box center [1290, 646] width 178 height 25
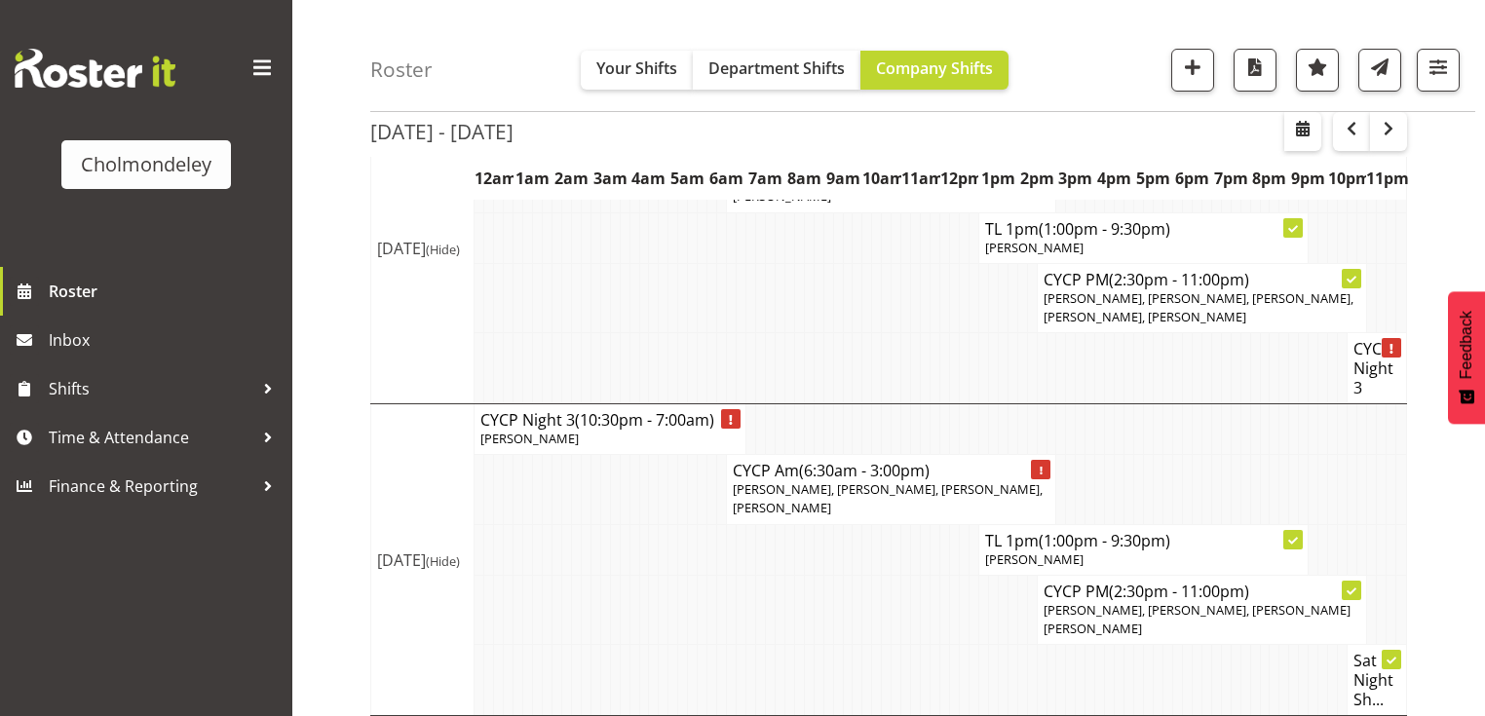
scroll to position [1543, 0]
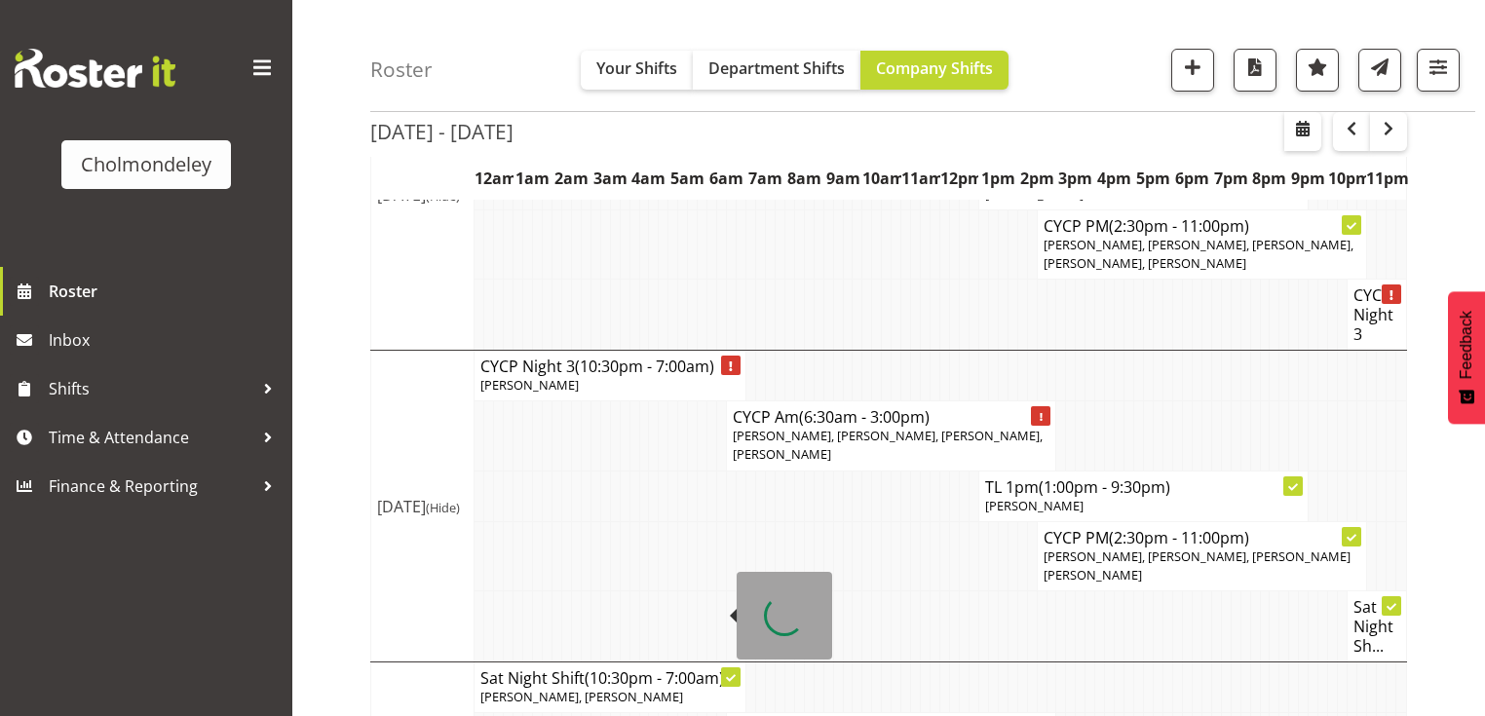
click at [626, 668] on span "(10:30pm - 7:00am)" at bounding box center [654, 678] width 139 height 21
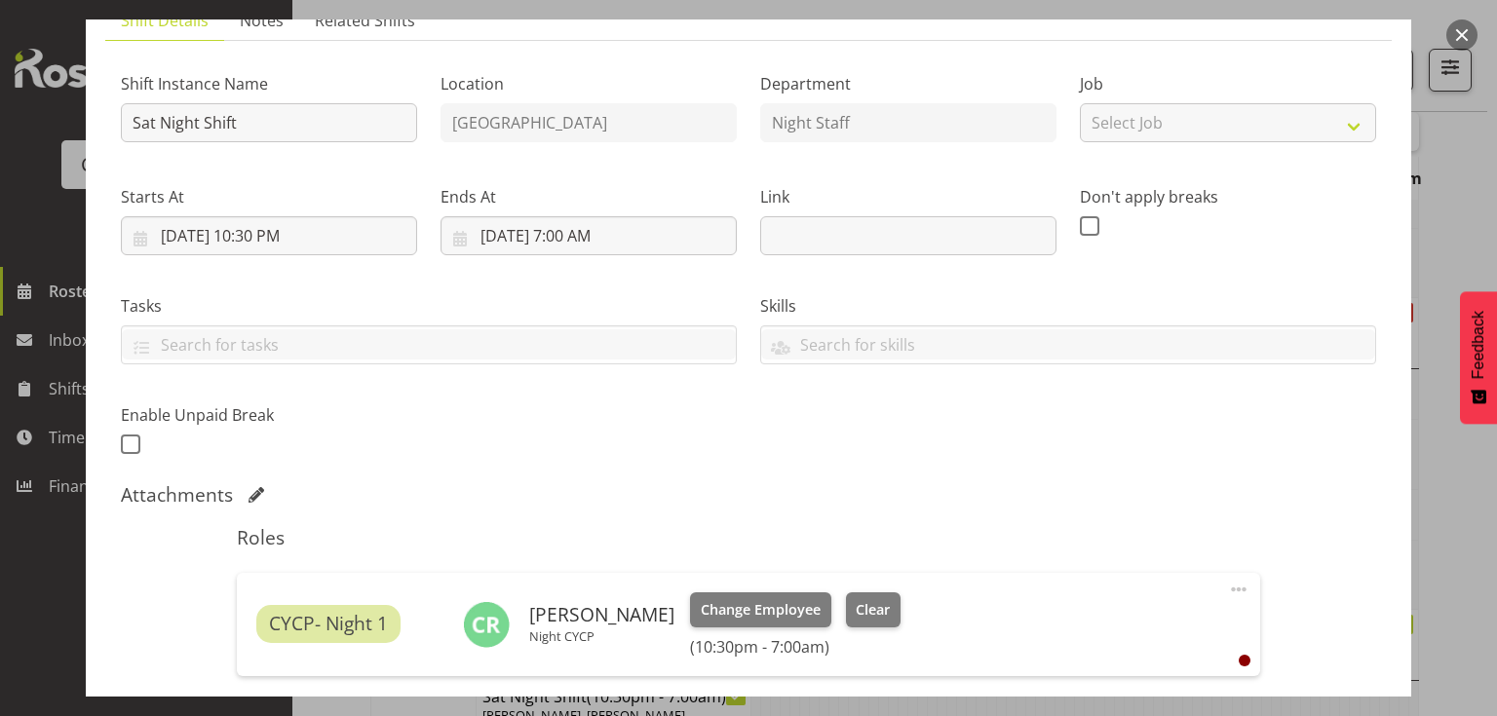
scroll to position [234, 0]
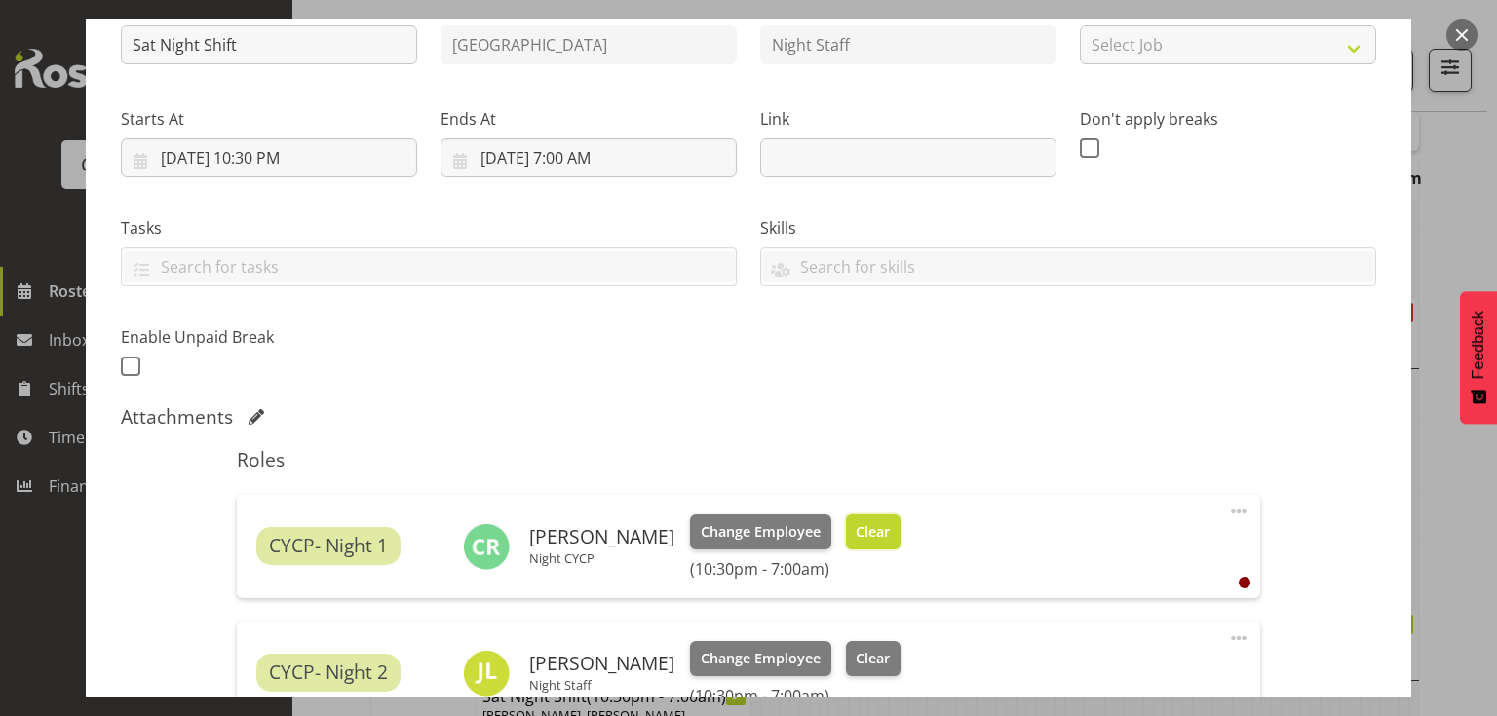
click at [856, 533] on span "Clear" at bounding box center [873, 531] width 34 height 21
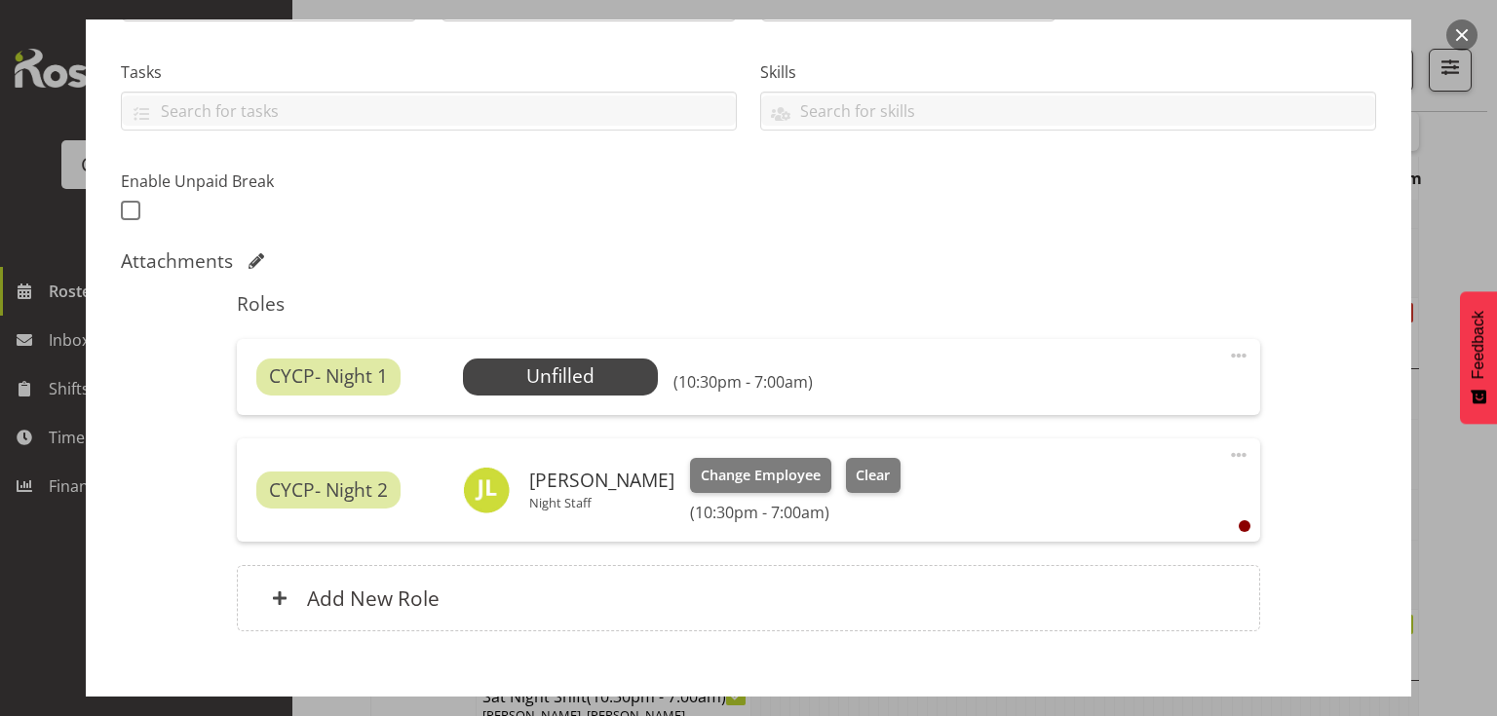
scroll to position [468, 0]
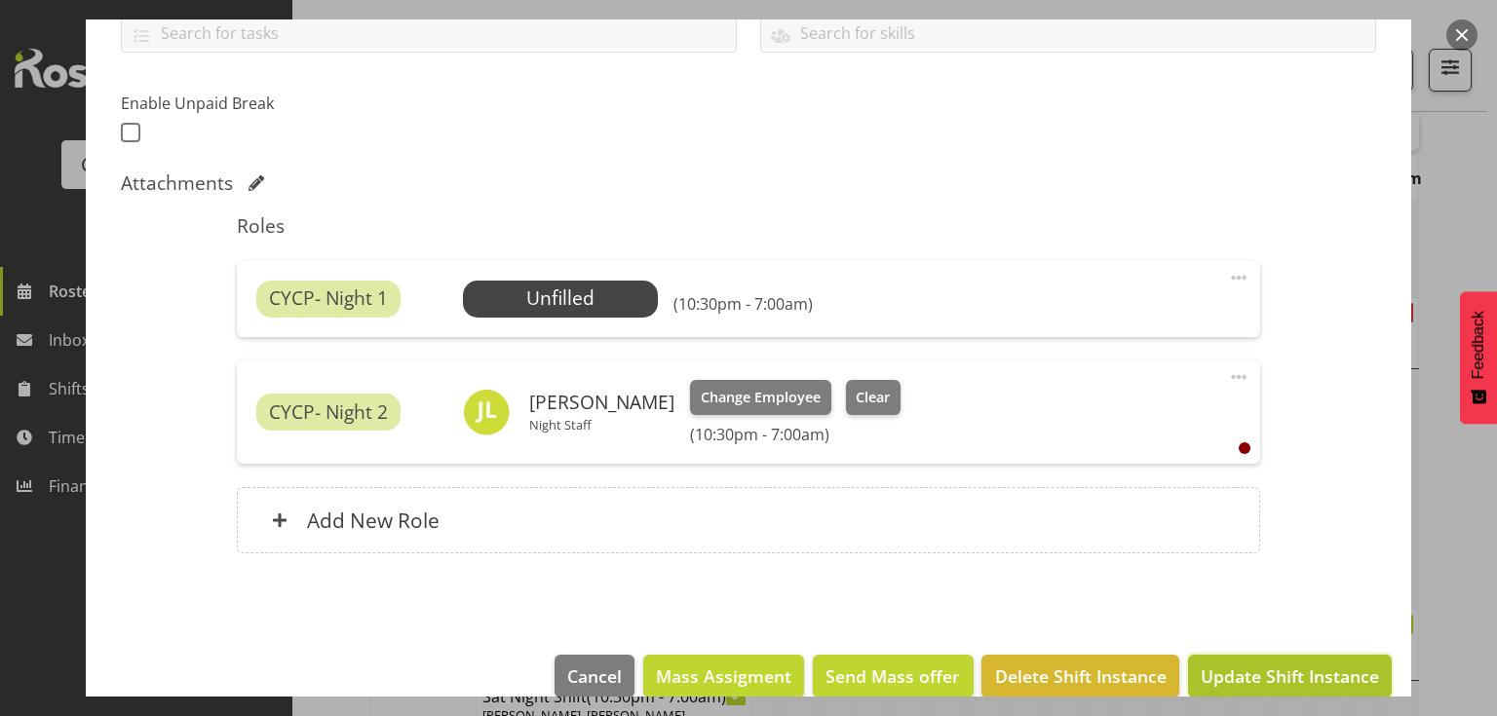
click at [1261, 671] on span "Update Shift Instance" at bounding box center [1290, 676] width 178 height 25
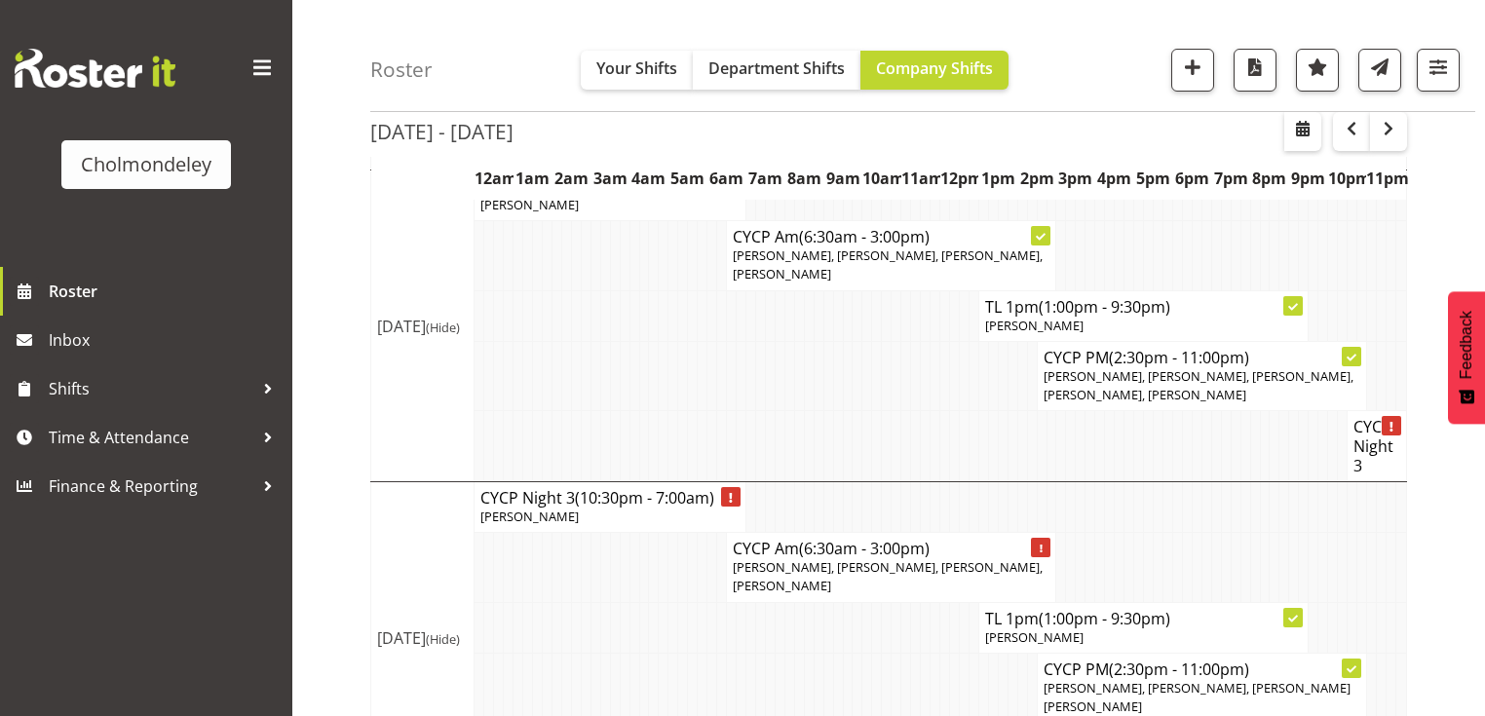
scroll to position [1543, 0]
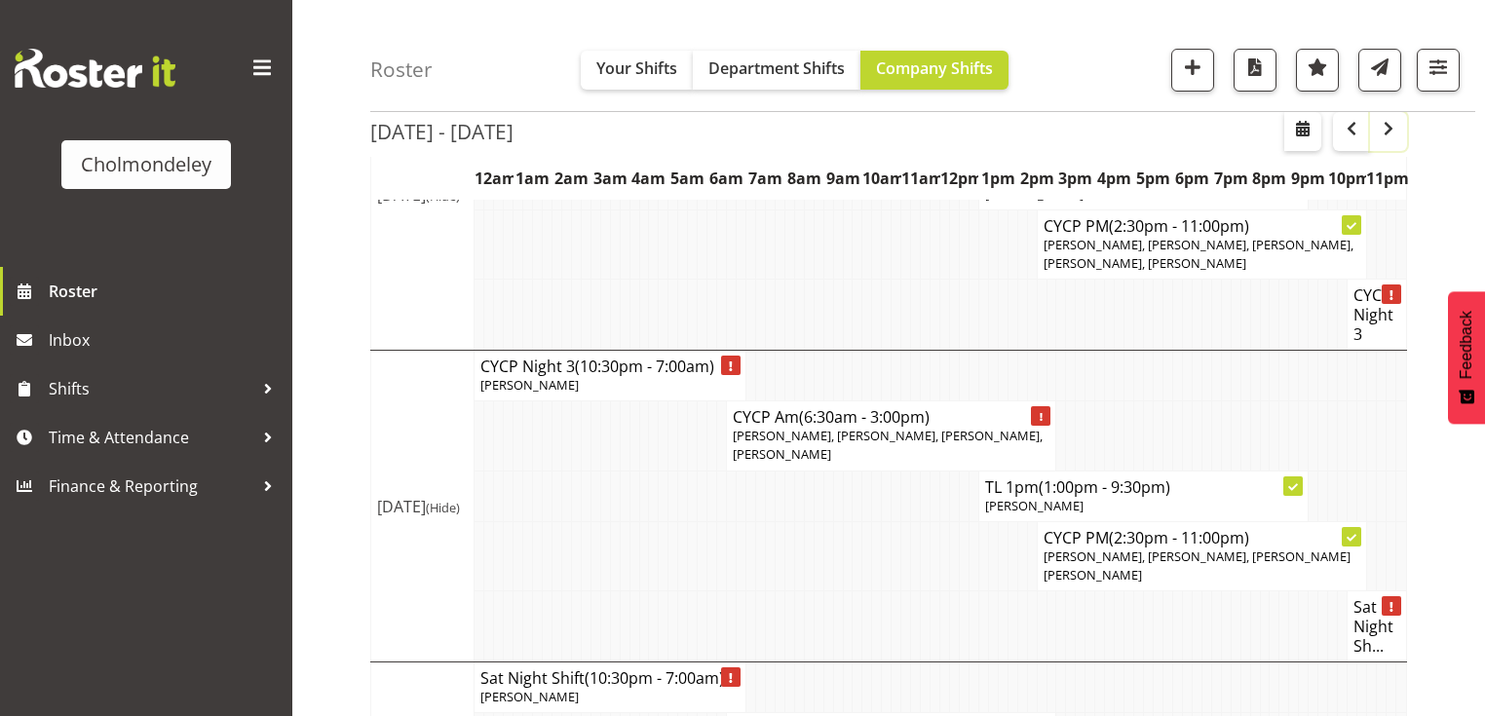
click at [1387, 134] on span "button" at bounding box center [1388, 128] width 23 height 23
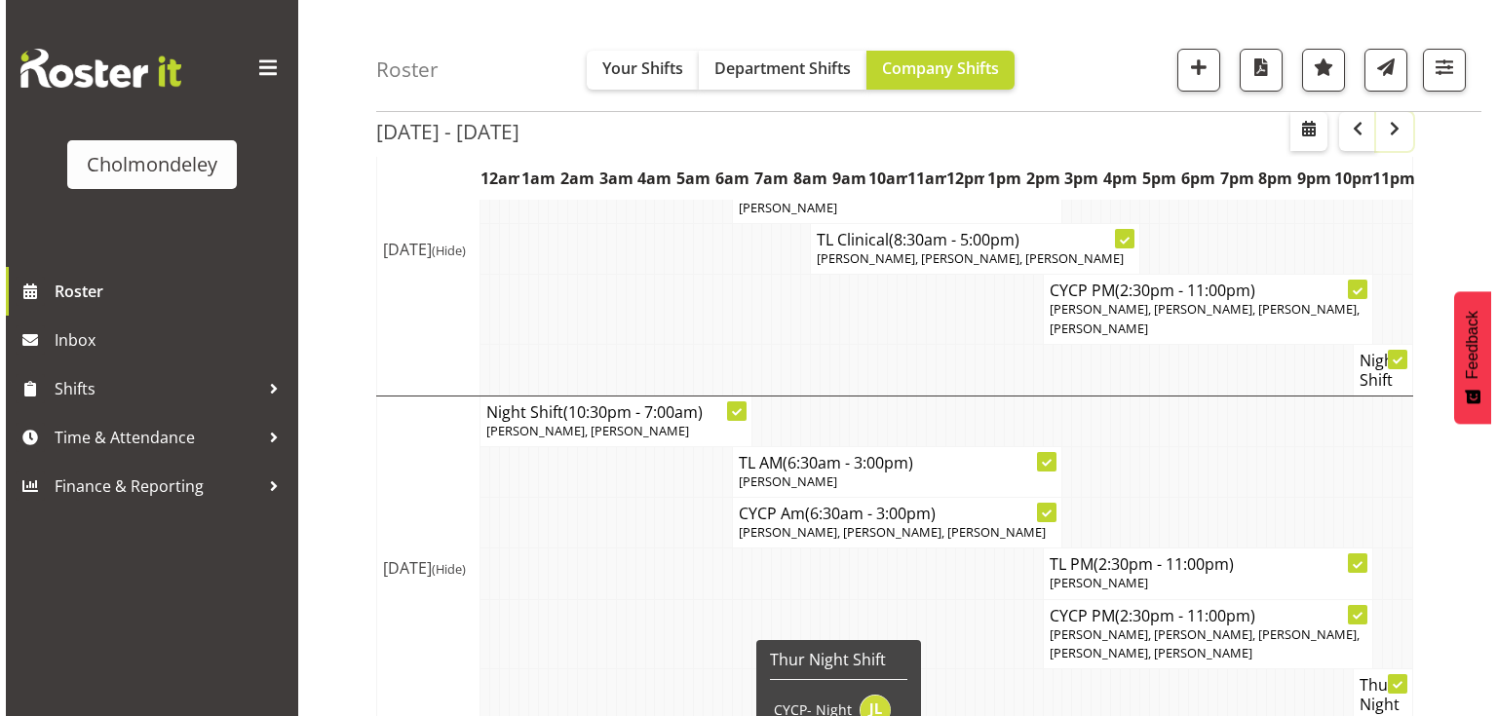
scroll to position [997, 0]
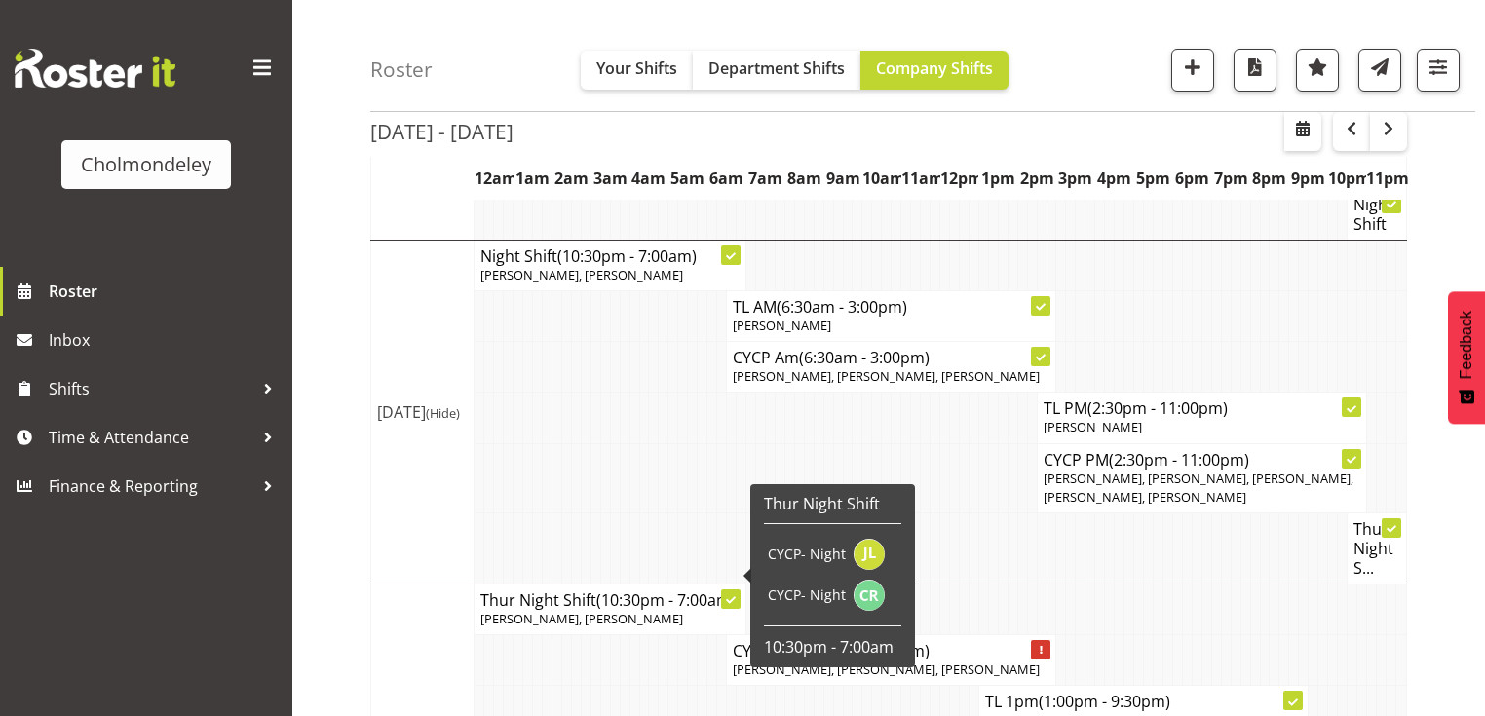
click at [624, 610] on p "[PERSON_NAME], [PERSON_NAME]" at bounding box center [609, 619] width 259 height 19
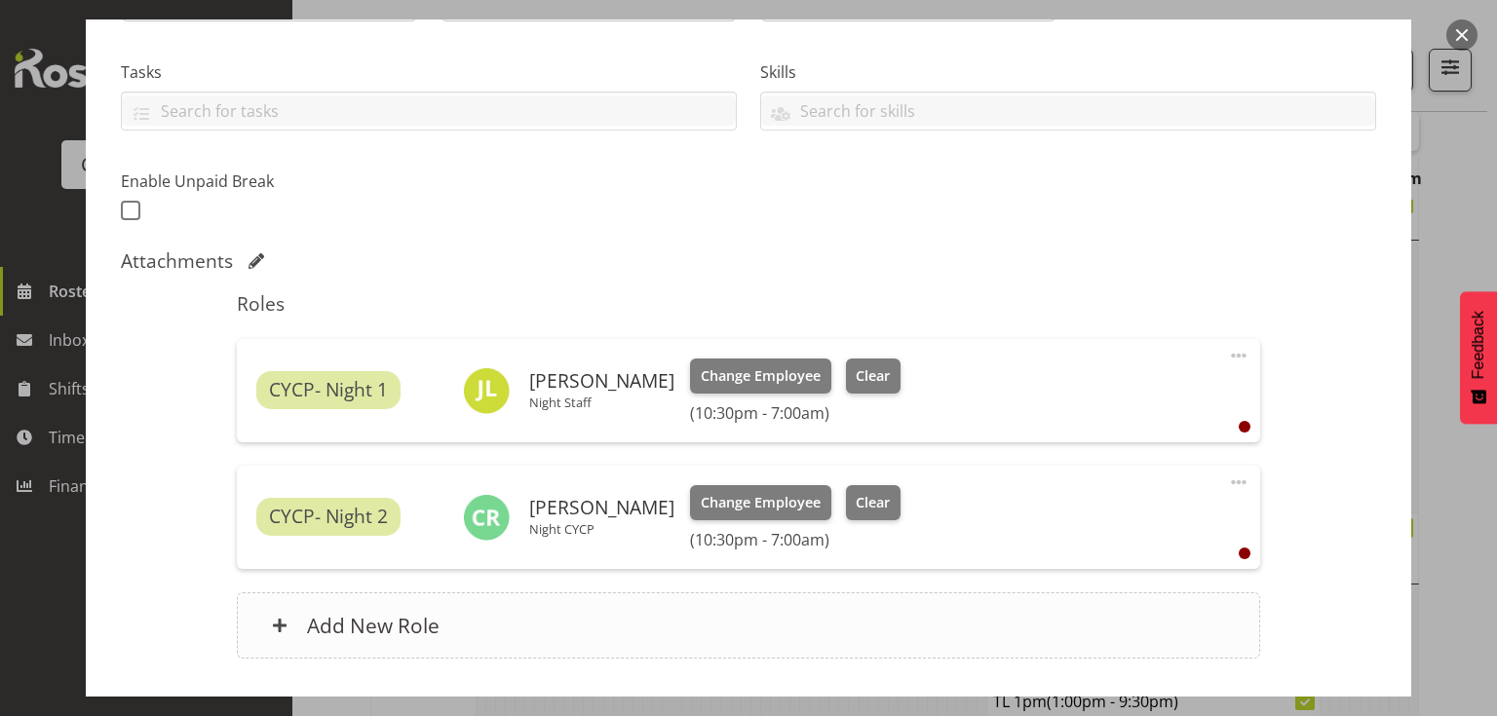
scroll to position [468, 0]
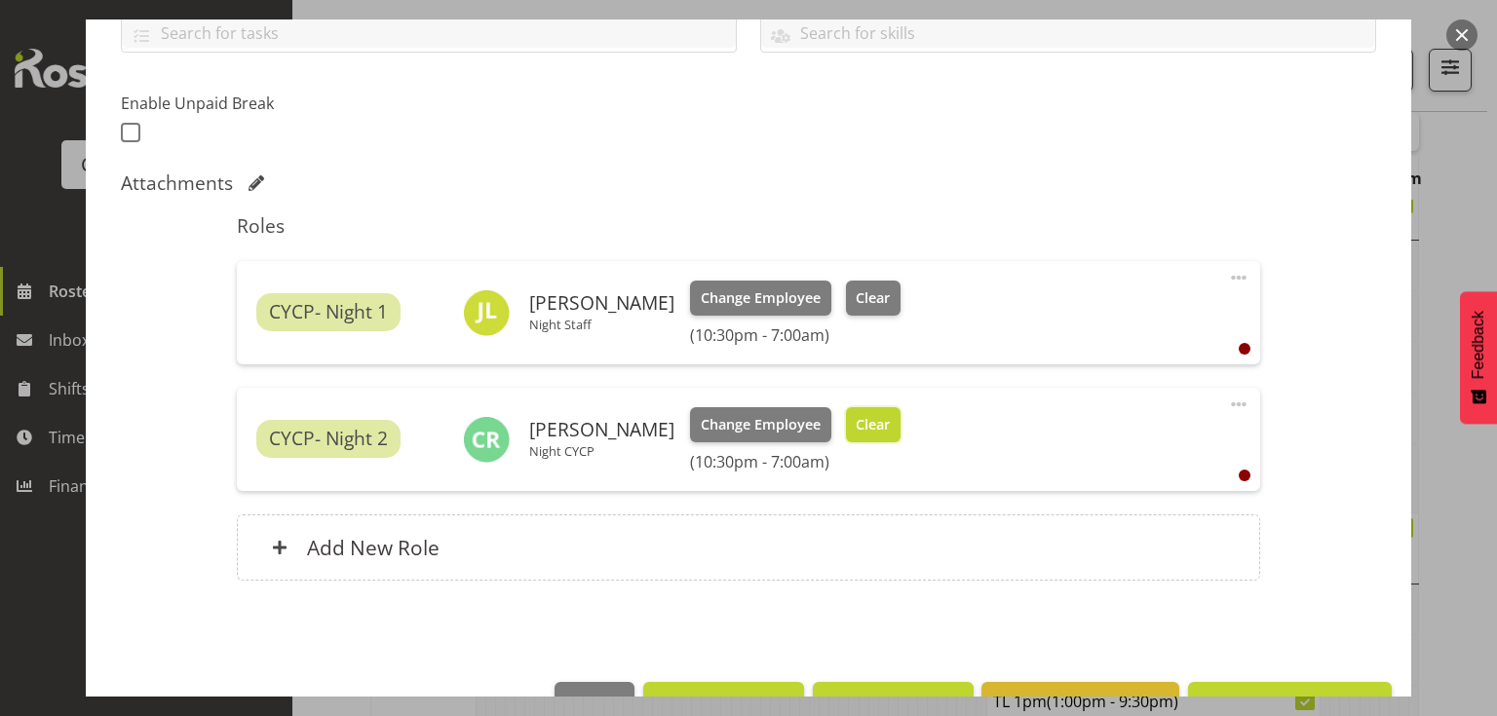
click at [856, 422] on span "Clear" at bounding box center [873, 424] width 34 height 21
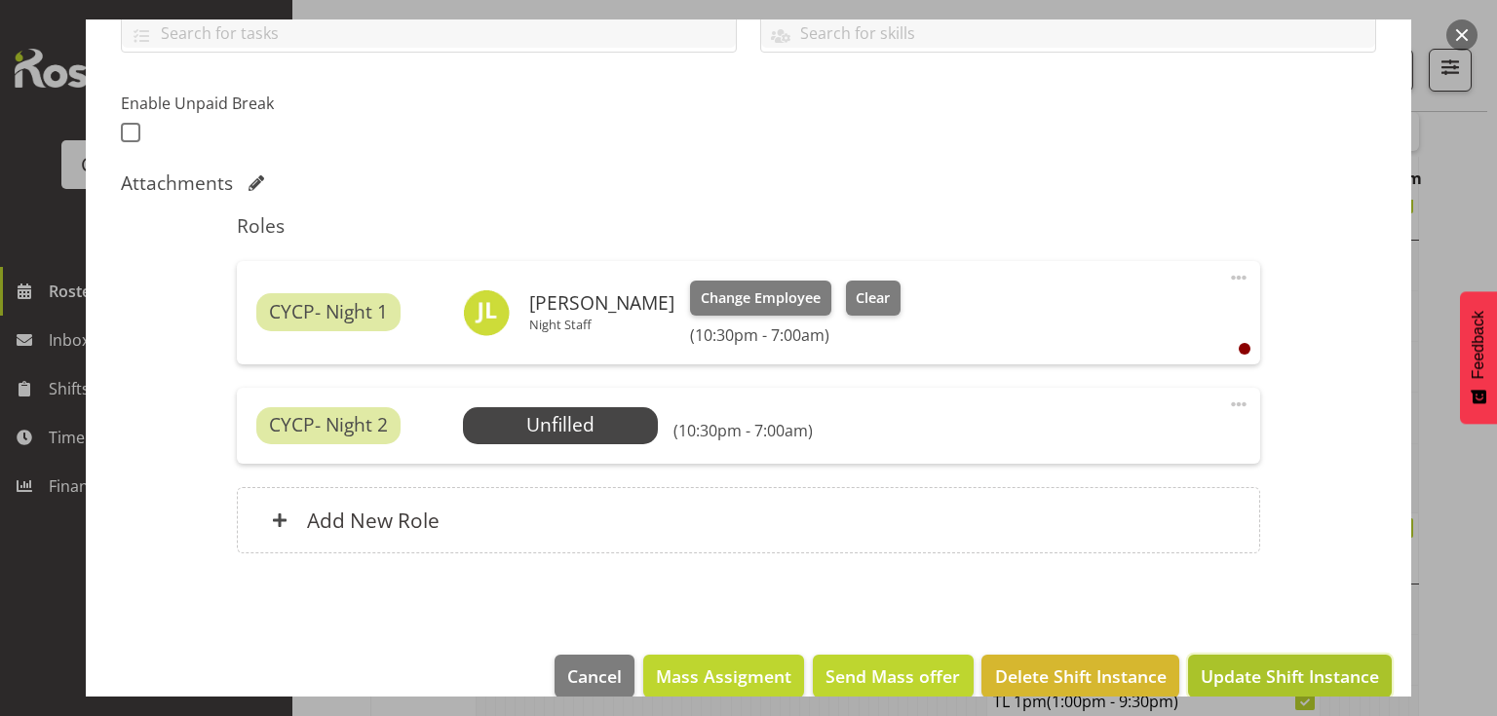
click at [1324, 671] on span "Update Shift Instance" at bounding box center [1290, 676] width 178 height 25
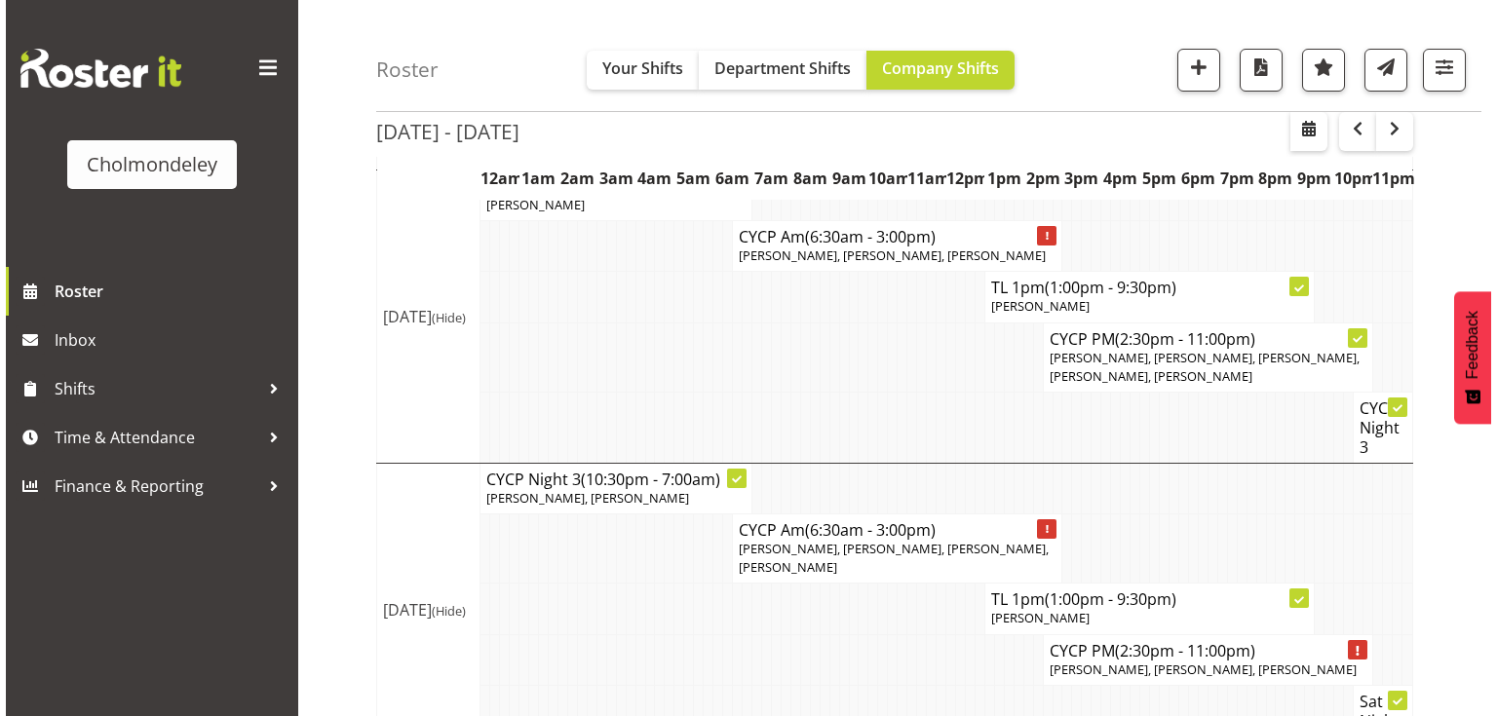
scroll to position [1489, 0]
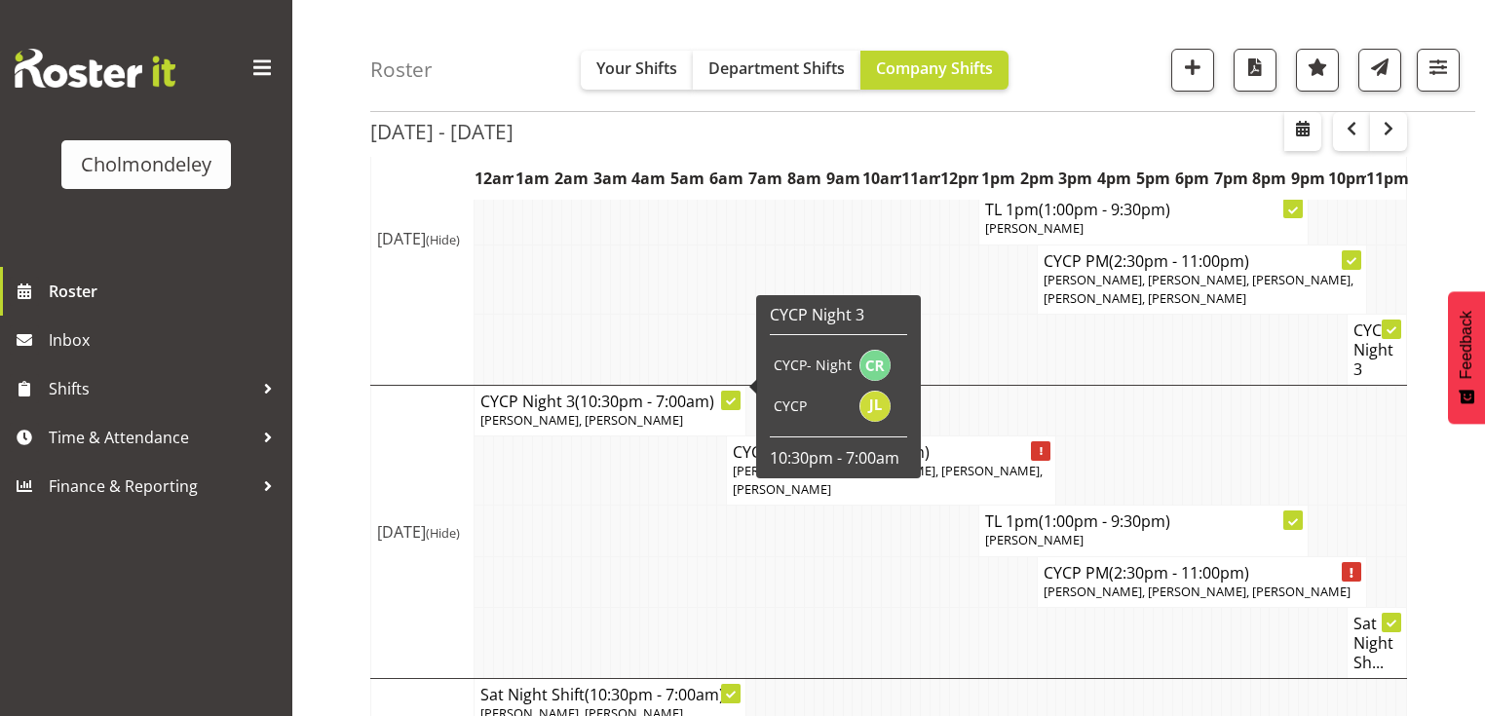
click at [600, 391] on span "(10:30pm - 7:00am)" at bounding box center [644, 401] width 139 height 21
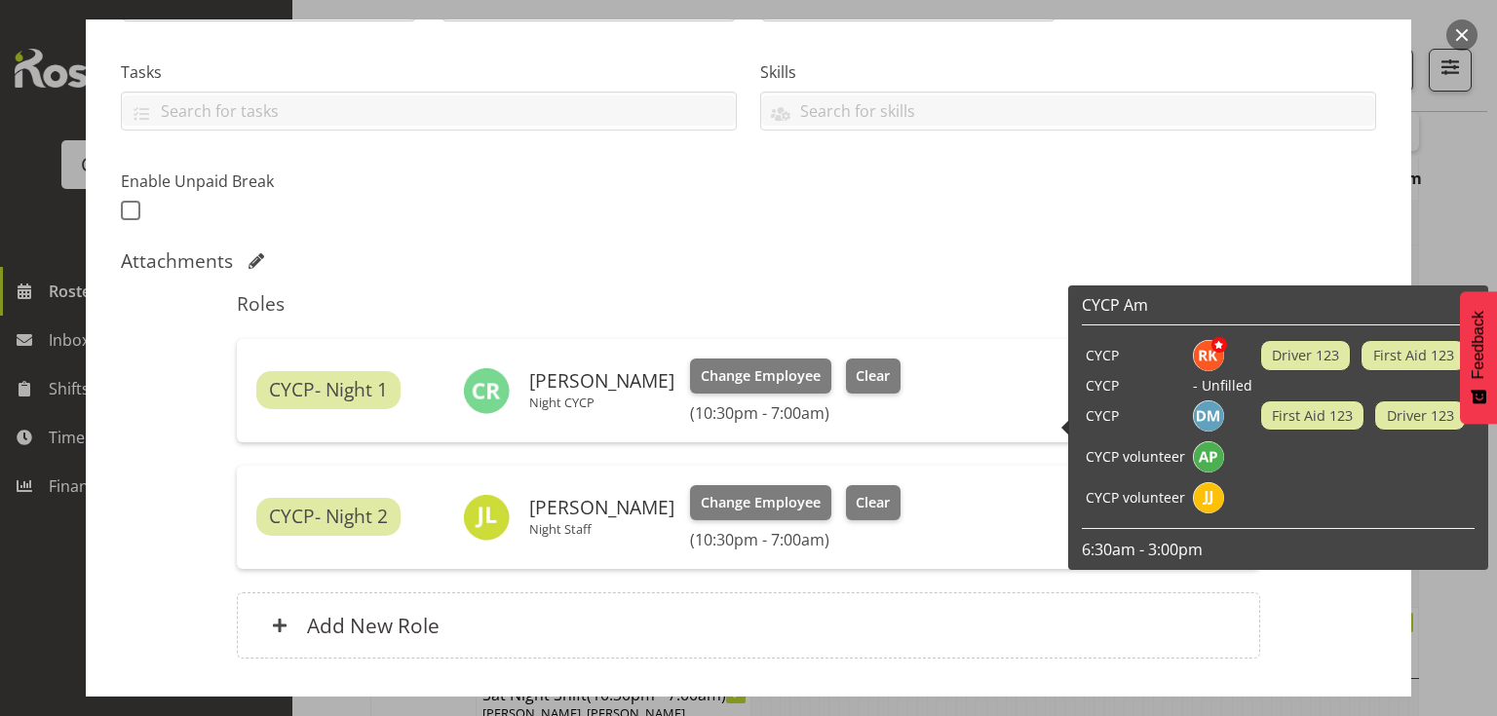
scroll to position [468, 0]
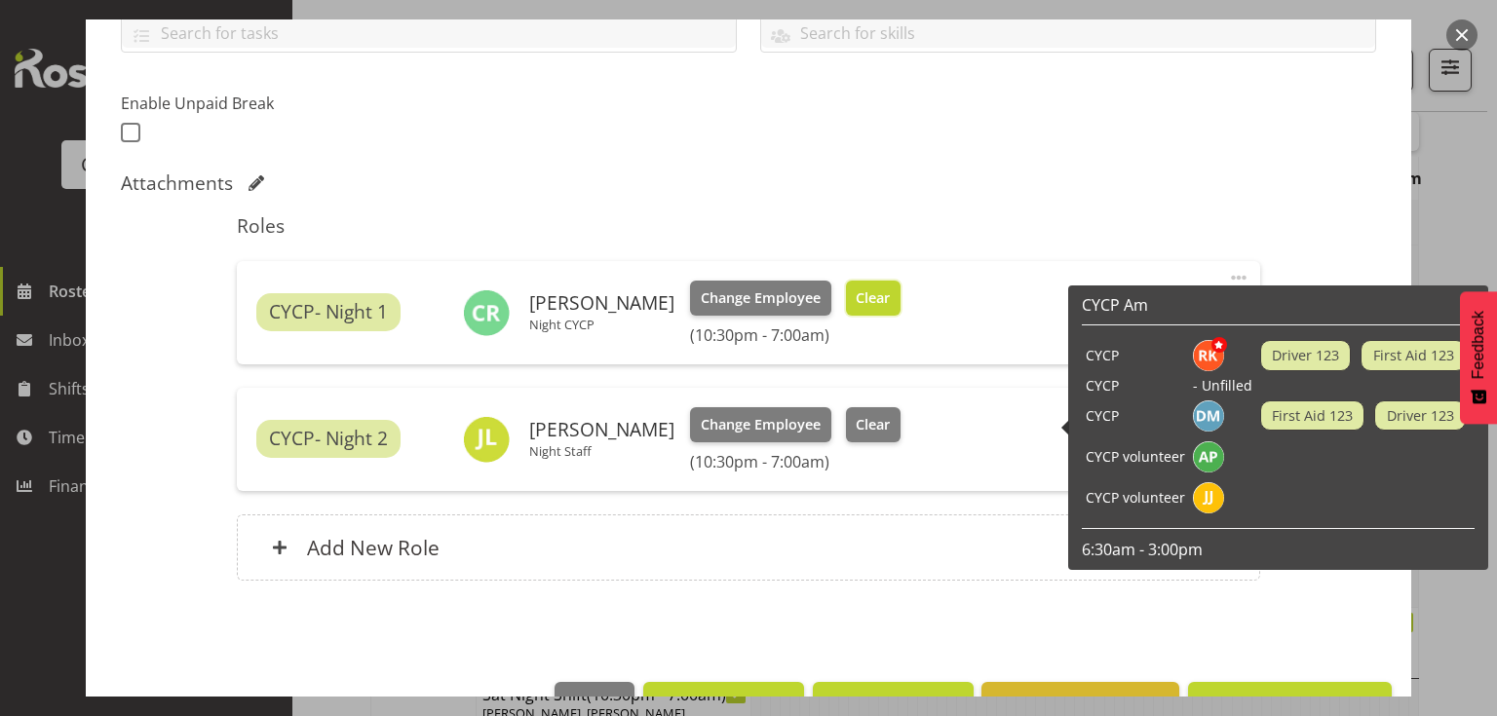
click at [858, 288] on span "Clear" at bounding box center [873, 298] width 34 height 21
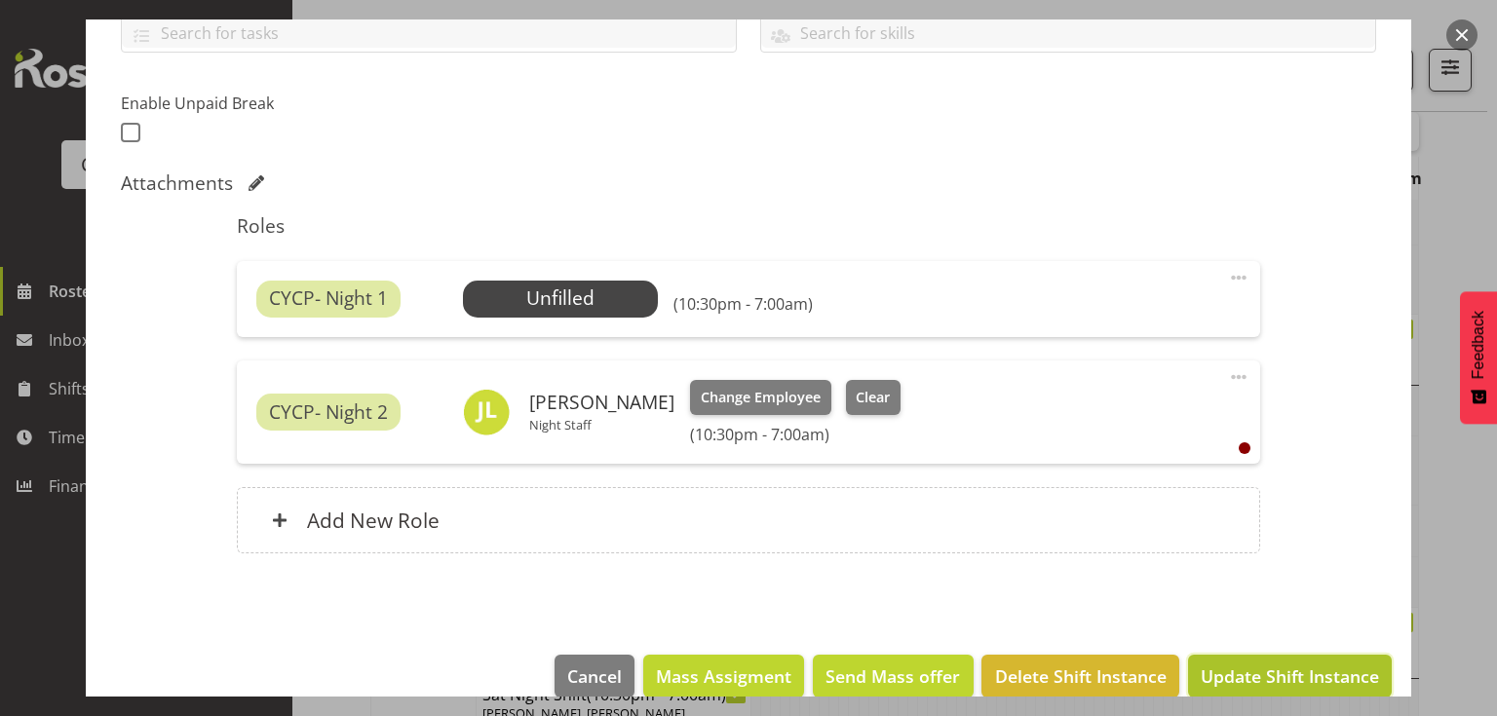
click at [1294, 671] on span "Update Shift Instance" at bounding box center [1290, 676] width 178 height 25
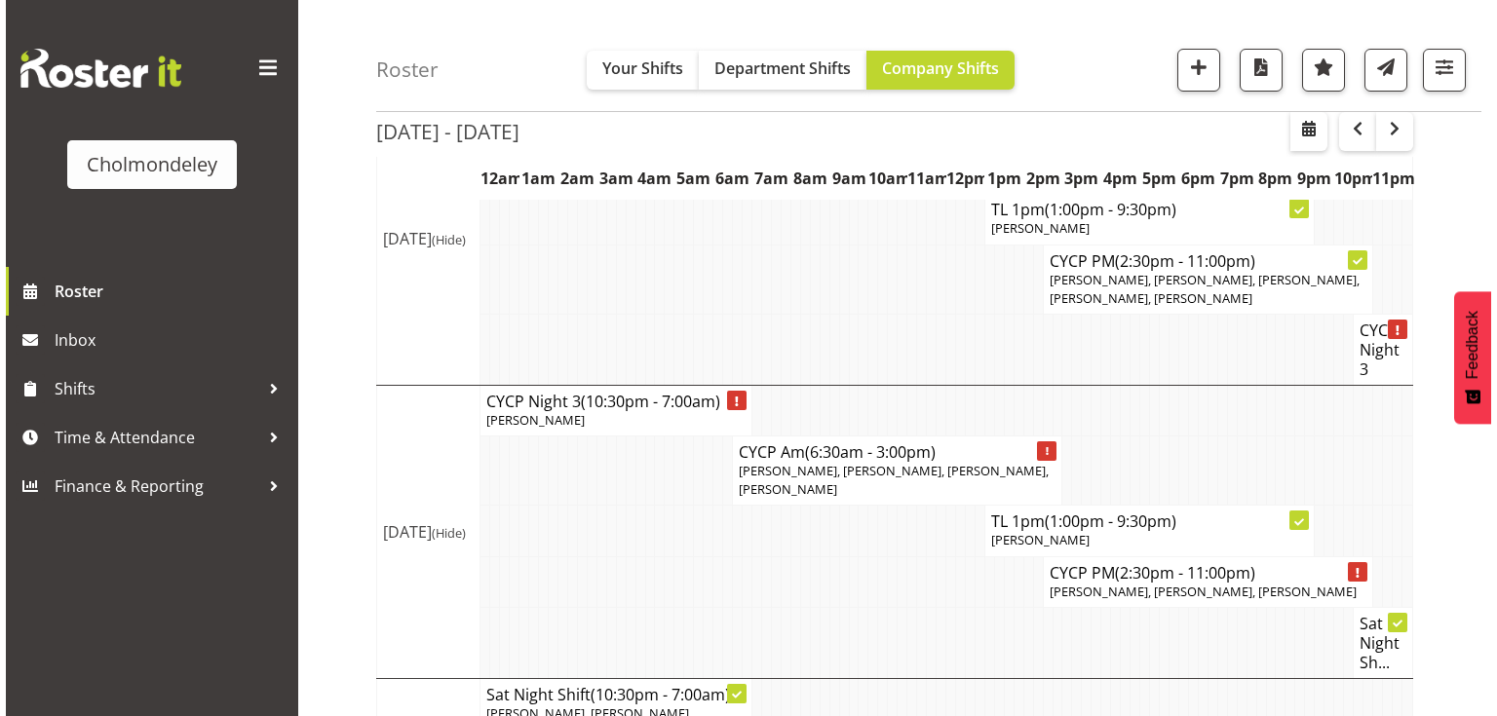
scroll to position [1561, 0]
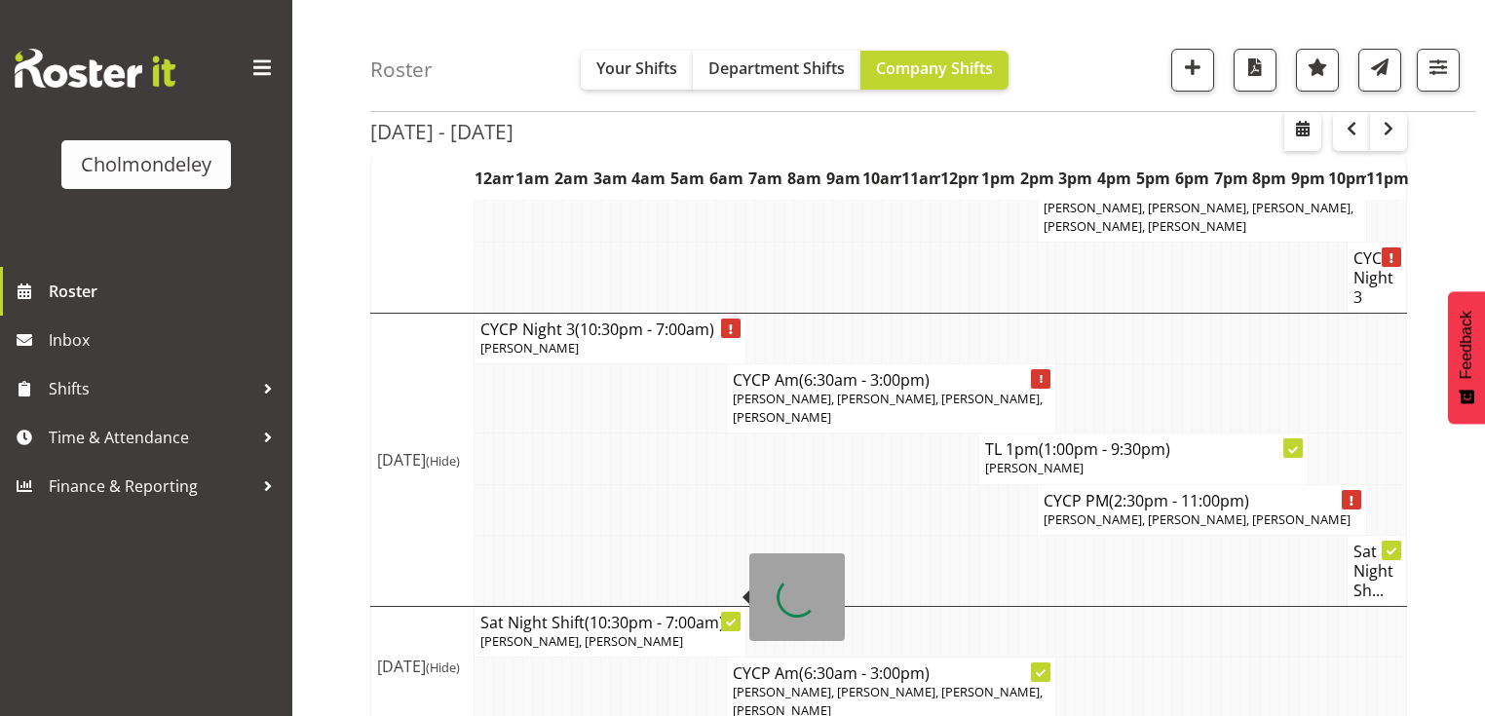
click at [538, 633] on span "[PERSON_NAME], [PERSON_NAME]" at bounding box center [581, 642] width 203 height 18
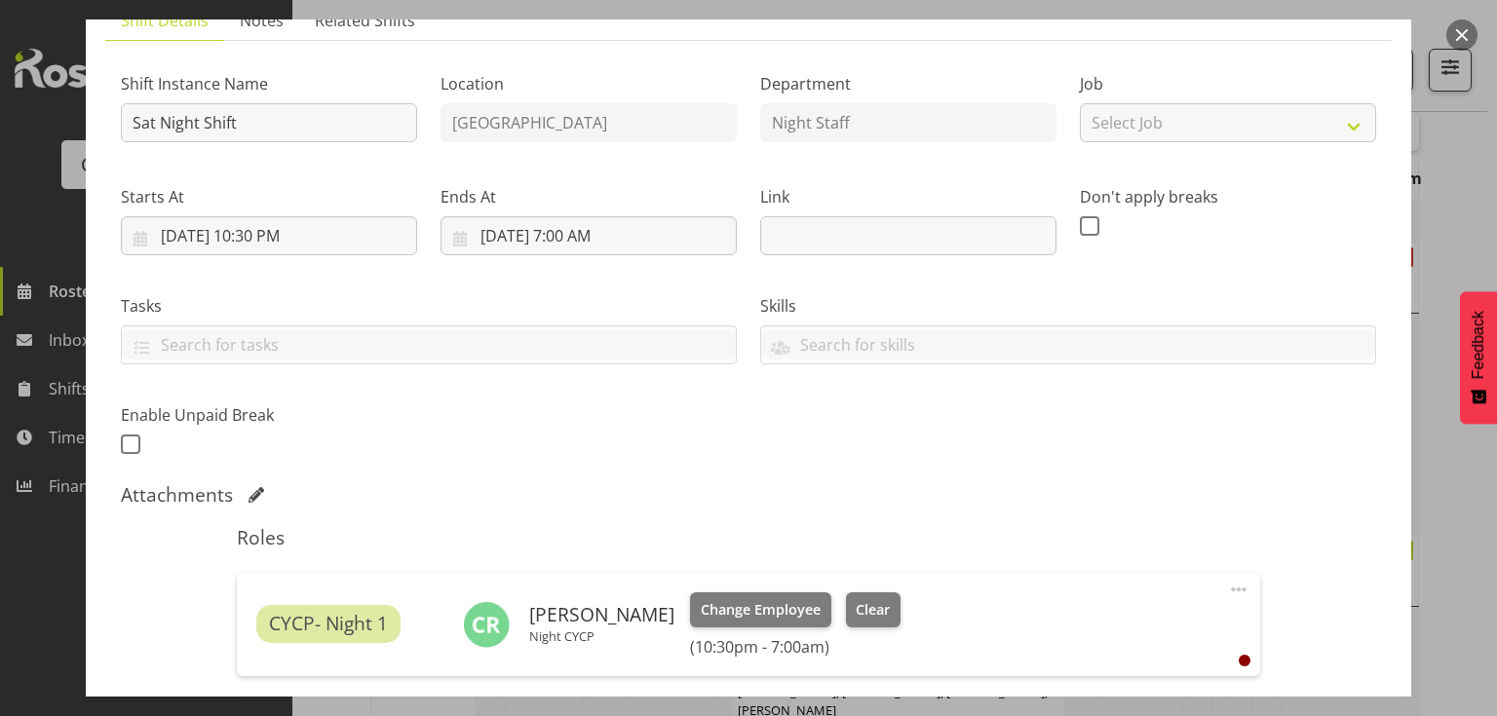
scroll to position [234, 0]
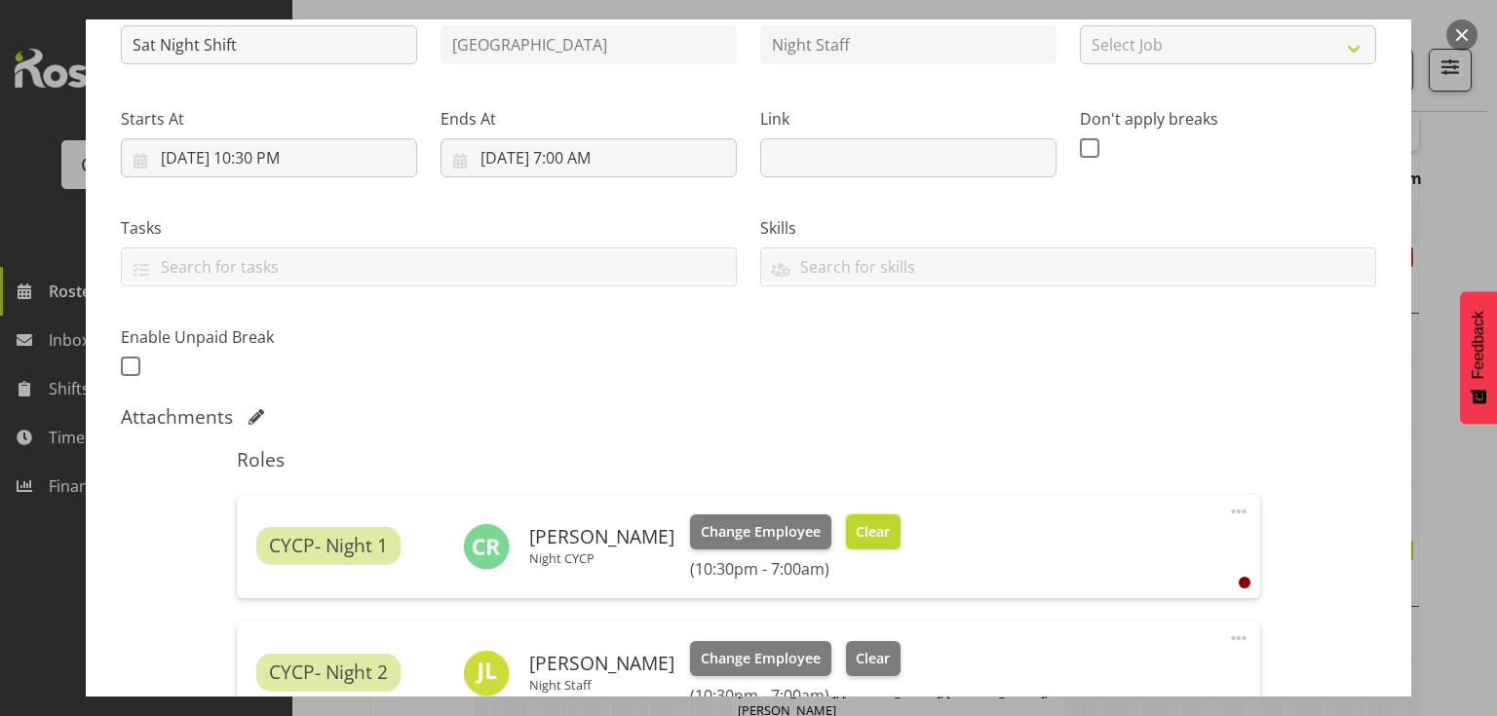
click at [856, 536] on span "Clear" at bounding box center [873, 531] width 34 height 21
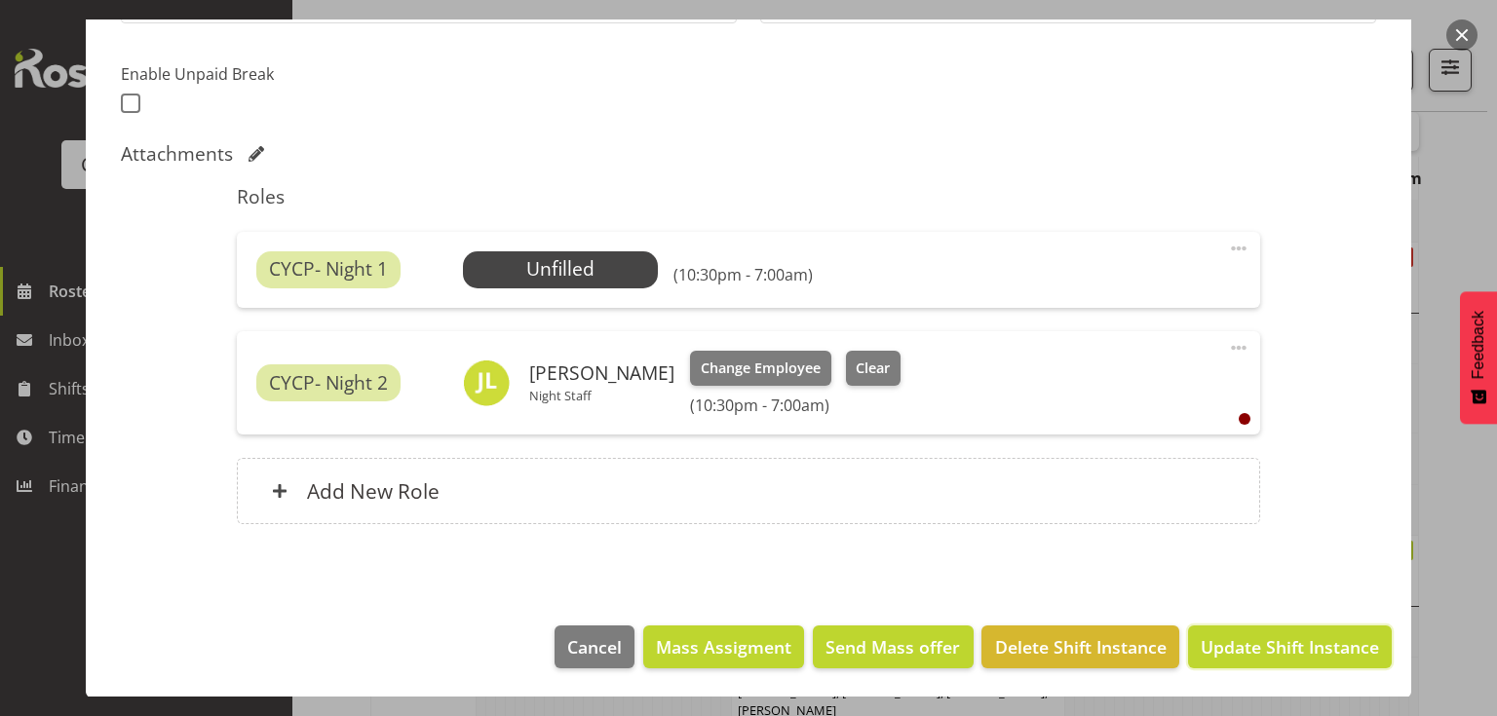
click at [1248, 651] on span "Update Shift Instance" at bounding box center [1290, 646] width 178 height 25
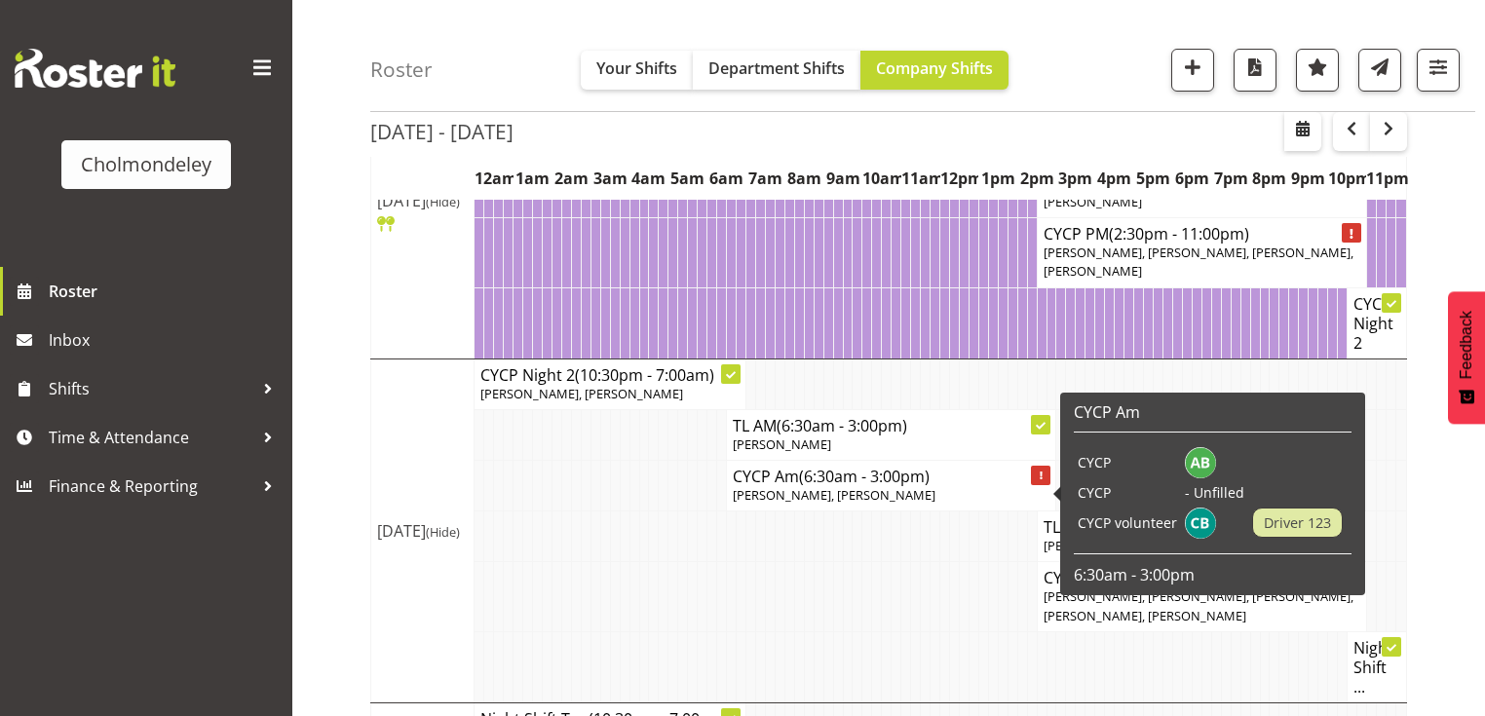
scroll to position [398, 0]
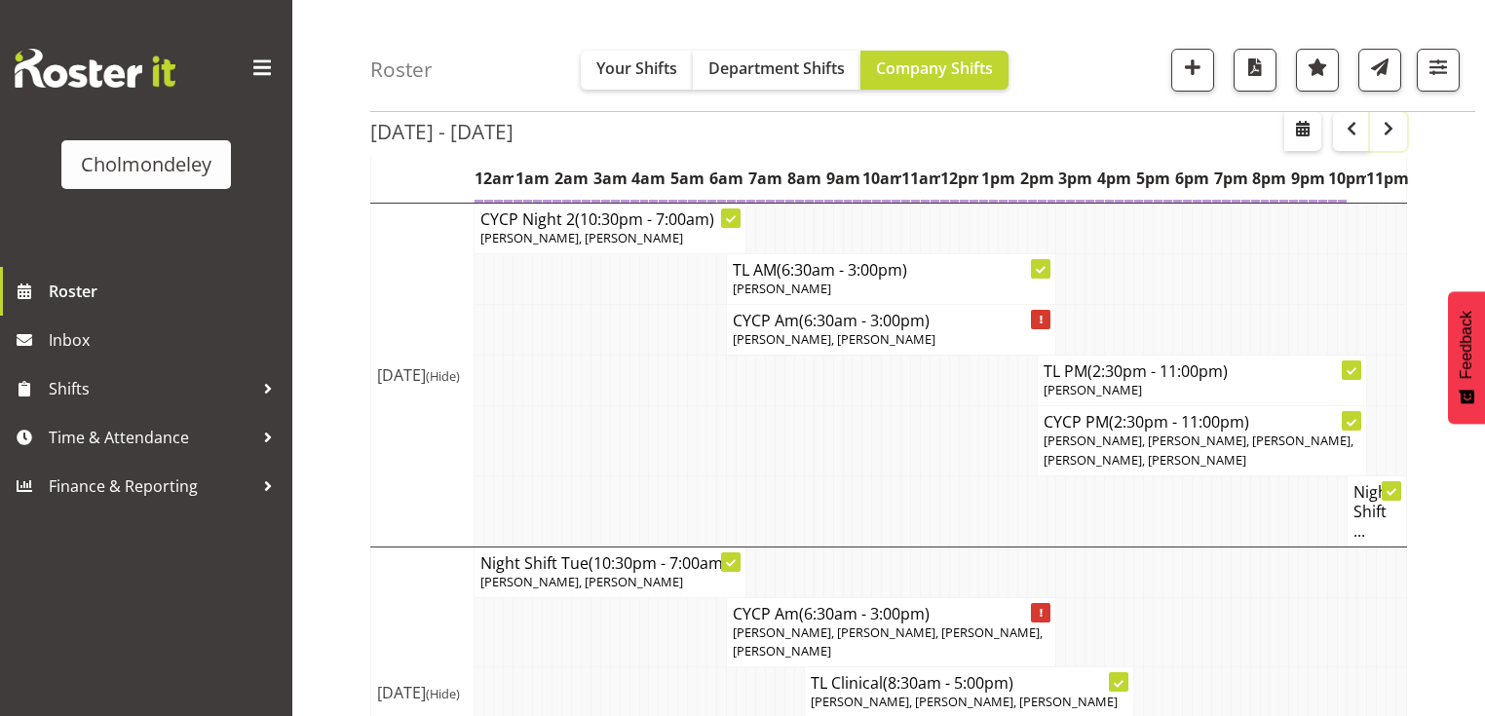
click at [1390, 132] on span "button" at bounding box center [1388, 128] width 23 height 23
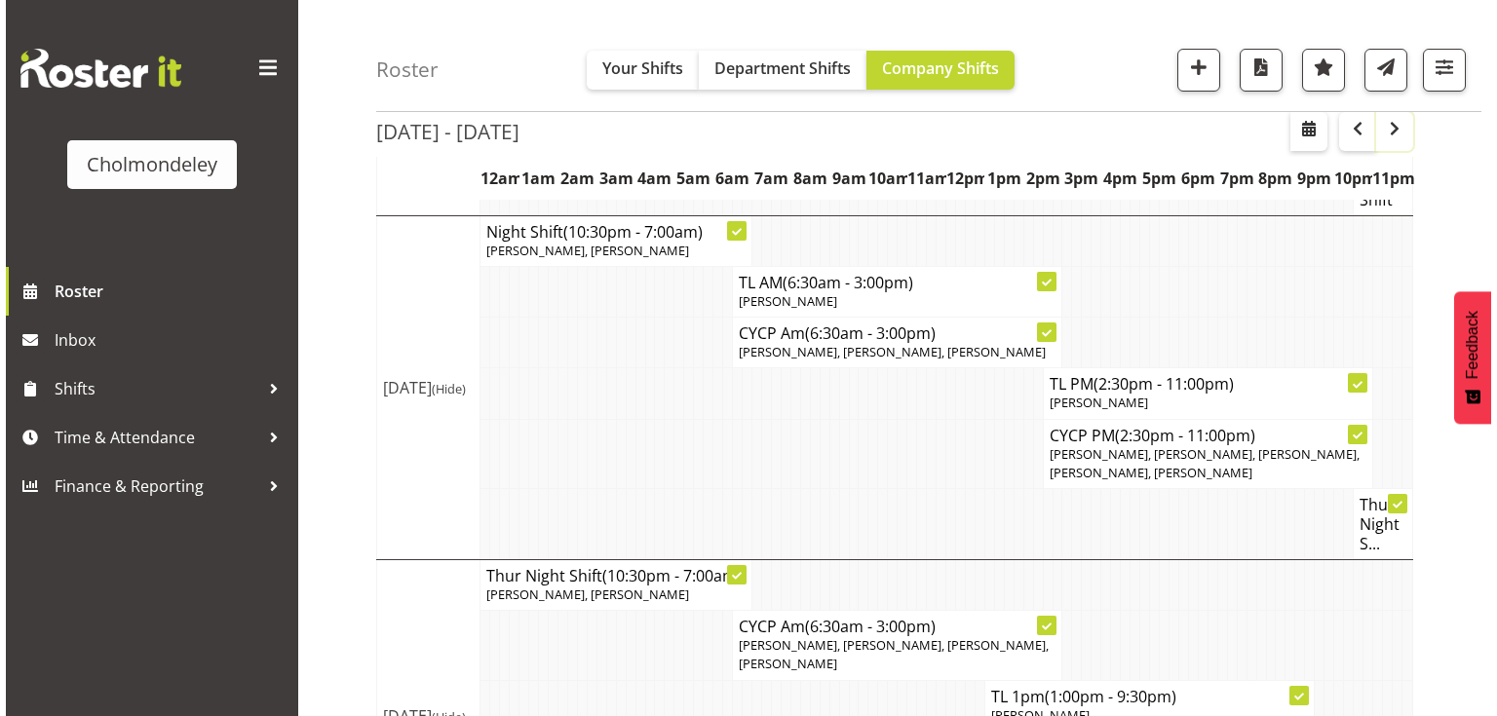
scroll to position [1099, 0]
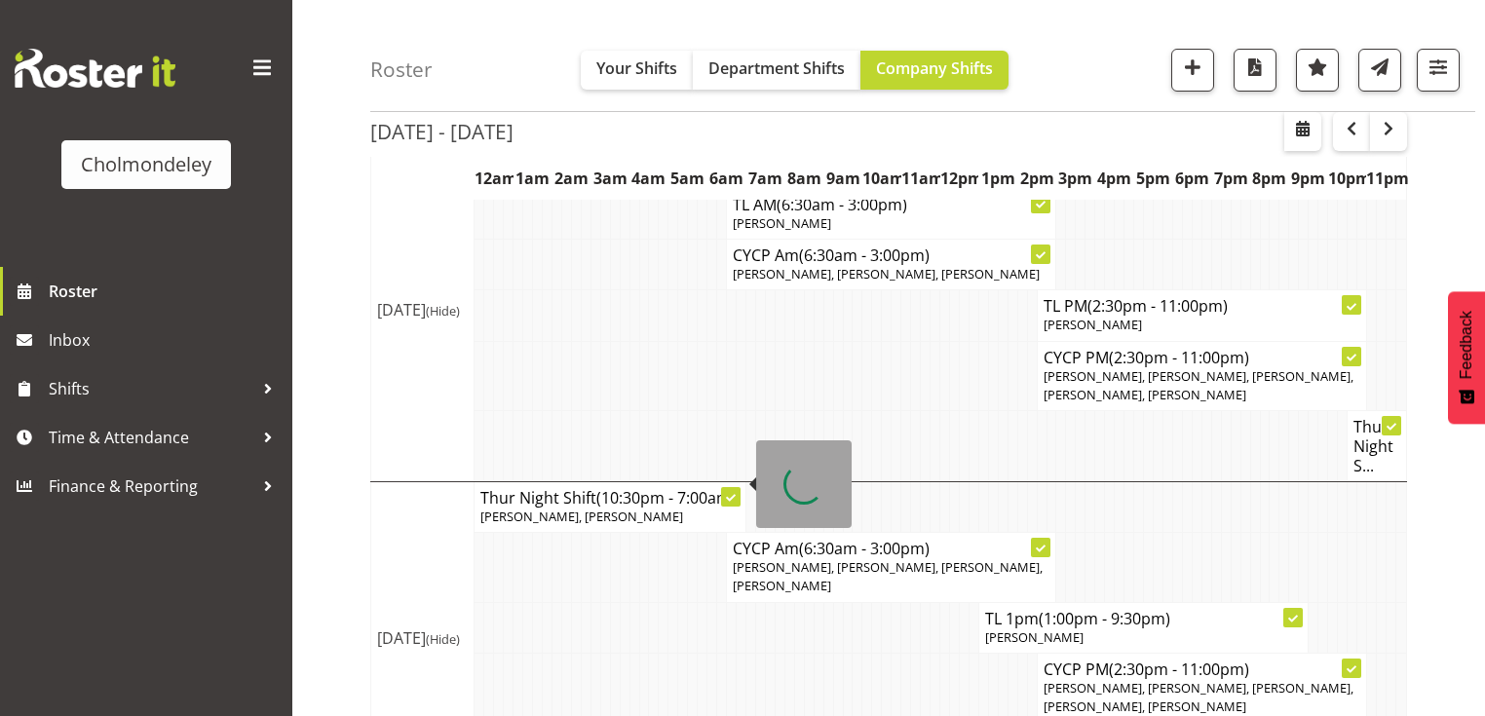
click at [561, 508] on p "[PERSON_NAME], [PERSON_NAME]" at bounding box center [609, 517] width 259 height 19
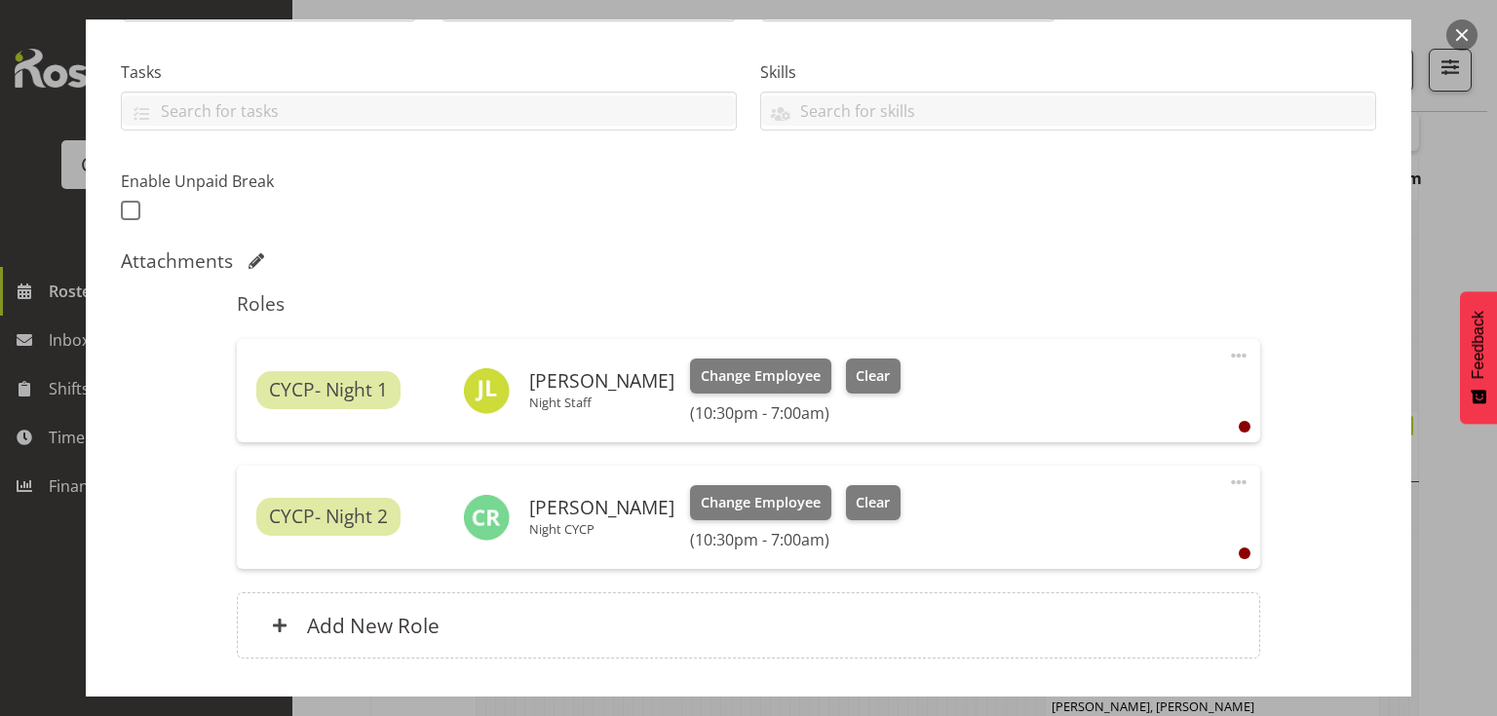
scroll to position [468, 0]
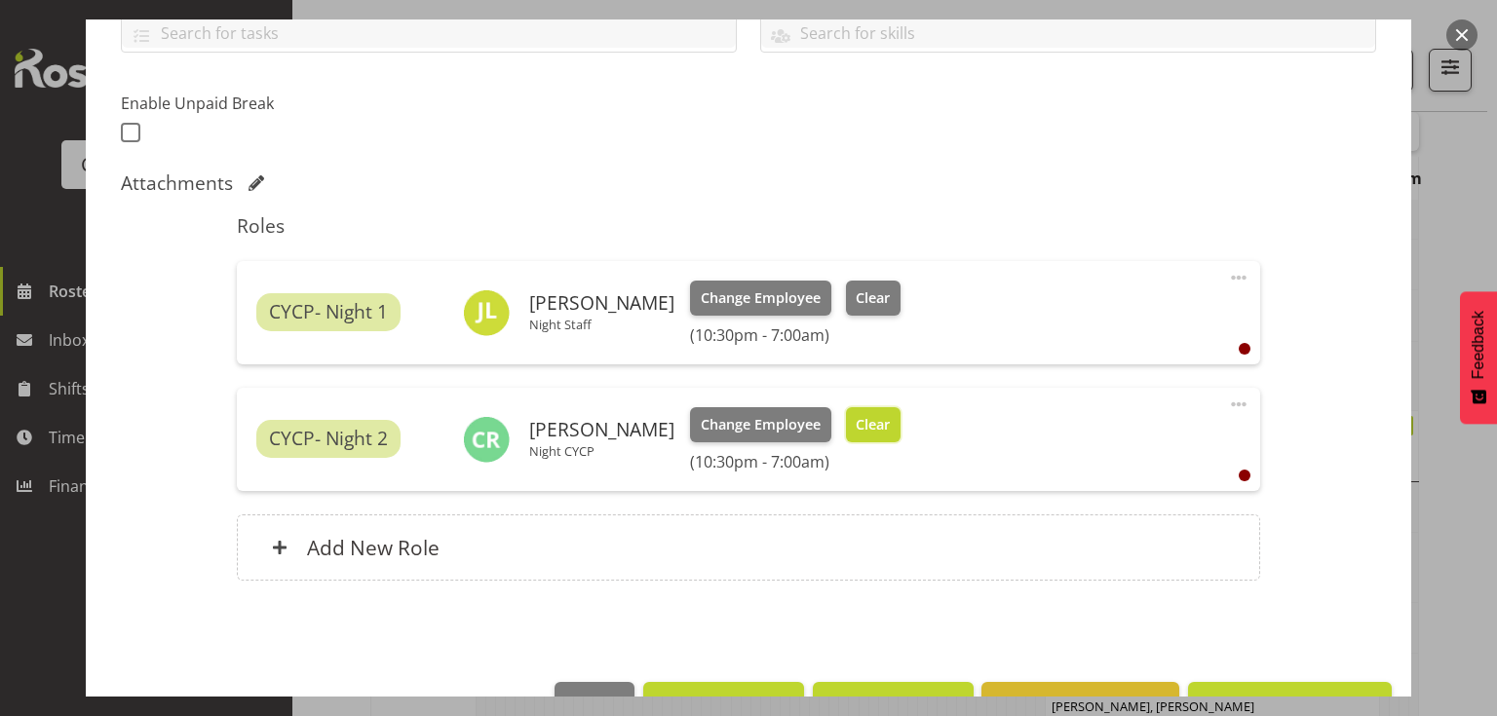
click at [856, 429] on span "Clear" at bounding box center [873, 424] width 34 height 21
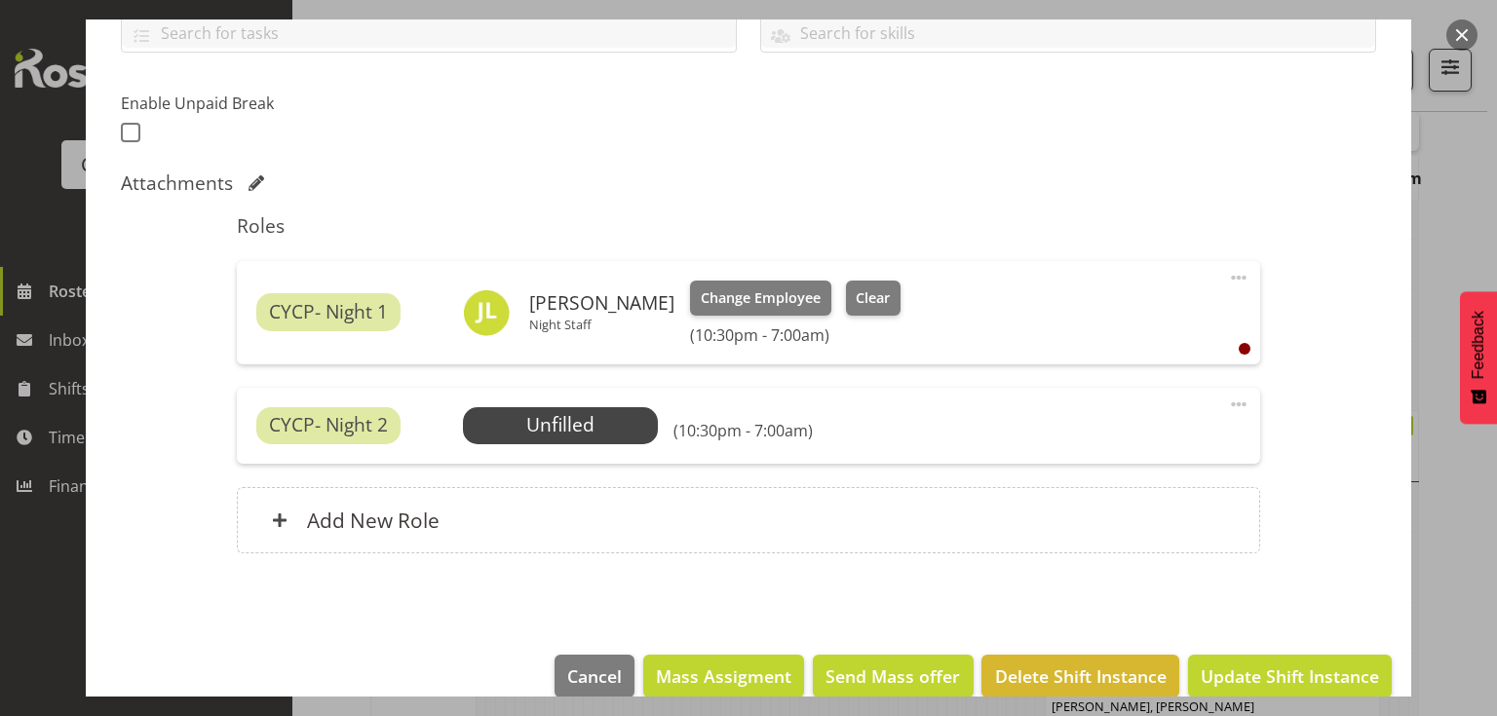
scroll to position [497, 0]
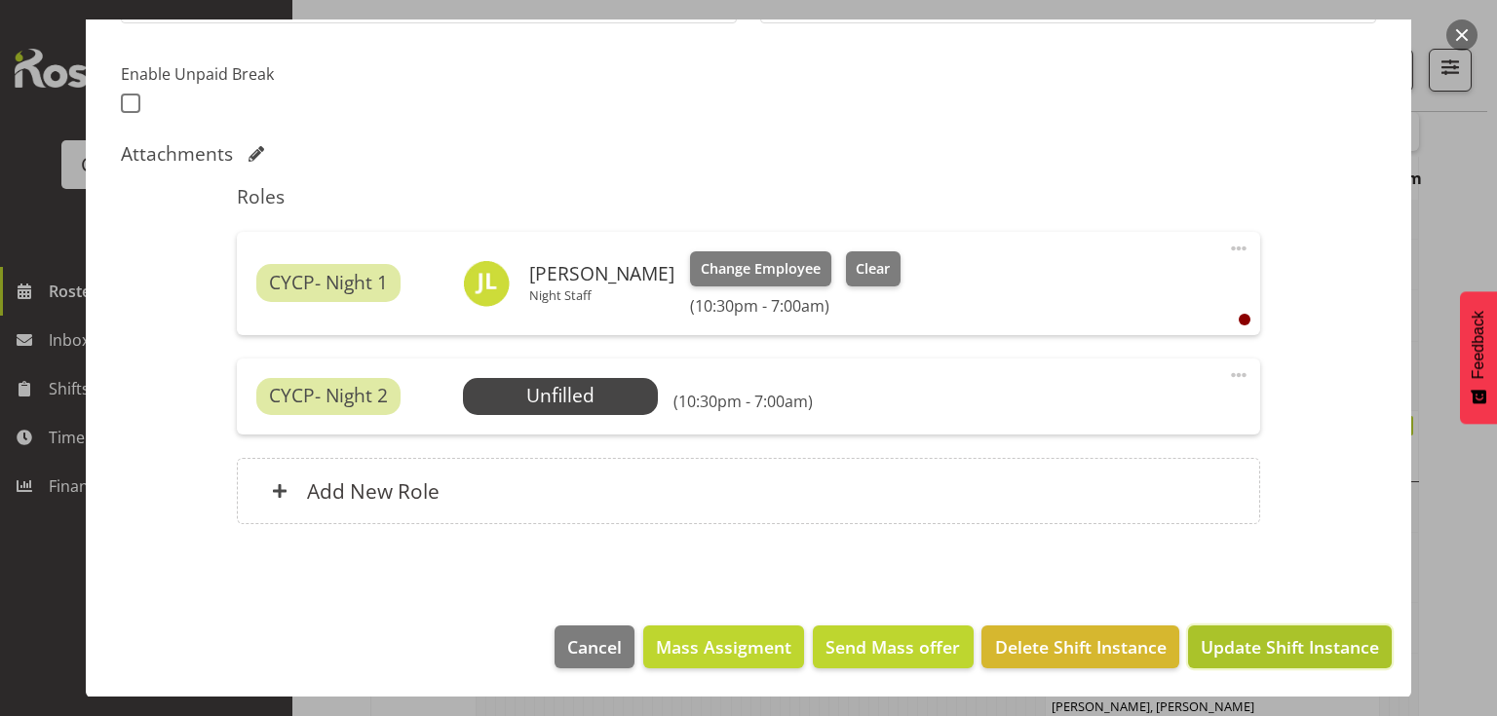
click at [1266, 635] on span "Update Shift Instance" at bounding box center [1290, 646] width 178 height 25
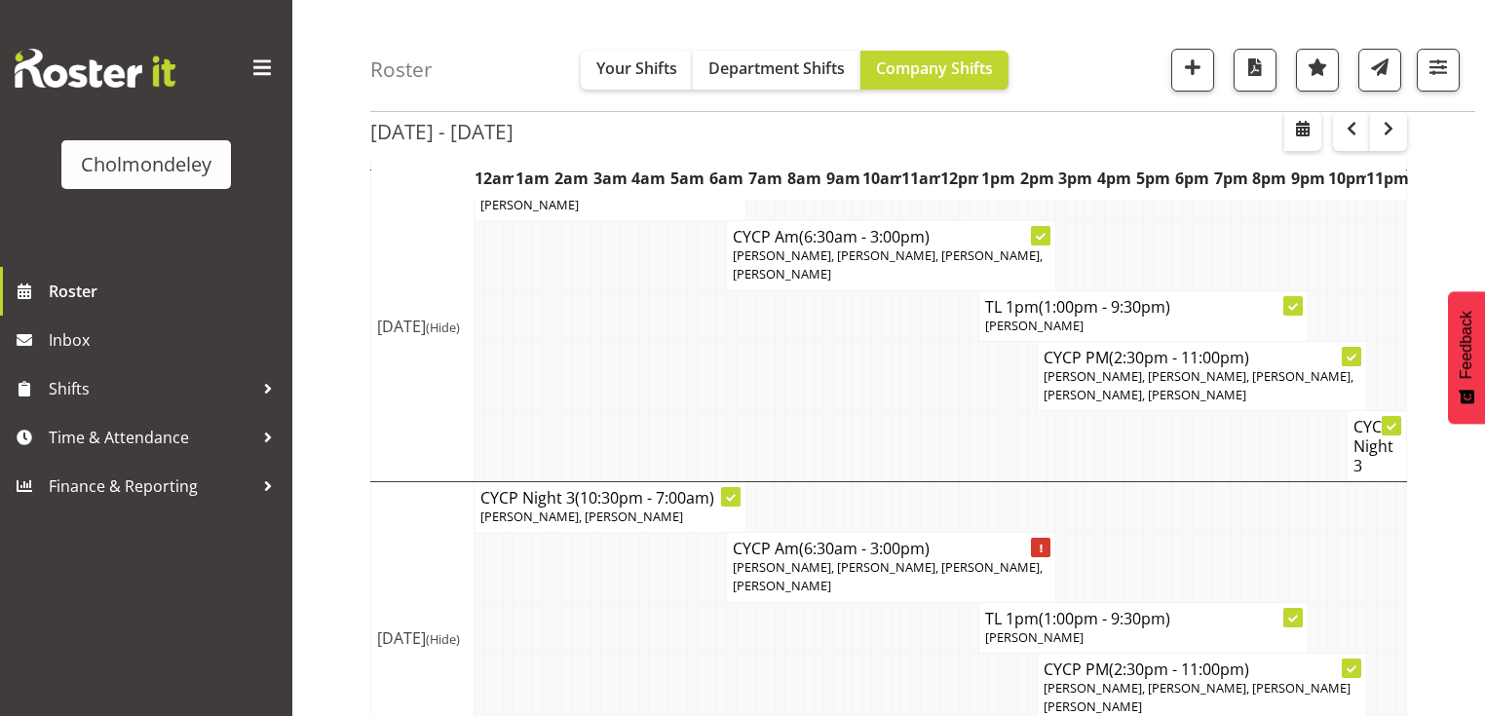
scroll to position [1543, 0]
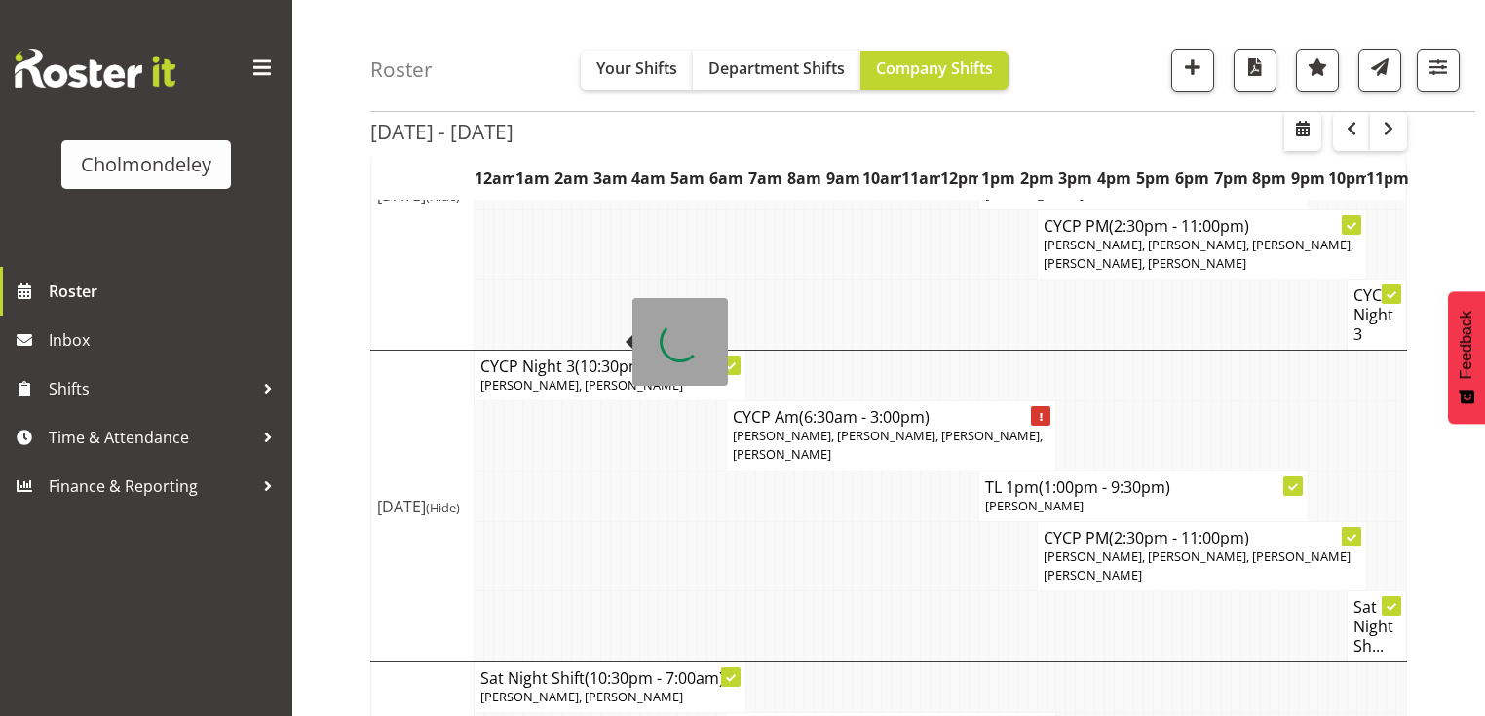
click at [569, 357] on h4 "CYCP Night 3 (10:30pm - 7:00am)" at bounding box center [609, 366] width 259 height 19
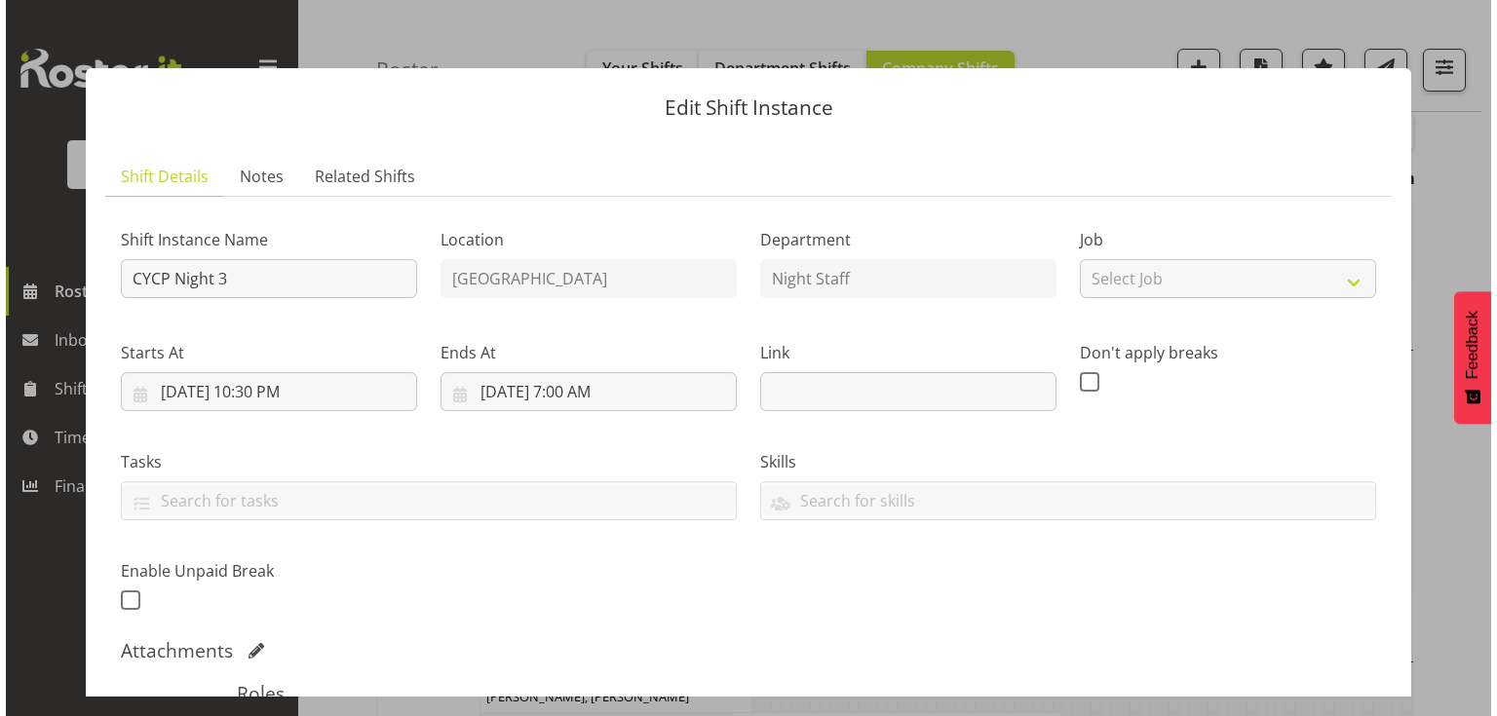
scroll to position [1524, 0]
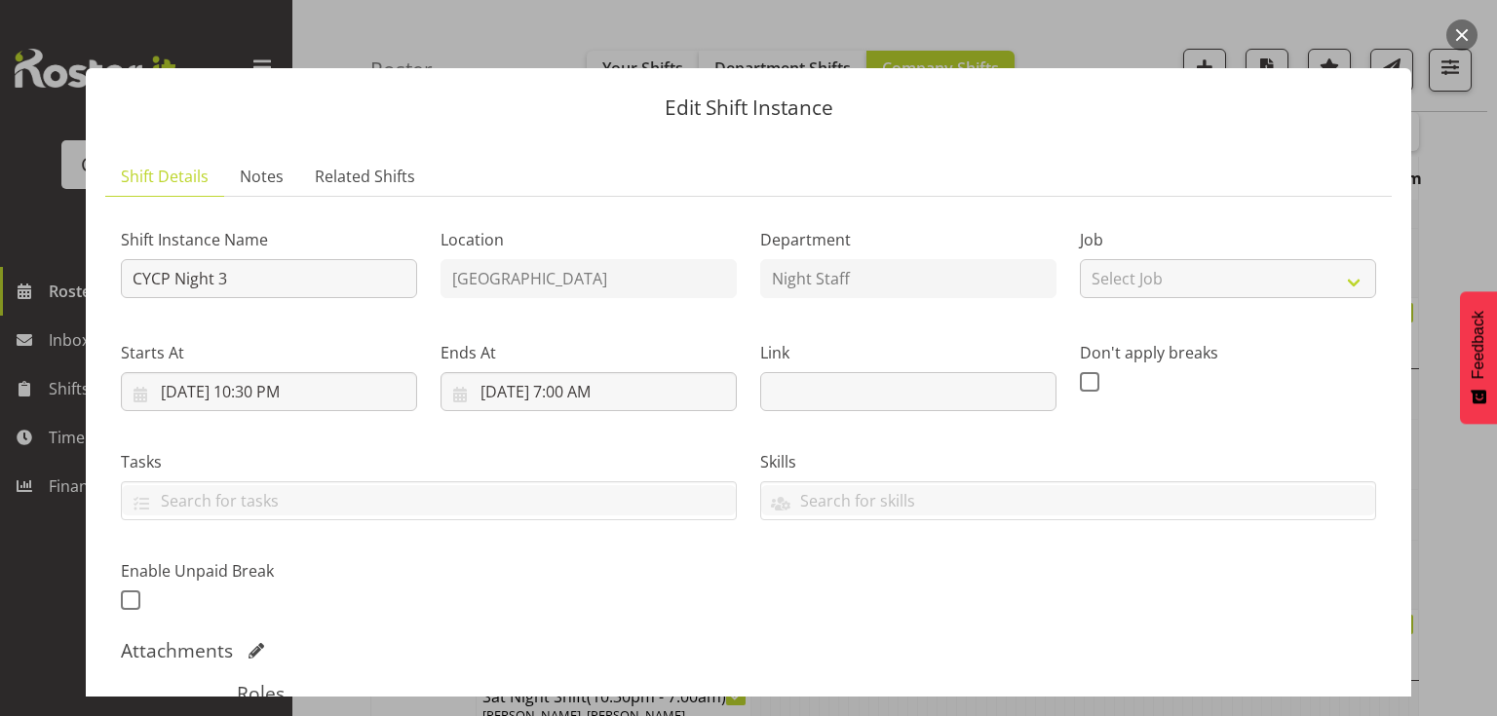
click at [556, 335] on div "Ends At [DATE] 7:00 AM January February March April May June July August Septem…" at bounding box center [589, 368] width 320 height 109
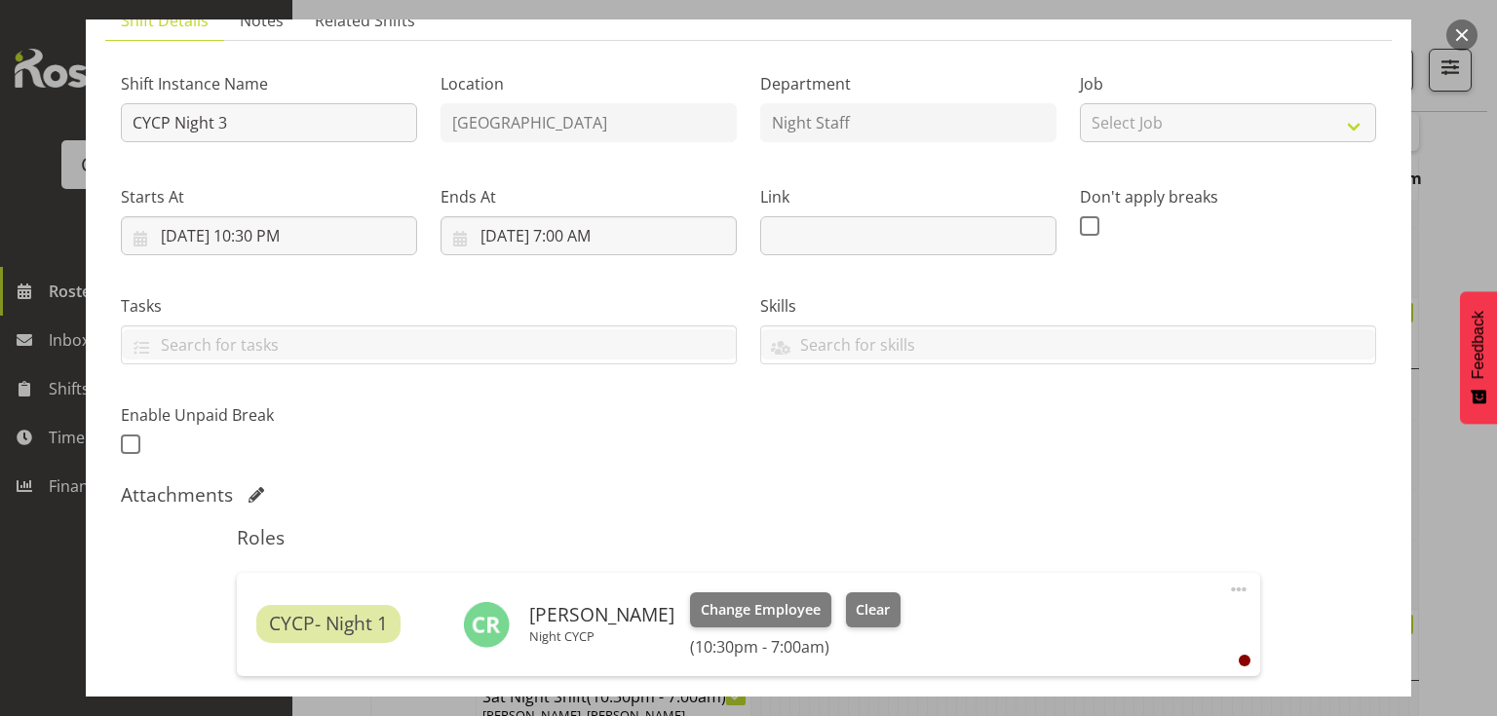
scroll to position [312, 0]
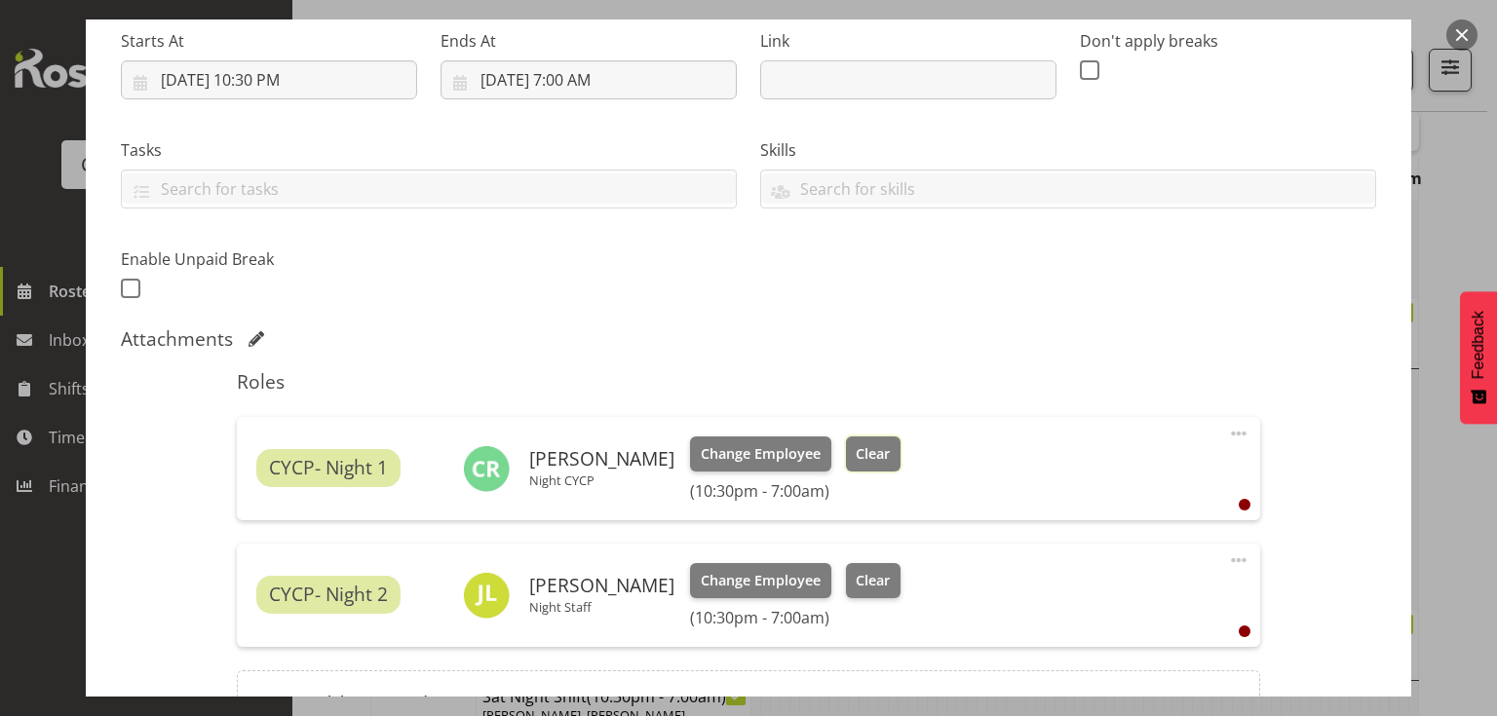
click at [860, 452] on span "Clear" at bounding box center [873, 453] width 34 height 21
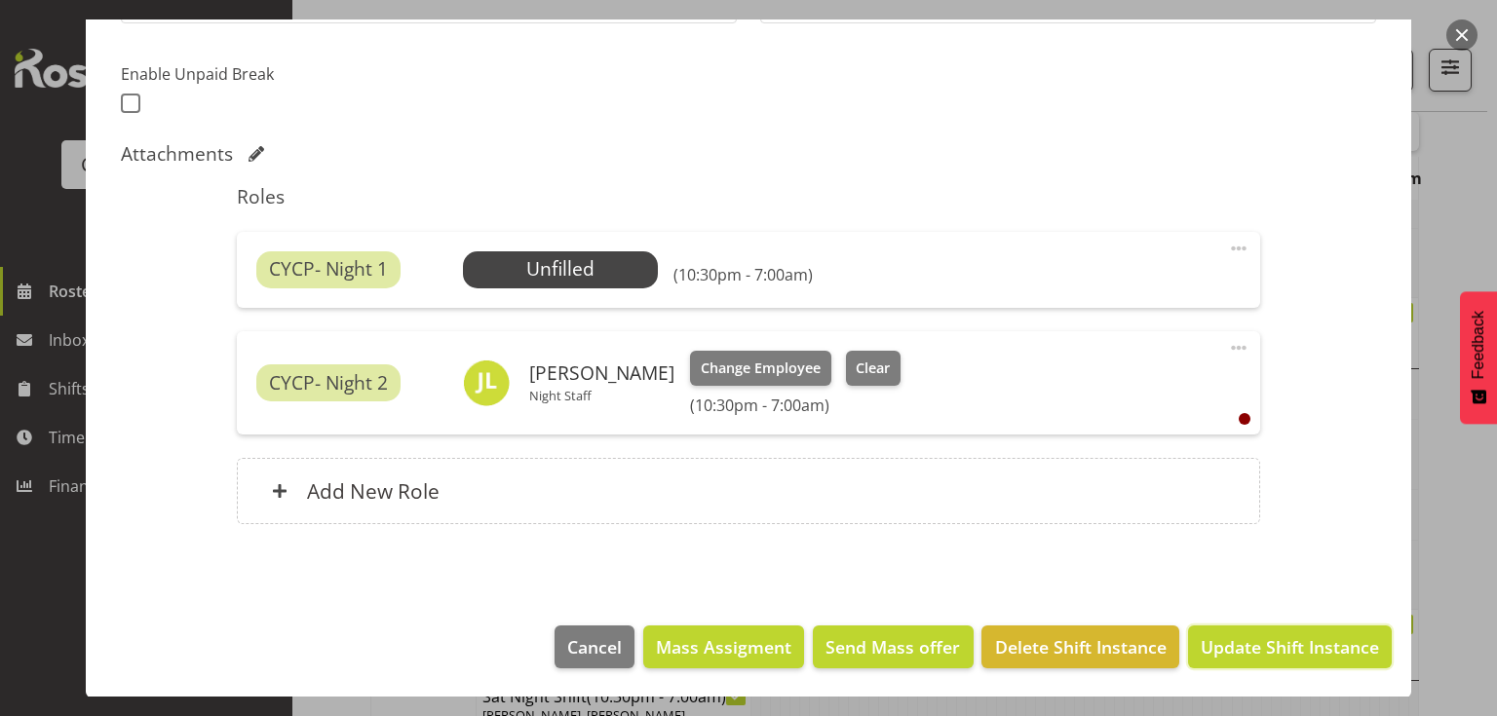
click at [1319, 638] on span "Update Shift Instance" at bounding box center [1290, 646] width 178 height 25
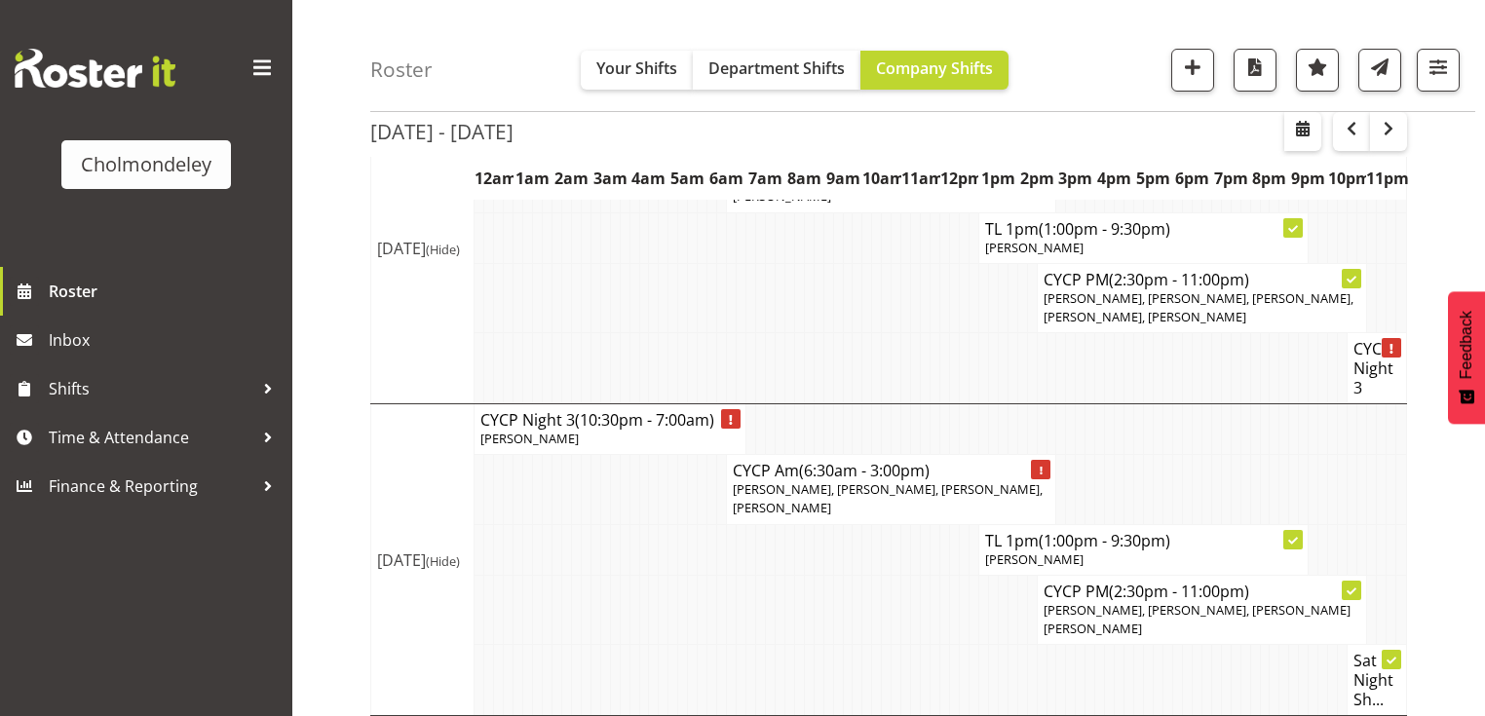
scroll to position [1543, 0]
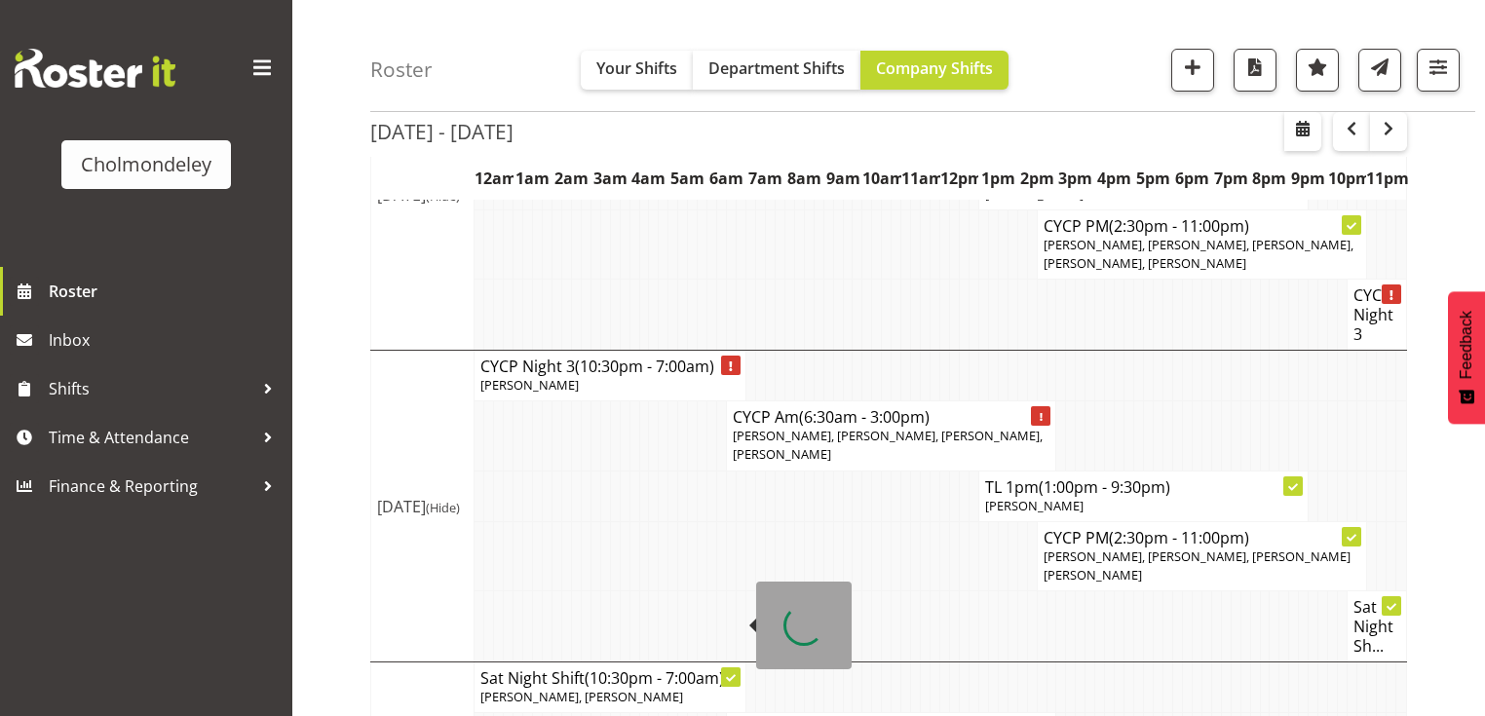
click at [589, 668] on span "(10:30pm - 7:00am)" at bounding box center [654, 678] width 139 height 21
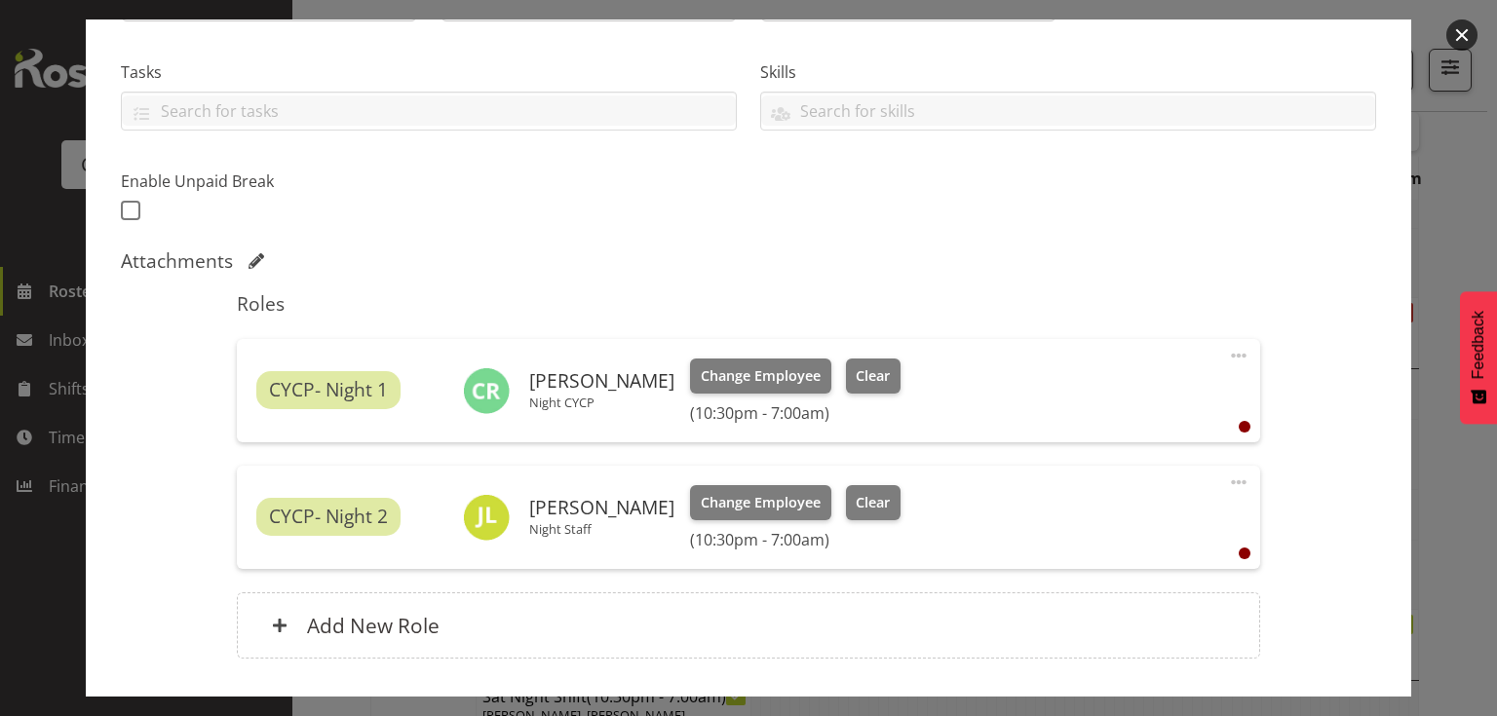
scroll to position [468, 0]
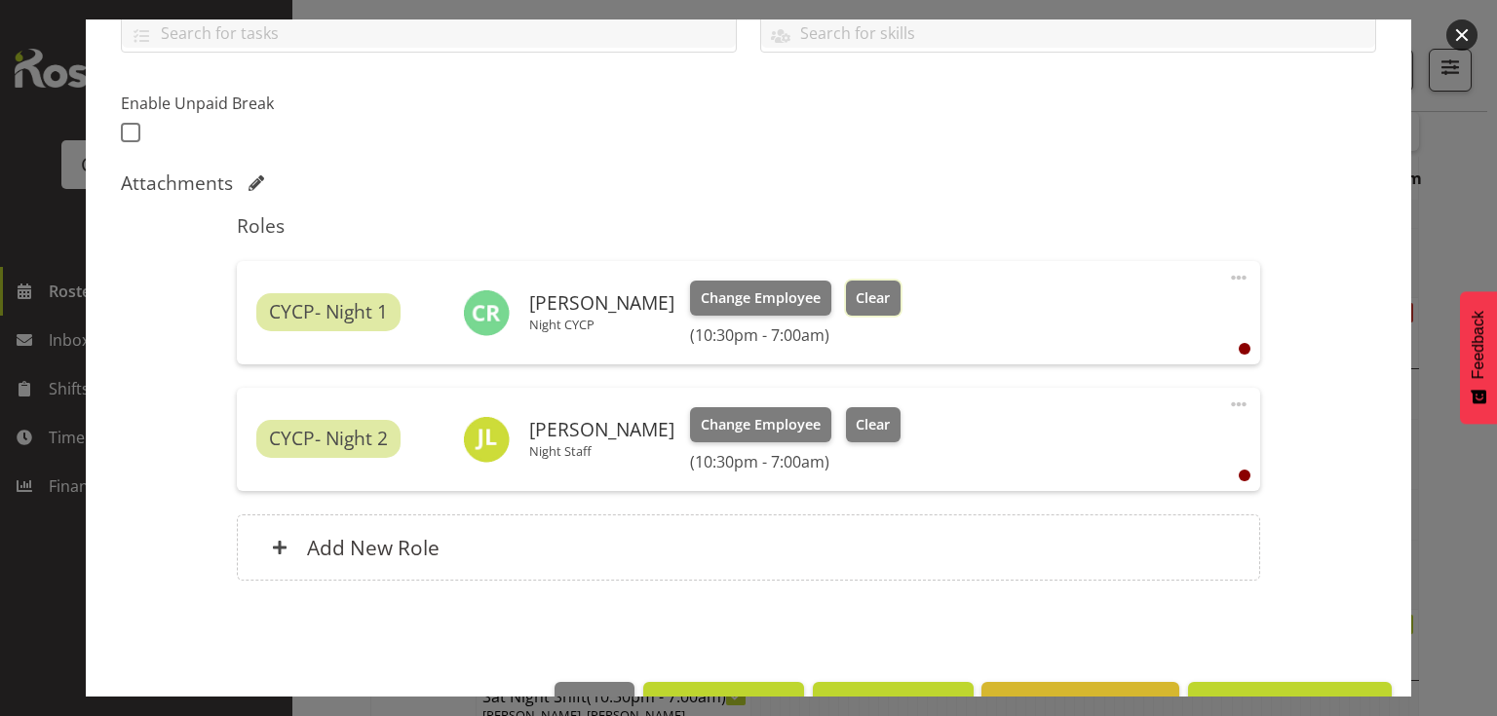
click at [868, 300] on span "Clear" at bounding box center [873, 298] width 34 height 21
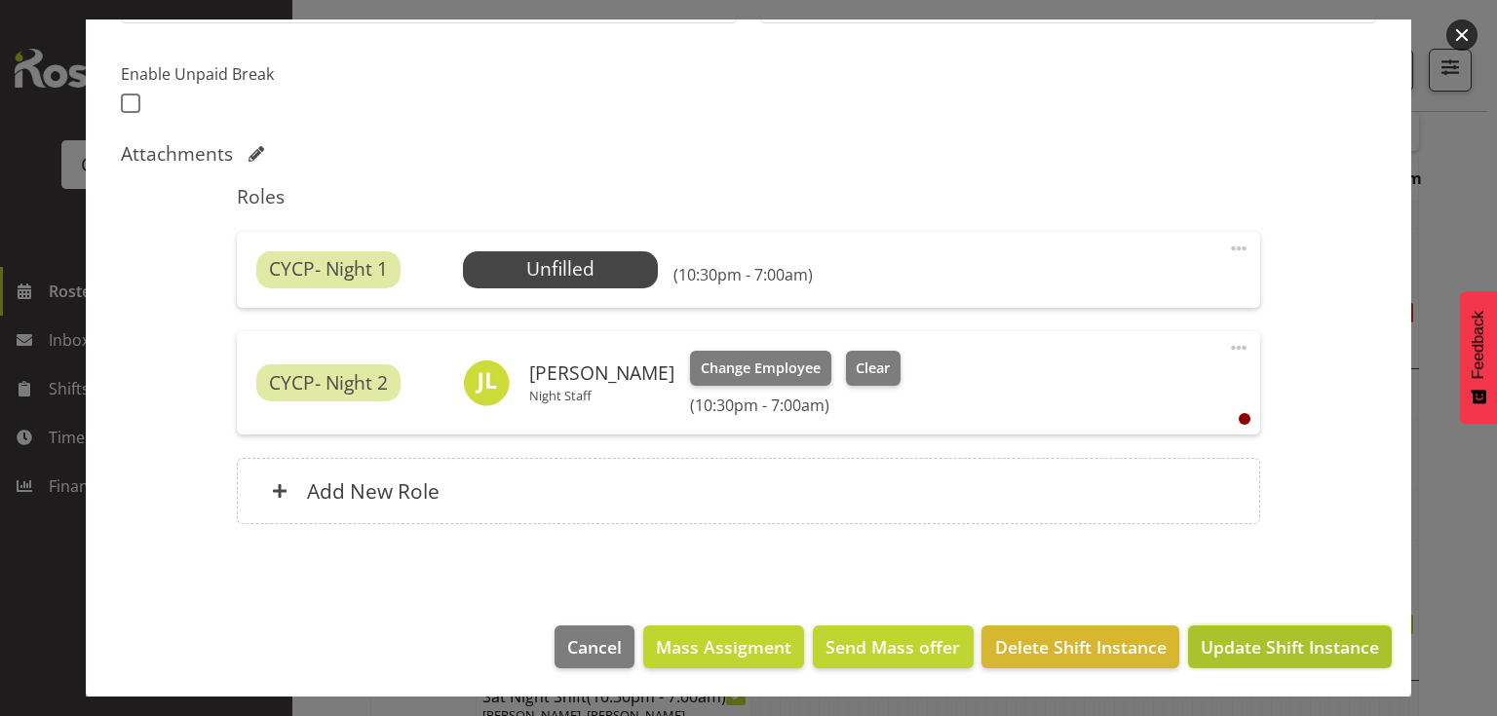
click at [1282, 648] on span "Update Shift Instance" at bounding box center [1290, 646] width 178 height 25
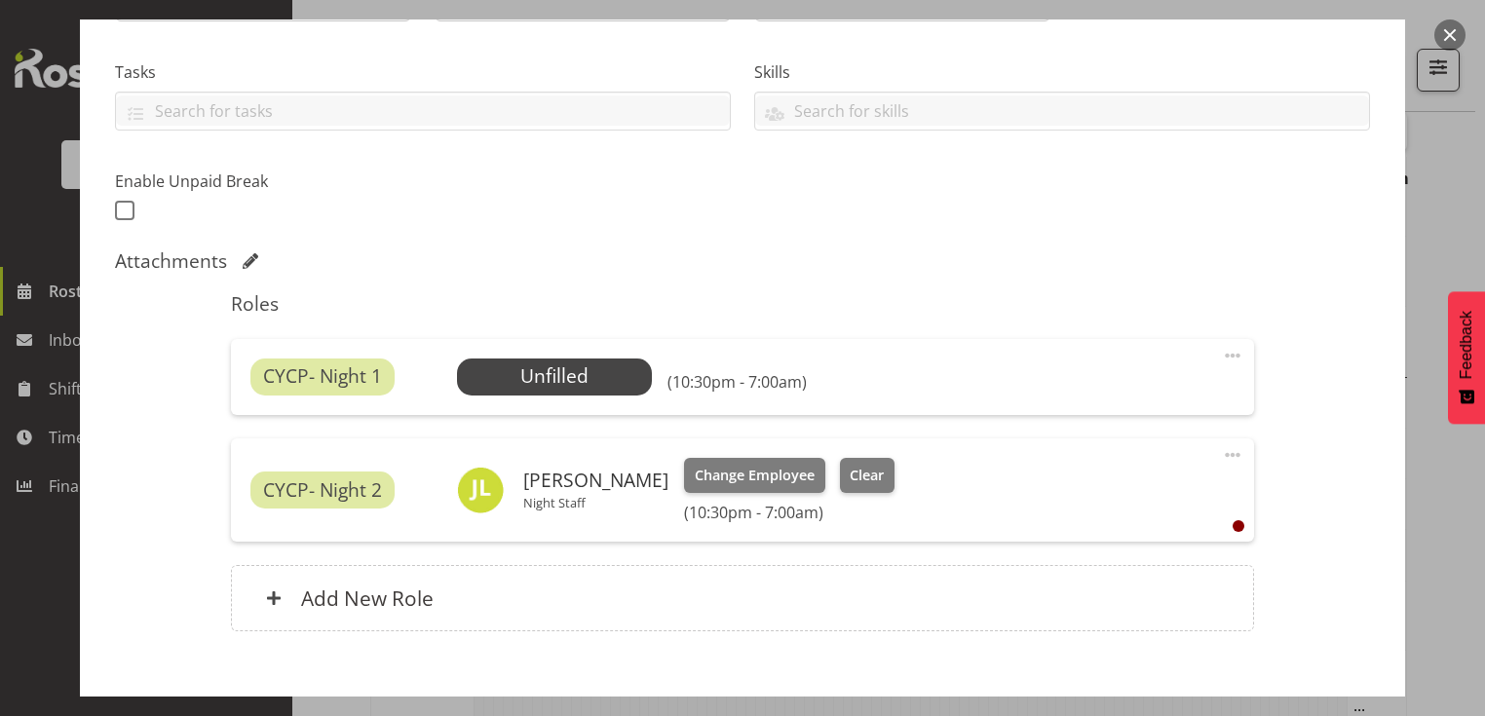
scroll to position [497, 0]
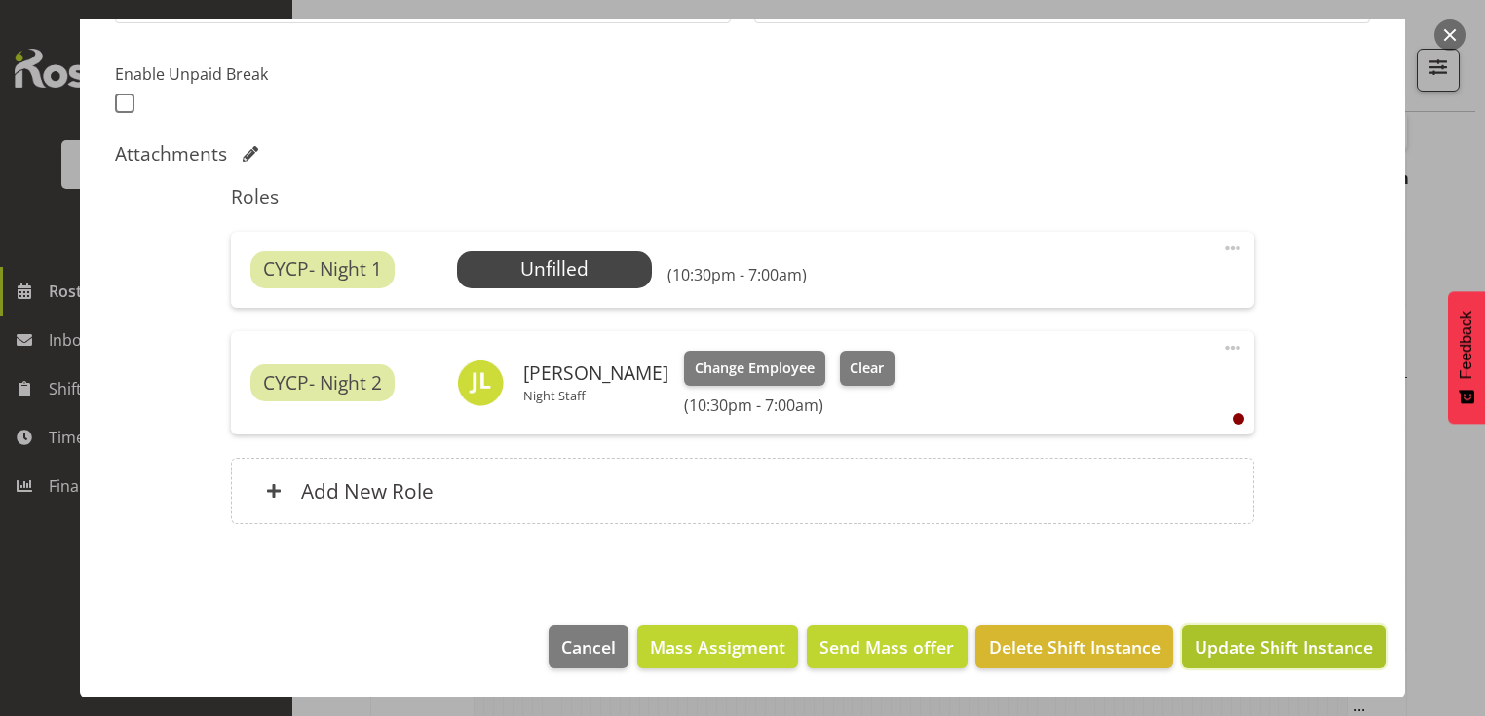
click at [1216, 648] on span "Update Shift Instance" at bounding box center [1284, 646] width 178 height 25
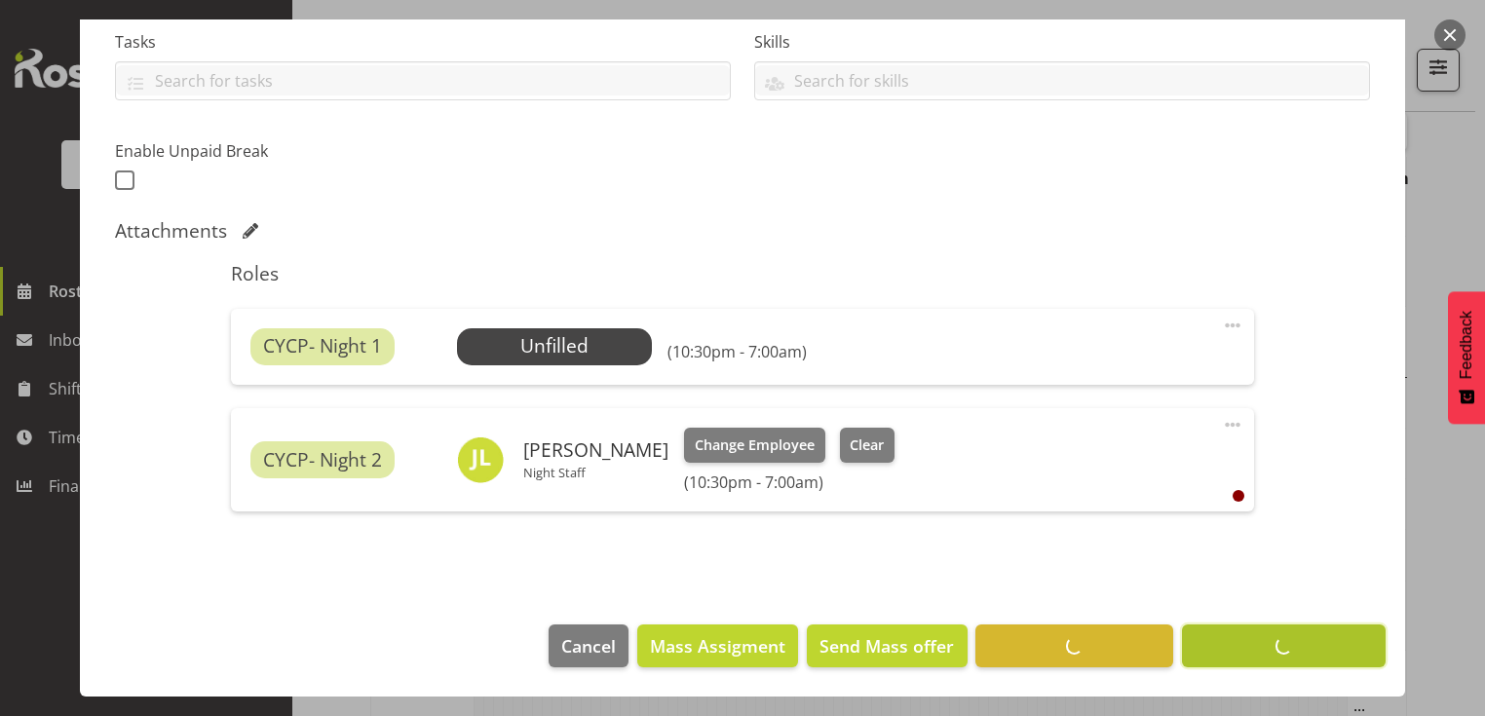
scroll to position [419, 0]
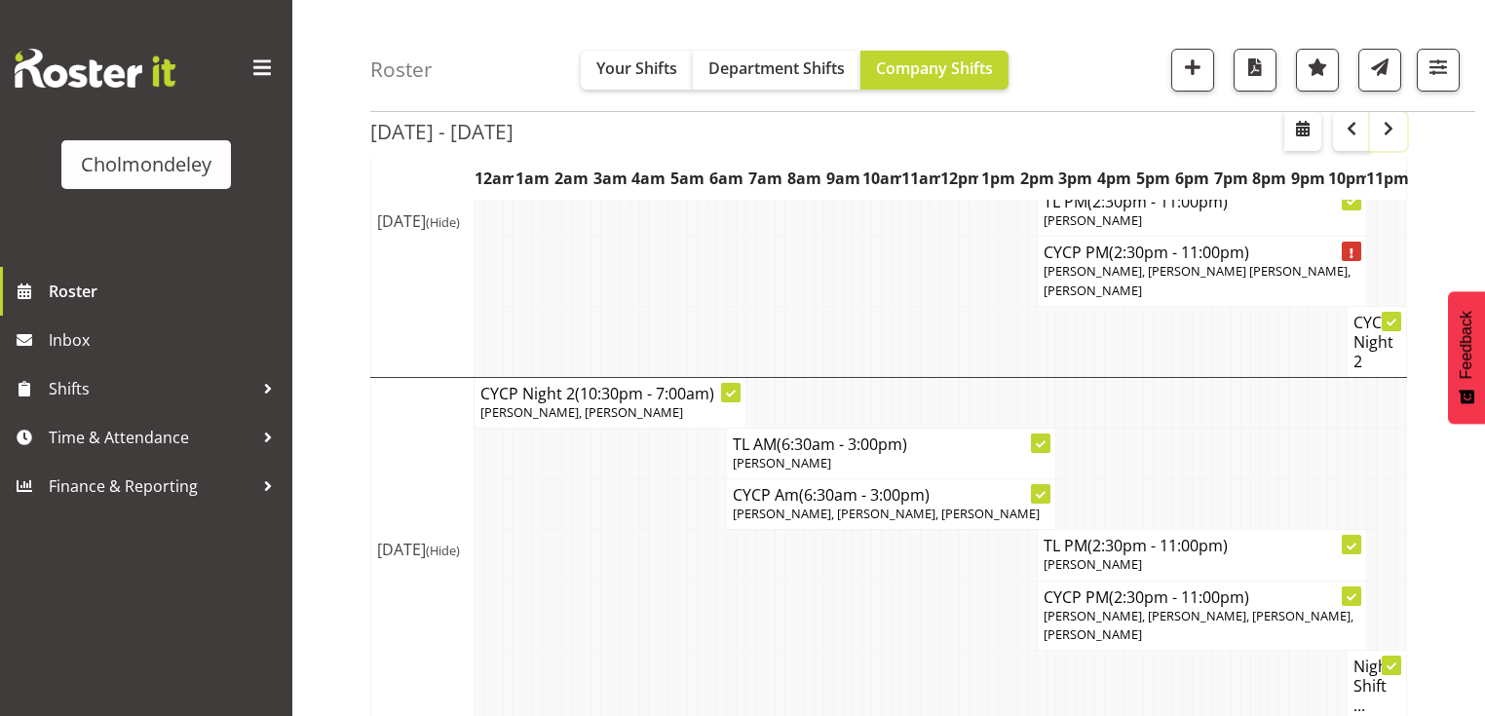
click at [1383, 126] on span "button" at bounding box center [1388, 128] width 23 height 23
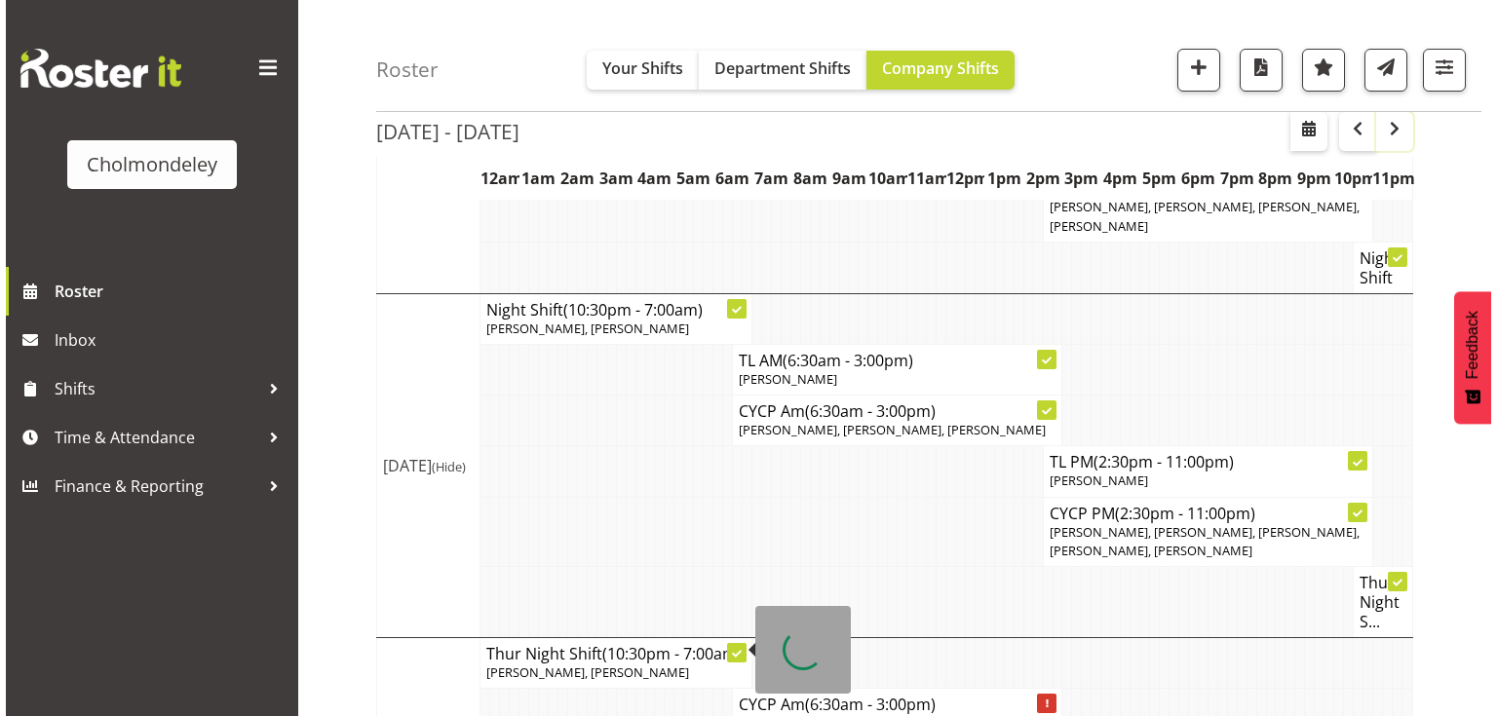
scroll to position [1021, 0]
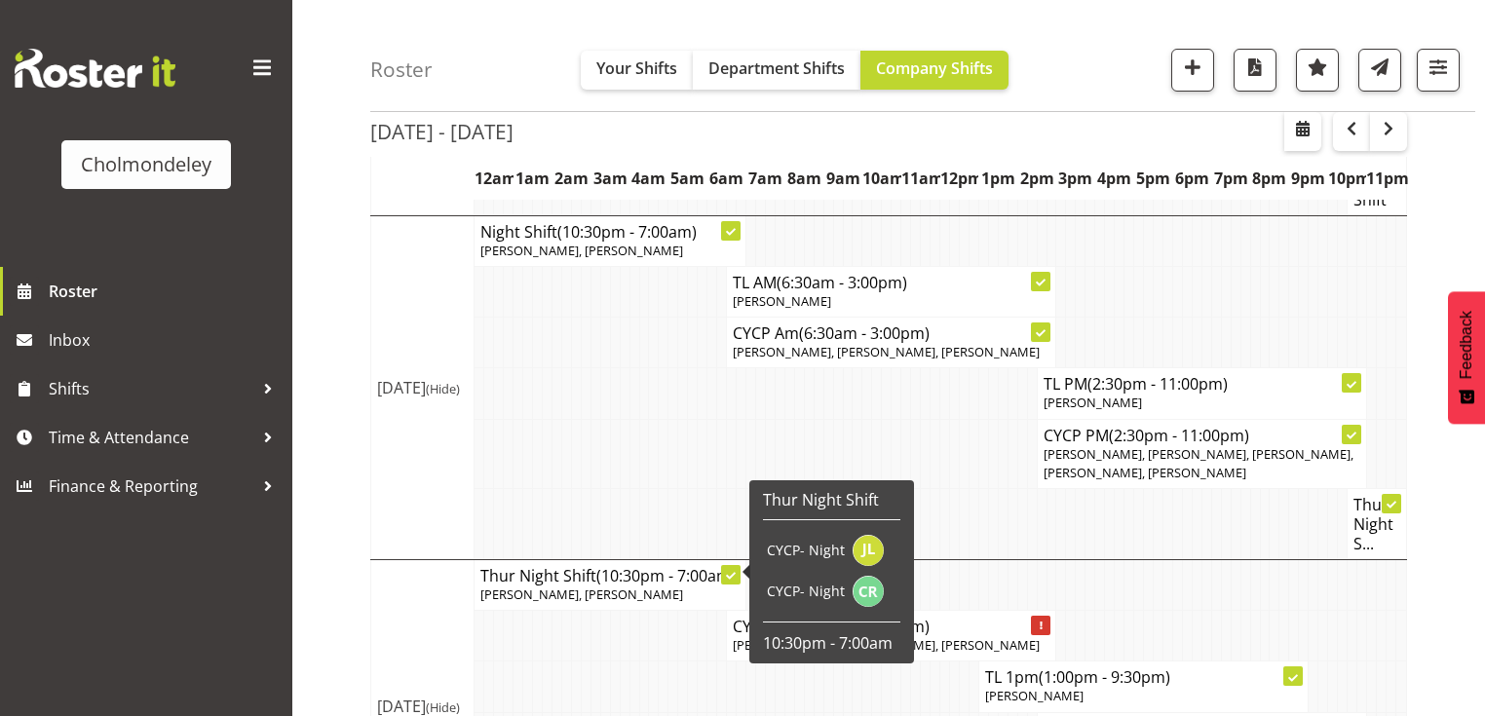
click at [558, 586] on span "[PERSON_NAME], [PERSON_NAME]" at bounding box center [581, 595] width 203 height 18
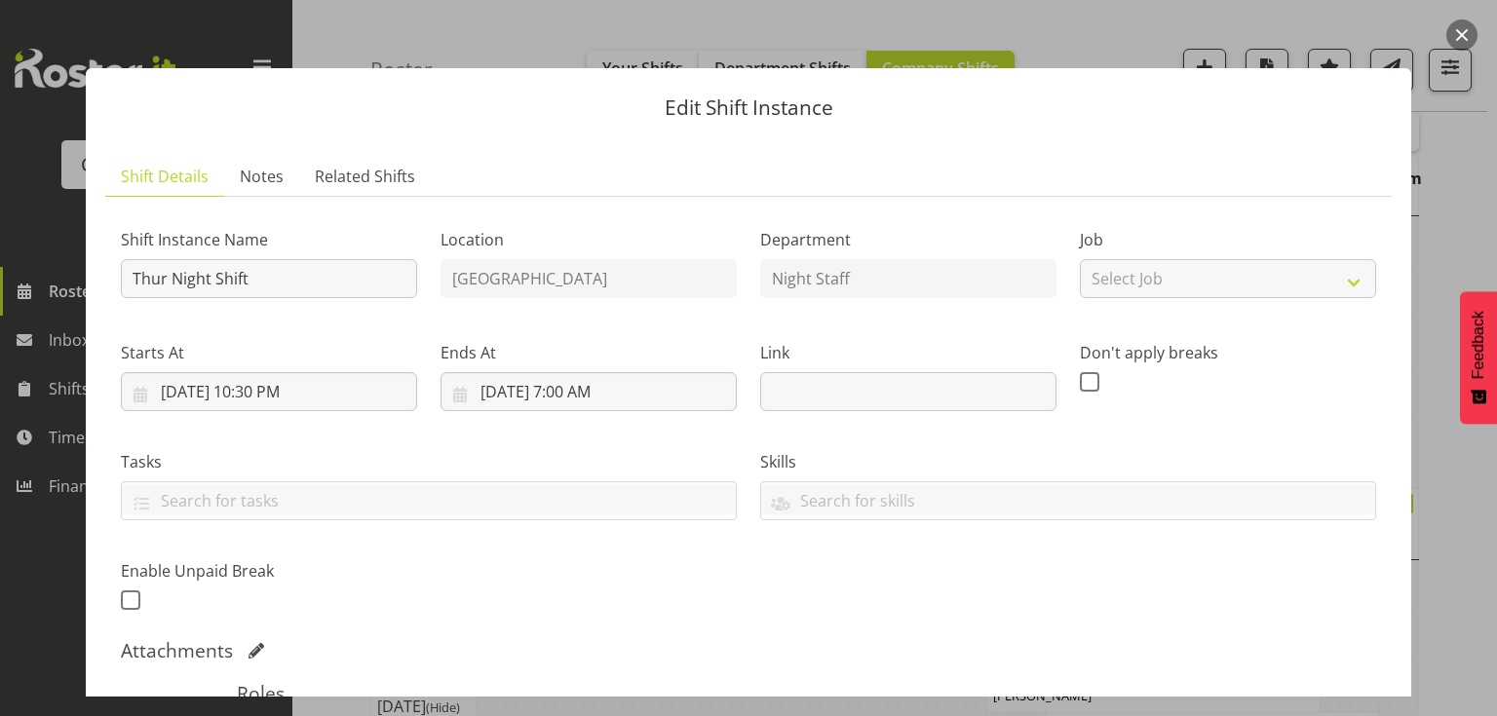
scroll to position [390, 0]
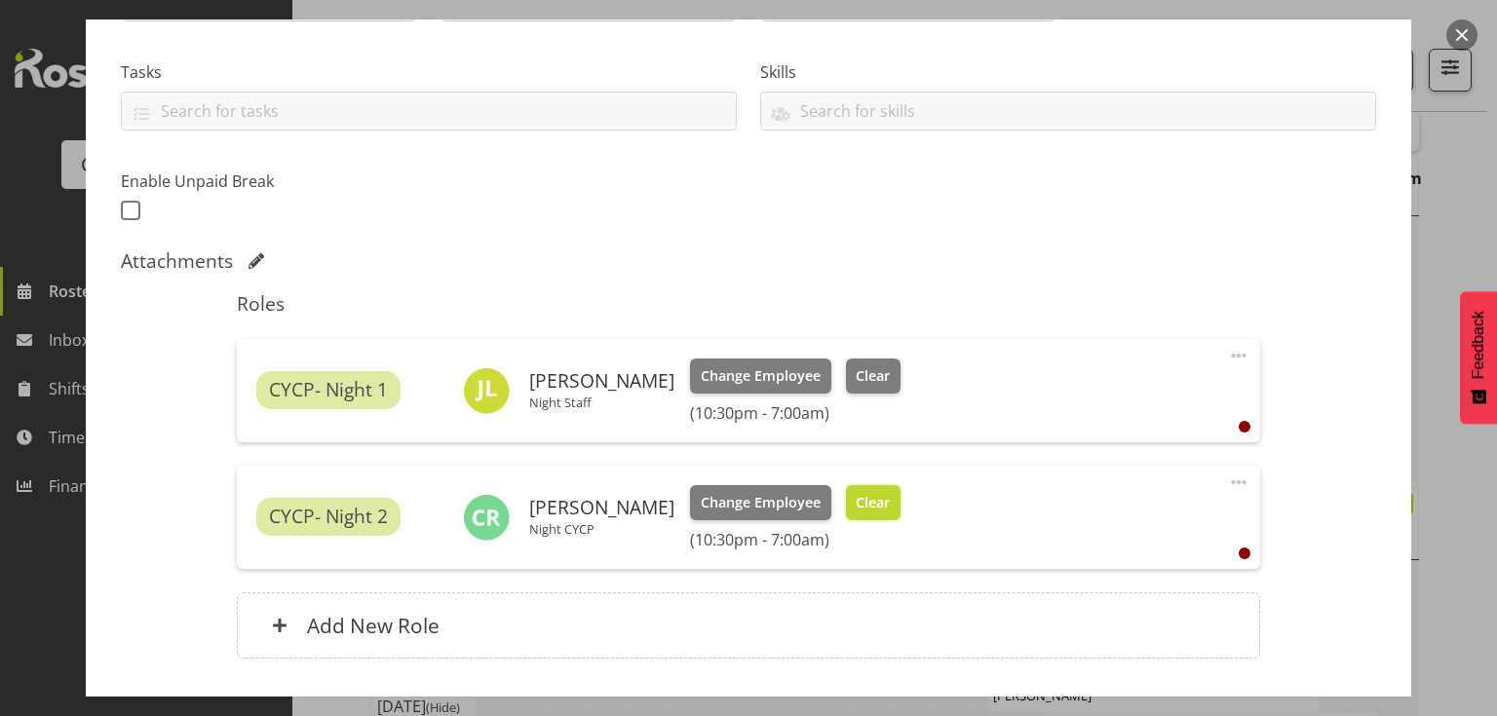
click at [856, 504] on span "Clear" at bounding box center [873, 502] width 34 height 21
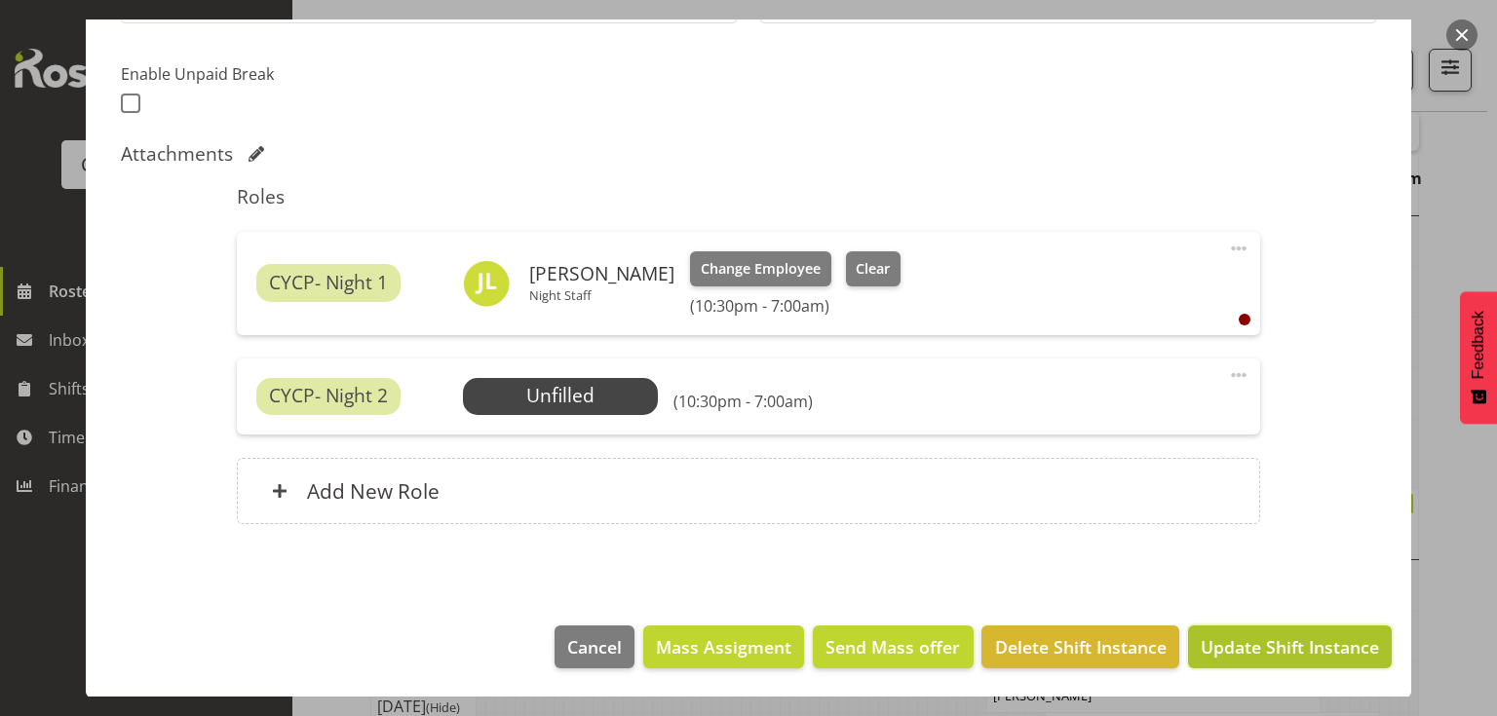
click at [1234, 642] on span "Update Shift Instance" at bounding box center [1290, 646] width 178 height 25
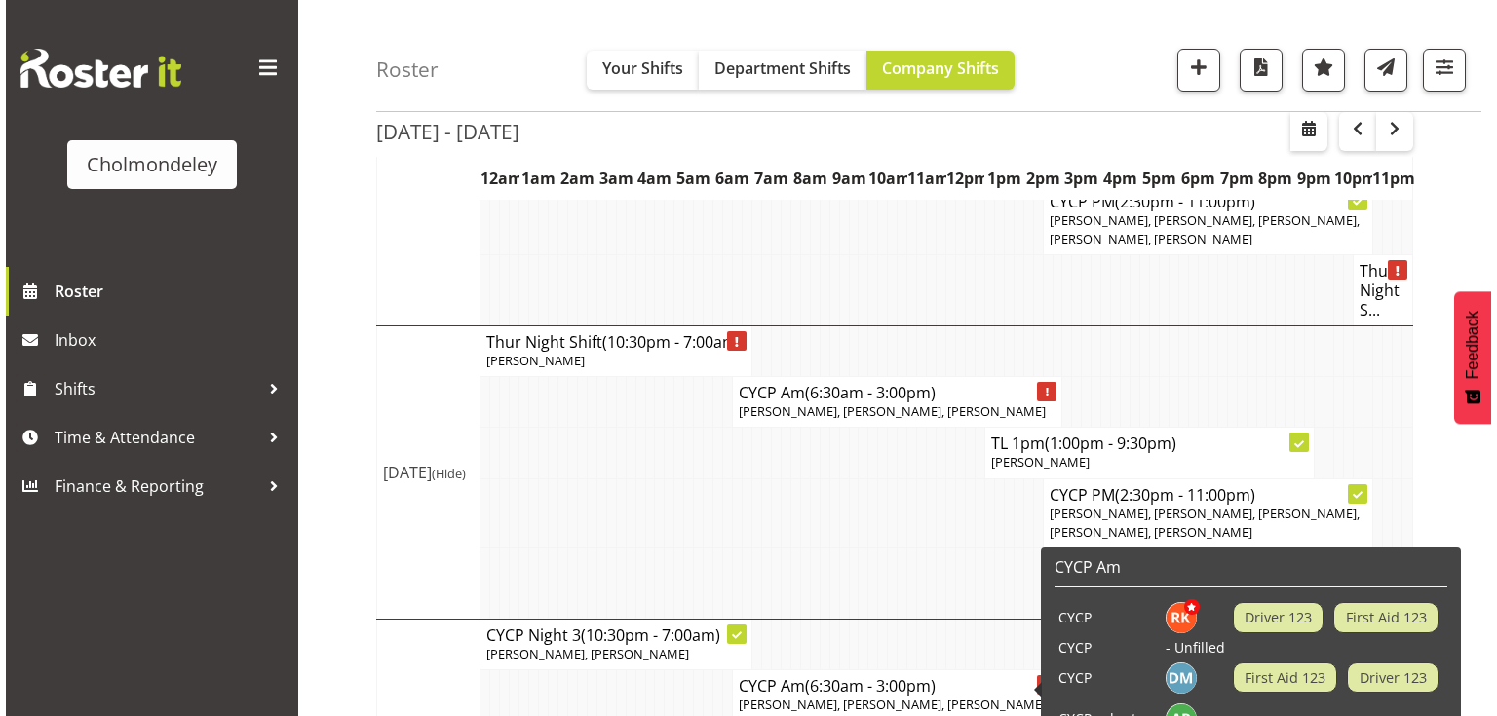
scroll to position [1333, 0]
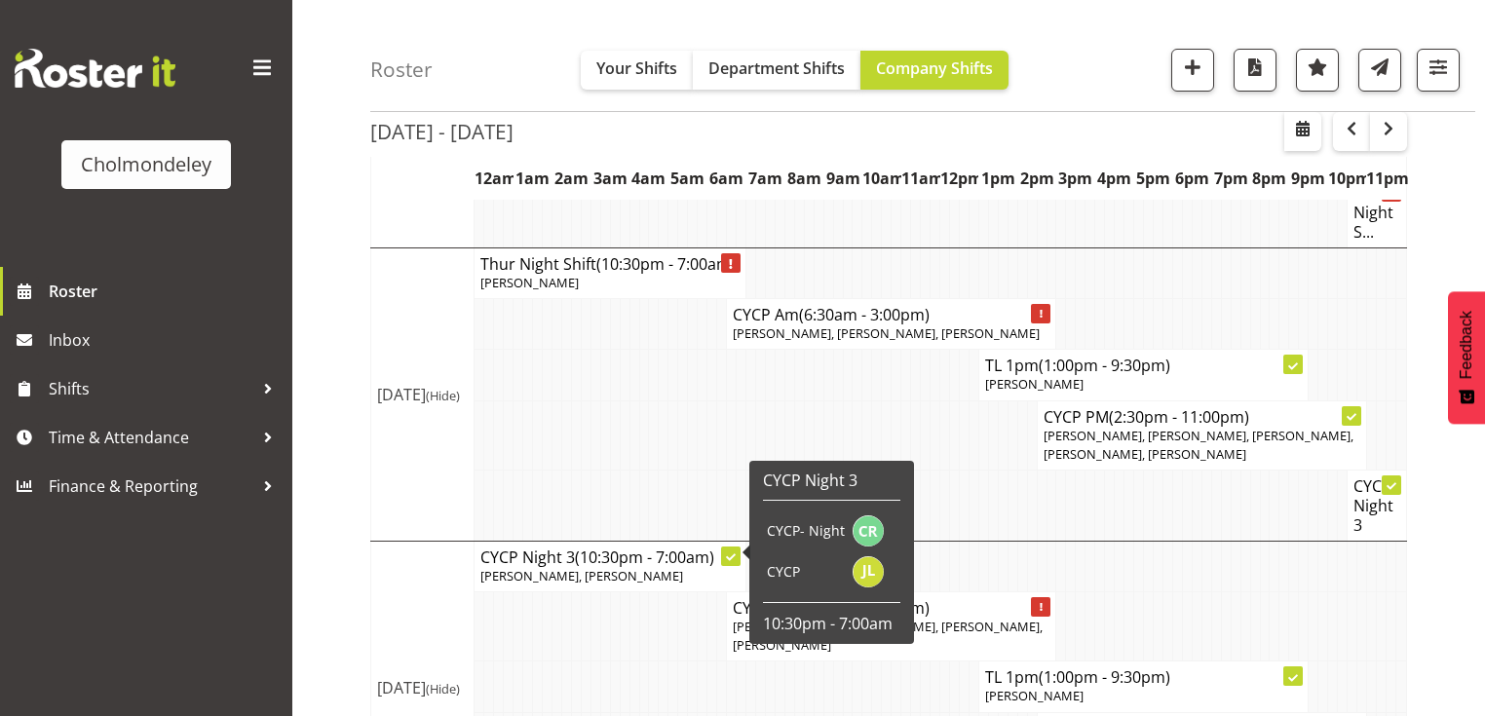
click at [594, 547] on span "(10:30pm - 7:00am)" at bounding box center [644, 557] width 139 height 21
click at [593, 567] on span "[PERSON_NAME], [PERSON_NAME]" at bounding box center [581, 576] width 203 height 18
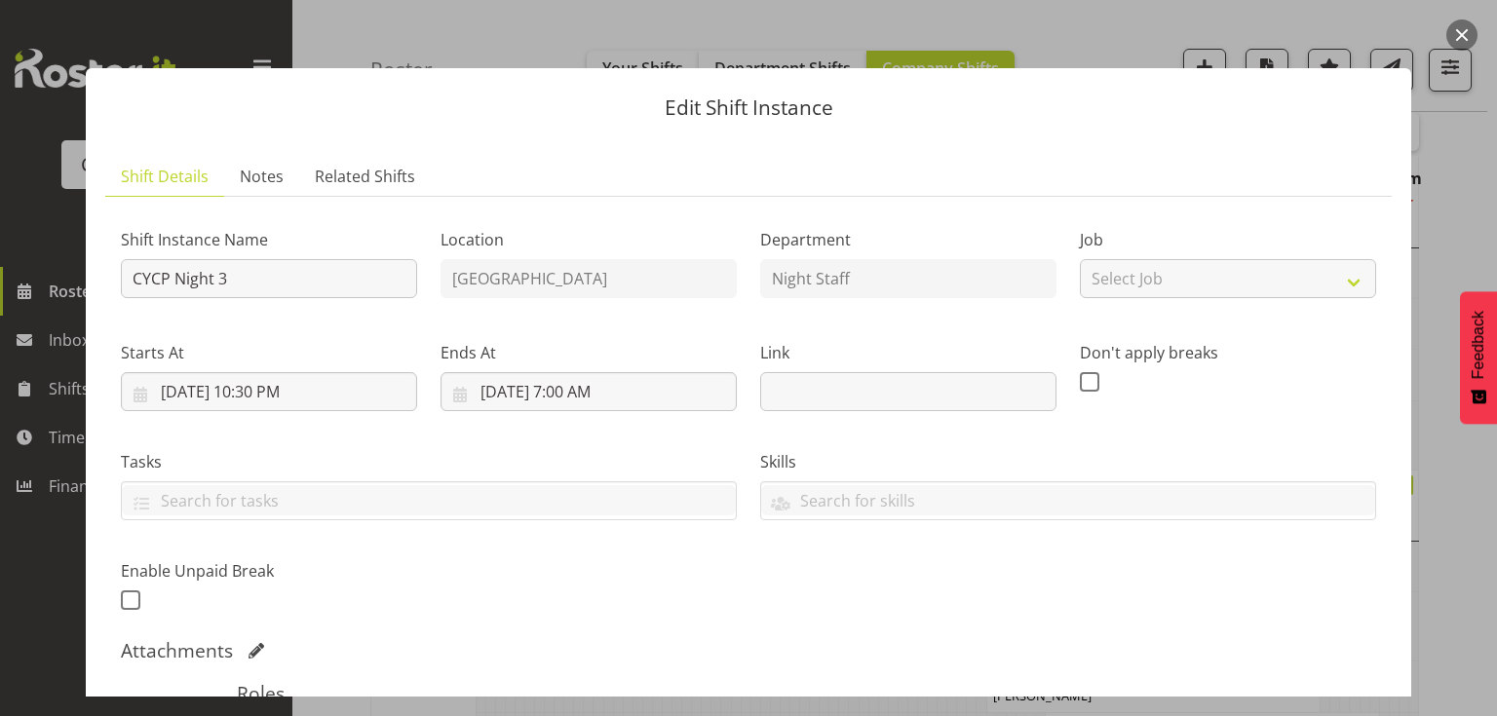
click at [575, 540] on div "Shift Instance Name CYCP Night 3 Location [GEOGRAPHIC_DATA] Children's Centre D…" at bounding box center [748, 414] width 1279 height 427
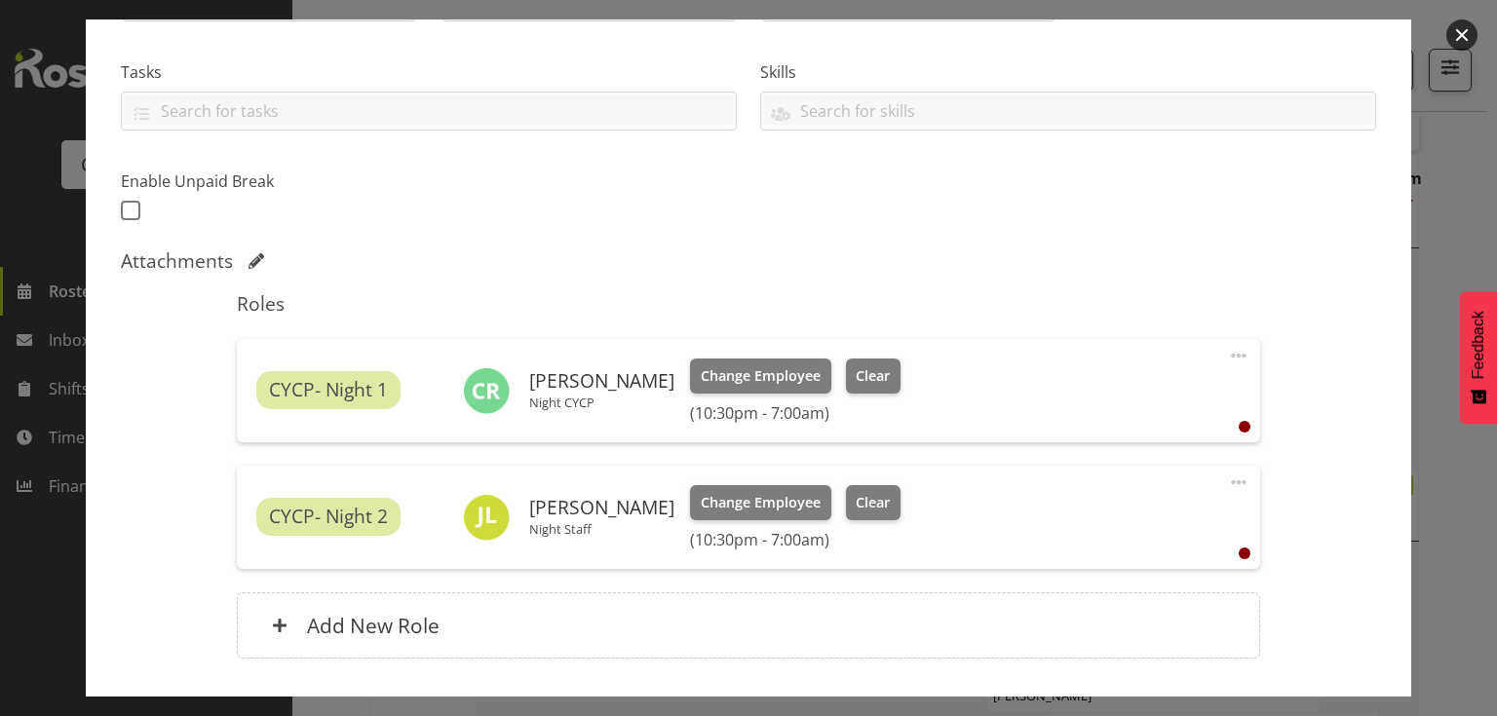
scroll to position [468, 0]
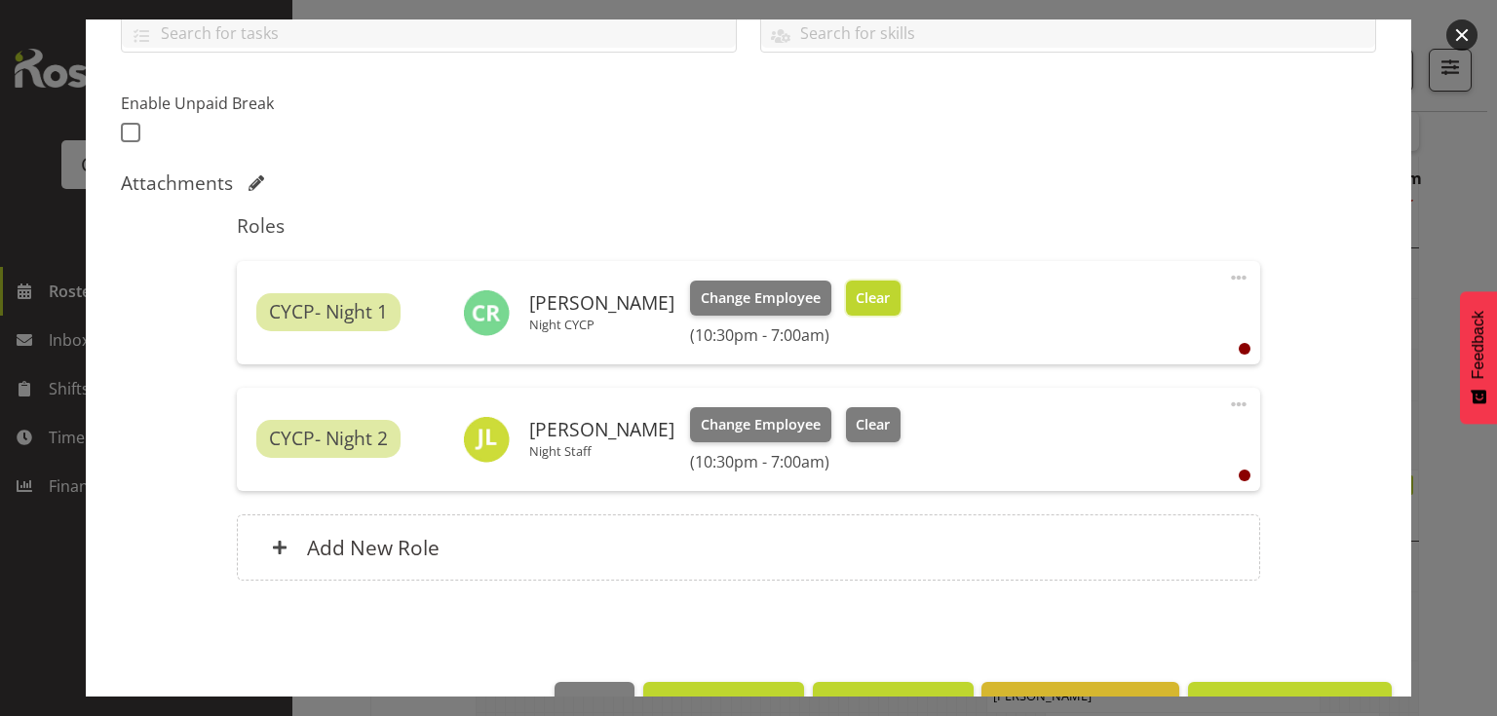
click at [856, 288] on span "Clear" at bounding box center [873, 298] width 34 height 21
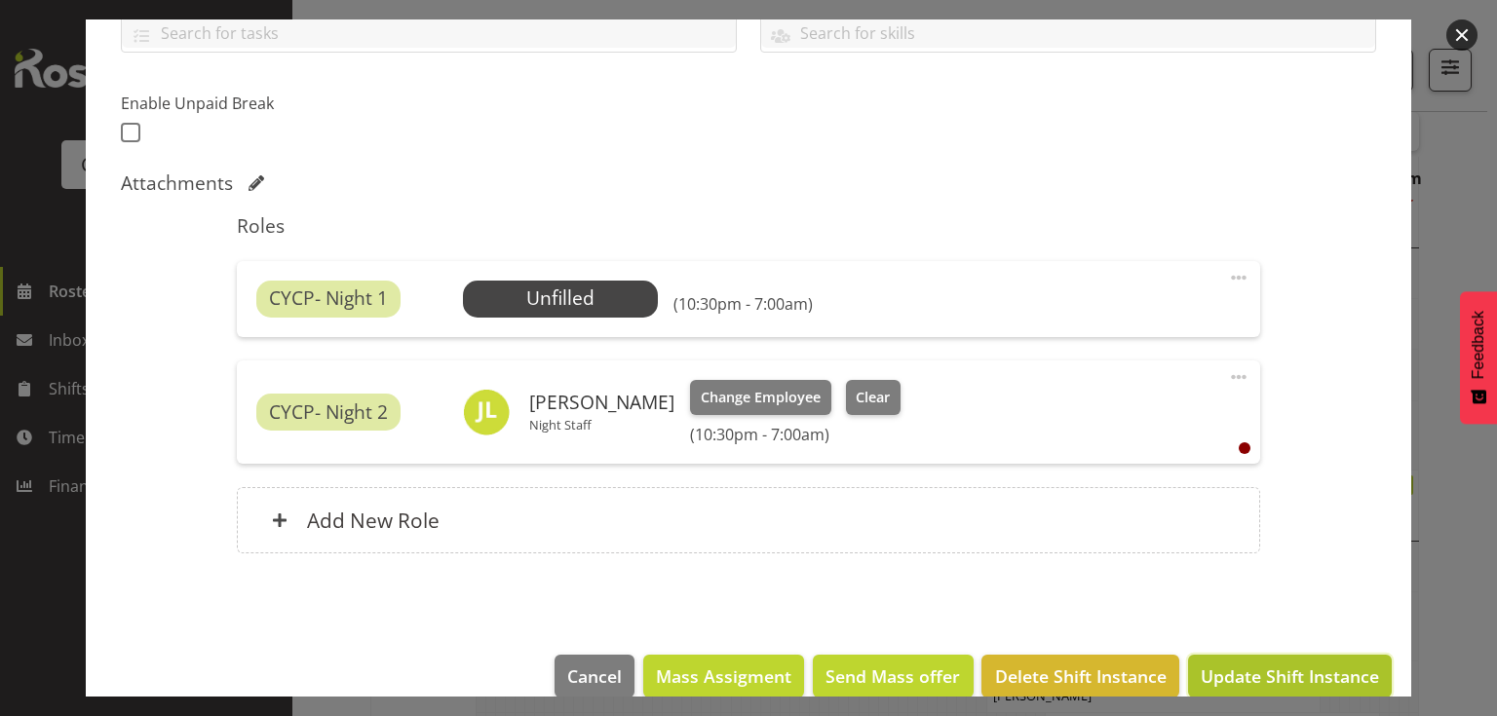
click at [1322, 668] on span "Update Shift Instance" at bounding box center [1290, 676] width 178 height 25
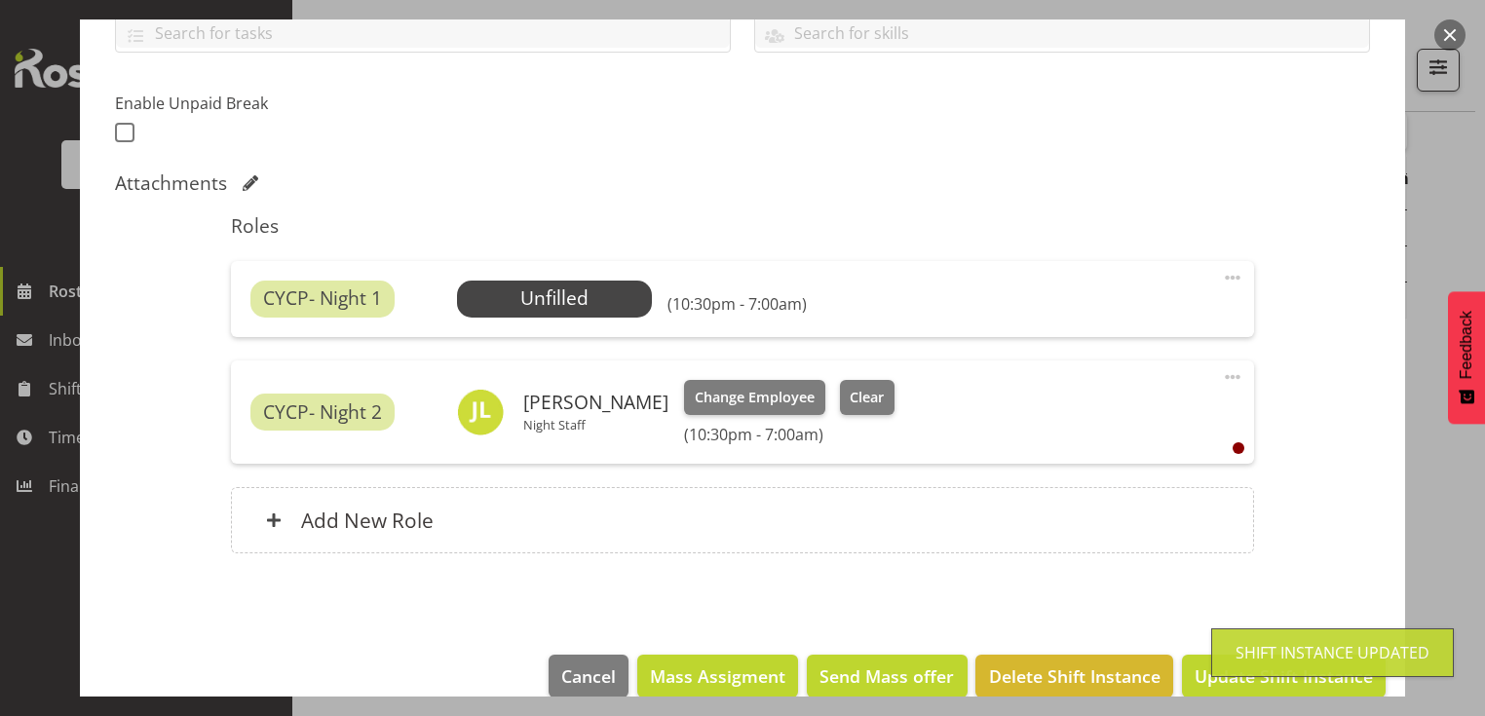
scroll to position [497, 0]
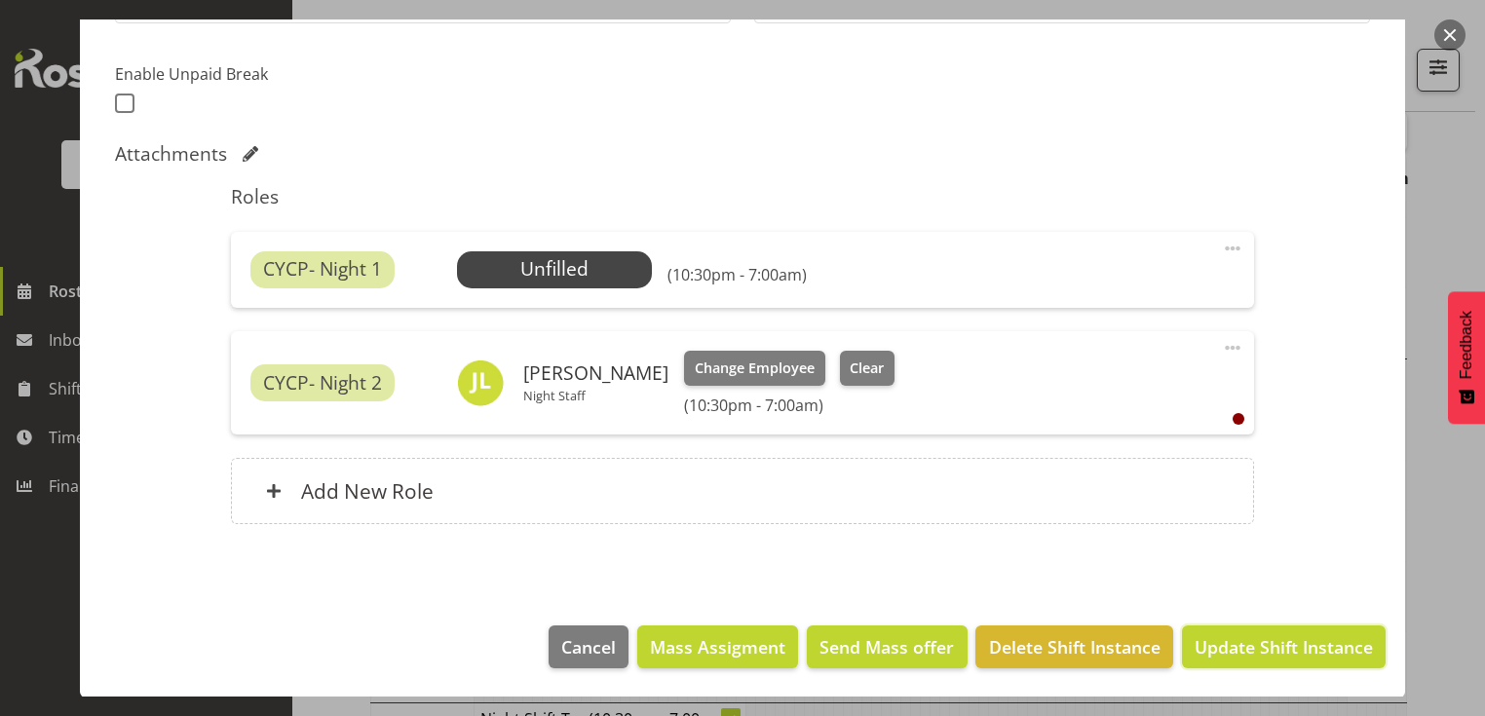
click at [1195, 642] on span "Update Shift Instance" at bounding box center [1284, 646] width 178 height 25
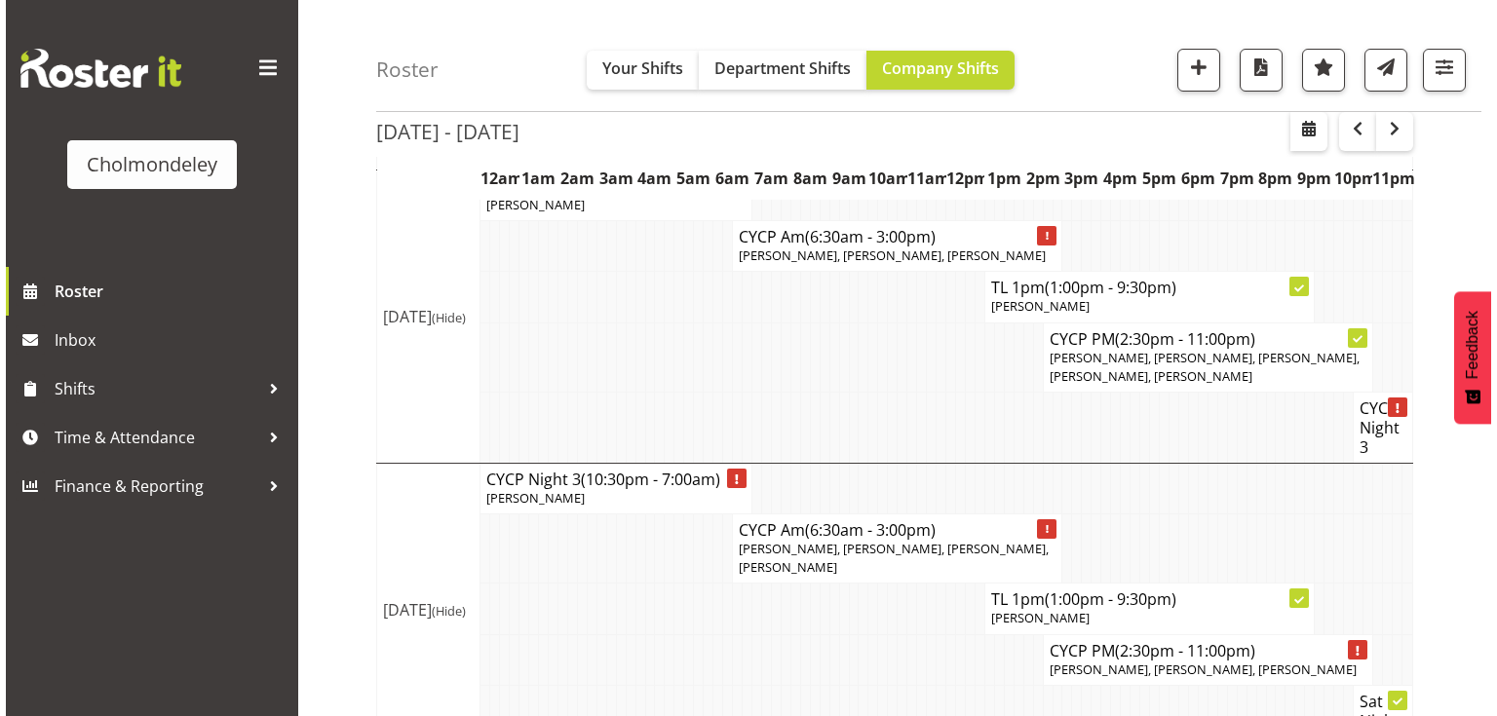
scroll to position [1561, 0]
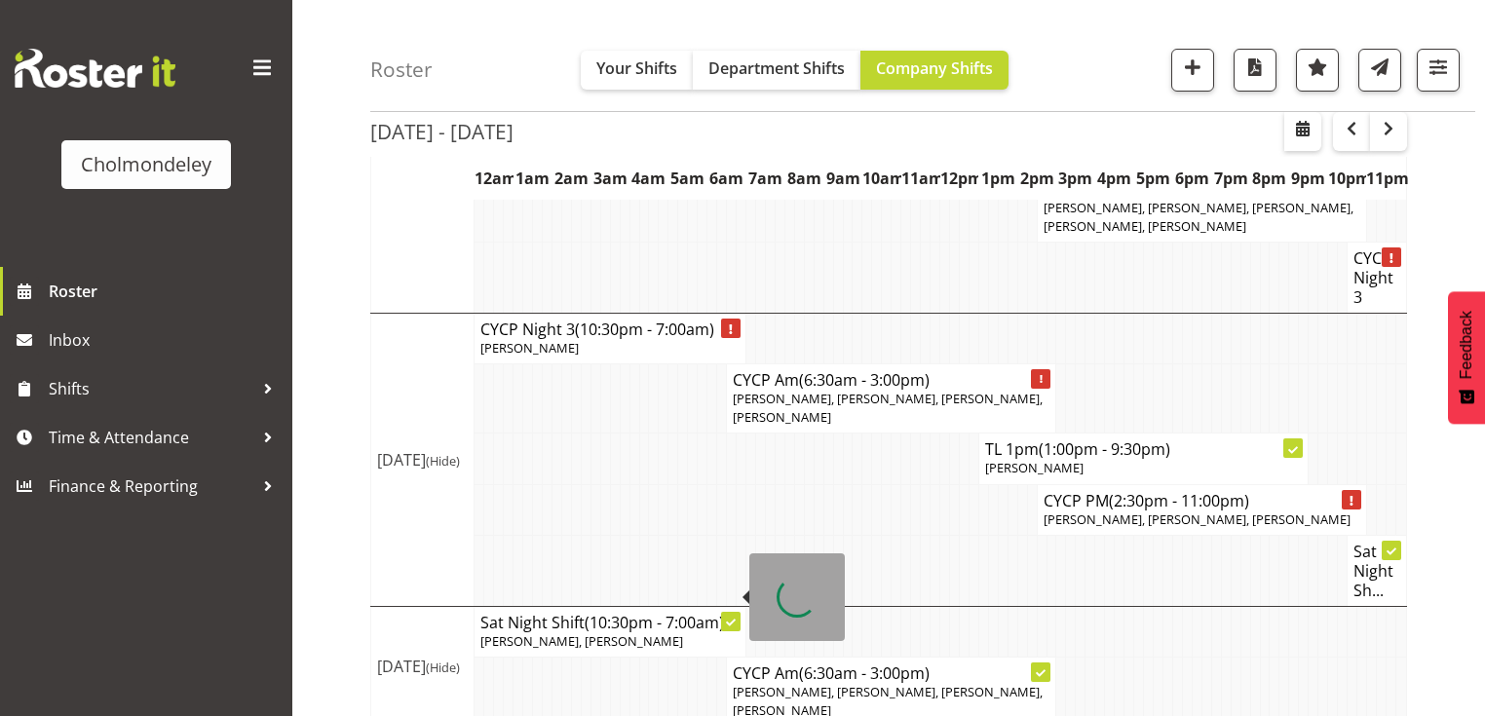
click at [558, 613] on h4 "Sat Night Shift (10:30pm - 7:00am)" at bounding box center [609, 622] width 259 height 19
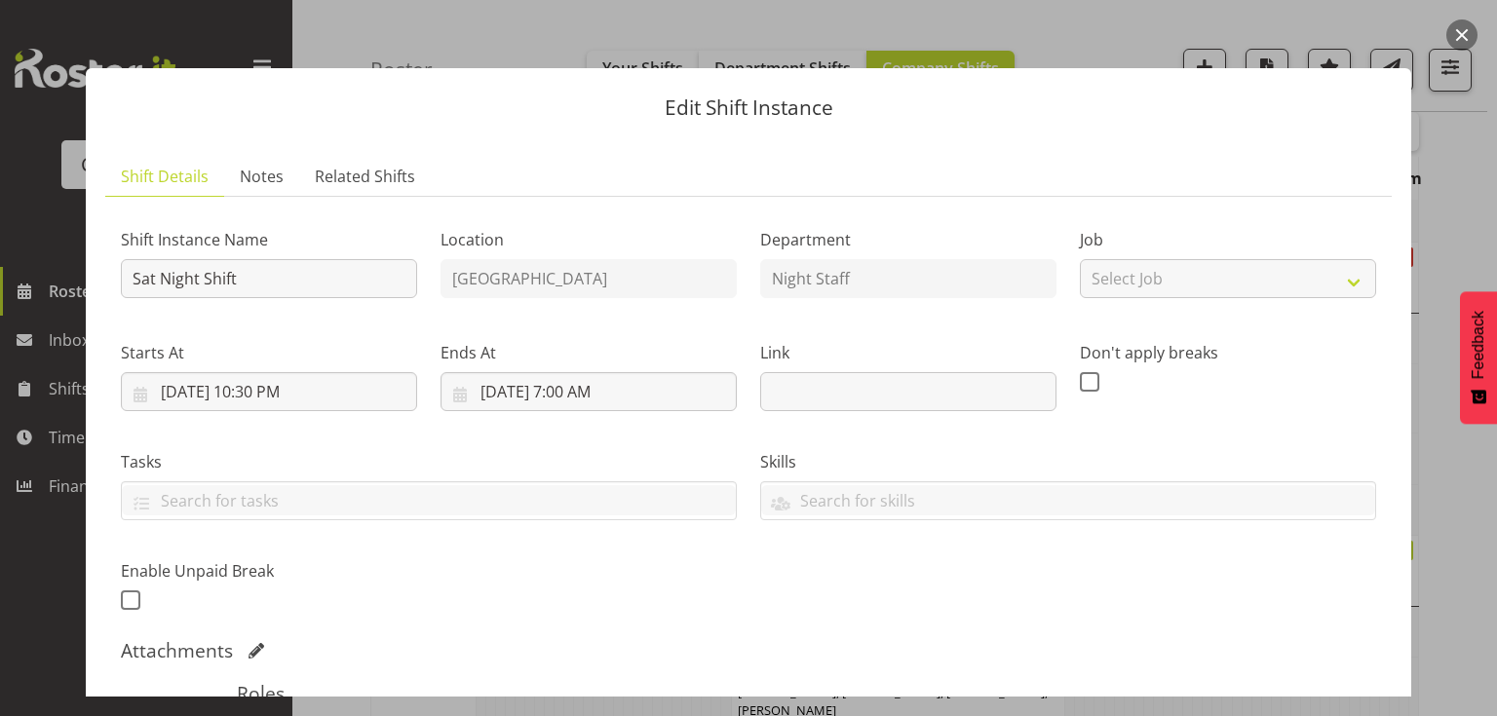
scroll to position [312, 0]
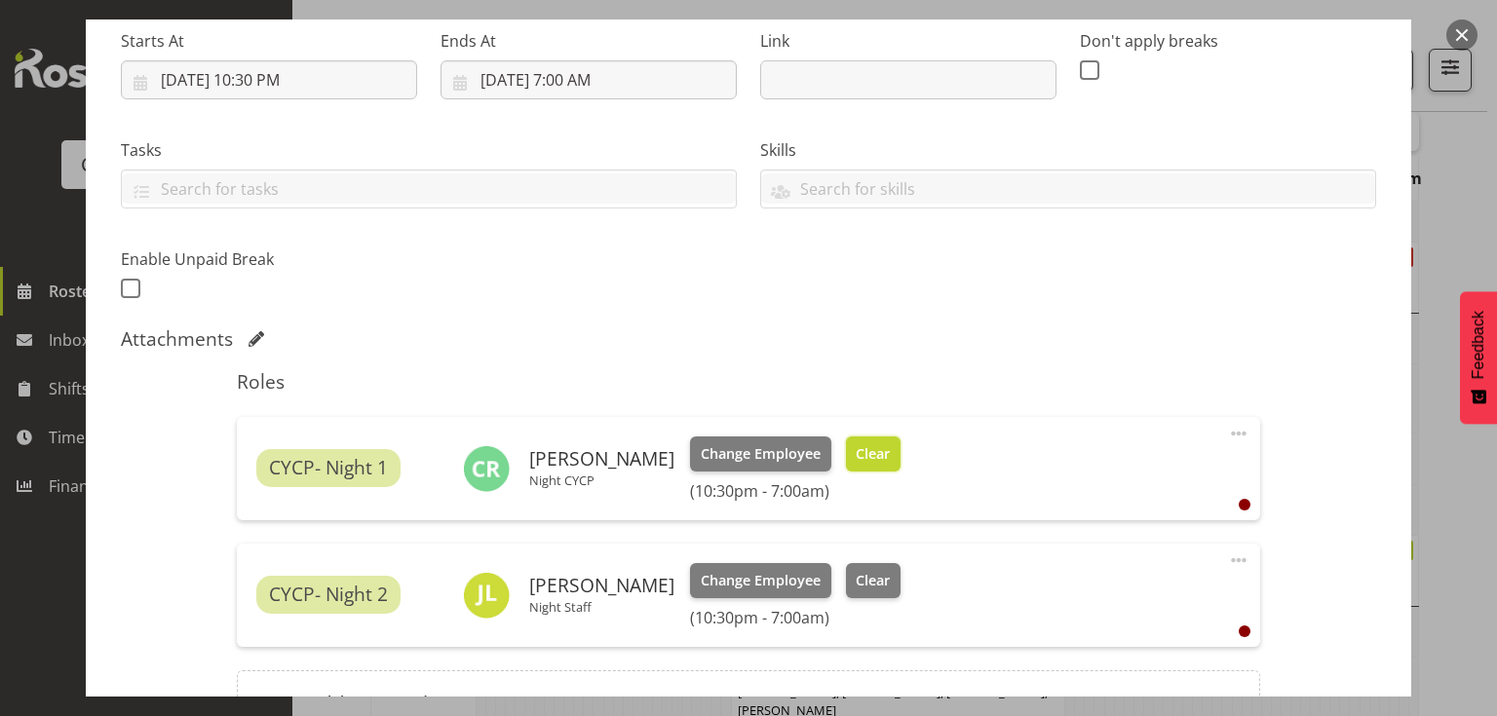
click at [864, 452] on span "Clear" at bounding box center [873, 453] width 34 height 21
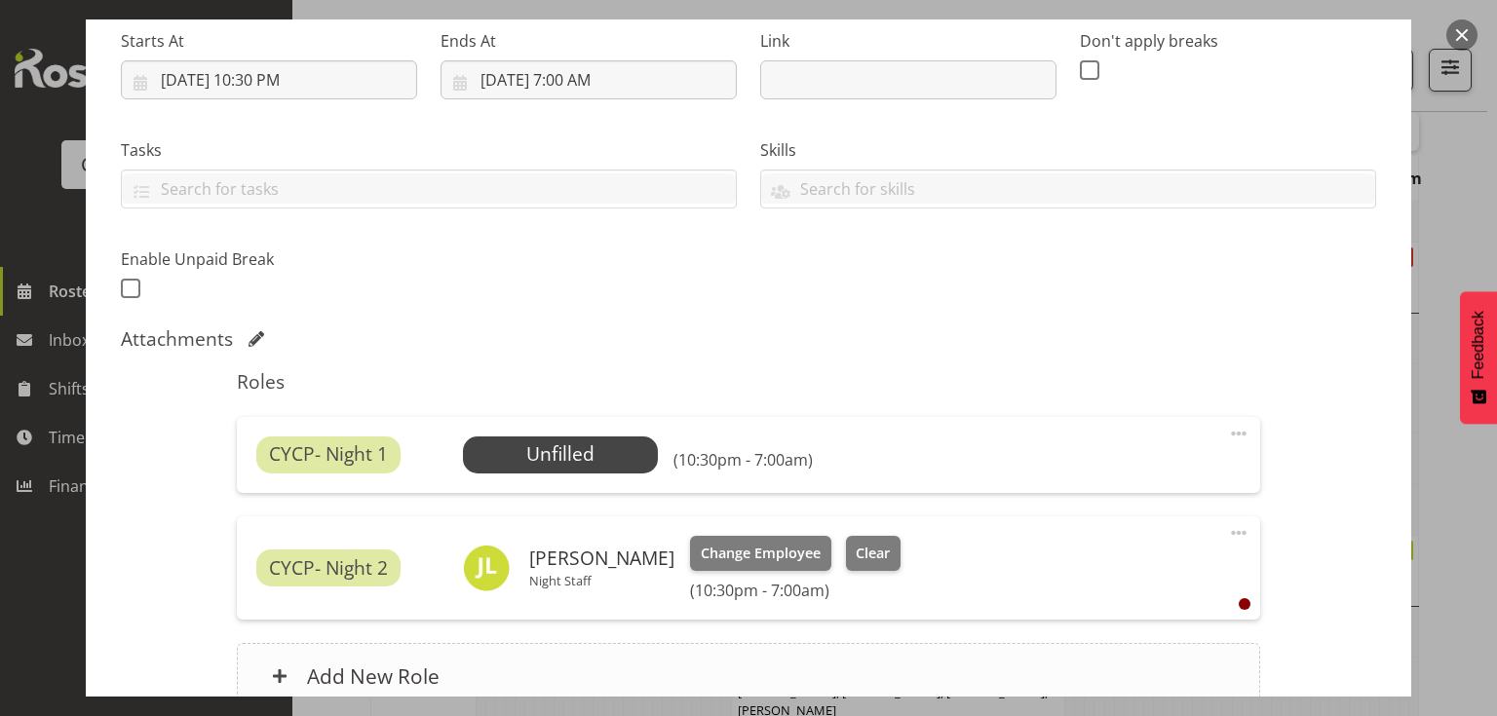
scroll to position [497, 0]
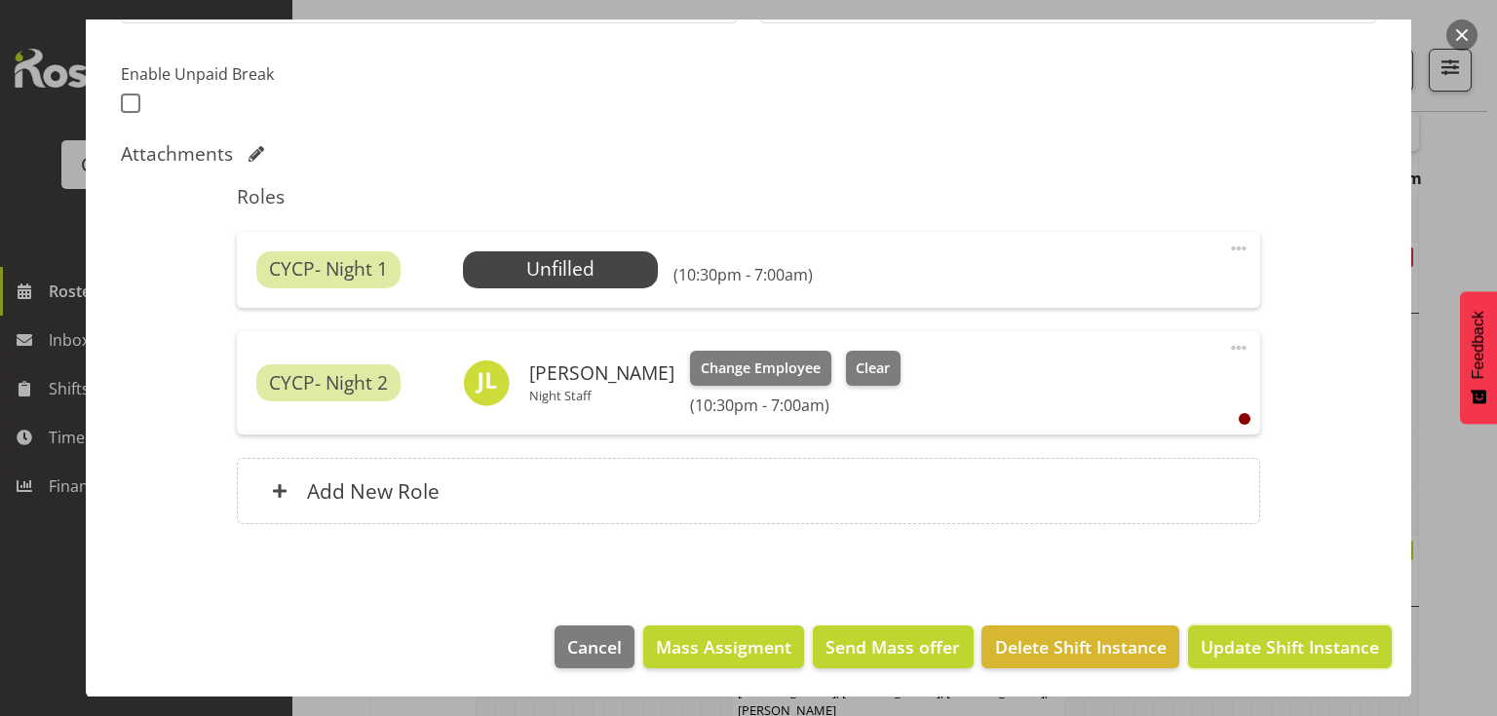
click at [1258, 642] on span "Update Shift Instance" at bounding box center [1290, 646] width 178 height 25
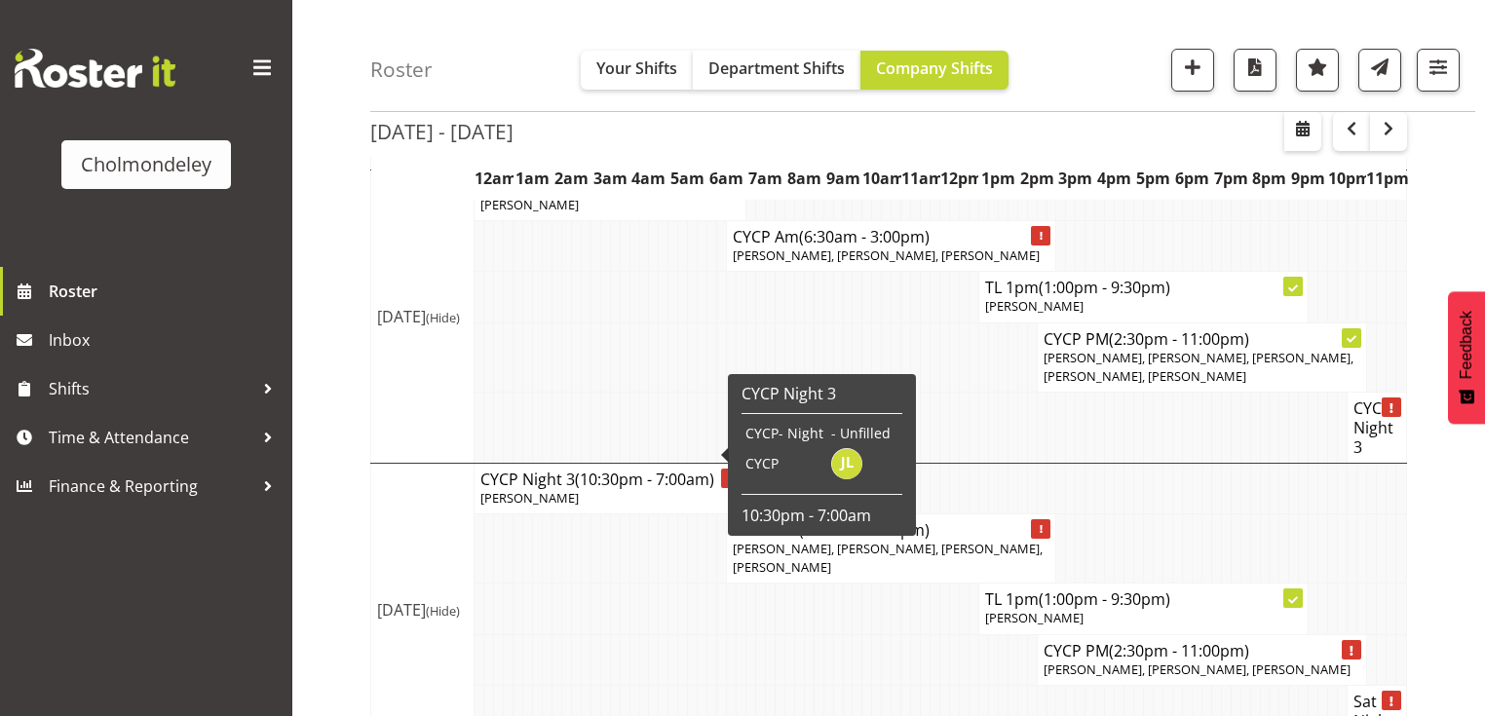
scroll to position [1561, 0]
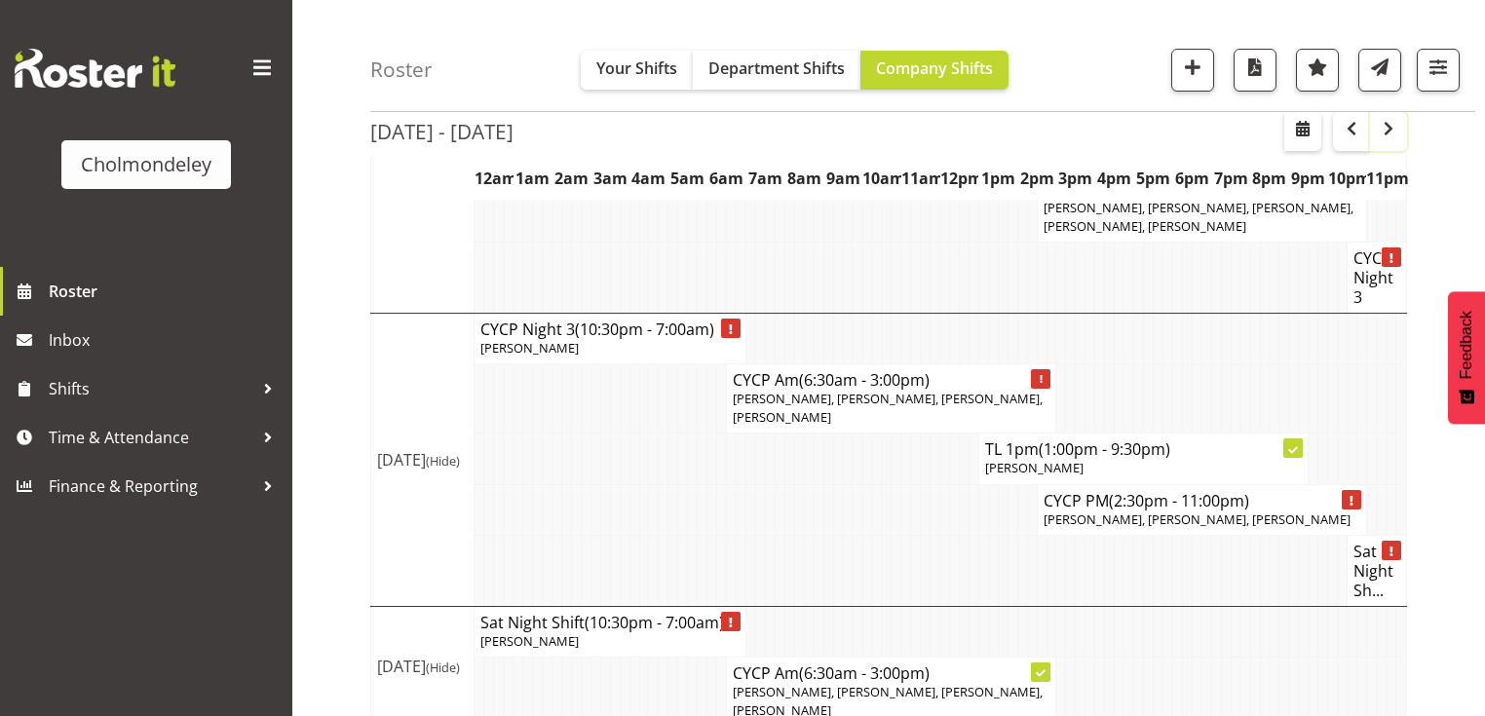
click at [1381, 127] on span "button" at bounding box center [1388, 128] width 23 height 23
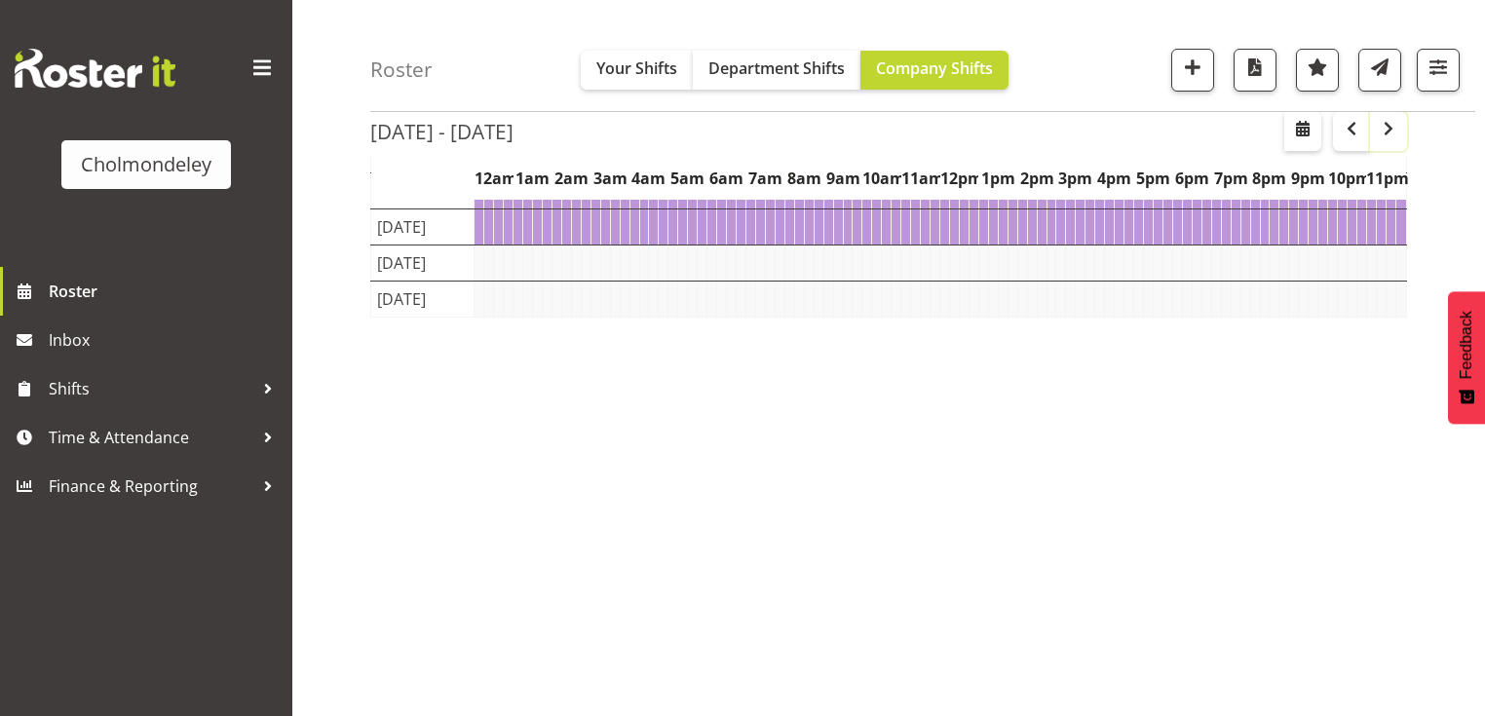
scroll to position [242, 0]
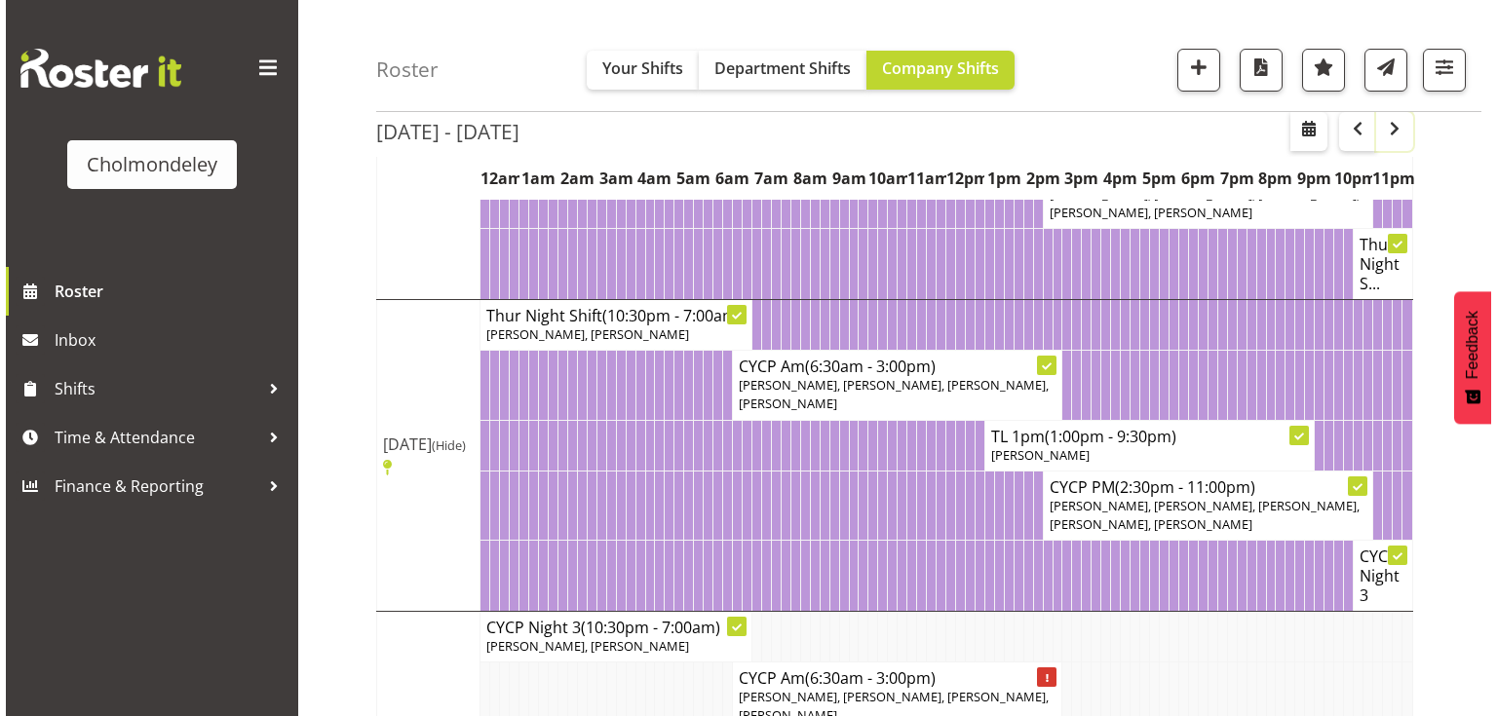
scroll to position [1286, 0]
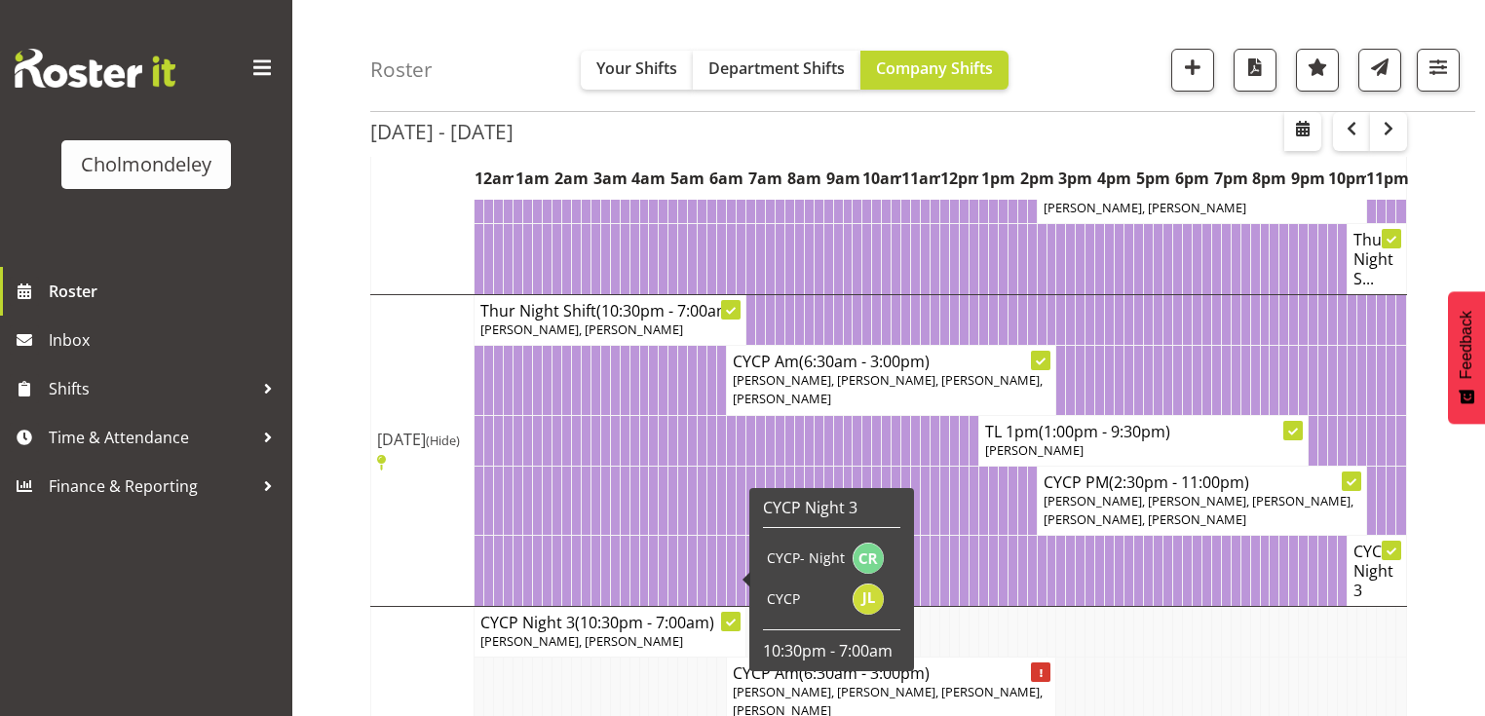
click at [659, 612] on span "(10:30pm - 7:00am)" at bounding box center [644, 622] width 139 height 21
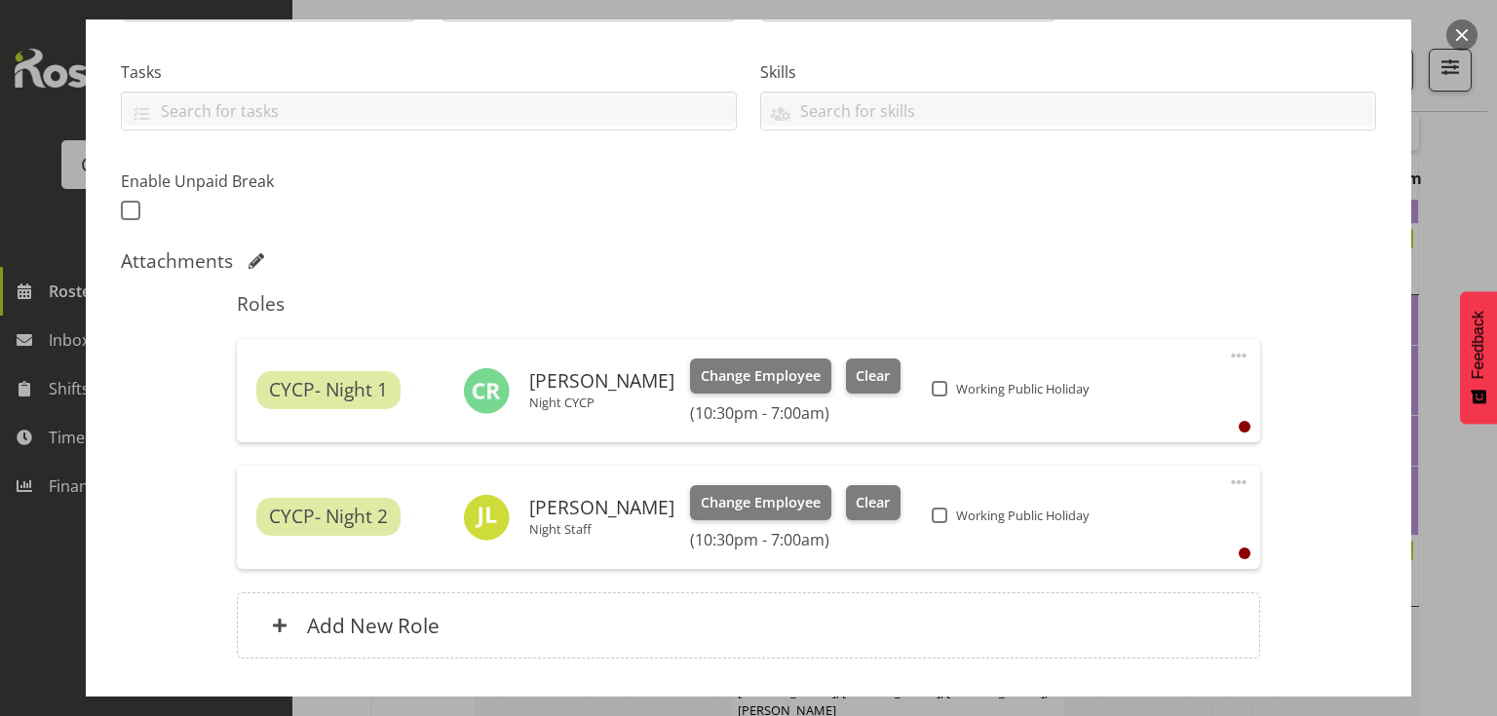
scroll to position [468, 0]
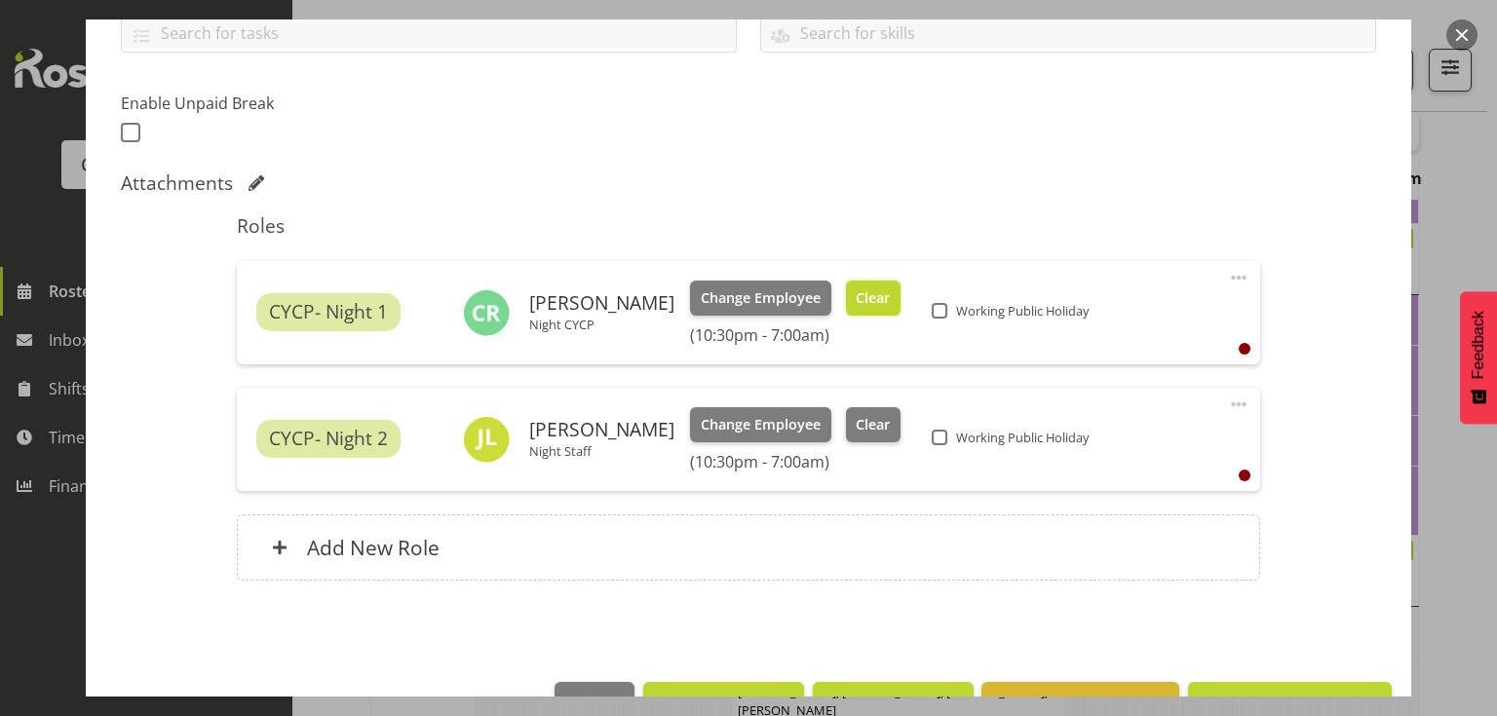
click at [865, 300] on span "Clear" at bounding box center [873, 298] width 34 height 21
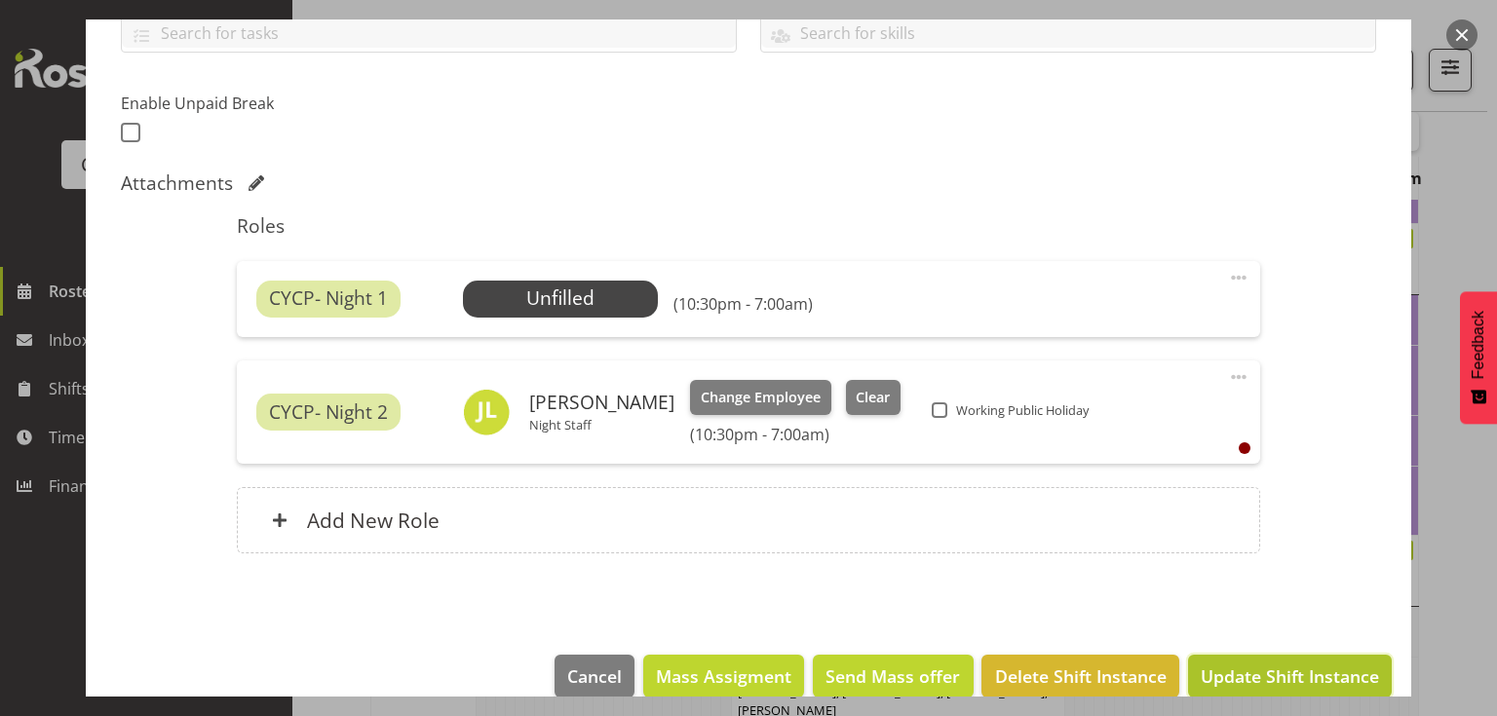
click at [1271, 677] on span "Update Shift Instance" at bounding box center [1290, 676] width 178 height 25
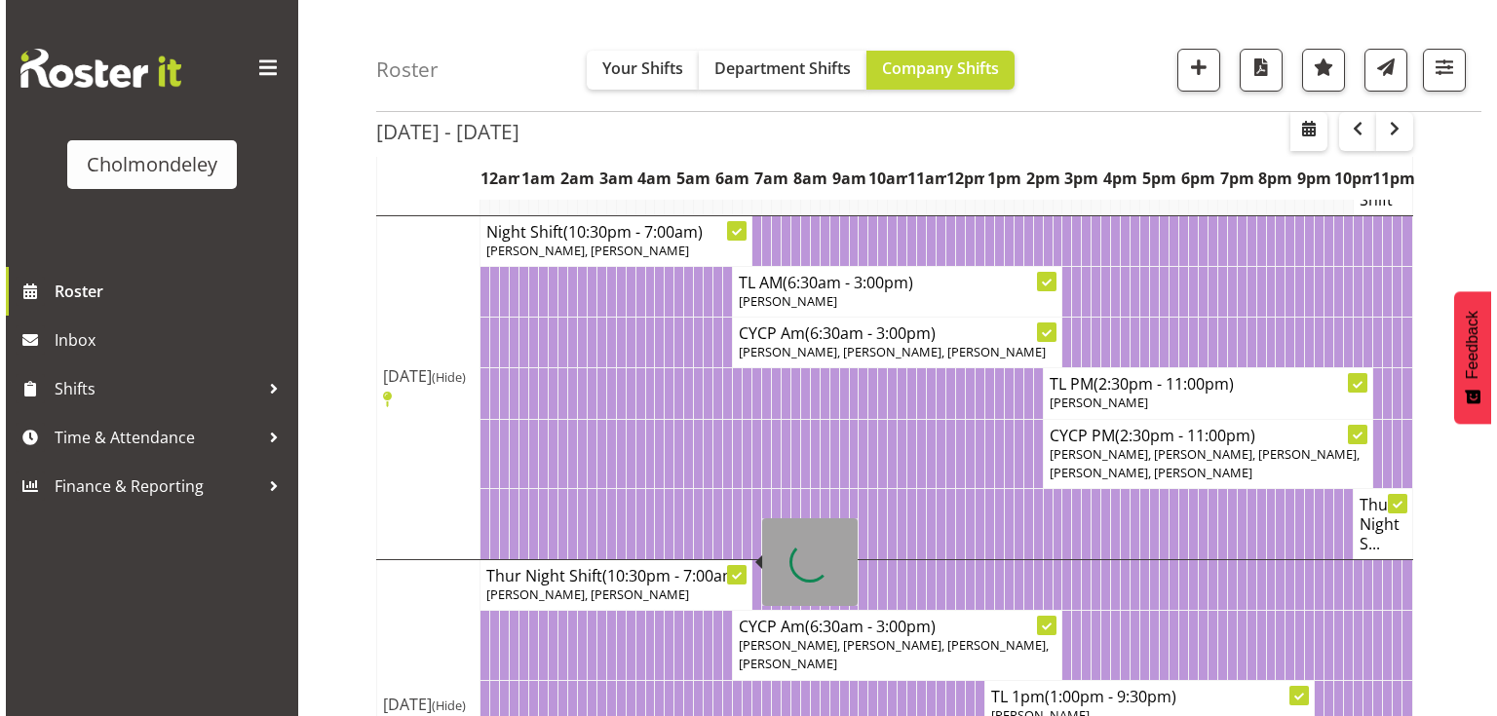
scroll to position [1099, 0]
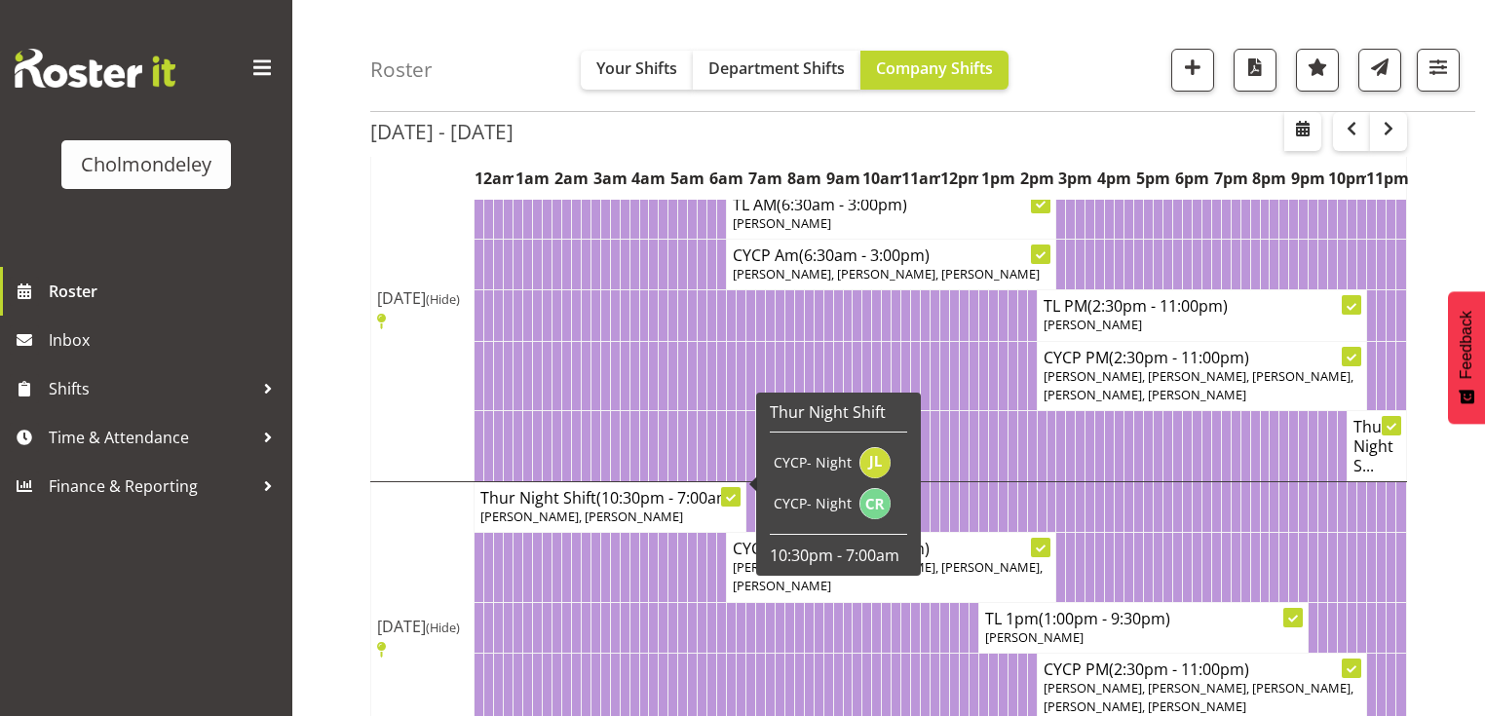
click at [615, 508] on span "[PERSON_NAME], [PERSON_NAME]" at bounding box center [581, 517] width 203 height 18
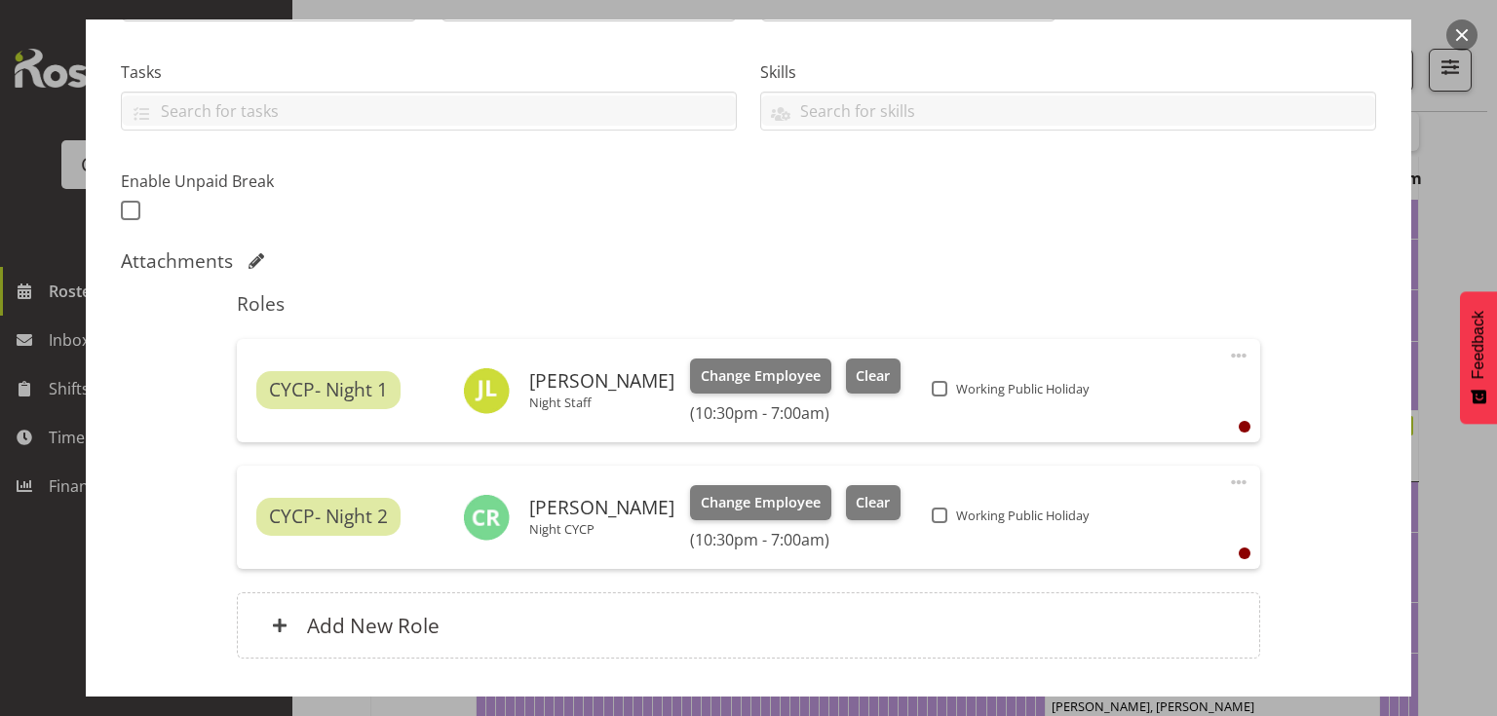
scroll to position [468, 0]
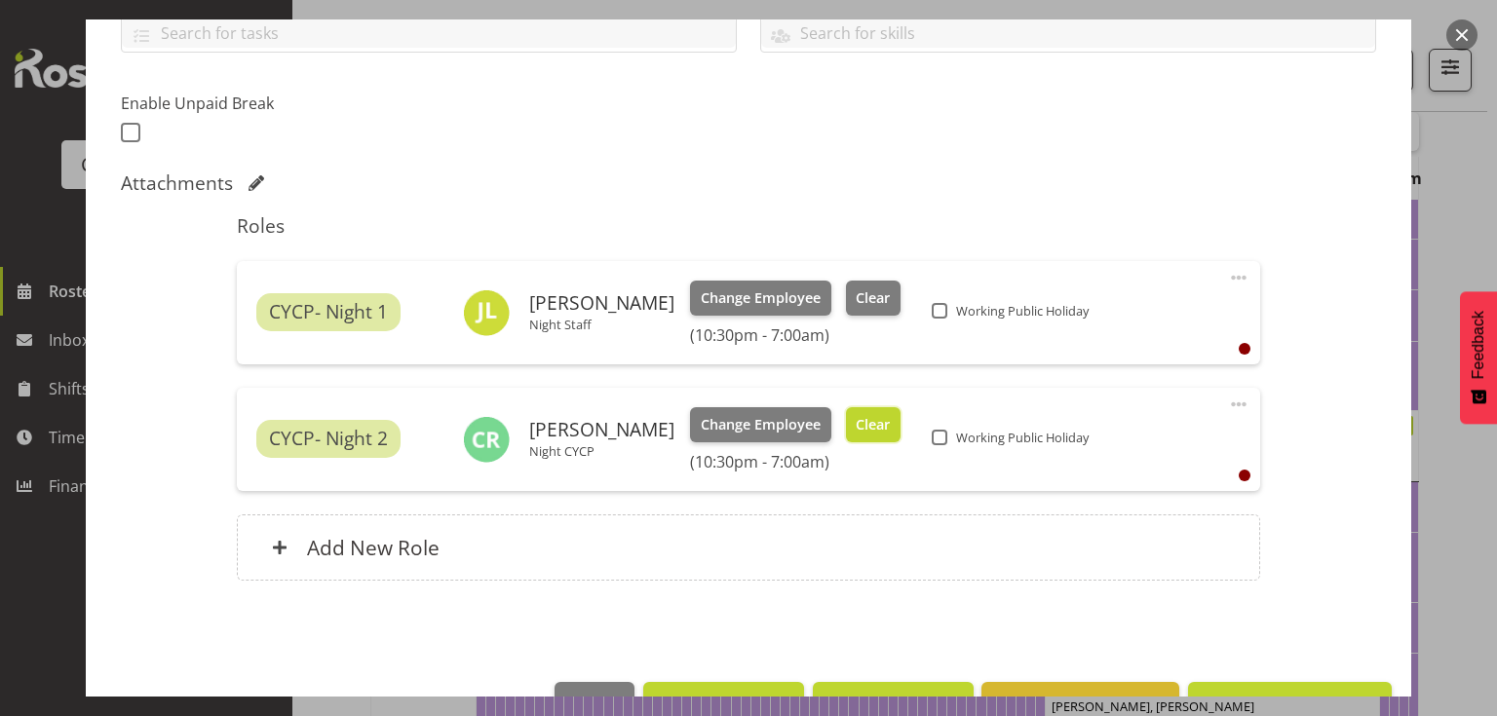
click at [866, 426] on span "Clear" at bounding box center [873, 424] width 34 height 21
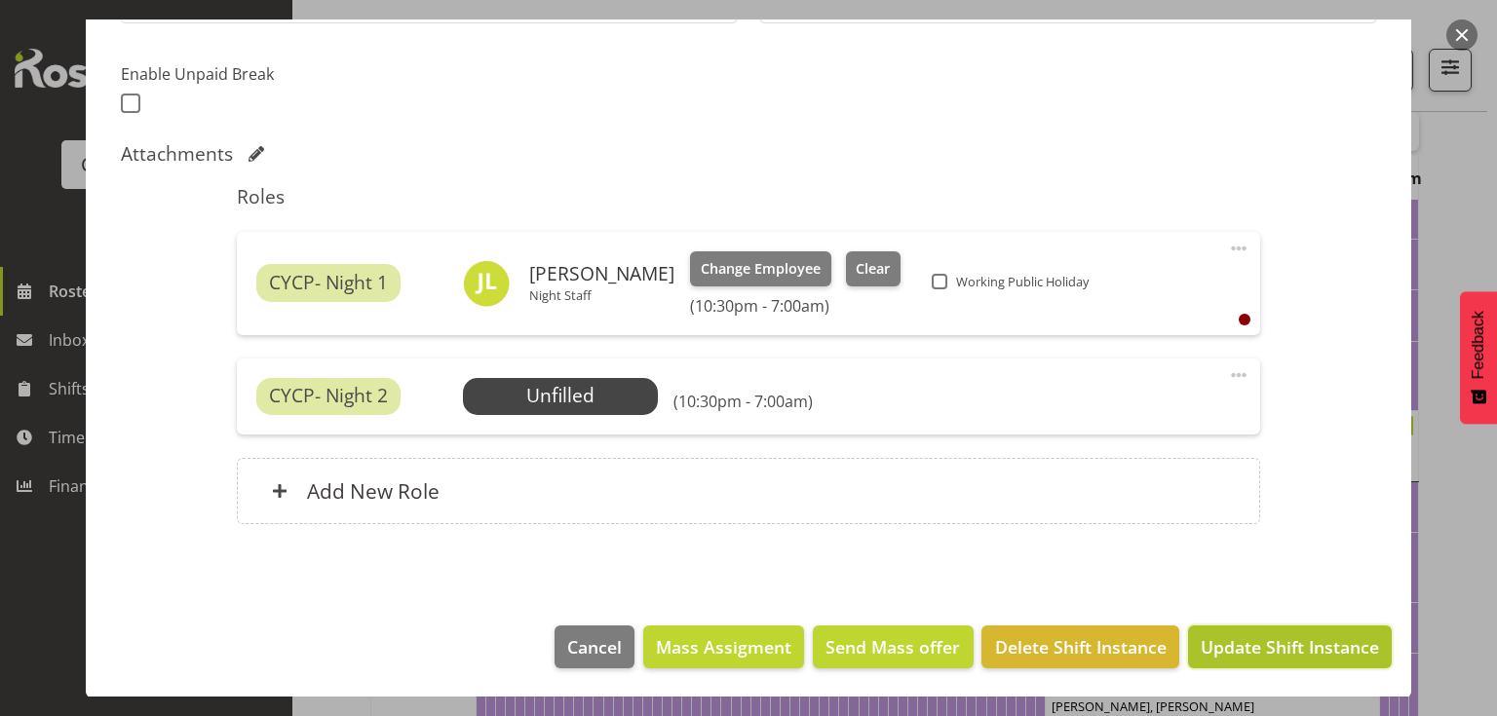
click at [1255, 635] on span "Update Shift Instance" at bounding box center [1290, 646] width 178 height 25
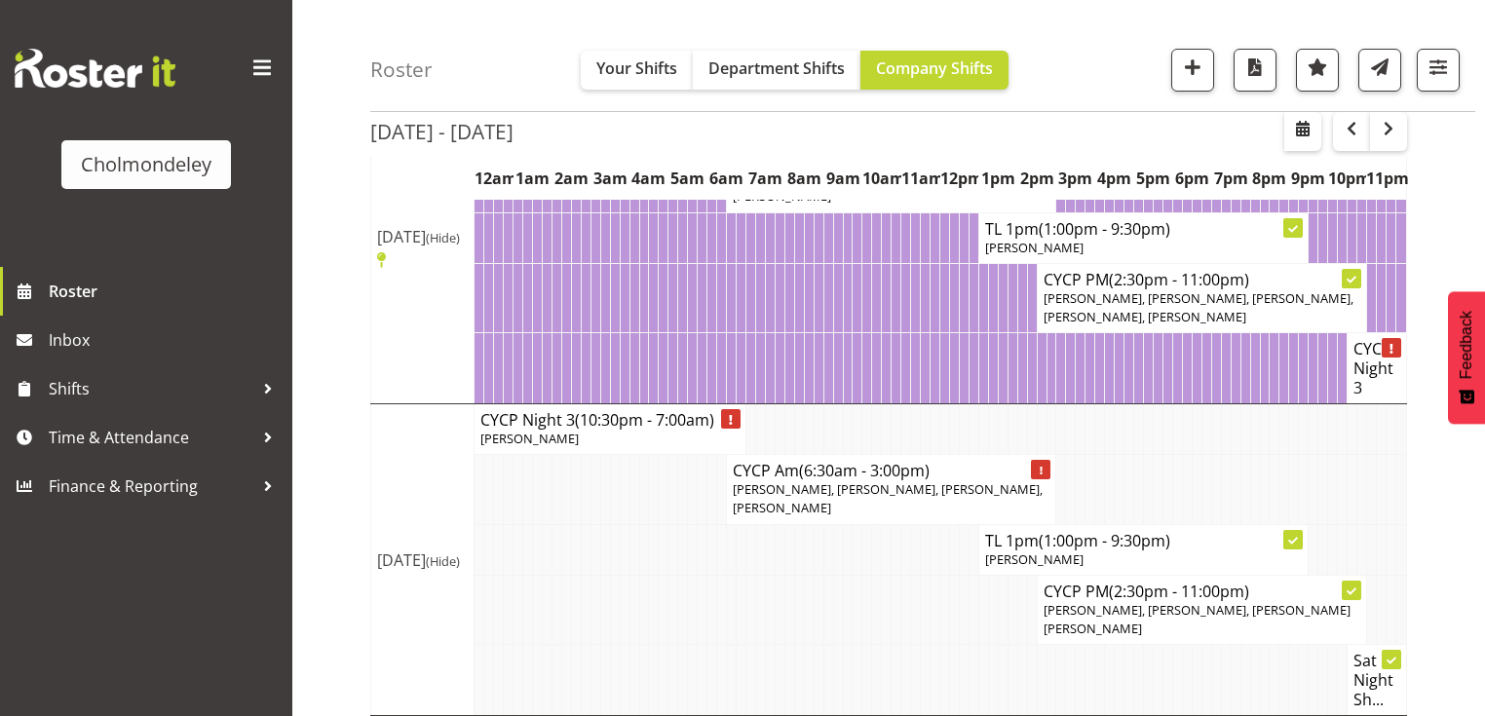
scroll to position [1543, 0]
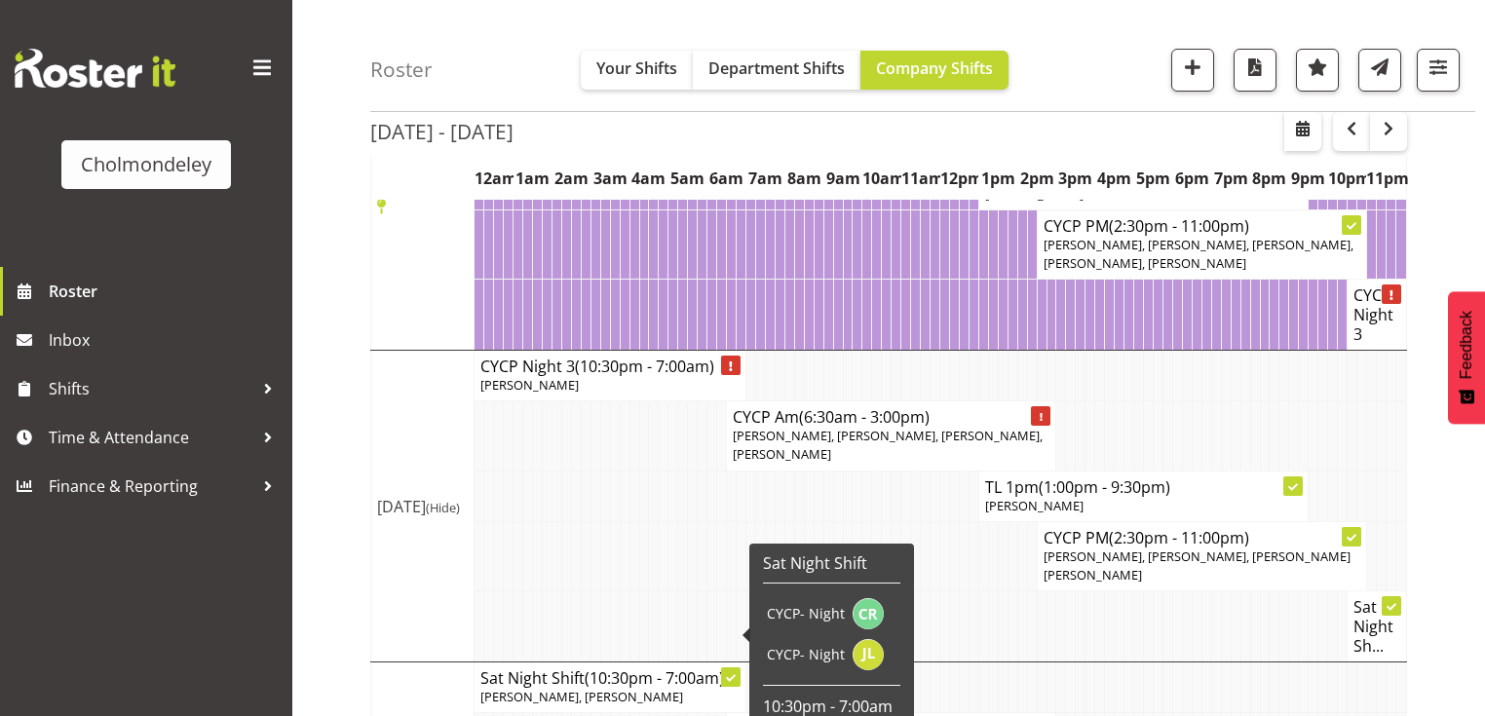
click at [543, 669] on h4 "Sat Night Shift (10:30pm - 7:00am)" at bounding box center [609, 678] width 259 height 19
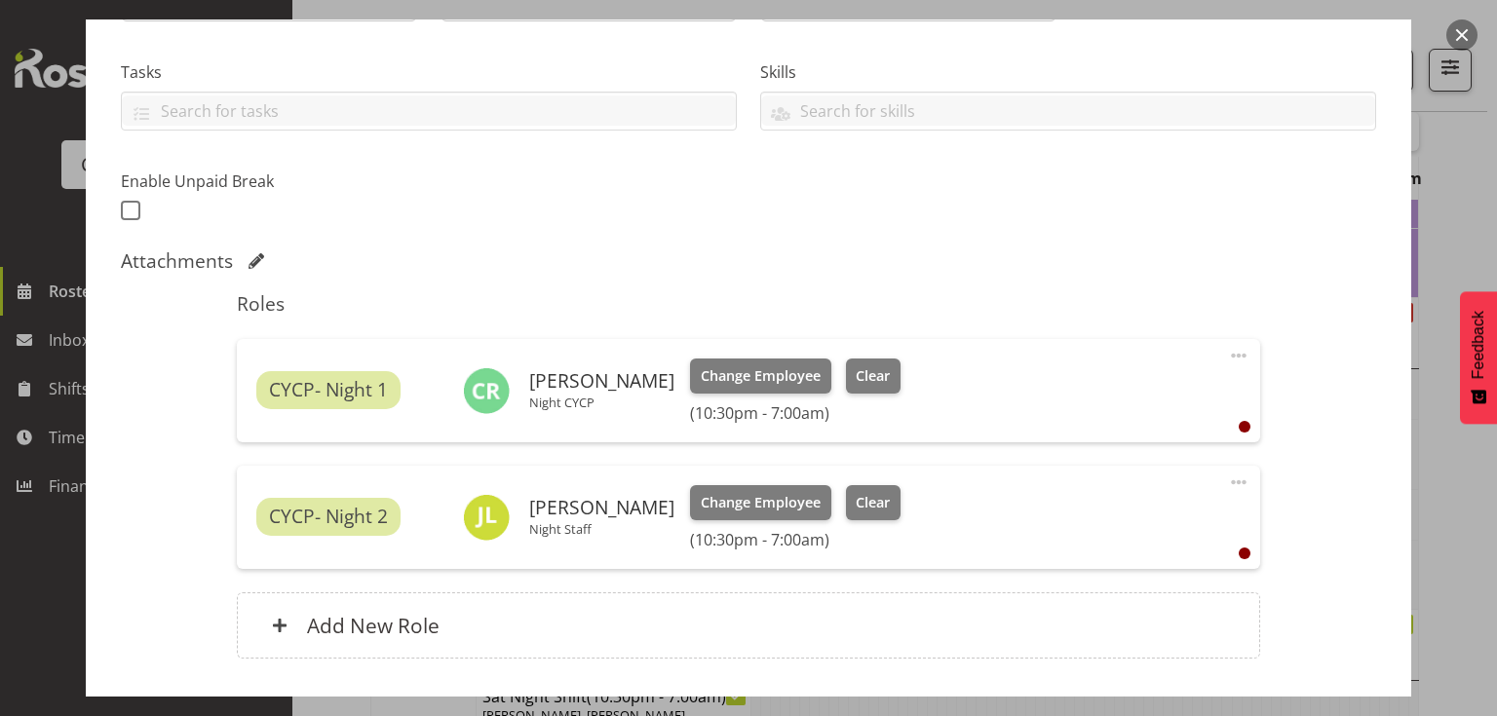
scroll to position [468, 0]
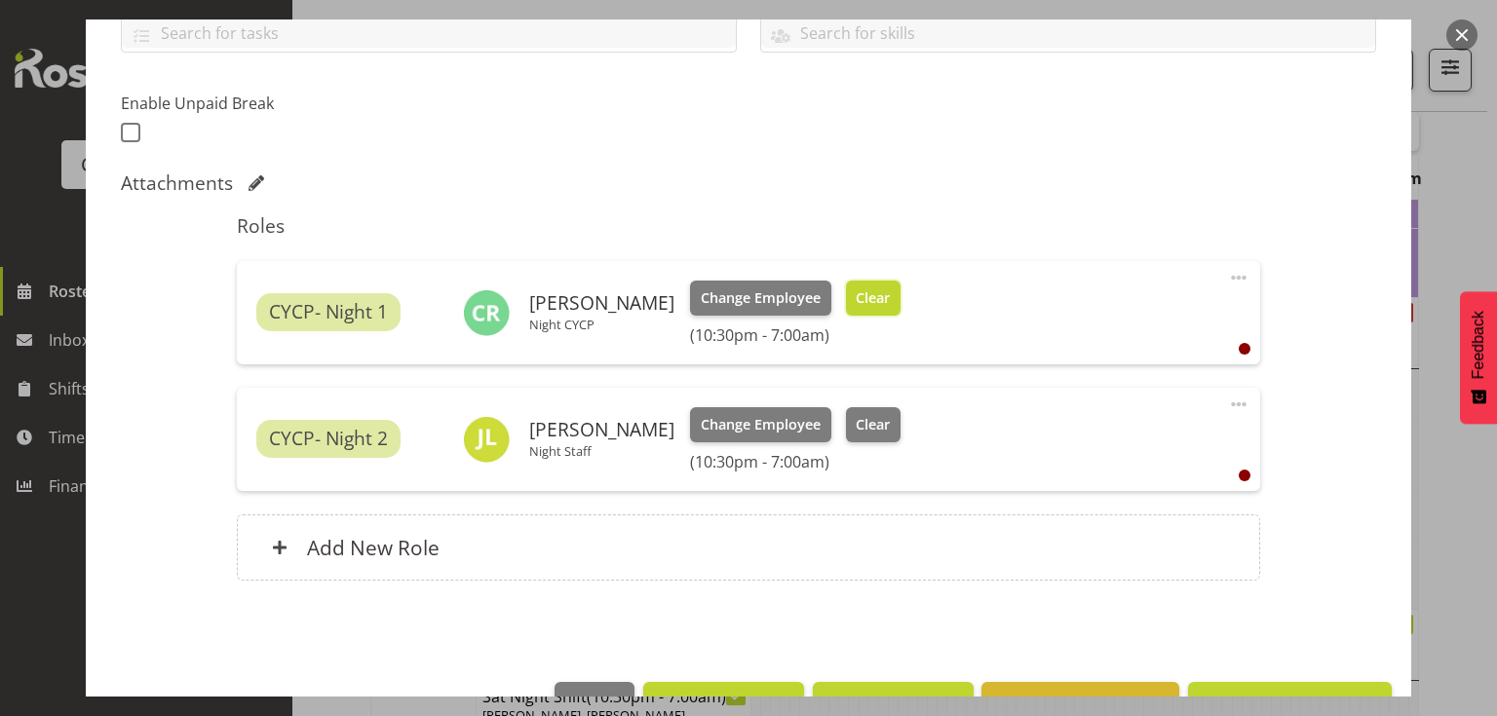
click at [868, 292] on span "Clear" at bounding box center [873, 298] width 34 height 21
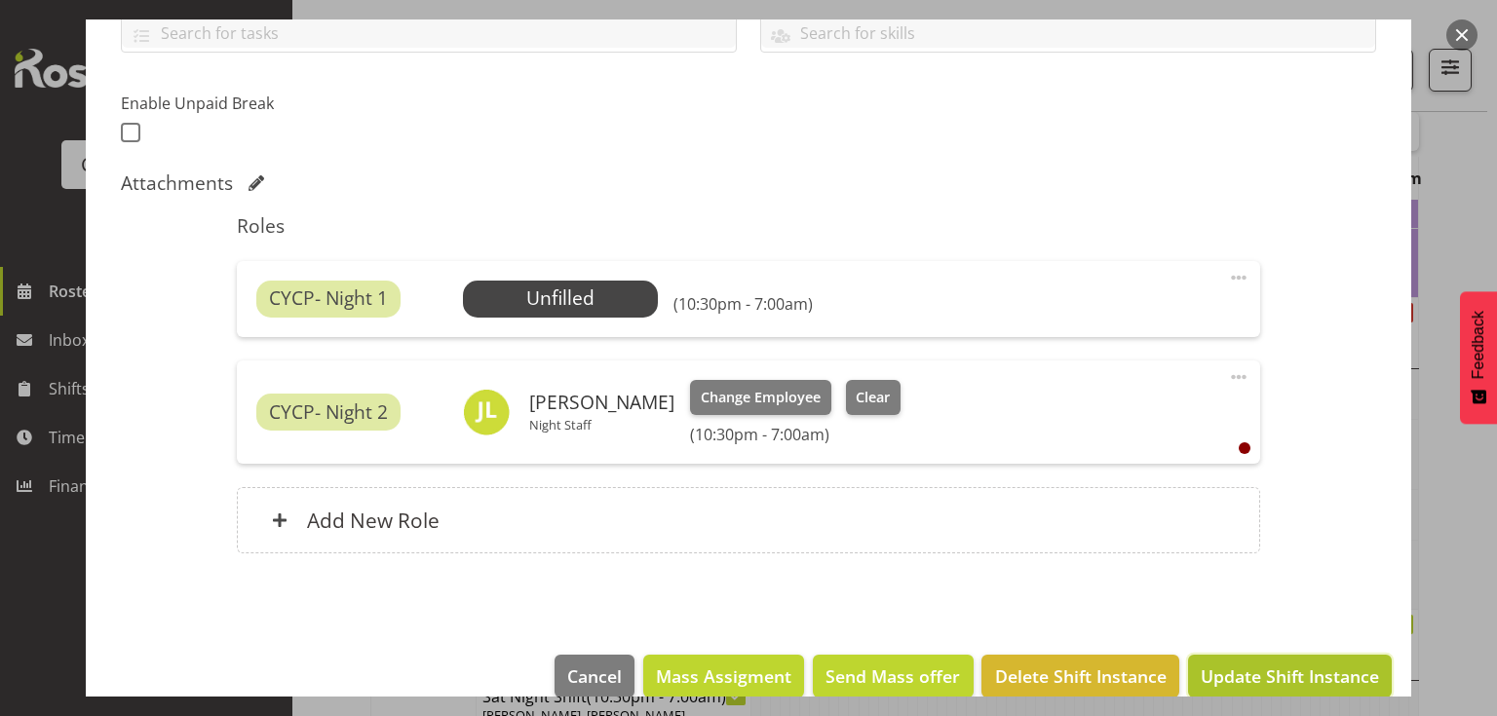
click at [1289, 682] on span "Update Shift Instance" at bounding box center [1290, 676] width 178 height 25
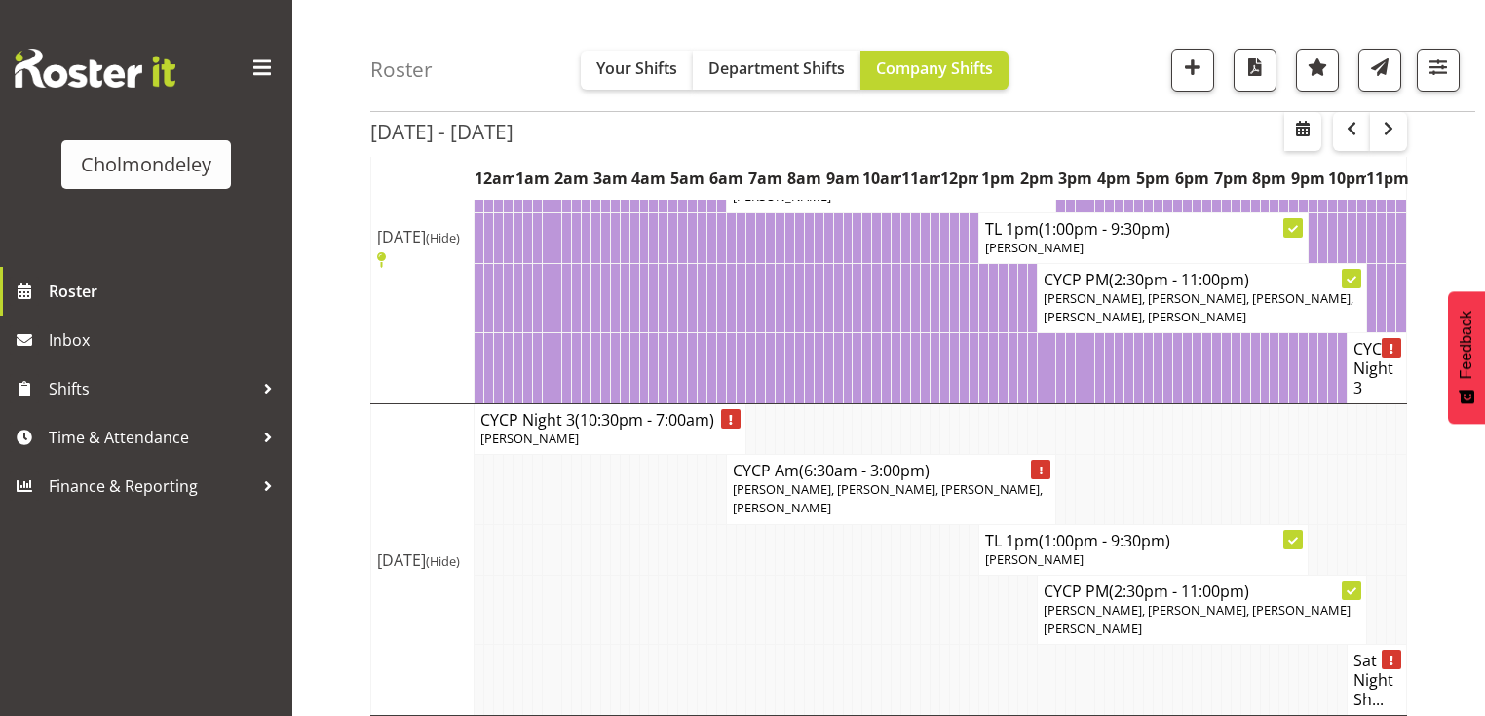
scroll to position [1543, 0]
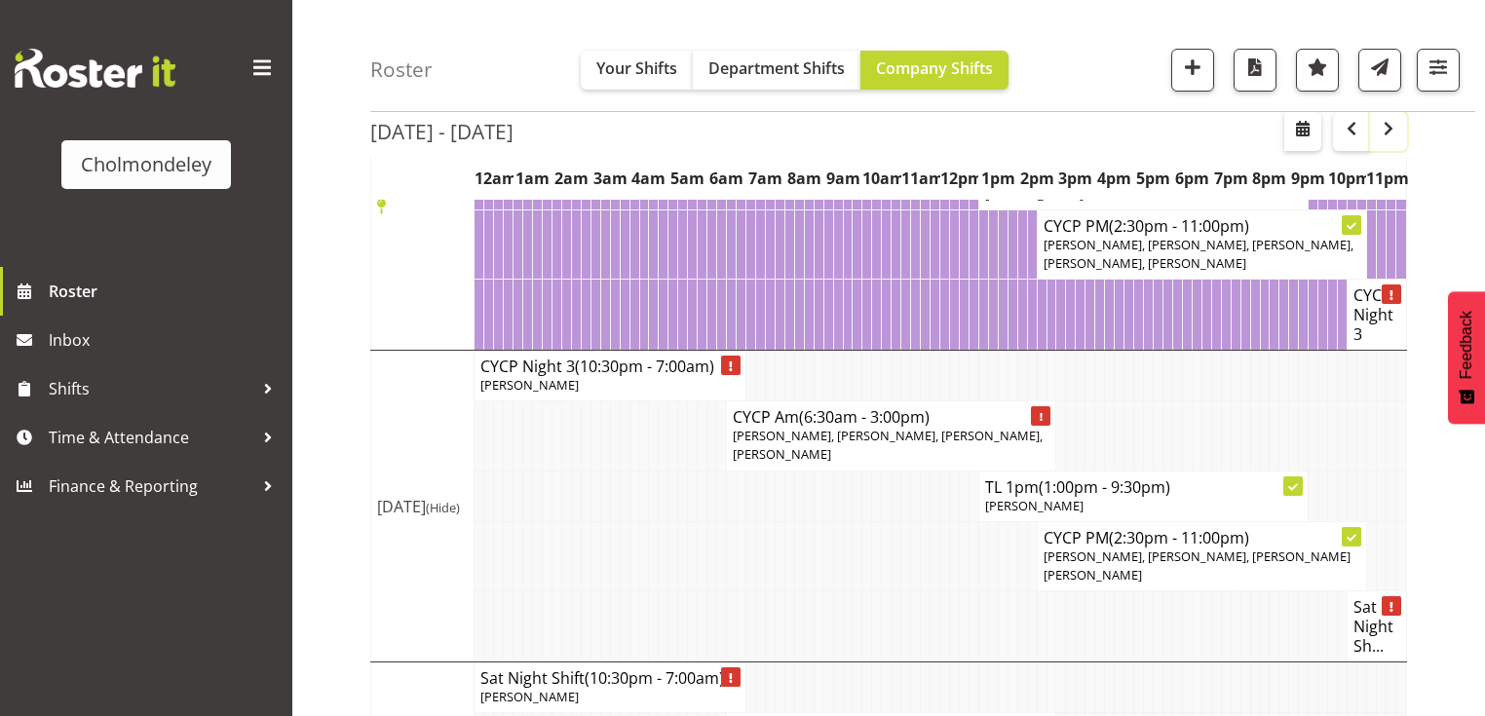
click at [1386, 133] on span "button" at bounding box center [1388, 128] width 23 height 23
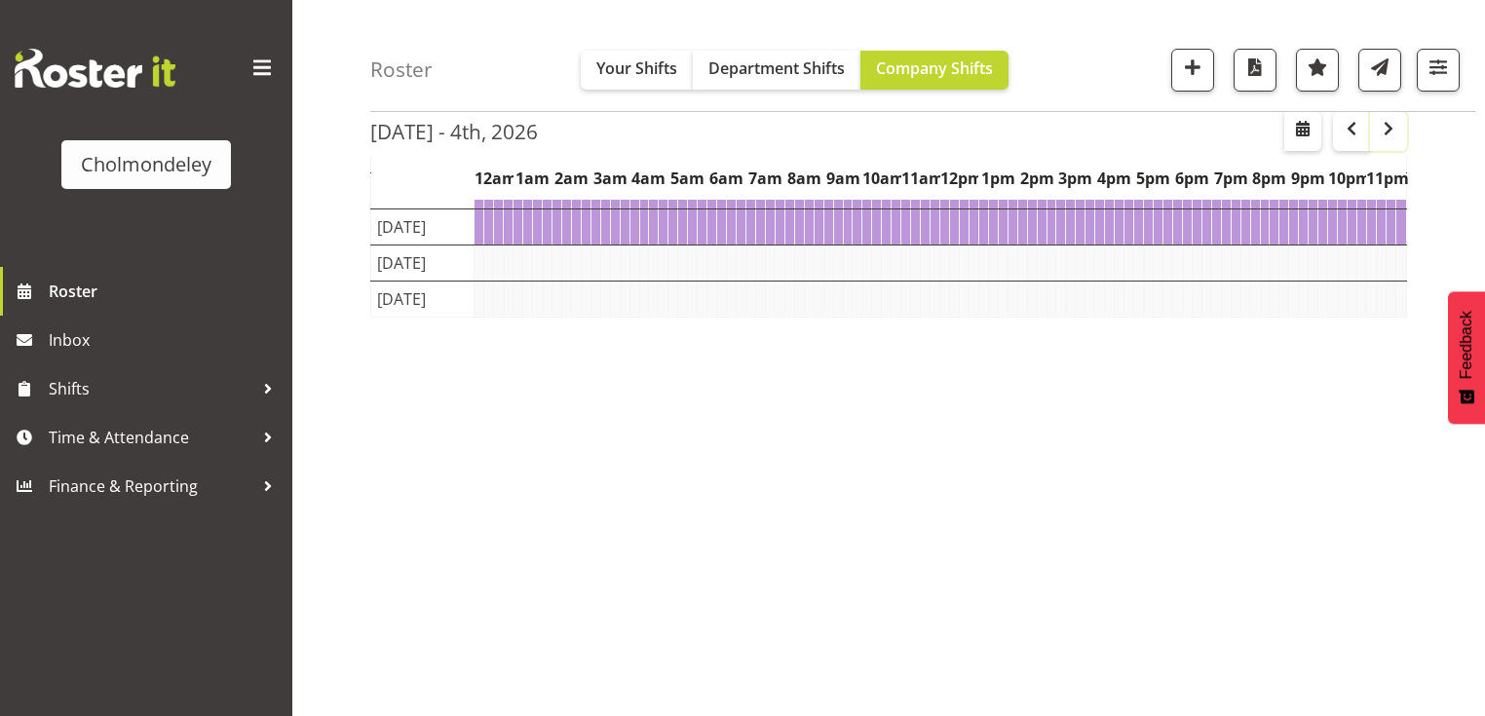
scroll to position [242, 0]
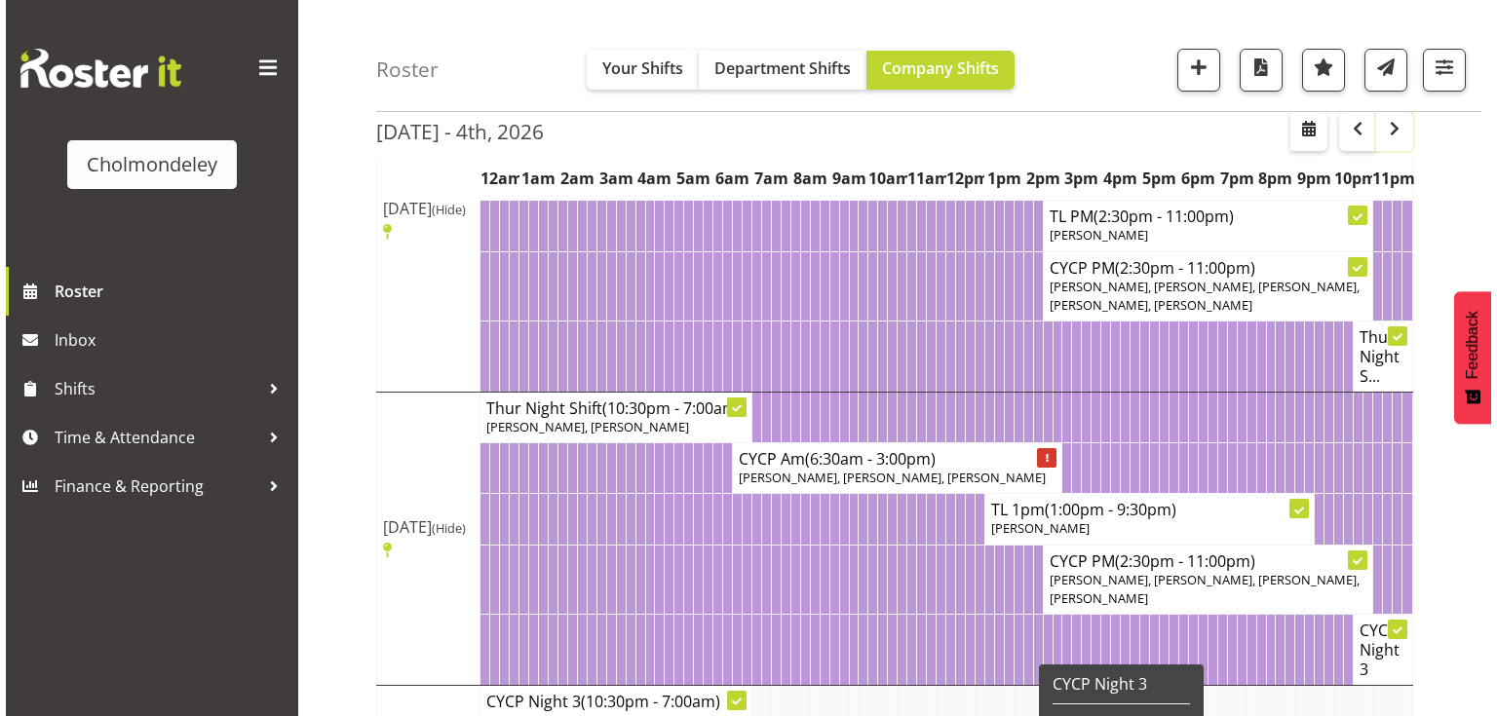
scroll to position [1192, 0]
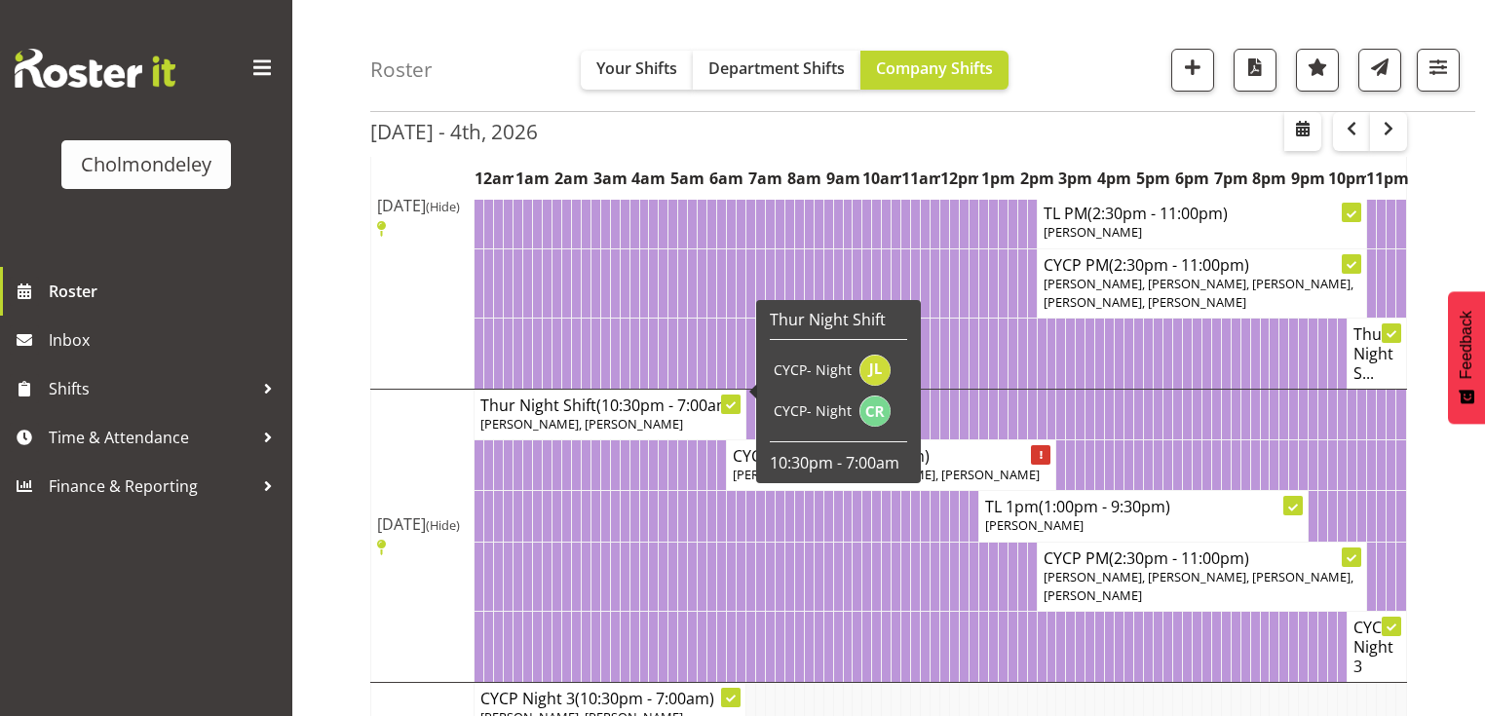
click at [633, 395] on span "(10:30pm - 7:00am)" at bounding box center [665, 405] width 139 height 21
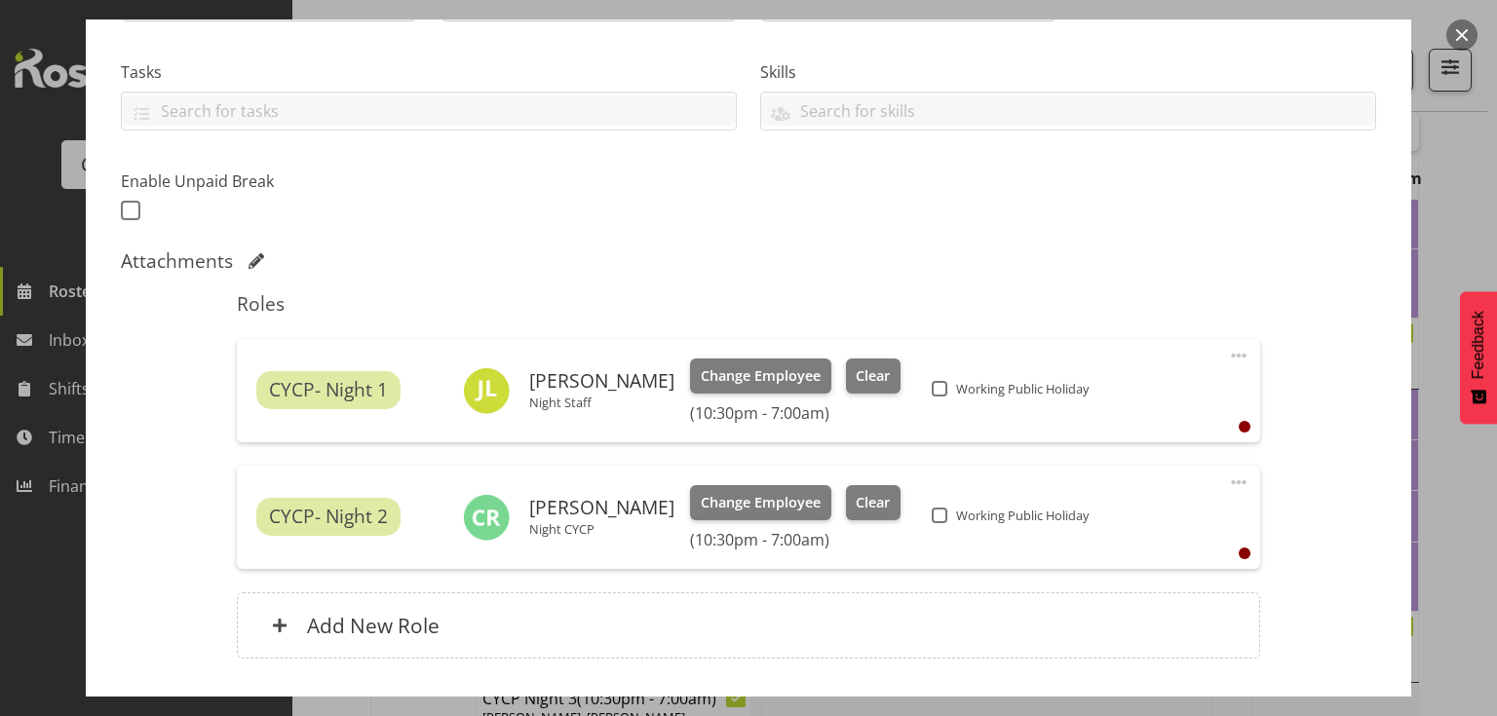
scroll to position [523, 0]
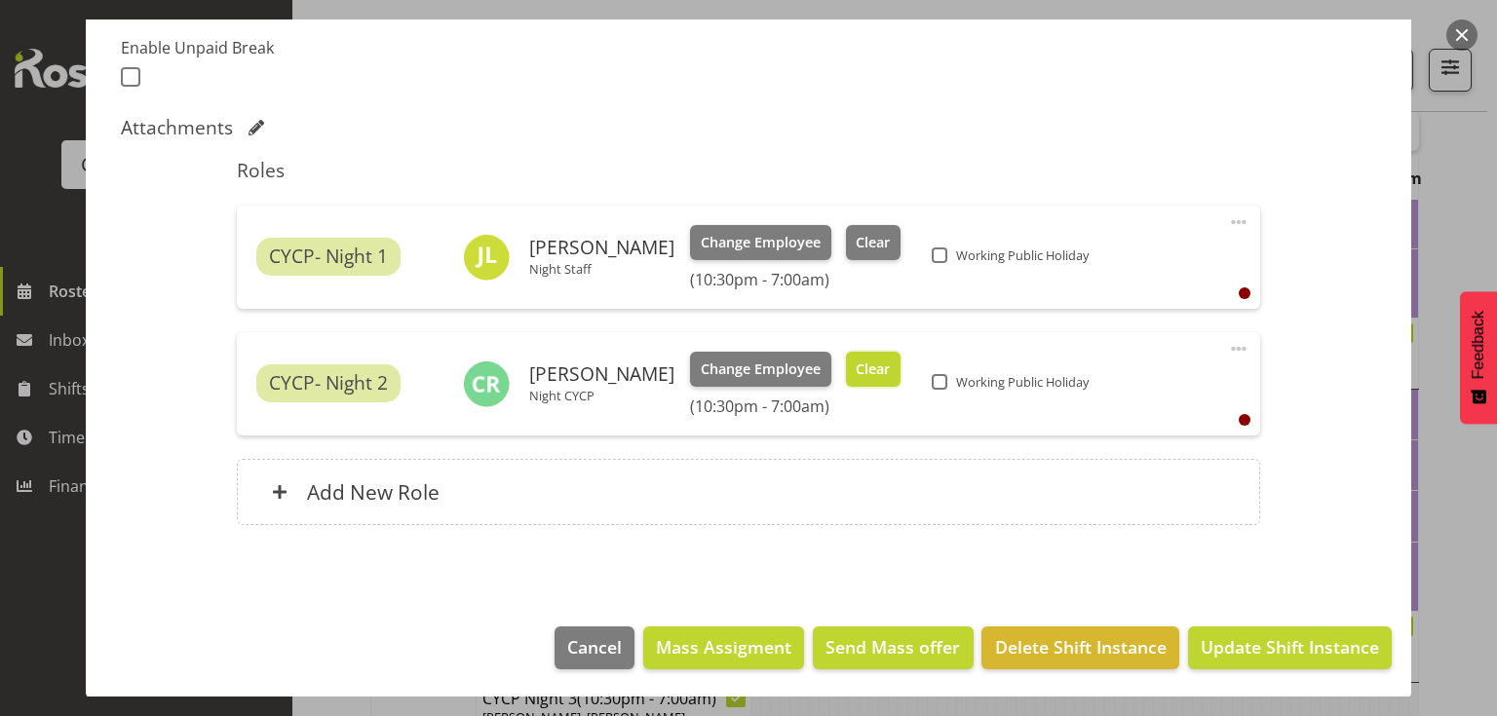
click at [856, 360] on span "Clear" at bounding box center [873, 369] width 34 height 21
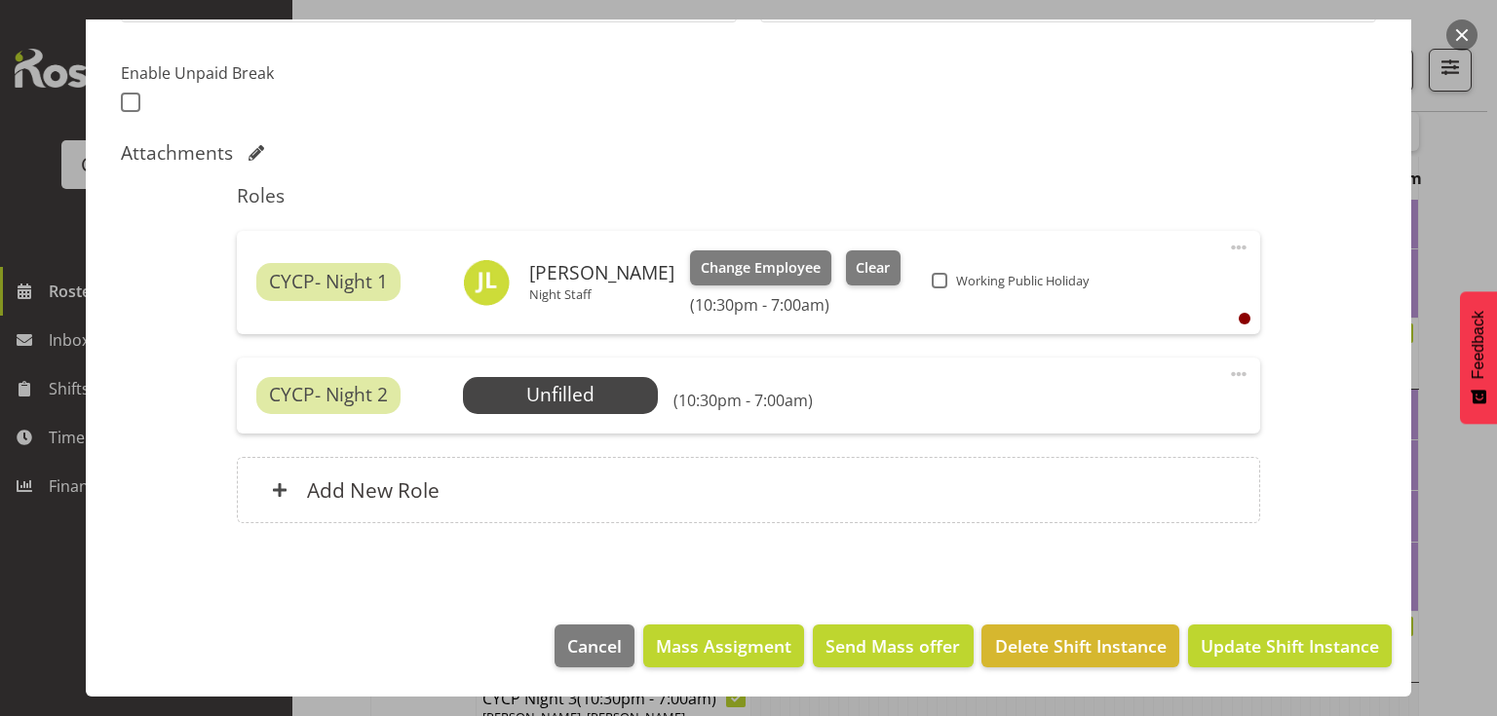
scroll to position [497, 0]
click at [1311, 639] on span "Update Shift Instance" at bounding box center [1290, 646] width 178 height 25
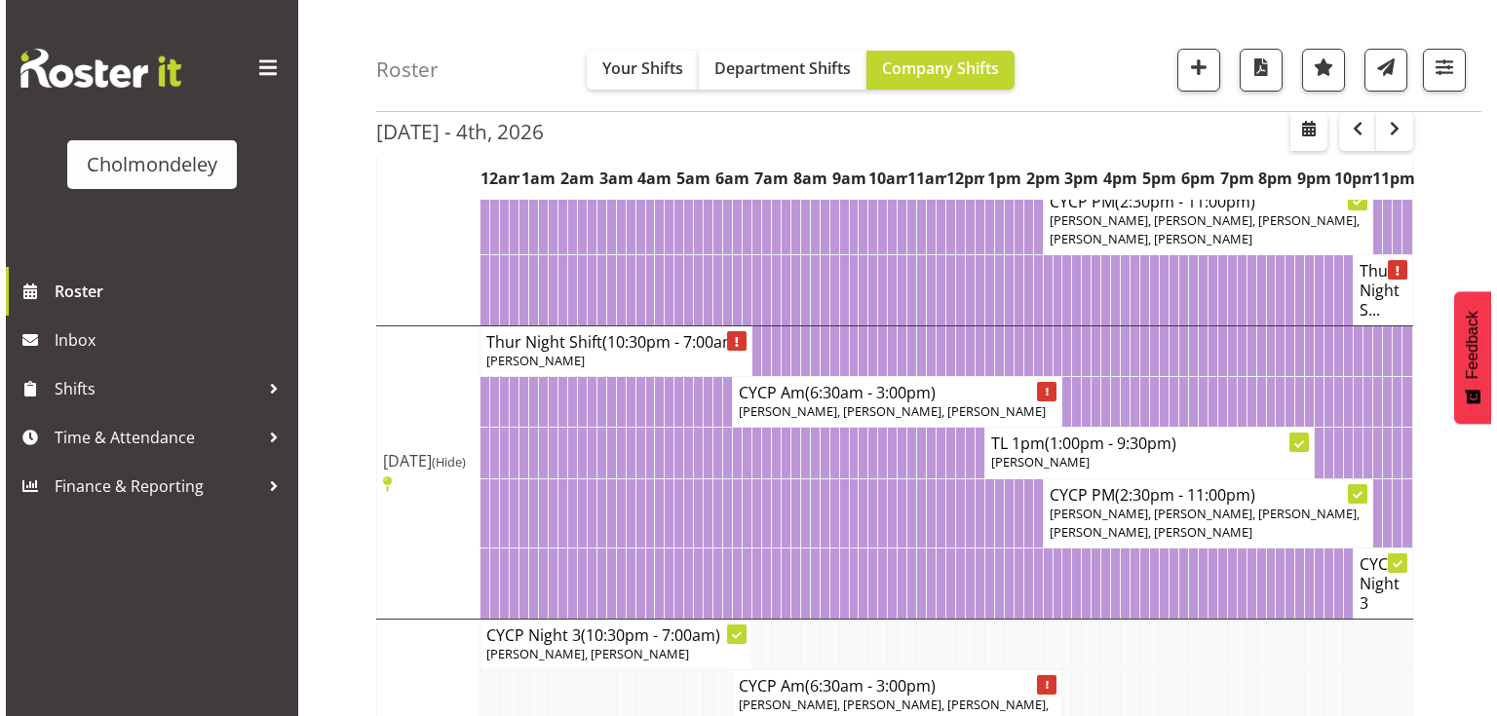
scroll to position [1333, 0]
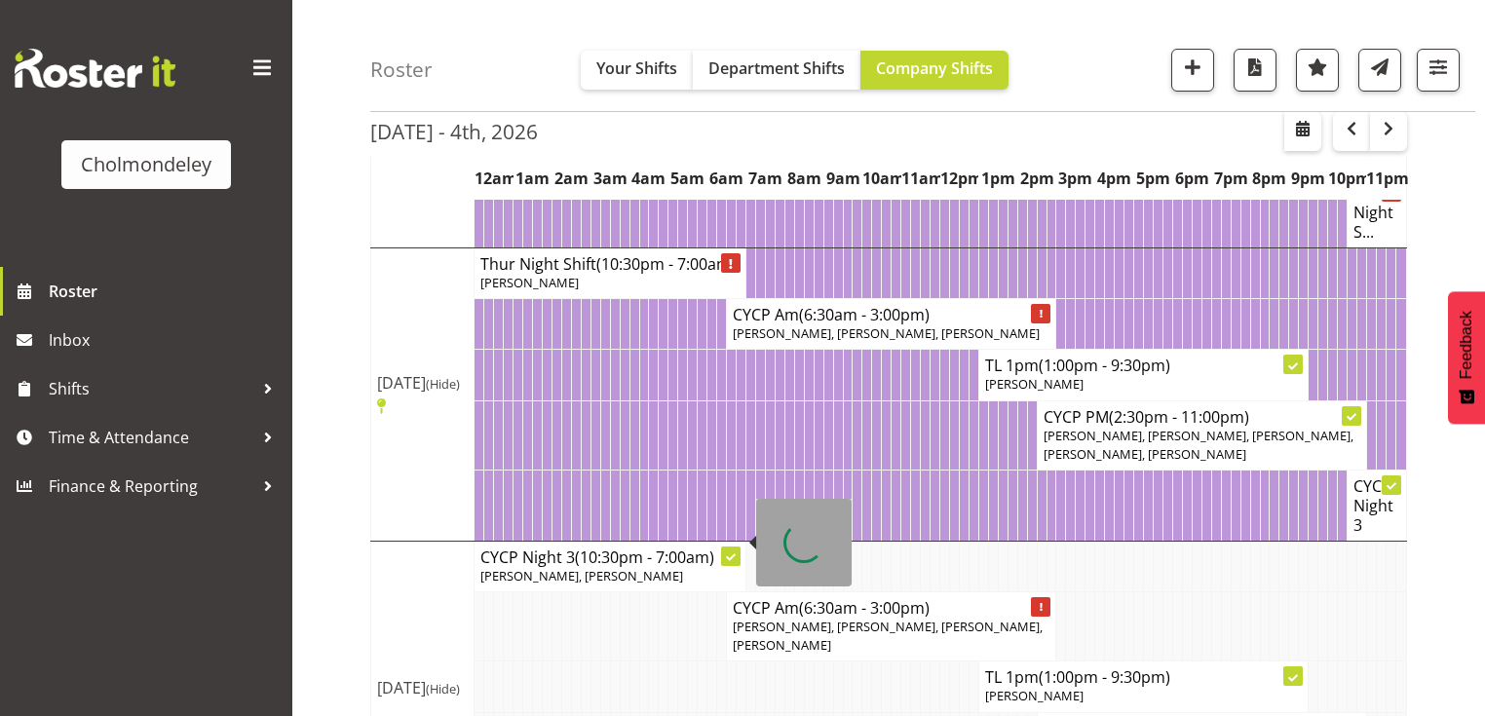
click at [615, 547] on span "(10:30pm - 7:00am)" at bounding box center [644, 557] width 139 height 21
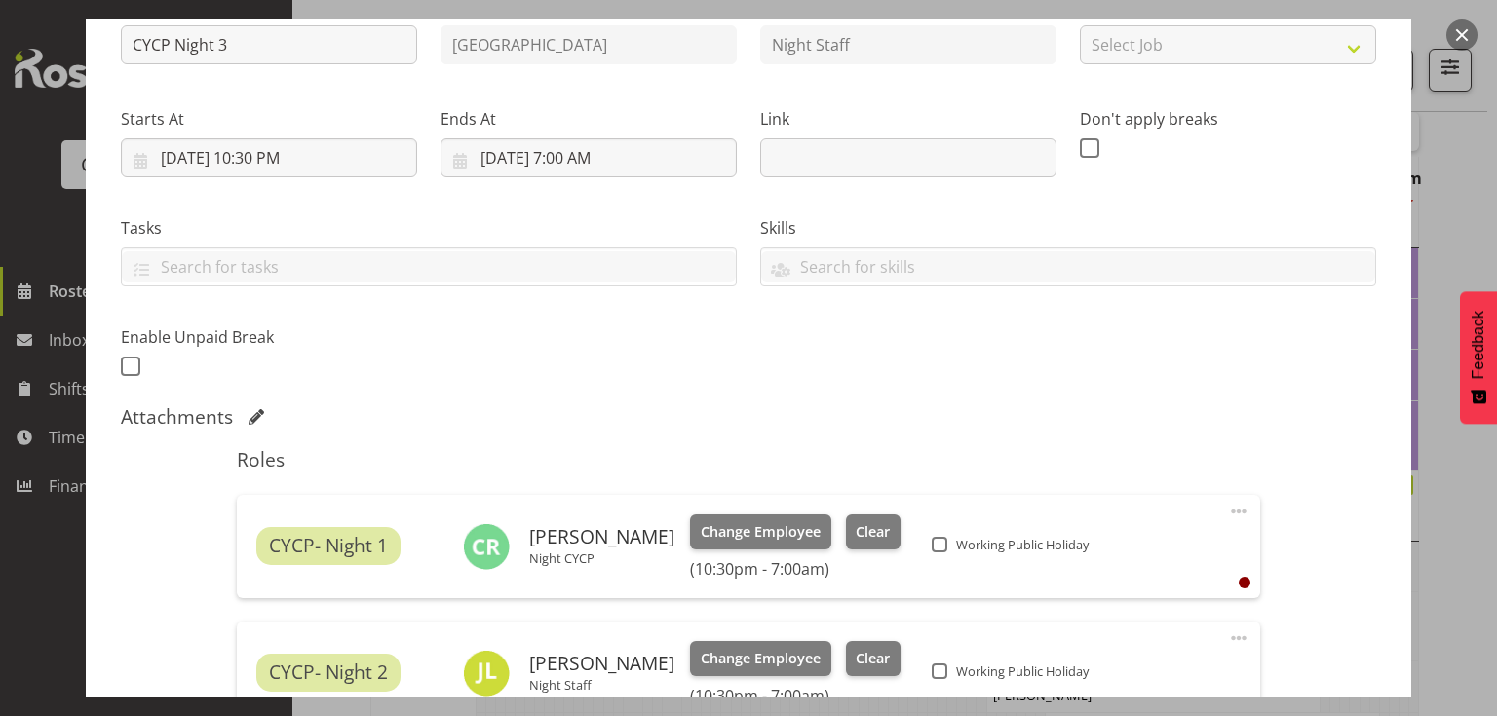
scroll to position [523, 0]
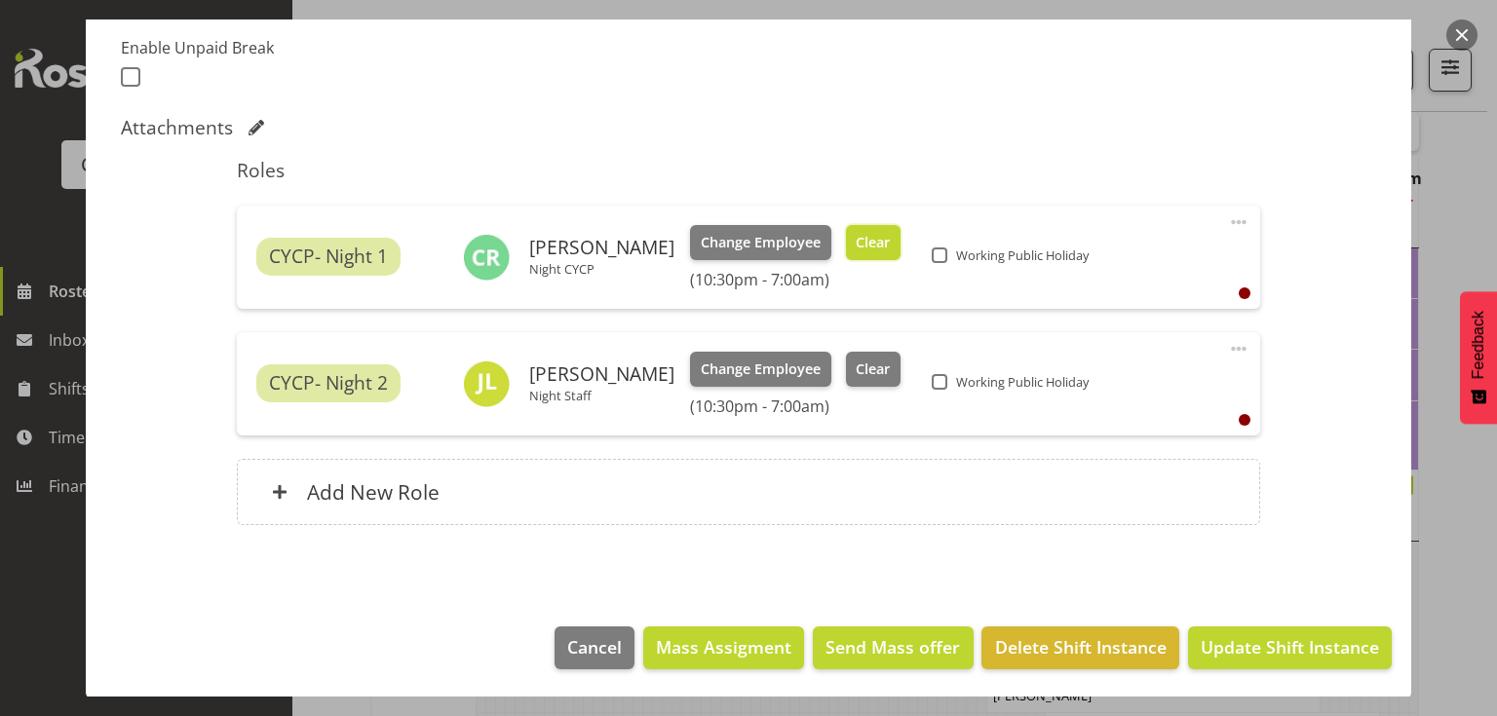
click at [874, 241] on button "Clear" at bounding box center [874, 242] width 56 height 35
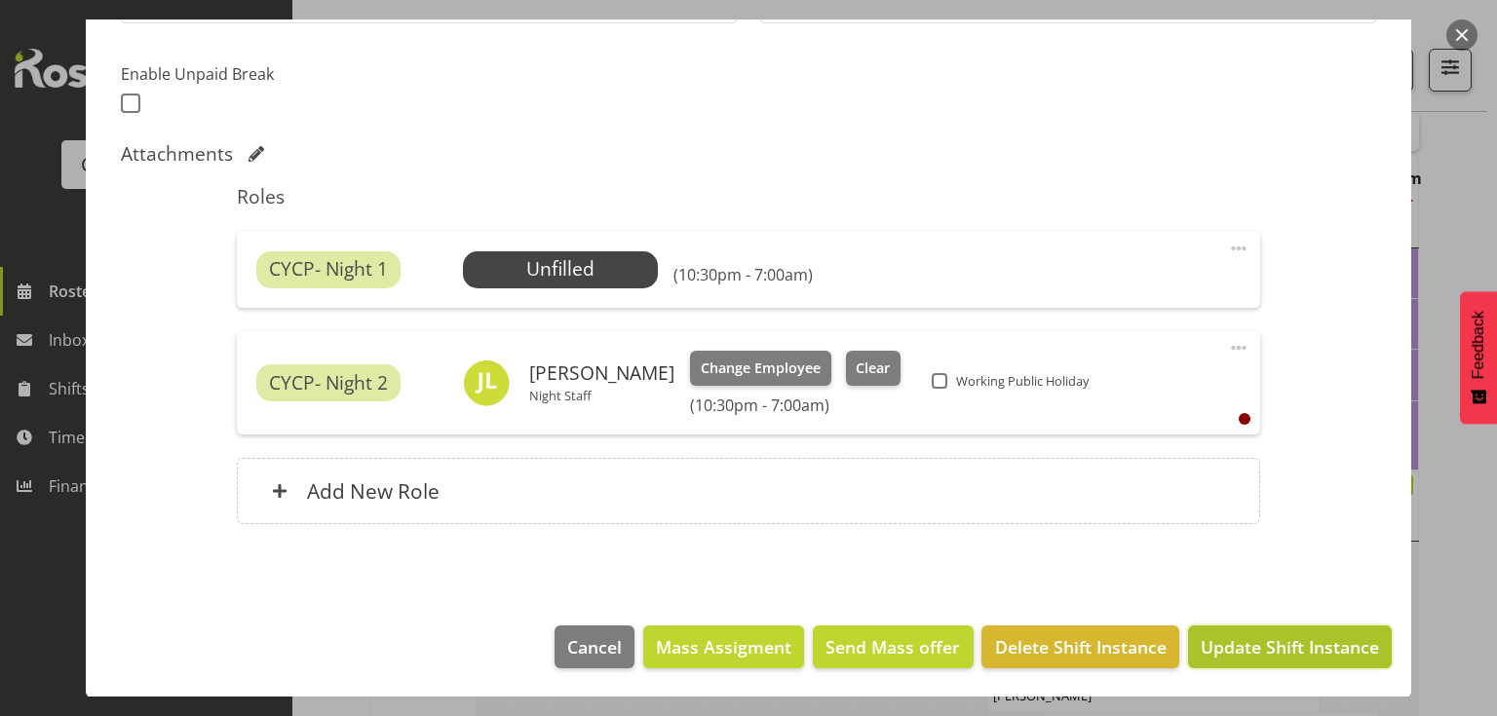
click at [1267, 649] on span "Update Shift Instance" at bounding box center [1290, 646] width 178 height 25
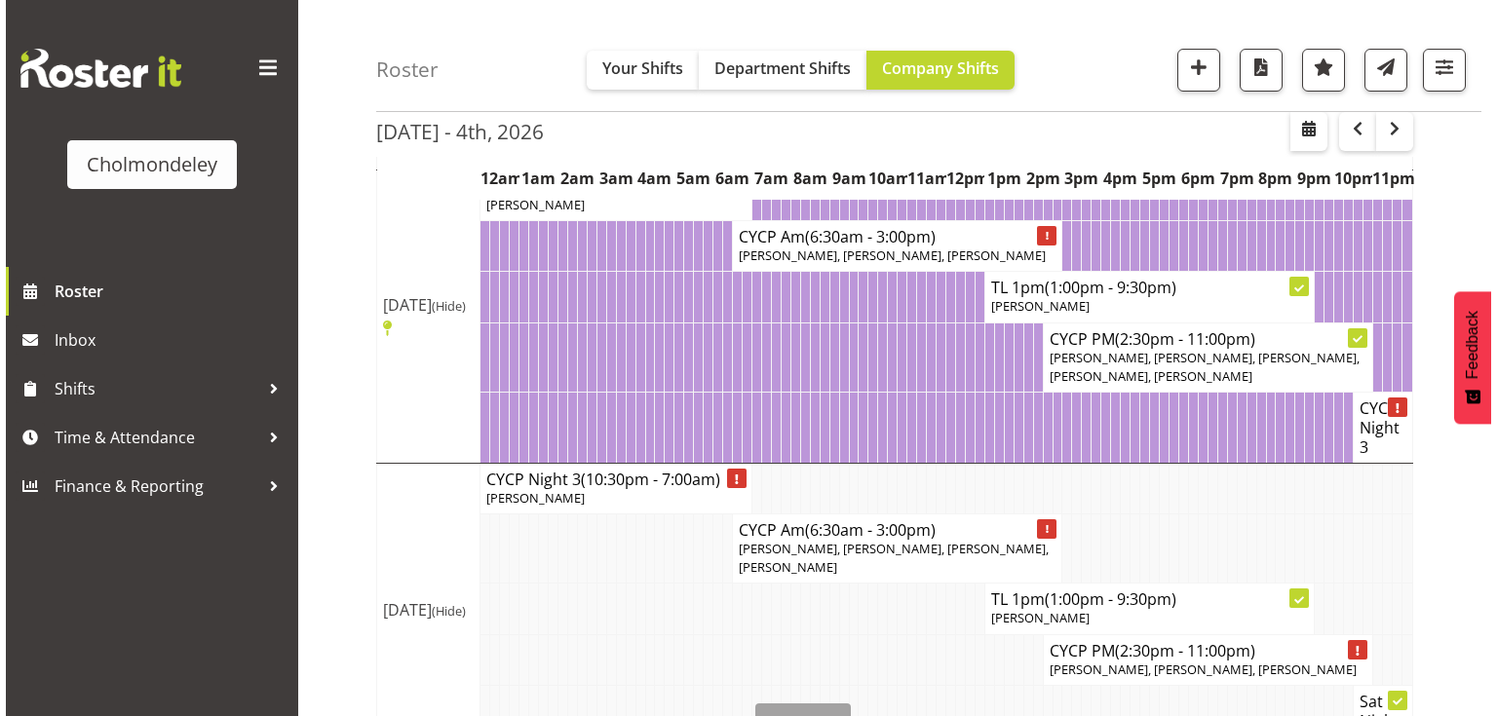
scroll to position [1561, 0]
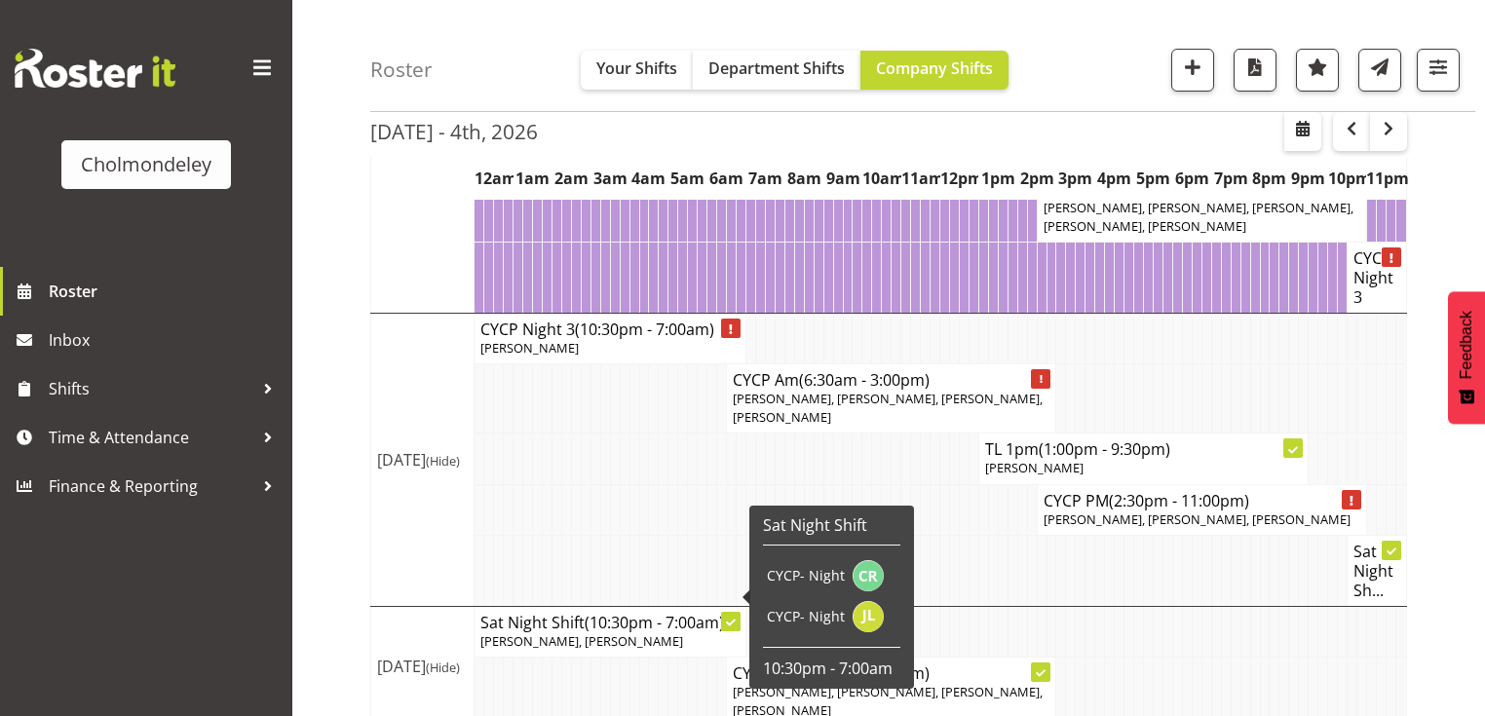
click at [628, 633] on p "[PERSON_NAME], [PERSON_NAME]" at bounding box center [609, 642] width 259 height 19
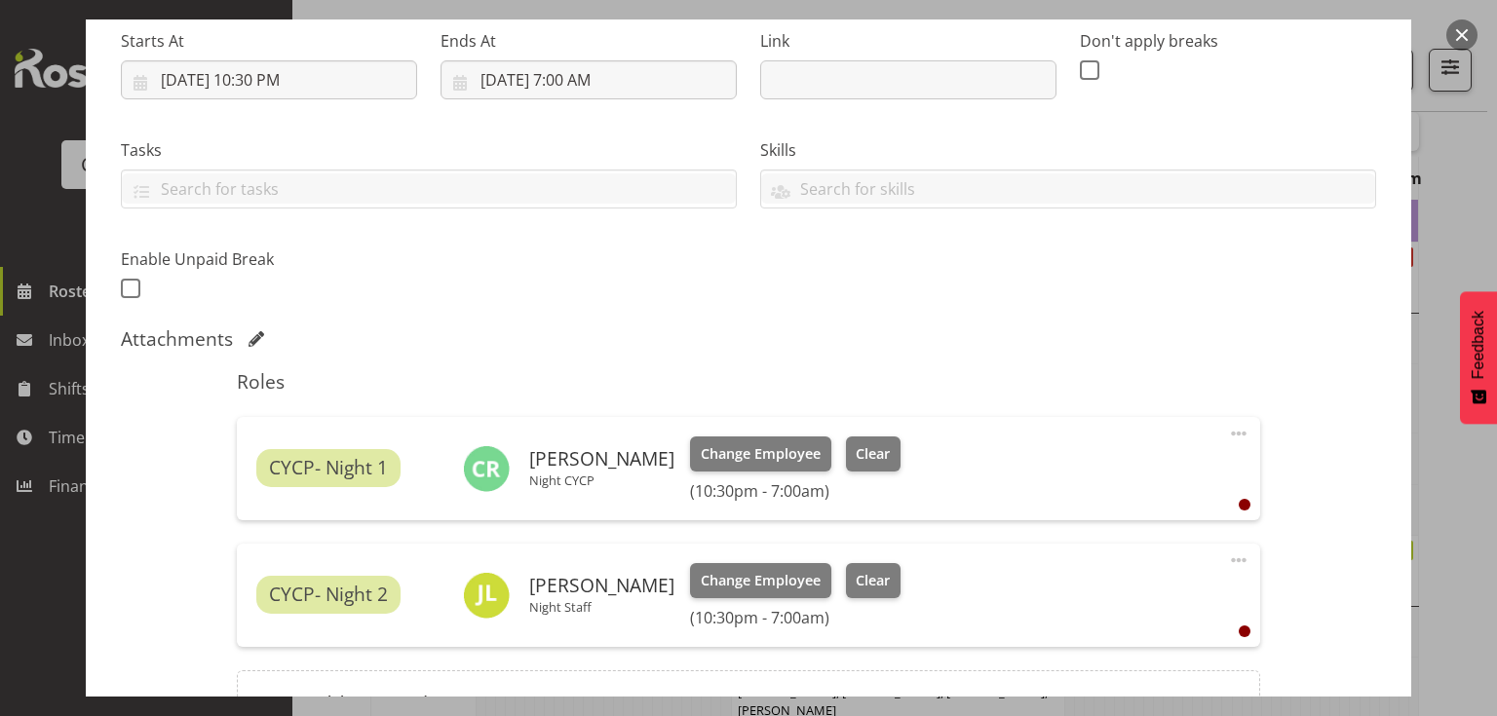
scroll to position [390, 0]
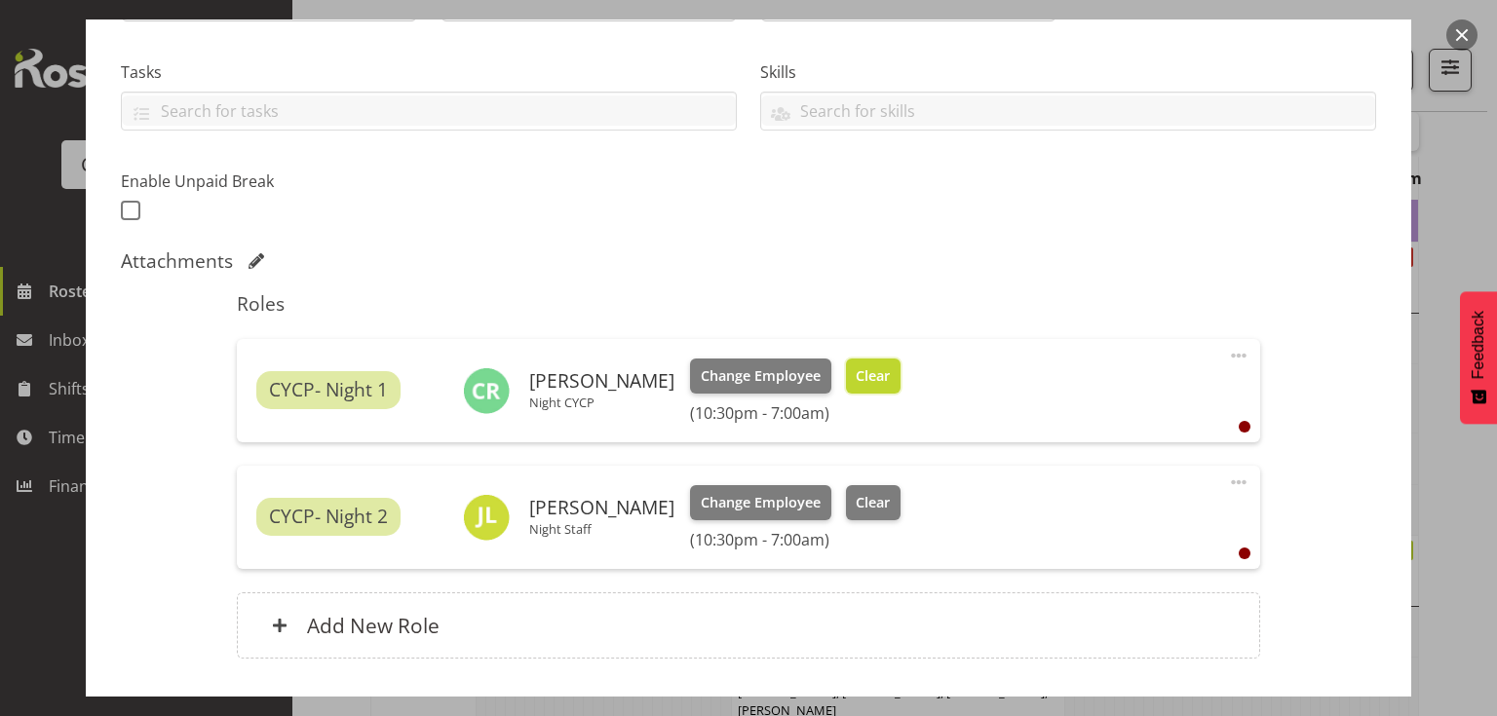
click at [856, 379] on span "Clear" at bounding box center [873, 375] width 34 height 21
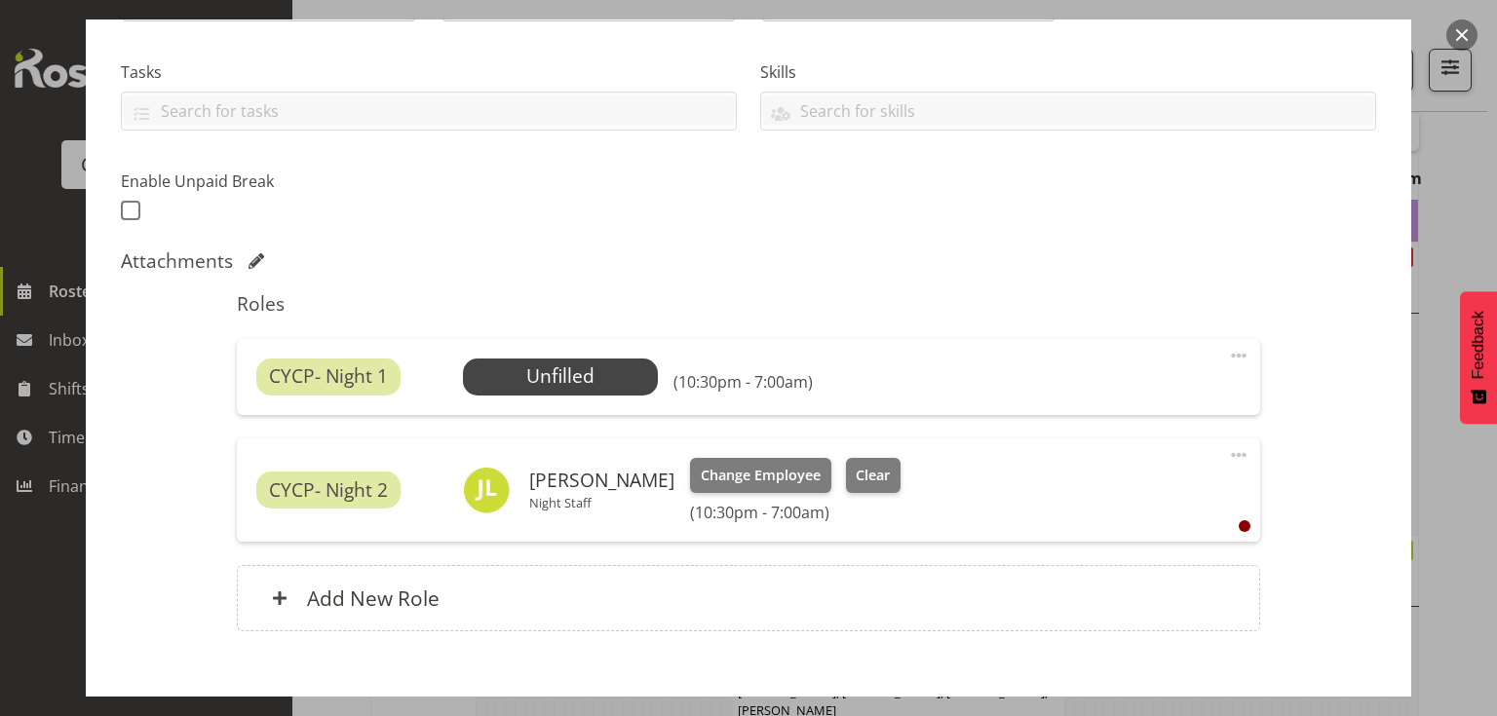
scroll to position [497, 0]
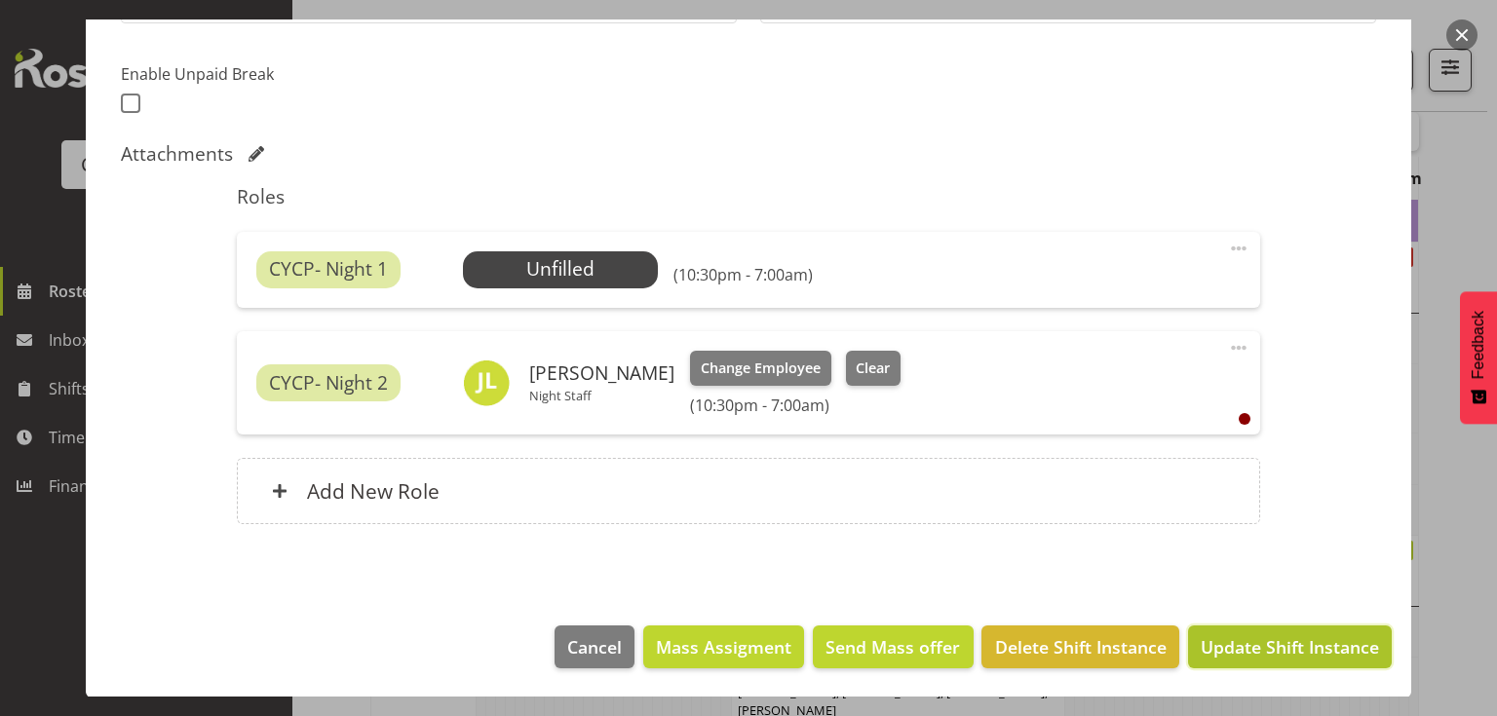
click at [1312, 650] on span "Update Shift Instance" at bounding box center [1290, 646] width 178 height 25
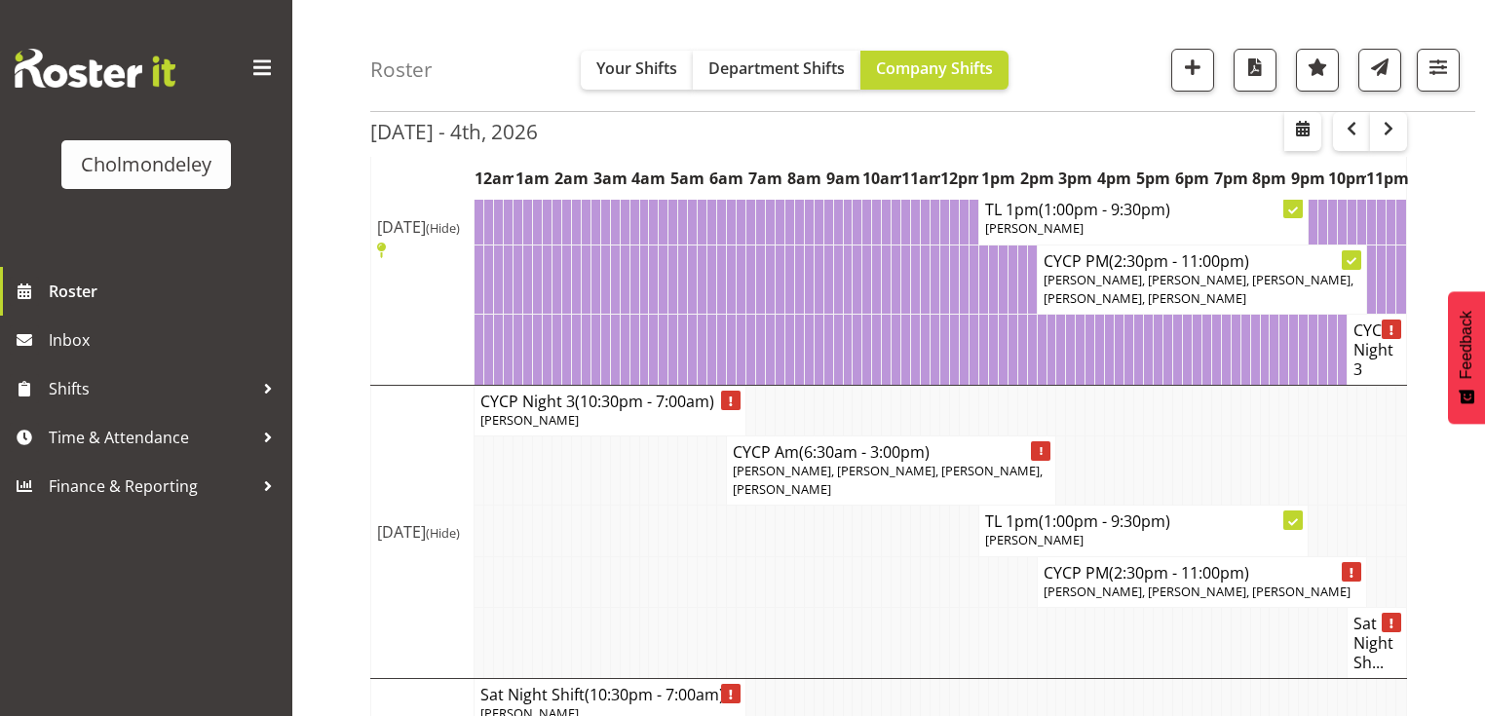
scroll to position [1561, 0]
